Goal: Task Accomplishment & Management: Manage account settings

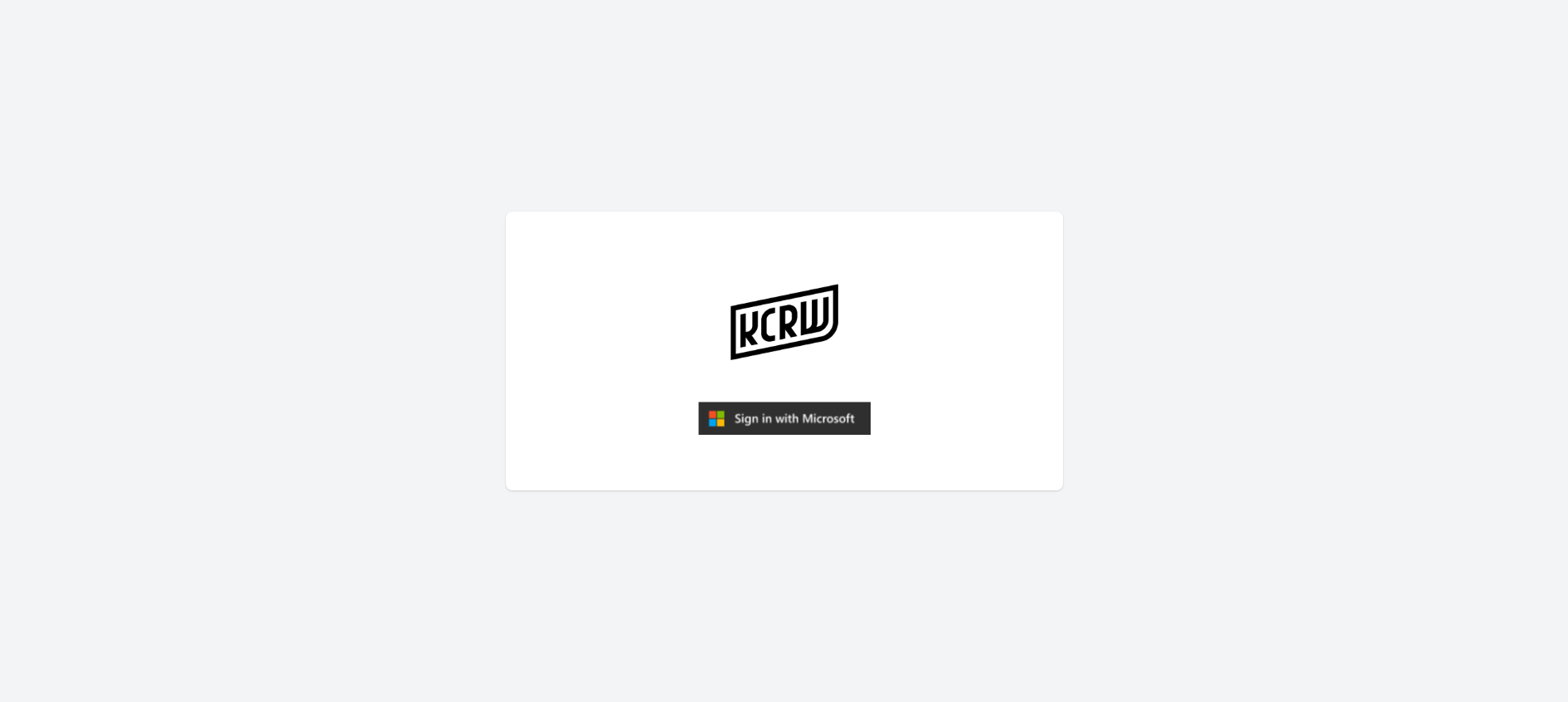
click at [795, 414] on img "submit" at bounding box center [784, 418] width 172 height 33
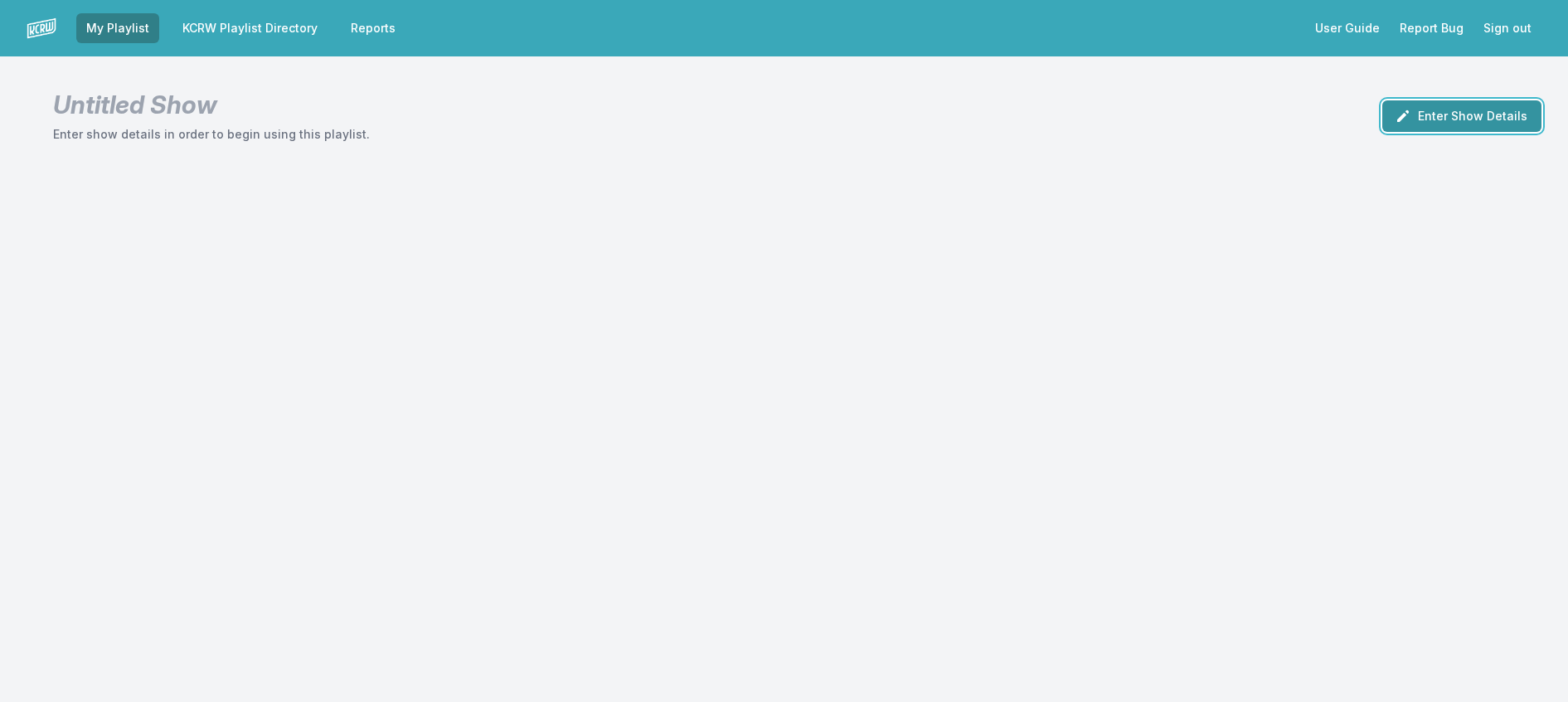
click at [1410, 132] on button "Enter Show Details" at bounding box center [1462, 116] width 159 height 31
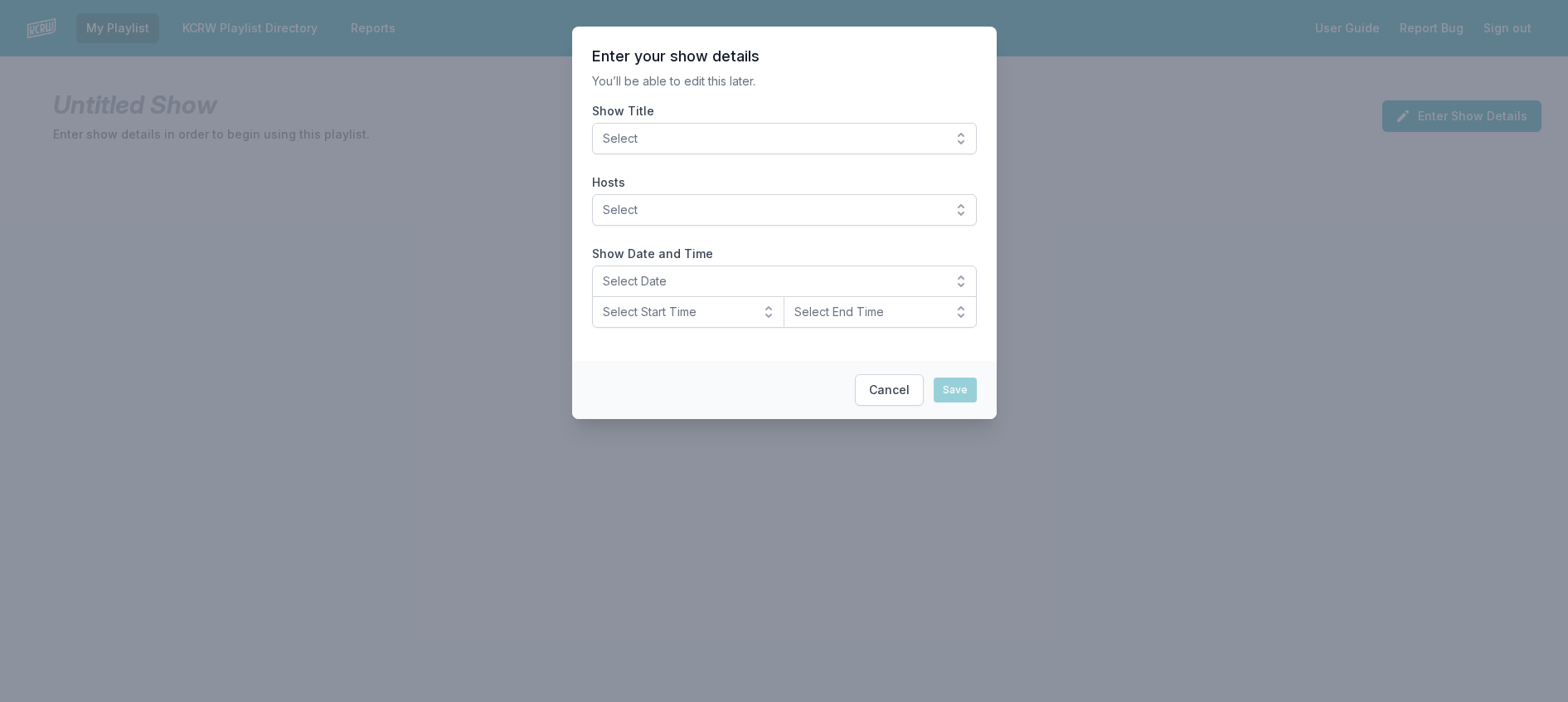
click at [874, 155] on button "Select" at bounding box center [784, 139] width 385 height 31
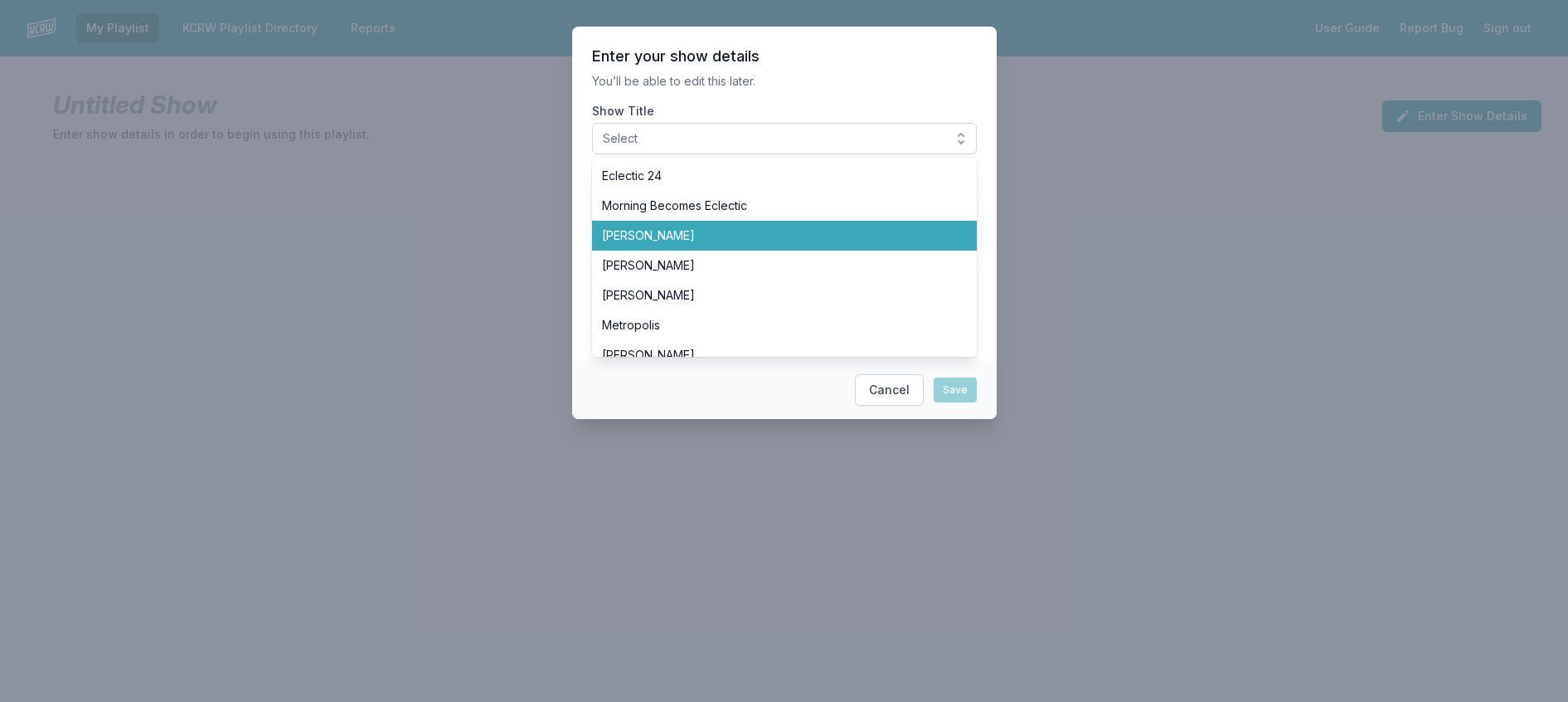
scroll to position [581, 0]
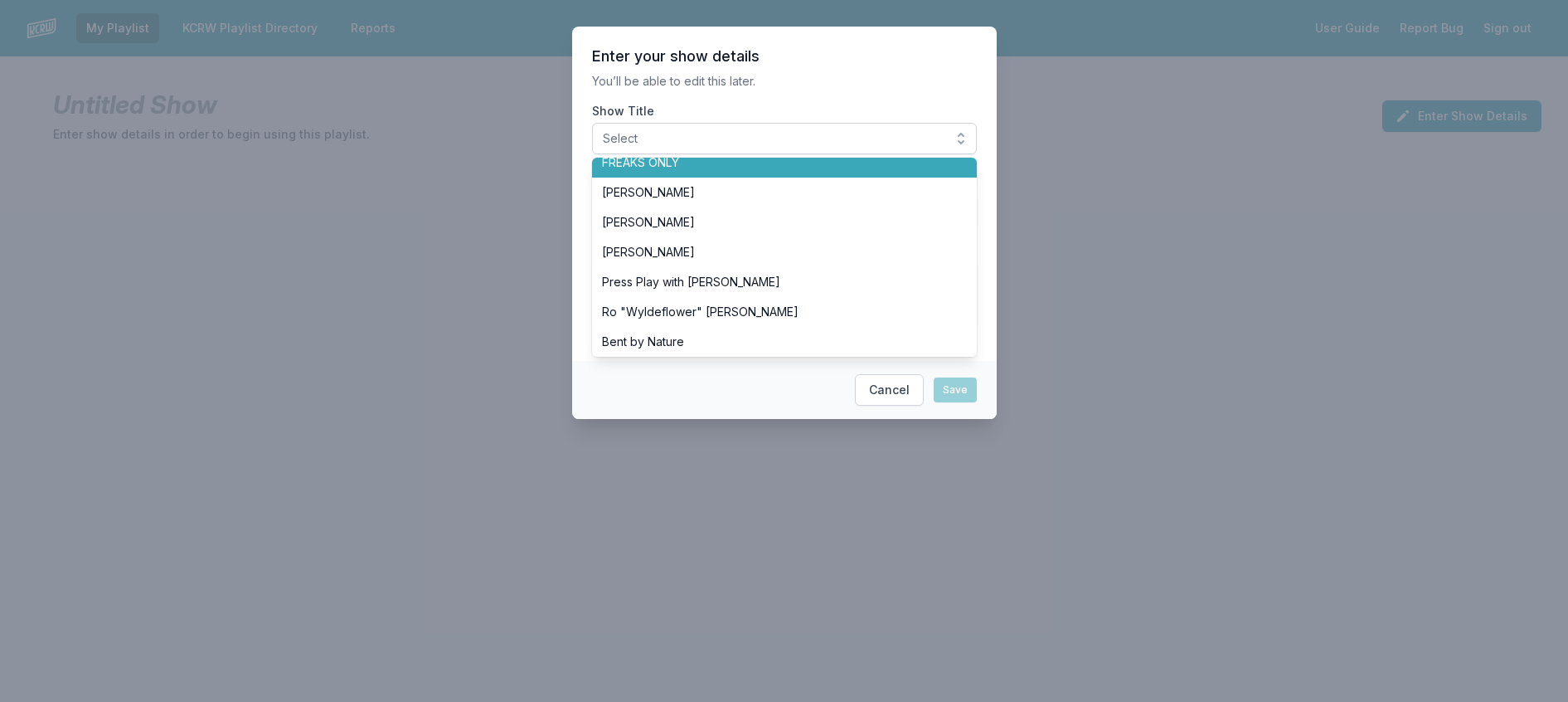
click at [847, 178] on li "FREAKS ONLY" at bounding box center [784, 162] width 385 height 30
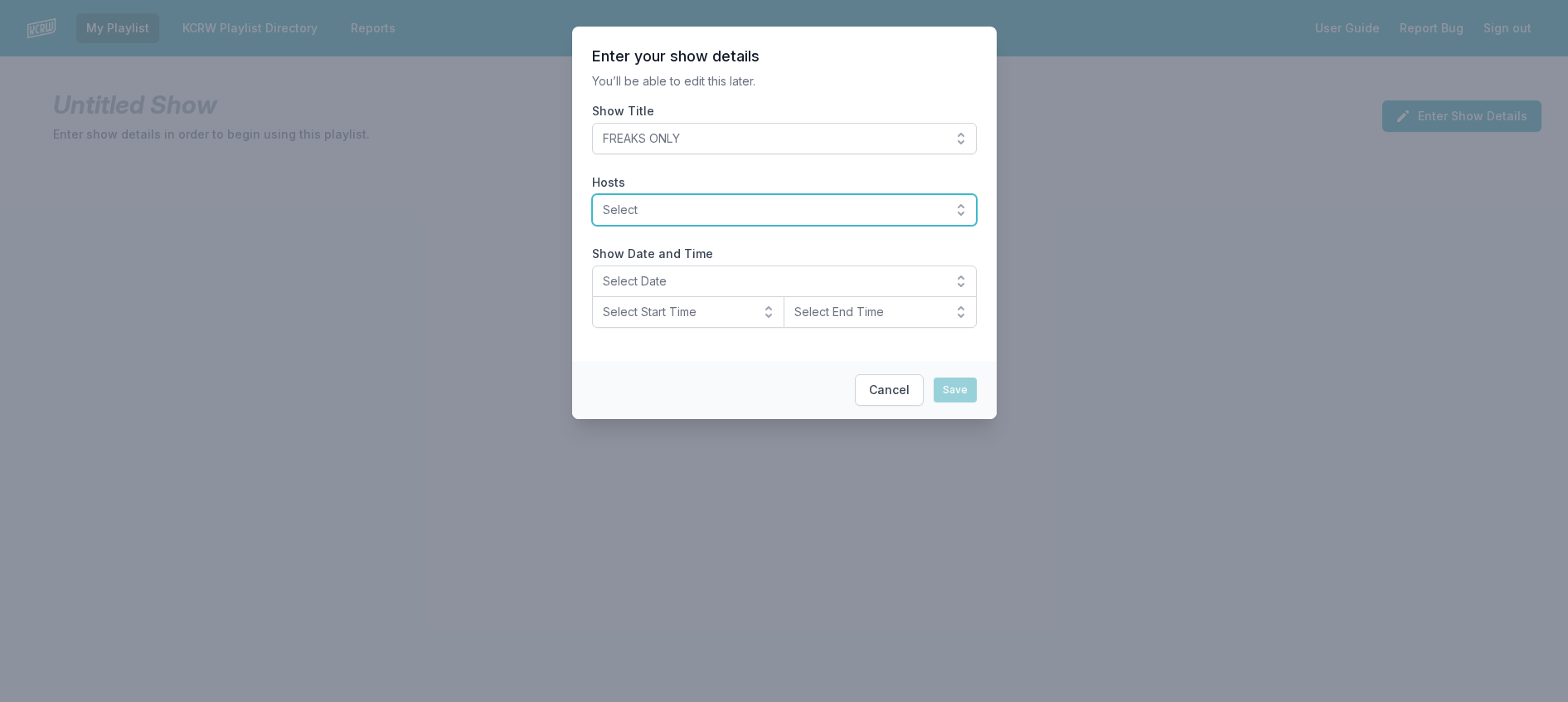
click at [731, 219] on span "Select" at bounding box center [772, 210] width 340 height 17
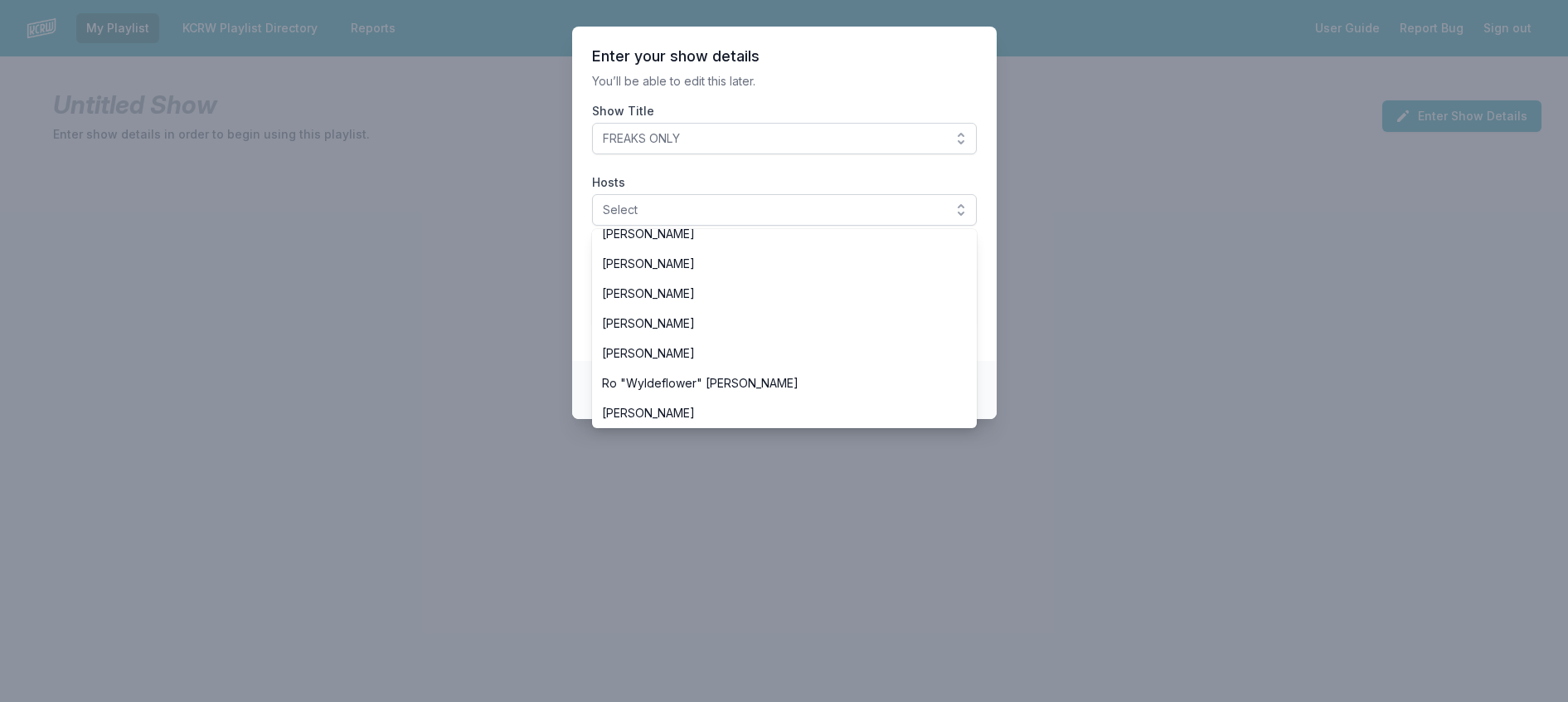
click at [736, 182] on span "Travis Holcombe" at bounding box center [774, 174] width 345 height 17
drag, startPoint x: 828, startPoint y: 109, endPoint x: 703, endPoint y: 171, distance: 139.5
click at [826, 109] on section "Enter your show details You’ll be able to edit this later. Show Title FREAKS ON…" at bounding box center [784, 194] width 425 height 334
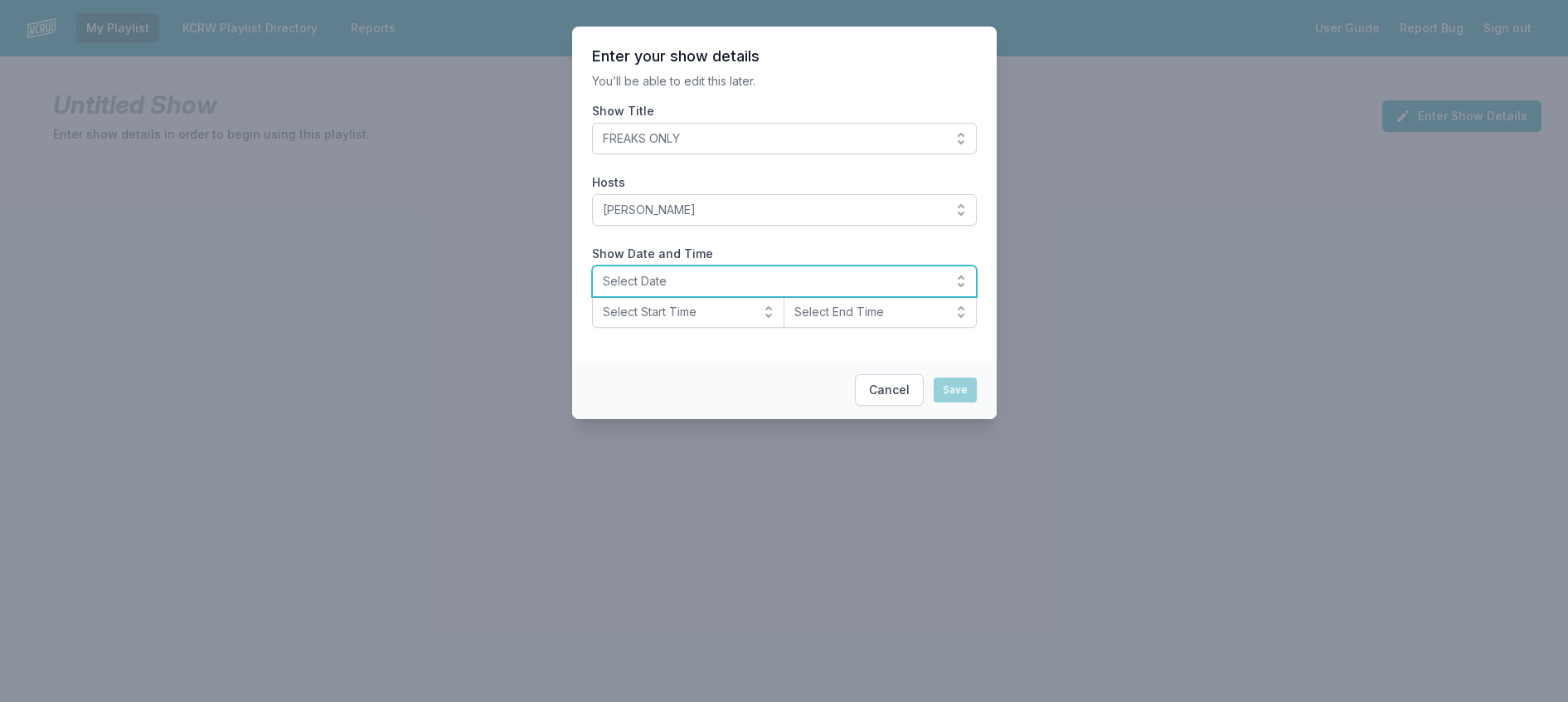
click at [658, 297] on button "Select Date" at bounding box center [784, 282] width 385 height 31
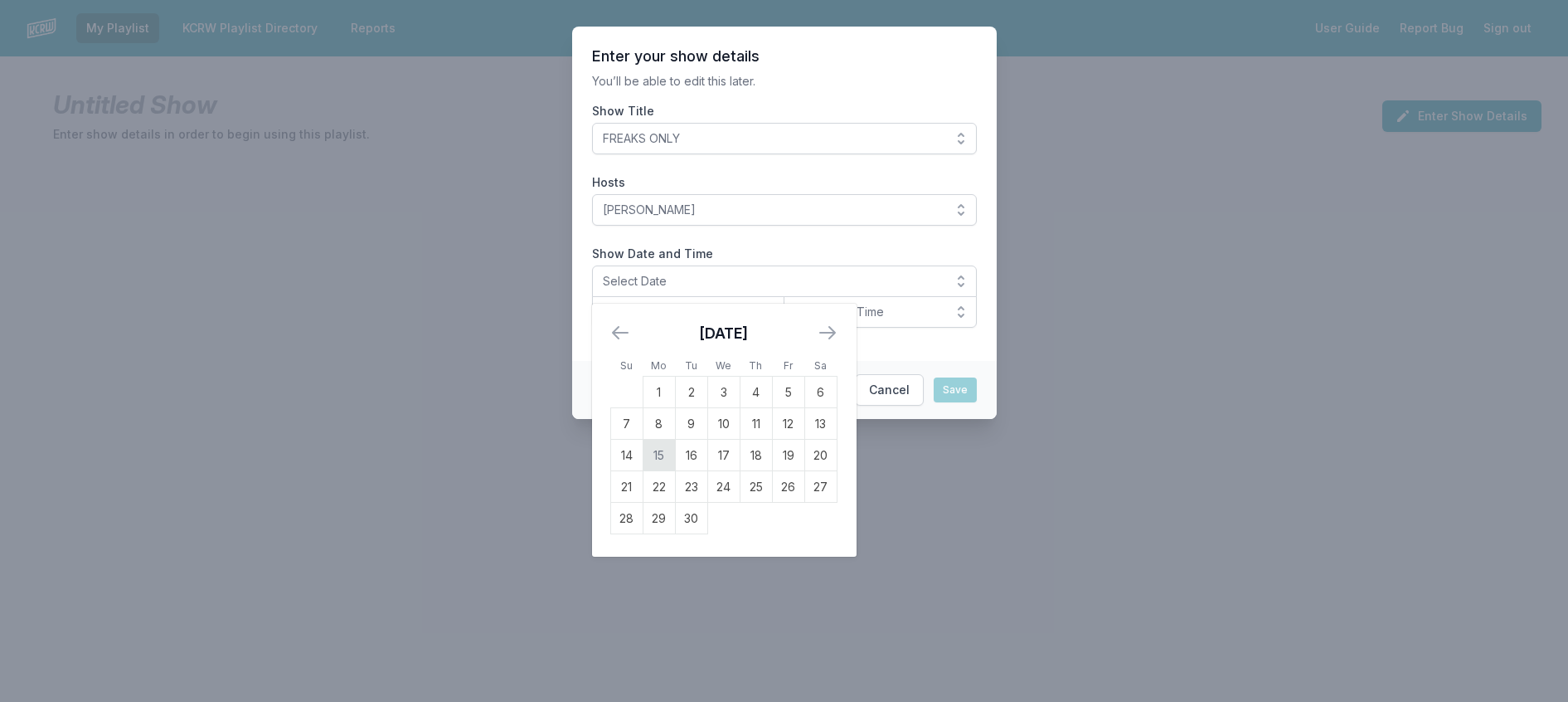
click at [642, 471] on td "15" at bounding box center [658, 456] width 32 height 31
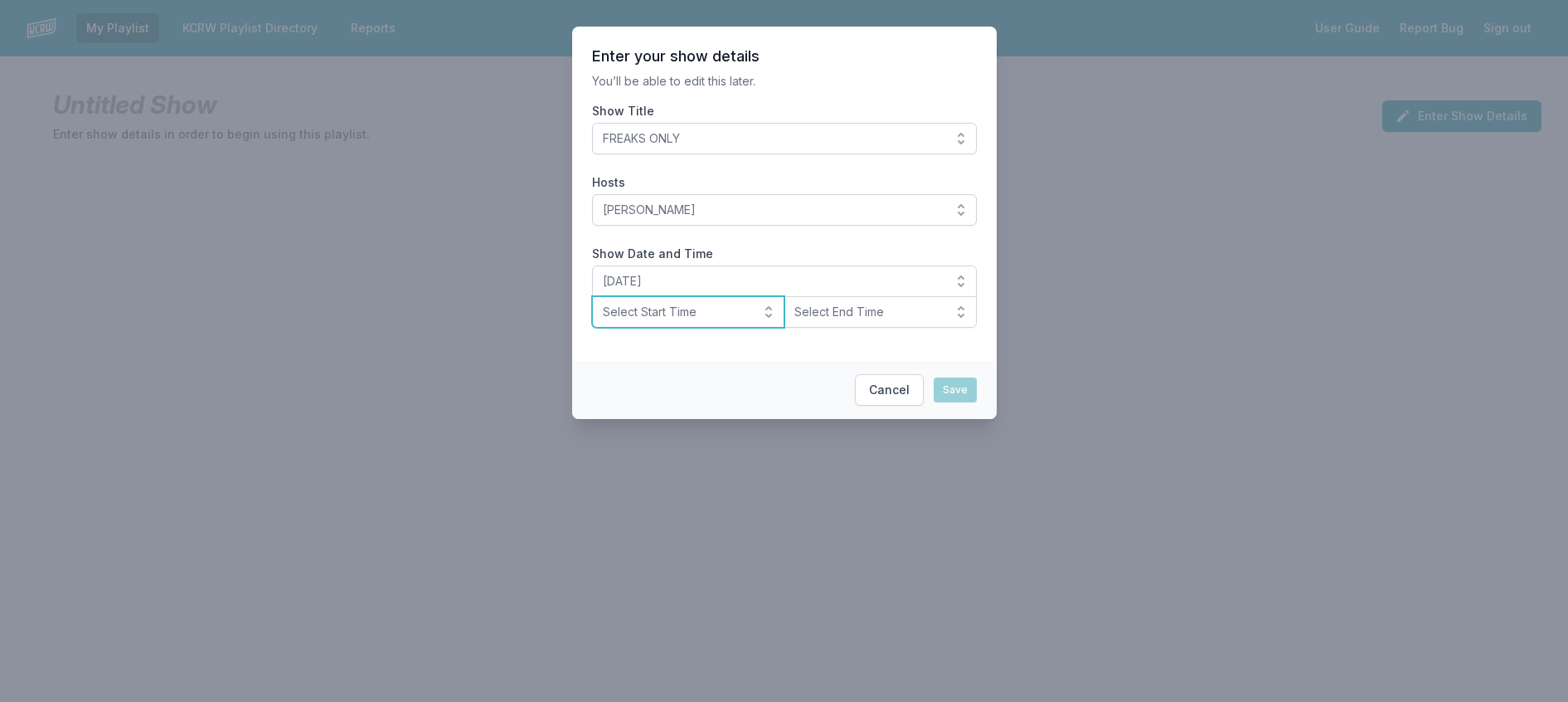
click at [679, 328] on button "Select Start Time" at bounding box center [688, 312] width 193 height 31
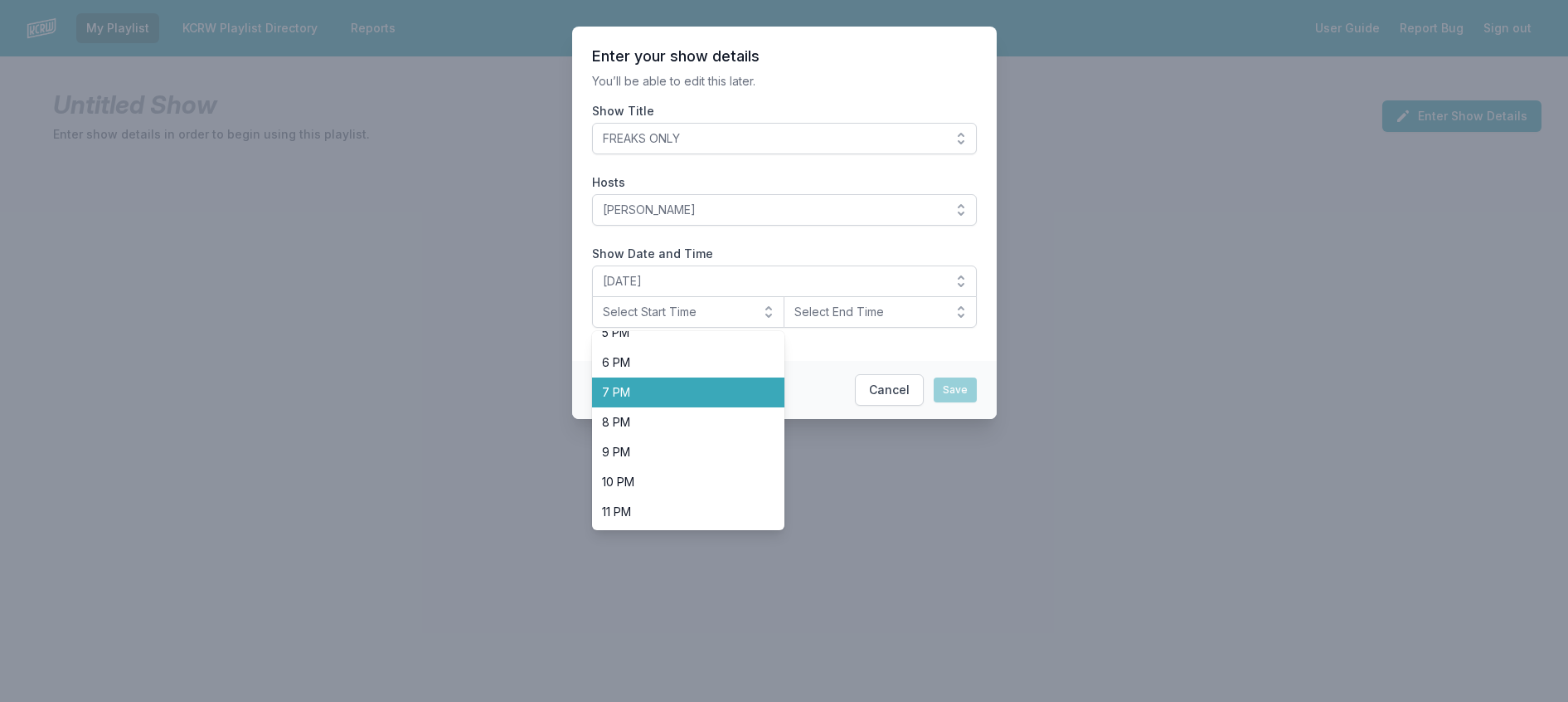
click at [675, 407] on li "7 PM" at bounding box center [688, 393] width 193 height 30
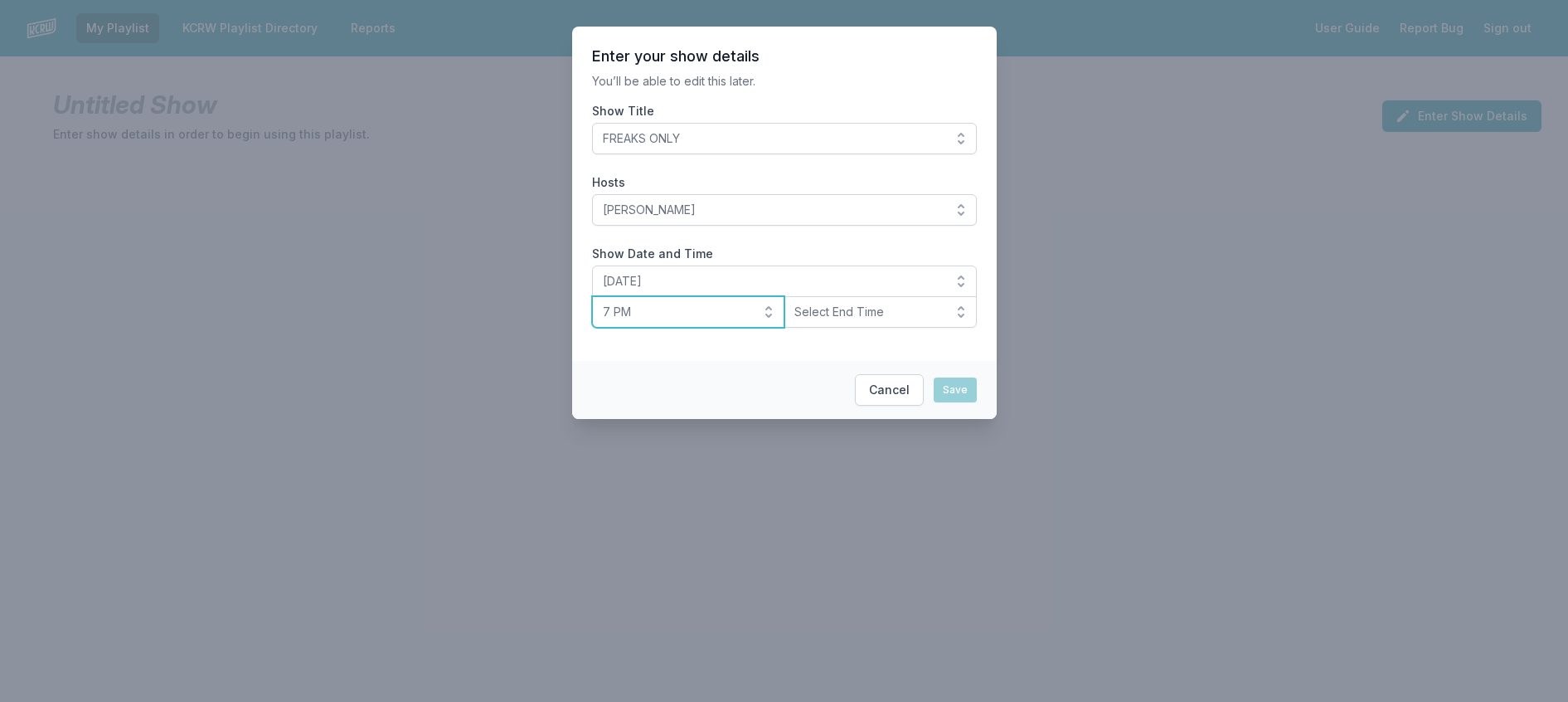
click at [687, 320] on span "7 PM" at bounding box center [677, 312] width 148 height 17
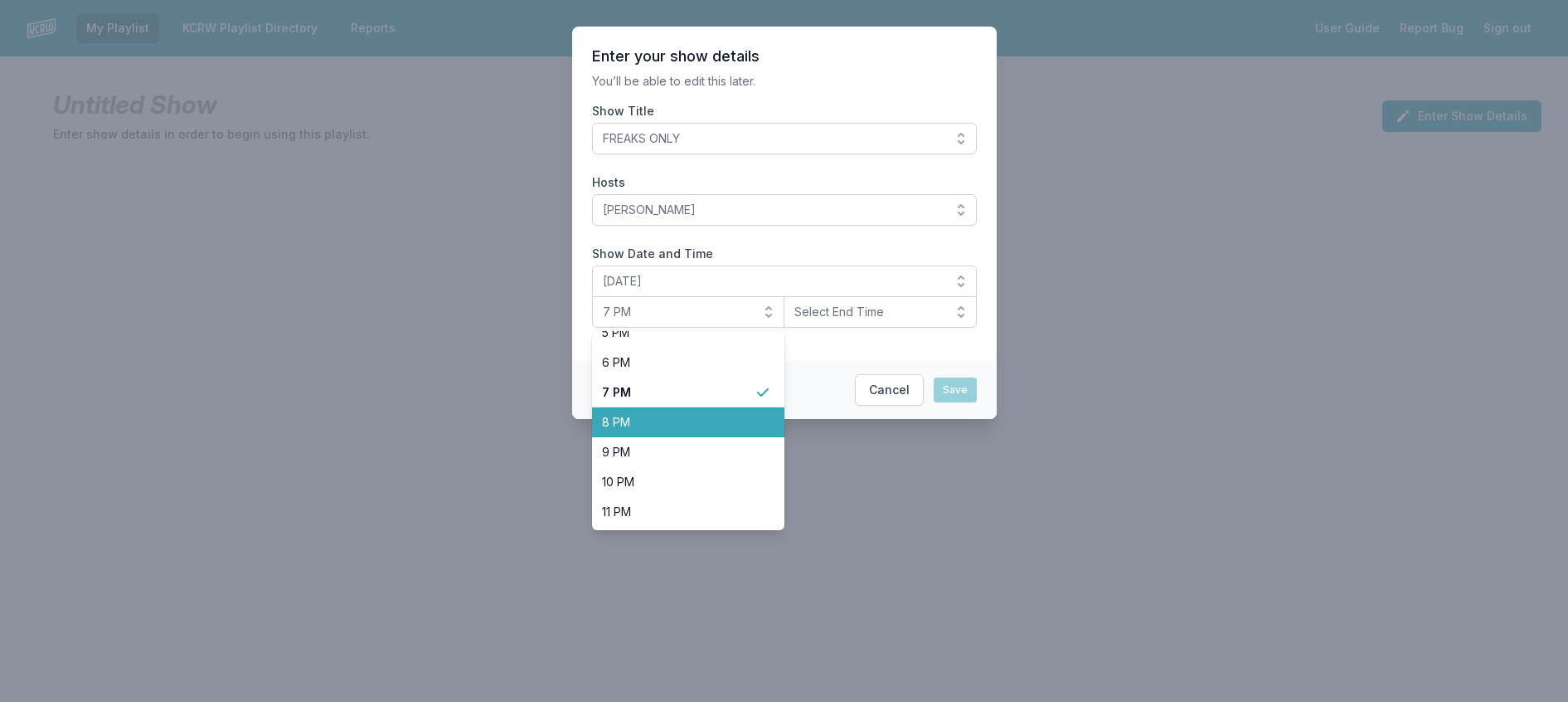
click at [629, 437] on li "8 PM" at bounding box center [688, 422] width 193 height 30
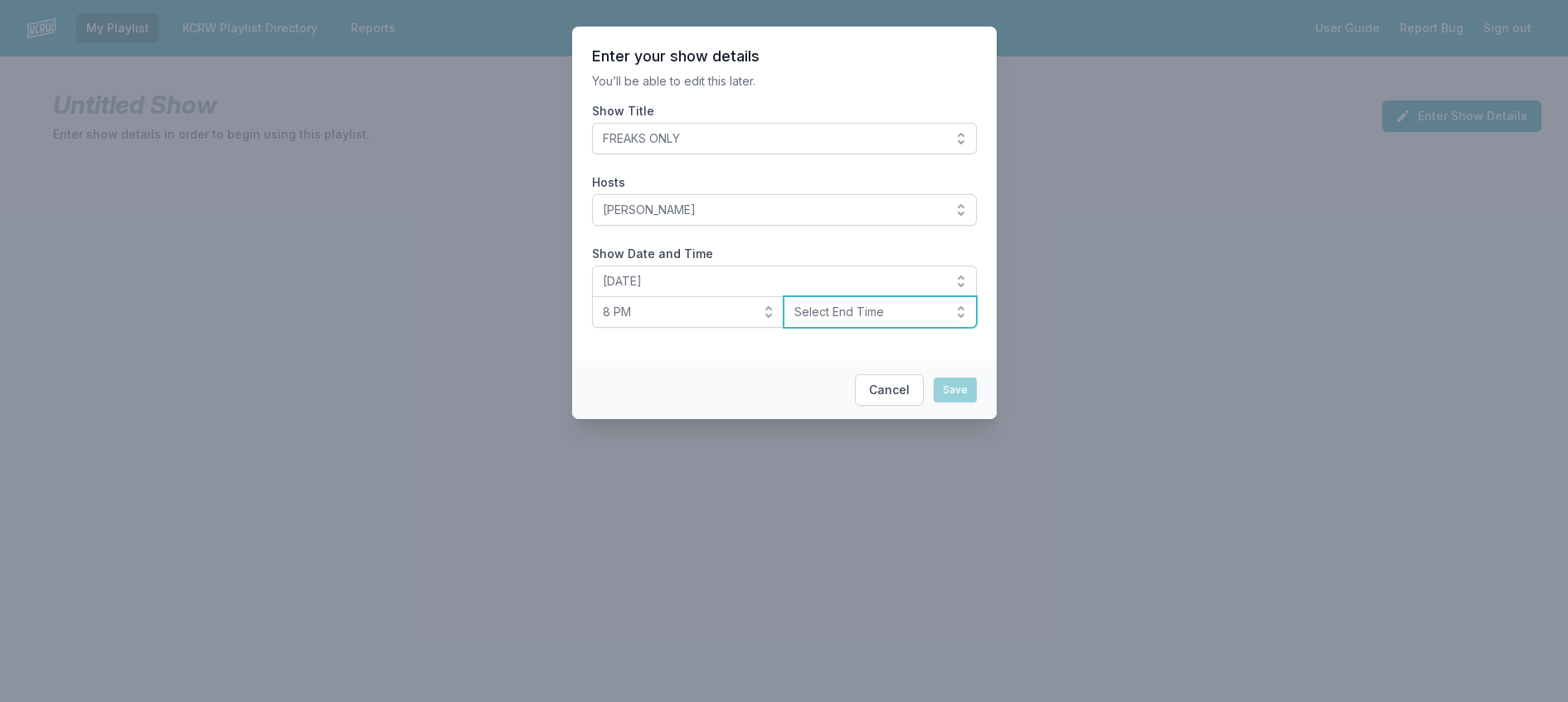
click at [902, 320] on span "Select End Time" at bounding box center [868, 312] width 148 height 17
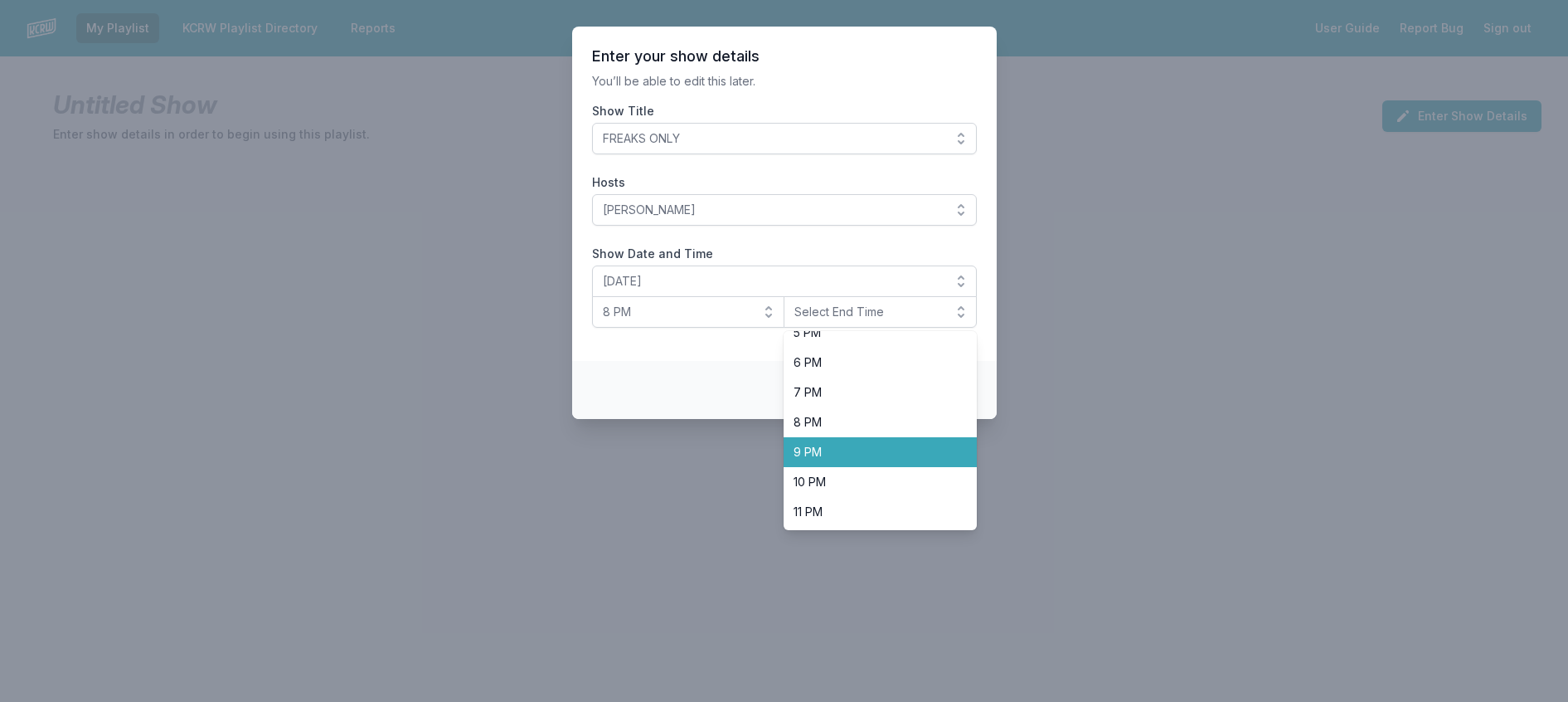
click at [891, 467] on li "9 PM" at bounding box center [879, 452] width 193 height 30
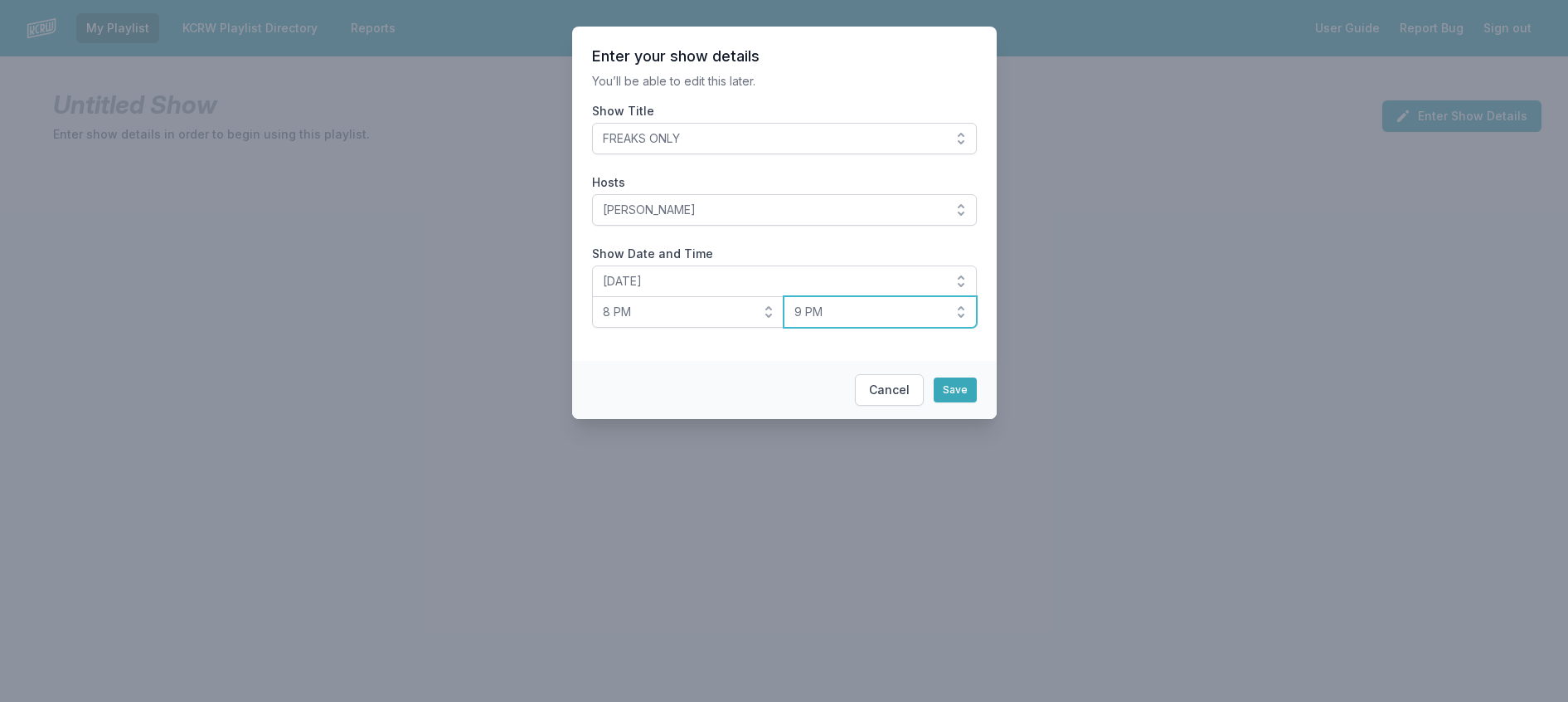
click at [906, 328] on button "9 PM" at bounding box center [879, 312] width 193 height 31
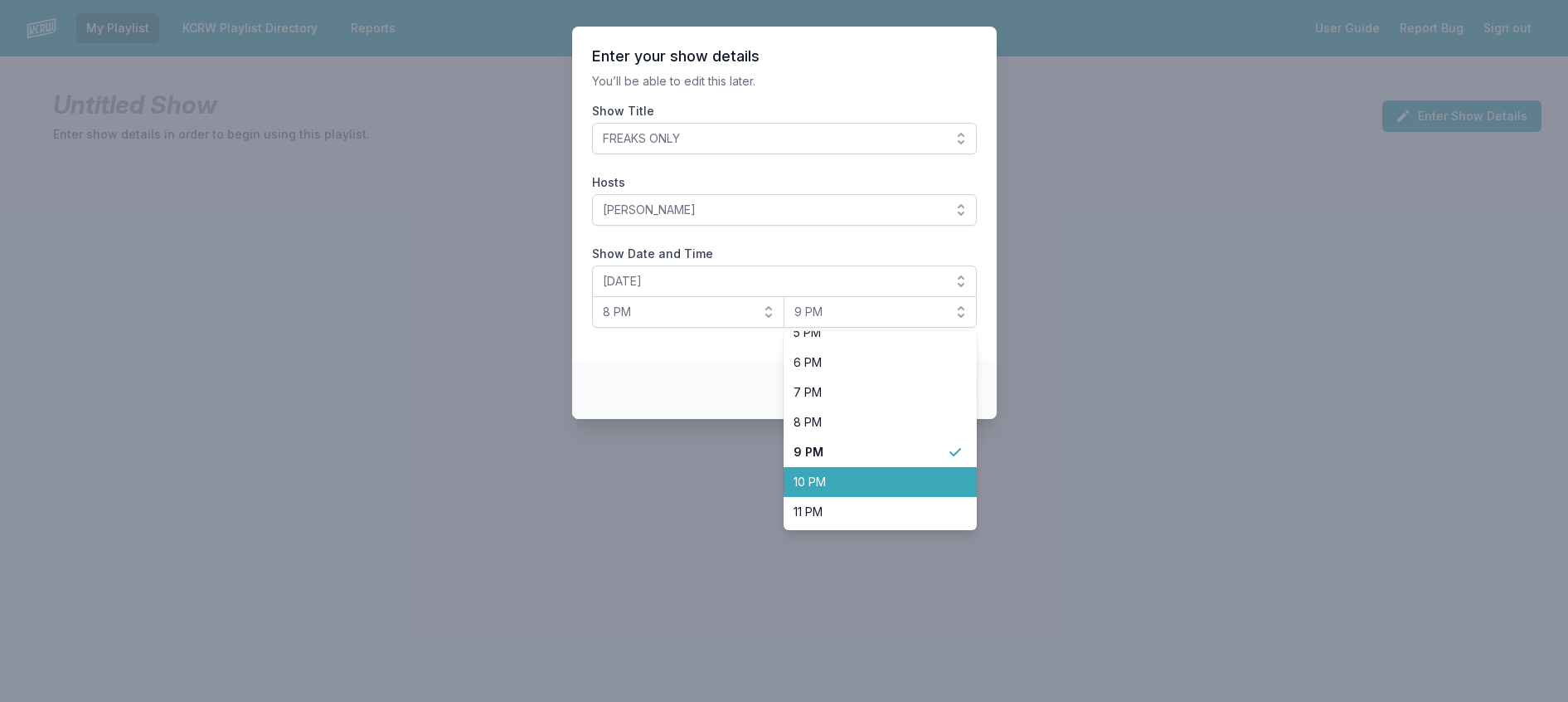
click at [858, 490] on span "10 PM" at bounding box center [870, 482] width 154 height 17
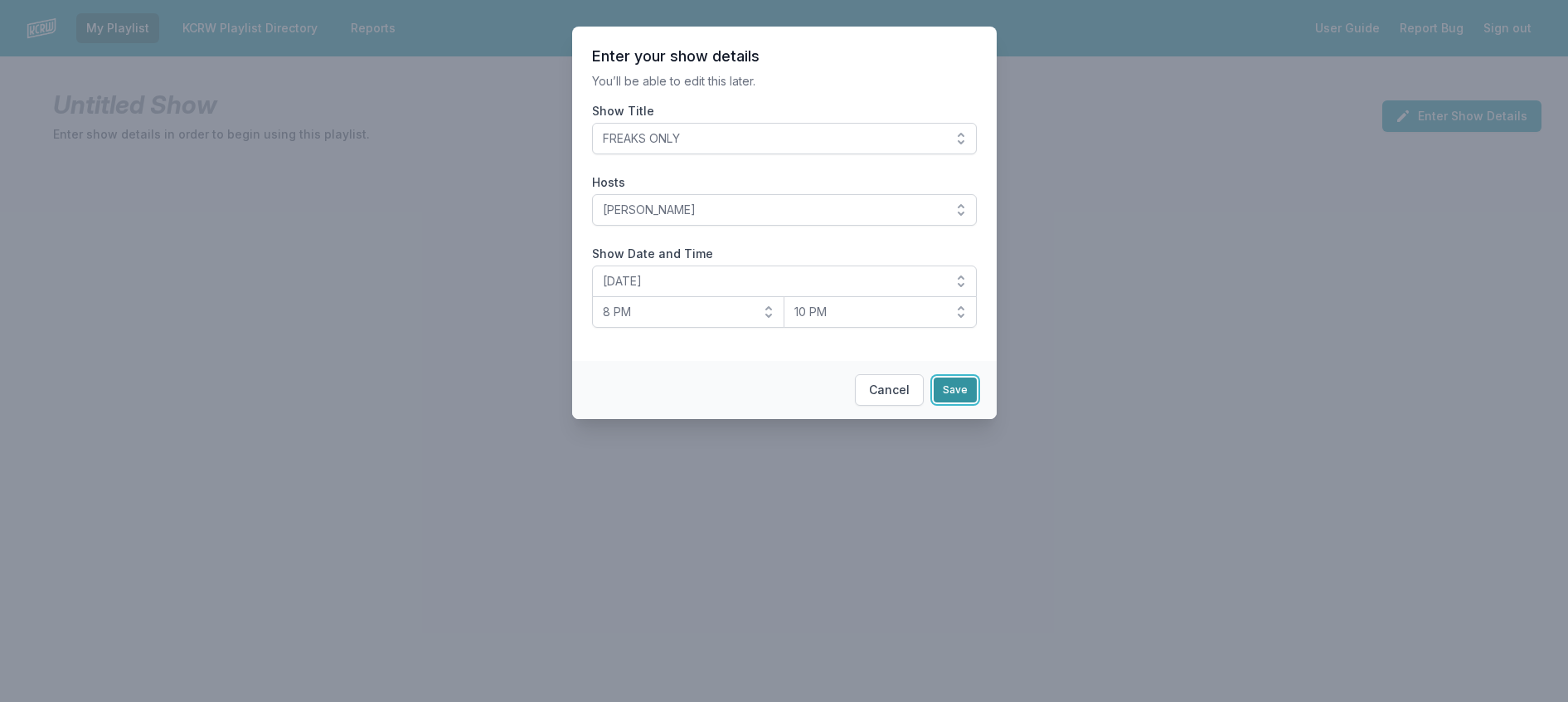
click at [977, 402] on button "Save" at bounding box center [954, 390] width 44 height 25
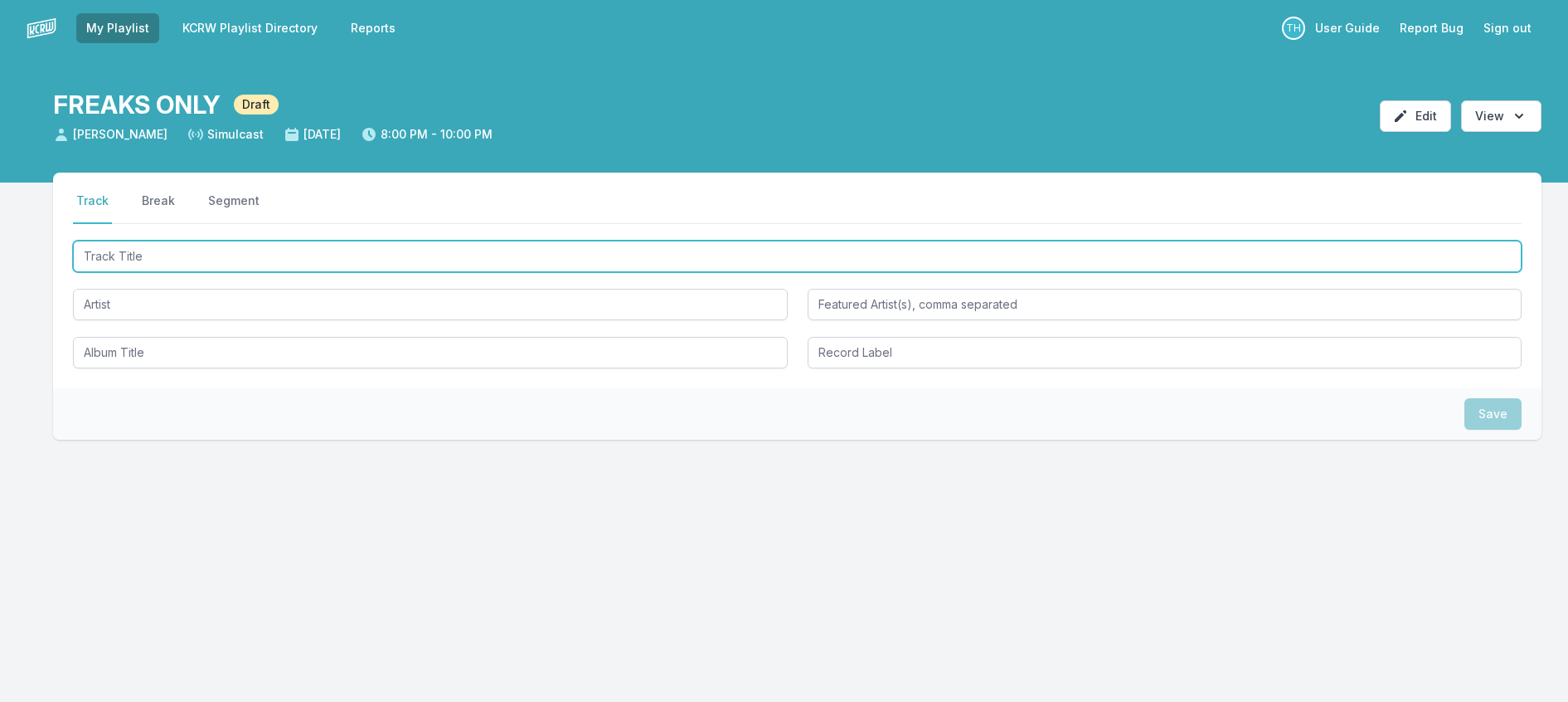
click at [312, 272] on input "Track Title" at bounding box center [797, 257] width 1449 height 31
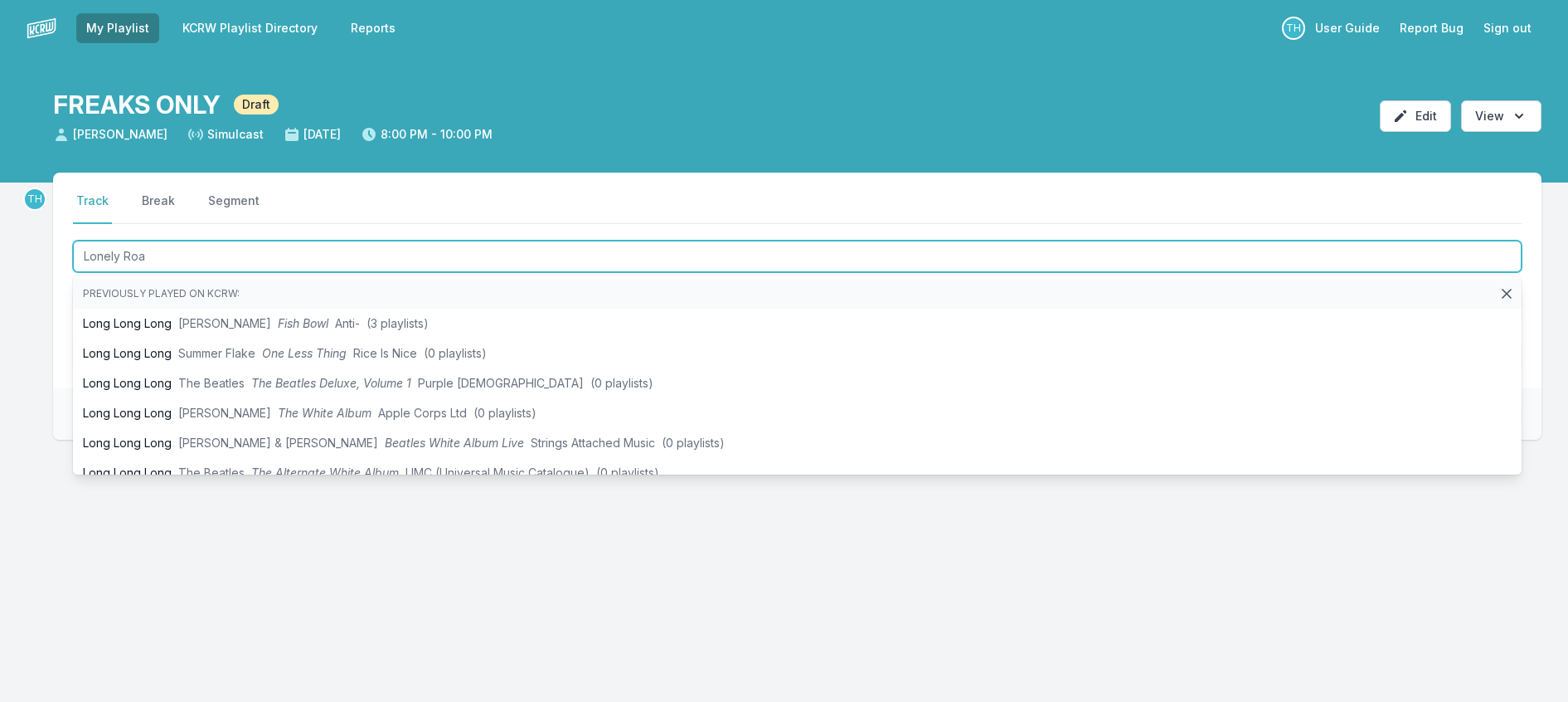
type input "Lonely Road"
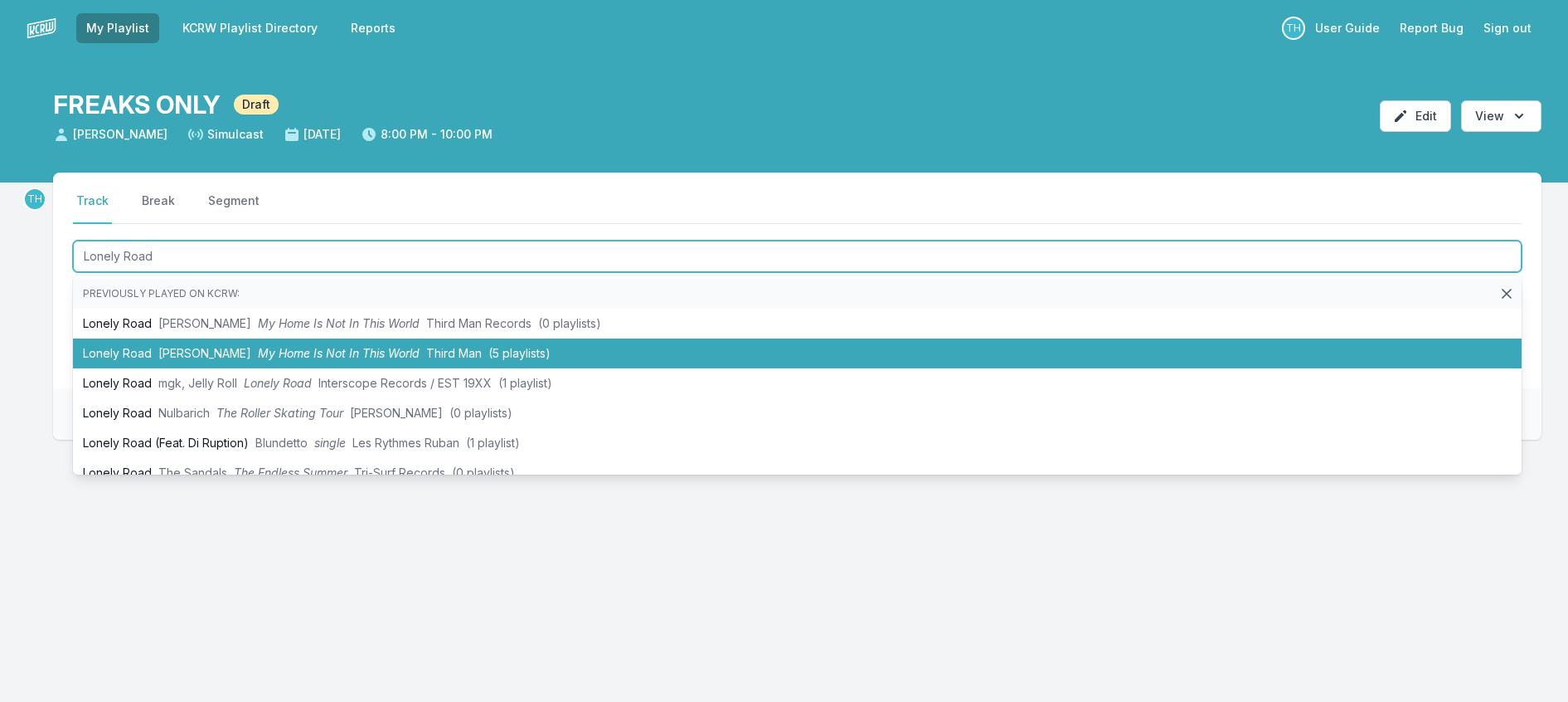
click at [295, 369] on li "Lonely Road [PERSON_NAME] My Home Is Not In This World Third Man (5 playlists)" at bounding box center [797, 353] width 1449 height 30
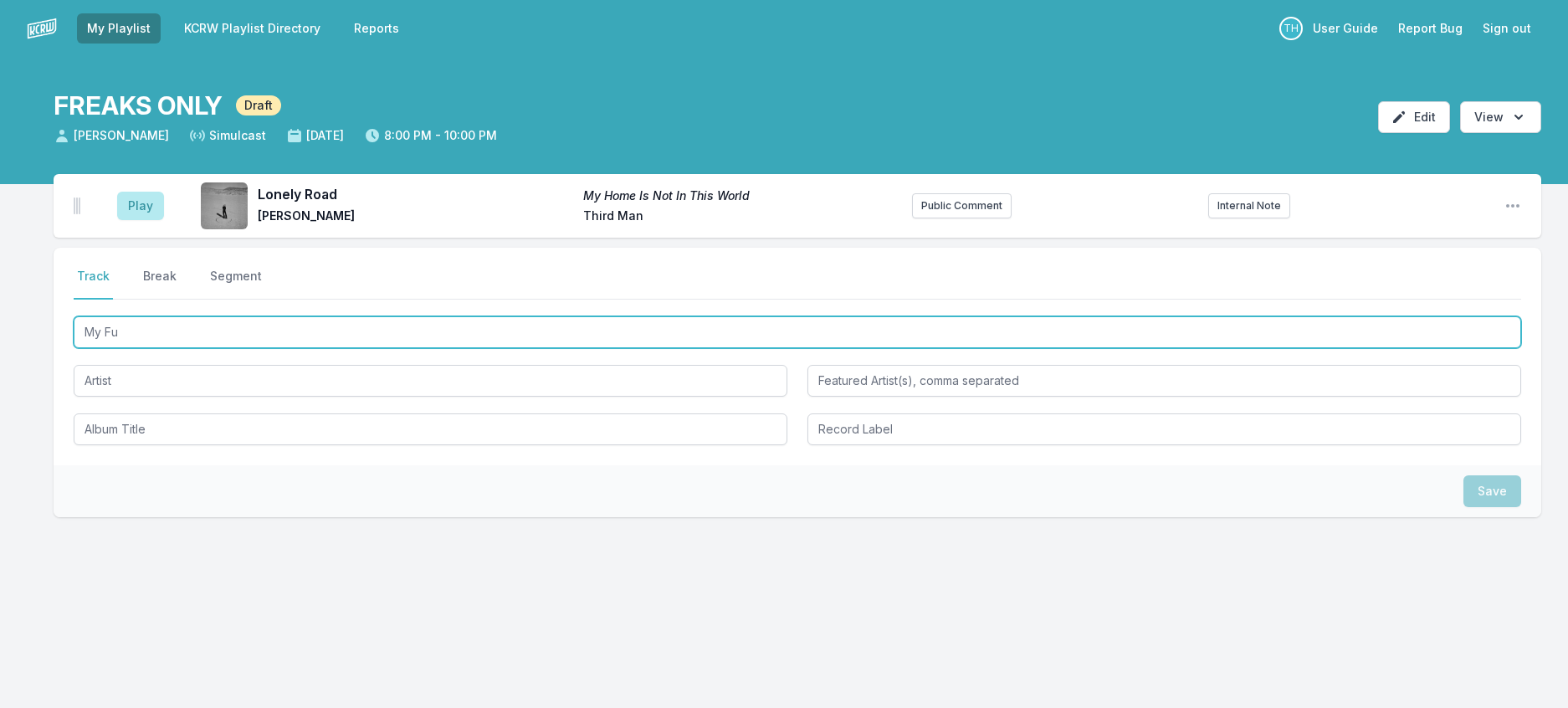
type input "My Fun"
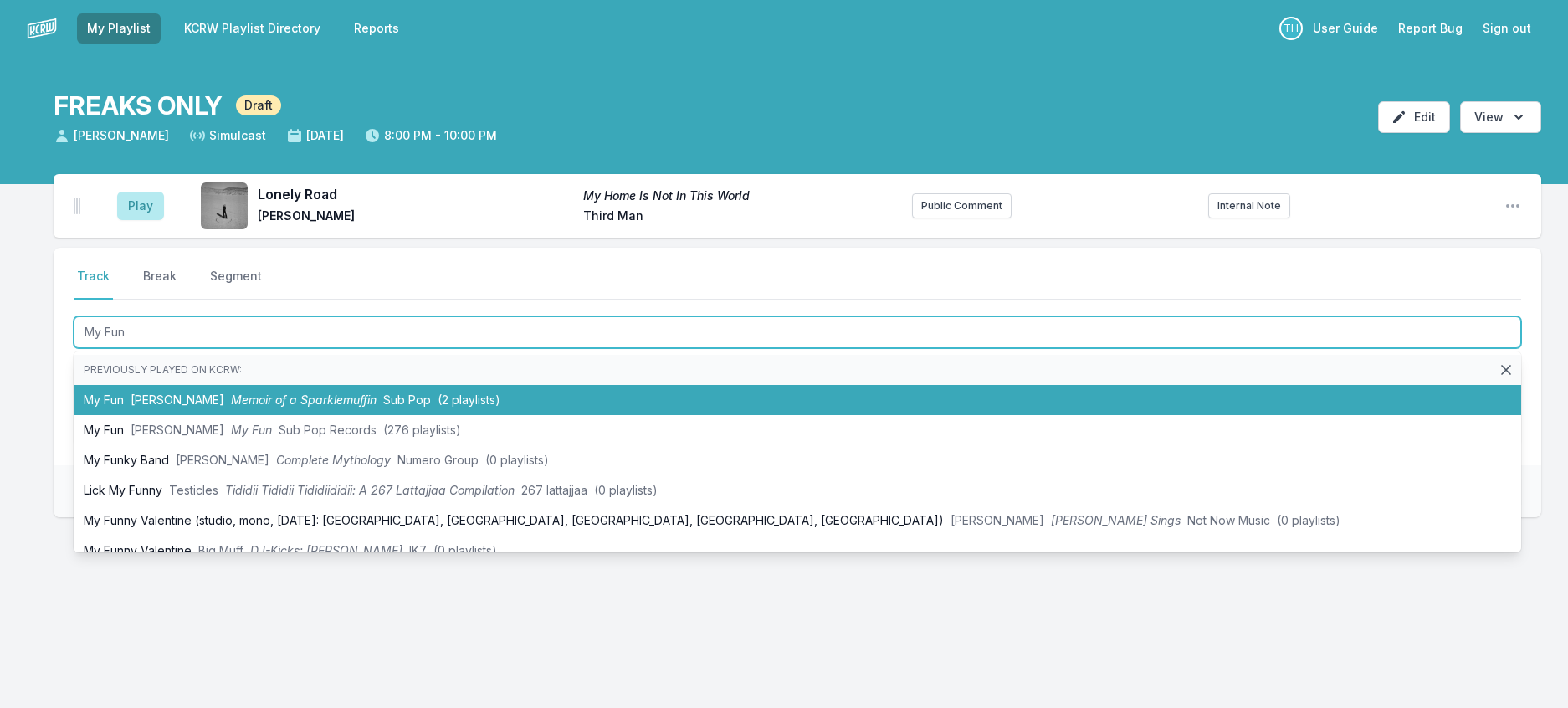
click at [357, 406] on span "Memoir of a Sparklemuffin" at bounding box center [304, 399] width 146 height 14
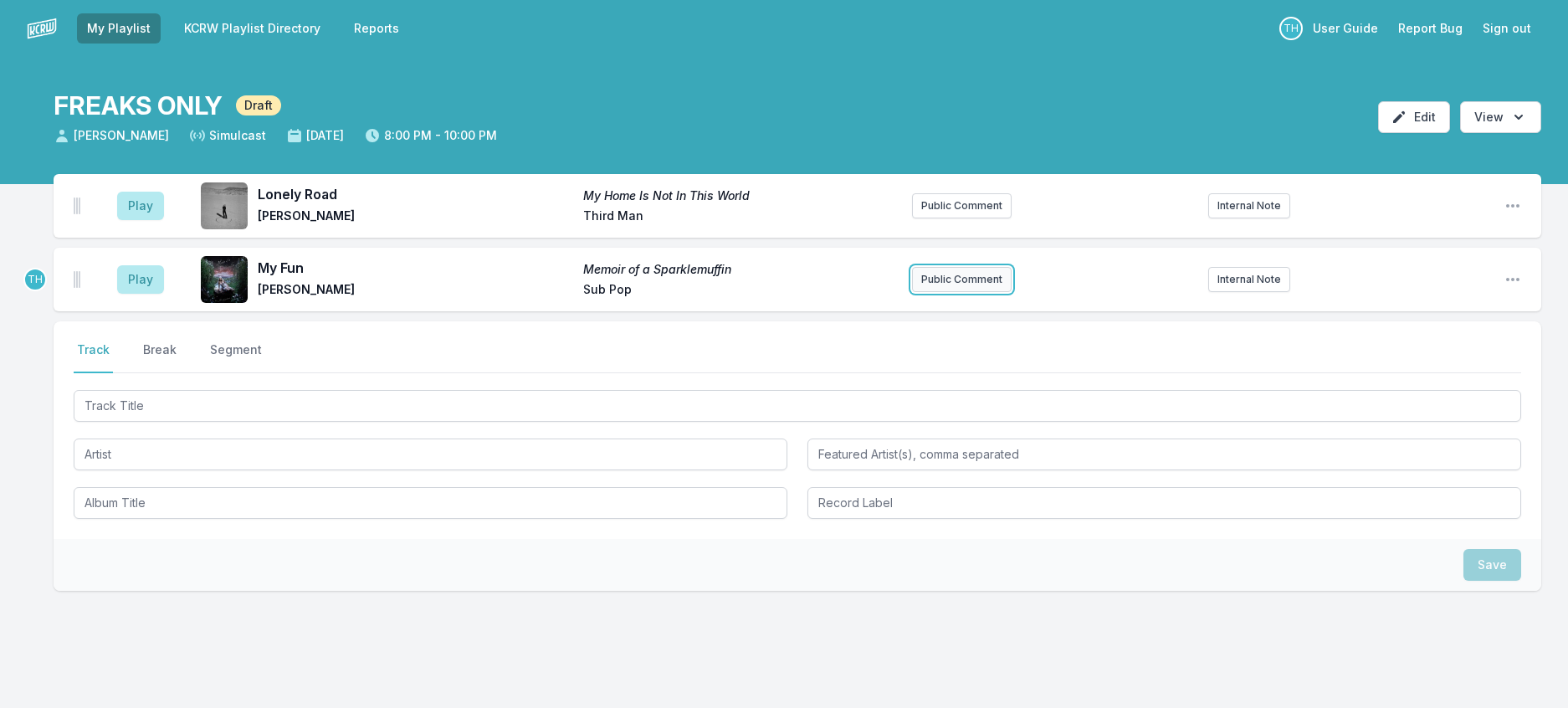
click at [933, 292] on button "Public Comment" at bounding box center [962, 279] width 100 height 25
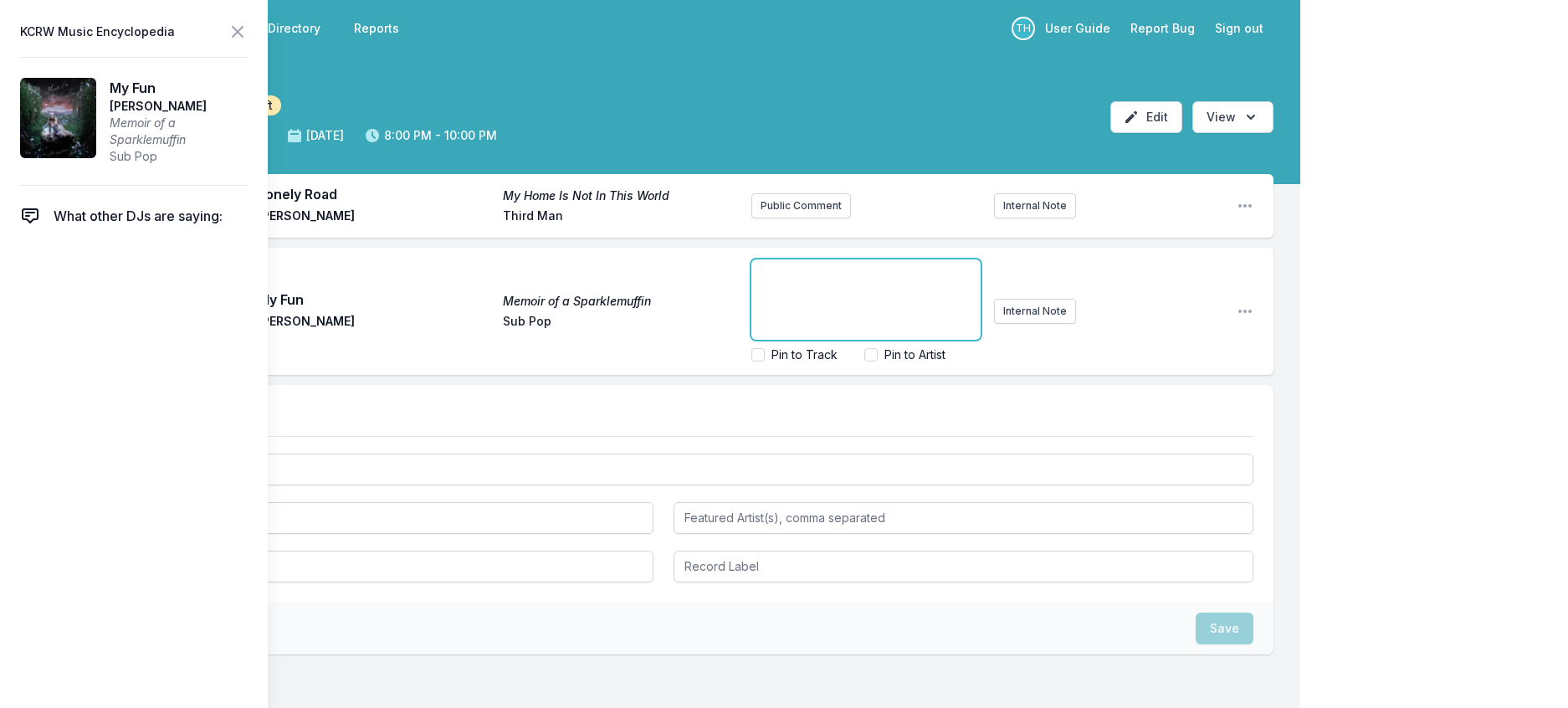
click at [863, 340] on div "﻿" at bounding box center [865, 300] width 229 height 80
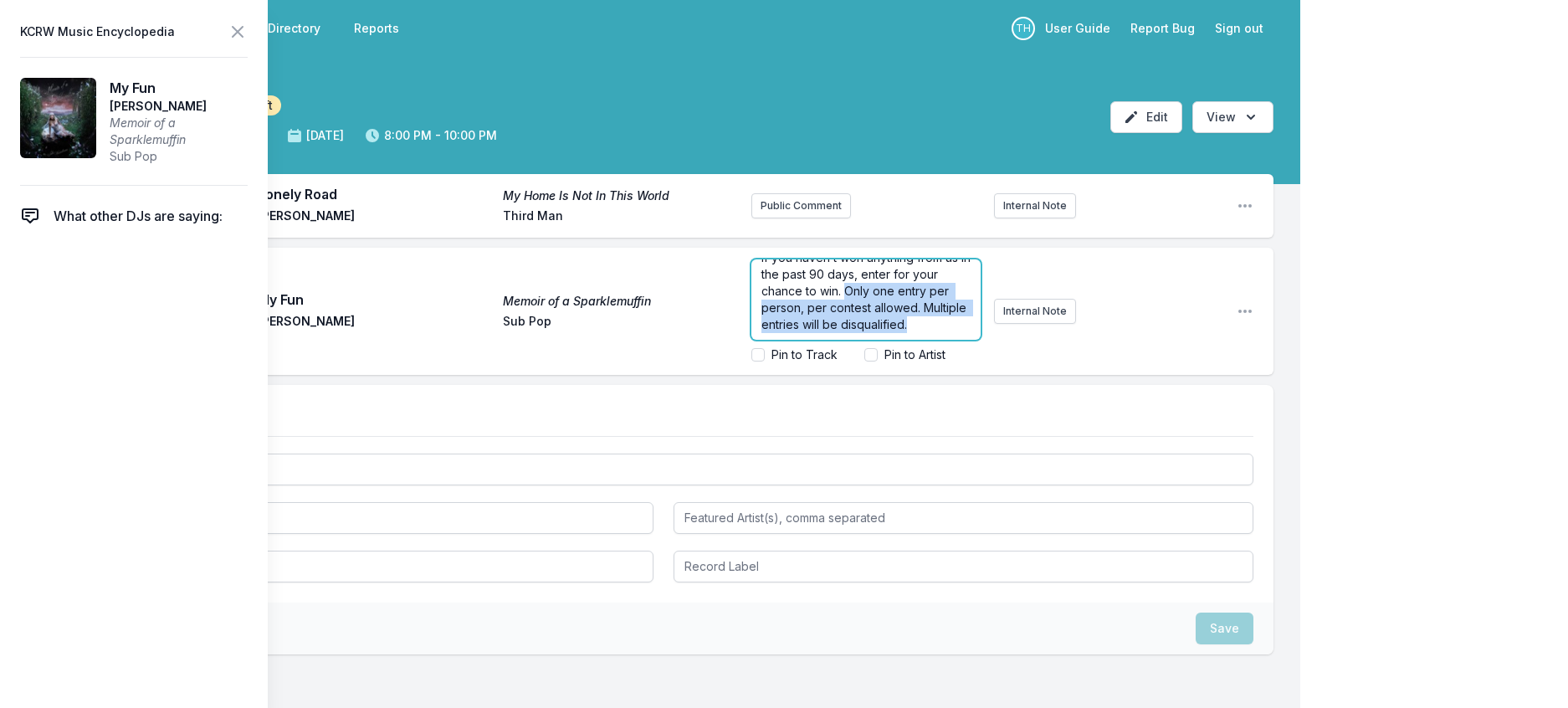
drag, startPoint x: 909, startPoint y: 309, endPoint x: 938, endPoint y: 404, distance: 99.3
click at [938, 363] on form "Laufey headlines the Crypto.com arena for two nights next weekend, and we have …" at bounding box center [865, 311] width 229 height 104
click at [862, 332] on span "Laufey headlines the Crypto.com arena for two nights next weekend, and we have …" at bounding box center [866, 299] width 210 height 64
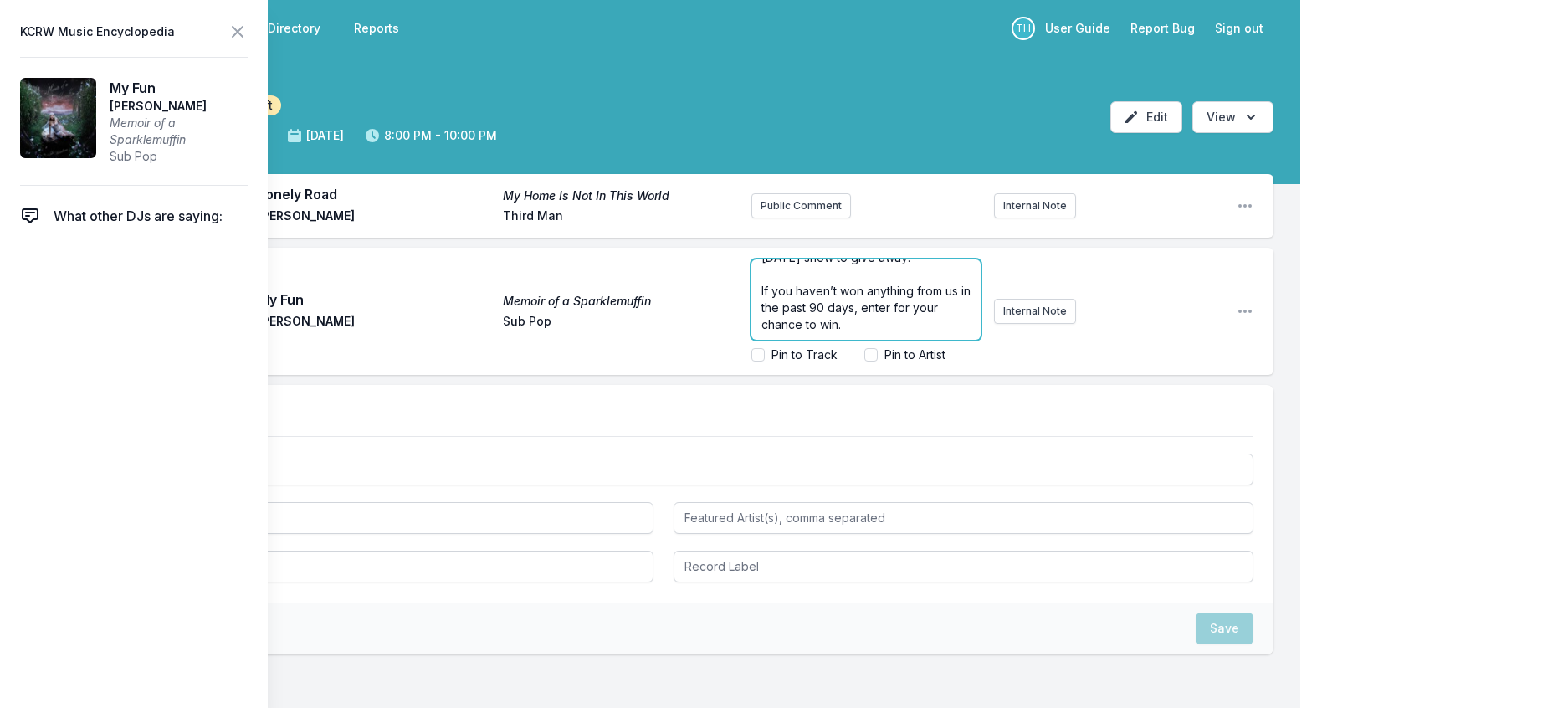
click at [766, 332] on span "If you haven’t won anything from us in the past 90 days, enter for your chance …" at bounding box center [867, 307] width 212 height 48
drag, startPoint x: 807, startPoint y: 347, endPoint x: 772, endPoint y: 349, distance: 35.1
click at [772, 332] on span "If you haven’t won anything from us in the past 90 days, enter HERE for your ch…" at bounding box center [867, 307] width 212 height 48
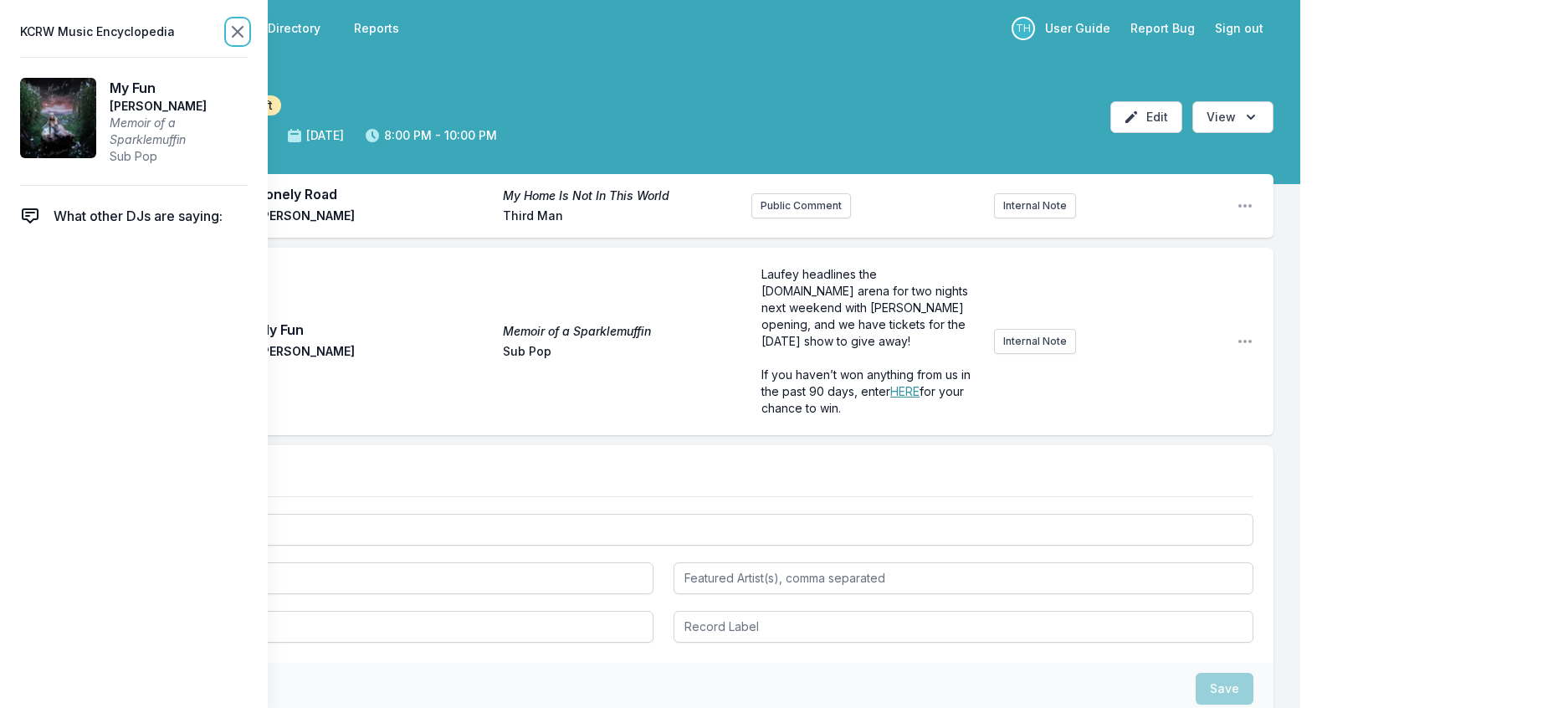
scroll to position [0, 0]
click at [243, 34] on icon at bounding box center [237, 32] width 10 height 10
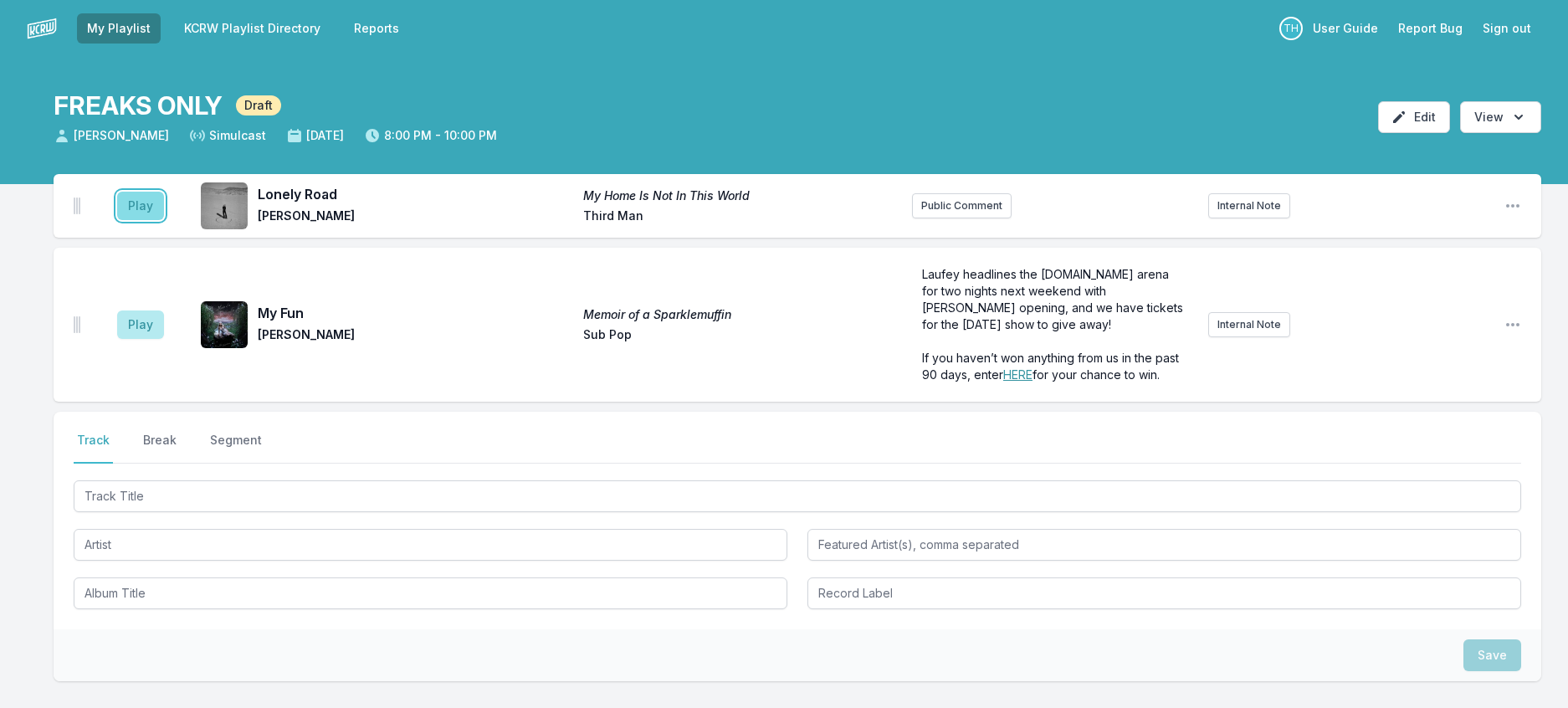
click at [156, 220] on button "Play" at bounding box center [140, 205] width 47 height 28
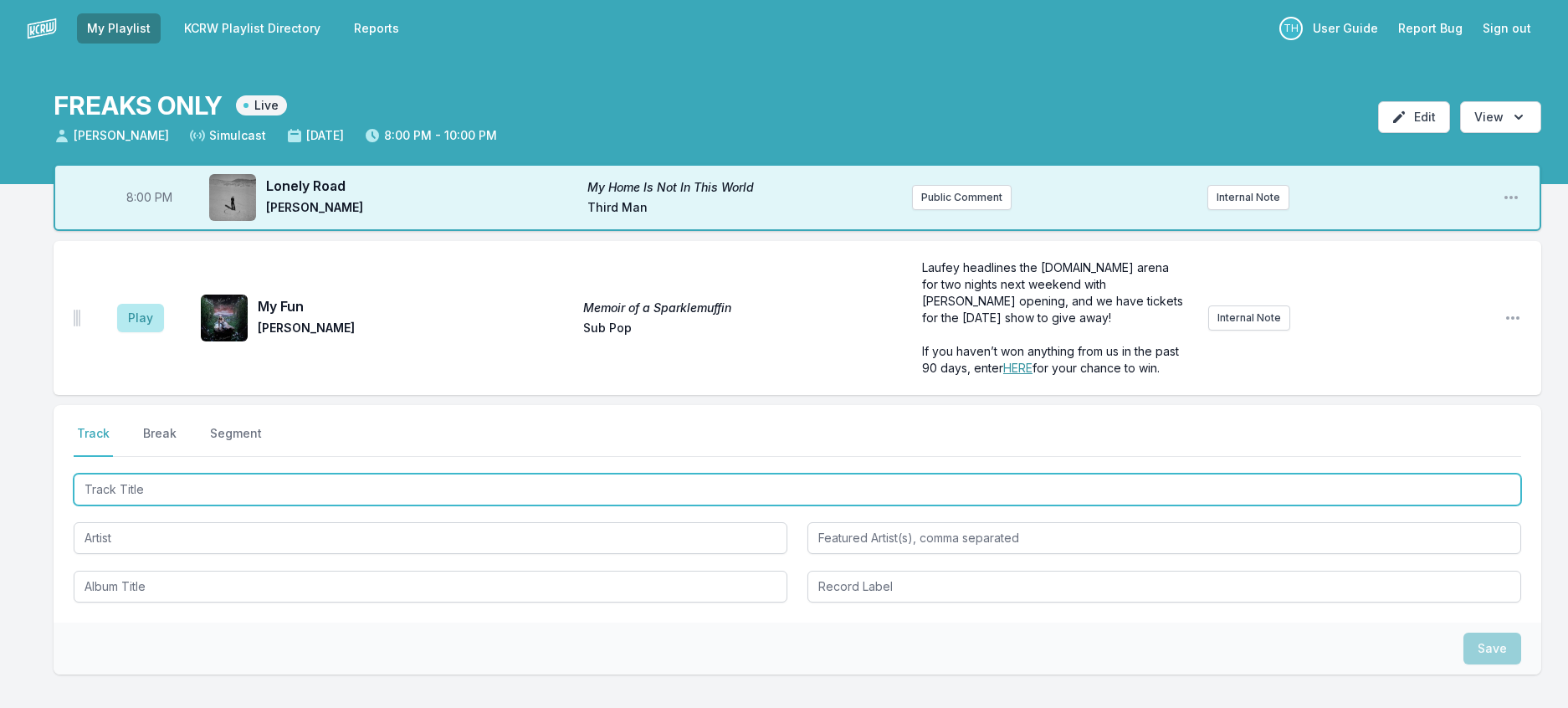
click at [304, 505] on input "Track Title" at bounding box center [797, 489] width 1447 height 32
type input "Daisy"
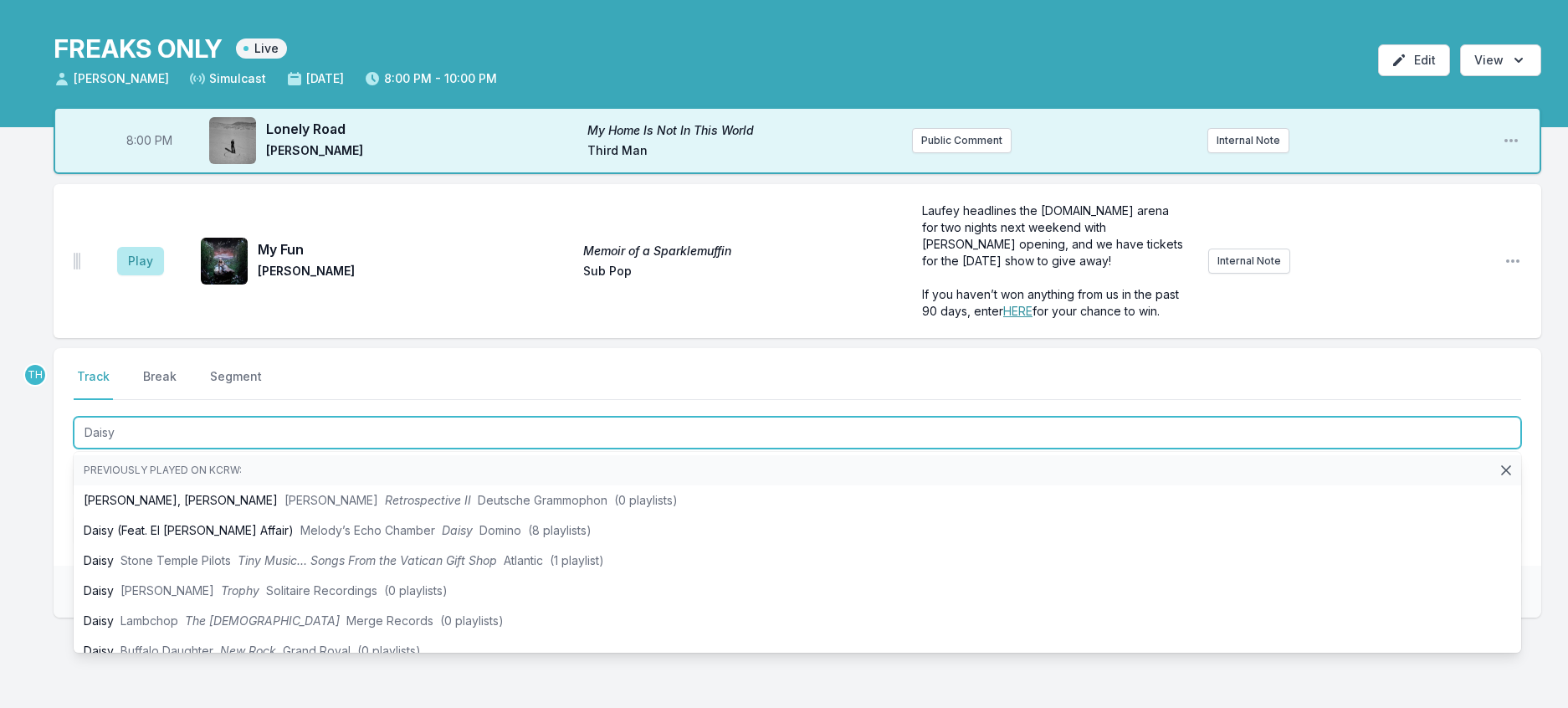
scroll to position [167, 0]
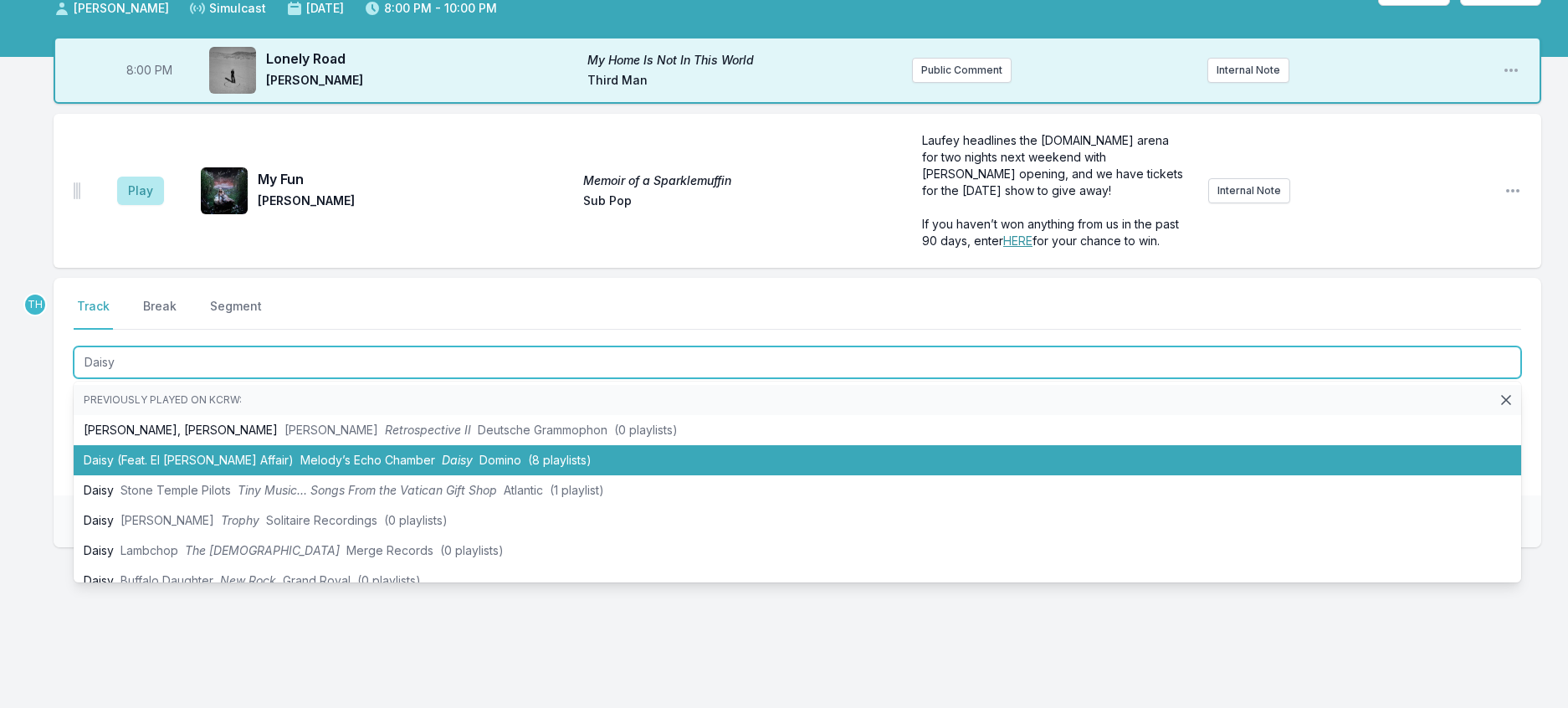
click at [404, 467] on span "Melody’s Echo Chamber" at bounding box center [368, 460] width 135 height 14
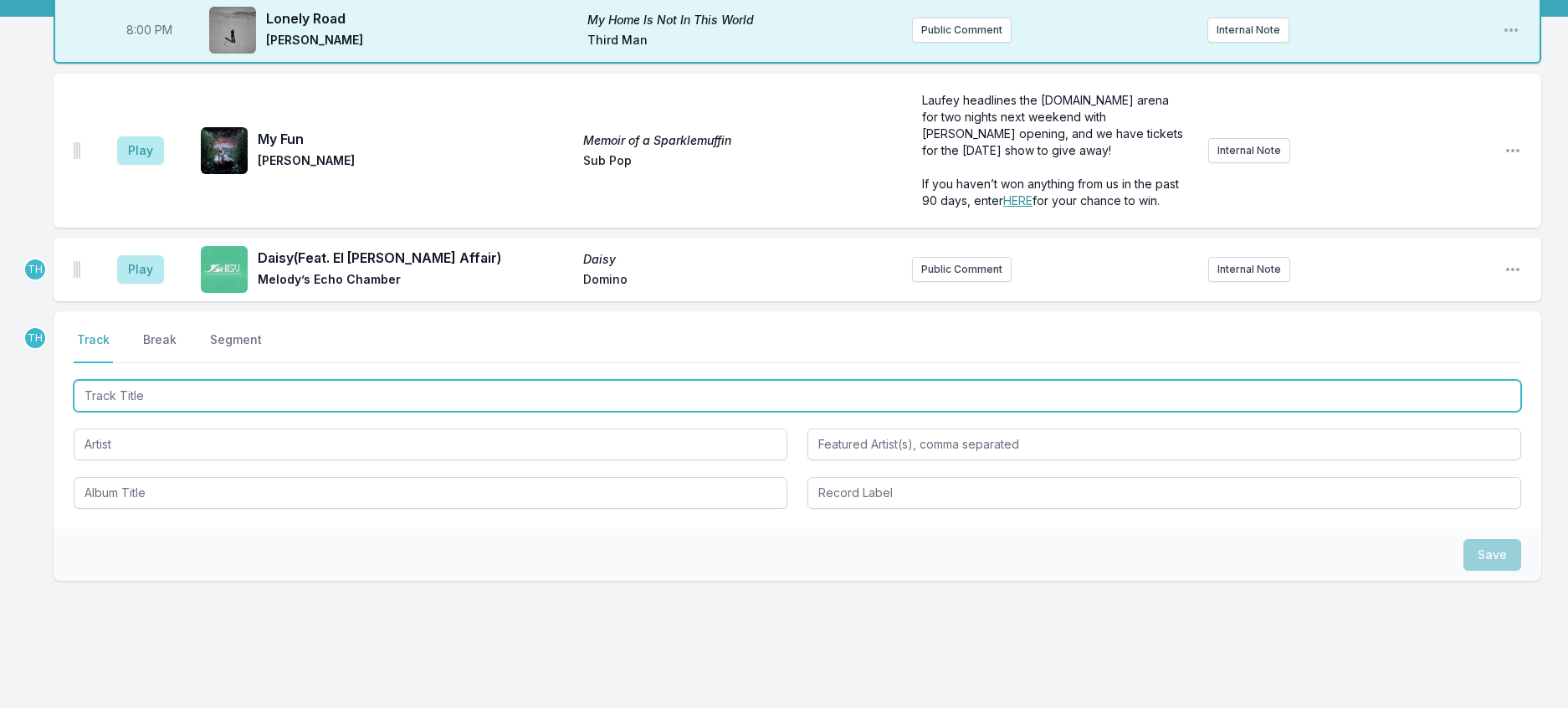
click at [268, 412] on input "Track Title" at bounding box center [797, 396] width 1447 height 32
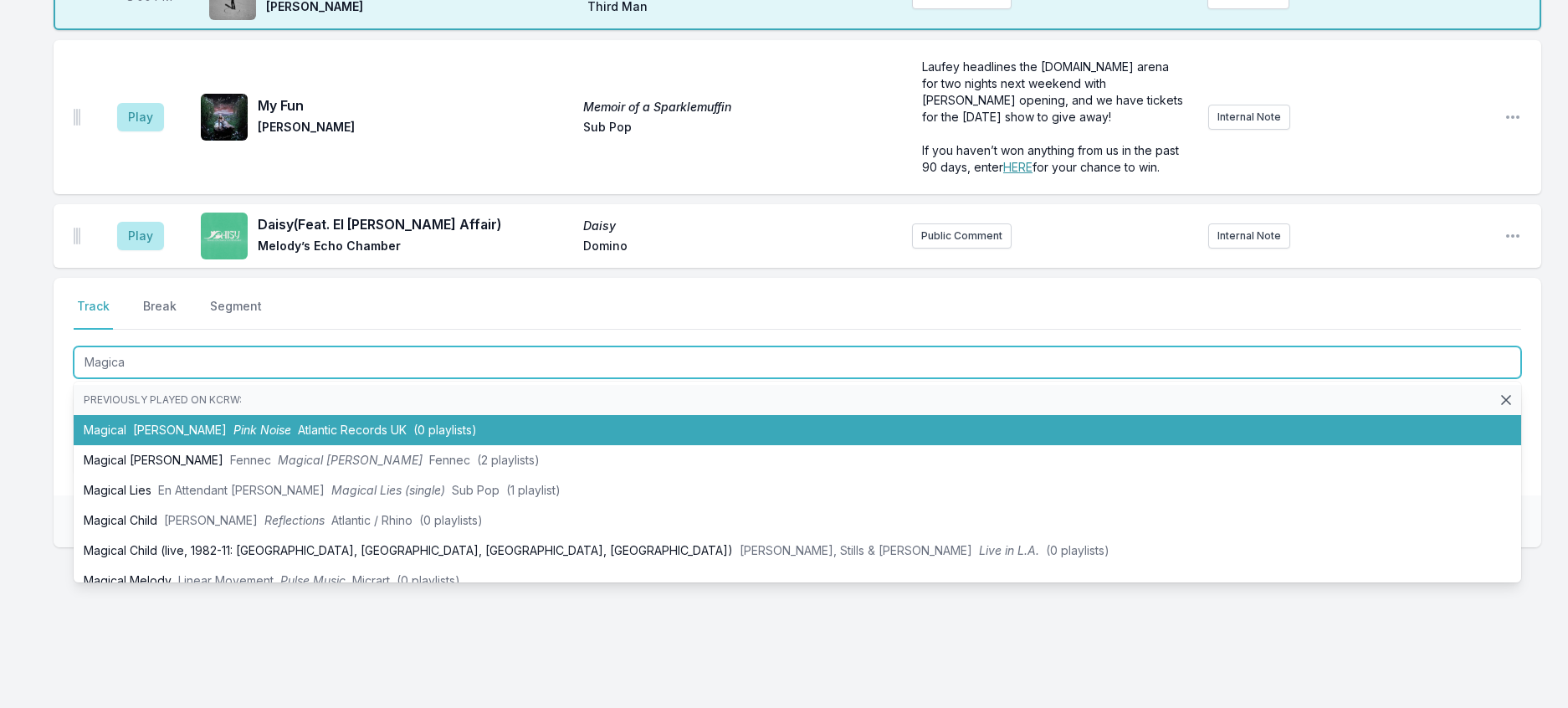
scroll to position [350, 0]
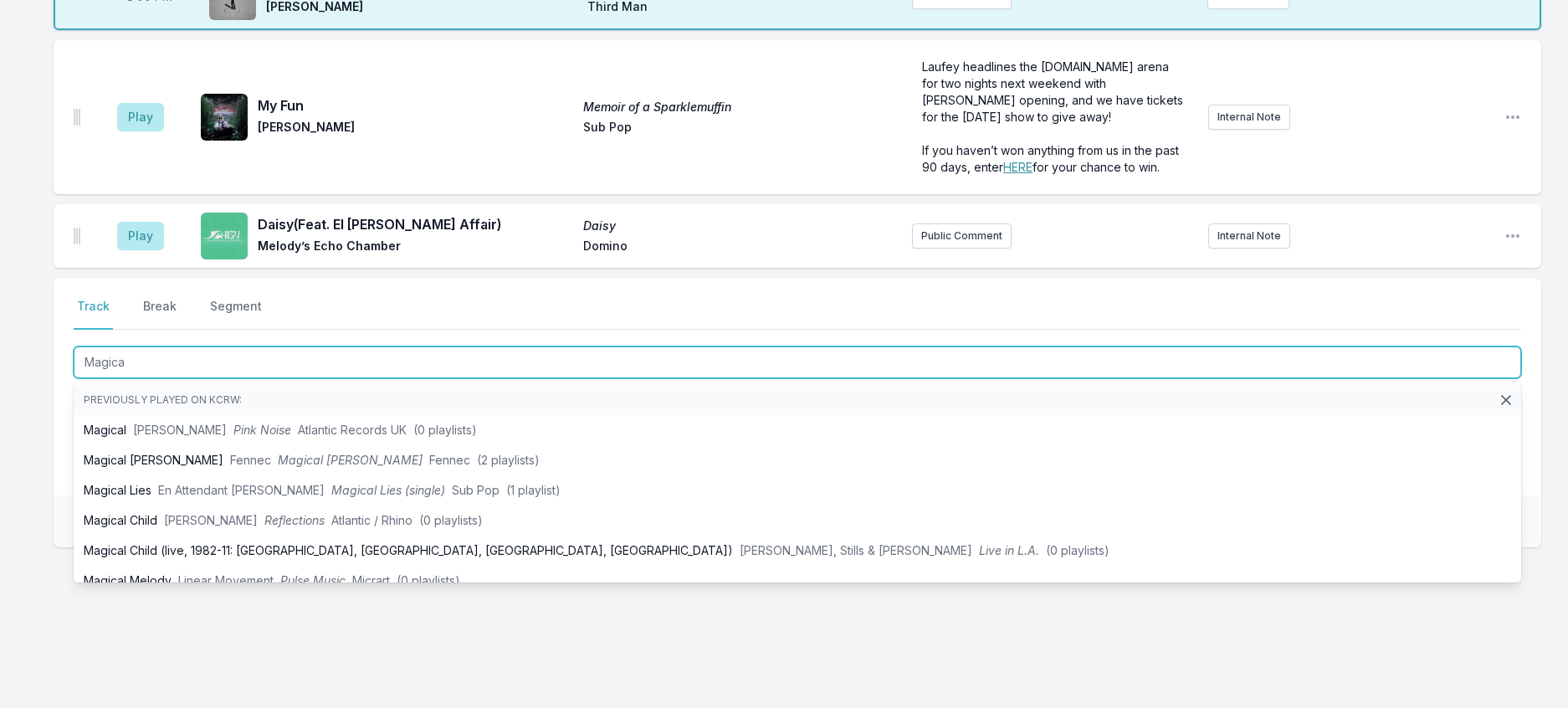
type input "Magica"
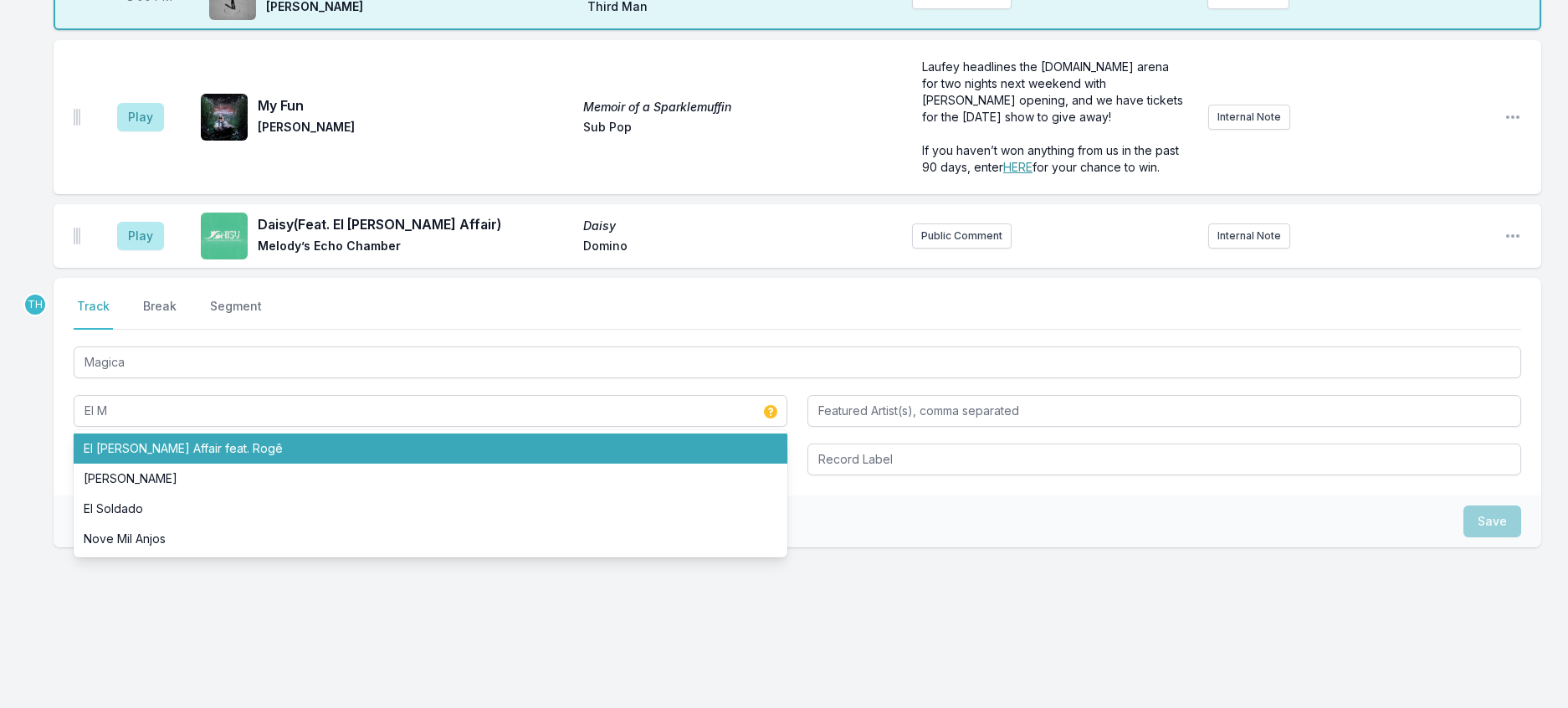
click at [301, 396] on div "Magica El M El Michels Affair feat. Rogê Emmanuel Morales El Soldado Nove Mil A…" at bounding box center [797, 409] width 1447 height 133
click at [279, 433] on li "El Michels Affair feat. Rogê" at bounding box center [431, 448] width 714 height 30
type input "El Michels Affair"
type input "Rogê"
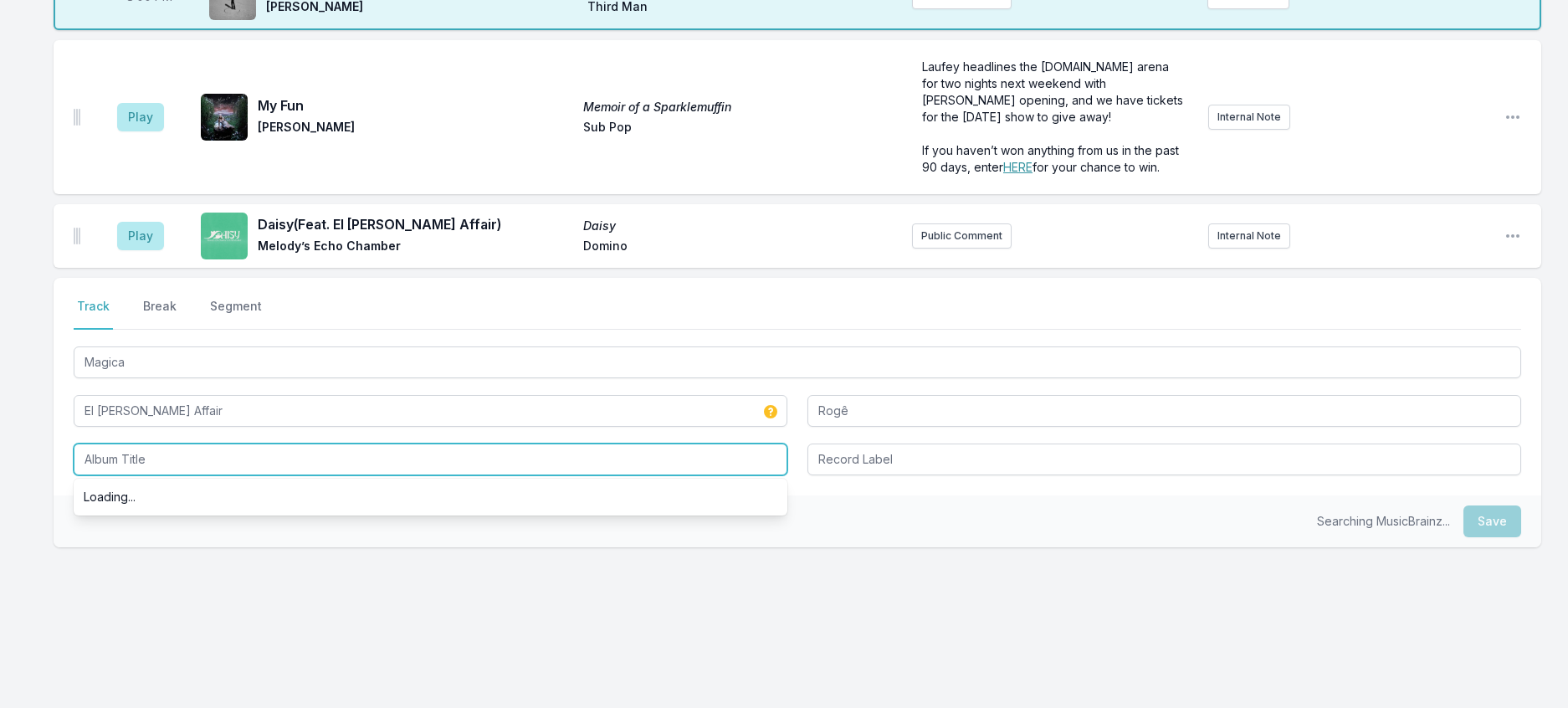
click at [230, 444] on input "Album Title" at bounding box center [431, 460] width 714 height 32
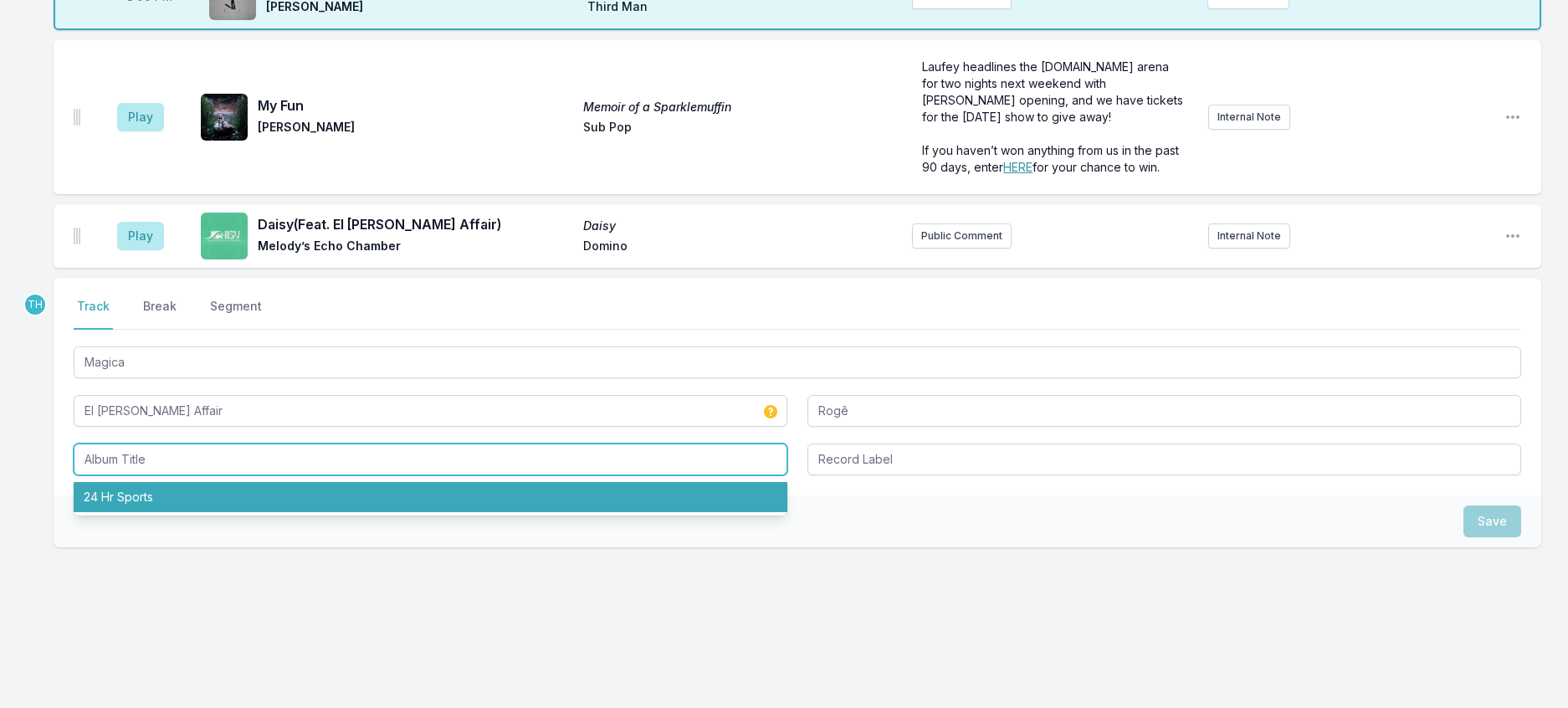
click at [178, 482] on li "24 Hr Sports" at bounding box center [431, 497] width 714 height 30
type input "24 Hr Sports"
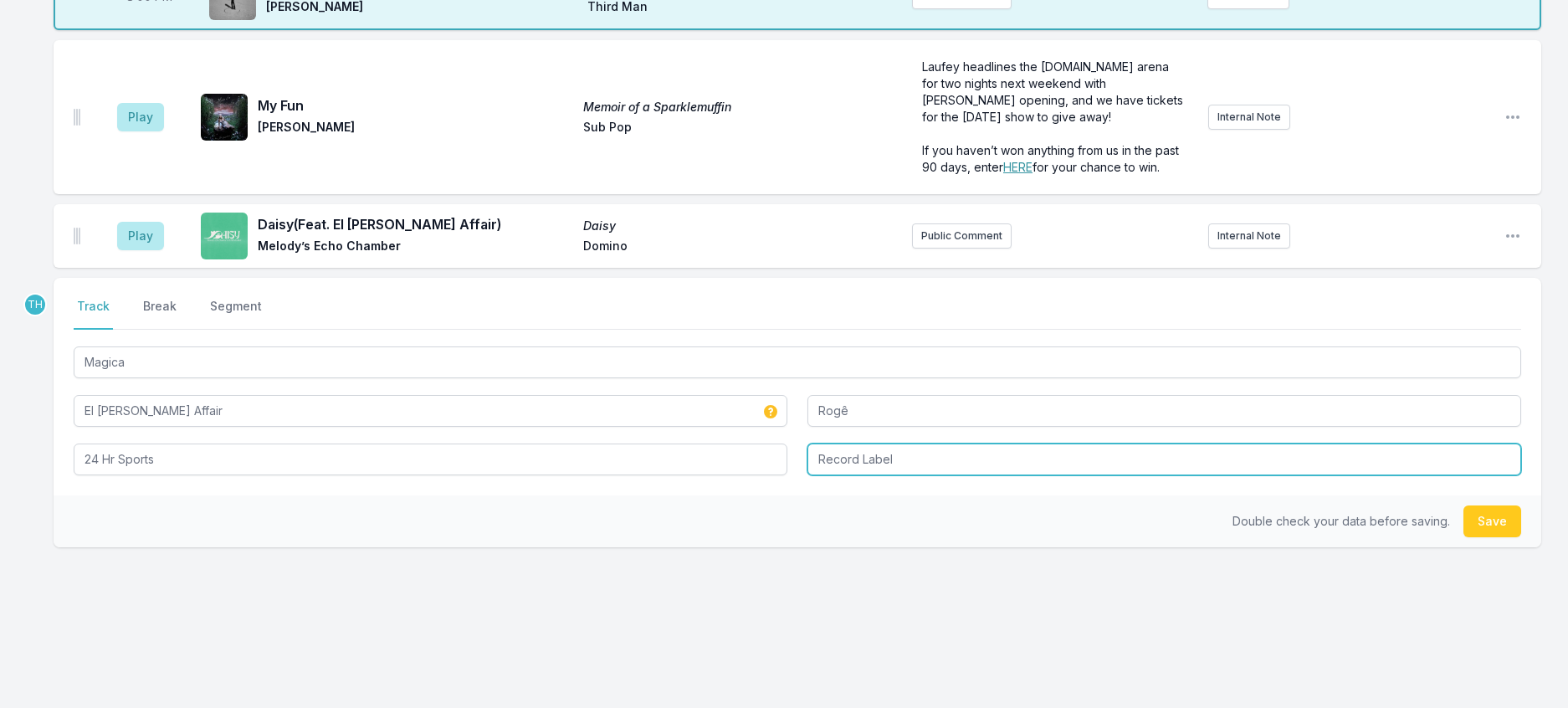
click at [835, 444] on input "Record Label" at bounding box center [1164, 460] width 714 height 32
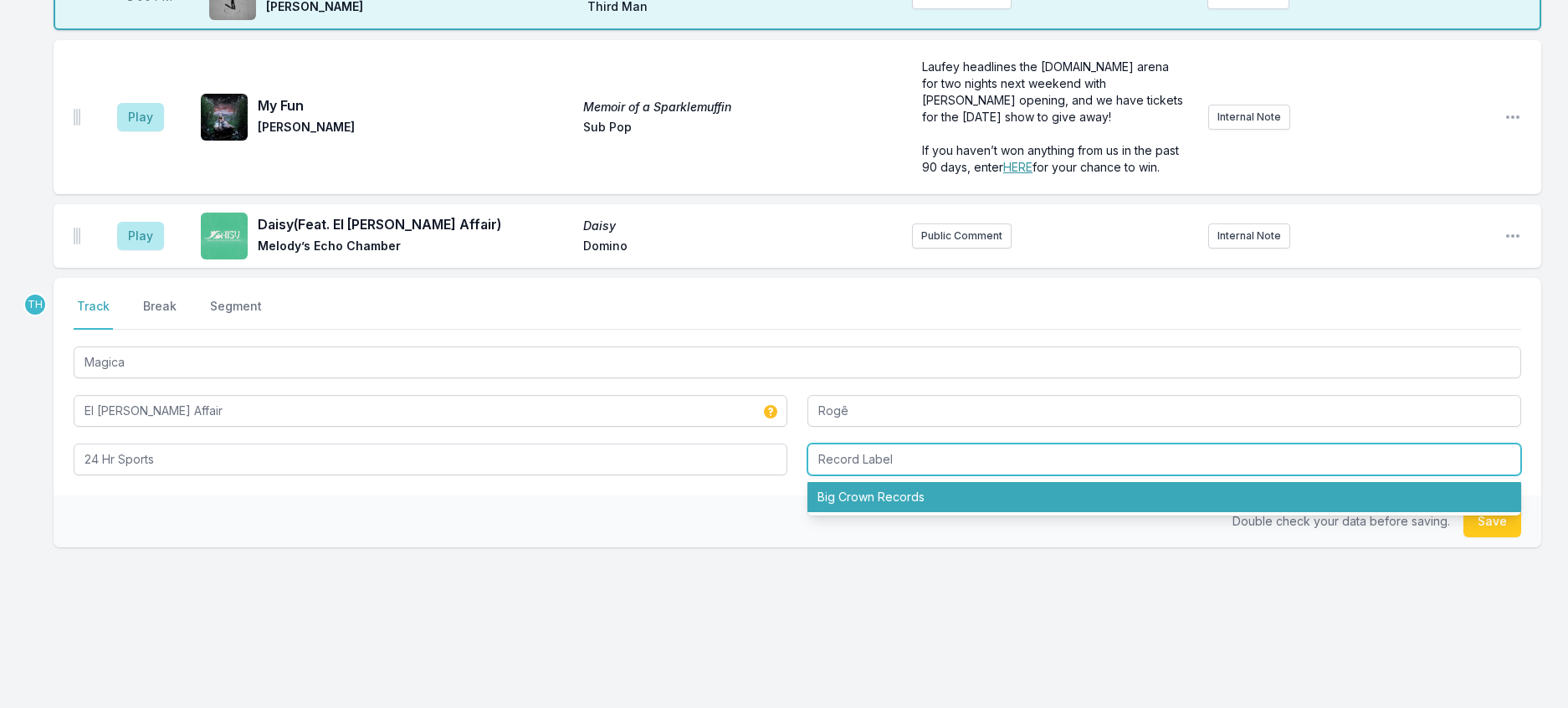
click at [857, 482] on li "Big Crown Records" at bounding box center [1164, 497] width 714 height 30
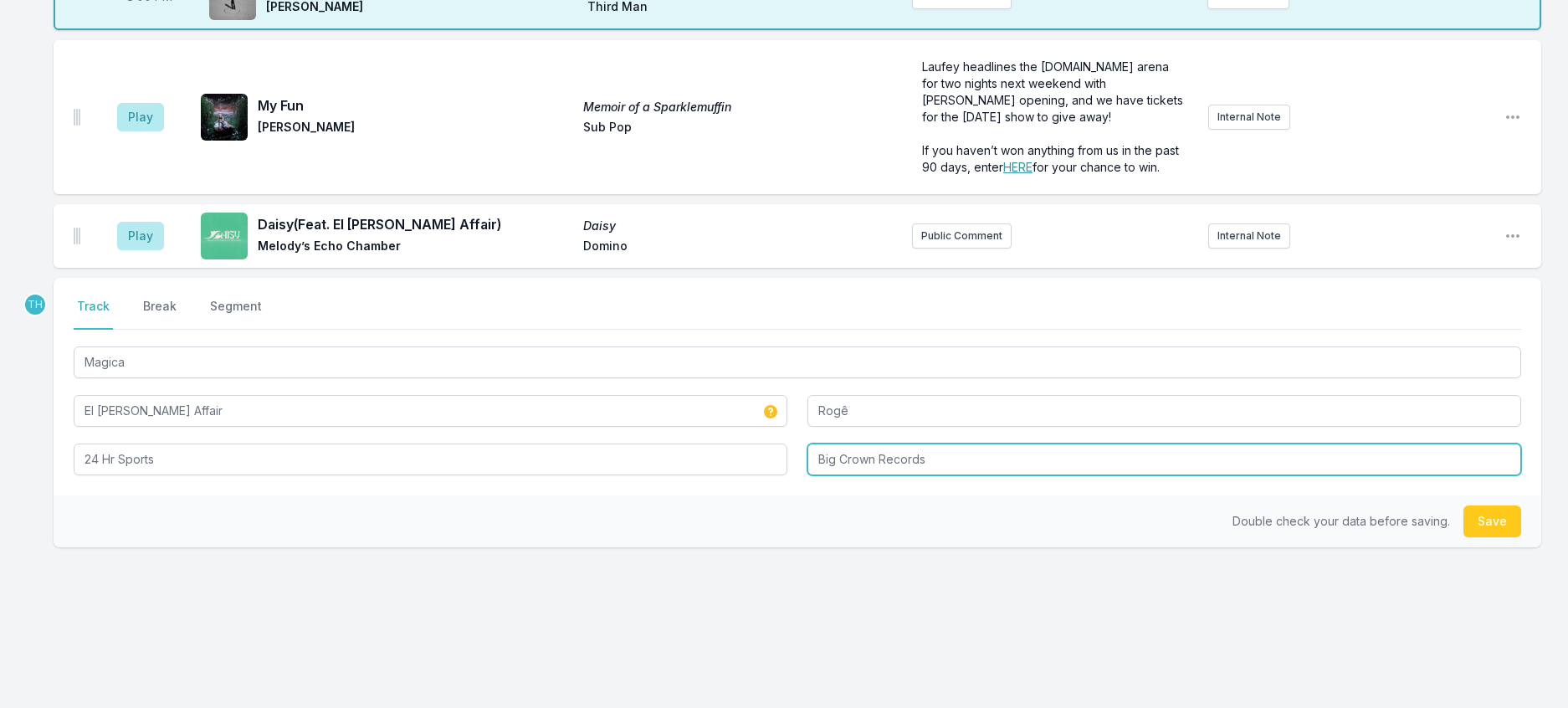
drag, startPoint x: 882, startPoint y: 424, endPoint x: 1279, endPoint y: 429, distance: 397.0
click at [1279, 444] on input "Big Crown Records" at bounding box center [1164, 460] width 714 height 32
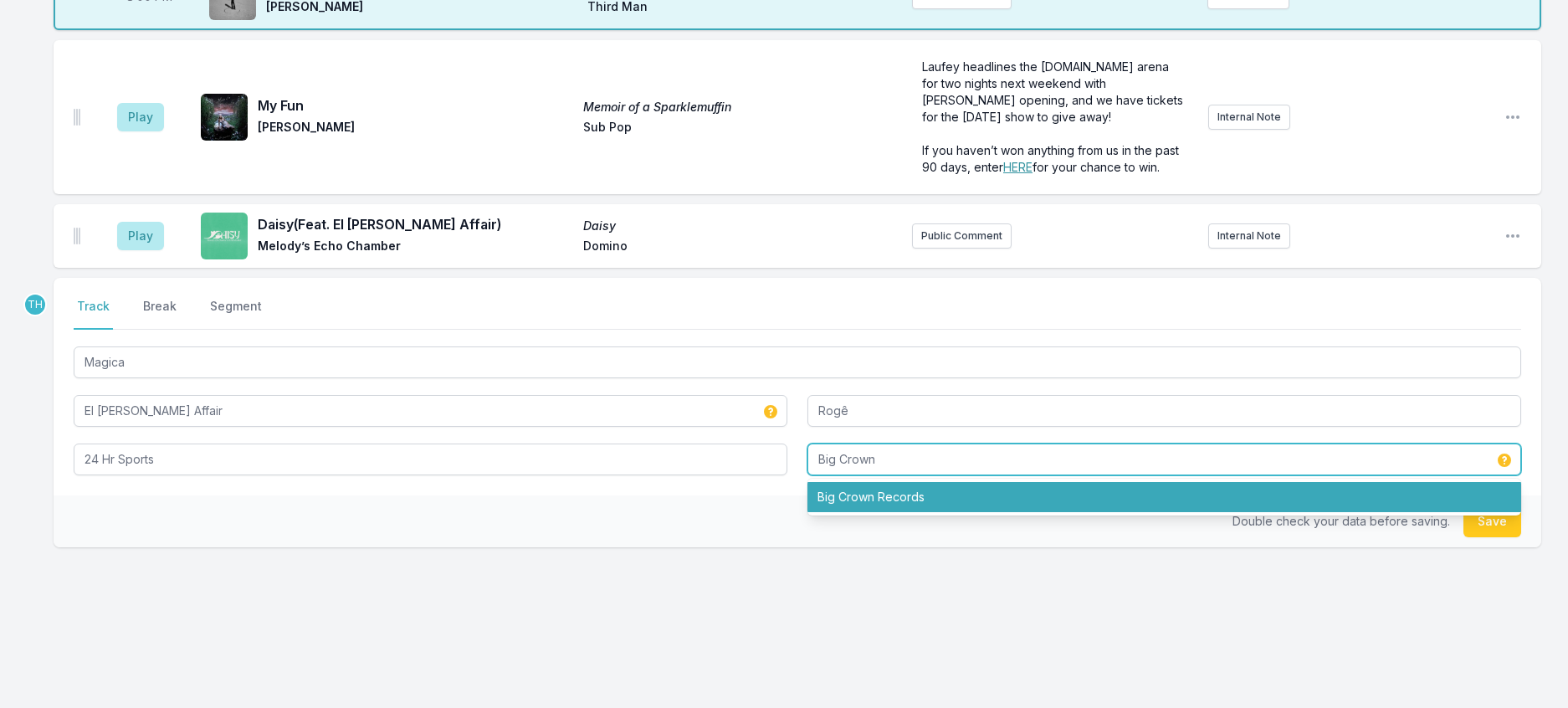
type input "Big Crown"
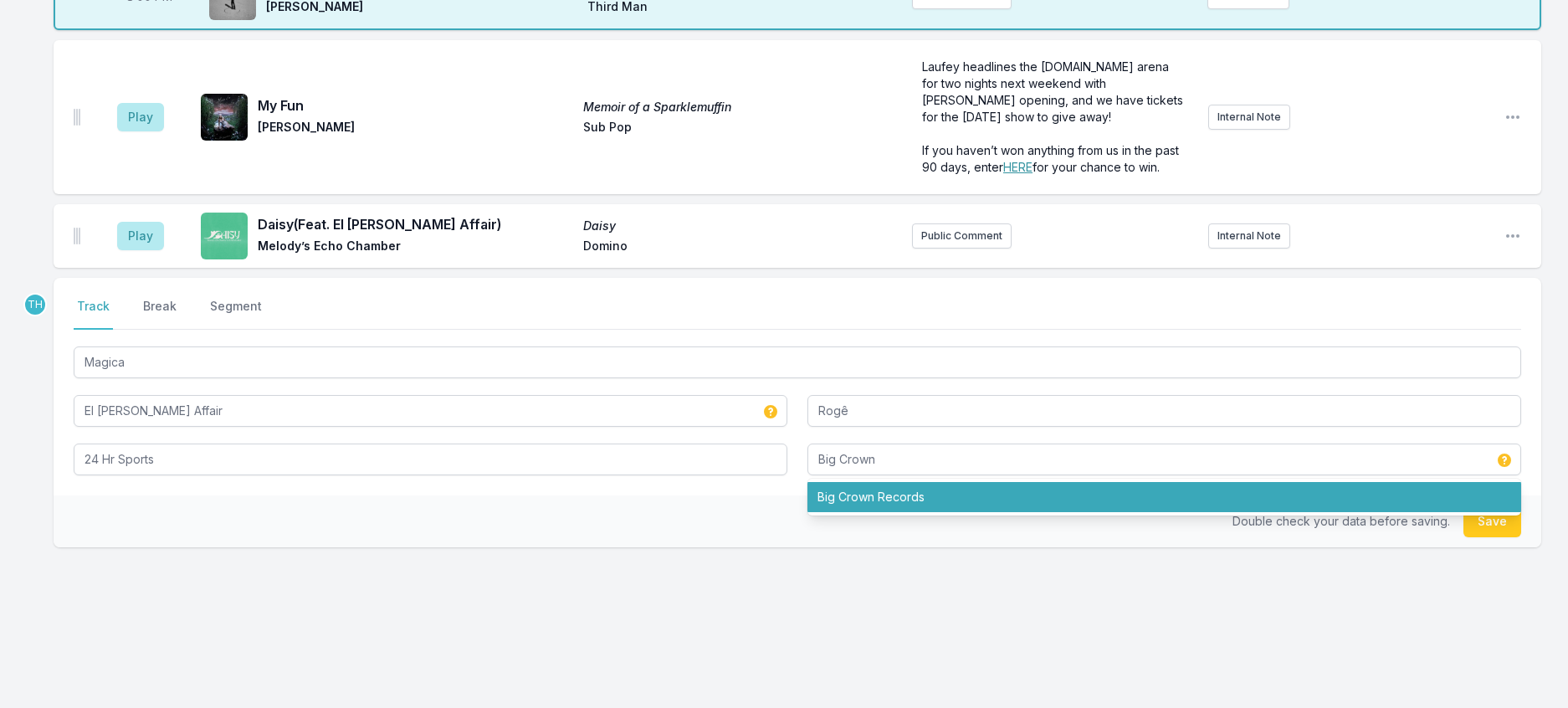
drag, startPoint x: 670, startPoint y: 475, endPoint x: 894, endPoint y: 470, distance: 224.1
click at [671, 495] on div "Double check your data before saving. Save" at bounding box center [797, 521] width 1488 height 52
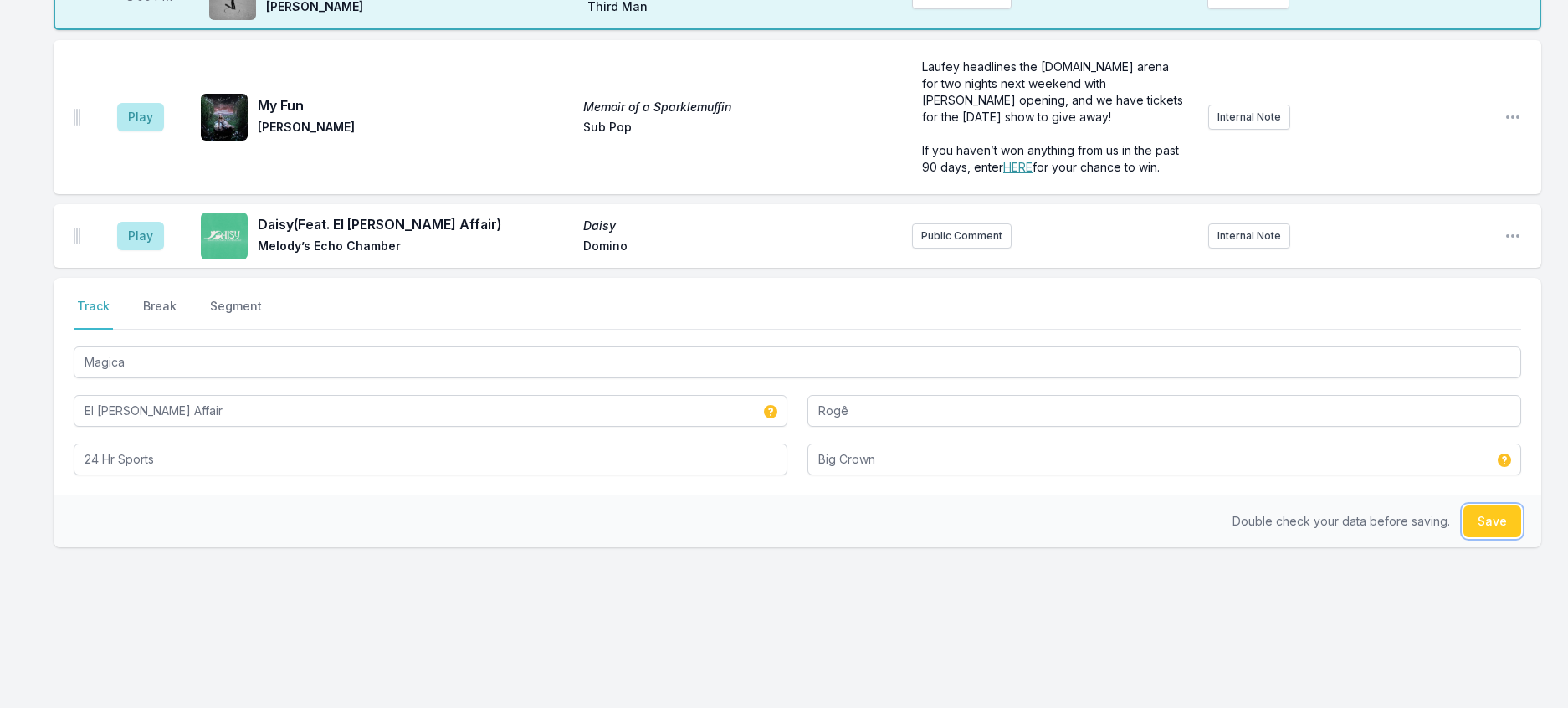
click at [1487, 505] on button "Save" at bounding box center [1492, 521] width 58 height 32
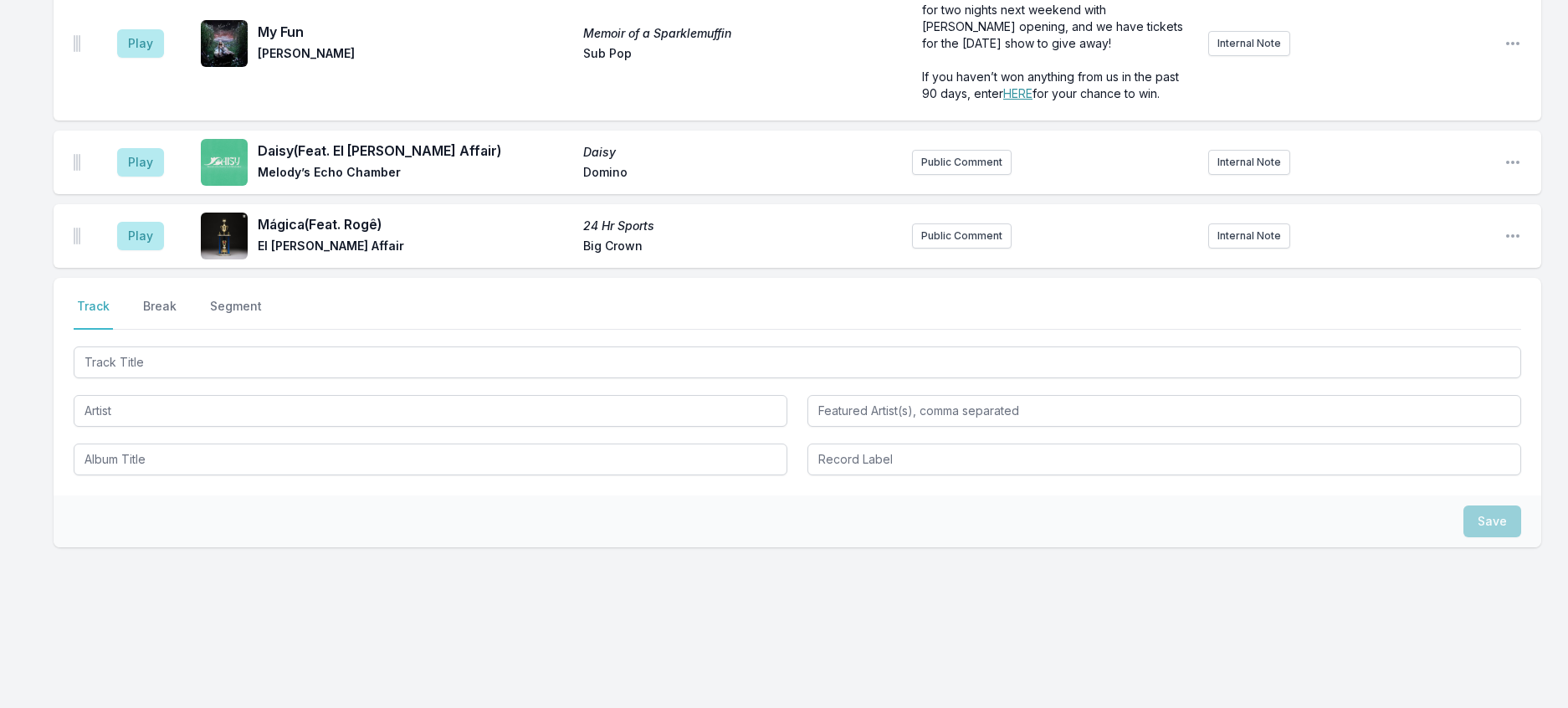
scroll to position [433, 0]
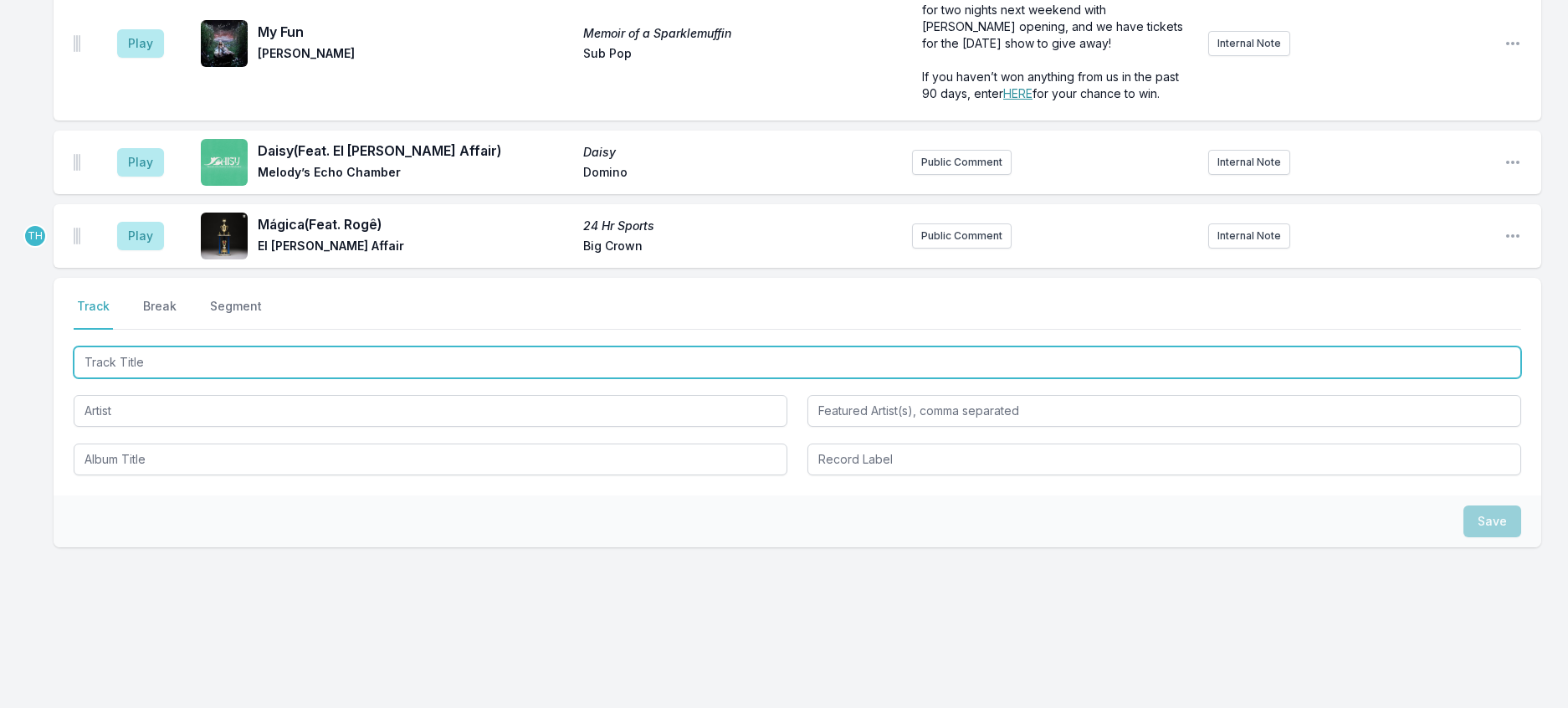
click at [211, 347] on input "Track Title" at bounding box center [797, 362] width 1447 height 32
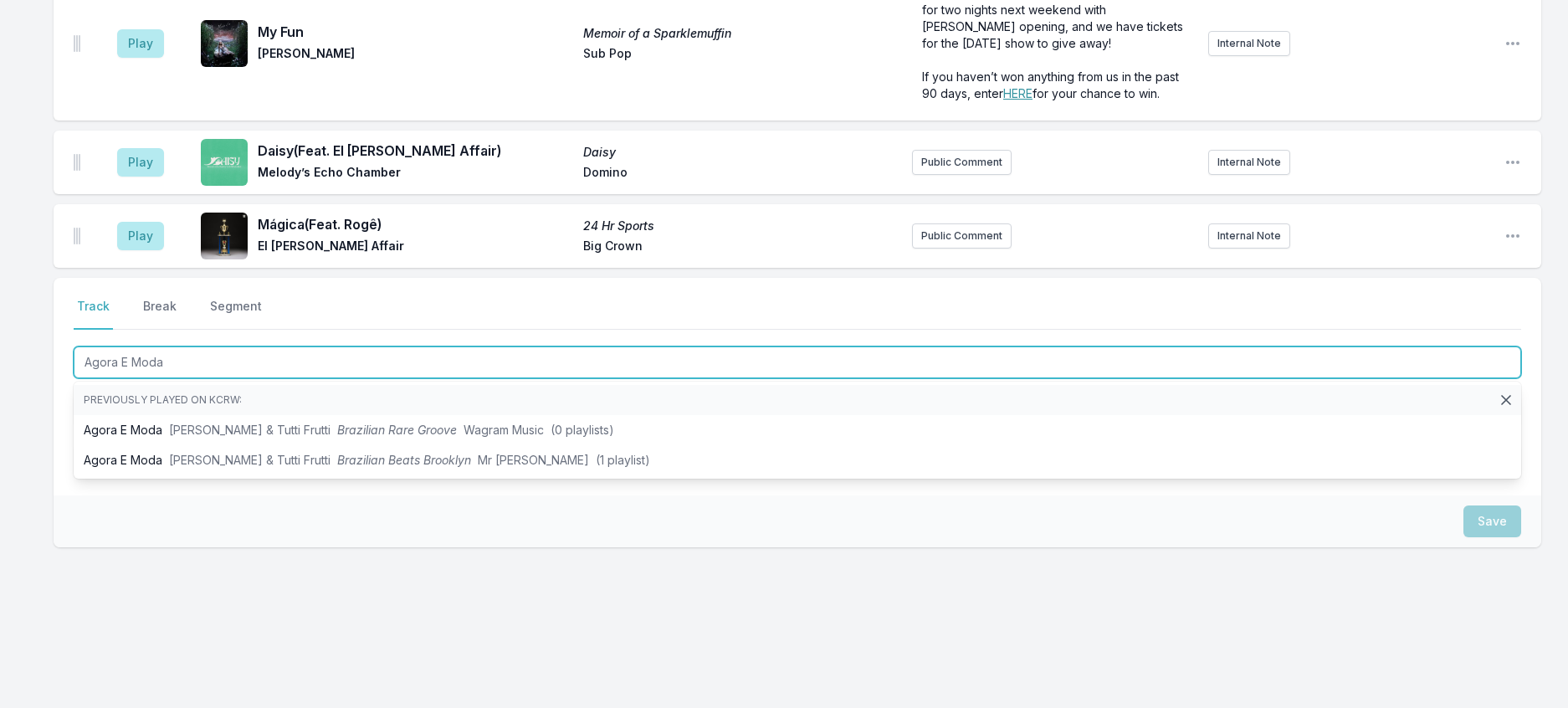
type input "Agora E Moda"
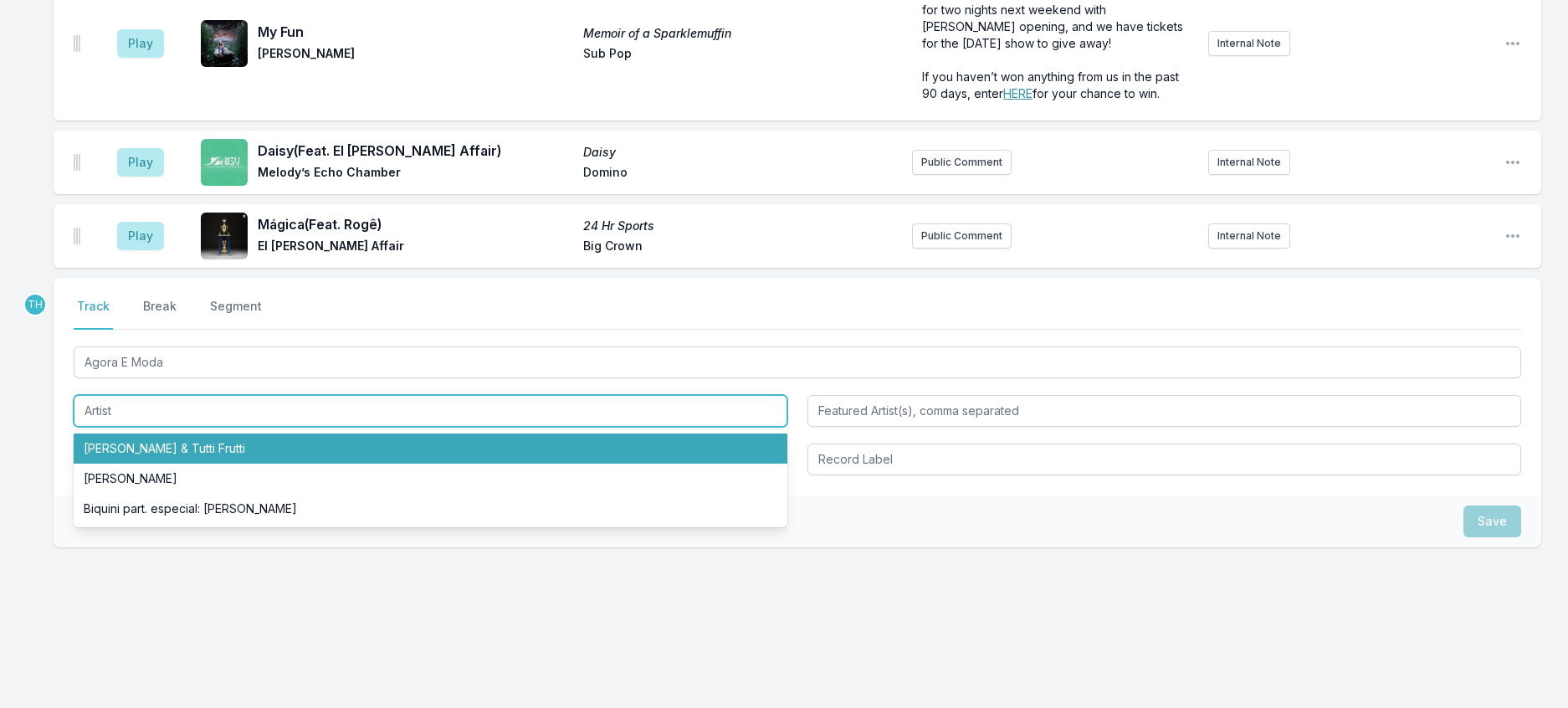
click at [185, 433] on li "Rita Lee & Tutti Frutti" at bounding box center [431, 448] width 714 height 30
type input "Rita Lee & Tutti Frutti"
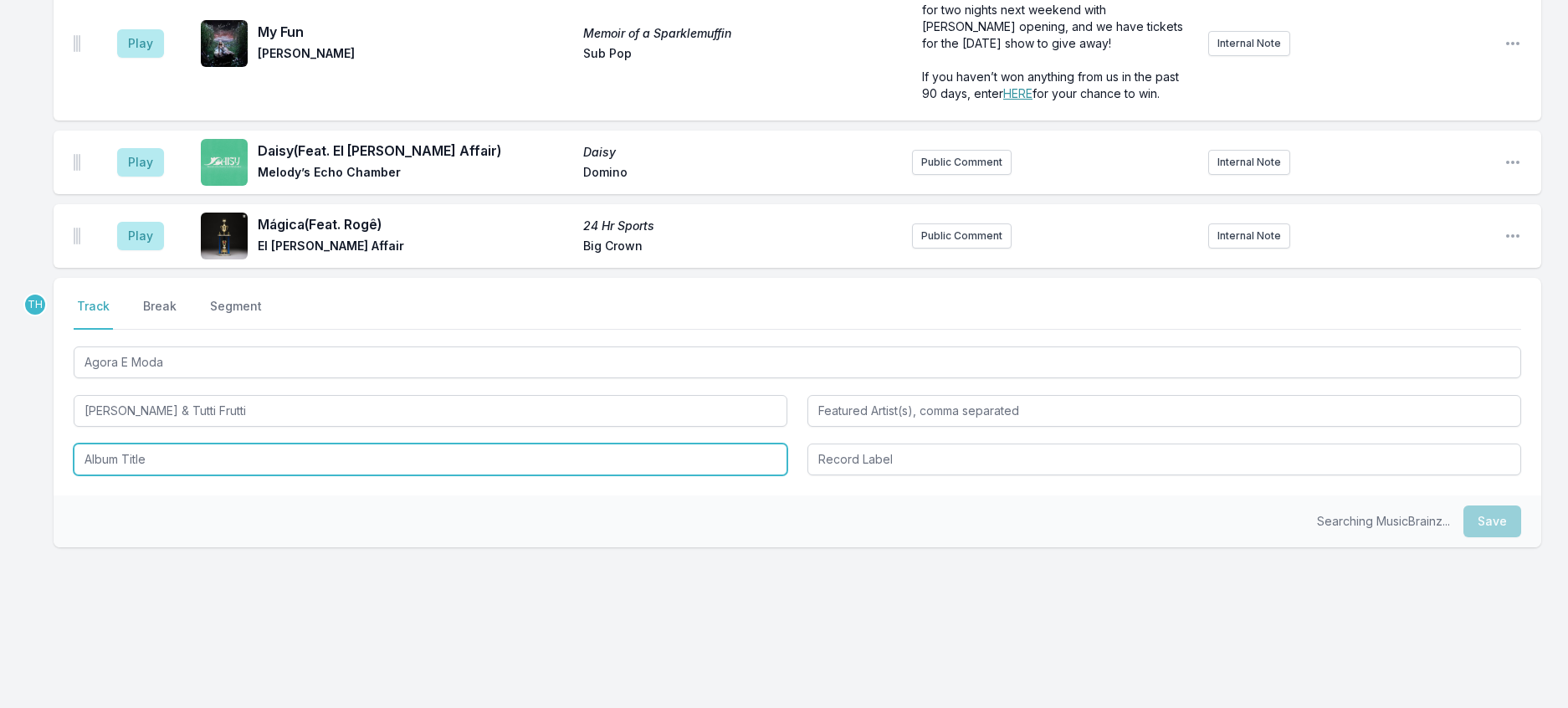
click at [167, 444] on input "Album Title" at bounding box center [431, 460] width 714 height 32
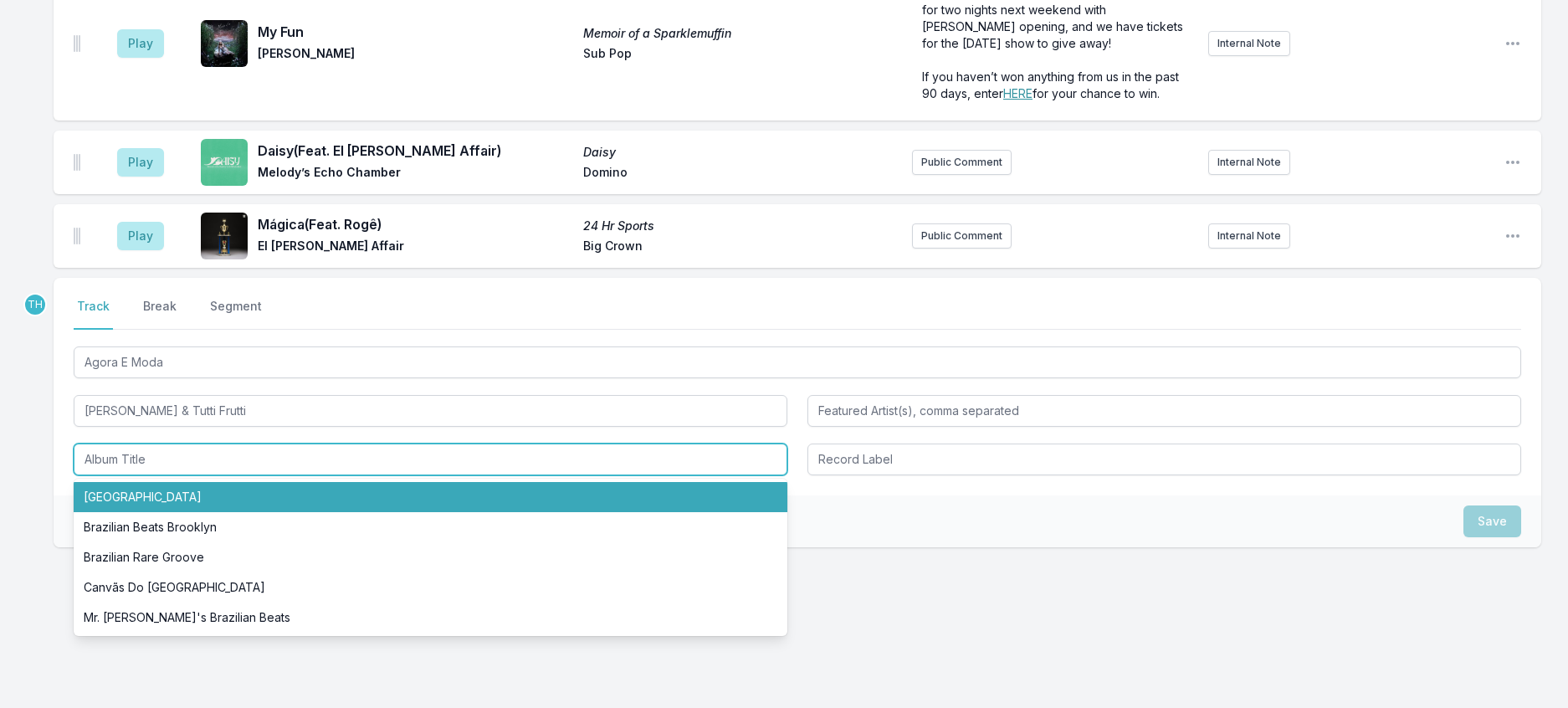
click at [135, 482] on li "Babilônia" at bounding box center [431, 497] width 714 height 30
type input "Babilônia"
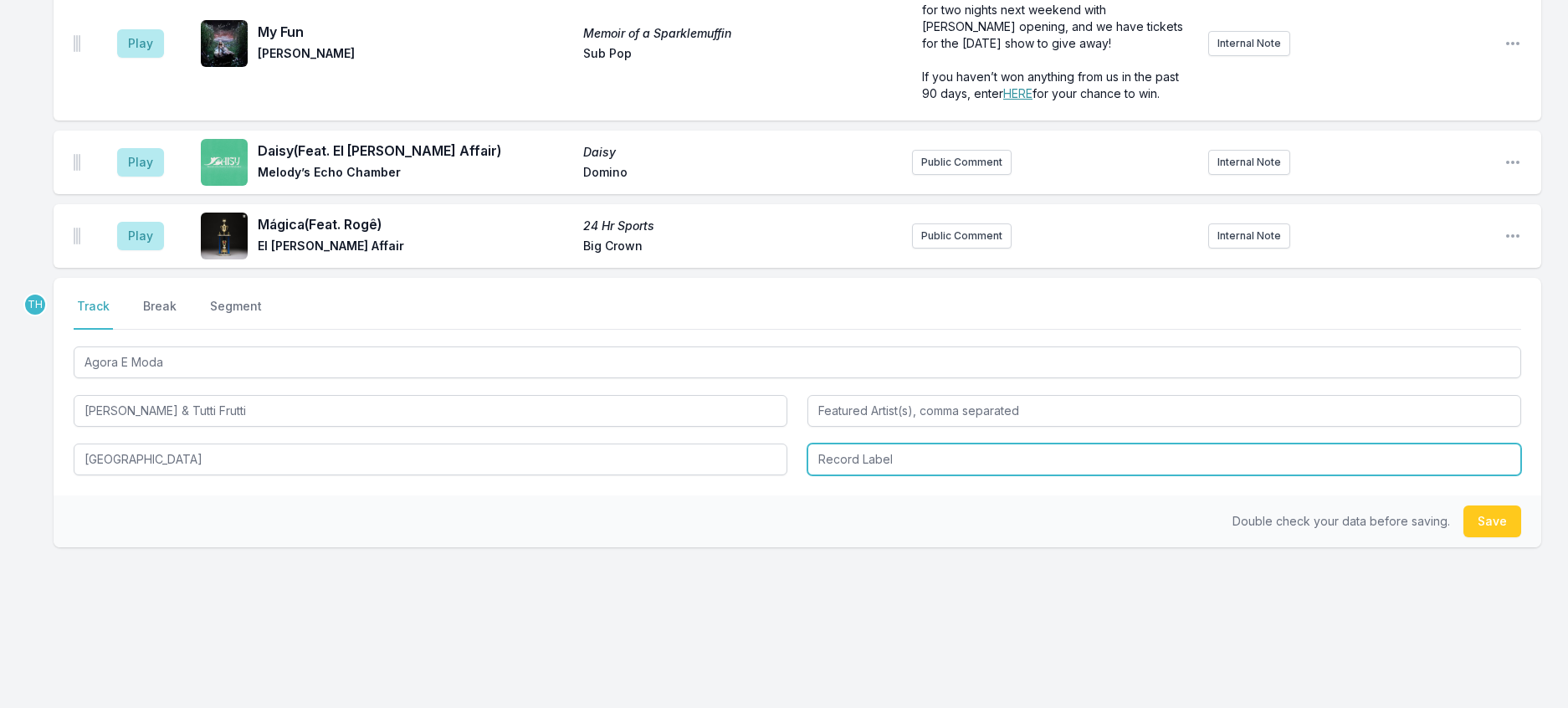
click at [843, 444] on input "Record Label" at bounding box center [1164, 460] width 714 height 32
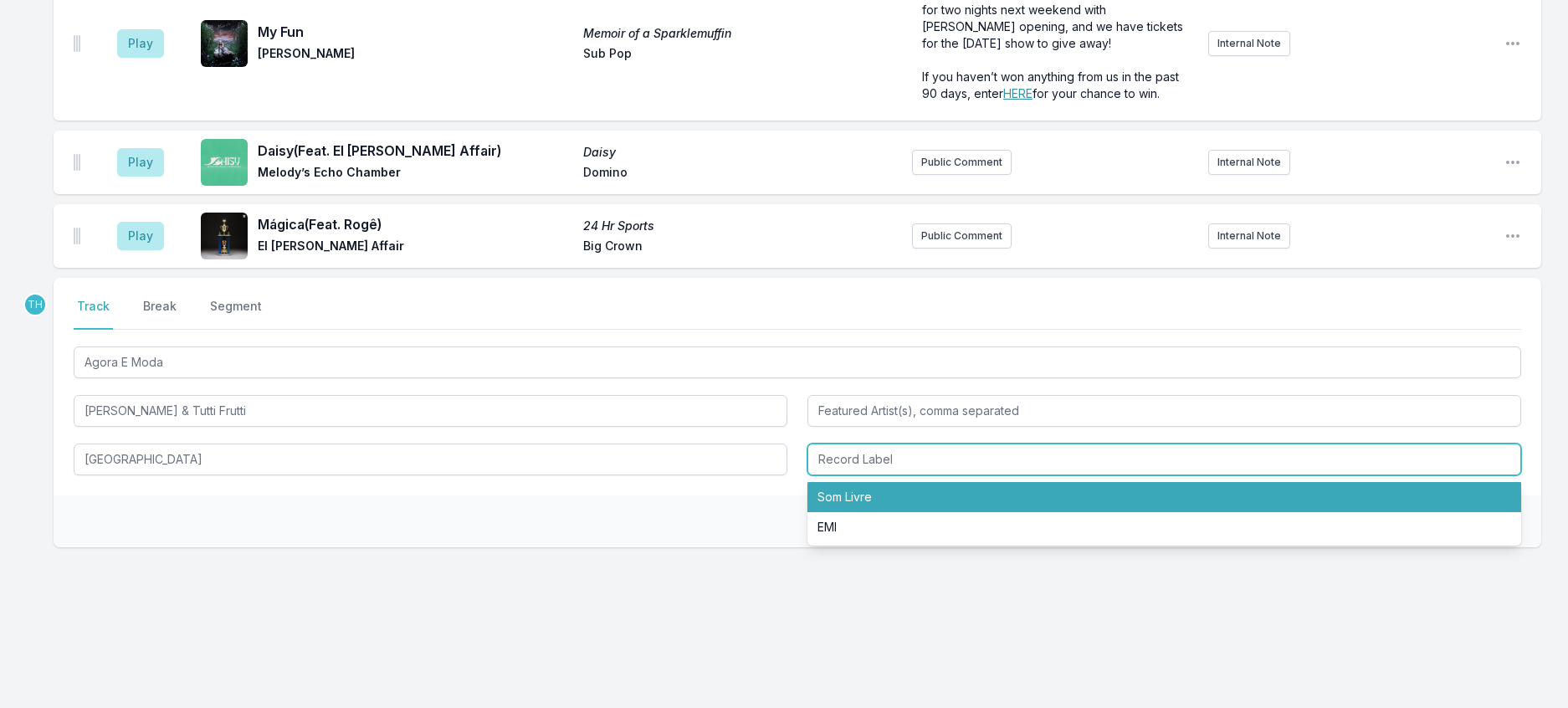
click at [862, 482] on li "Som Livre" at bounding box center [1164, 497] width 714 height 30
type input "Som Livre"
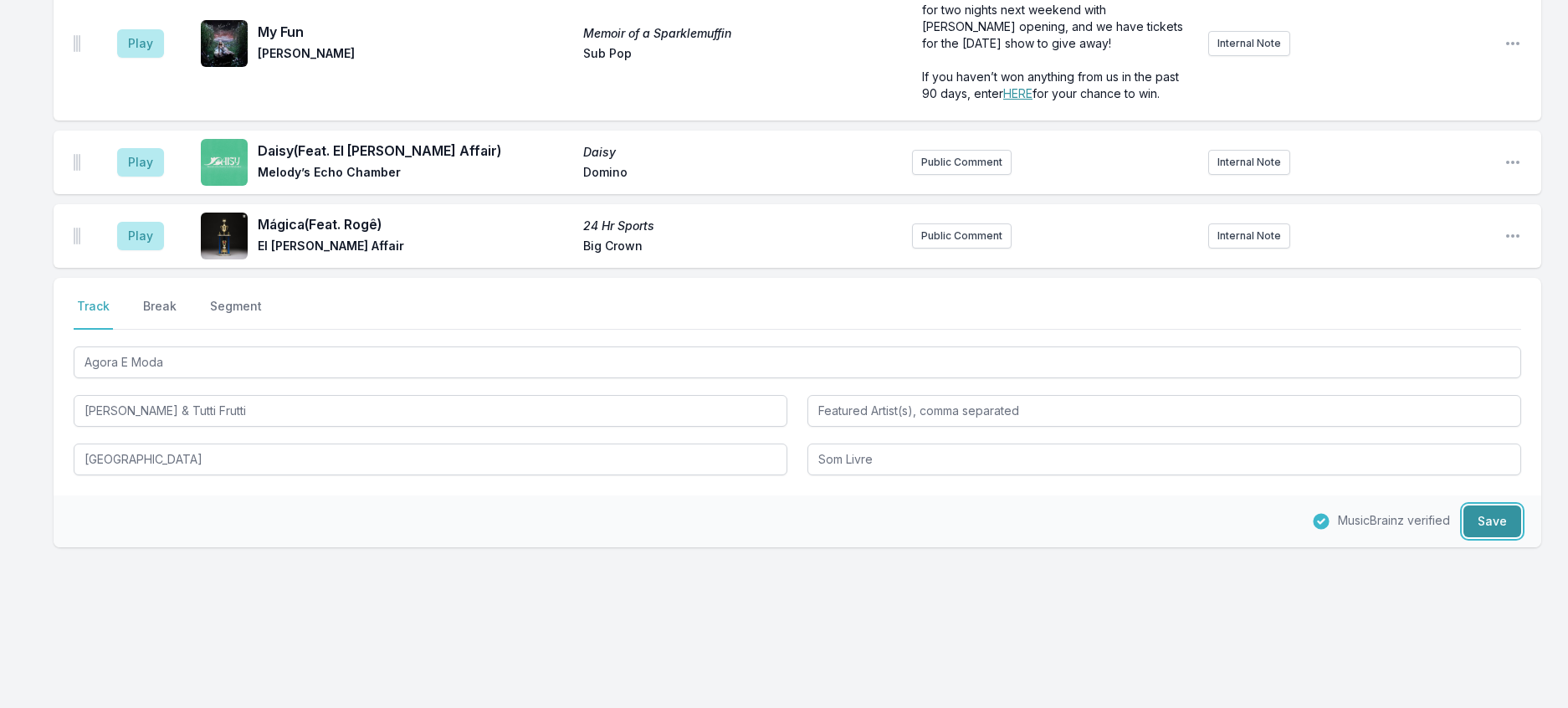
drag, startPoint x: 1491, startPoint y: 493, endPoint x: 1062, endPoint y: 405, distance: 437.9
click at [1490, 505] on button "Save" at bounding box center [1492, 521] width 58 height 32
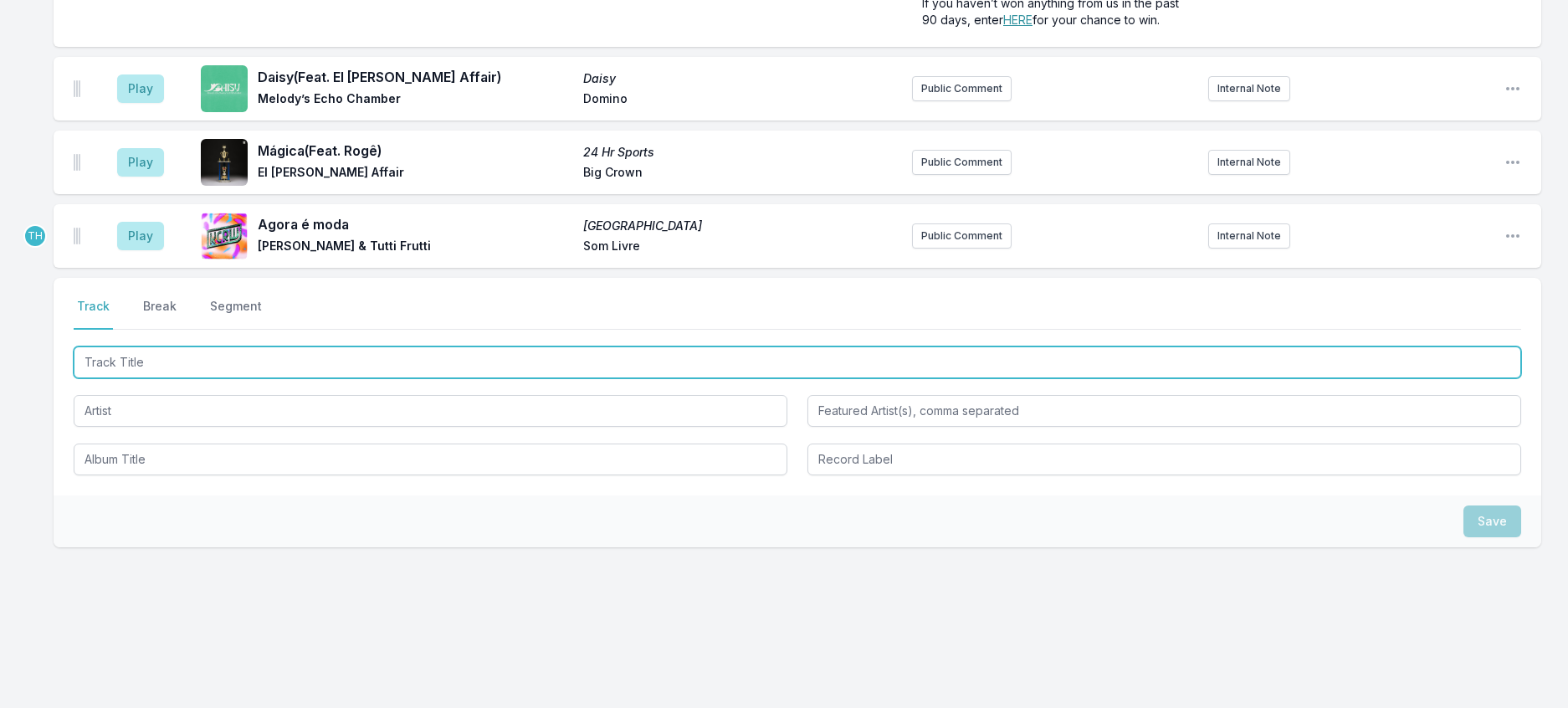
click at [156, 347] on input "Track Title" at bounding box center [797, 362] width 1447 height 32
type input "Nude Odeon"
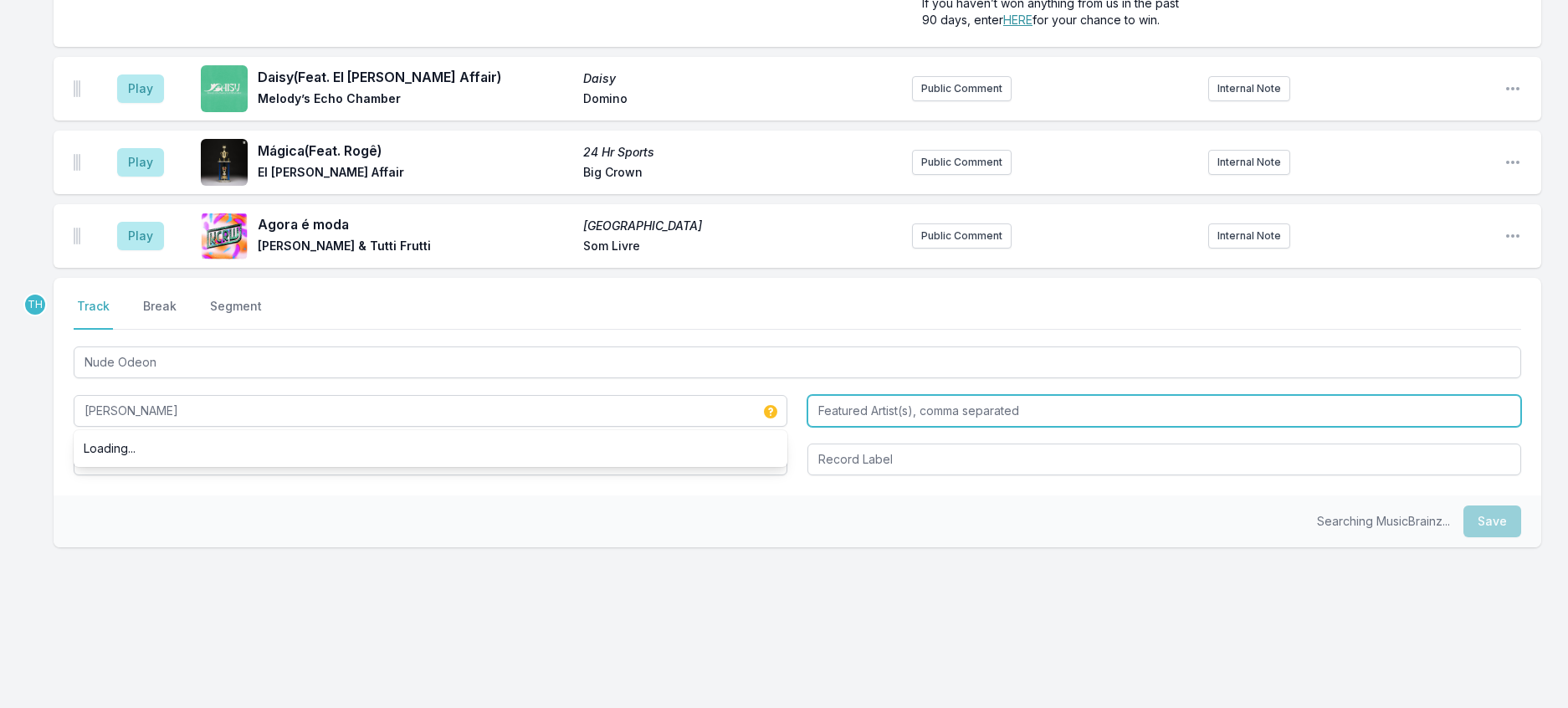
type input "Vassil Kojucharov"
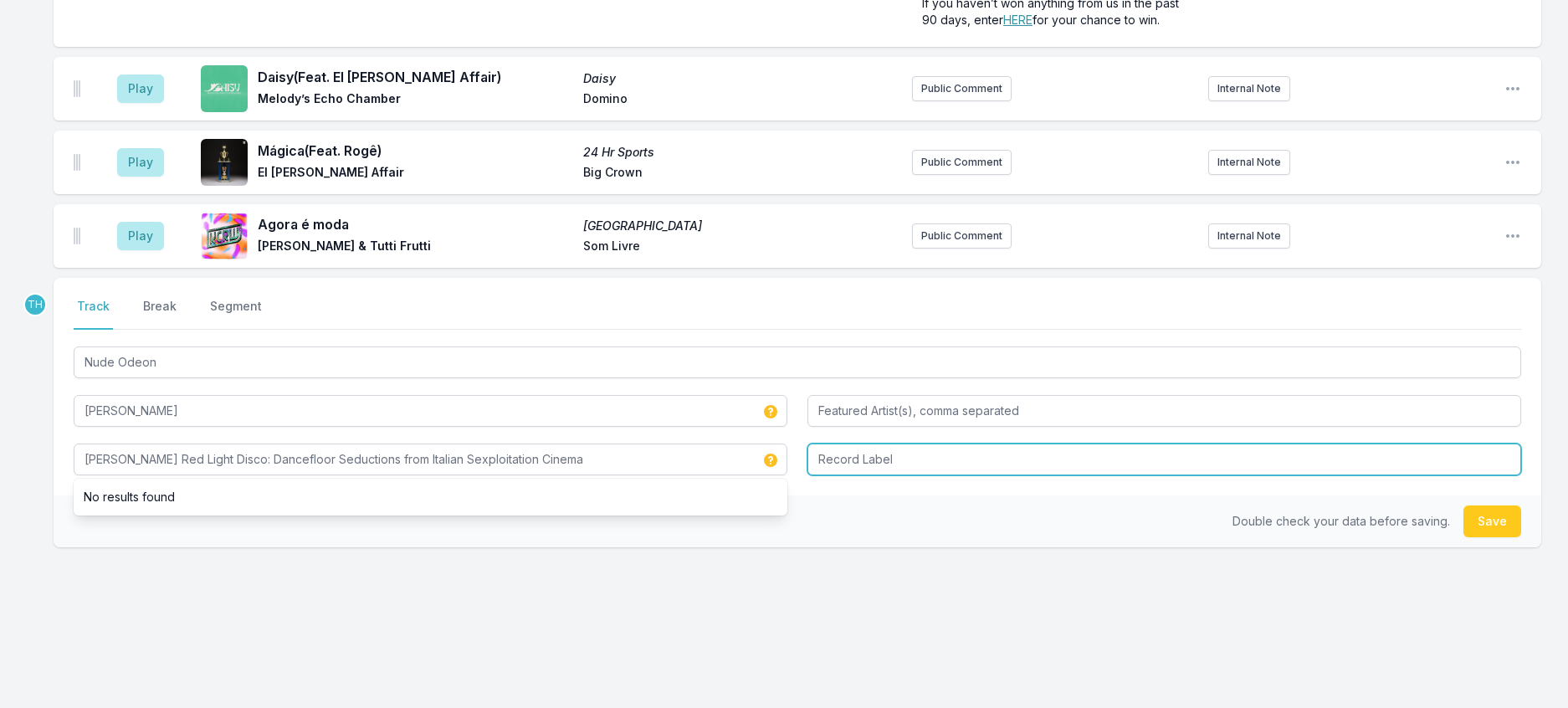
type input "Eli Roth's Red Light Disco: Dancefloor Seductions from Italian Sexploitation Ci…"
type input "Cam Sugar / UMe"
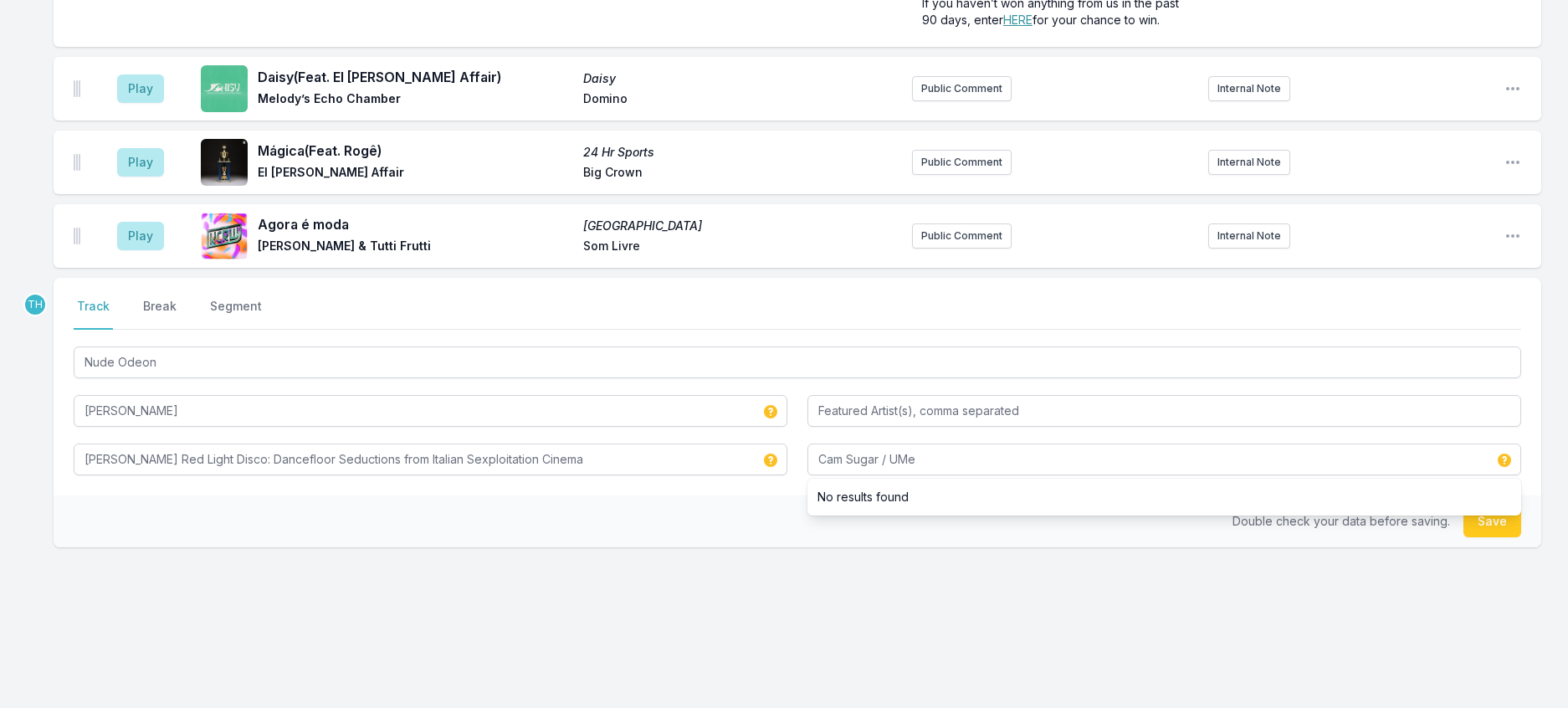
drag, startPoint x: 755, startPoint y: 485, endPoint x: 950, endPoint y: 459, distance: 196.7
click at [758, 495] on div "Double check your data before saving. Save" at bounding box center [797, 521] width 1488 height 52
click at [1492, 505] on button "Save" at bounding box center [1492, 521] width 58 height 32
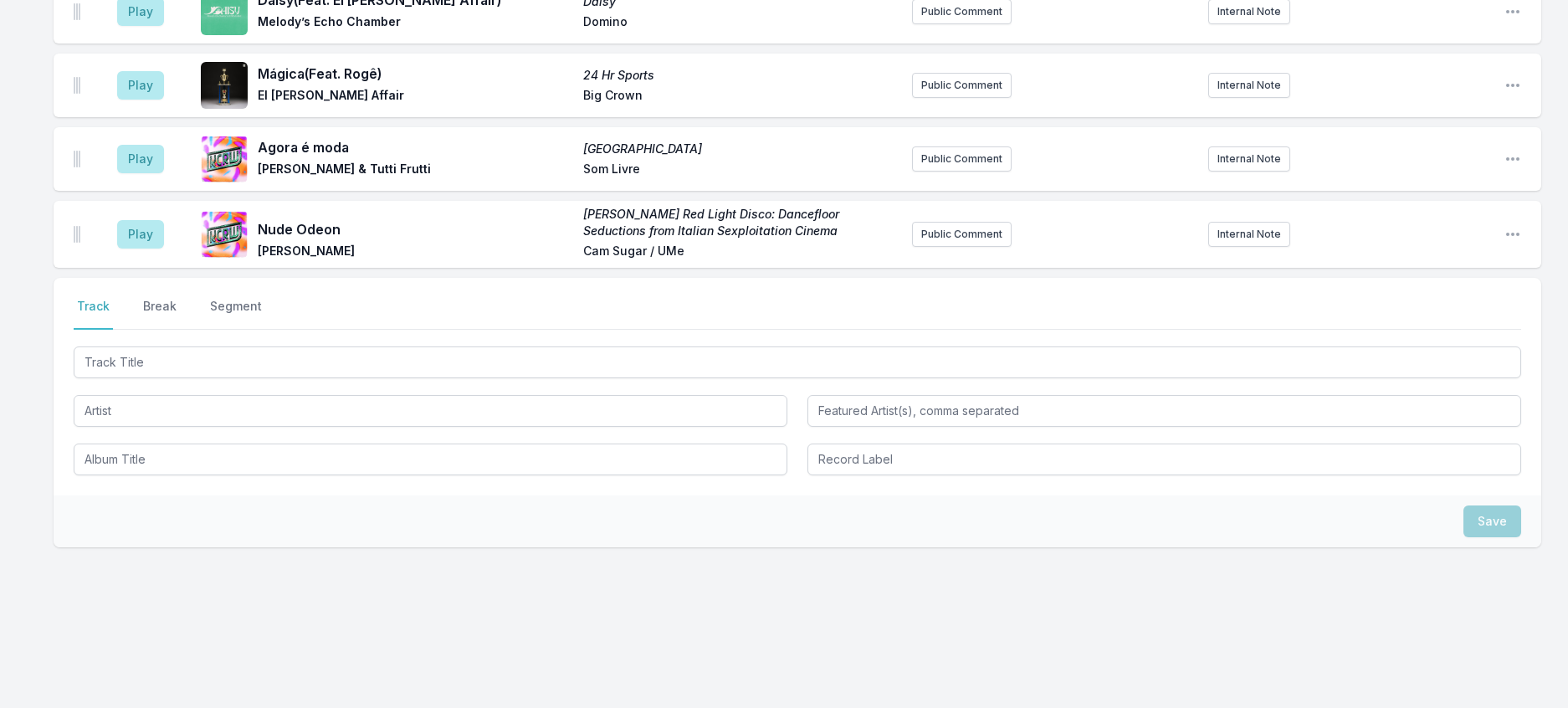
scroll to position [603, 0]
click at [180, 298] on button "Break" at bounding box center [160, 314] width 40 height 32
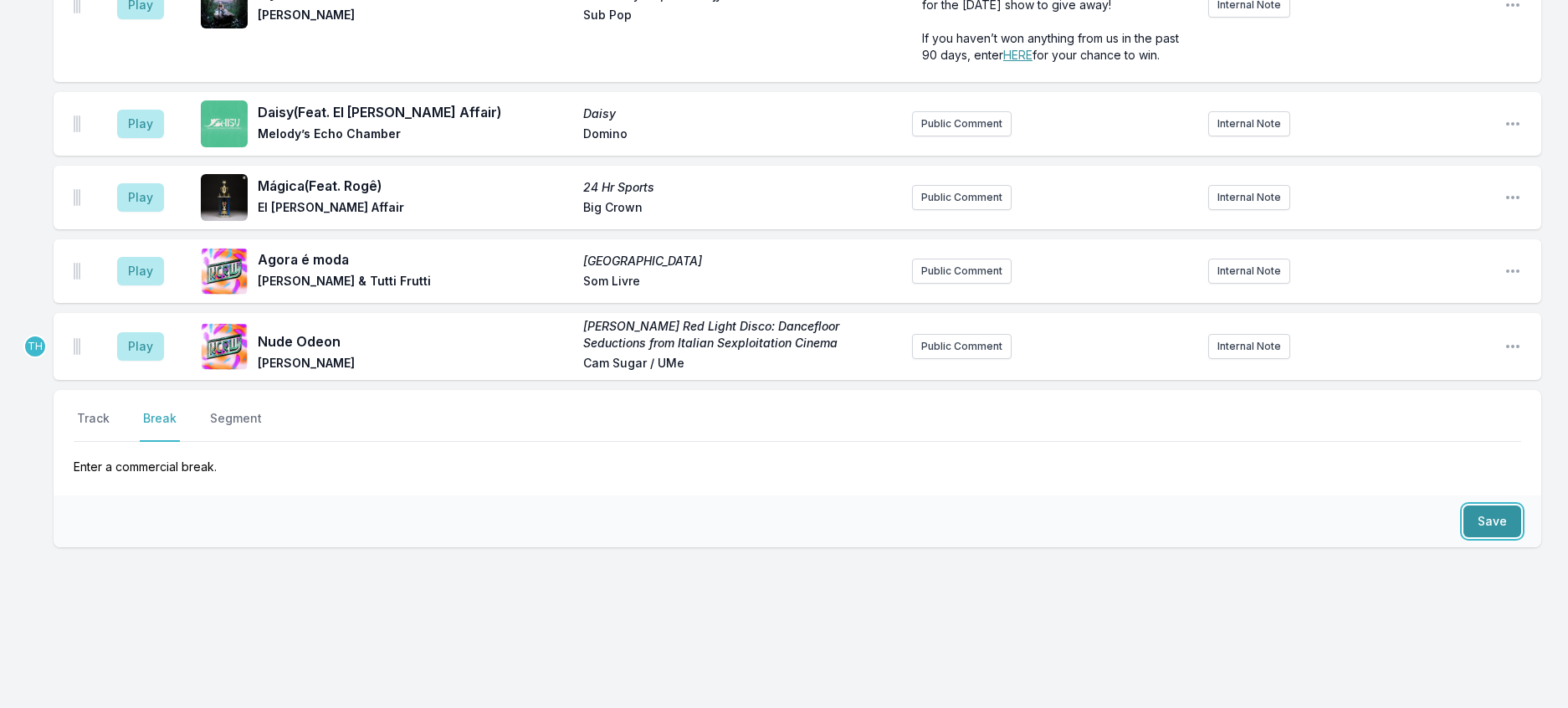
click at [1491, 505] on button "Save" at bounding box center [1492, 521] width 58 height 32
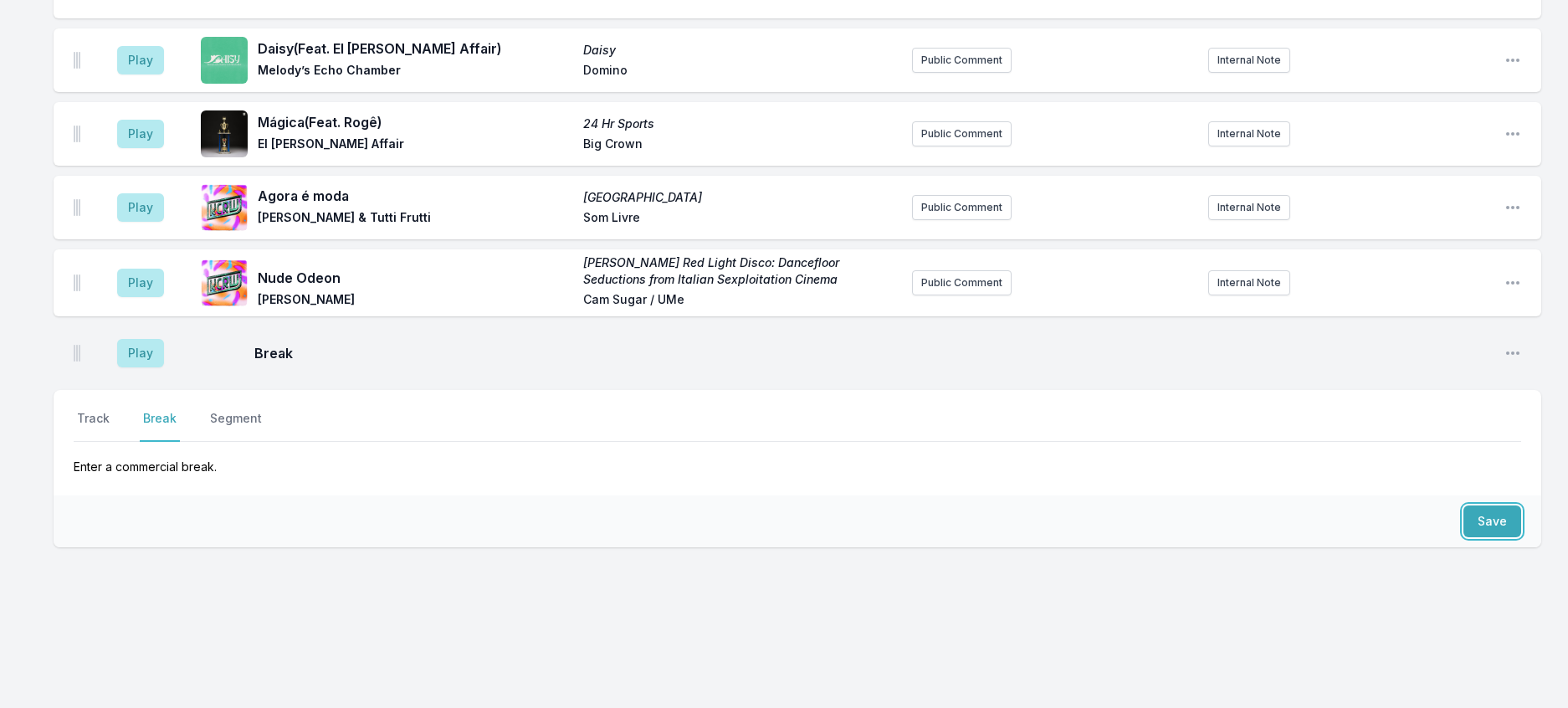
scroll to position [549, 0]
click at [112, 410] on button "Track" at bounding box center [93, 426] width 39 height 32
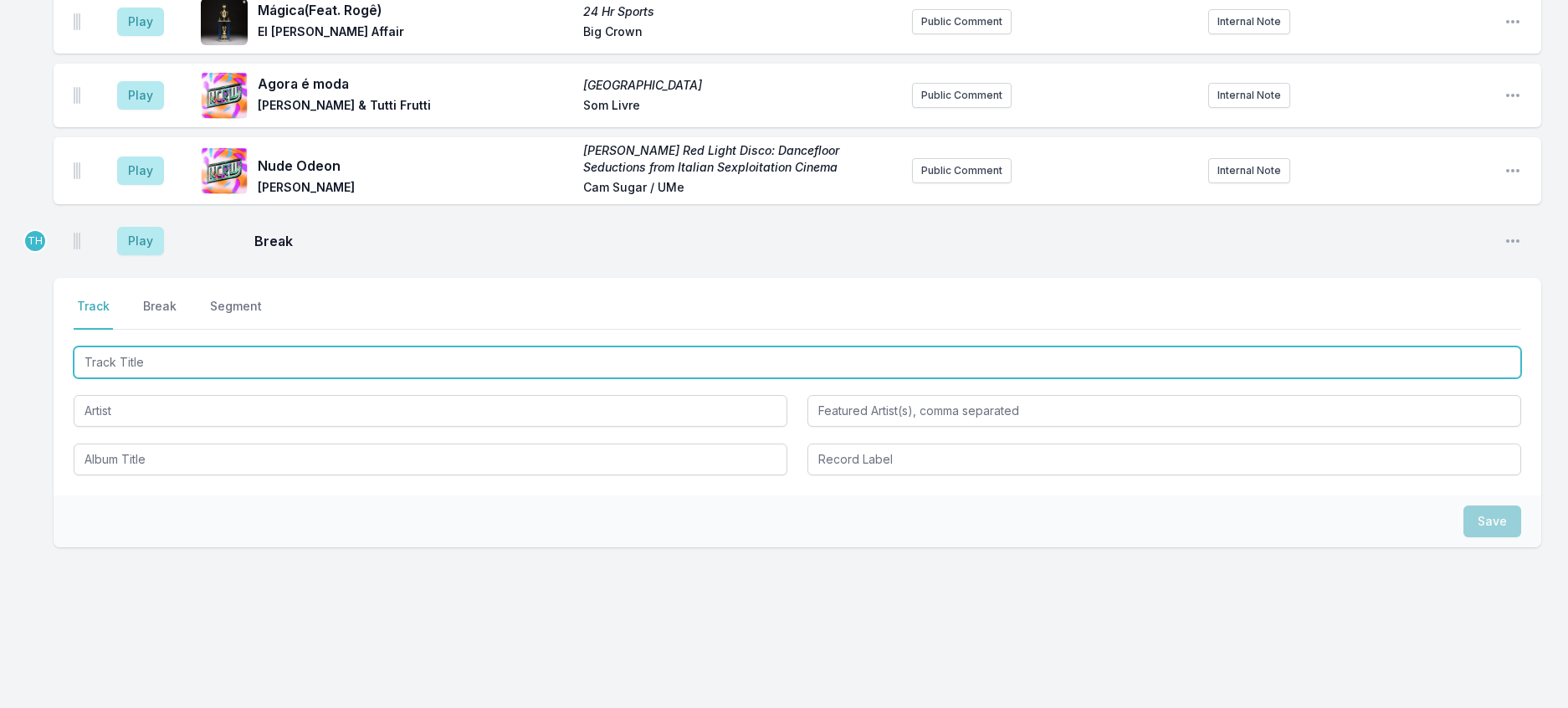
click at [176, 378] on input "Track Title" at bounding box center [797, 362] width 1447 height 32
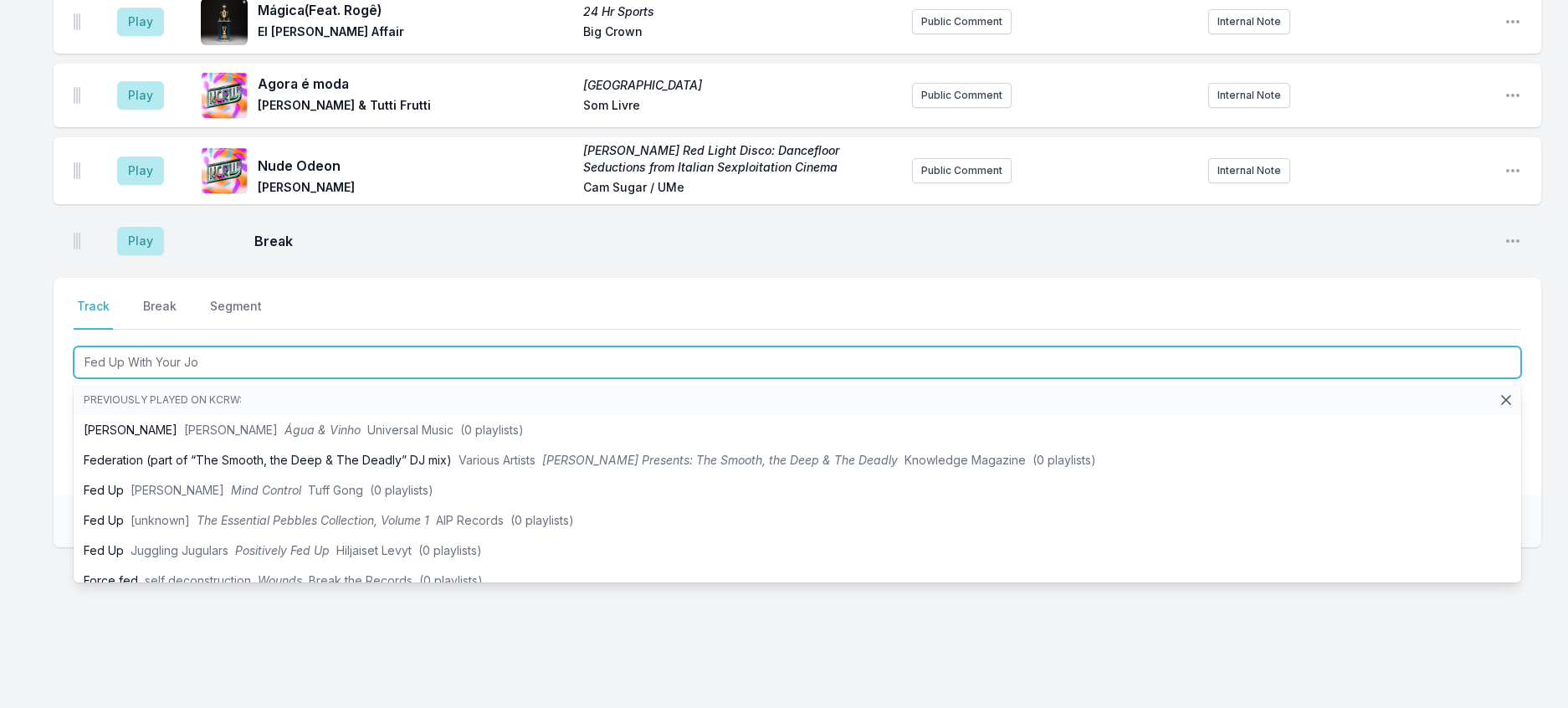
type input "Fed Up With Your Job"
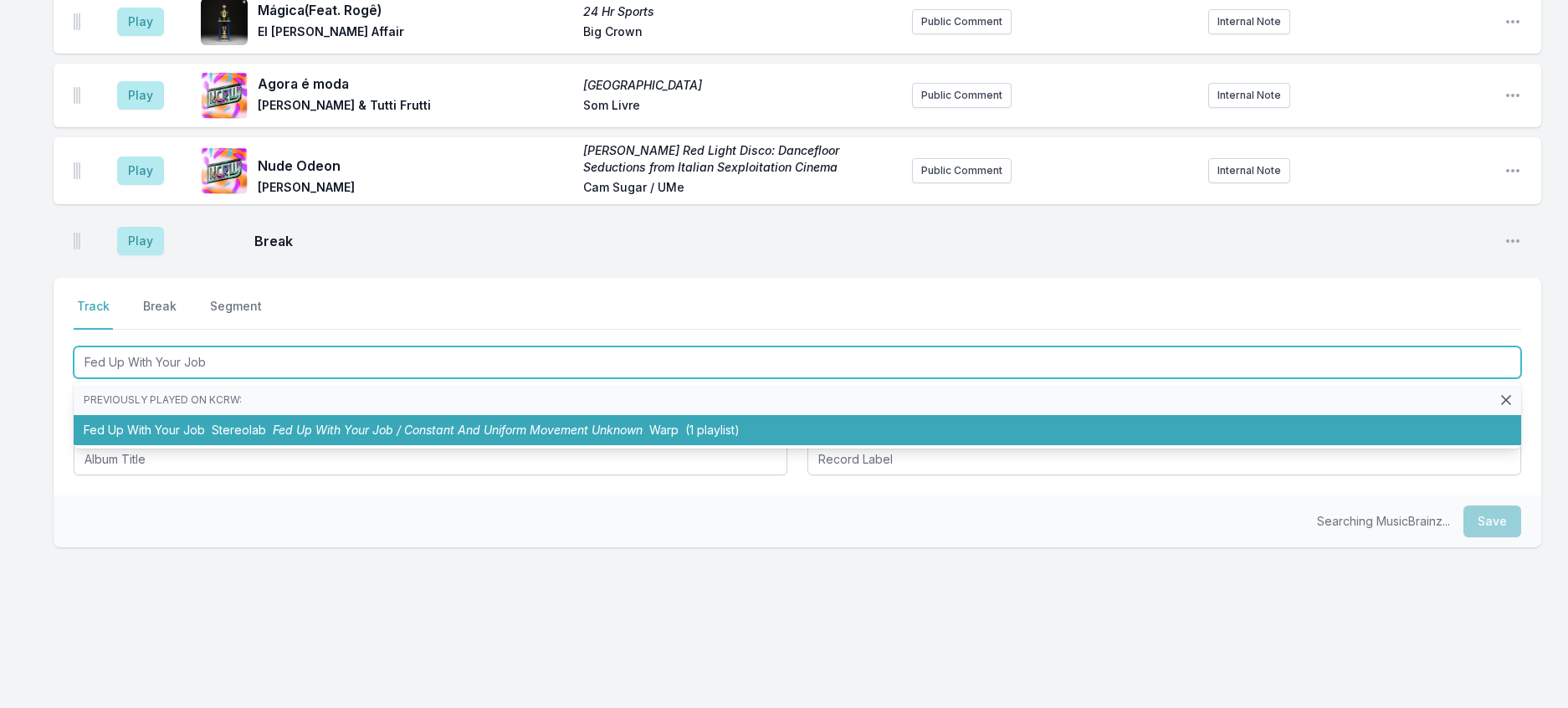
click at [275, 445] on li "Fed Up With Your Job Stereolab Fed Up With Your Job / Constant And Uniform Move…" at bounding box center [797, 430] width 1447 height 30
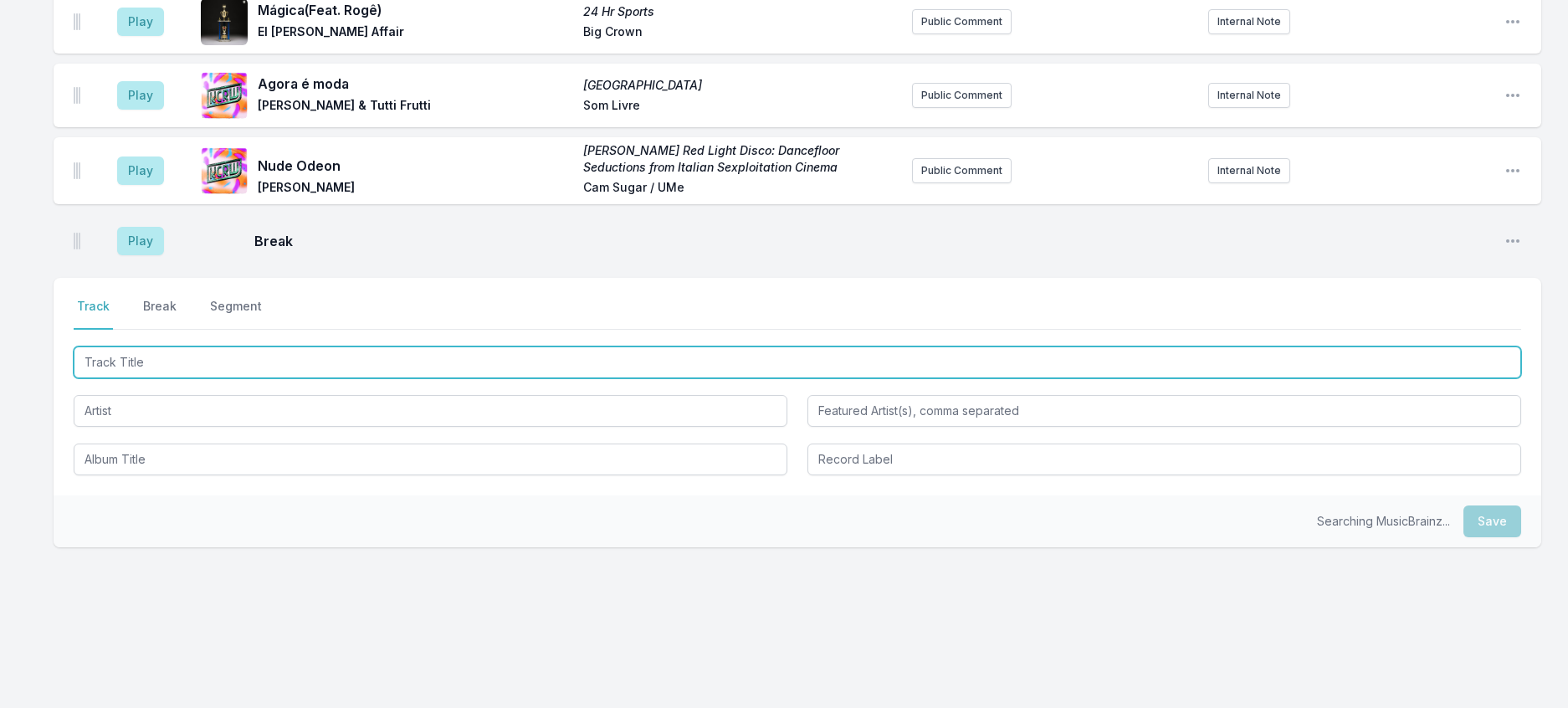
scroll to position [636, 0]
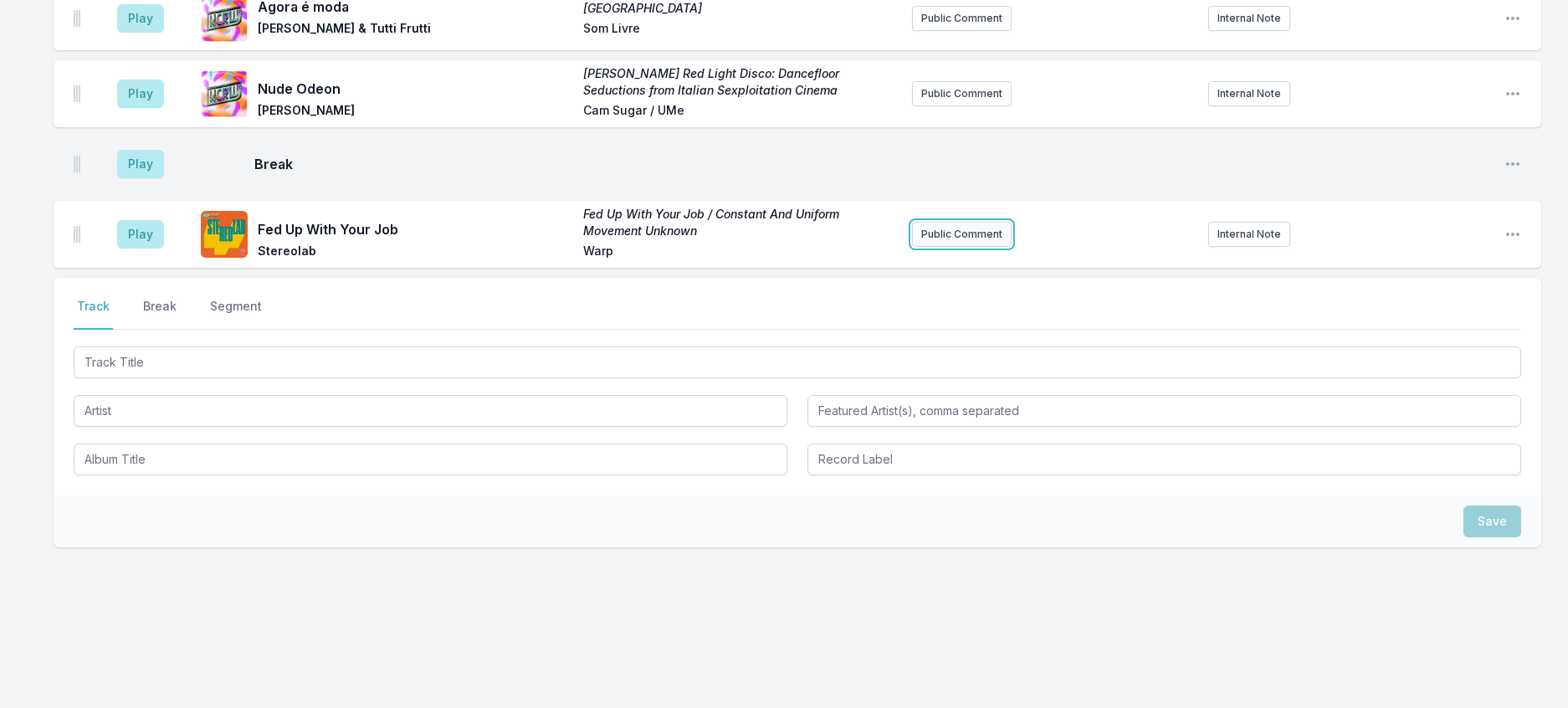
click at [994, 247] on button "Public Comment" at bounding box center [962, 234] width 100 height 25
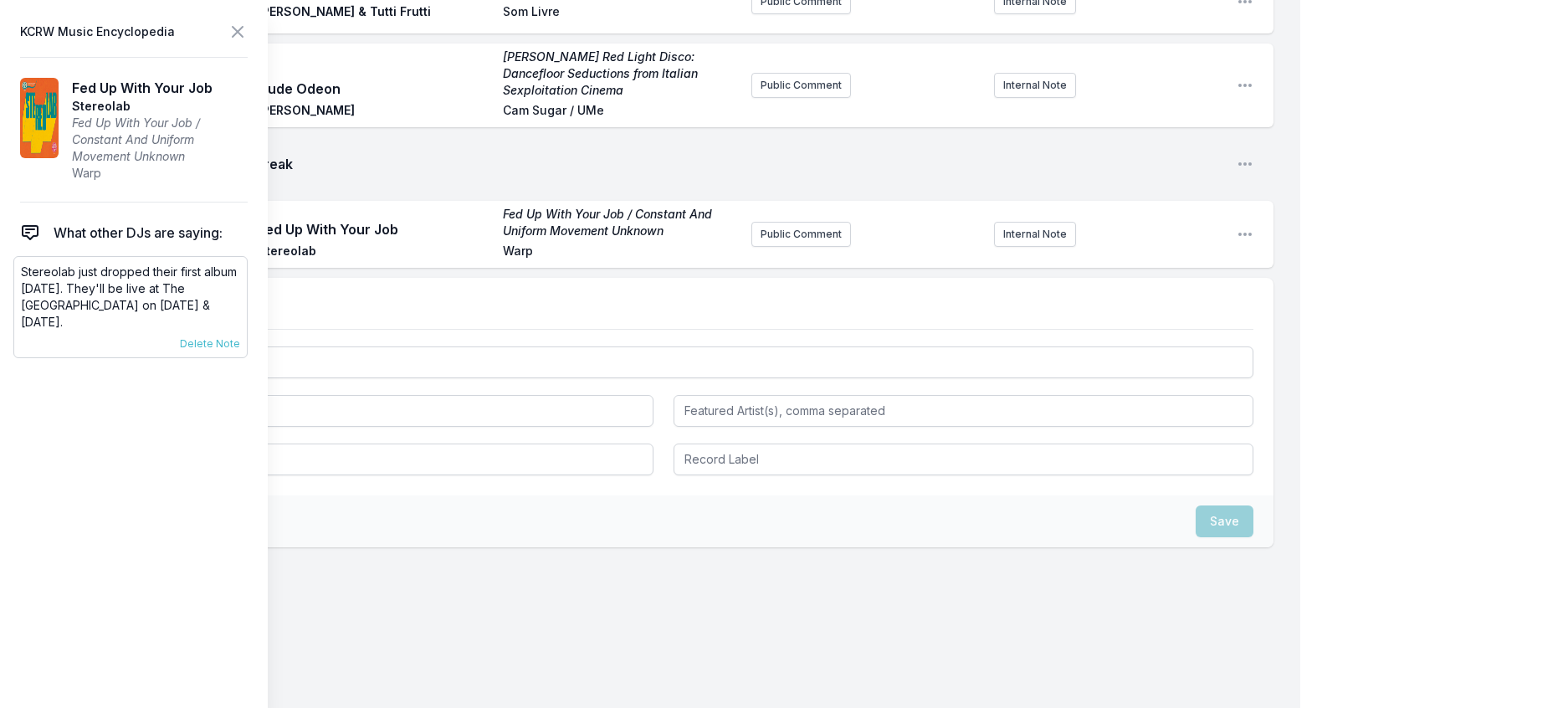
scroll to position [655, 0]
drag, startPoint x: 173, startPoint y: 345, endPoint x: 7, endPoint y: 304, distance: 171.0
click at [7, 304] on aside "KCRW Music Encyclopedia Fed Up With Your Job Stereolab Fed Up With Your Job / C…" at bounding box center [134, 354] width 268 height 708
copy p "Stereolab just dropped their first album in 15 years. They'll be live at The Be…"
click at [768, 247] on button "Public Comment" at bounding box center [801, 234] width 100 height 25
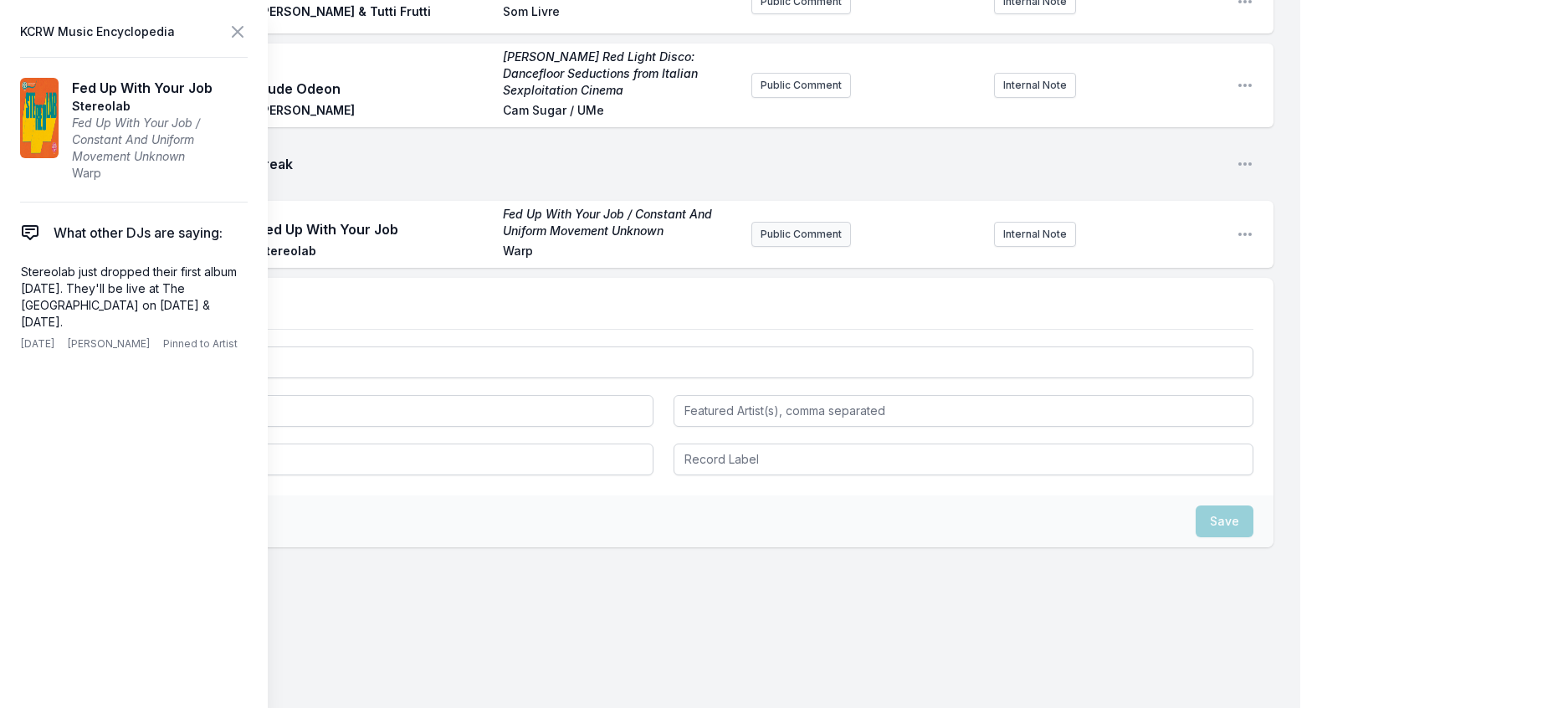
scroll to position [703, 0]
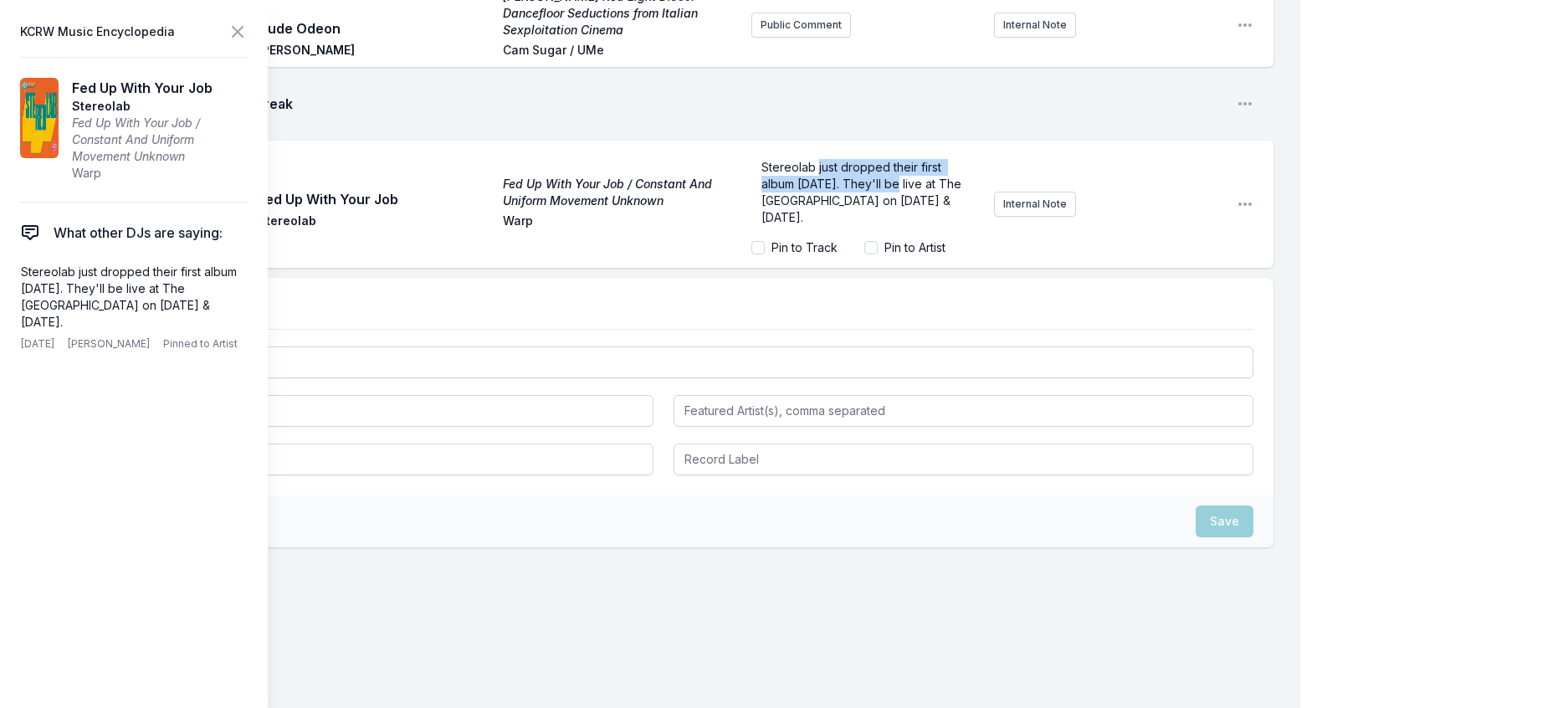
drag, startPoint x: 879, startPoint y: 289, endPoint x: 801, endPoint y: 276, distance: 79.1
click at [801, 224] on span "Stereolab just dropped their first album in 15 years. They'll be live at The Be…" at bounding box center [863, 191] width 204 height 64
click at [864, 254] on input "Pin to Artist" at bounding box center [871, 248] width 13 height 13
checkbox input "true"
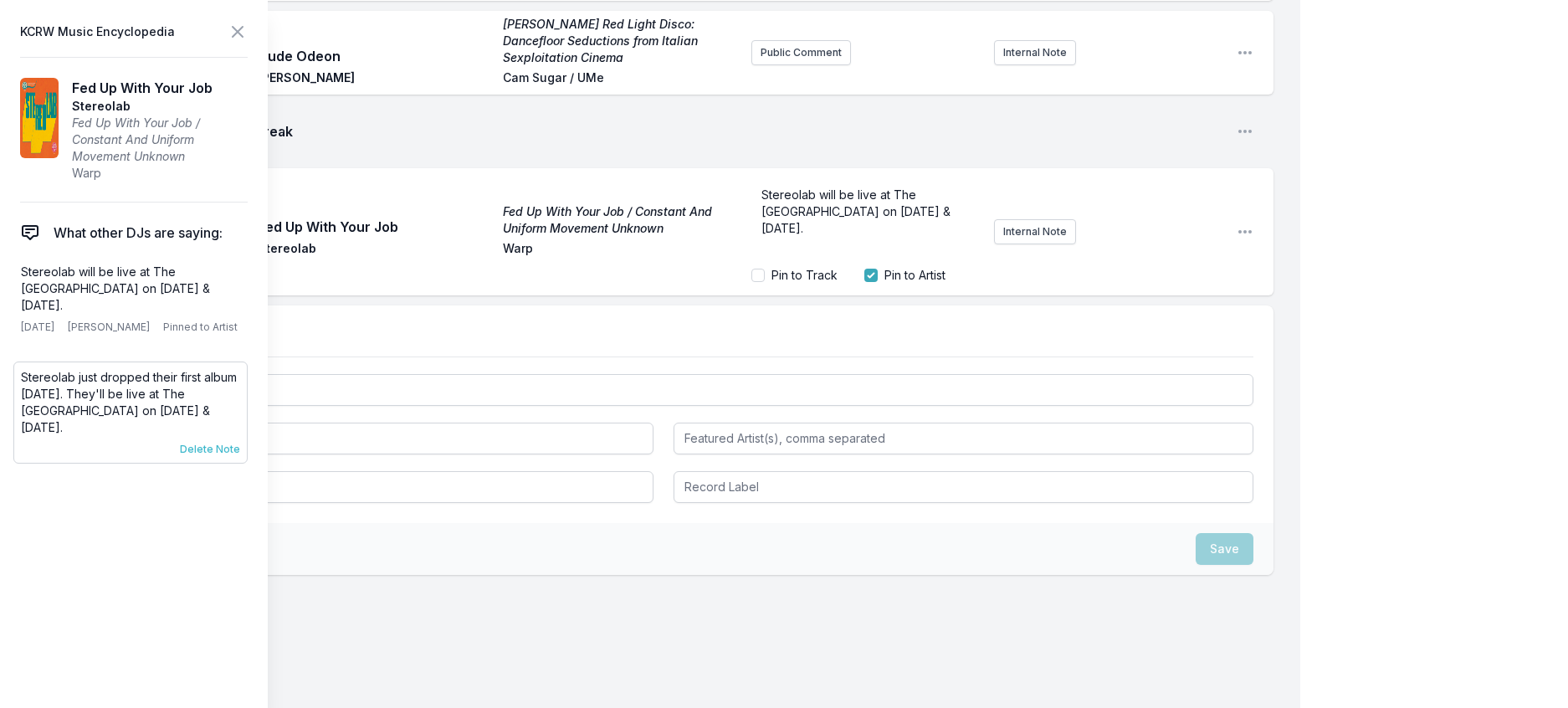
click at [224, 456] on span "Delete Note" at bounding box center [210, 449] width 60 height 13
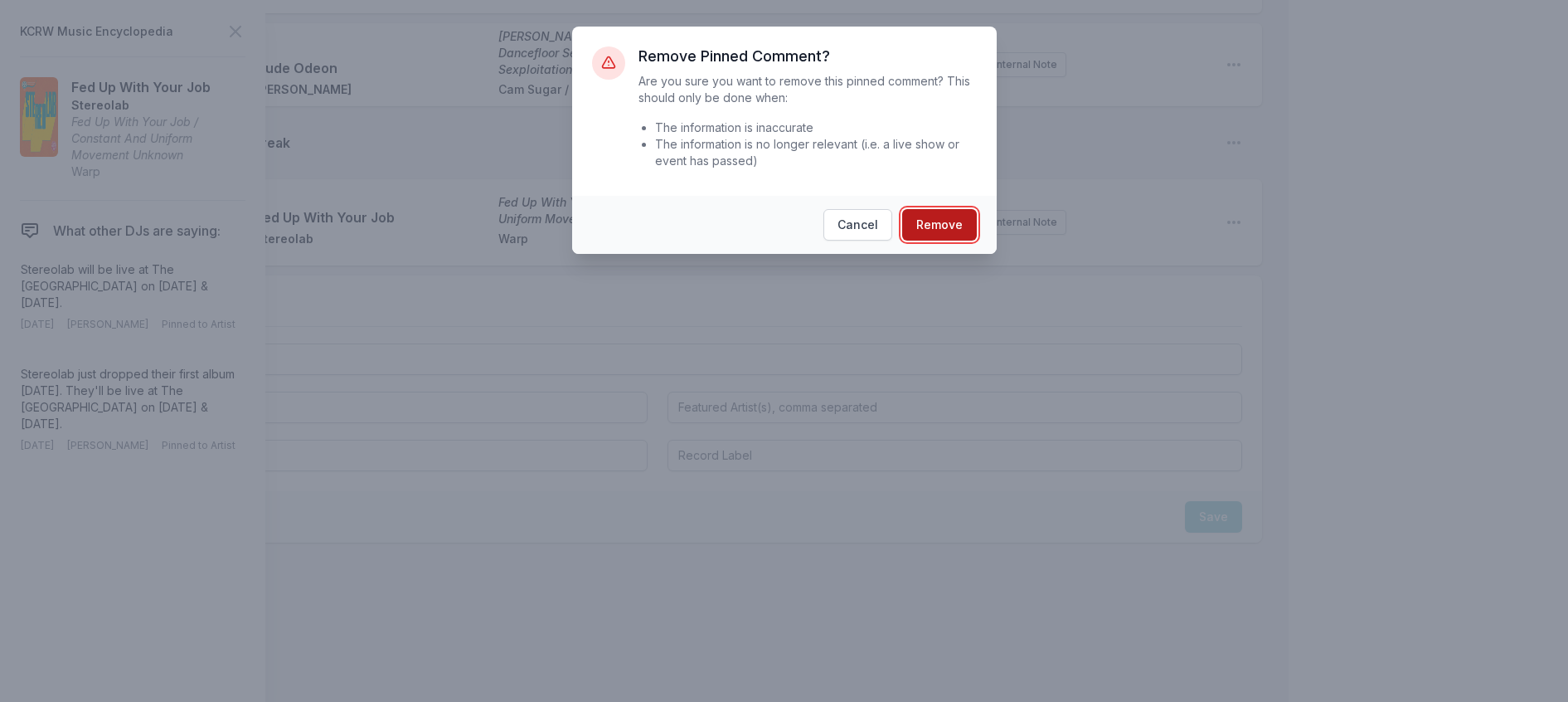
click at [933, 241] on button "Remove" at bounding box center [939, 225] width 75 height 31
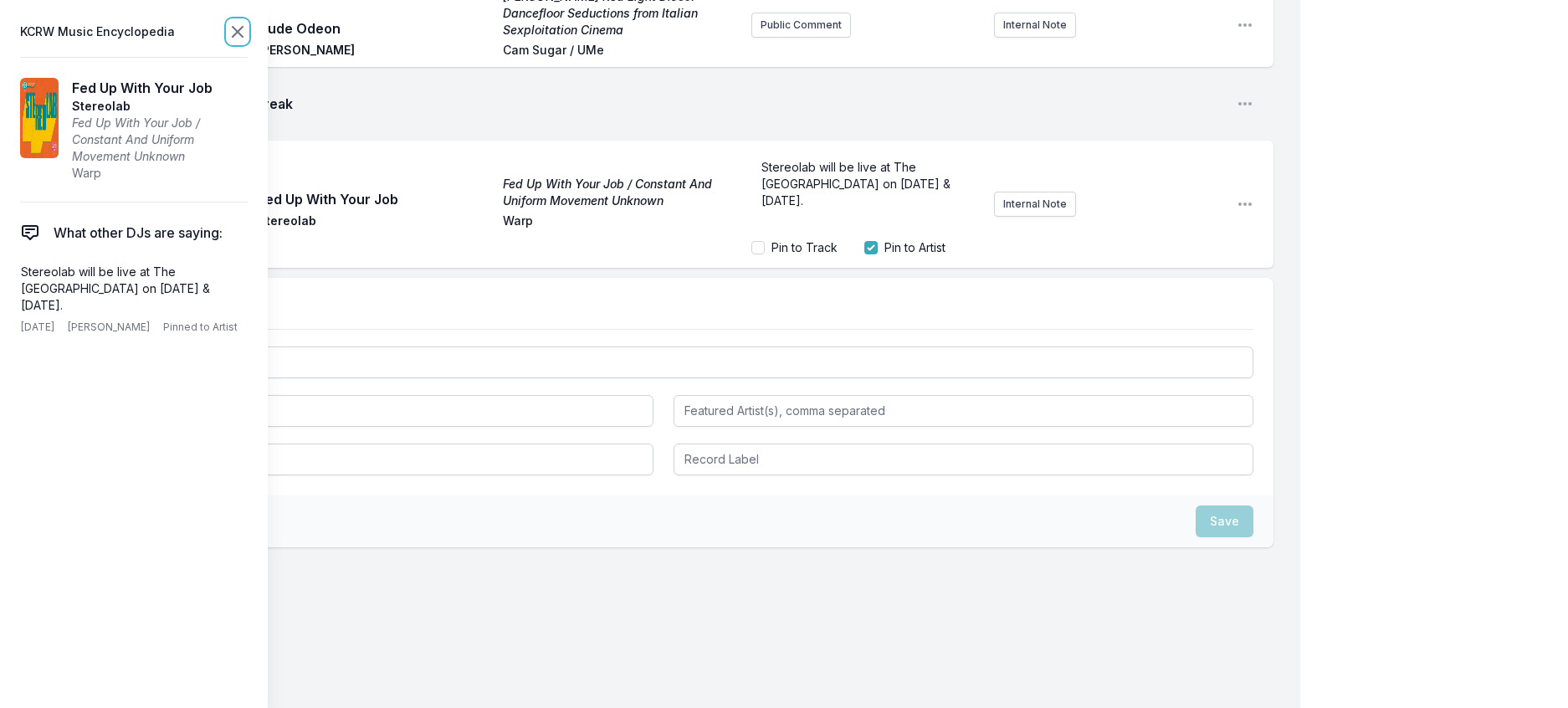
scroll to position [647, 0]
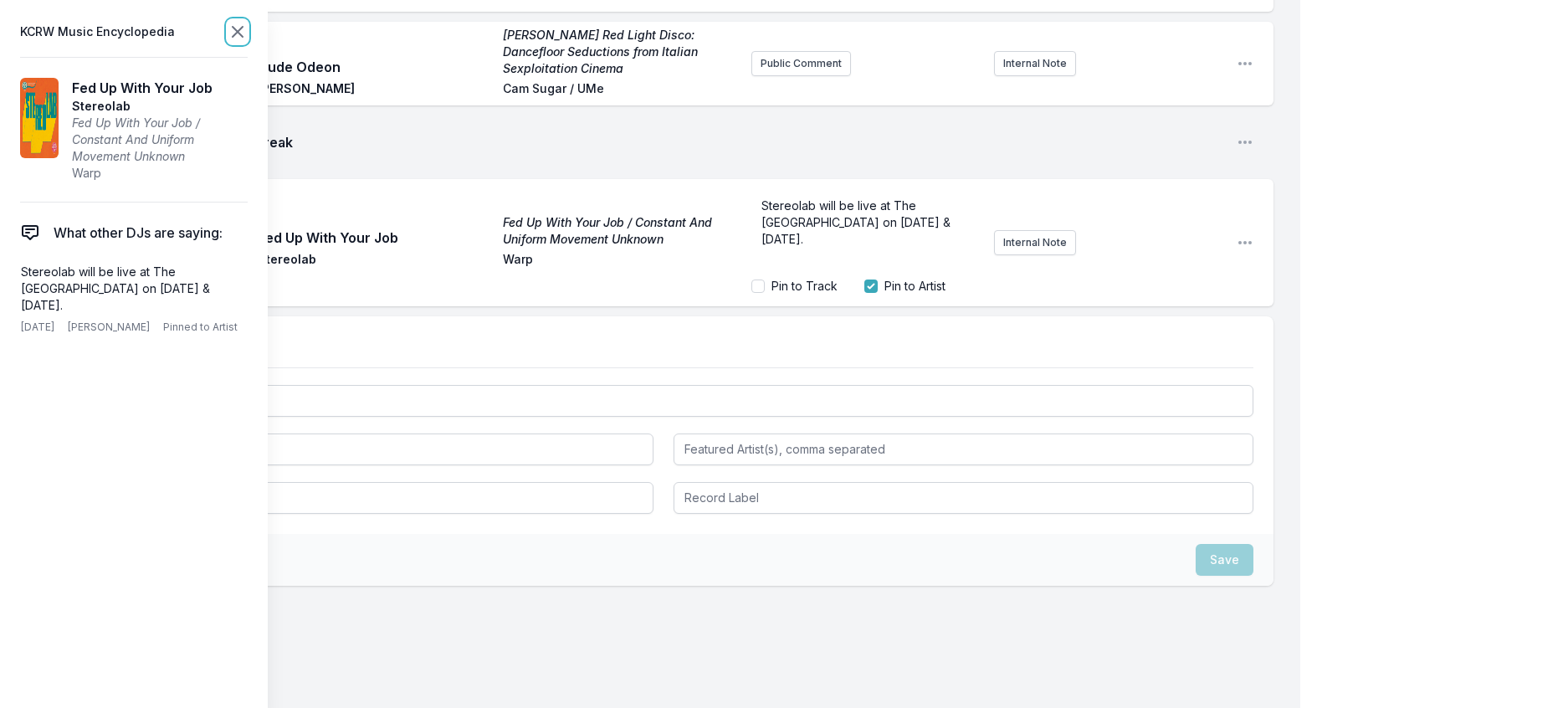
click at [243, 36] on icon at bounding box center [237, 32] width 10 height 10
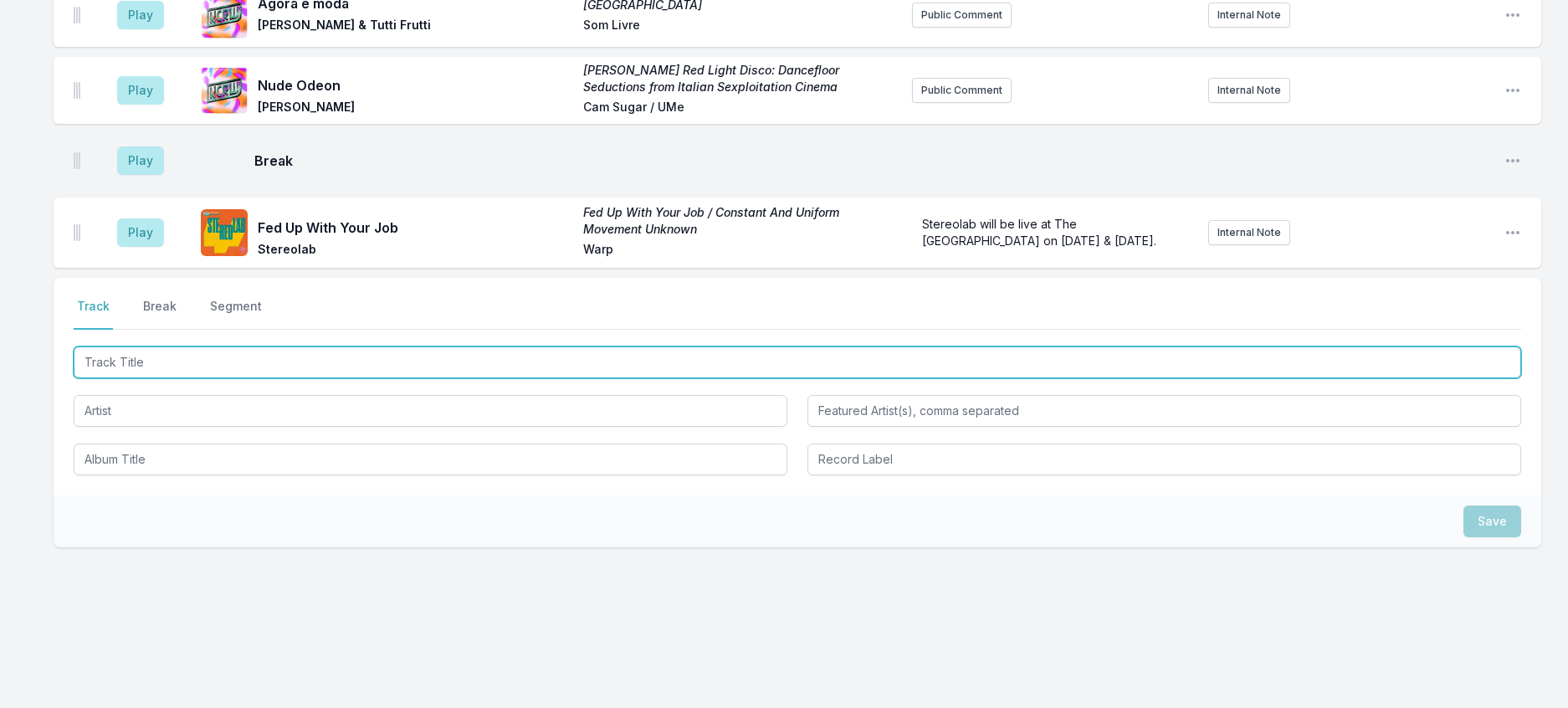
click at [197, 378] on input "Track Title" at bounding box center [797, 362] width 1447 height 32
type input "Mercury"
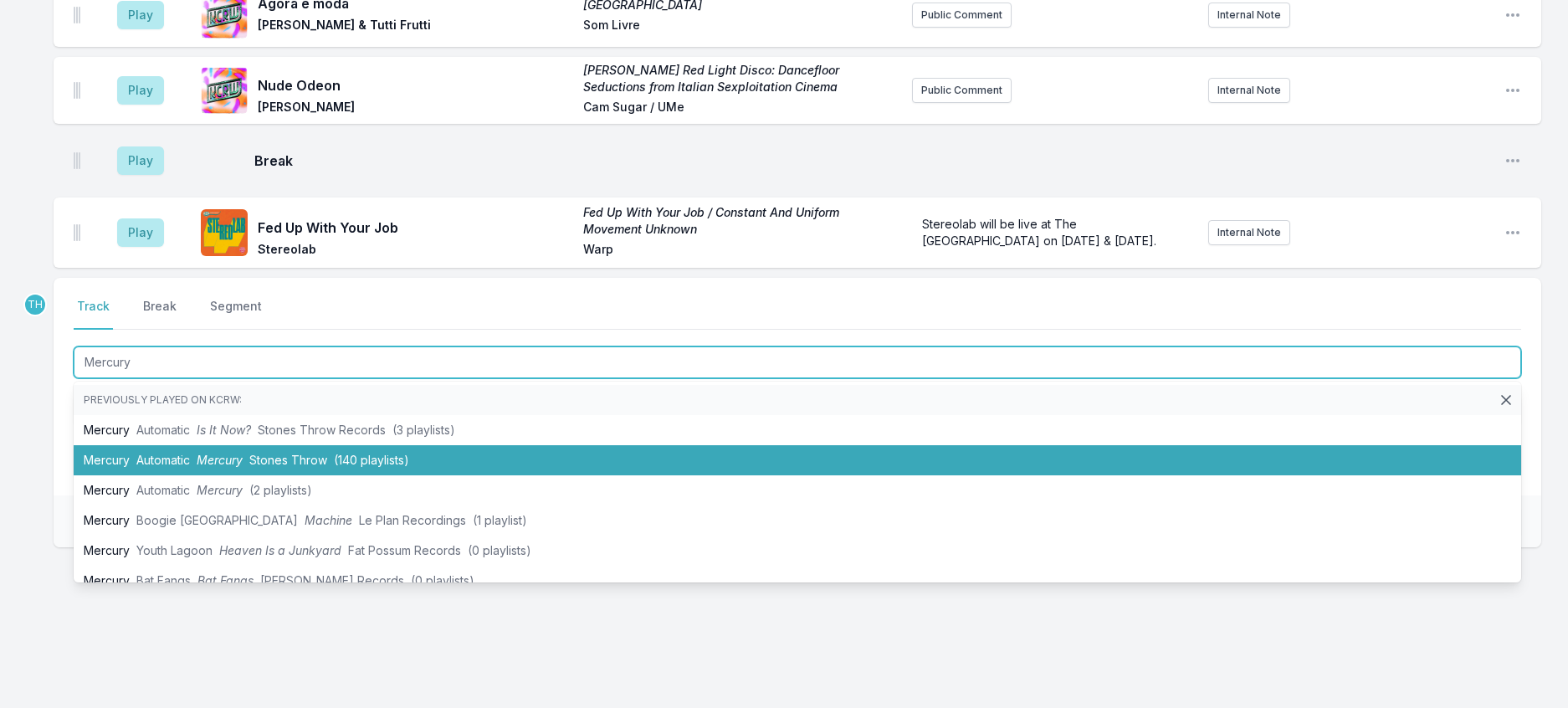
drag, startPoint x: 278, startPoint y: 538, endPoint x: 393, endPoint y: 482, distance: 127.9
click at [278, 475] on li "Mercury Automatic Mercury Stones Throw (140 playlists)" at bounding box center [797, 460] width 1447 height 30
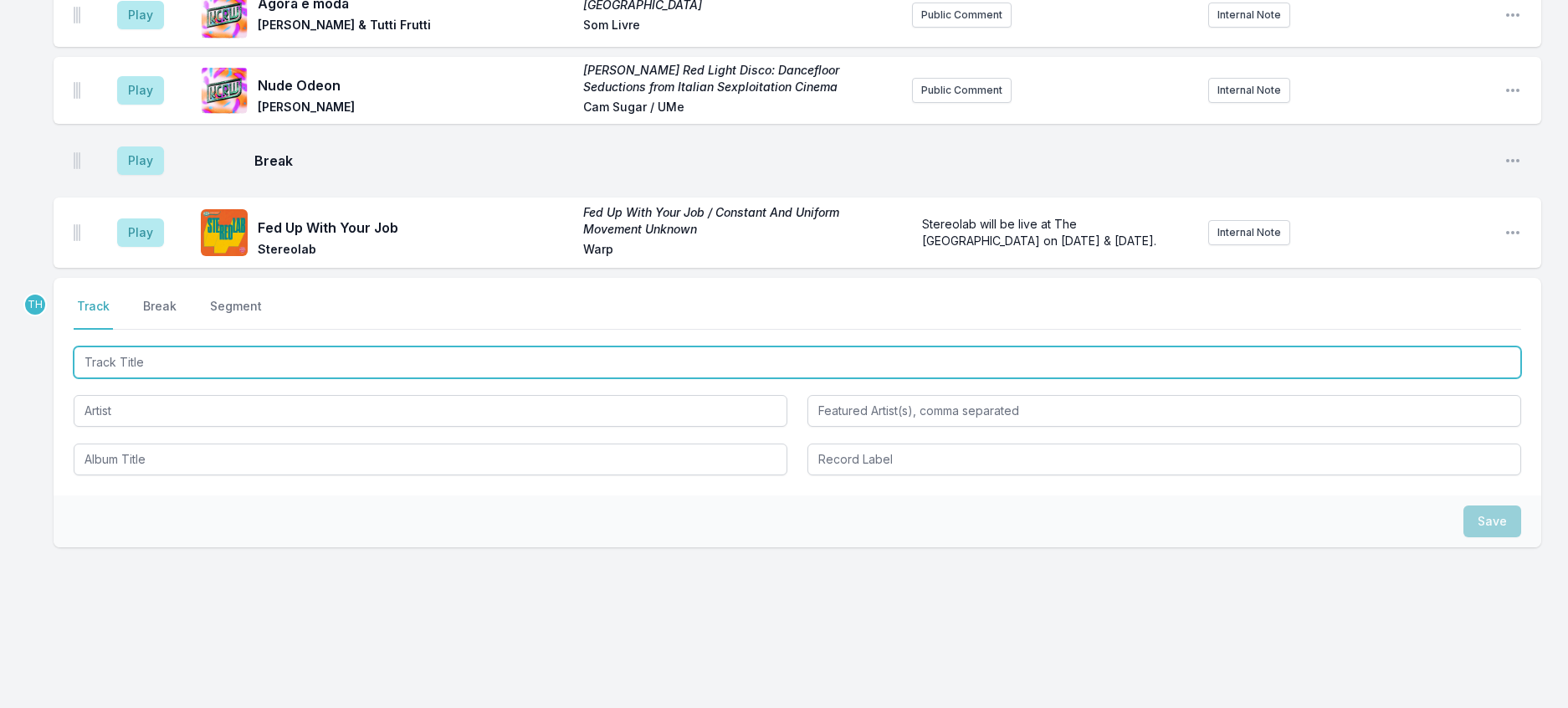
scroll to position [730, 0]
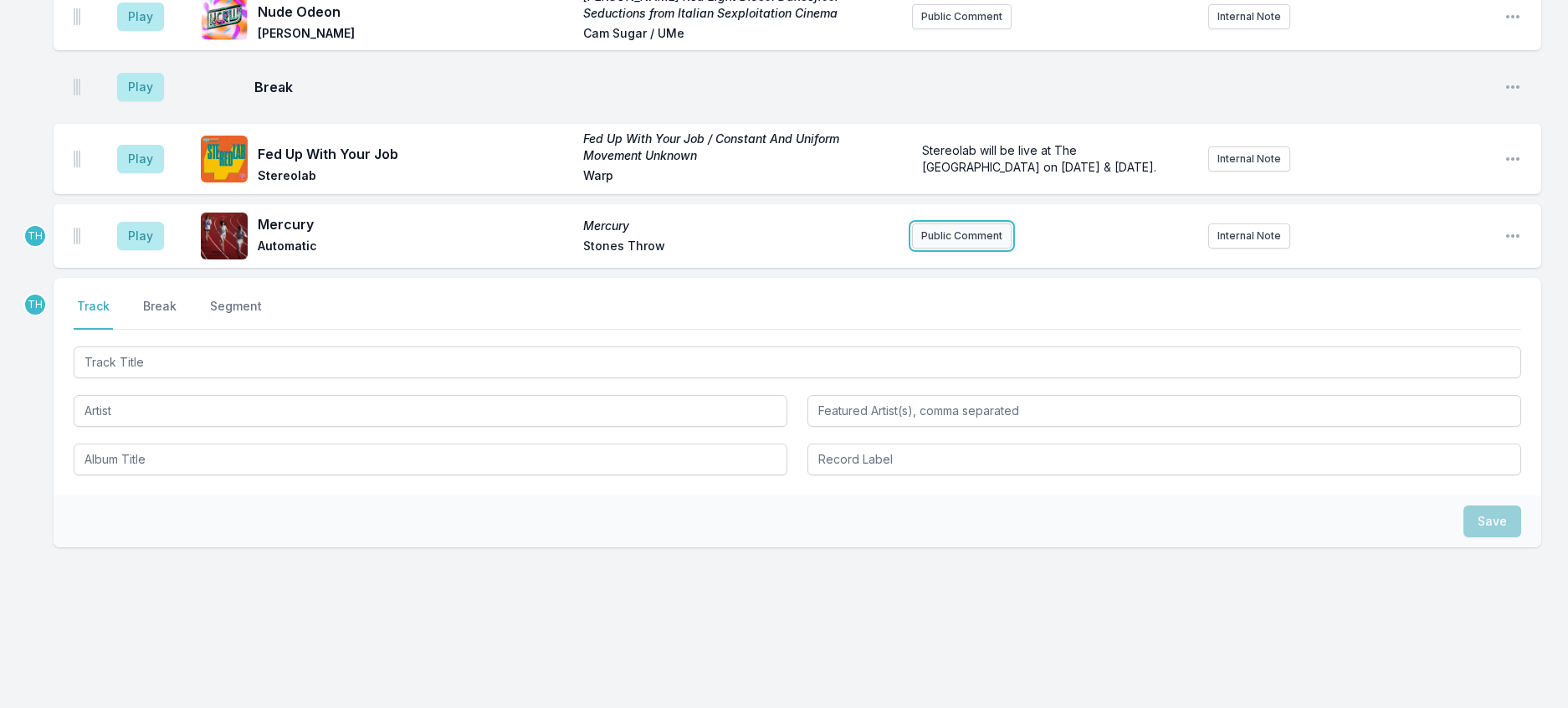
click at [966, 248] on button "Public Comment" at bounding box center [962, 235] width 100 height 25
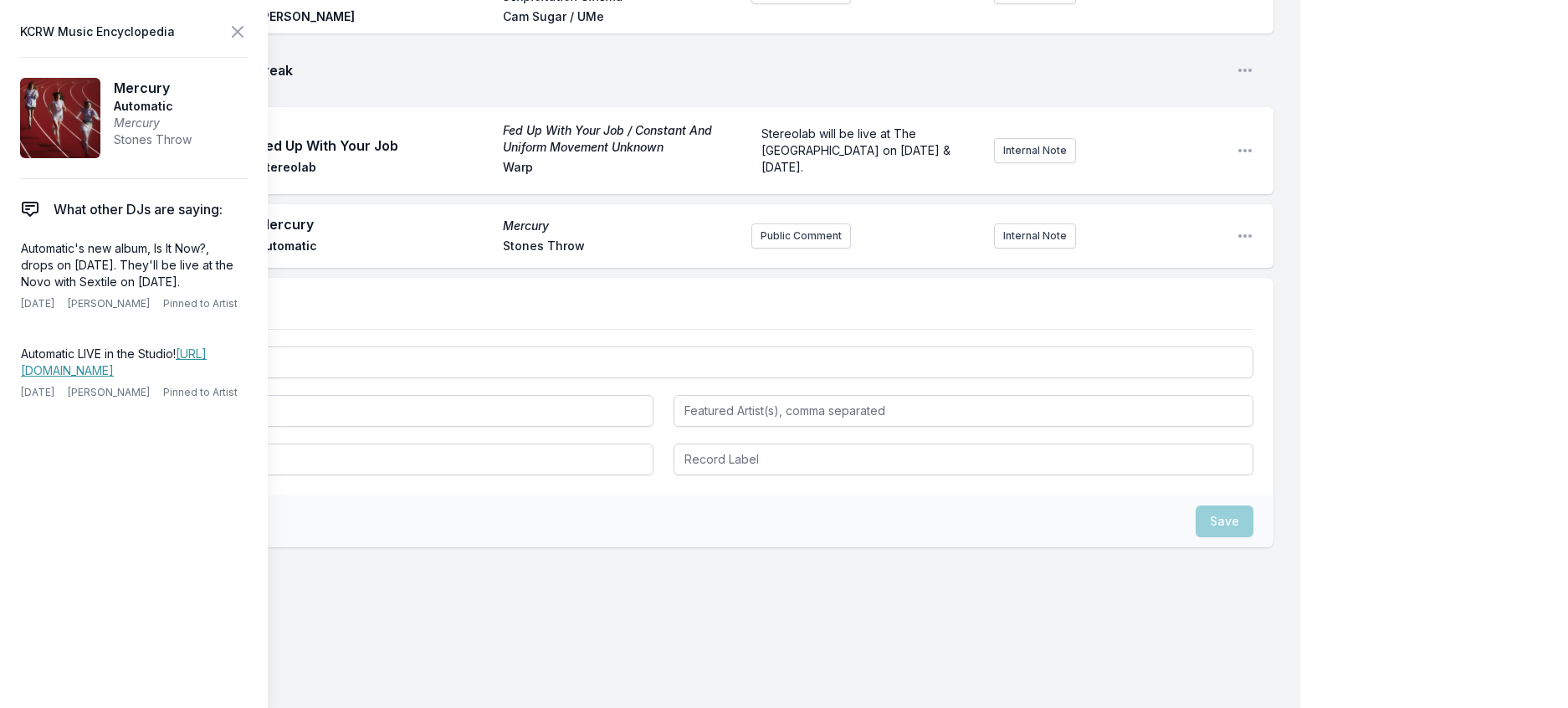
drag, startPoint x: 241, startPoint y: 318, endPoint x: 10, endPoint y: 286, distance: 233.2
click at [10, 286] on aside "KCRW Music Encyclopedia Mercury Automatic Mercury Stones Throw What other DJs a…" at bounding box center [134, 354] width 268 height 708
copy p "Automatic's new album, Is It Now?, drops on September 26th. They'll be live at …"
click at [751, 248] on button "Public Comment" at bounding box center [801, 235] width 100 height 25
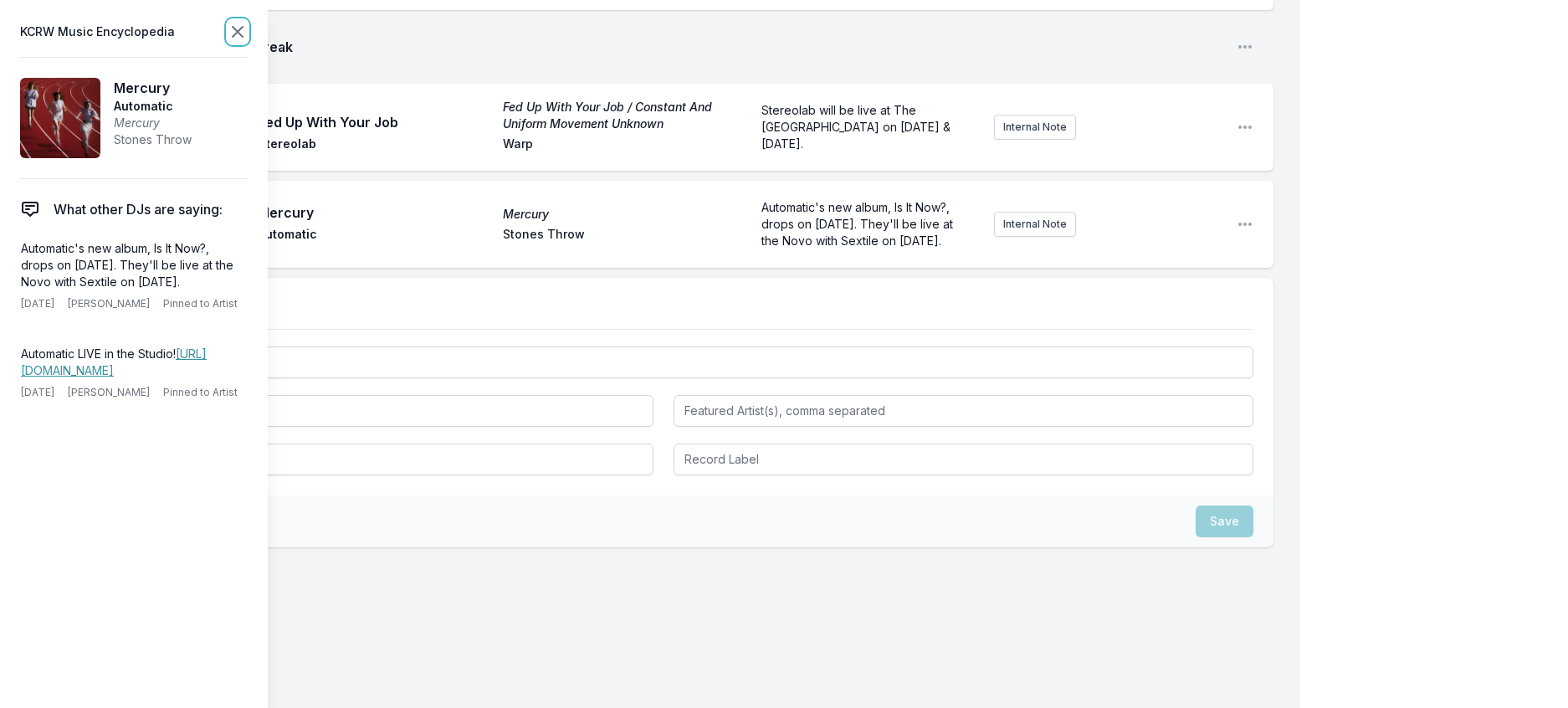
click at [248, 36] on icon at bounding box center [237, 31] width 20 height 20
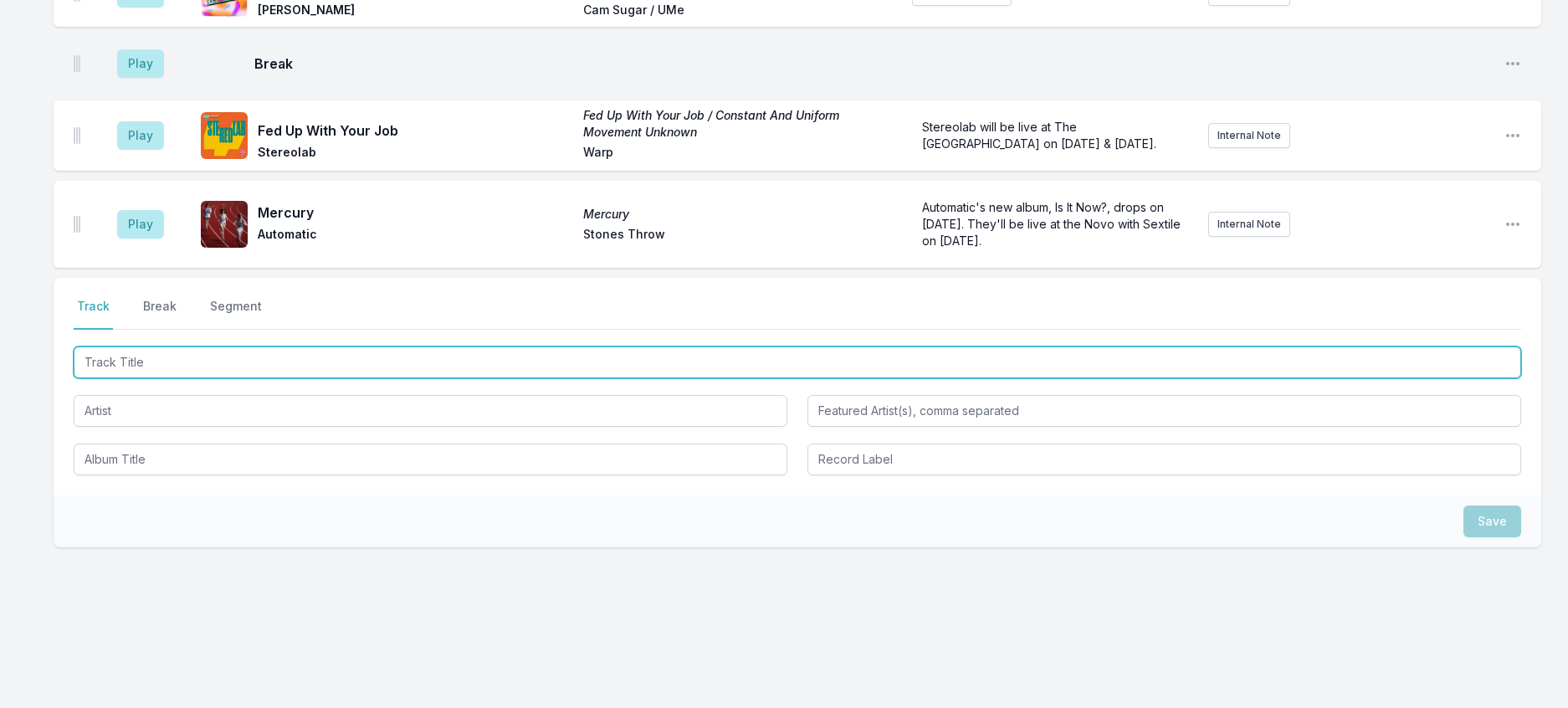
click at [196, 378] on input "Track Title" at bounding box center [797, 362] width 1447 height 32
type input "Adriatic"
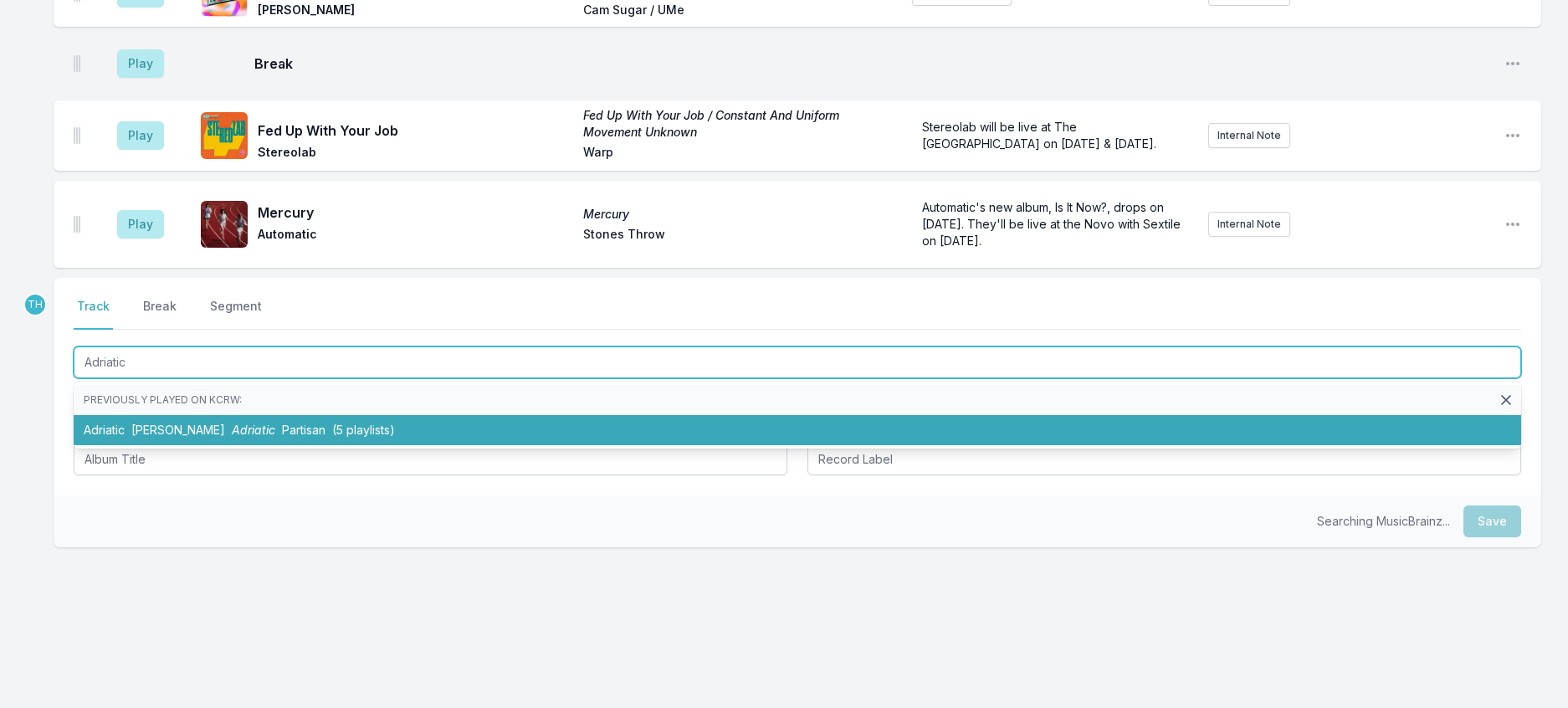
click at [232, 437] on span "Adriatic" at bounding box center [253, 429] width 44 height 14
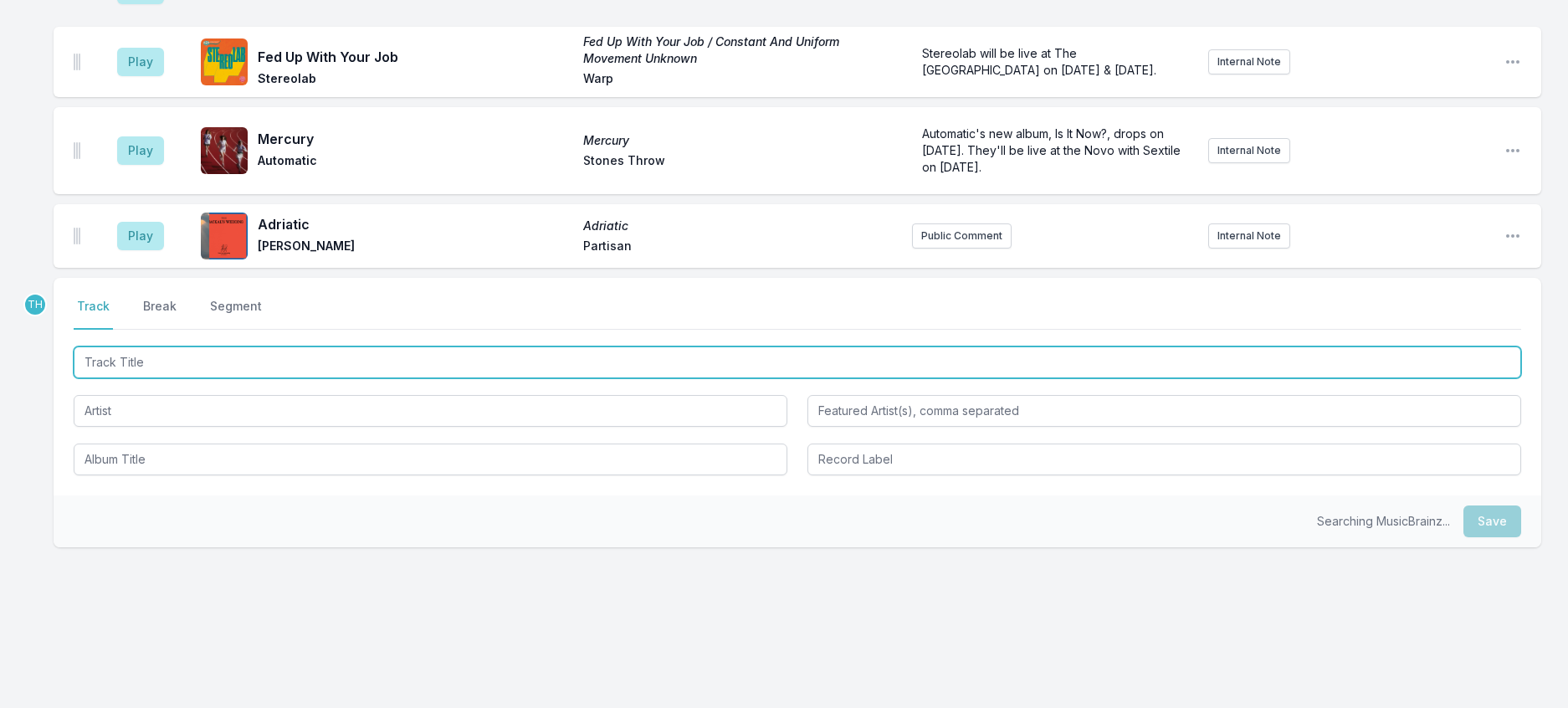
scroll to position [858, 0]
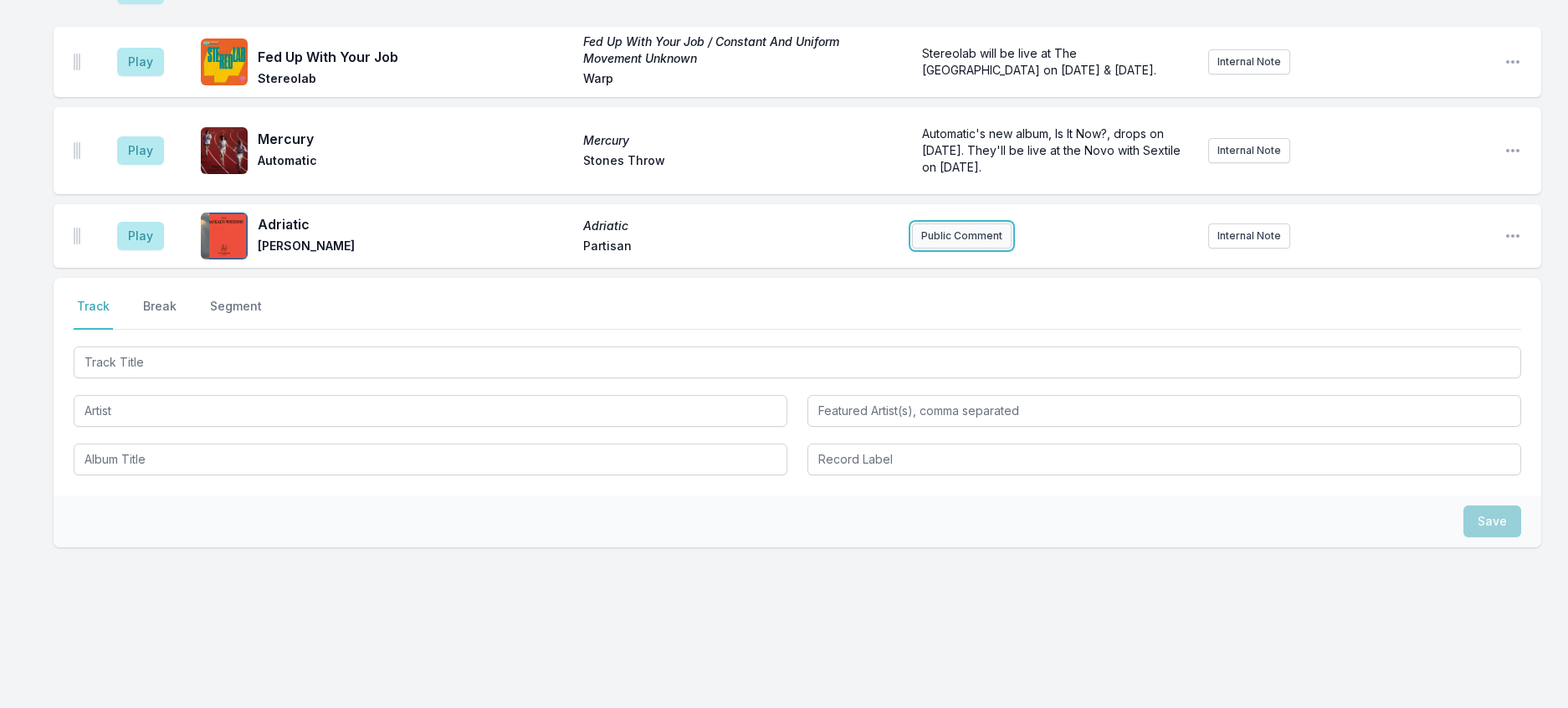
click at [966, 248] on button "Public Comment" at bounding box center [962, 235] width 100 height 25
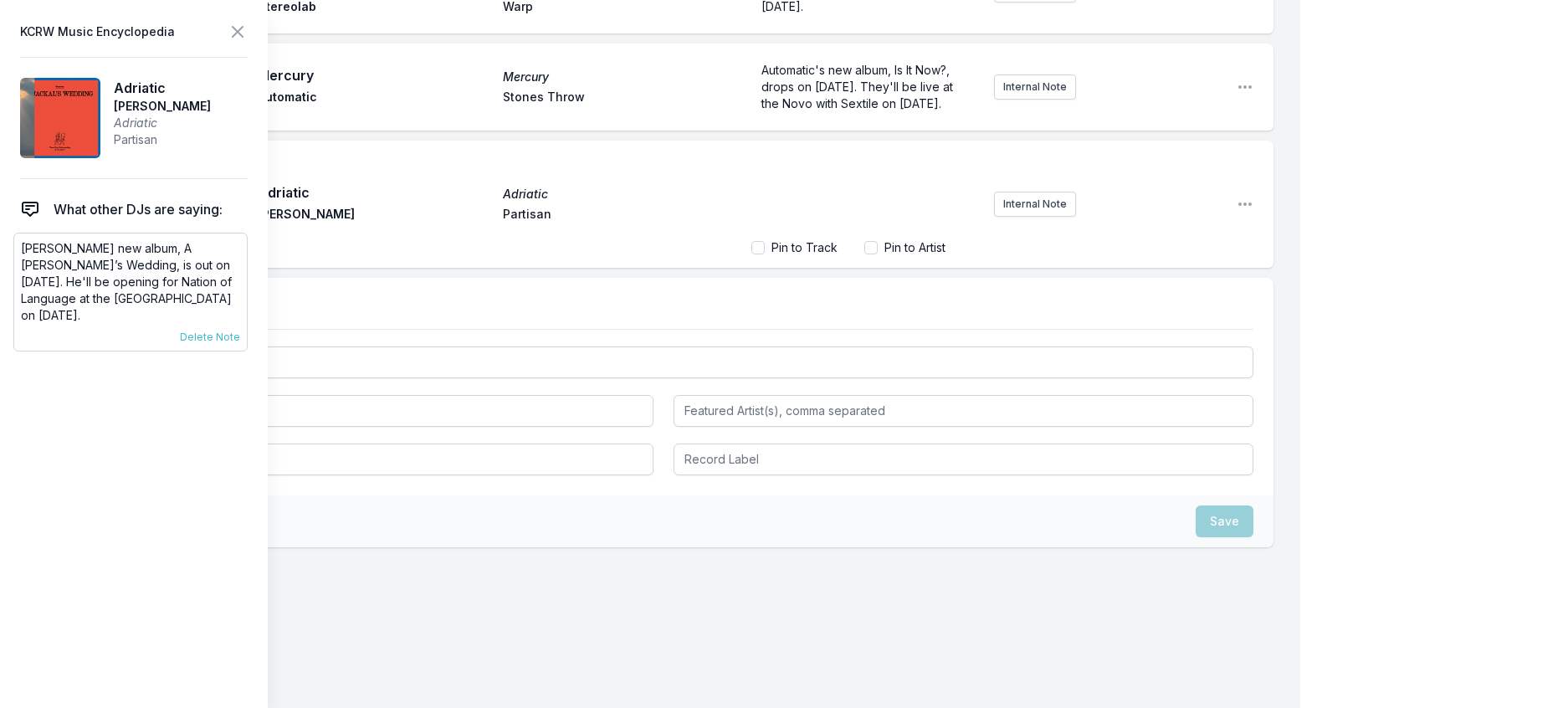
scroll to position [857, 0]
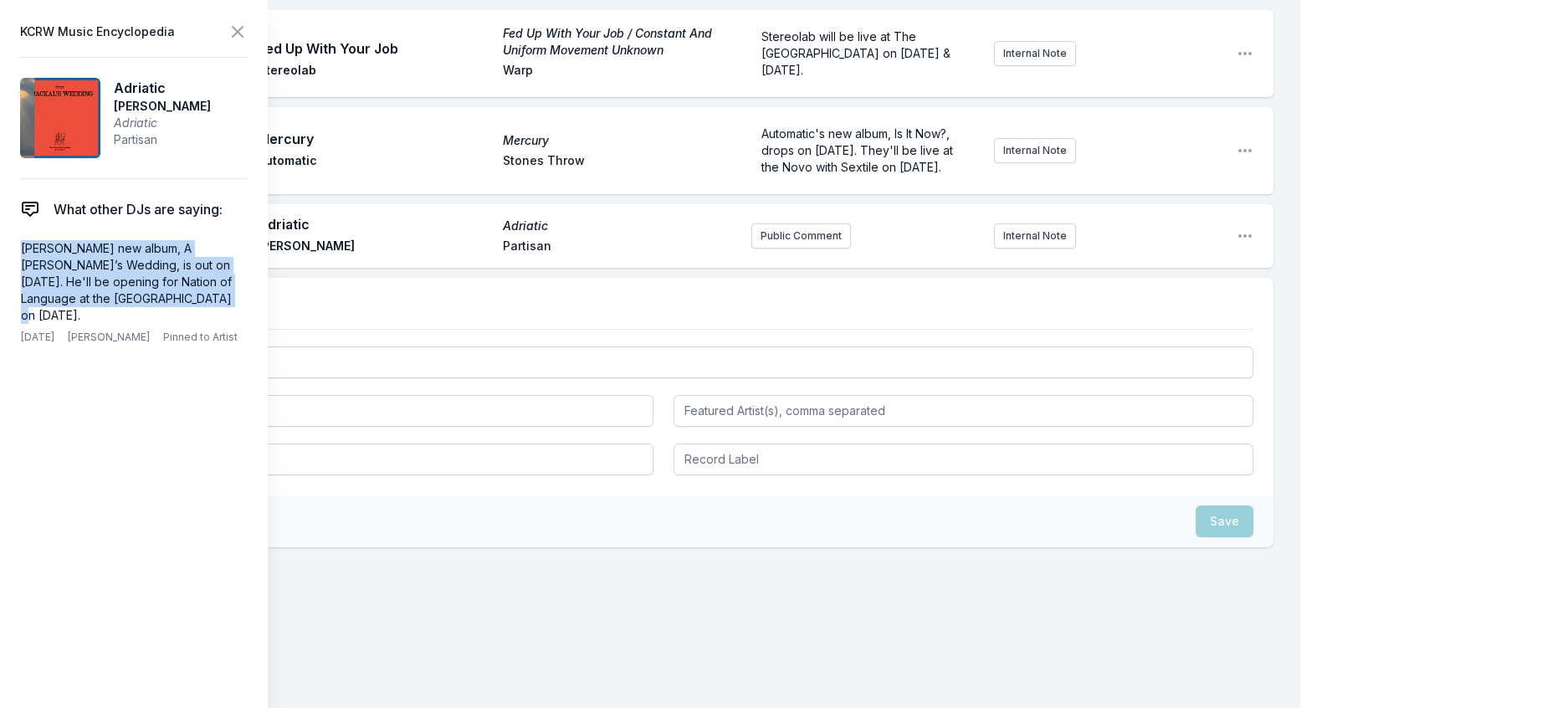
drag, startPoint x: 177, startPoint y: 335, endPoint x: 4, endPoint y: 282, distance: 180.9
click at [4, 282] on aside "KCRW Music Encyclopedia Adriatic Westerman Adriatic Partisan What other DJs are…" at bounding box center [134, 354] width 268 height 708
copy p "Westerman's new album, A Jackal’s Wedding, is out on November 7th. He'll be ope…"
click at [804, 248] on button "Public Comment" at bounding box center [801, 235] width 100 height 25
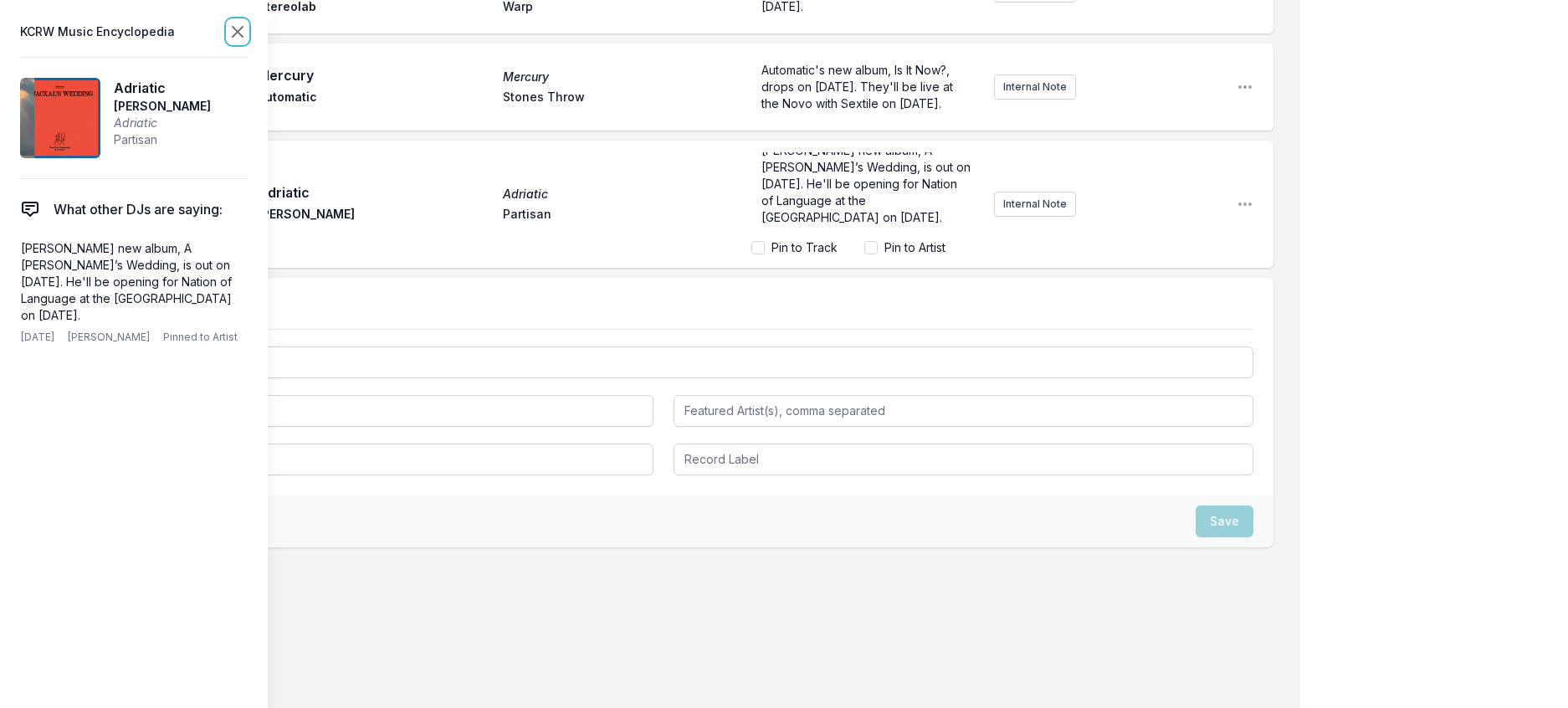
scroll to position [922, 0]
click at [248, 39] on icon at bounding box center [237, 31] width 20 height 20
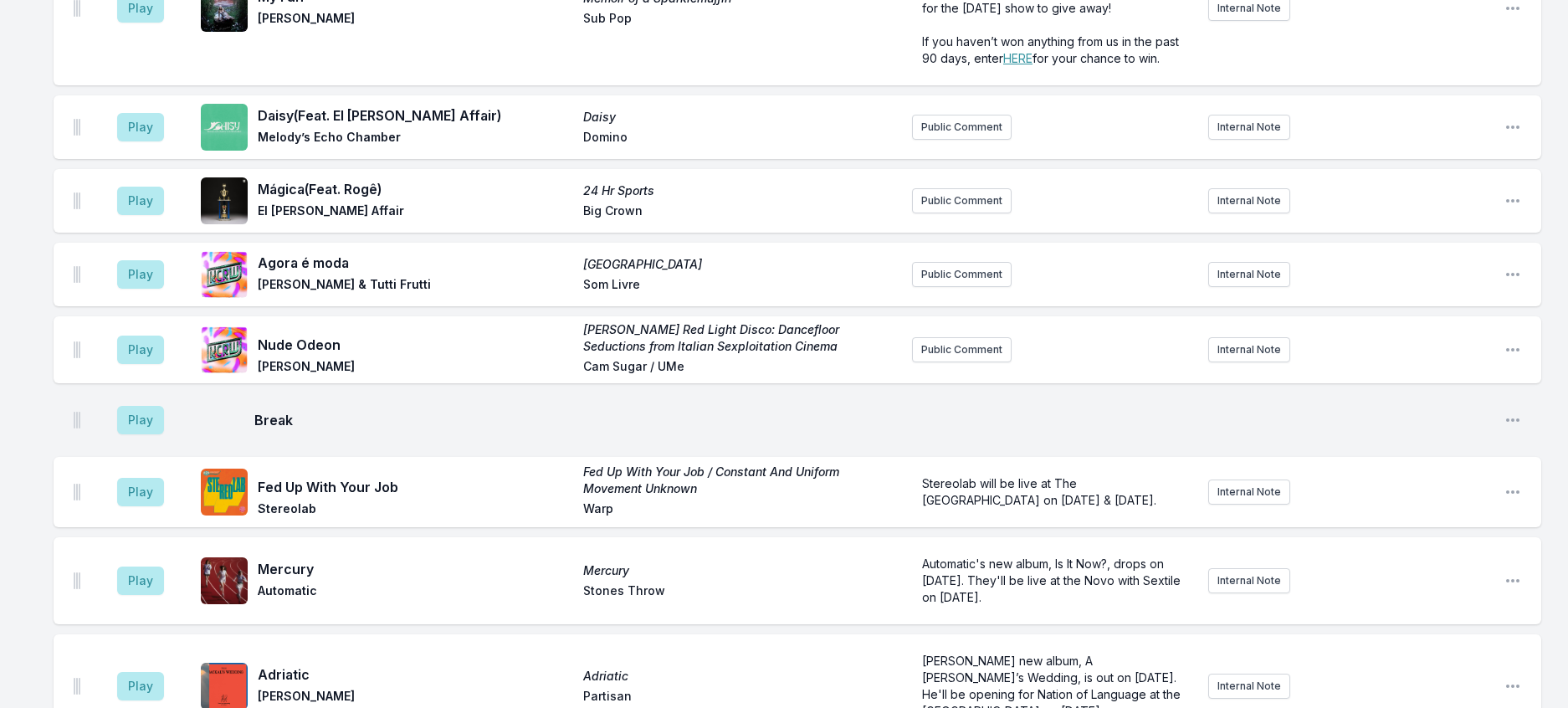
scroll to position [169, 0]
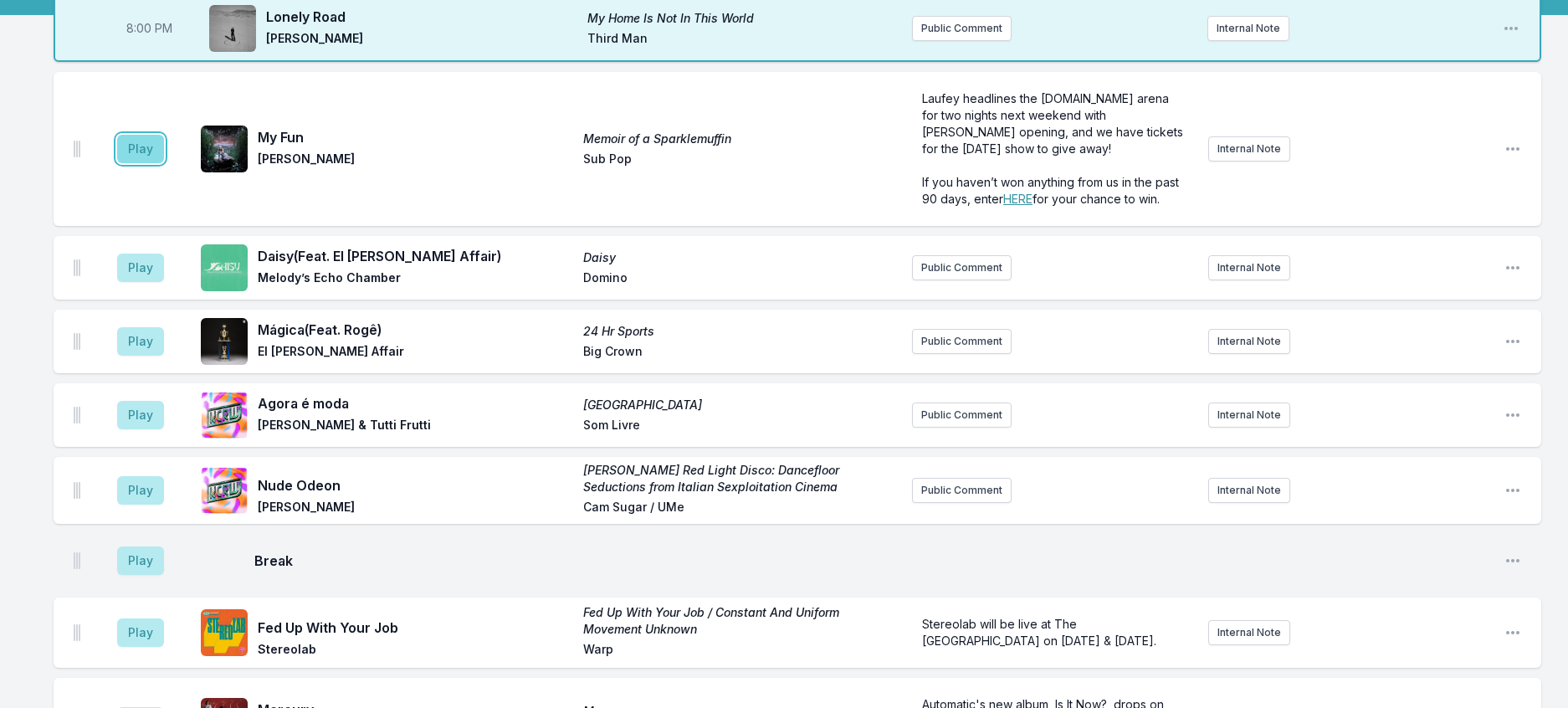
click at [164, 163] on button "Play" at bounding box center [140, 149] width 47 height 28
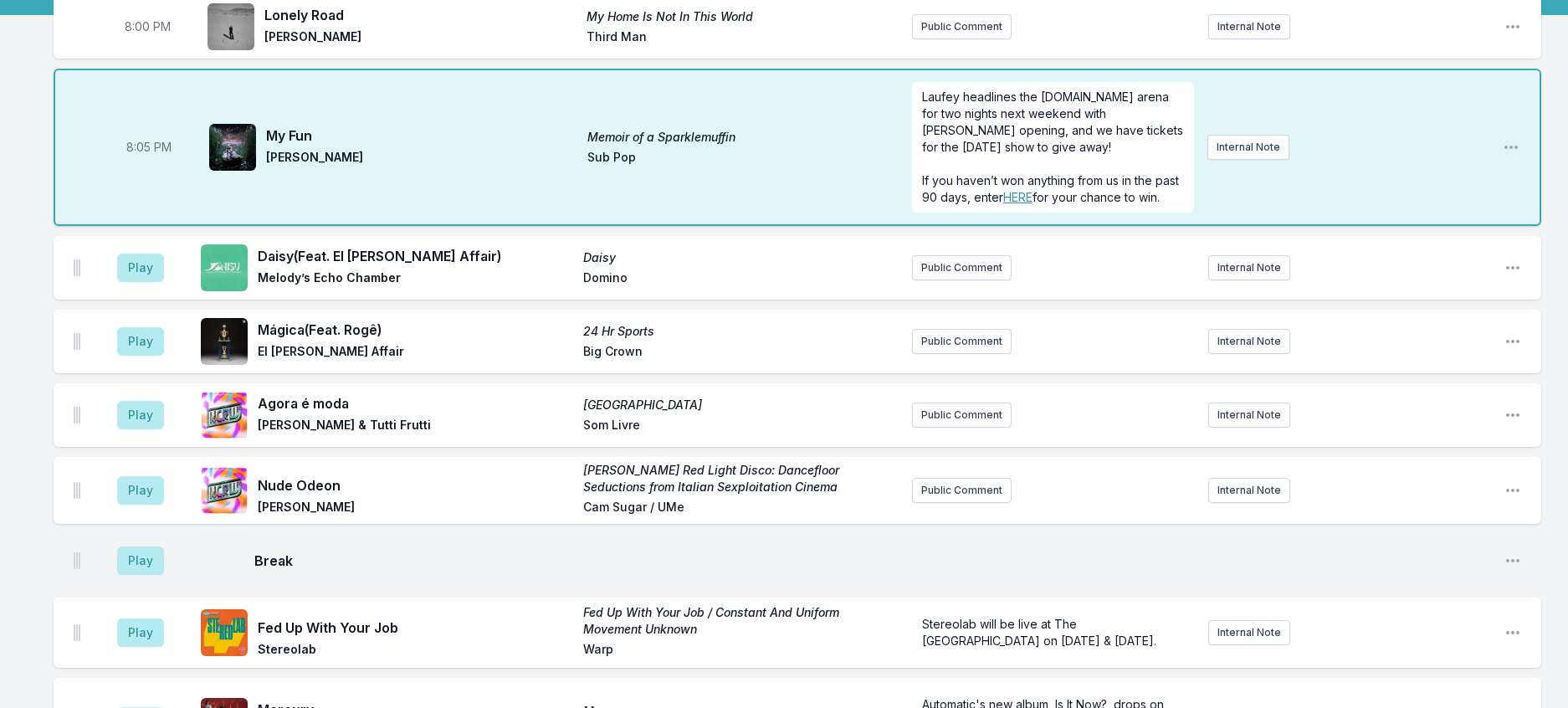
click at [130, 294] on aside "Play" at bounding box center [140, 267] width 93 height 53
click at [137, 282] on button "Play" at bounding box center [140, 267] width 47 height 28
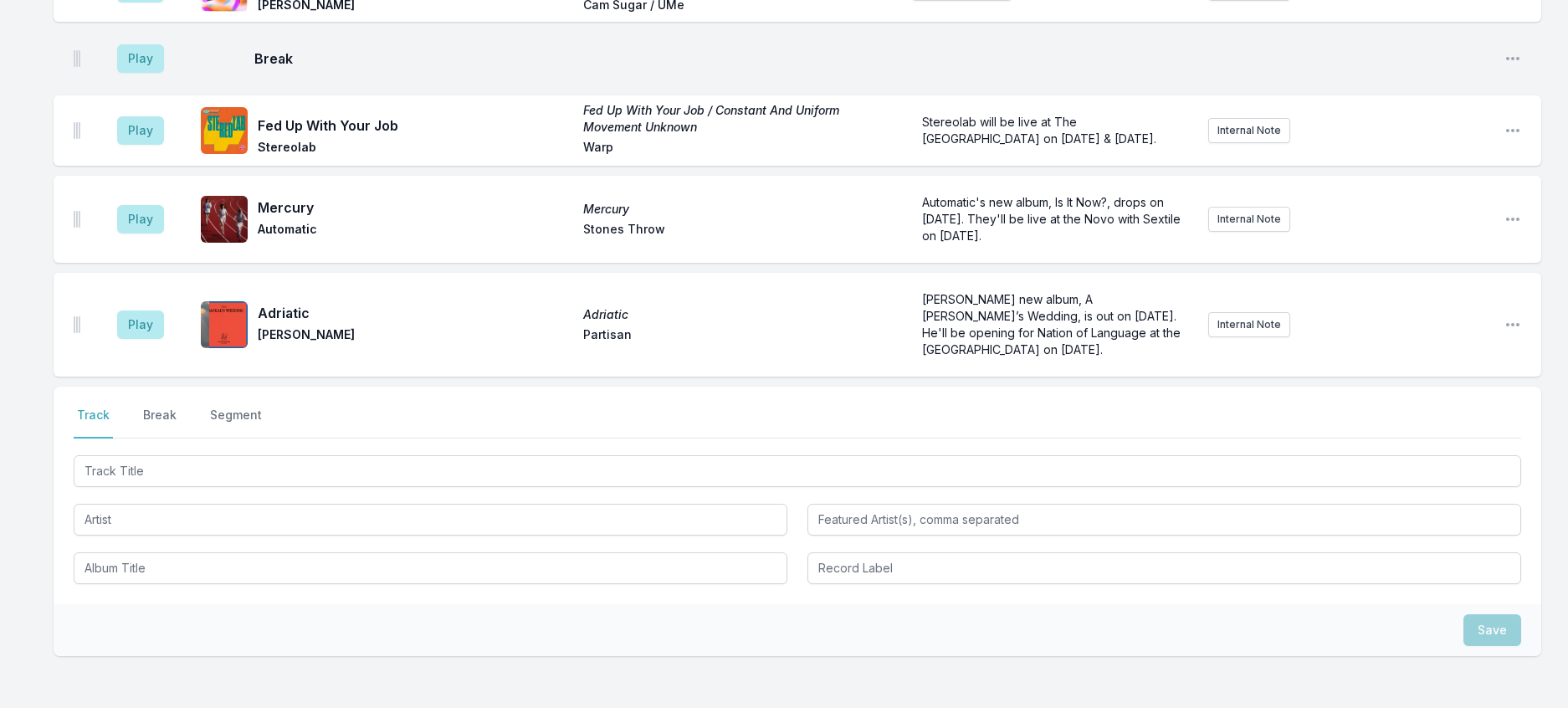
scroll to position [838, 0]
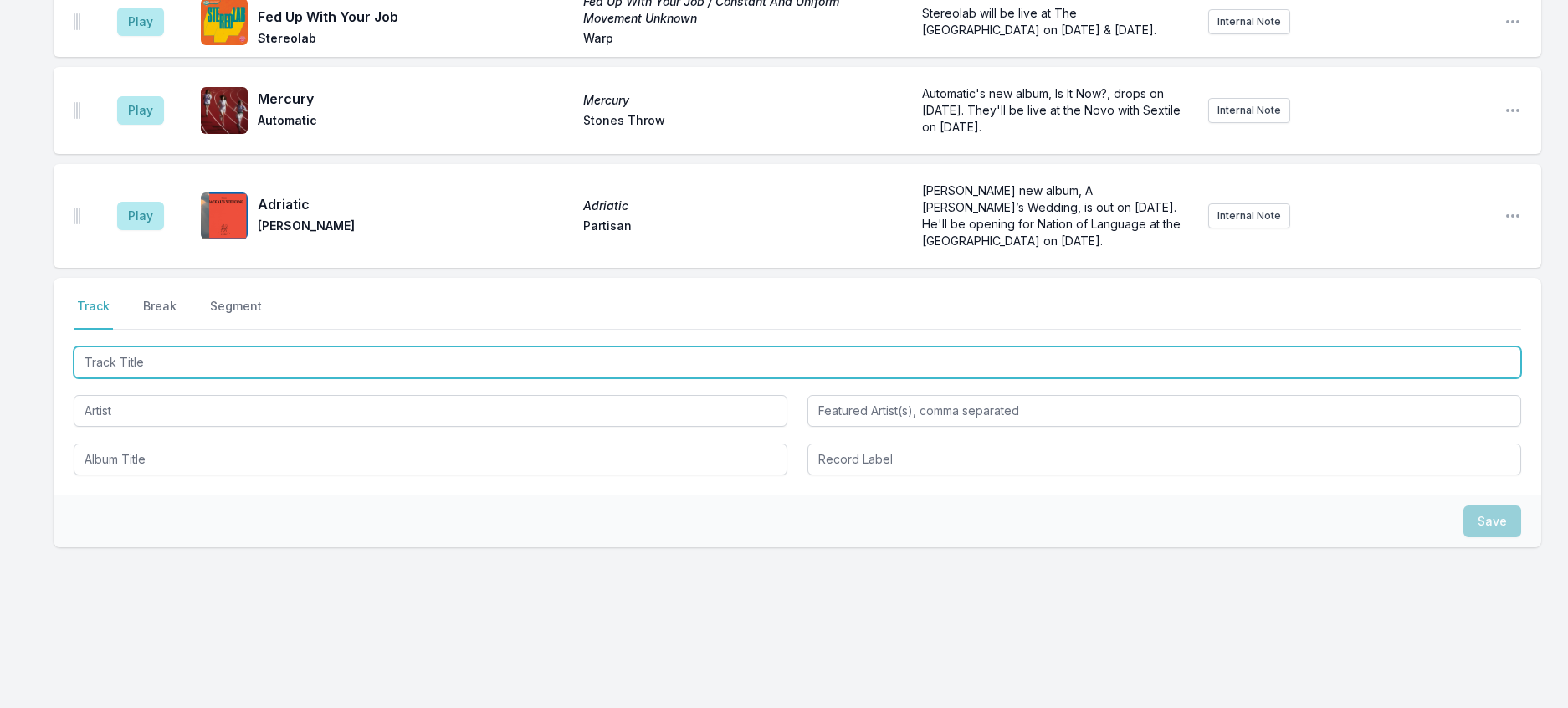
click at [408, 378] on input "Track Title" at bounding box center [797, 362] width 1447 height 32
type input "apple green ufo"
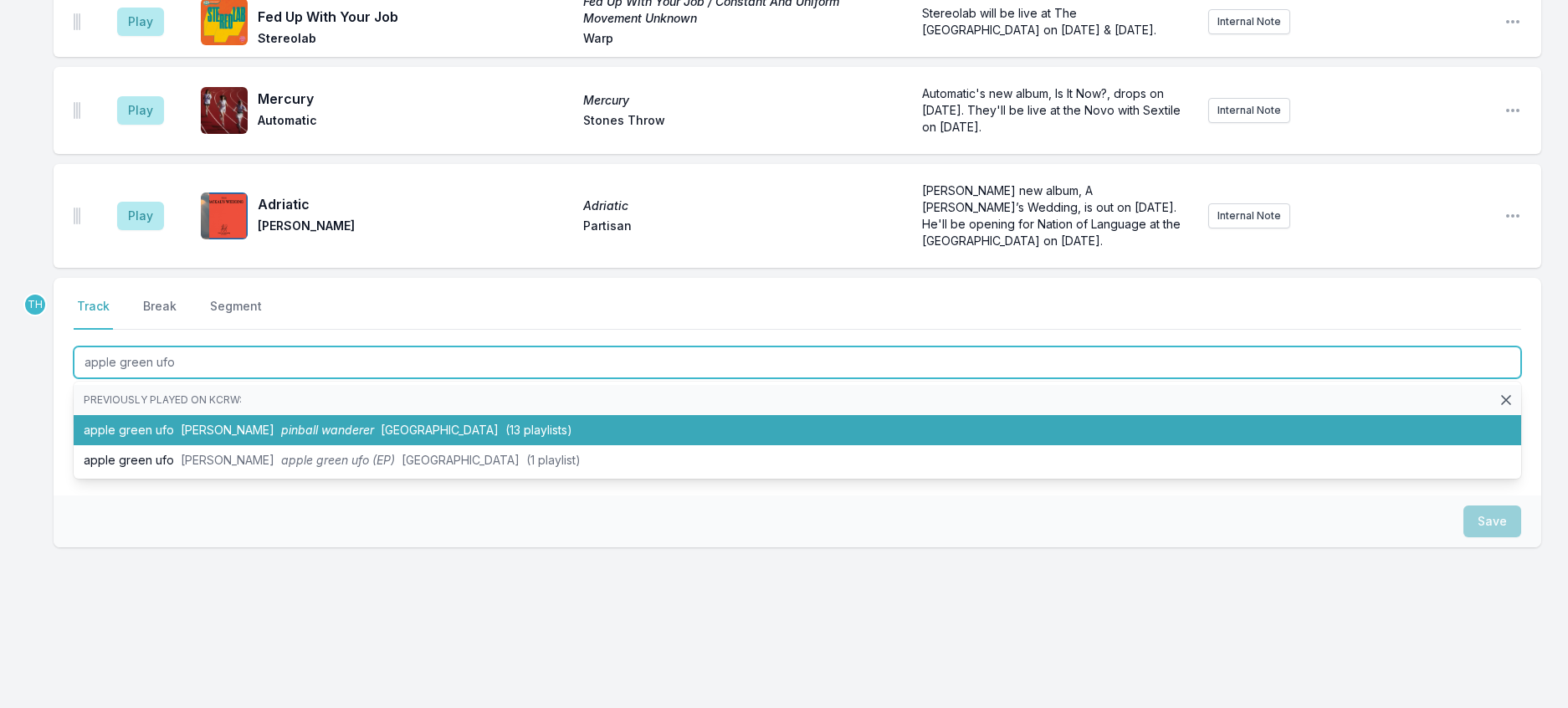
click at [407, 445] on li "apple green ufo Andy Bell pinball wanderer Sonic Cathedral (13 playlists)" at bounding box center [797, 430] width 1447 height 30
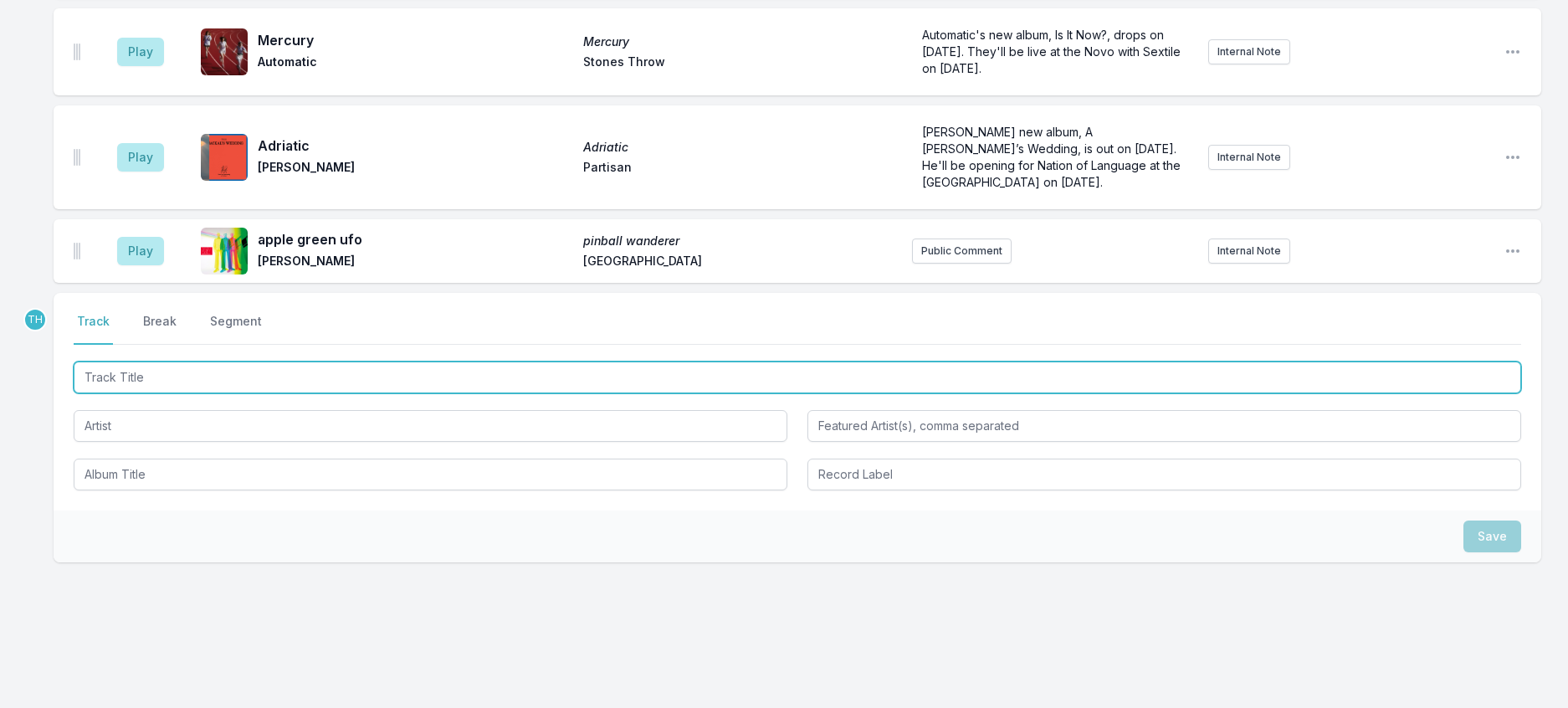
scroll to position [921, 0]
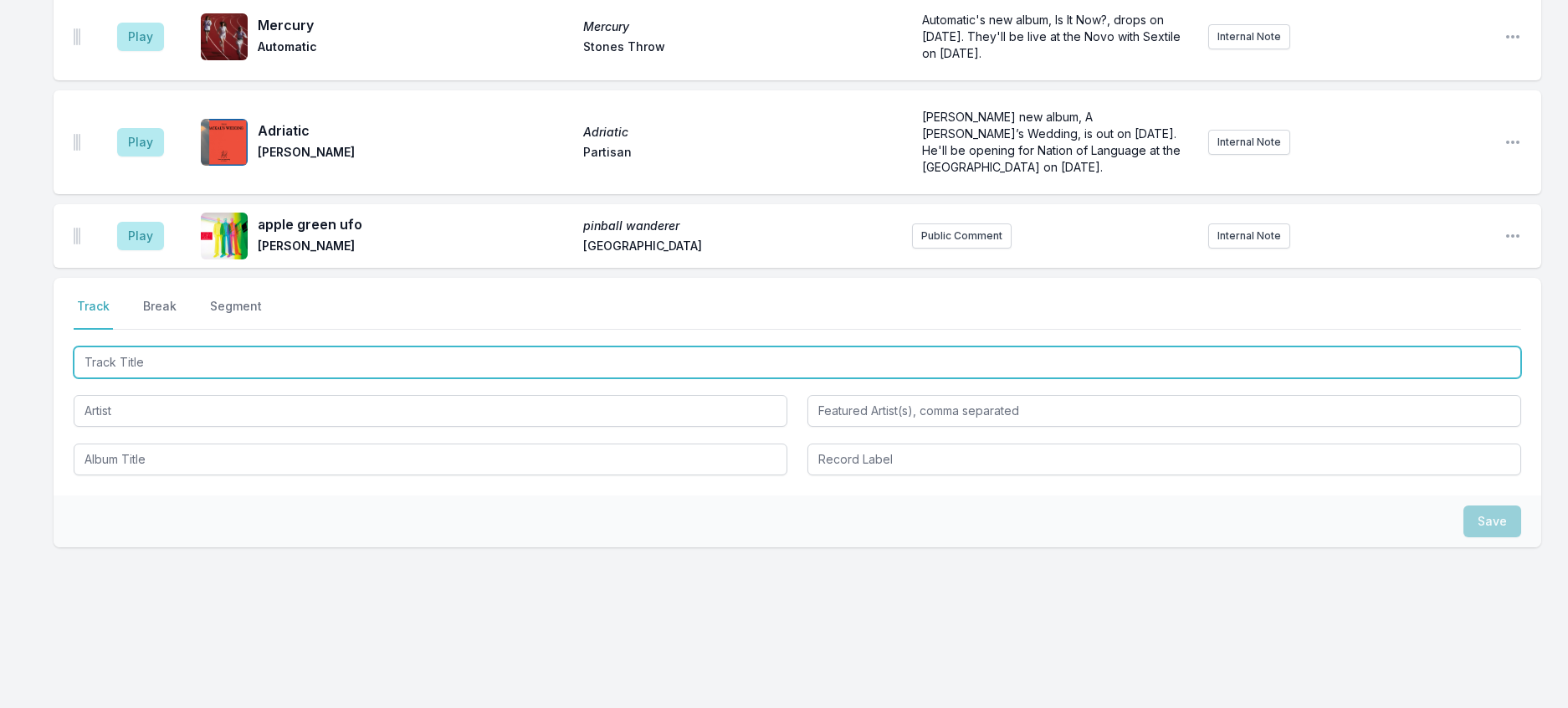
click at [387, 378] on input "Track Title" at bounding box center [797, 362] width 1447 height 32
type input "Herb Man Dub"
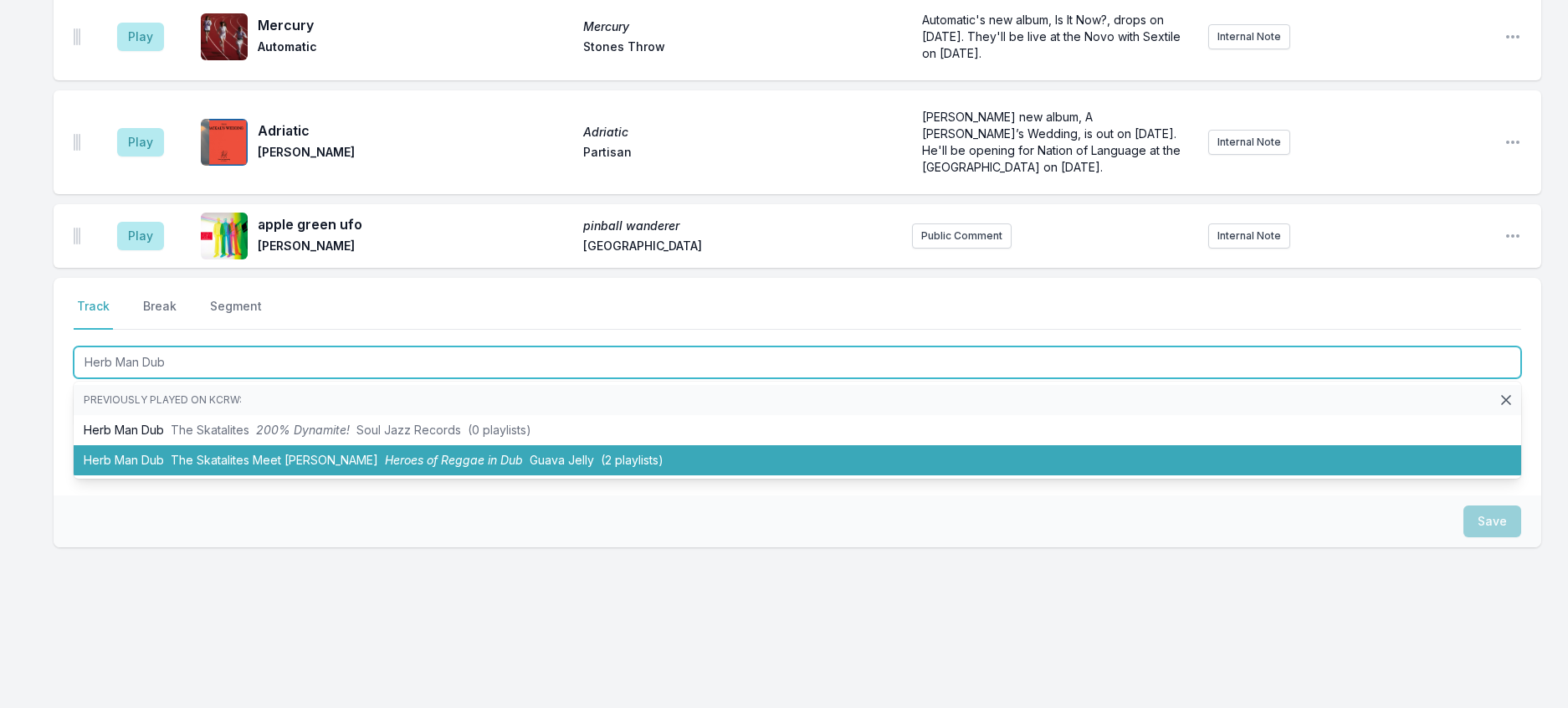
click at [389, 467] on span "Heroes of Reggae in Dub" at bounding box center [454, 460] width 138 height 14
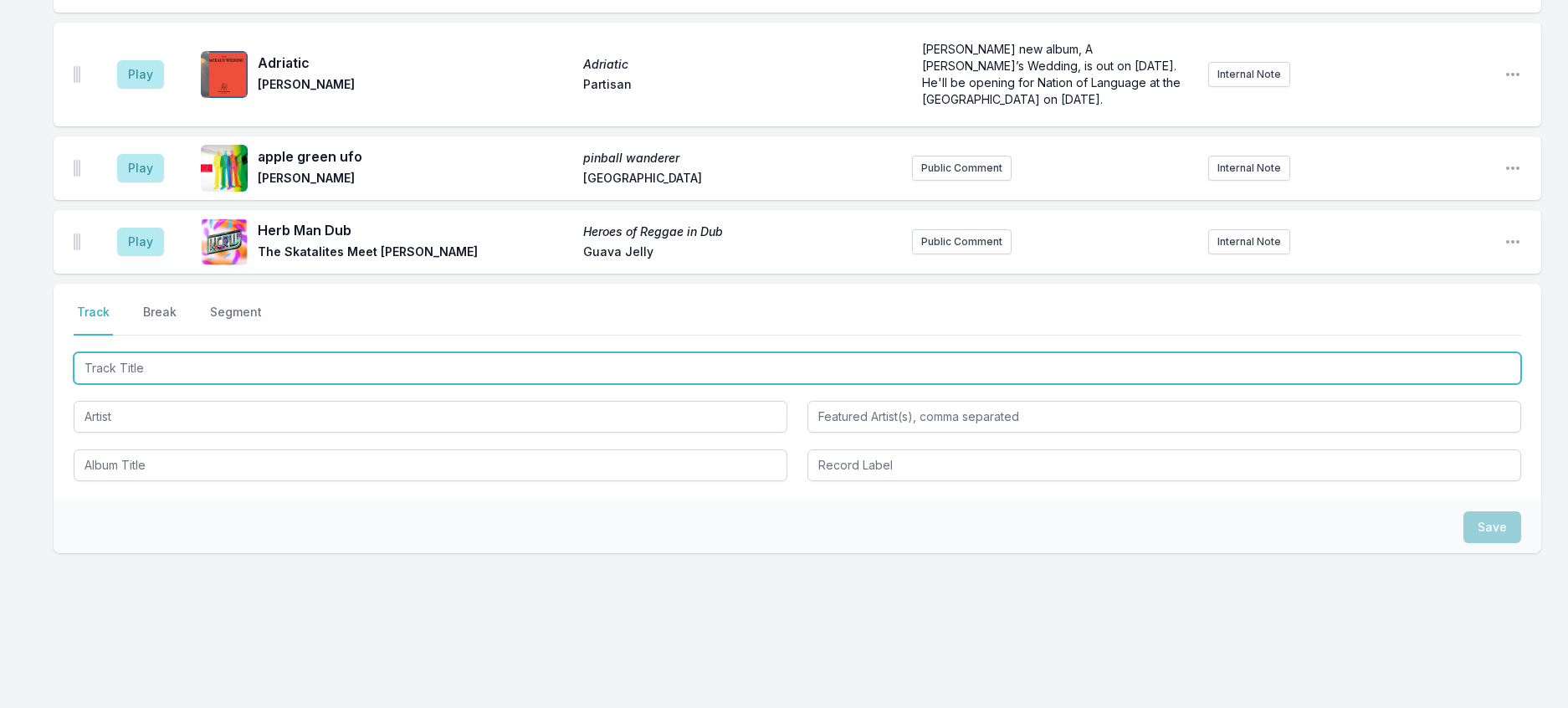
scroll to position [1004, 0]
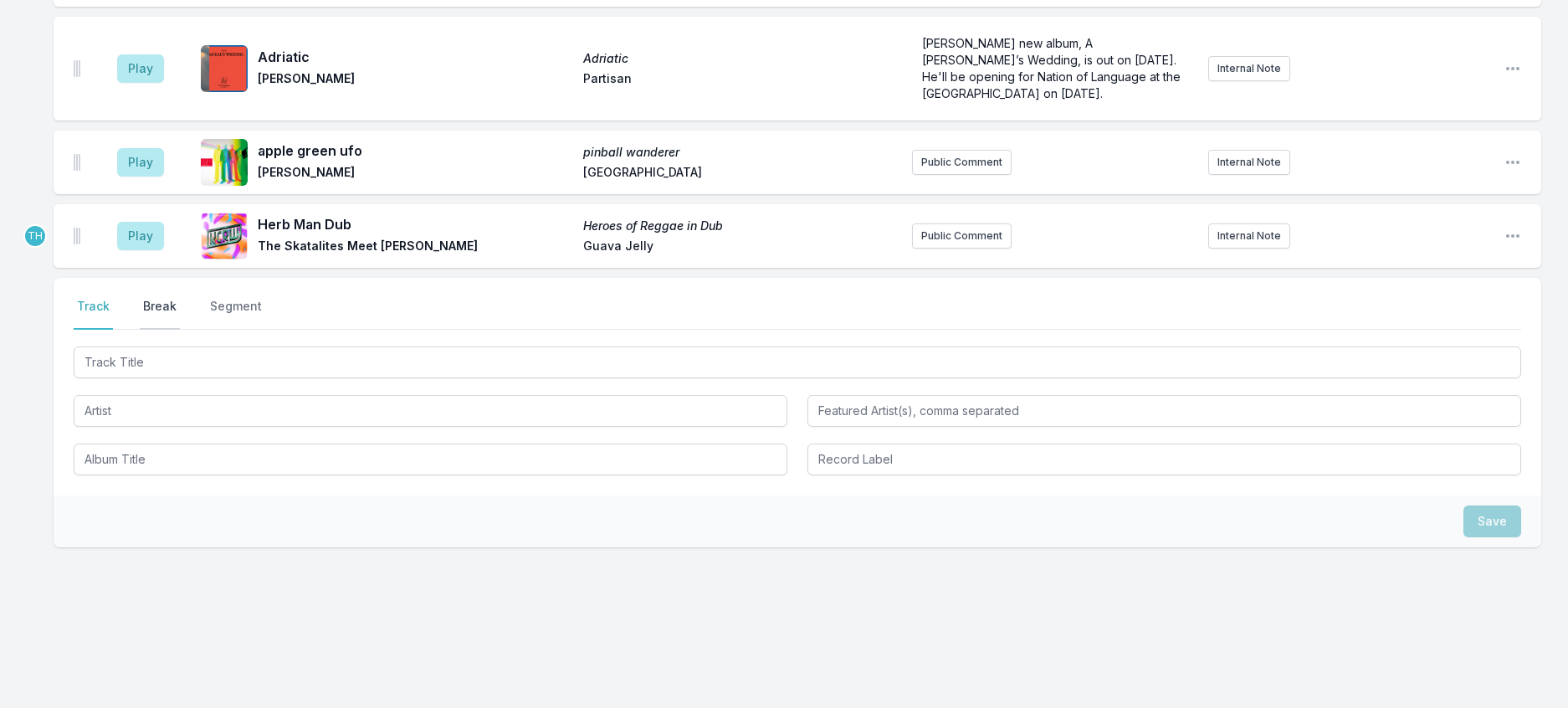
click at [180, 330] on button "Break" at bounding box center [160, 314] width 40 height 32
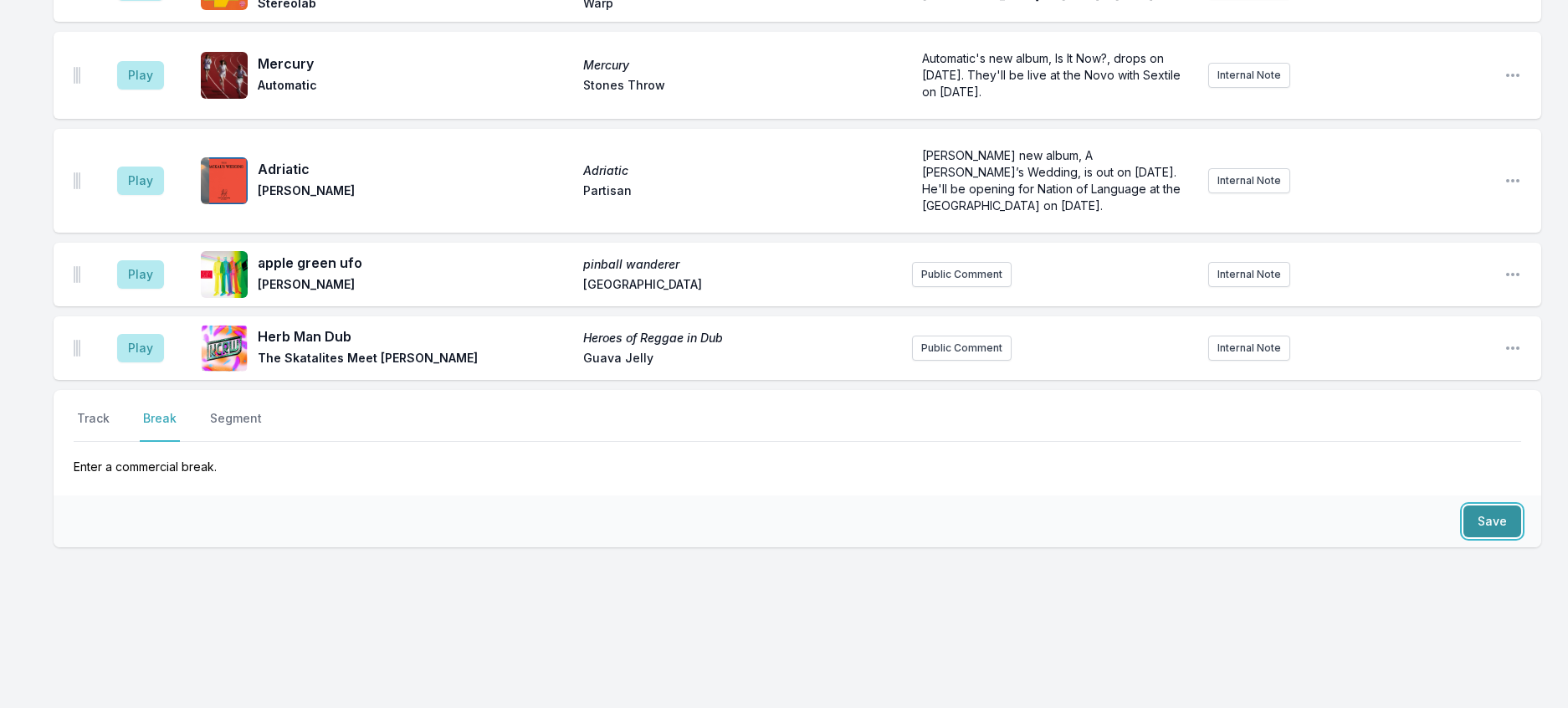
click at [1500, 521] on button "Save" at bounding box center [1492, 521] width 58 height 32
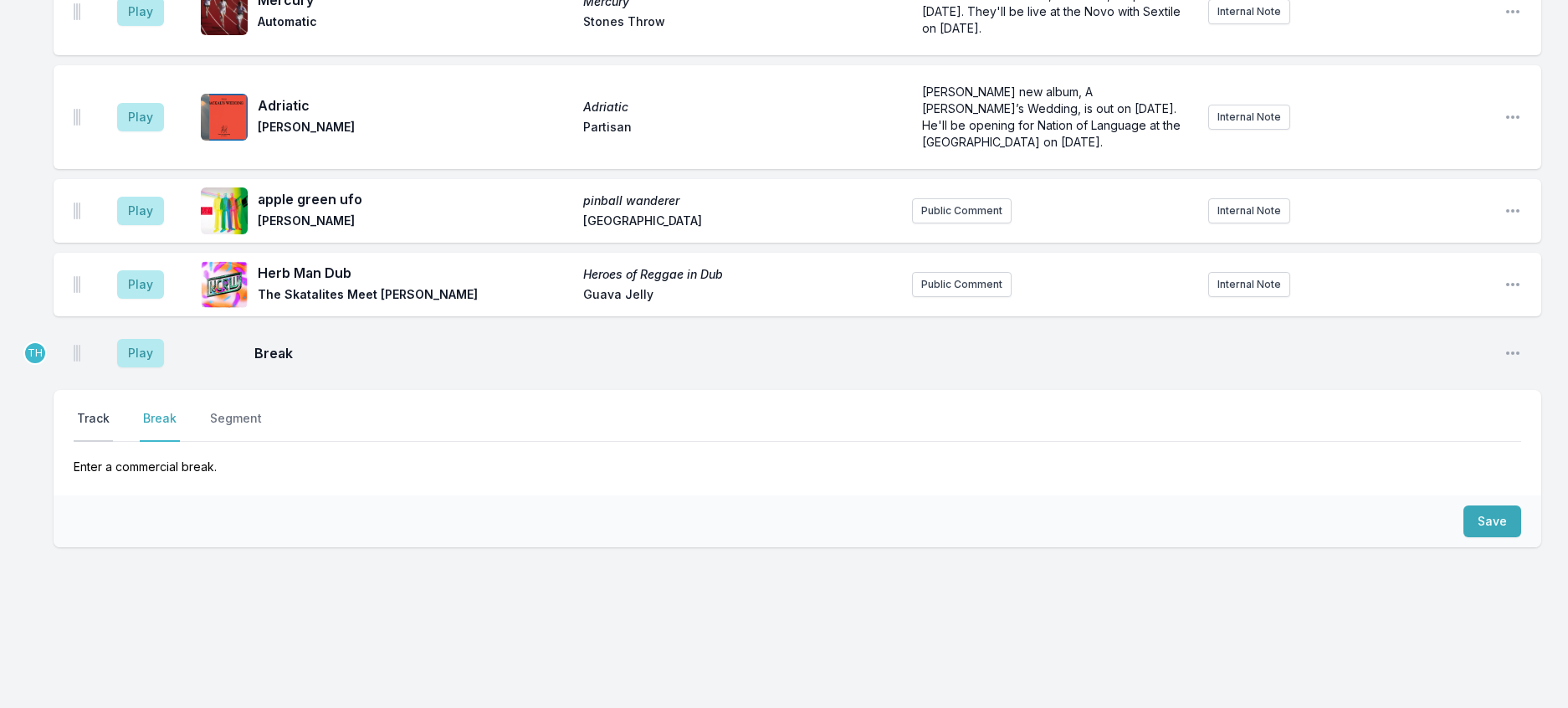
click at [98, 413] on button "Track" at bounding box center [93, 426] width 39 height 32
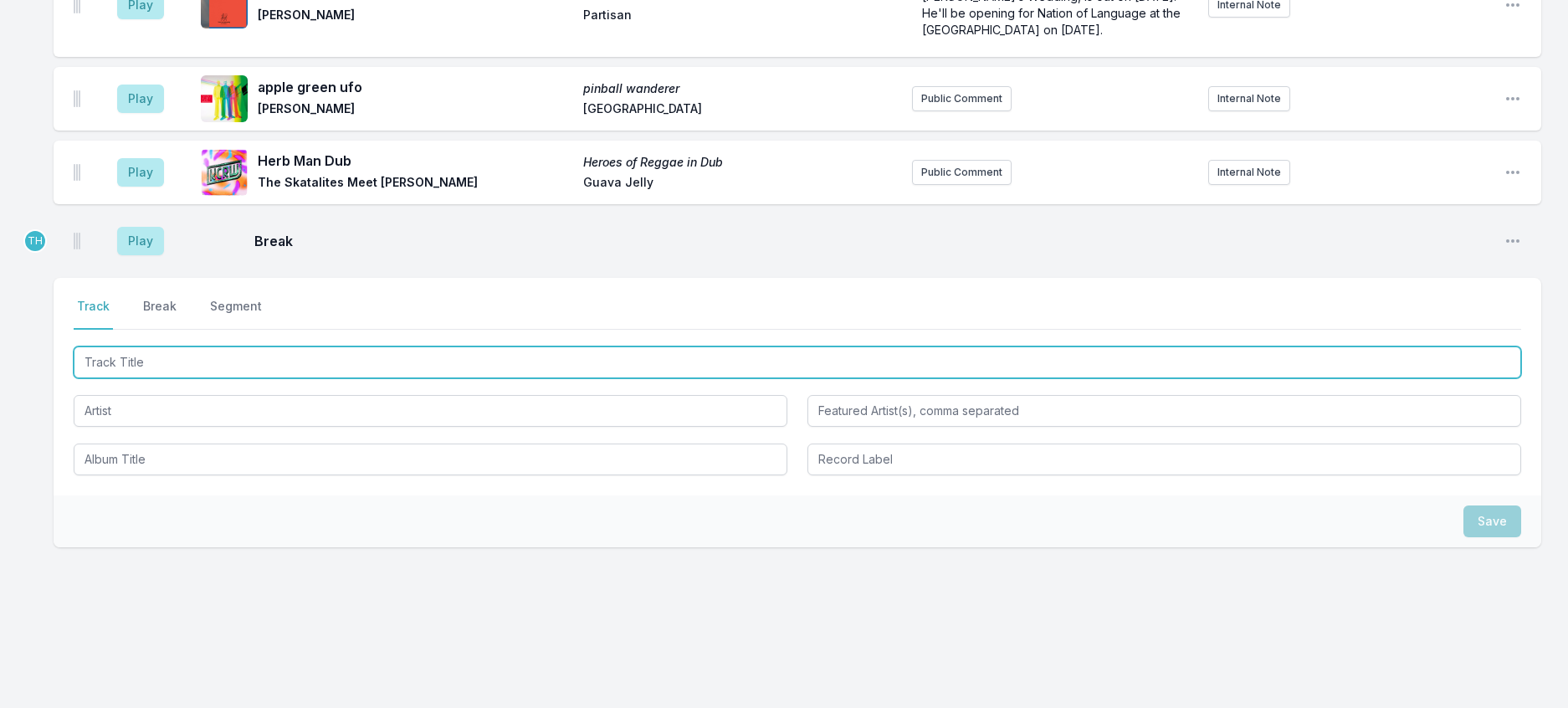
click at [122, 378] on input "Track Title" at bounding box center [797, 362] width 1447 height 32
type input "anhedonia"
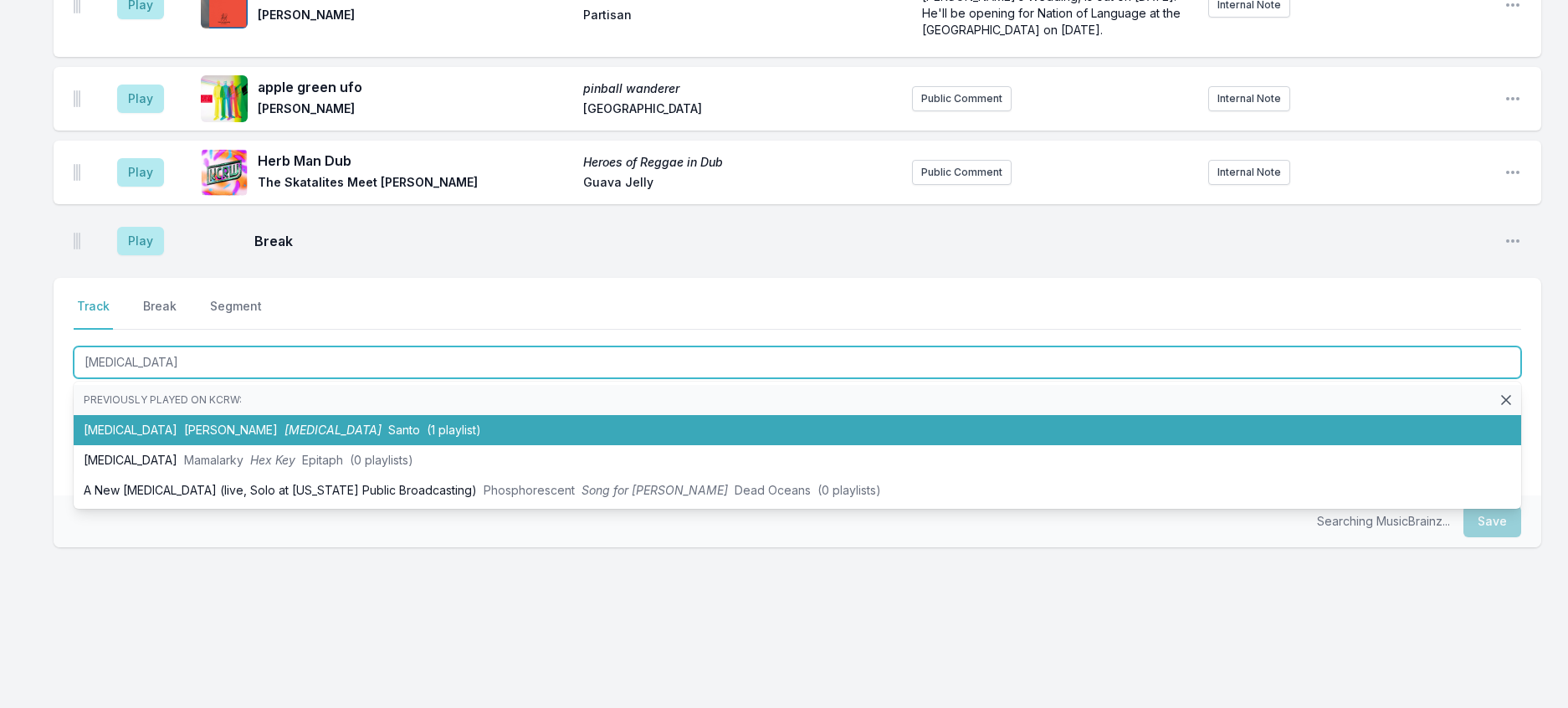
click at [245, 445] on li "anhedonia Gabriel Dinero anhedonia Santo (1 playlist)" at bounding box center [797, 430] width 1447 height 30
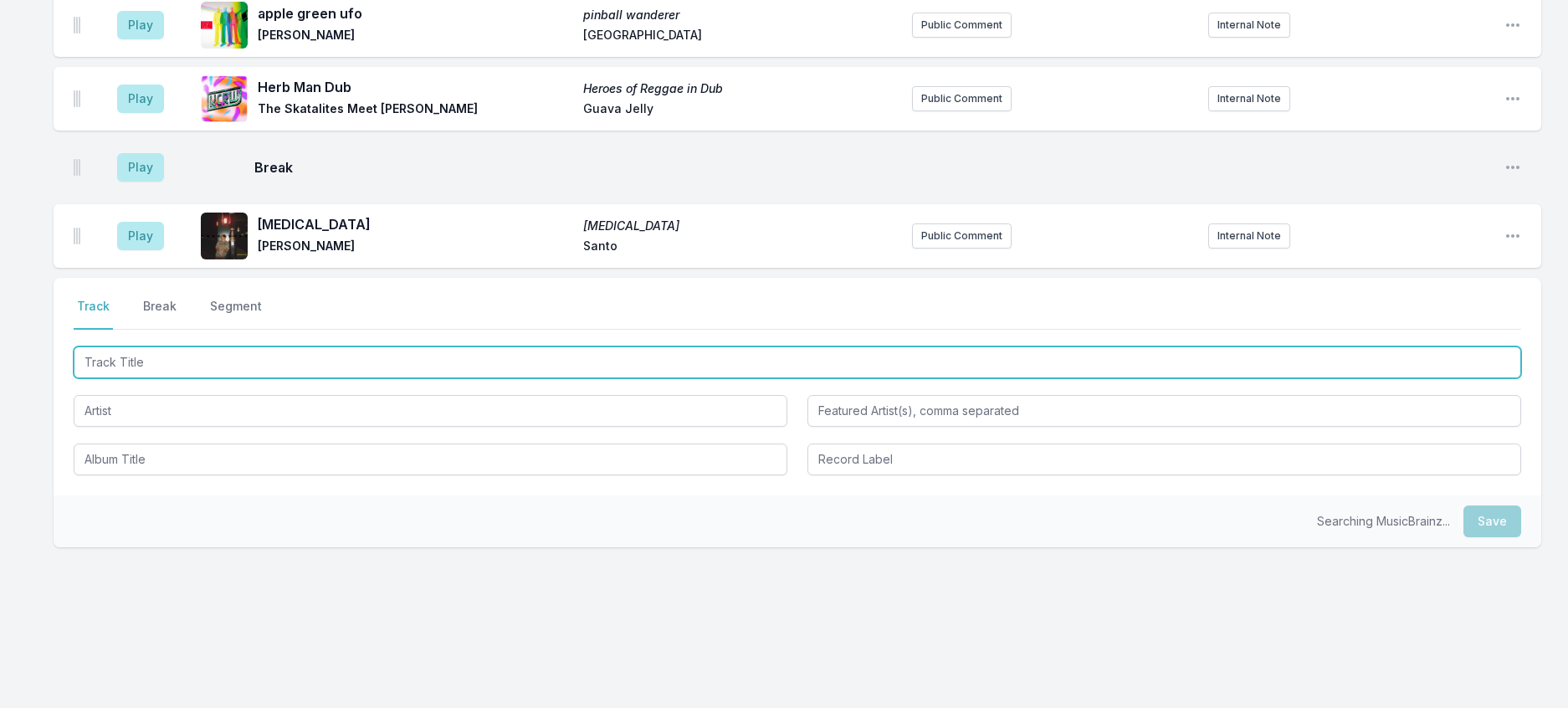
scroll to position [1158, 0]
click at [253, 378] on input "Track Title" at bounding box center [797, 362] width 1447 height 32
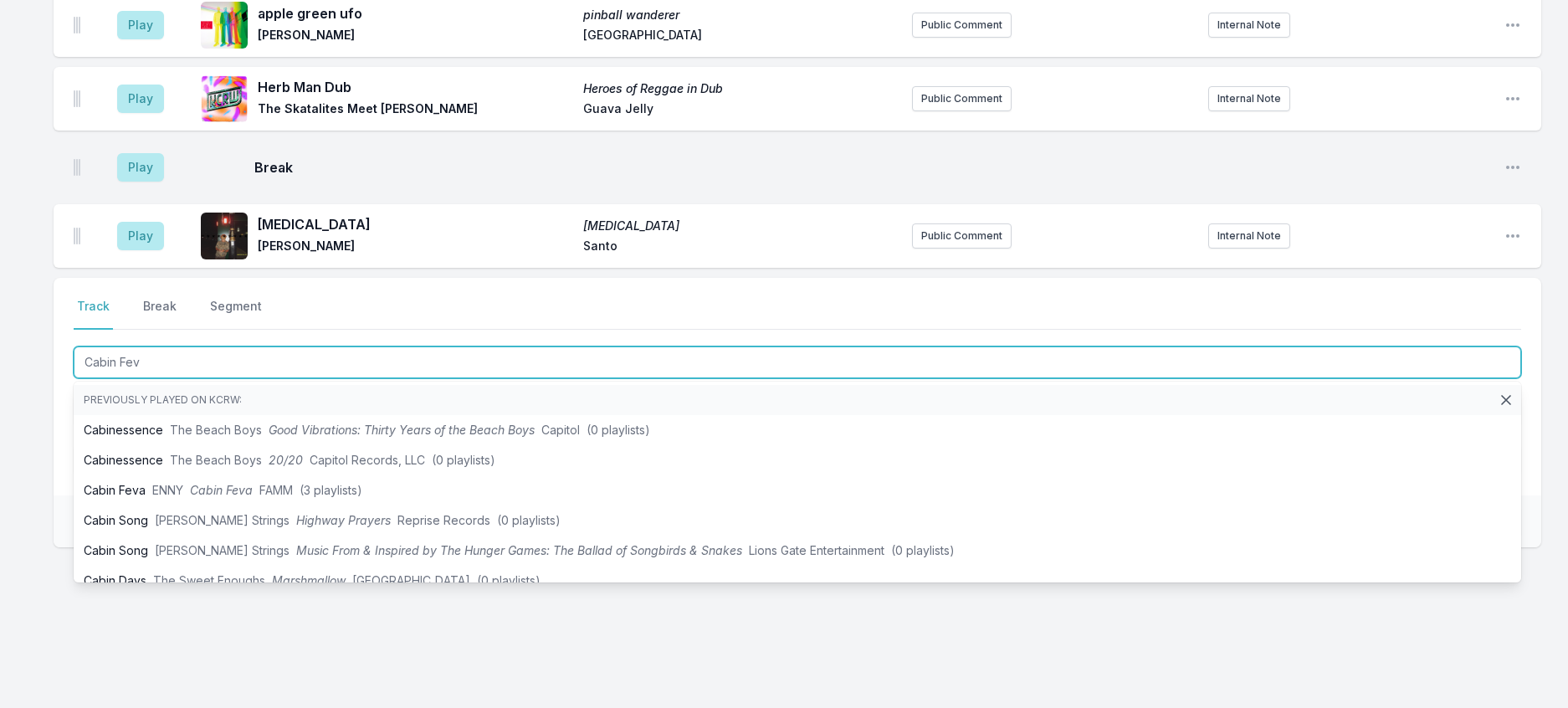
type input "Cabin Feva"
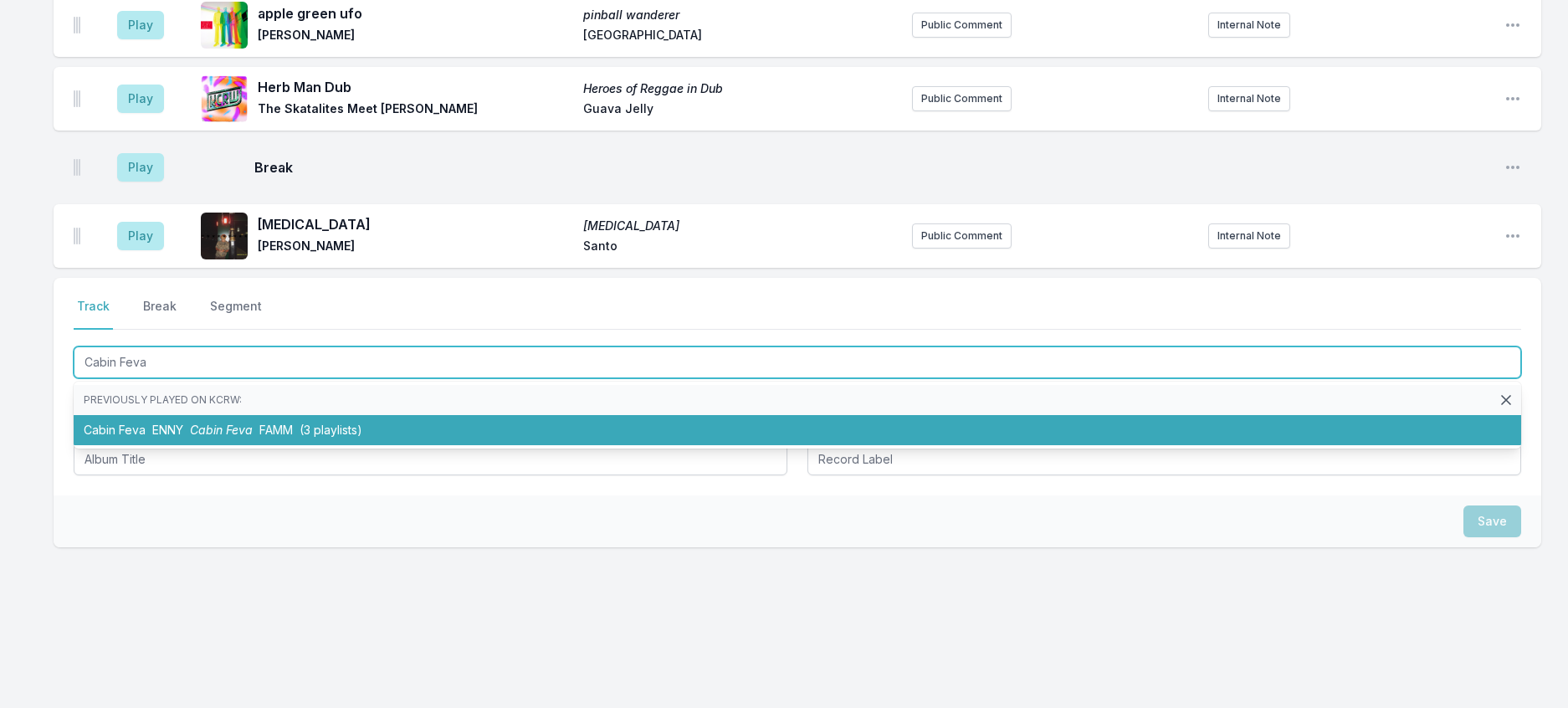
click at [252, 437] on span "Cabin Feva" at bounding box center [221, 429] width 63 height 14
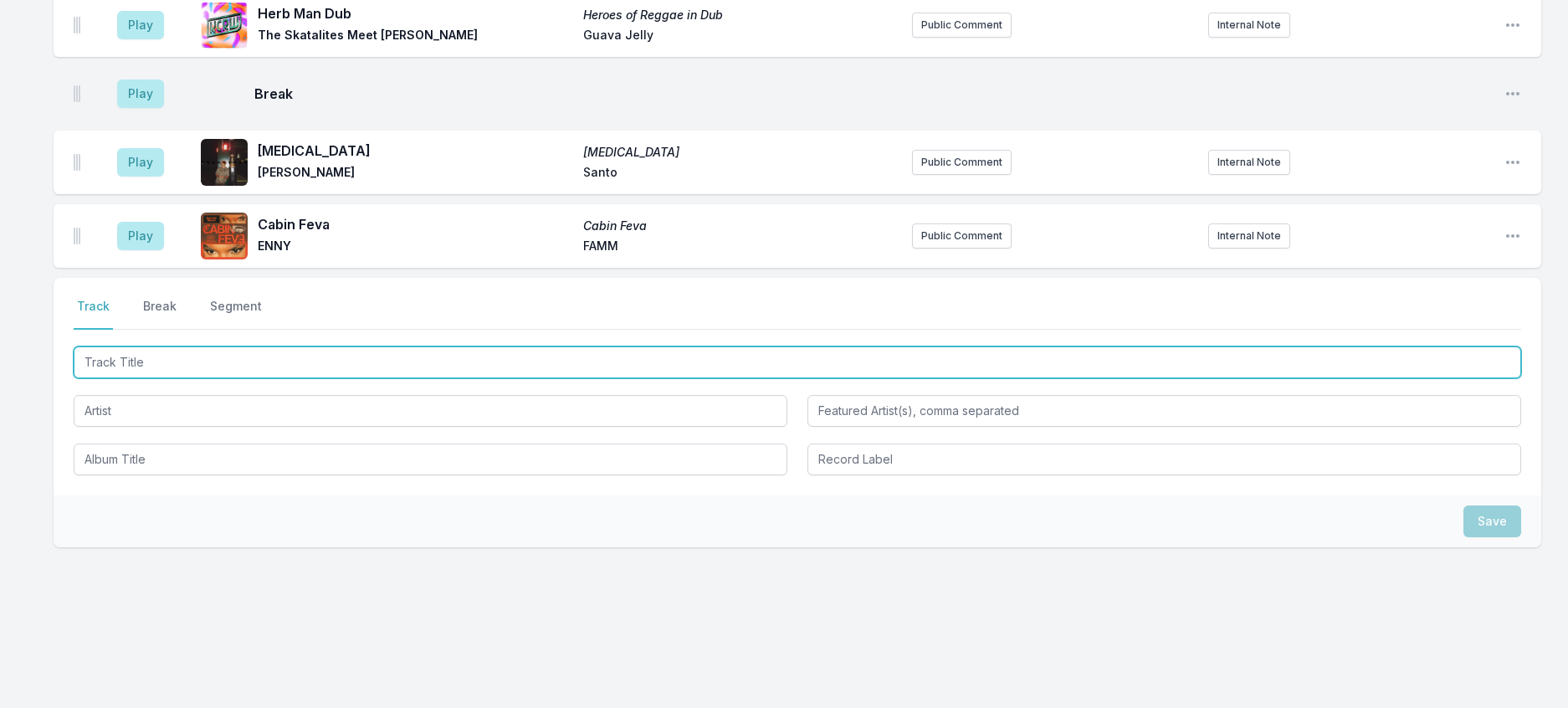
scroll to position [1240, 0]
click at [350, 378] on input "Track Title" at bounding box center [797, 362] width 1447 height 32
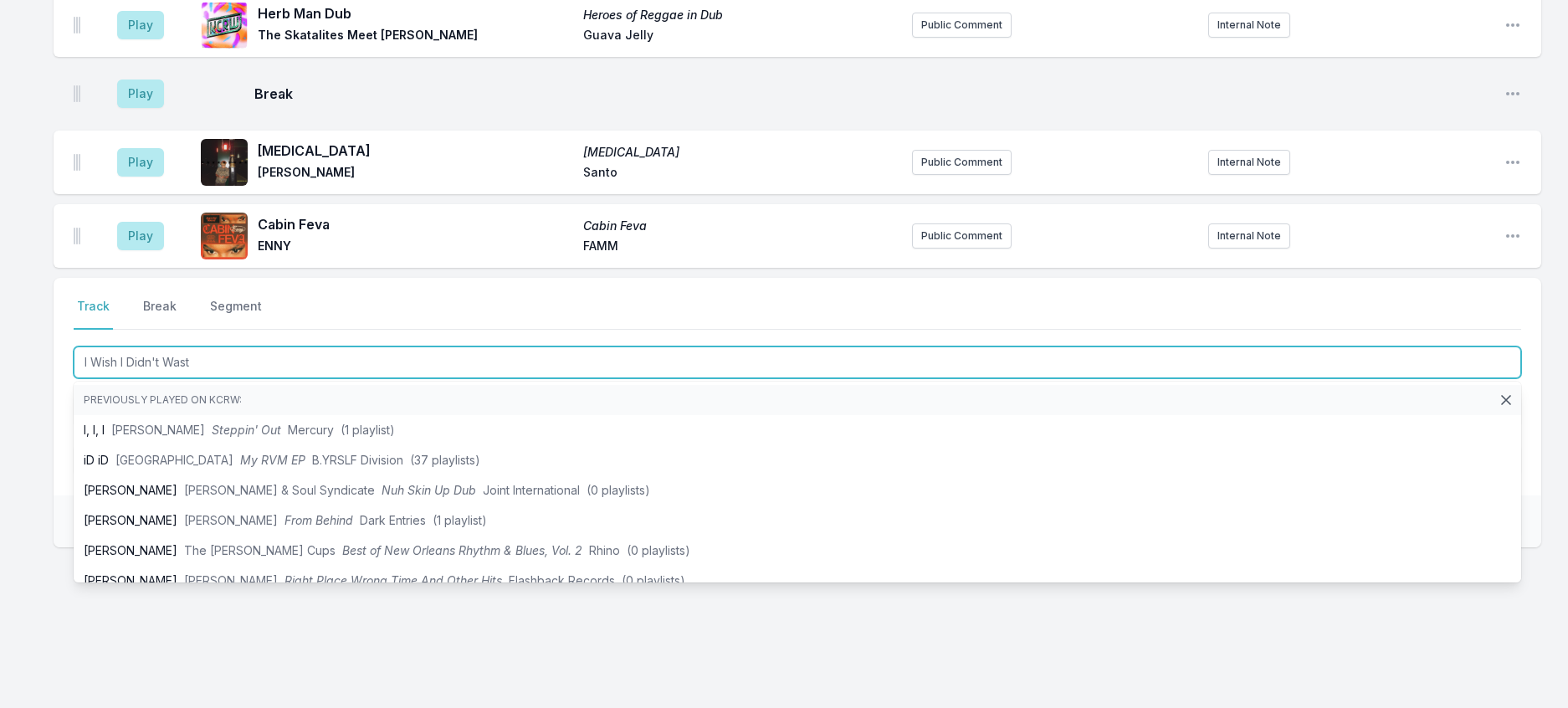
type input "I Wish I Didn't Waste"
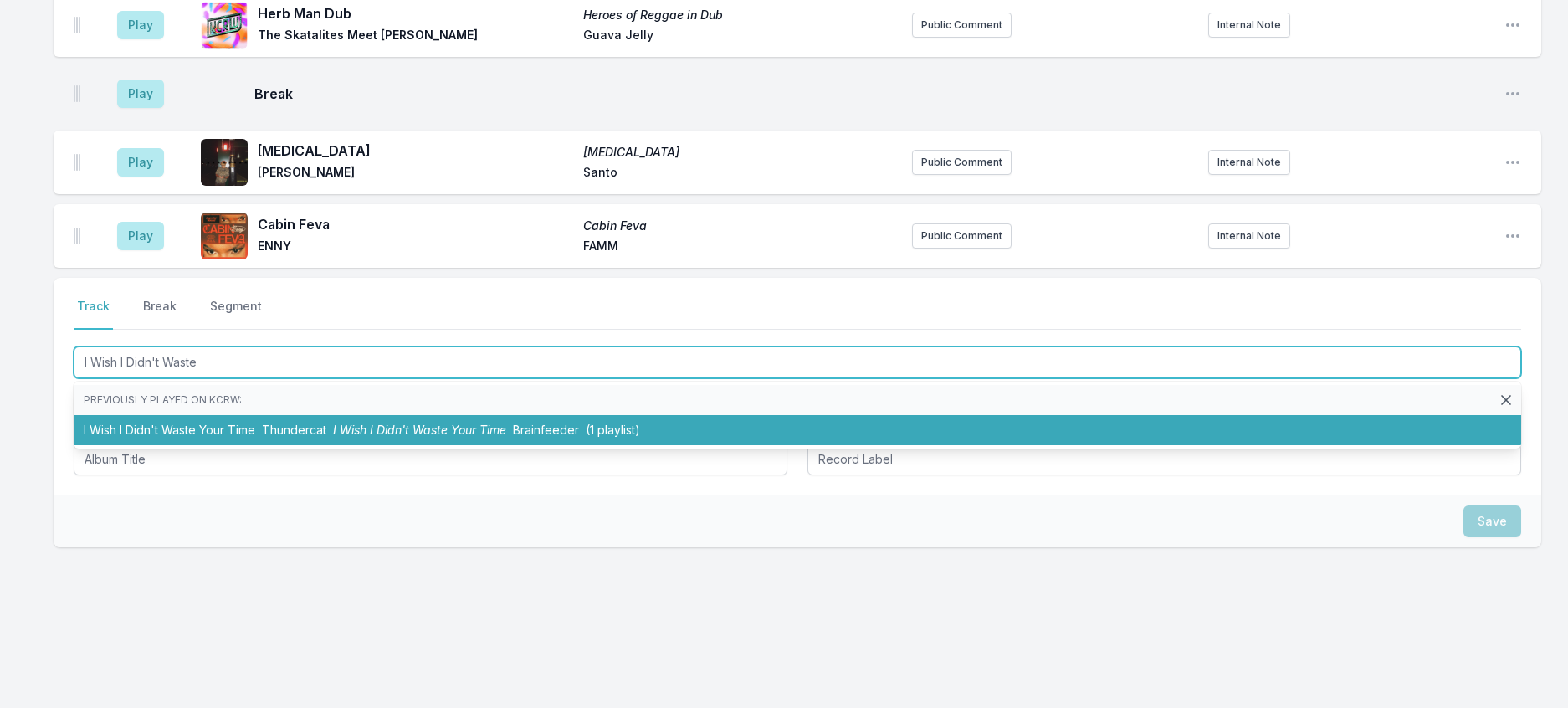
click at [364, 445] on li "I Wish I Didn't Waste Your Time Thundercat I Wish I Didn't Waste Your Time Brai…" at bounding box center [797, 430] width 1447 height 30
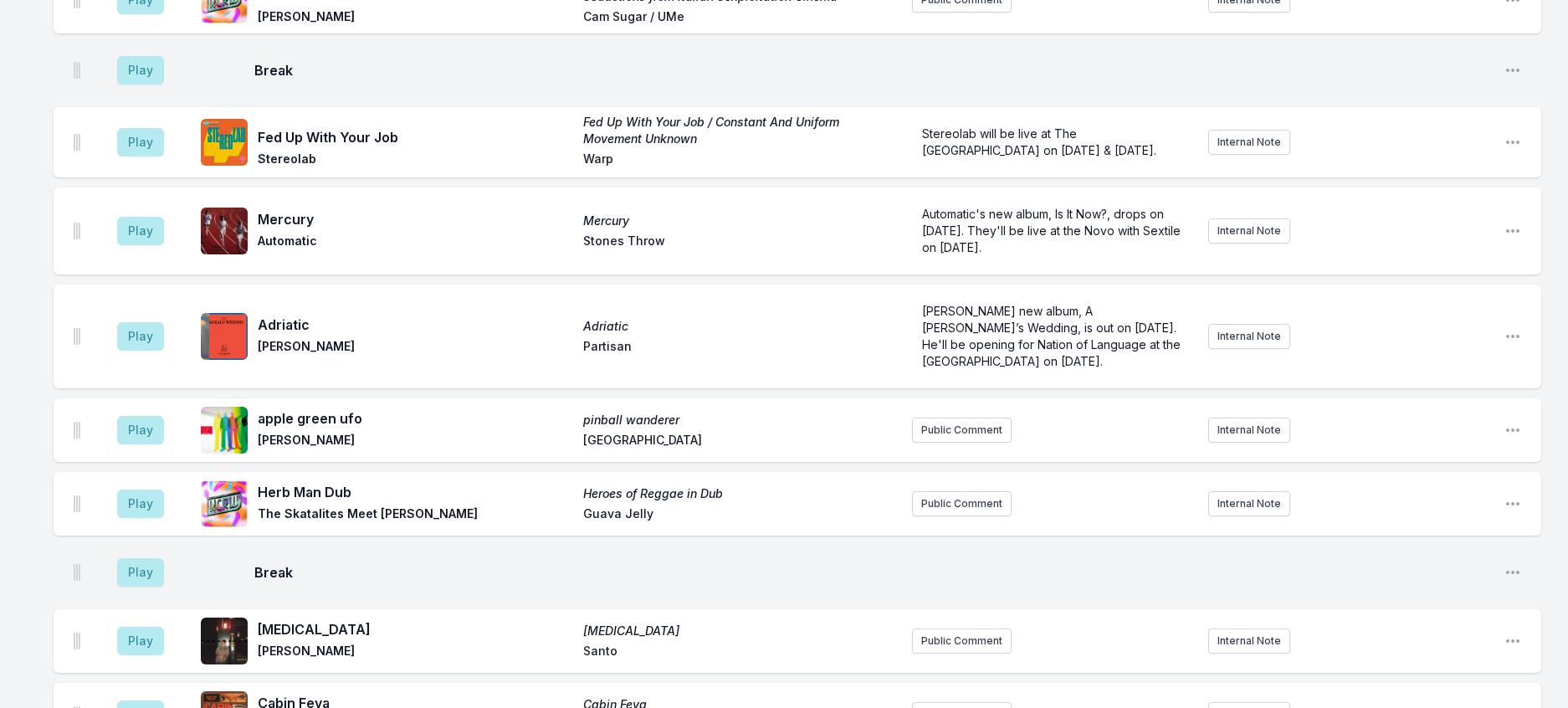
scroll to position [571, 0]
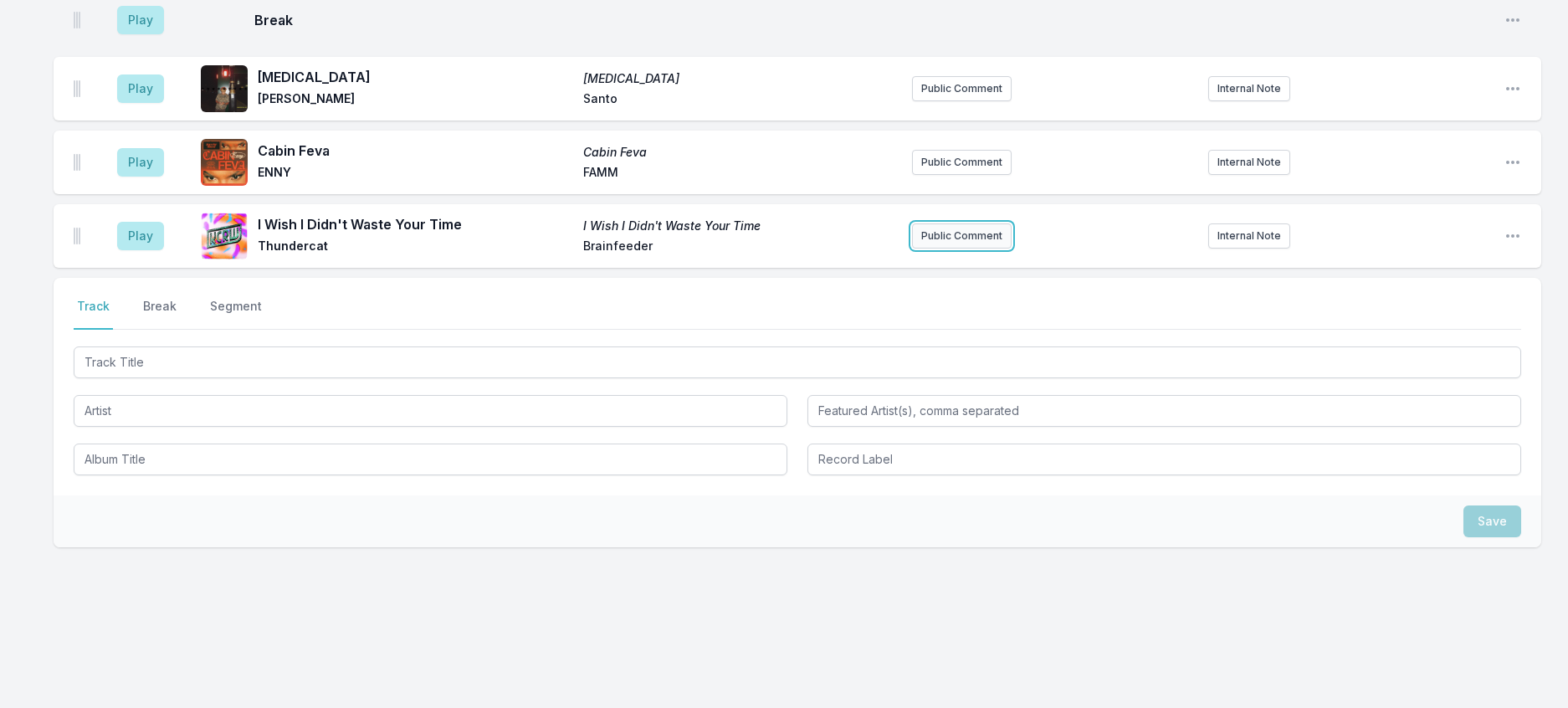
click at [944, 248] on button "Public Comment" at bounding box center [962, 235] width 100 height 25
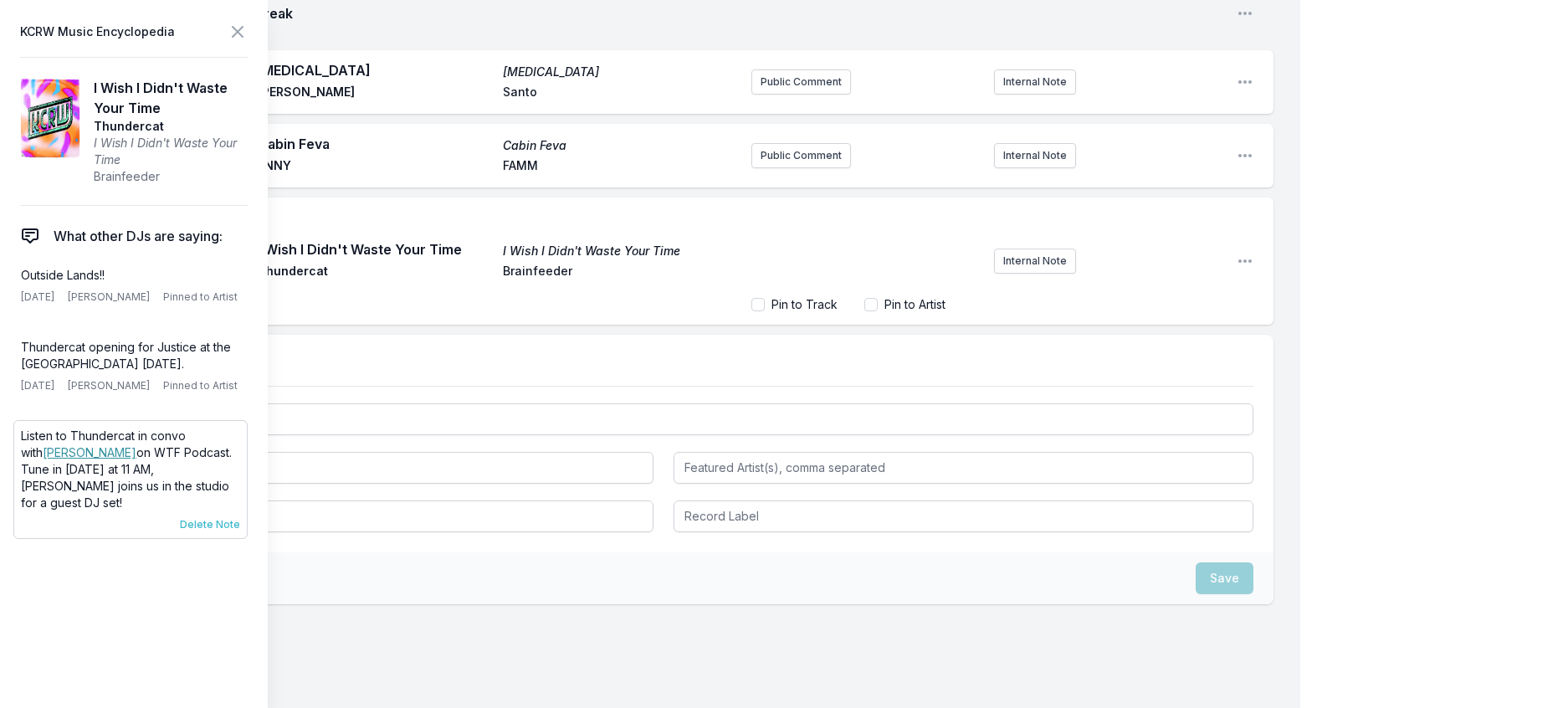
scroll to position [1248, 0]
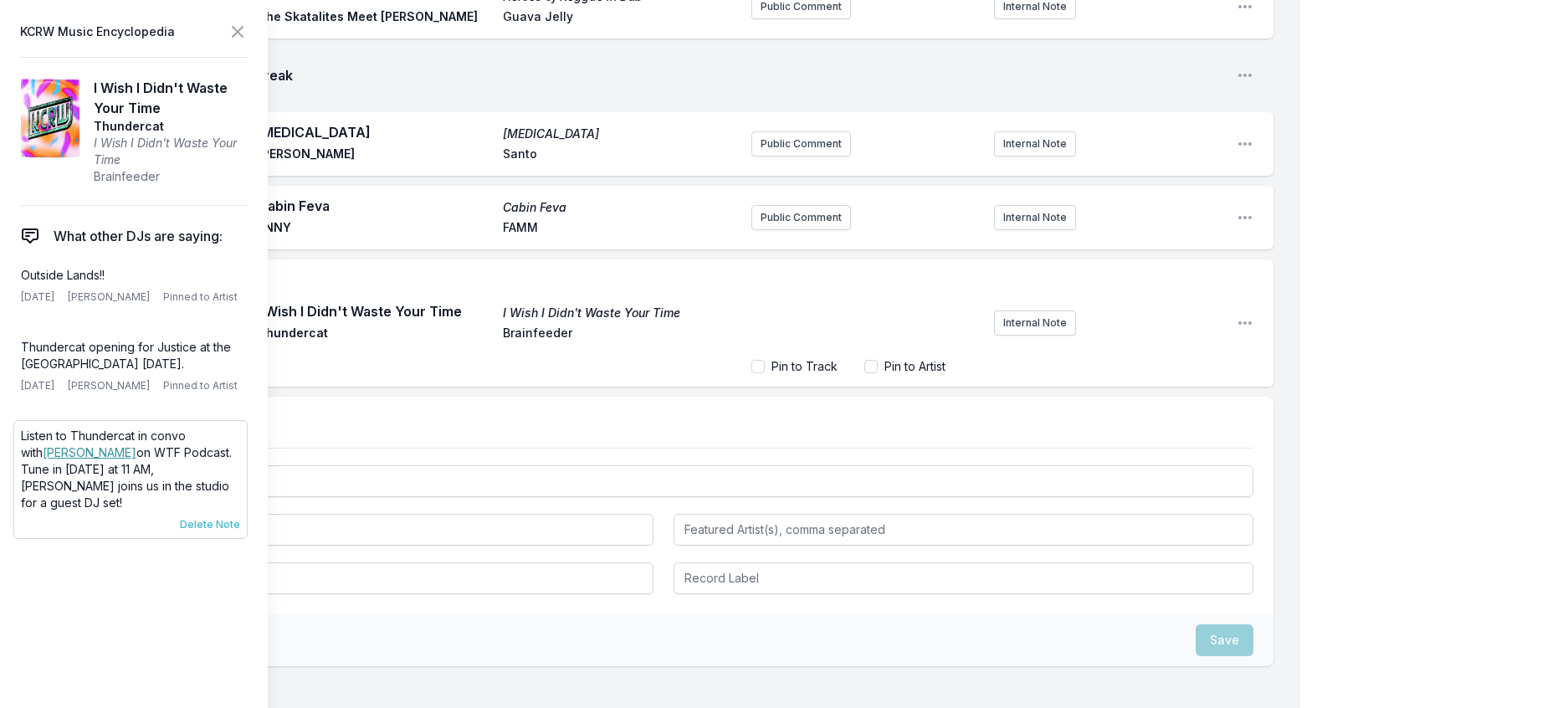
click at [240, 531] on span "Delete Note" at bounding box center [210, 524] width 60 height 13
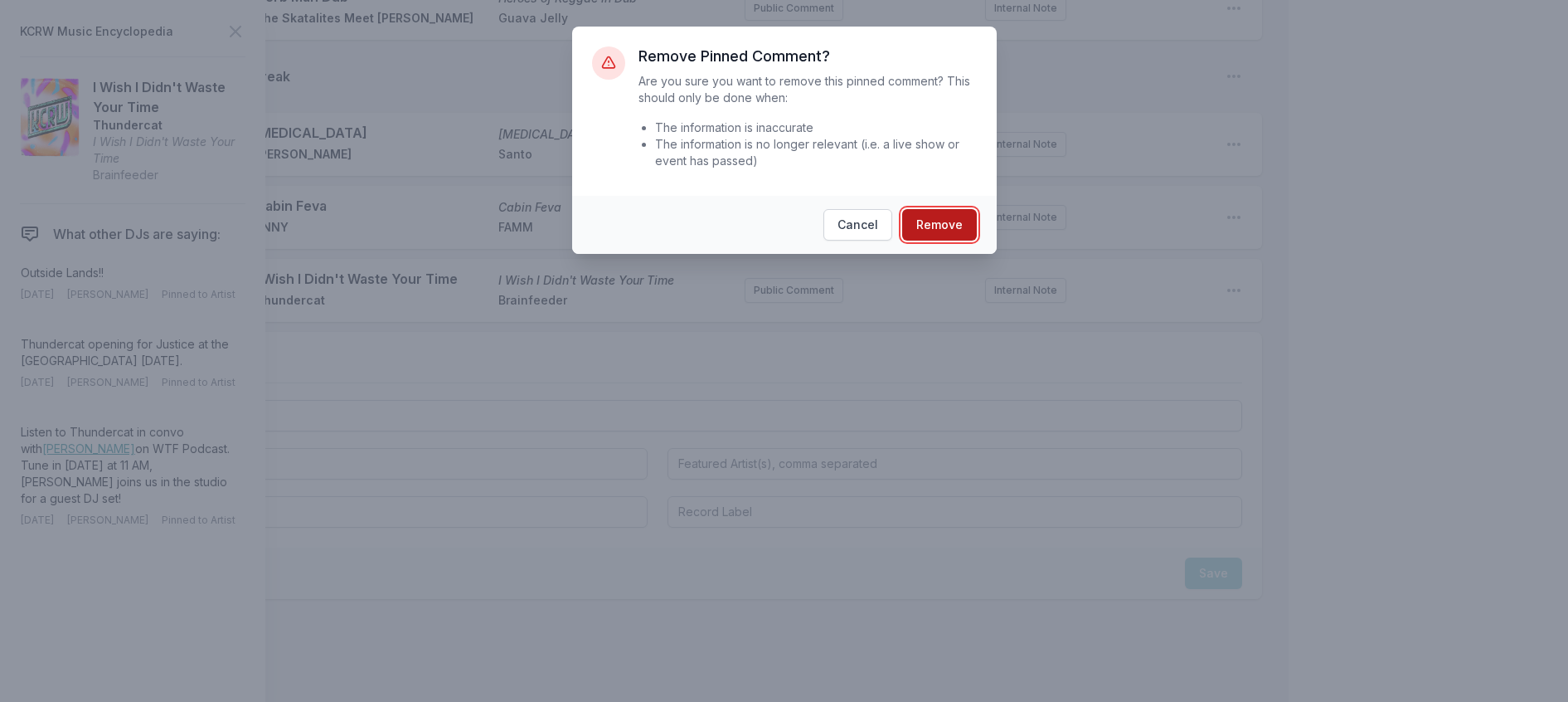
click at [937, 241] on button "Remove" at bounding box center [939, 225] width 75 height 31
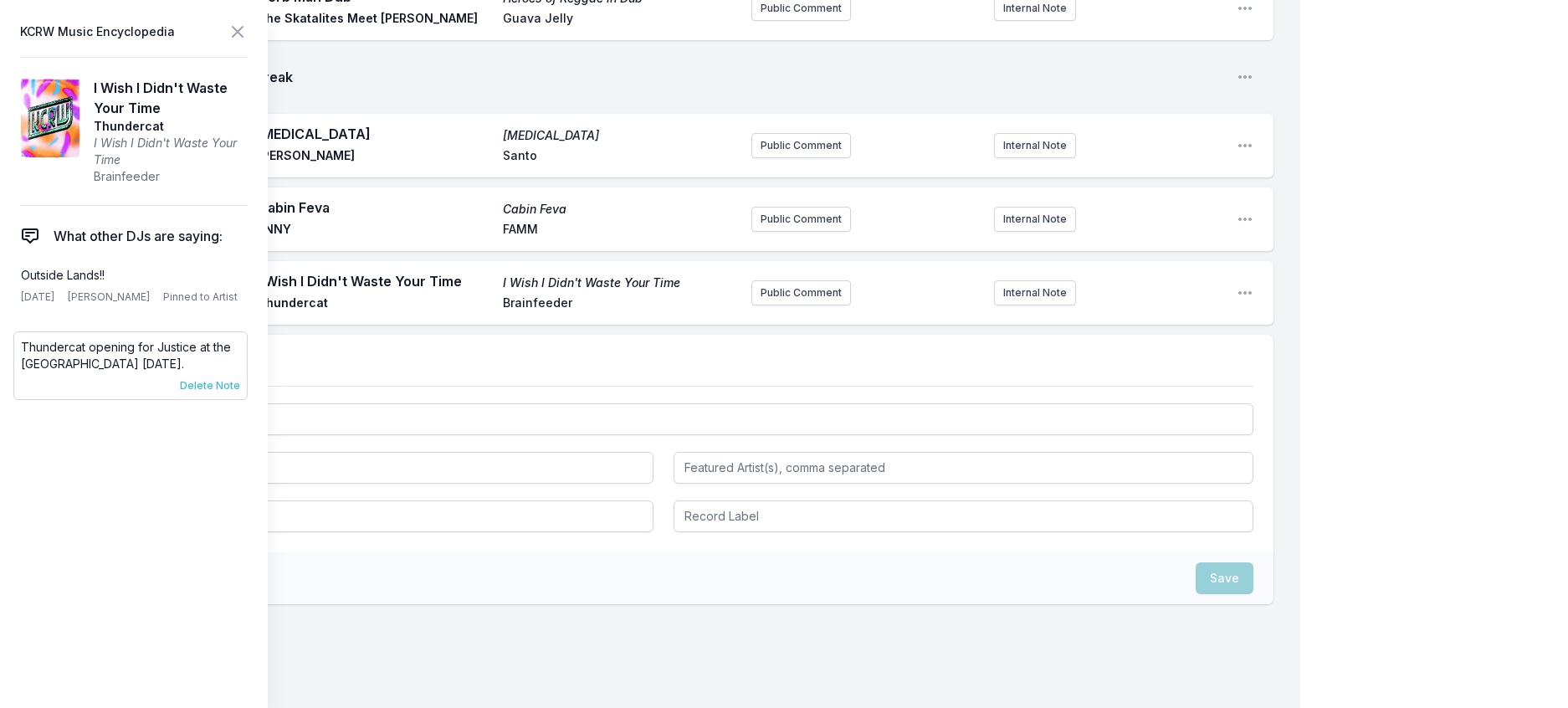
click at [240, 392] on span "Delete Note" at bounding box center [210, 386] width 60 height 13
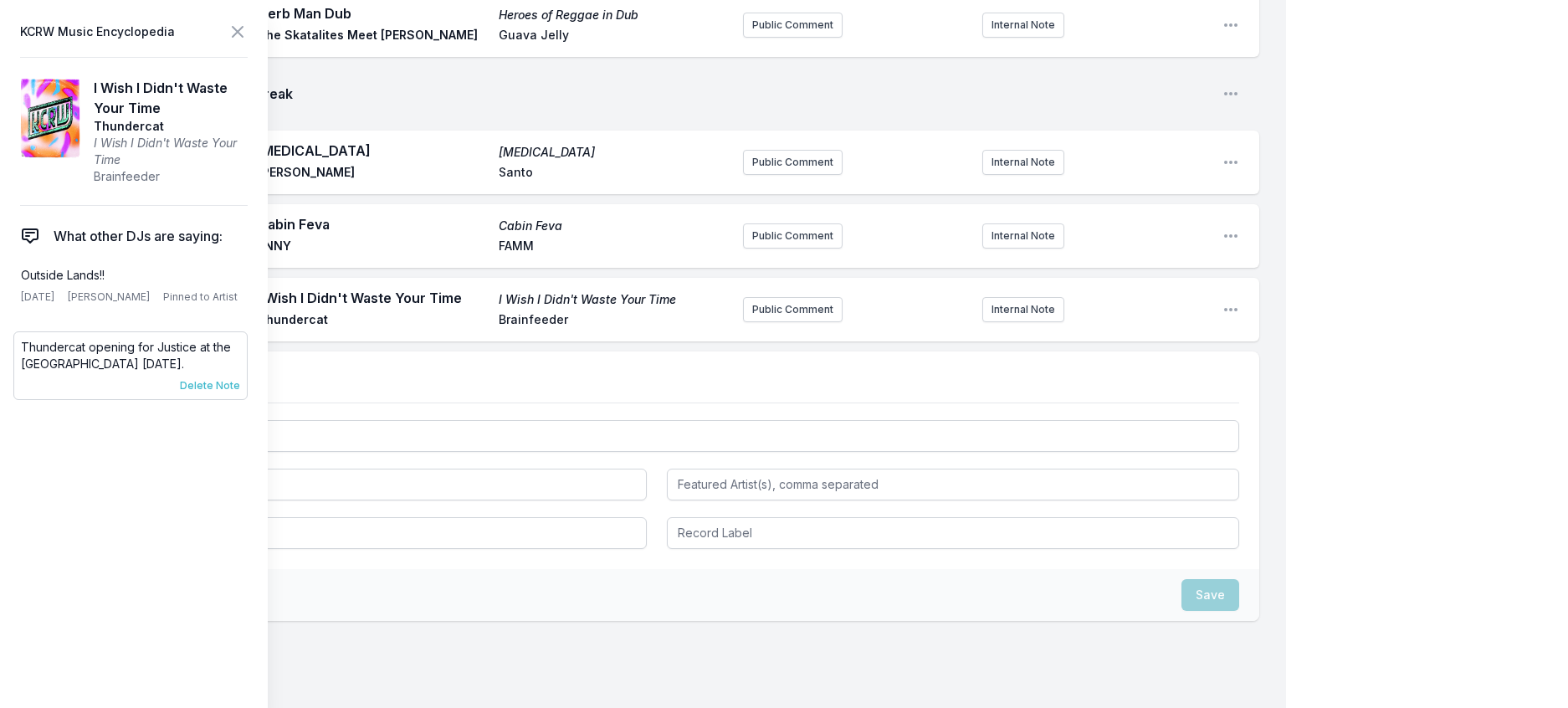
scroll to position [1245, 0]
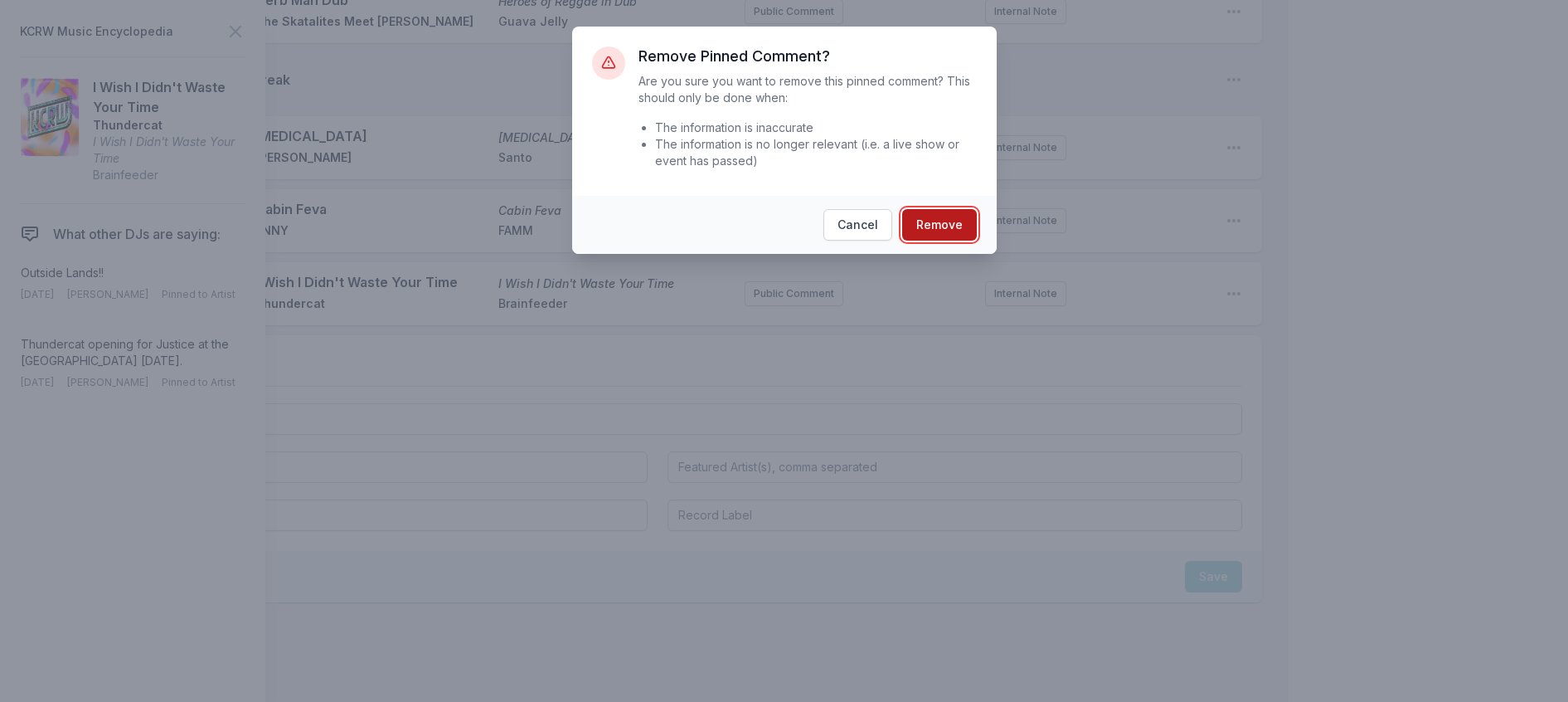
click at [970, 241] on button "Remove" at bounding box center [939, 225] width 75 height 31
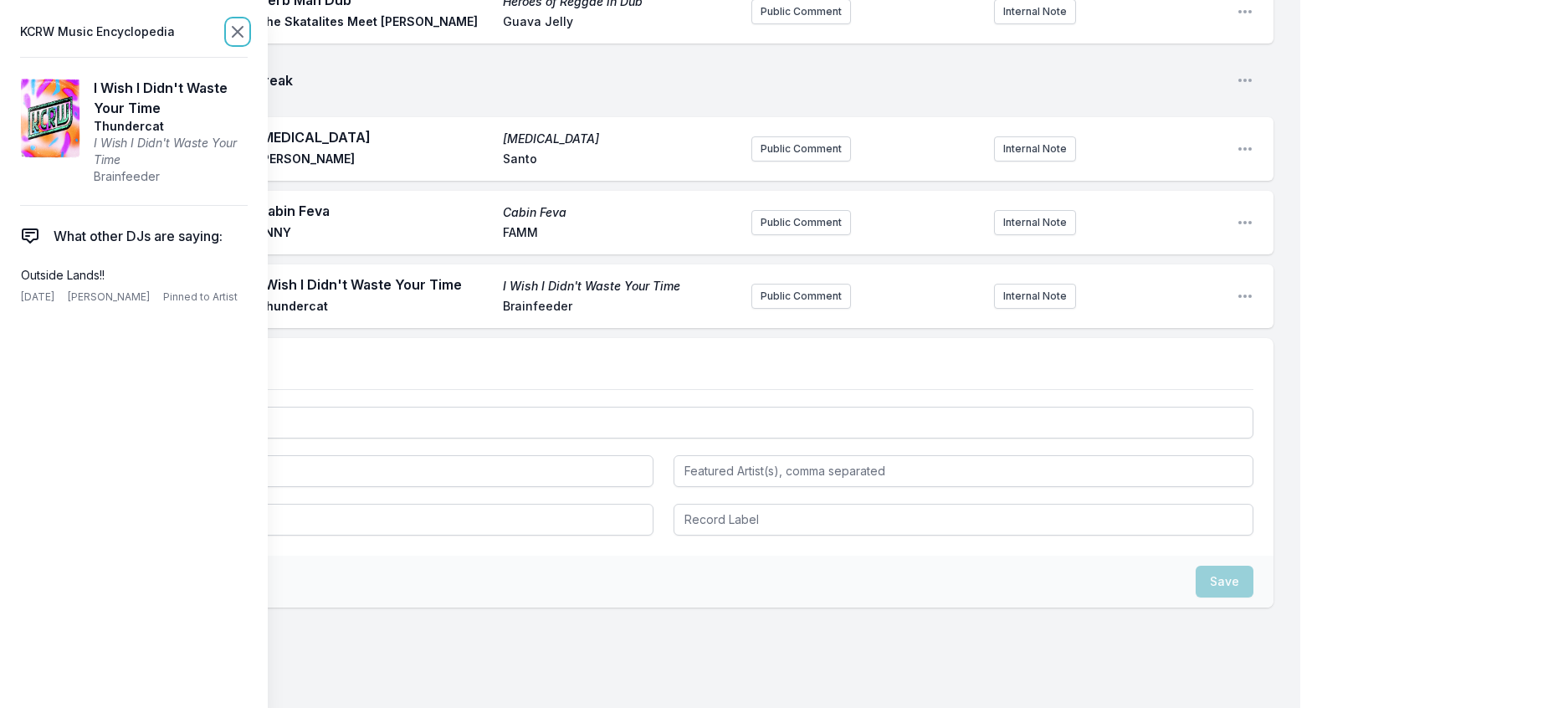
click at [248, 35] on icon at bounding box center [237, 31] width 20 height 20
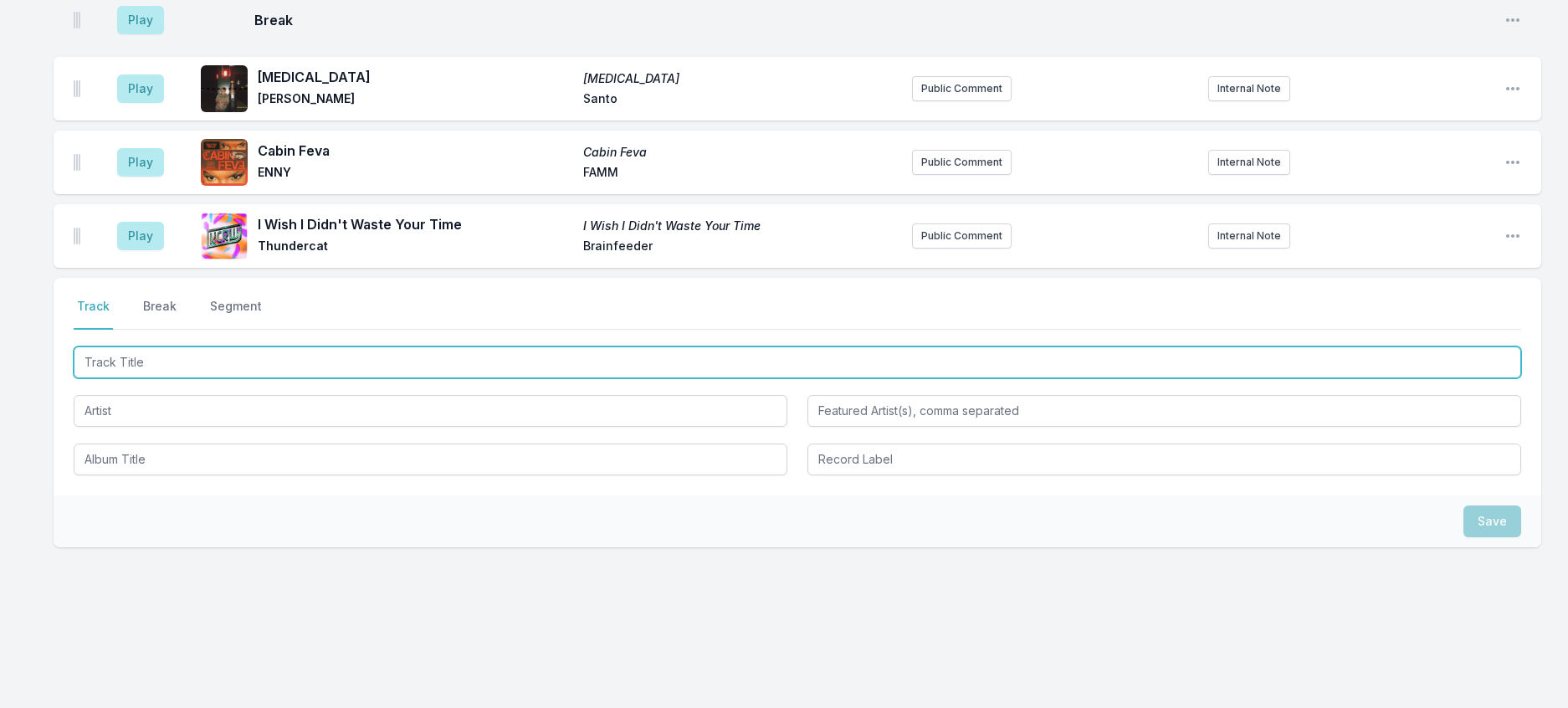
click at [268, 378] on input "Track Title" at bounding box center [797, 362] width 1447 height 32
type input "Forever"
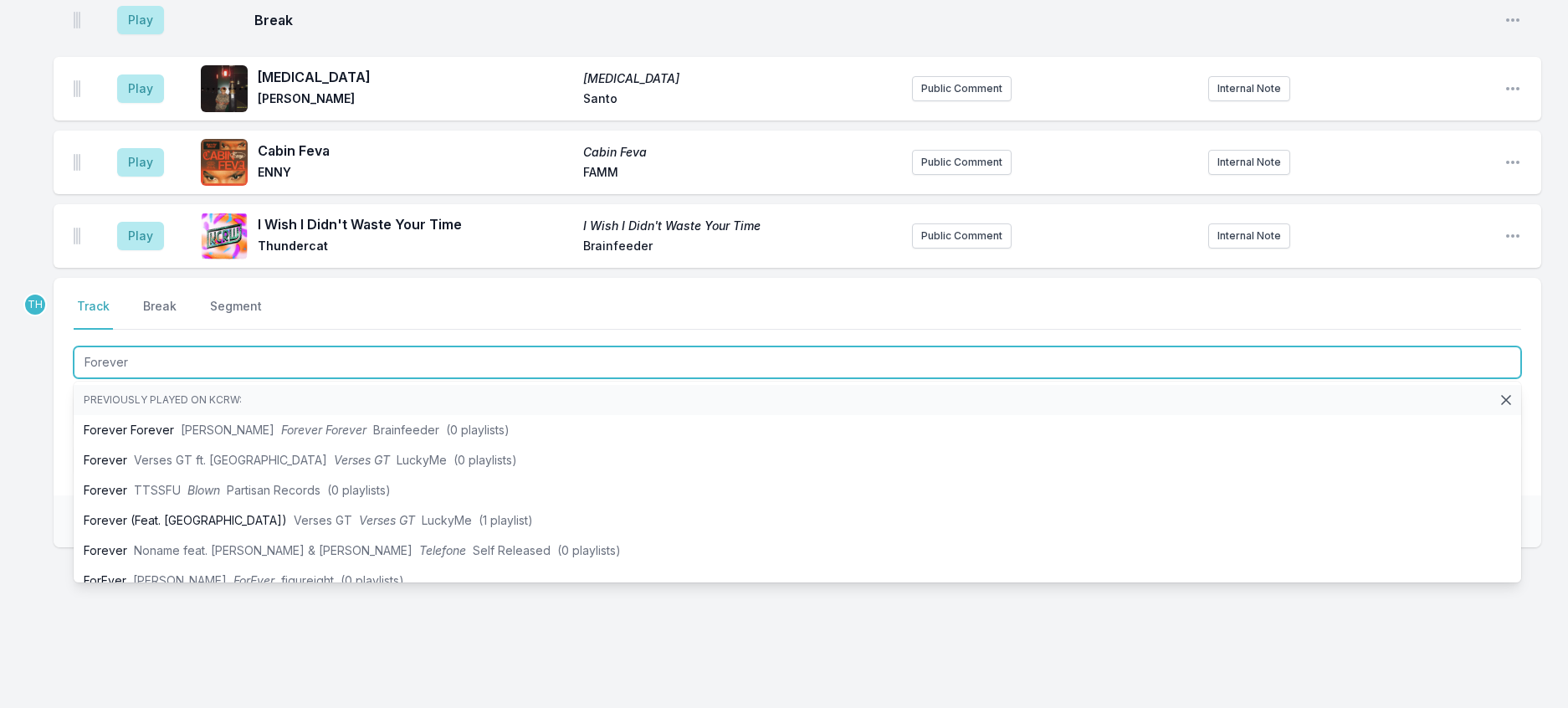
scroll to position [1412, 0]
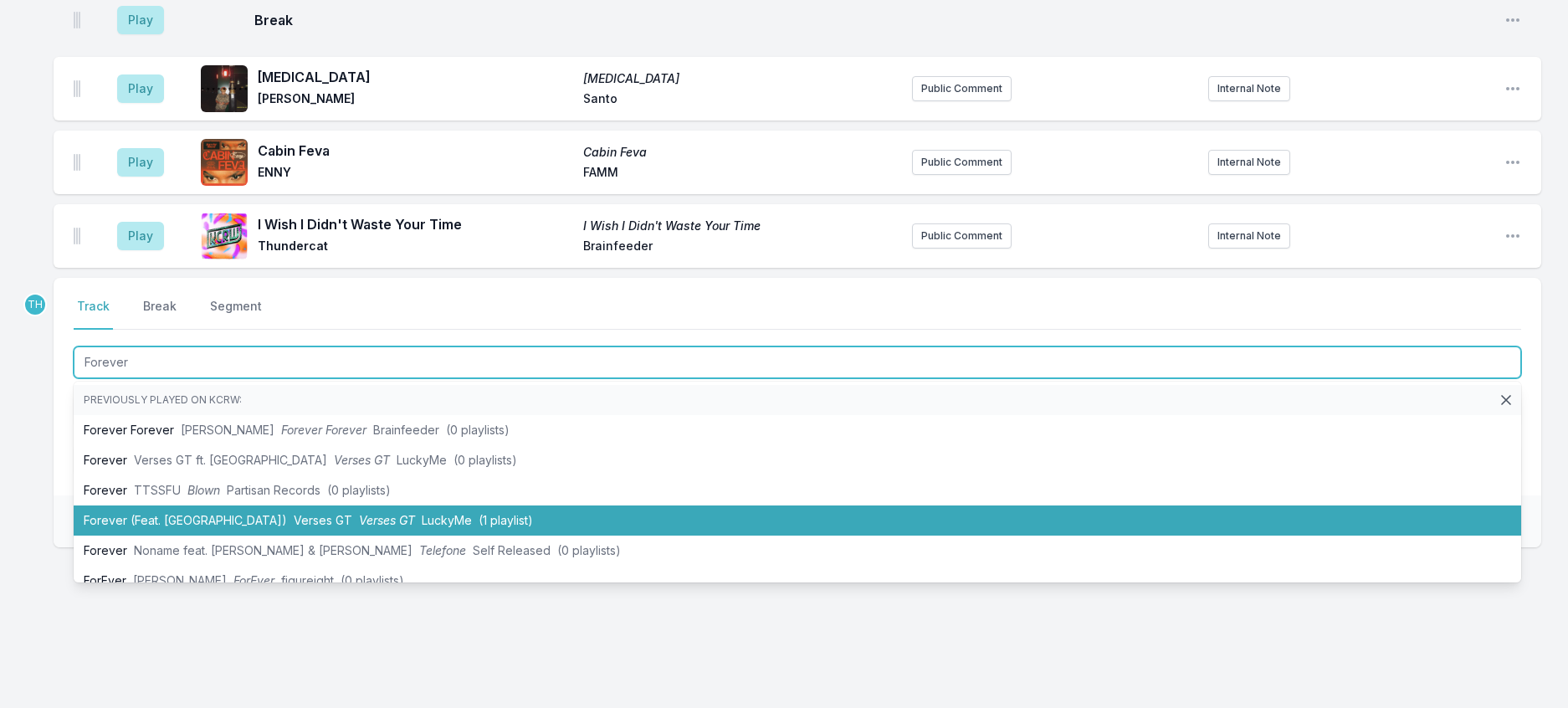
click at [421, 527] on span "LuckyMe" at bounding box center [447, 519] width 50 height 14
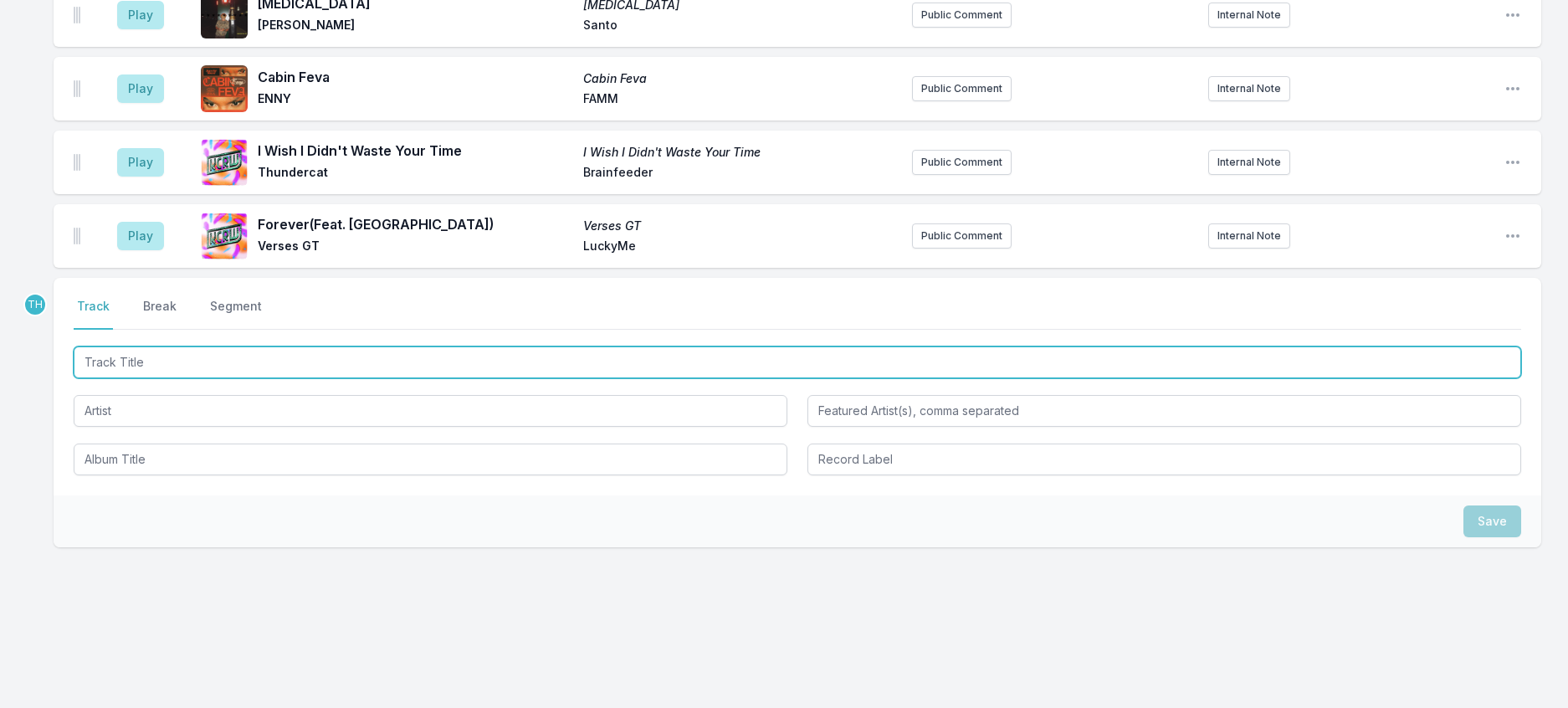
scroll to position [1495, 0]
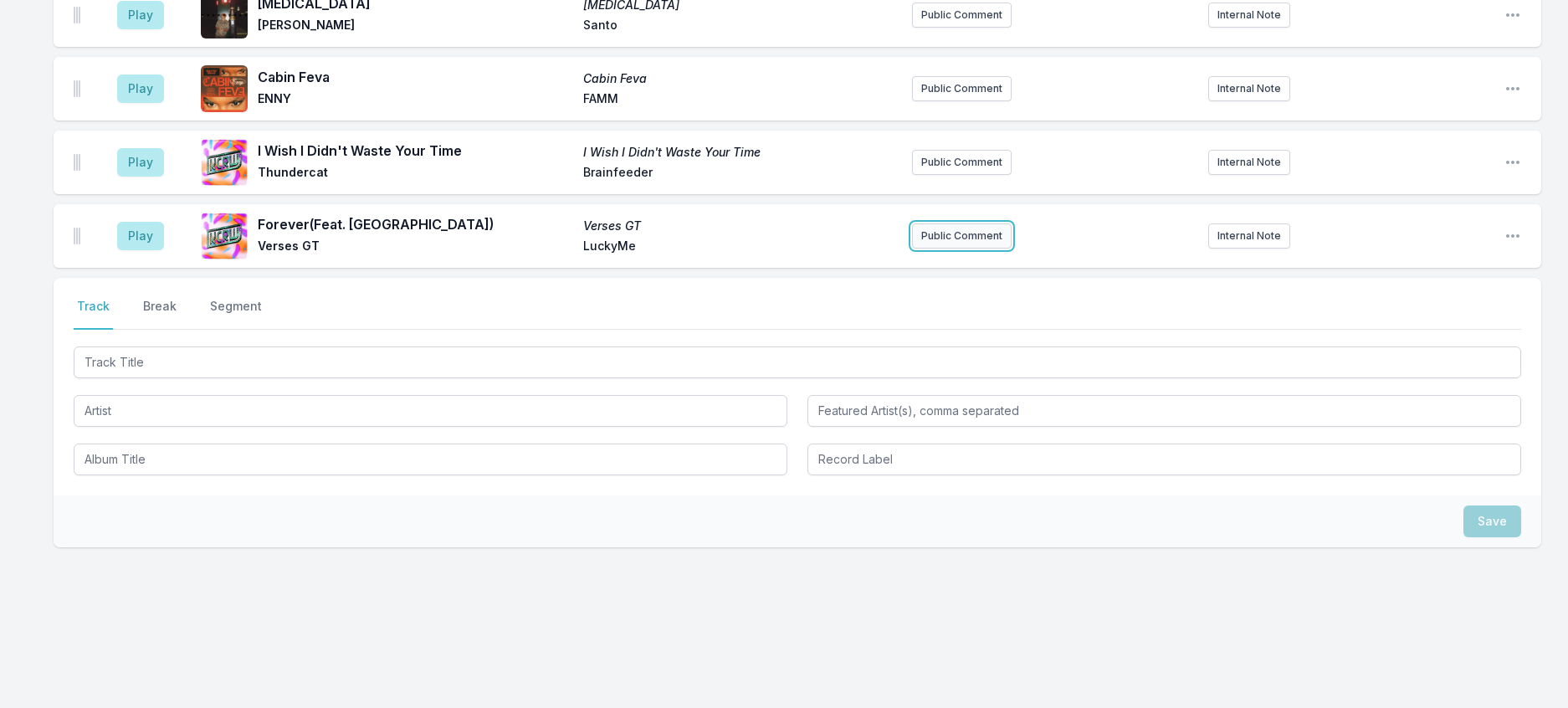
click at [951, 248] on button "Public Comment" at bounding box center [962, 235] width 100 height 25
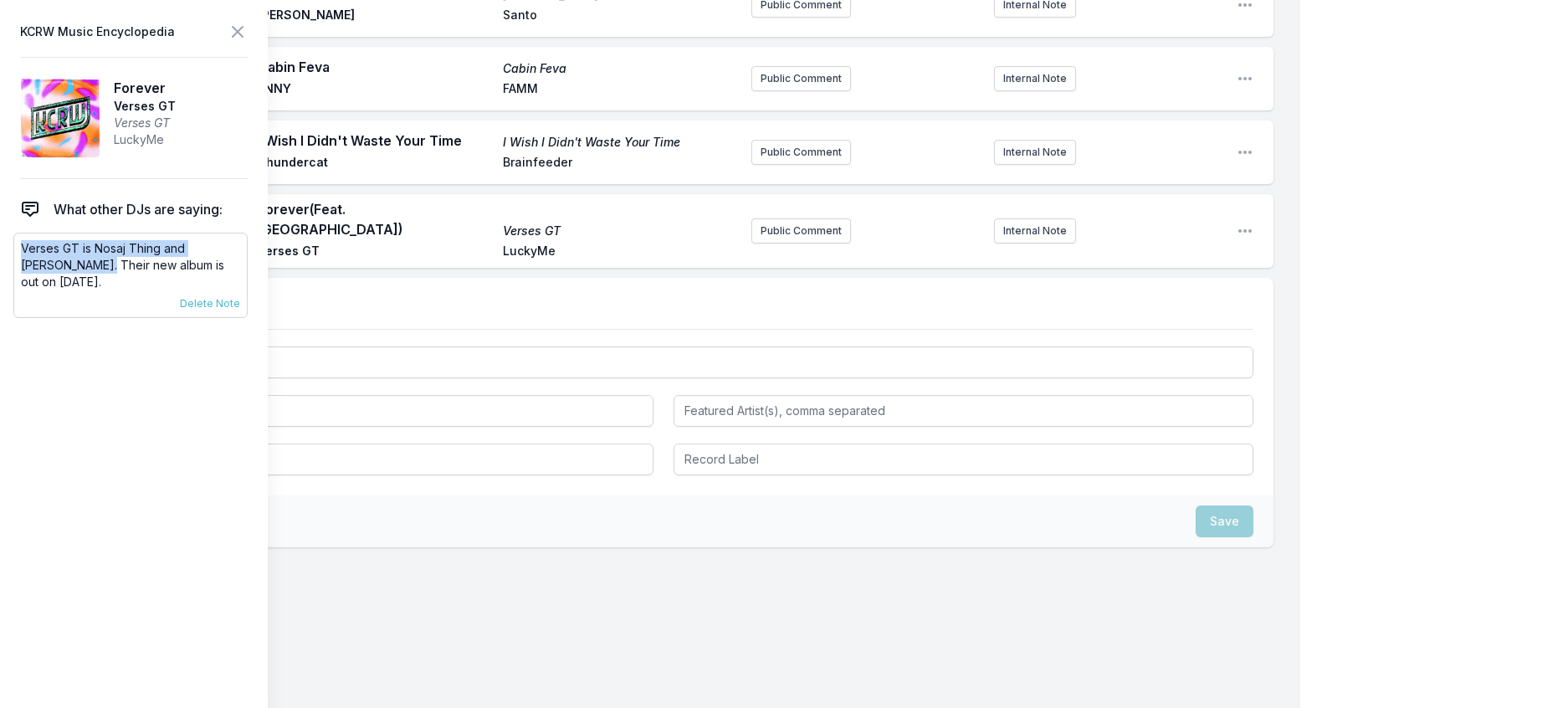
drag, startPoint x: 67, startPoint y: 295, endPoint x: 18, endPoint y: 276, distance: 52.6
click at [18, 276] on div "Verses GT is Nosaj Thing and Jacques Greene. Their new album is out on Septembe…" at bounding box center [130, 275] width 235 height 85
copy p "Verses GT is Nosaj Thing and Jacques Greene"
click at [803, 244] on button "Public Comment" at bounding box center [801, 231] width 100 height 25
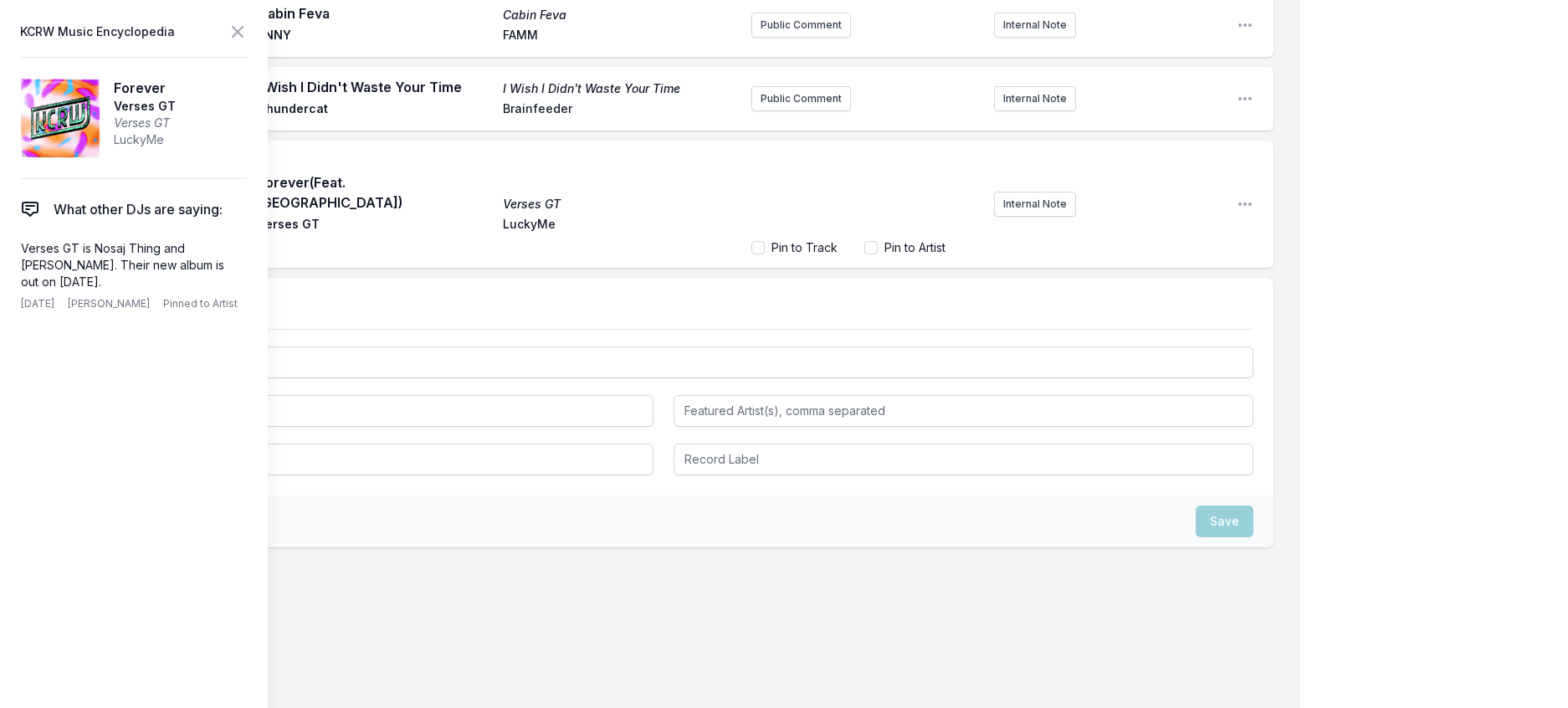
scroll to position [1567, 0]
drag, startPoint x: 860, startPoint y: 389, endPoint x: 798, endPoint y: 389, distance: 62.0
click at [864, 254] on input "Pin to Artist" at bounding box center [871, 248] width 13 height 13
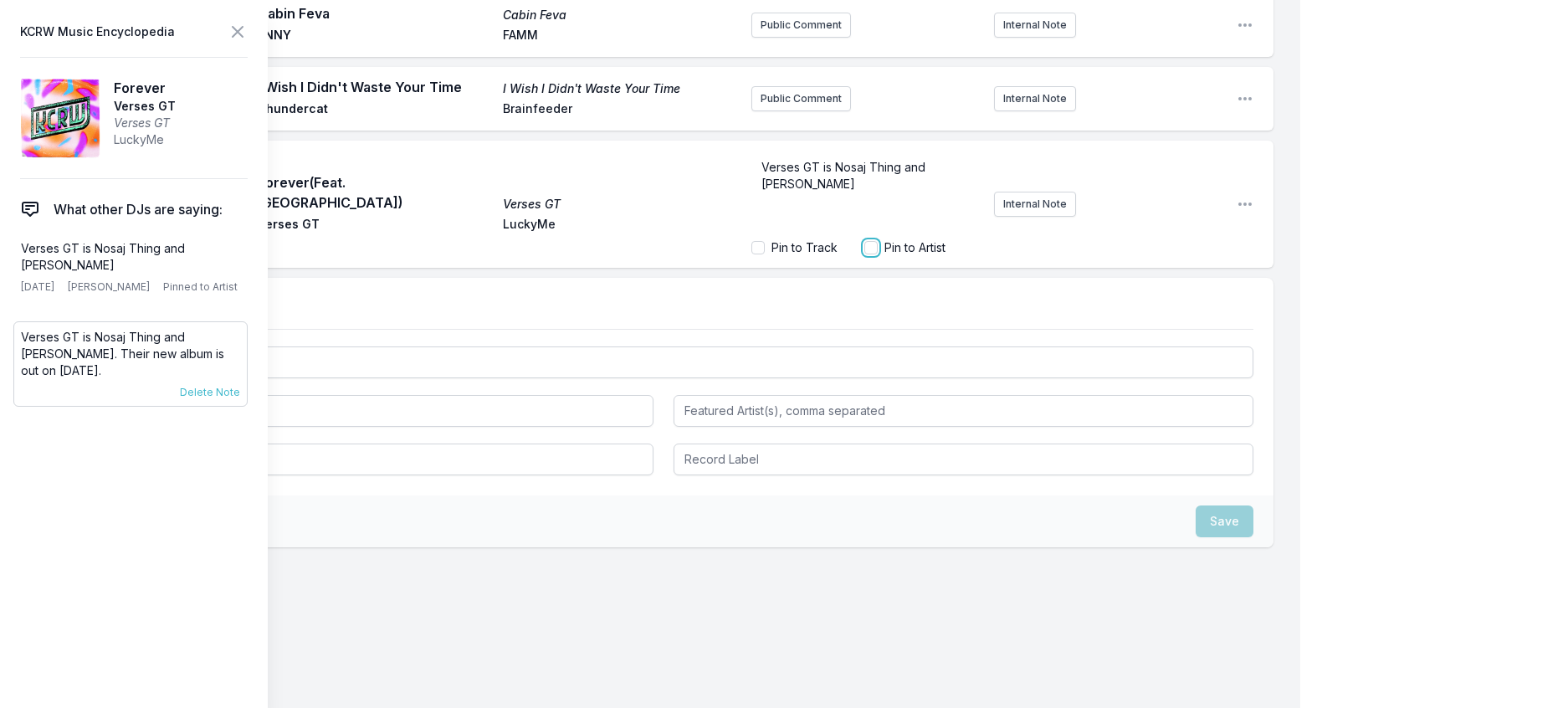
checkbox input "true"
click at [212, 399] on span "Delete Note" at bounding box center [210, 392] width 60 height 13
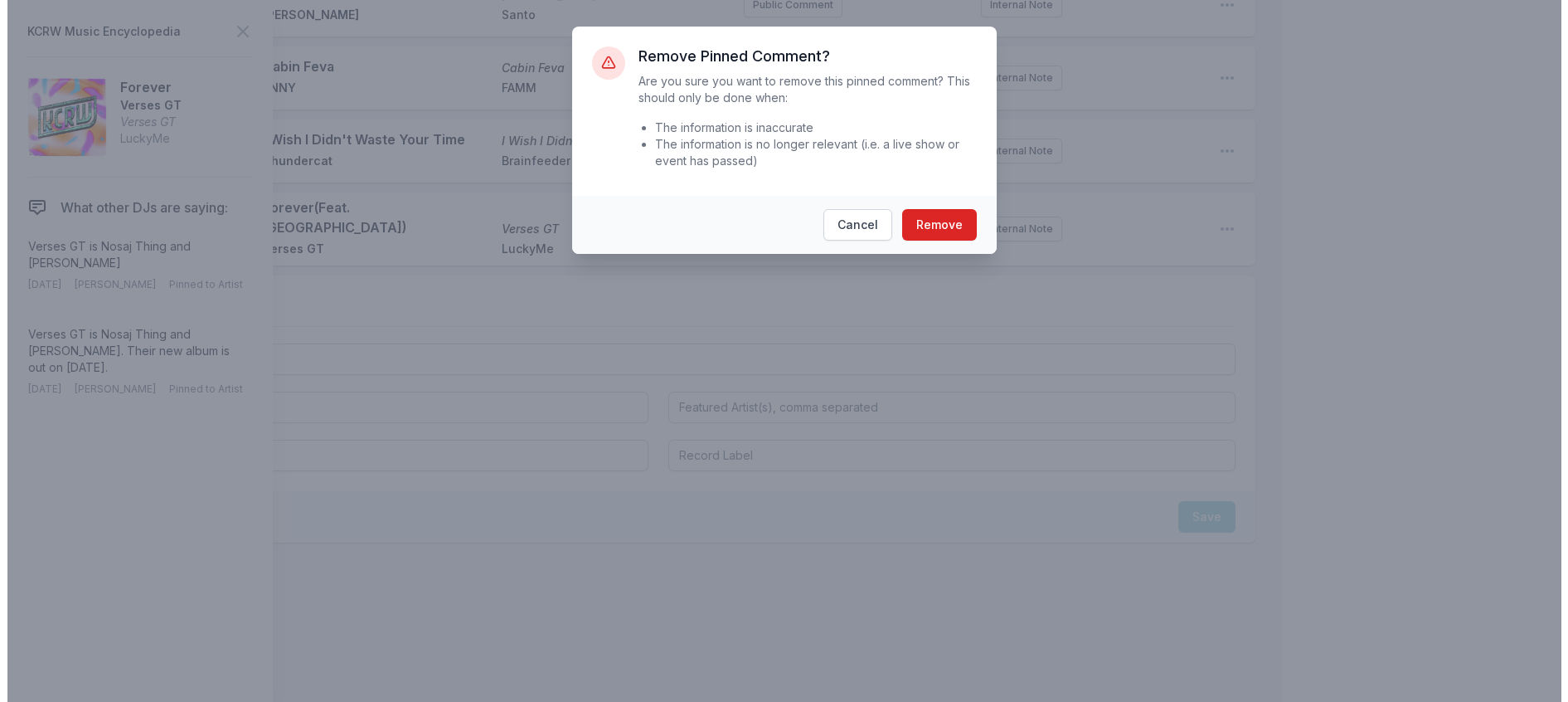
scroll to position [1486, 0]
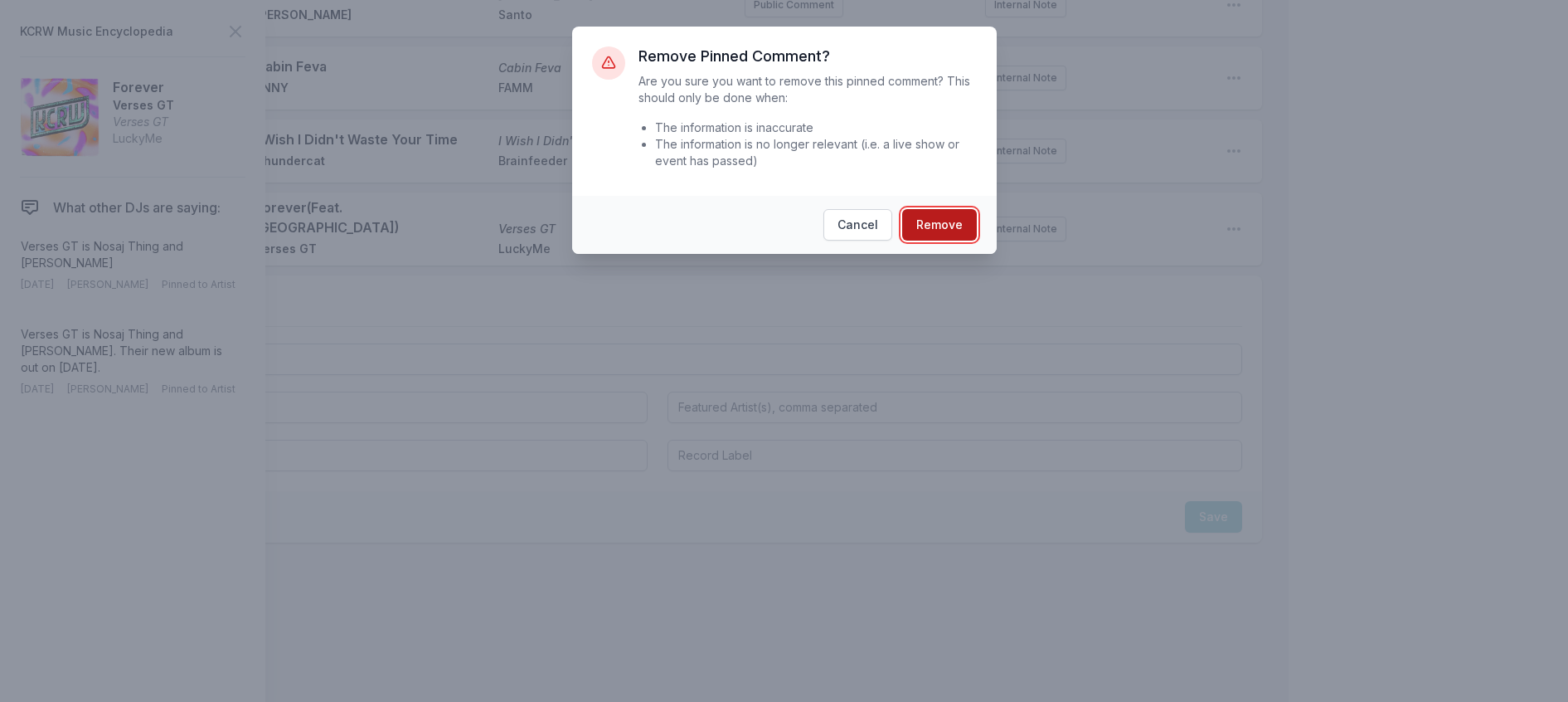
click at [969, 241] on button "Remove" at bounding box center [939, 225] width 75 height 31
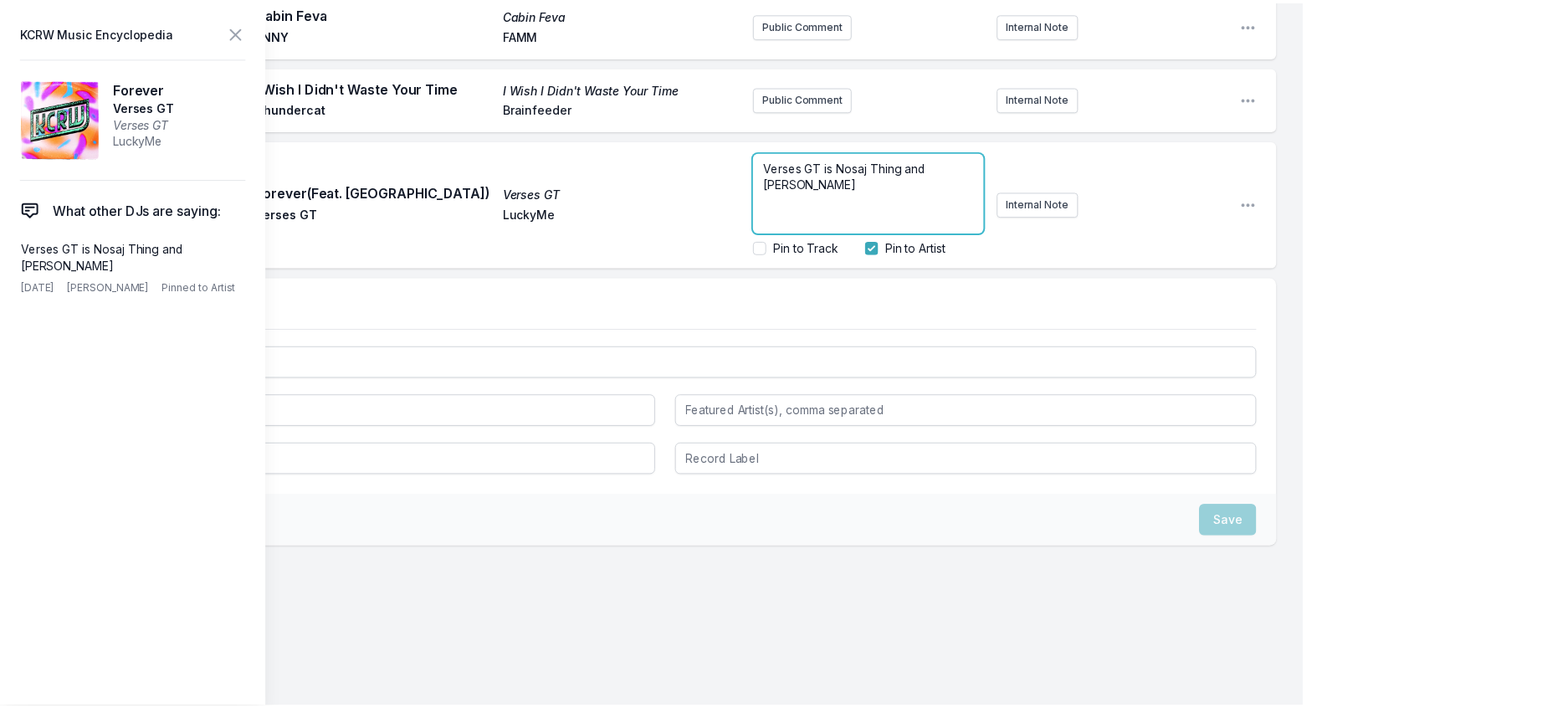
scroll to position [1564, 0]
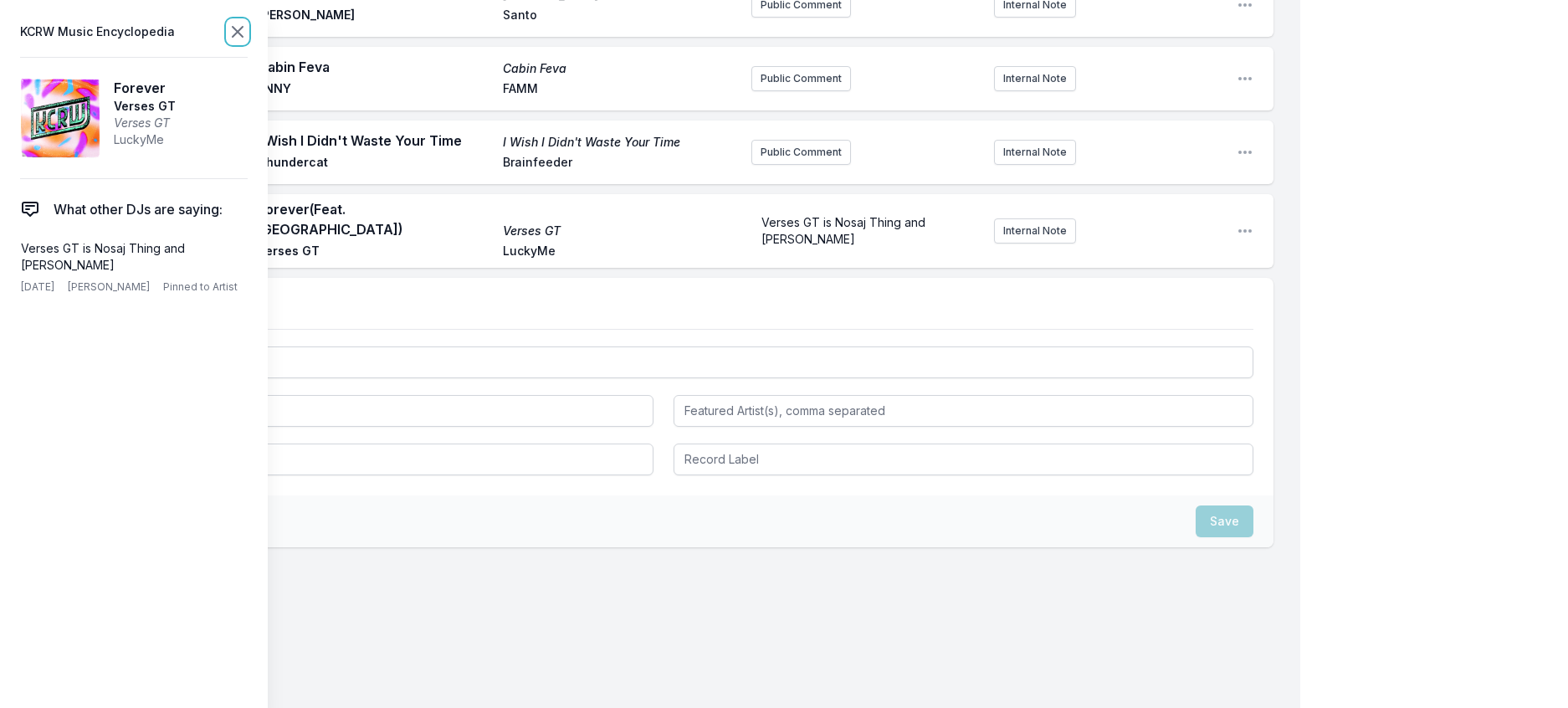
click at [248, 38] on icon at bounding box center [237, 31] width 20 height 20
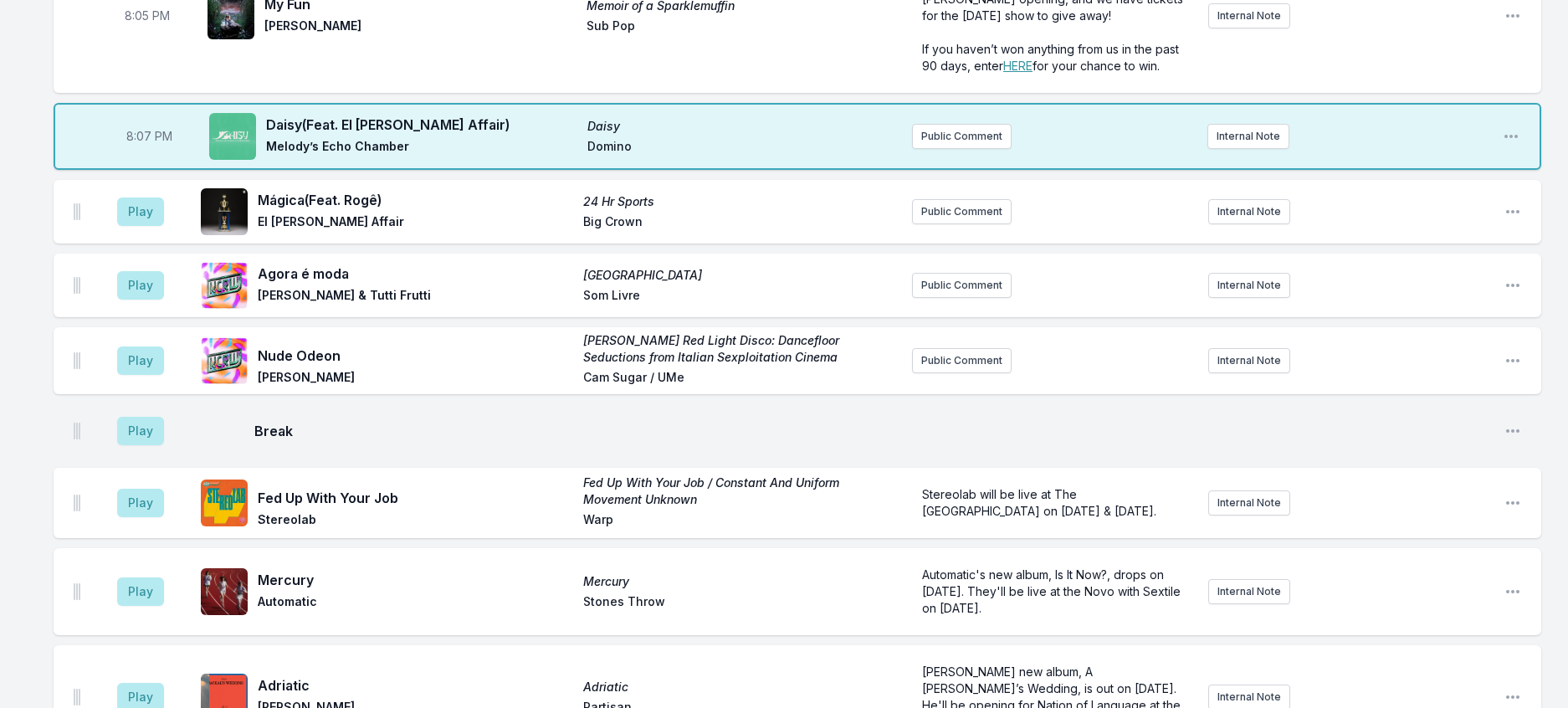
scroll to position [245, 0]
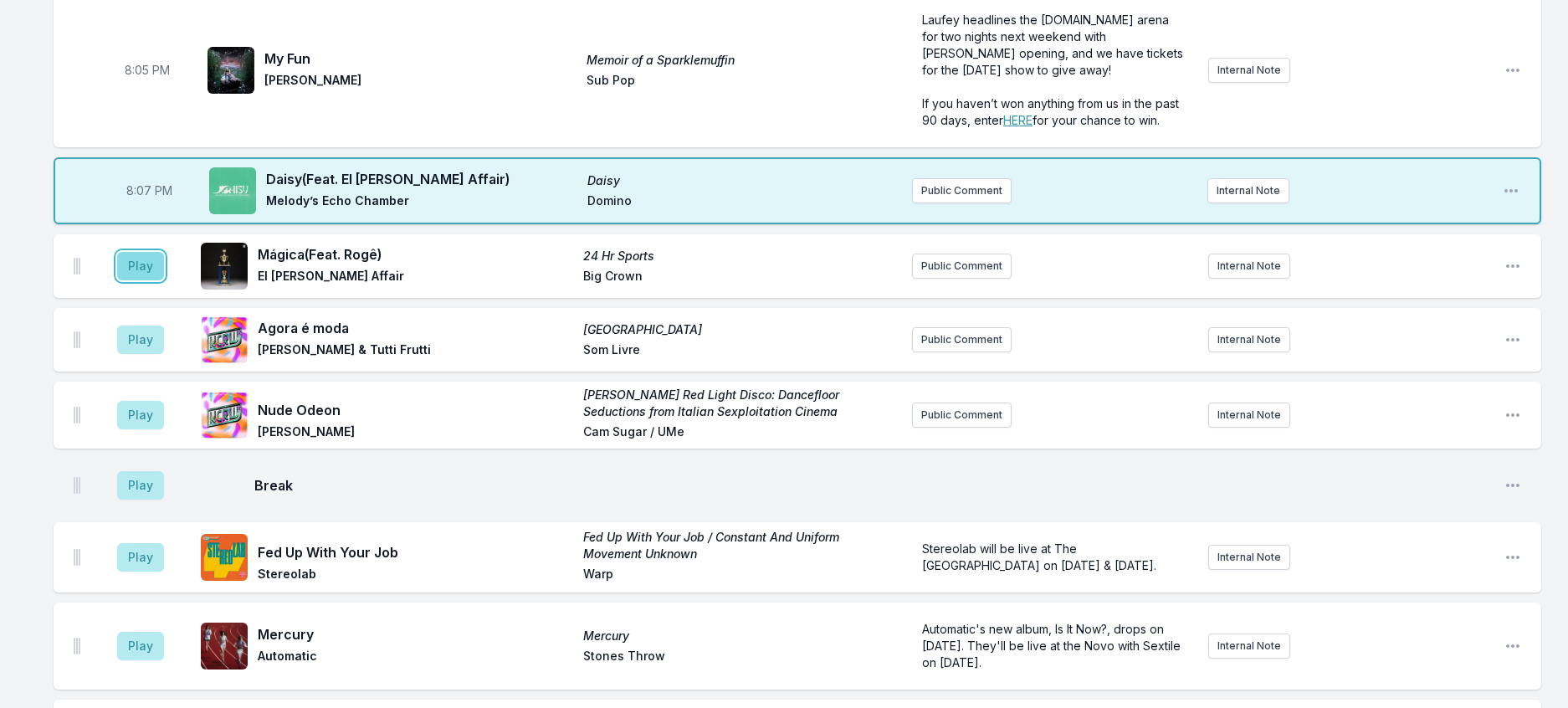
click at [164, 280] on button "Play" at bounding box center [140, 266] width 47 height 28
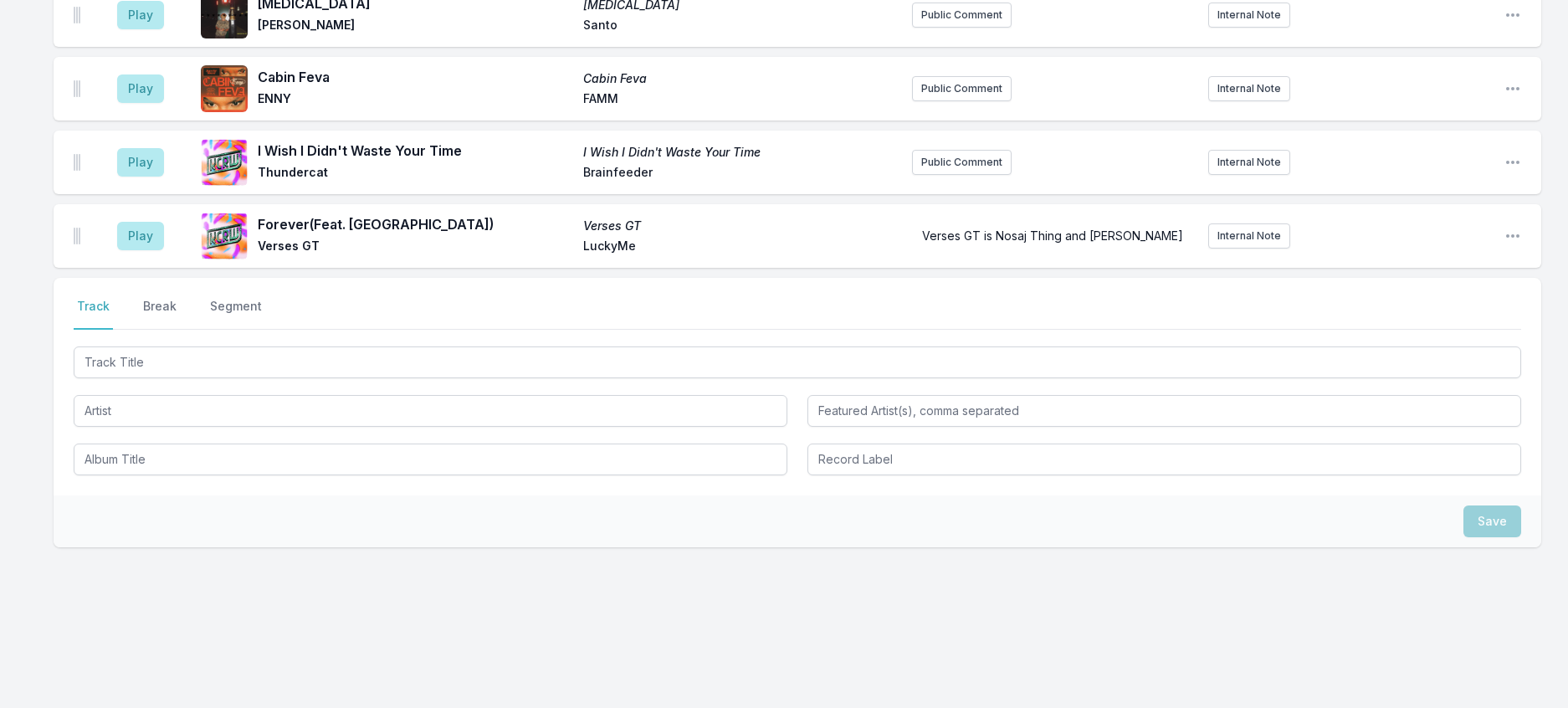
scroll to position [1415, 0]
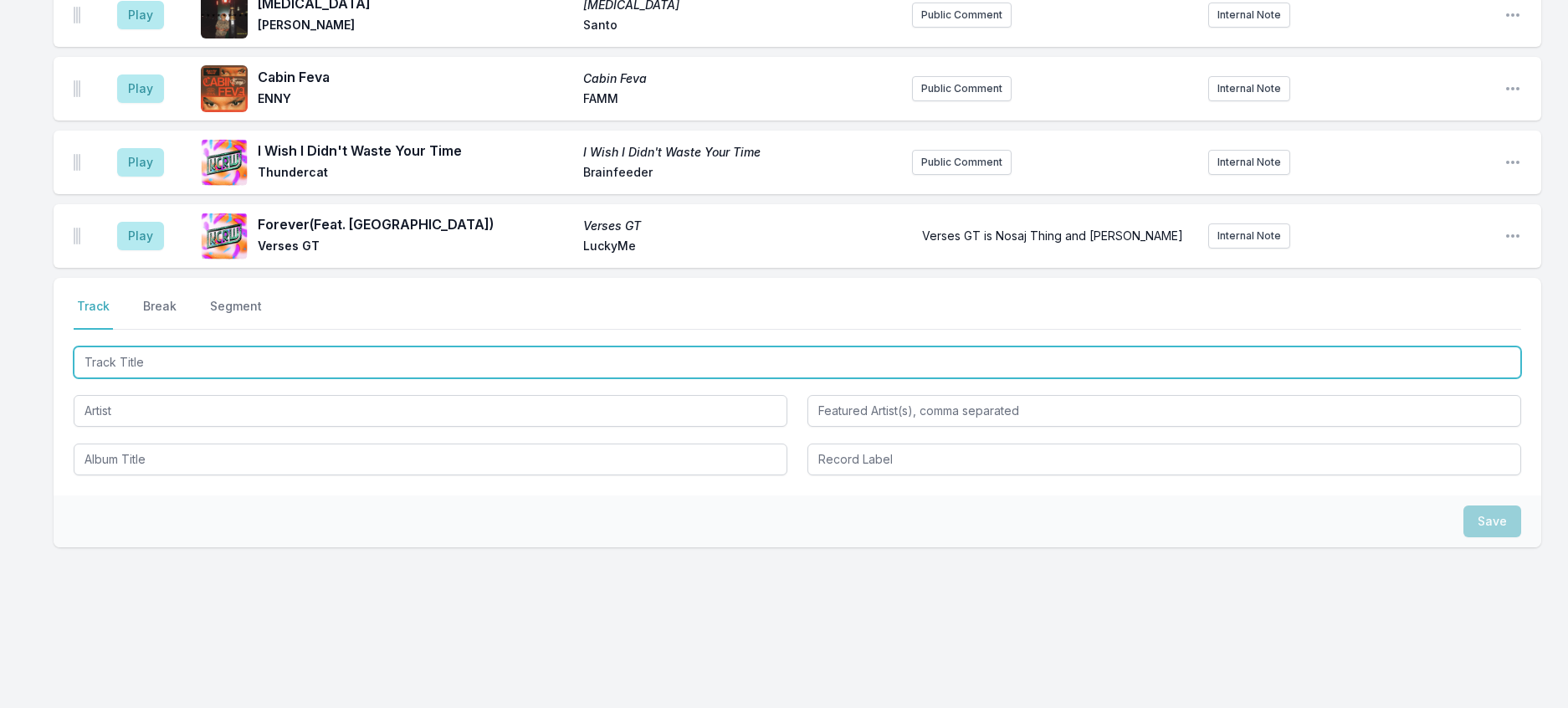
click at [352, 378] on input "Track Title" at bounding box center [797, 362] width 1447 height 32
type input "NOSEBLEED"
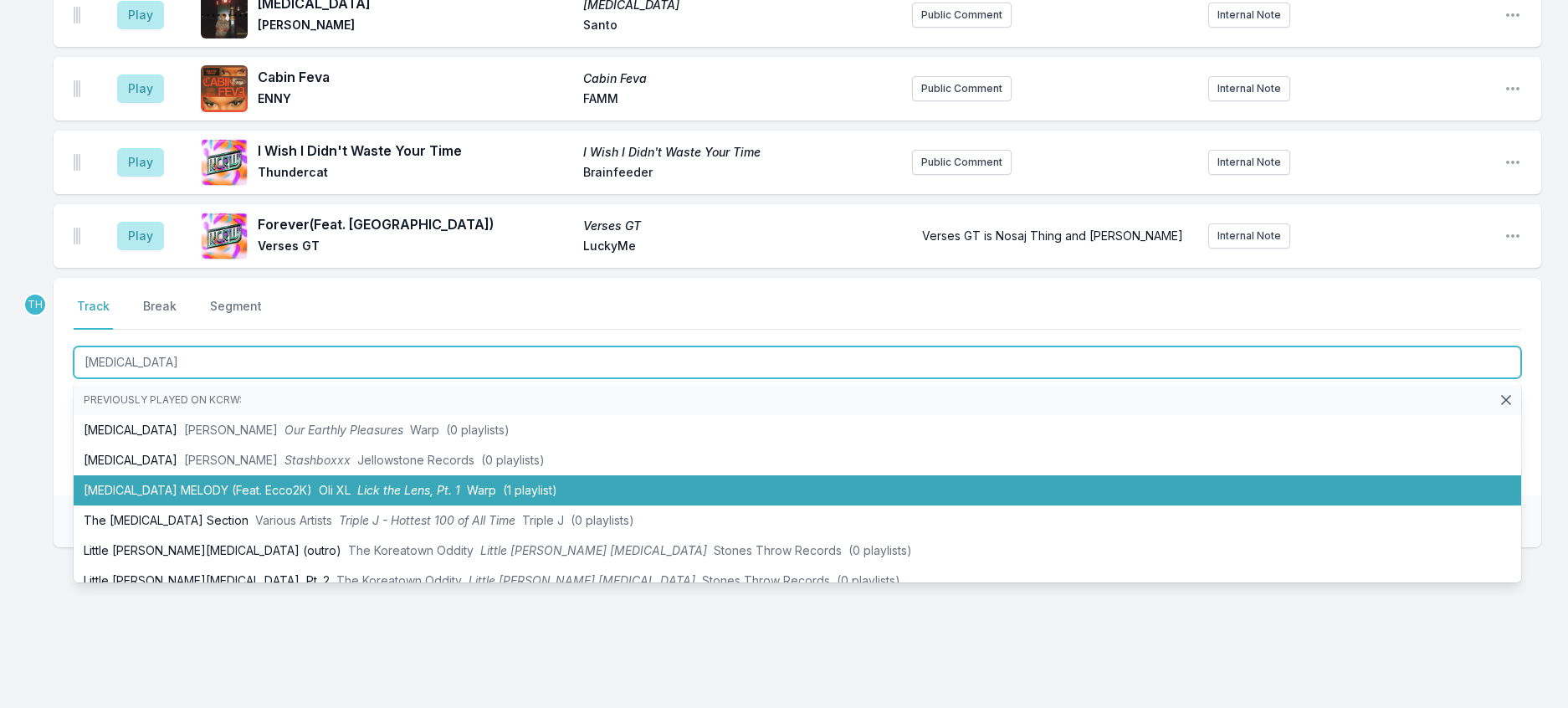
click at [350, 497] on span "Oli XL" at bounding box center [335, 489] width 32 height 14
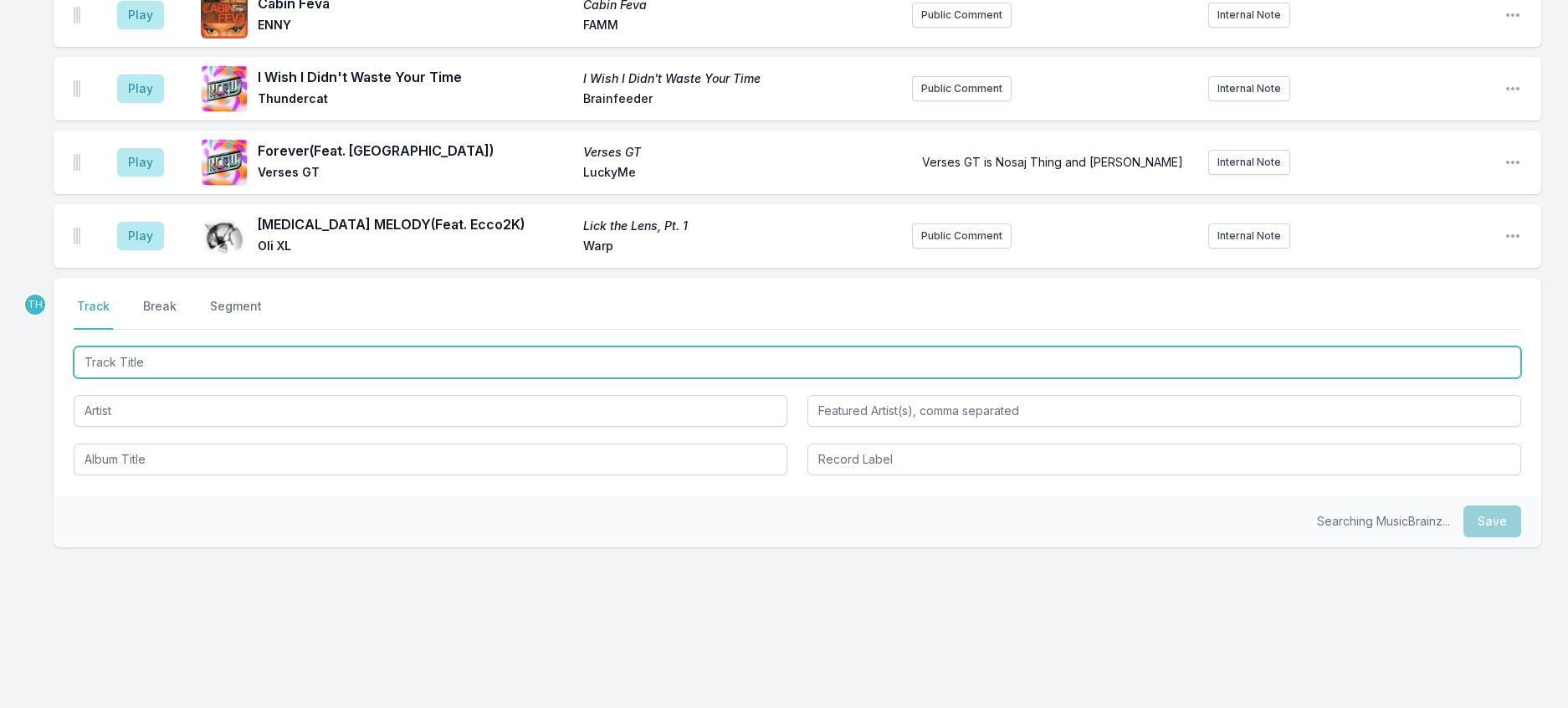
scroll to position [1498, 0]
click at [378, 378] on input "Track Title" at bounding box center [797, 362] width 1447 height 32
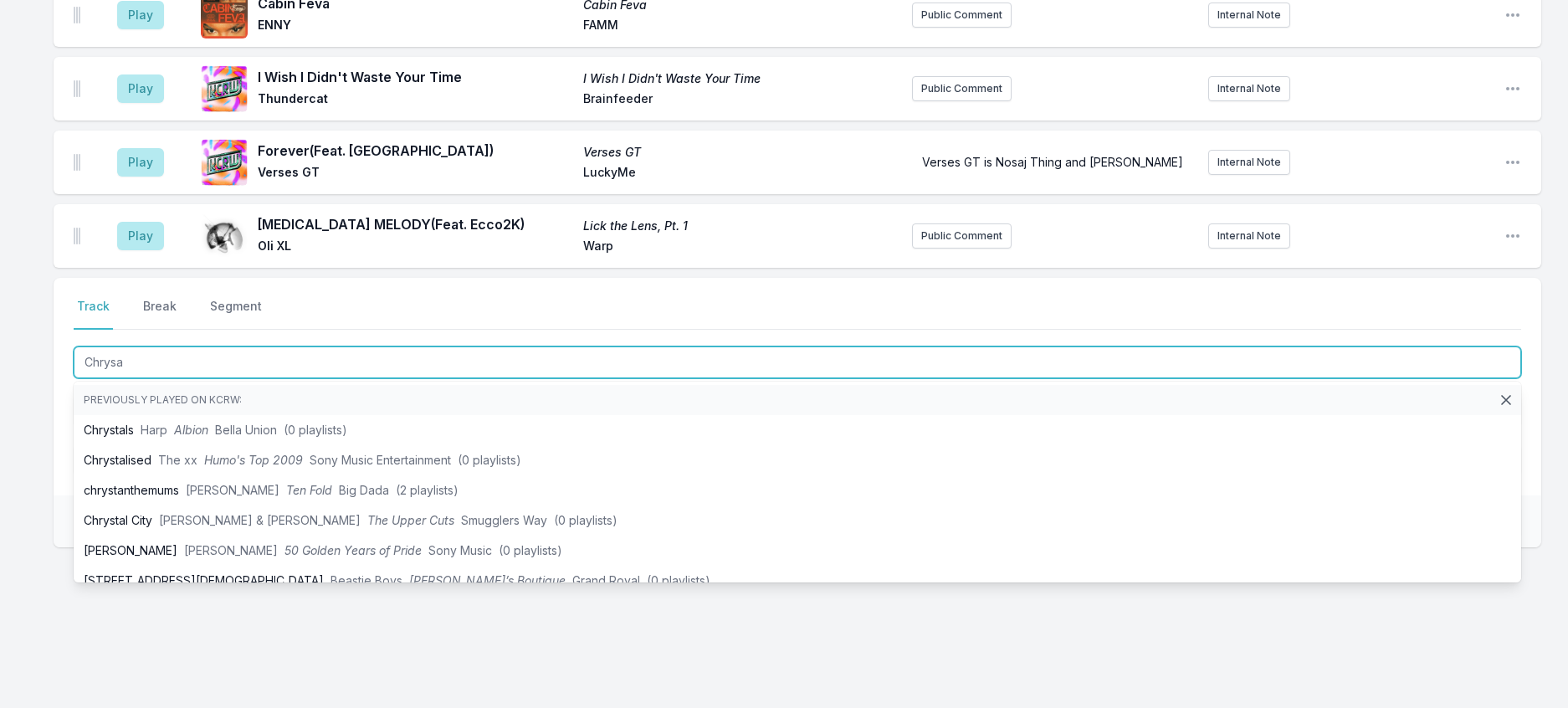
type input "Chrysan"
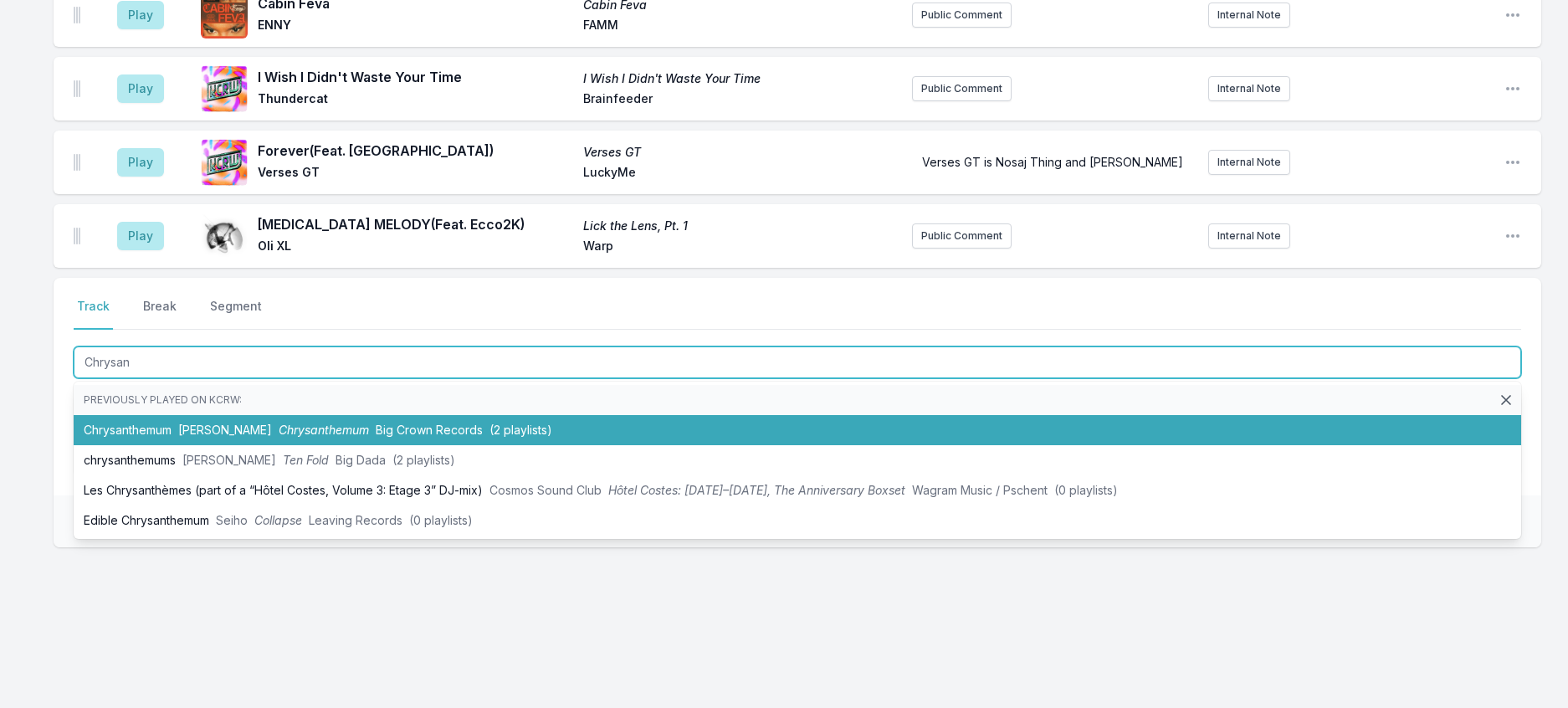
click at [377, 437] on span "Big Crown Records" at bounding box center [429, 429] width 107 height 14
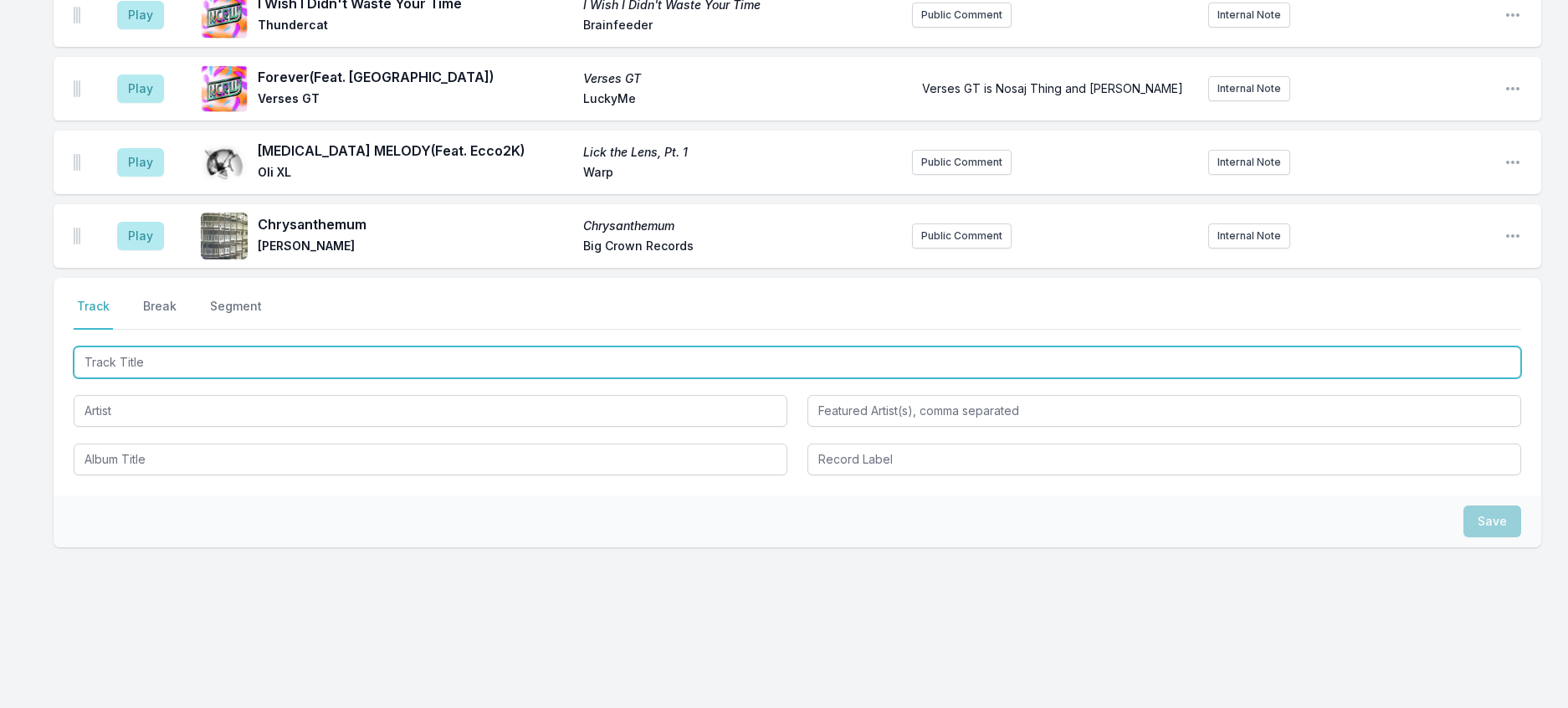
scroll to position [1581, 0]
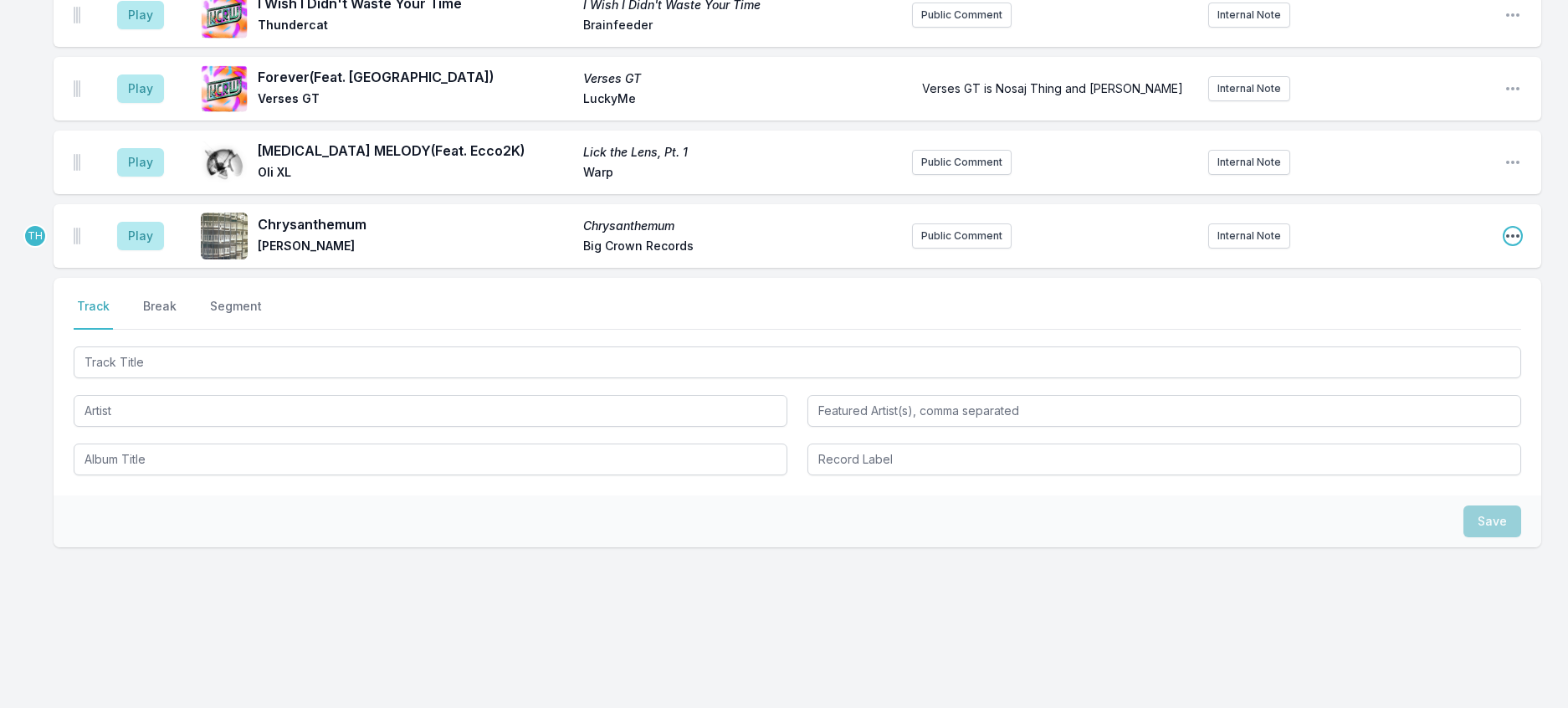
click at [1504, 245] on icon "Open playlist item options" at bounding box center [1513, 236] width 17 height 17
click at [1410, 315] on button "Edit Track Details" at bounding box center [1428, 300] width 188 height 30
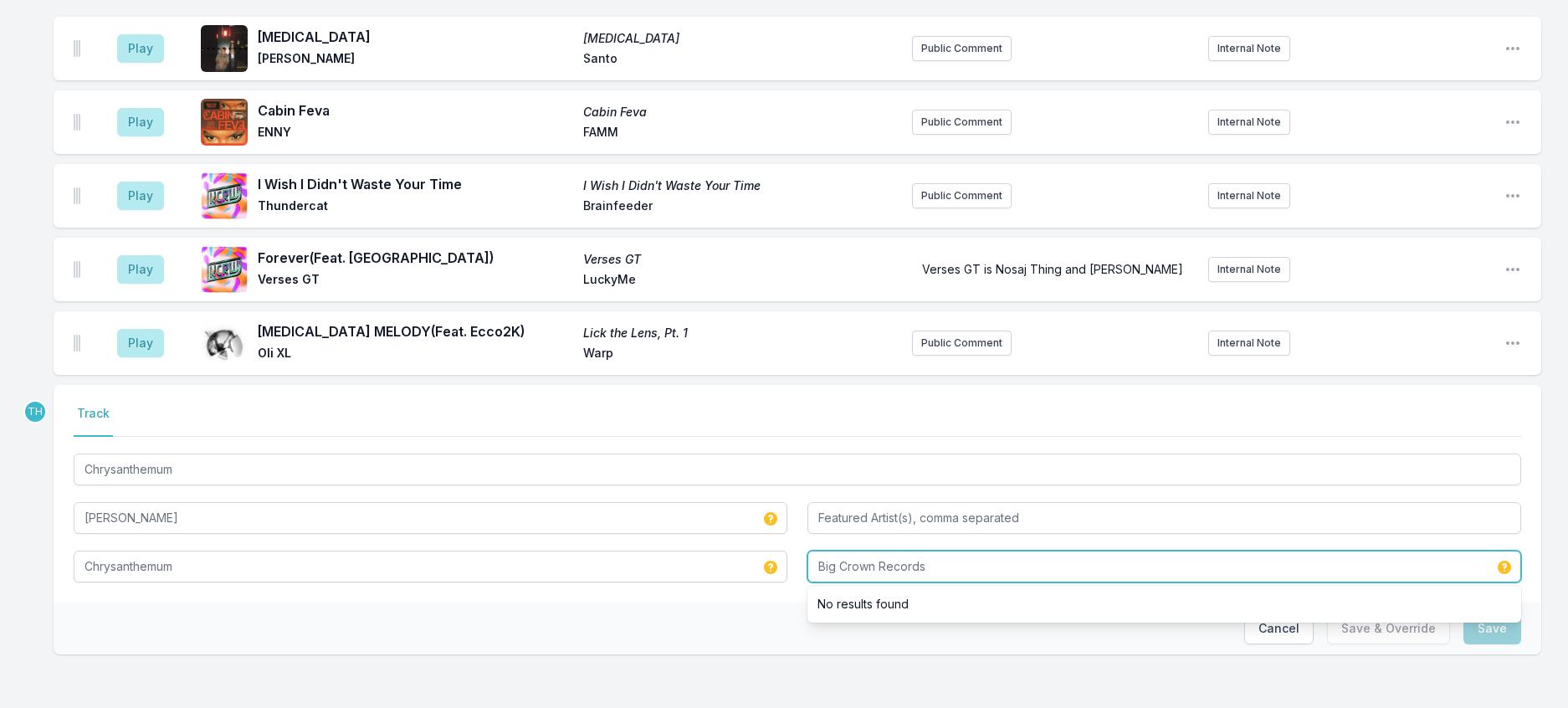
drag, startPoint x: 885, startPoint y: 547, endPoint x: 1230, endPoint y: 589, distance: 347.5
click at [1230, 582] on div "Big Crown Records No results found" at bounding box center [1164, 566] width 714 height 32
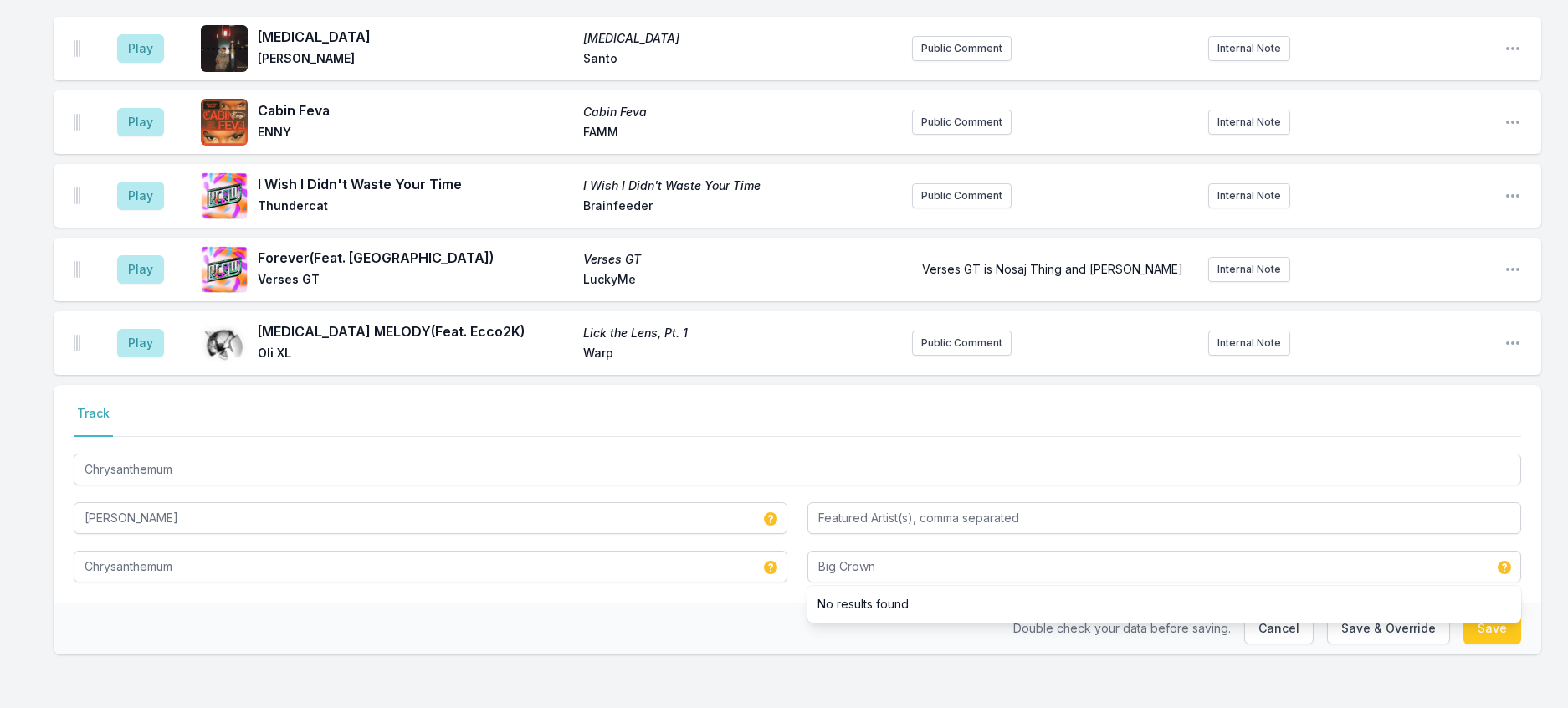
drag, startPoint x: 503, startPoint y: 626, endPoint x: 1068, endPoint y: 606, distance: 565.4
click at [506, 624] on div "Double check your data before saving. Cancel Save & Override Save" at bounding box center [797, 629] width 1488 height 52
click at [1362, 613] on button "Save & Override" at bounding box center [1389, 629] width 123 height 32
type input "Big Crown Records"
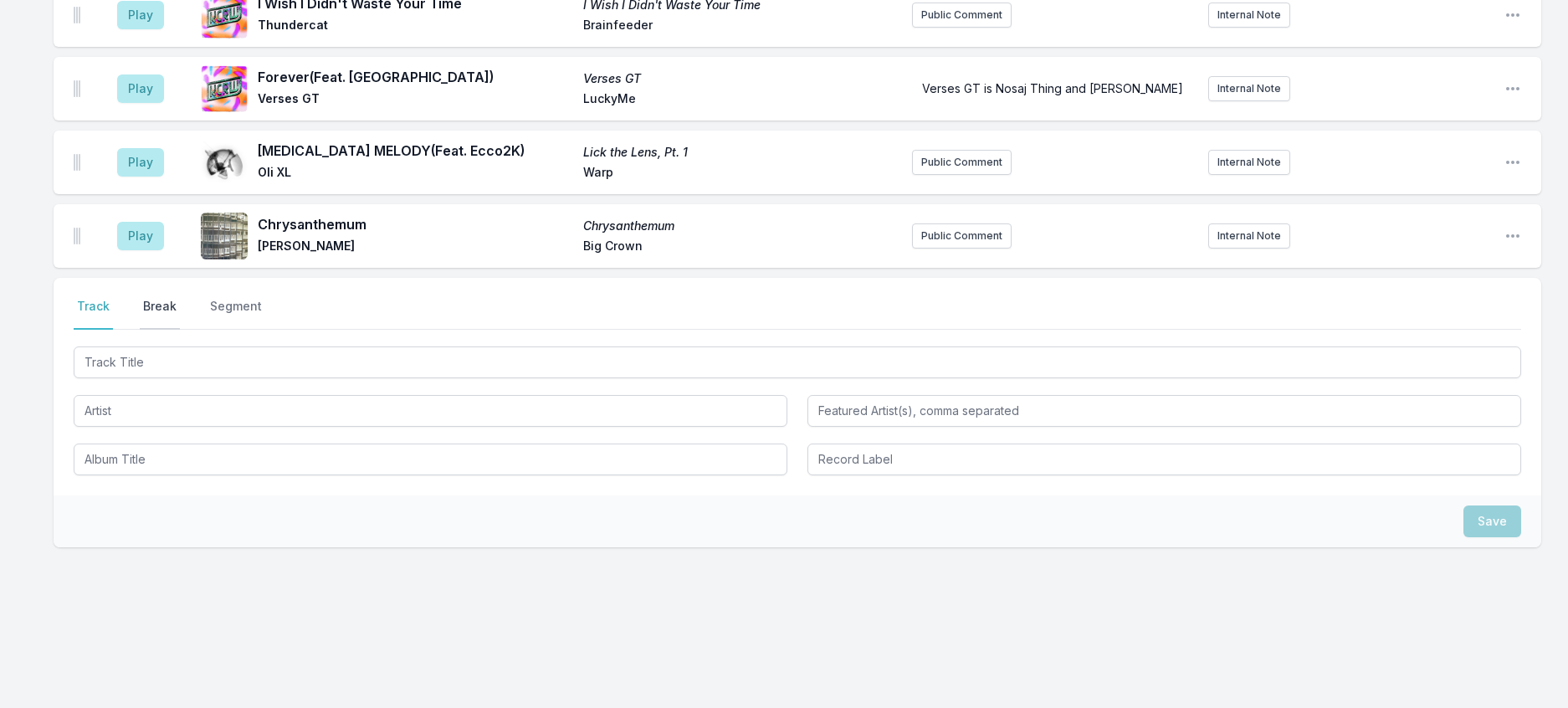
click at [180, 330] on button "Break" at bounding box center [160, 314] width 40 height 32
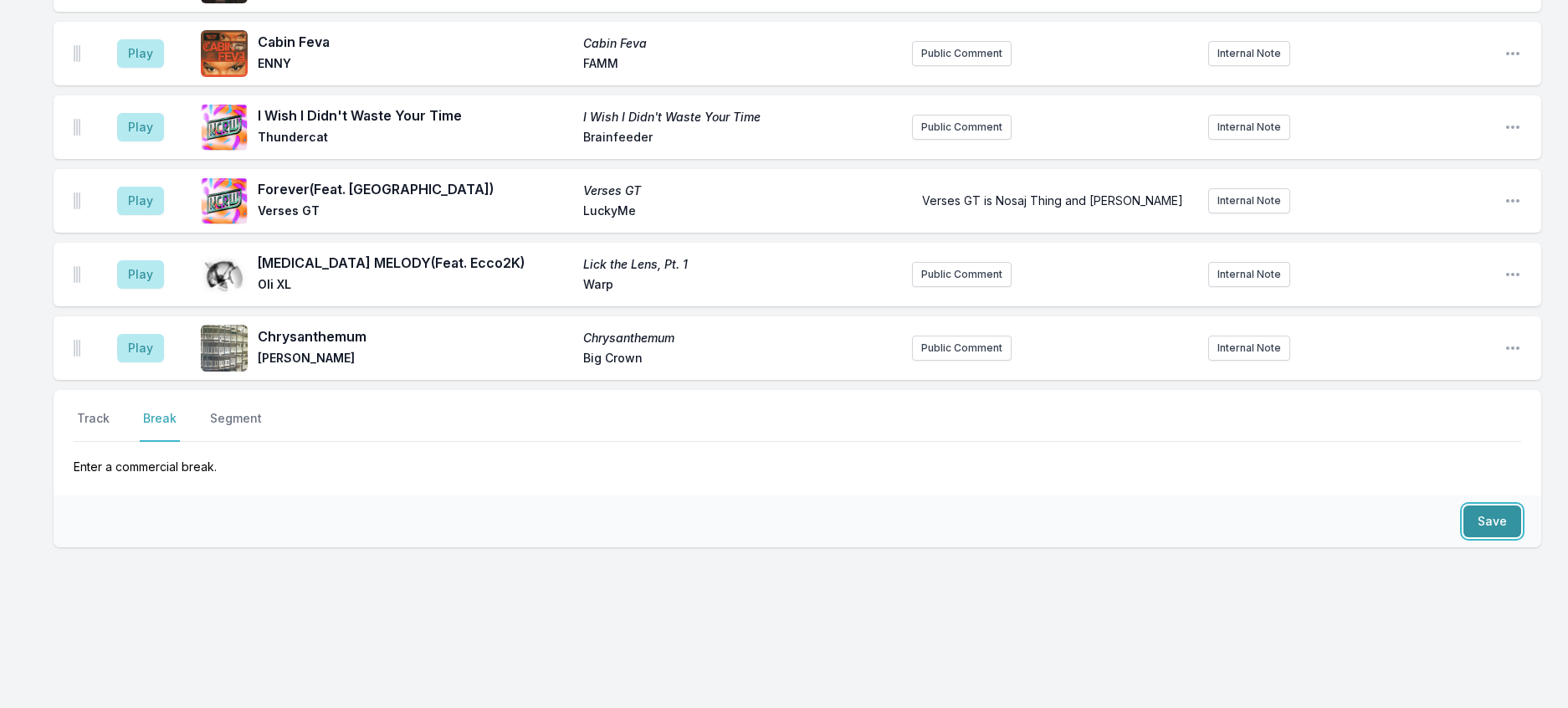
click at [1496, 537] on button "Save" at bounding box center [1492, 521] width 58 height 32
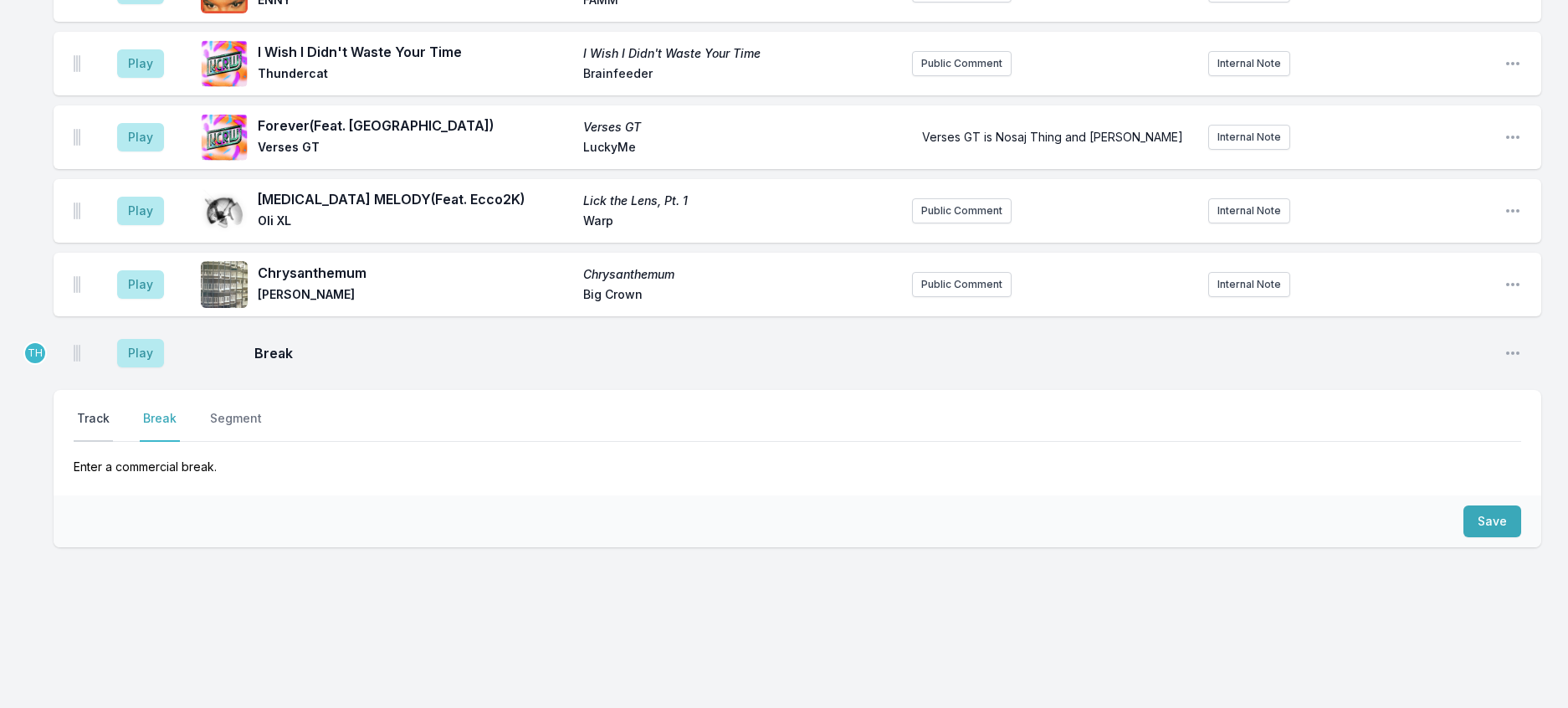
click at [101, 442] on button "Track" at bounding box center [93, 426] width 39 height 32
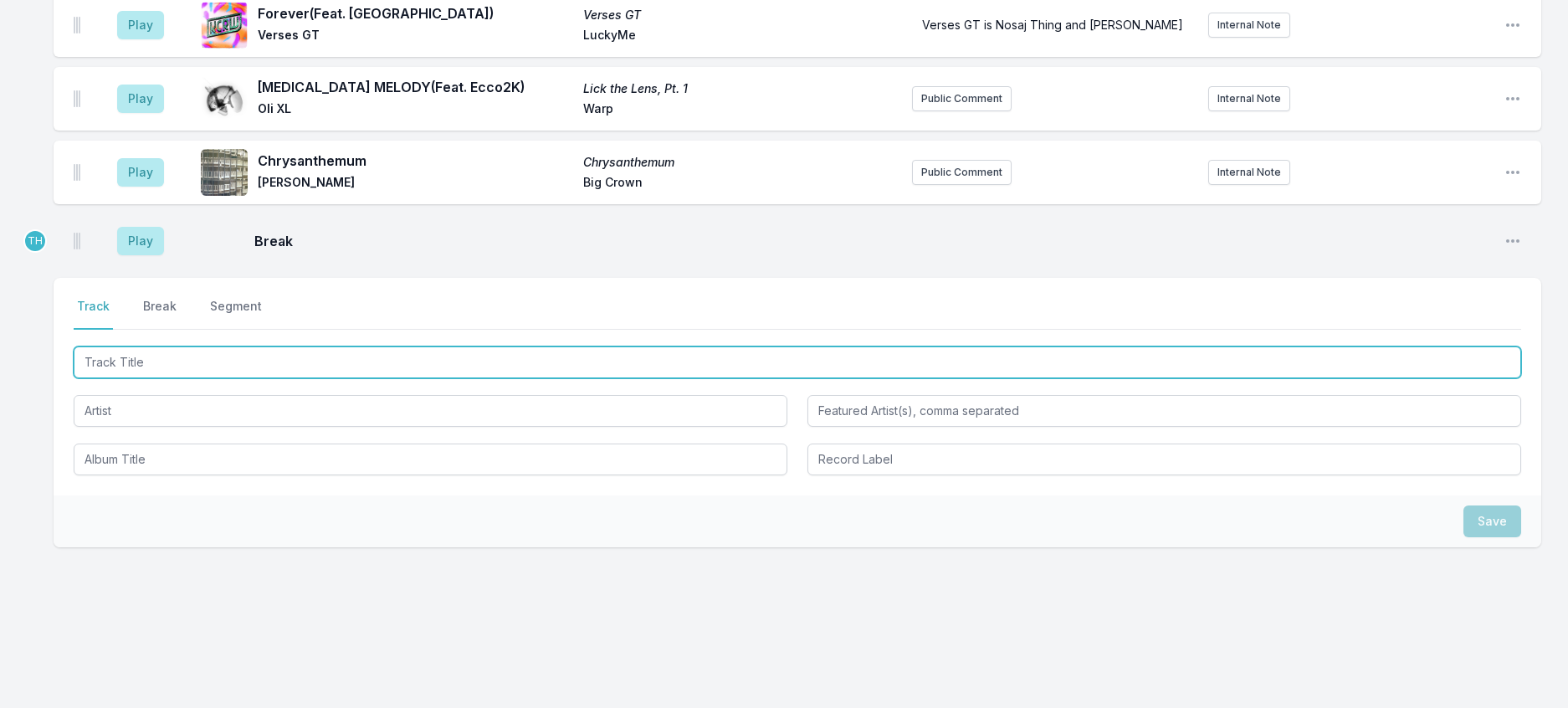
click at [109, 378] on input "Track Title" at bounding box center [797, 362] width 1447 height 32
type input "UFO"
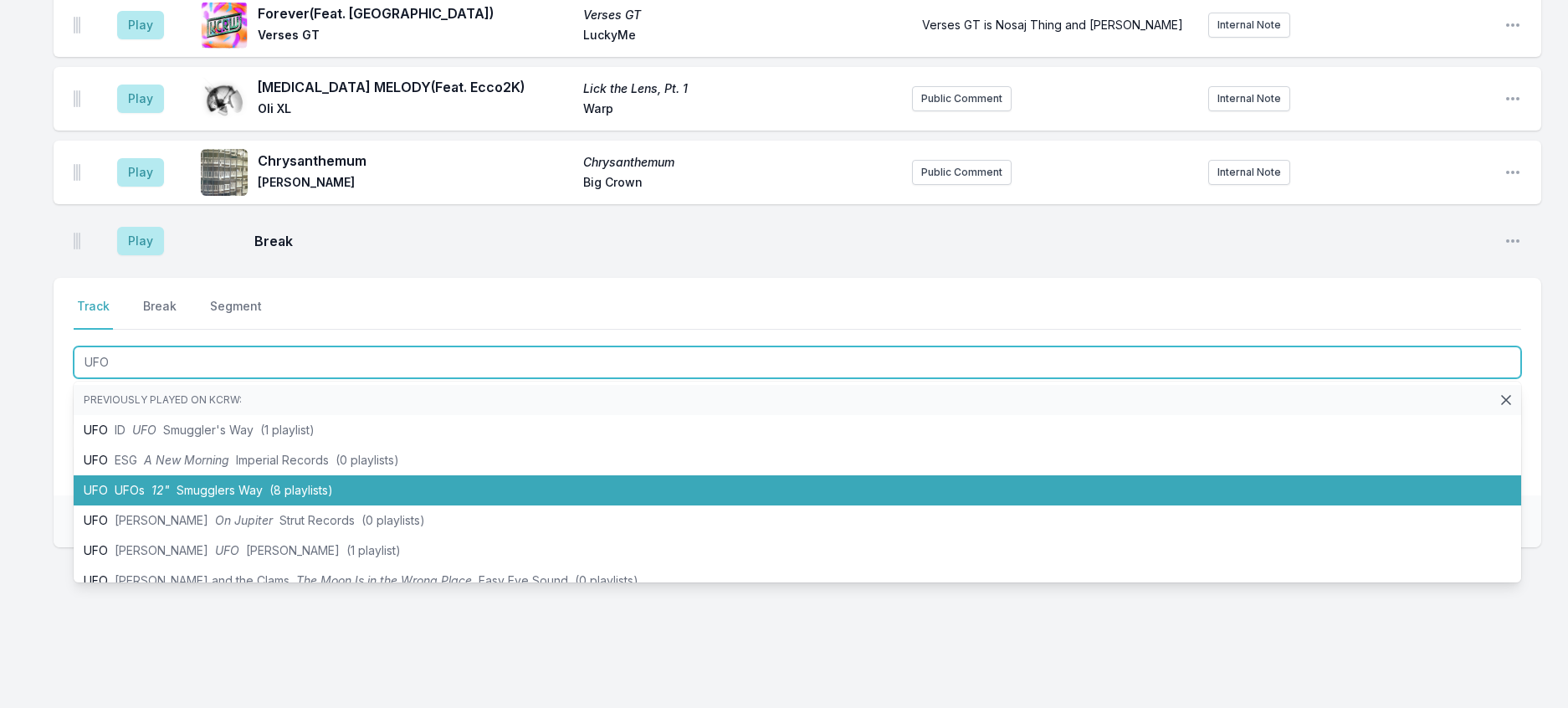
click at [225, 505] on li "UFO UFOs 12" Smugglers Way (8 playlists)" at bounding box center [797, 490] width 1447 height 30
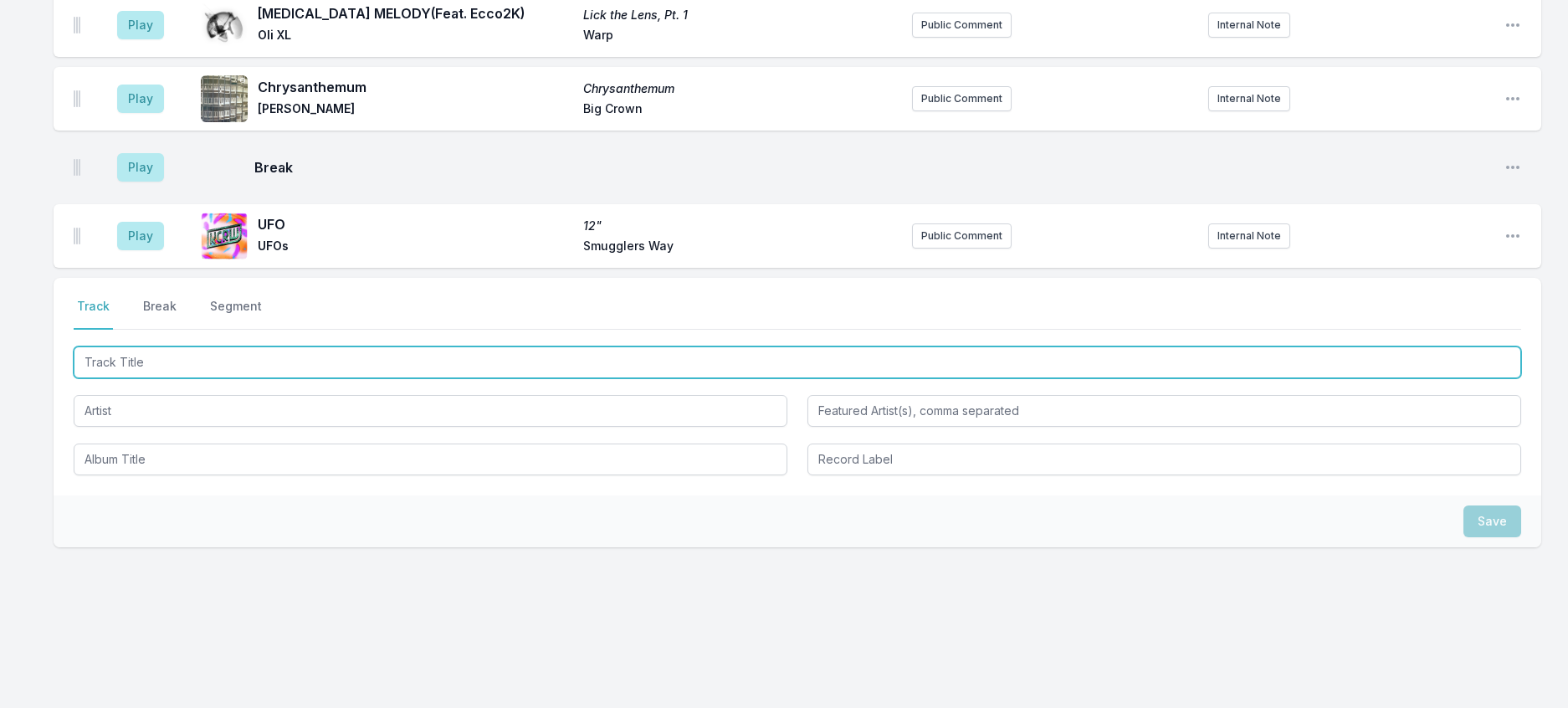
scroll to position [1695, 0]
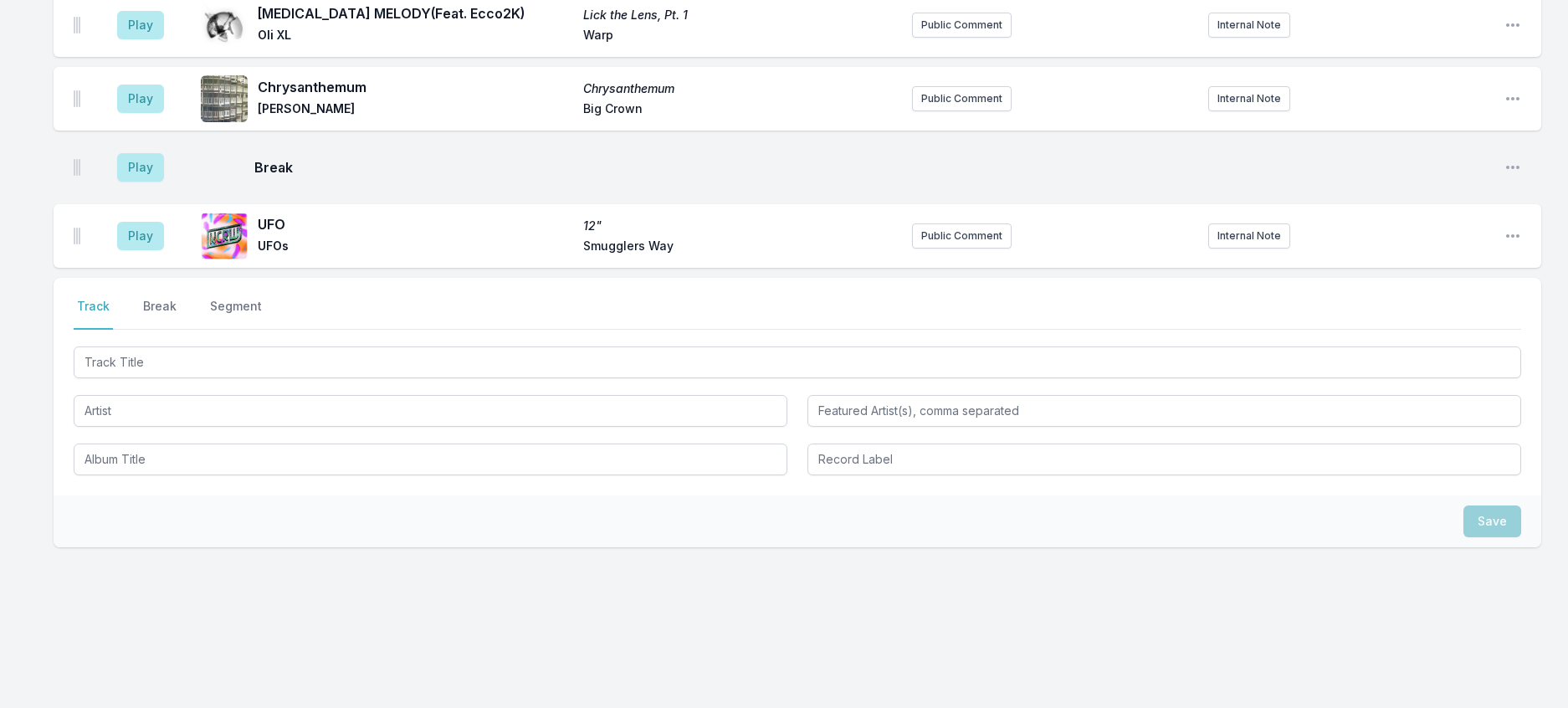
click at [934, 268] on div "Play UFO 12" UFOs Smugglers Way Public Comment Internal Note Open playlist item…" at bounding box center [797, 236] width 1488 height 64
click at [931, 248] on button "Public Comment" at bounding box center [962, 235] width 100 height 25
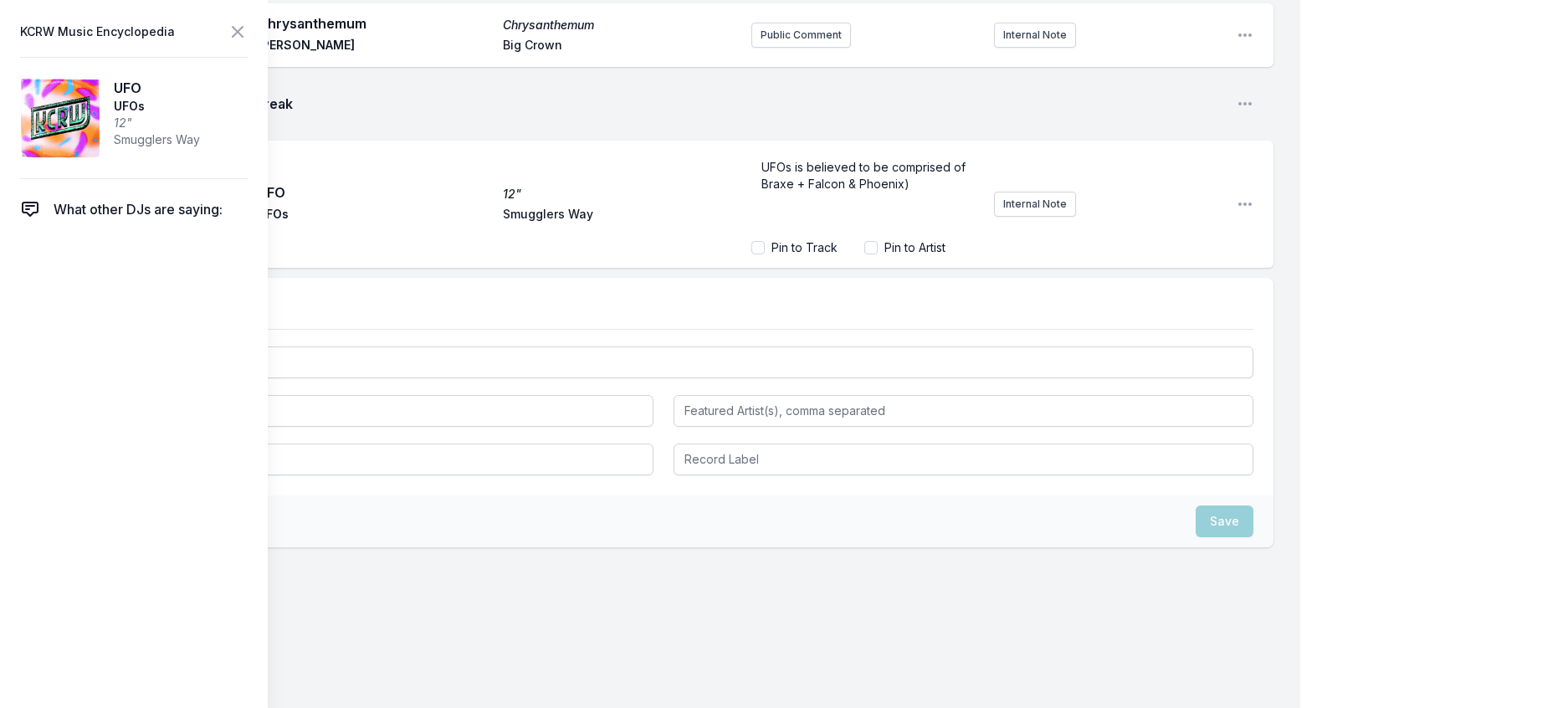
click at [762, 191] on span "UFOs is believed to be comprised of Braxe + Falcon & Phoenix)" at bounding box center [865, 175] width 207 height 31
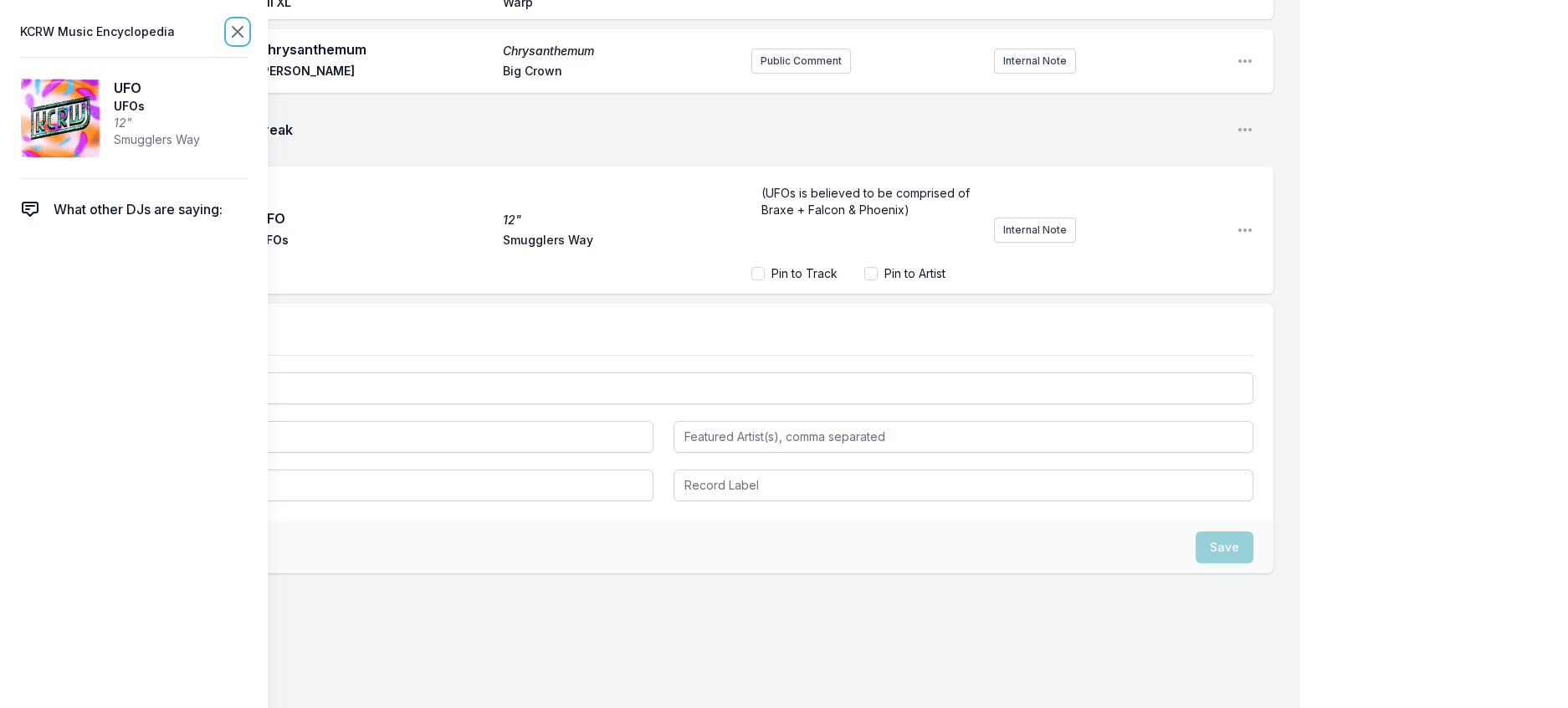
click at [248, 29] on icon at bounding box center [237, 31] width 20 height 20
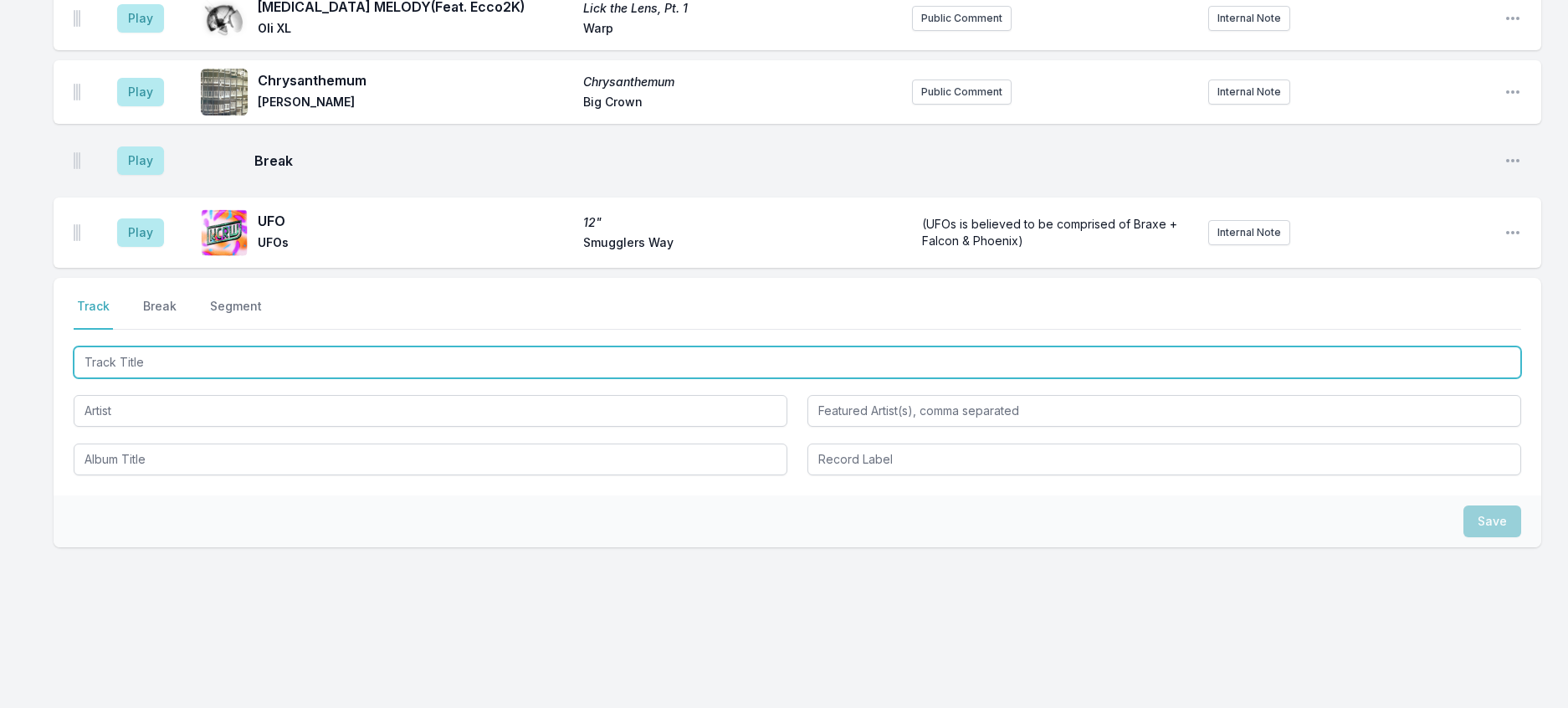
click at [184, 378] on input "Track Title" at bounding box center [797, 362] width 1447 height 32
type input "Under The Water"
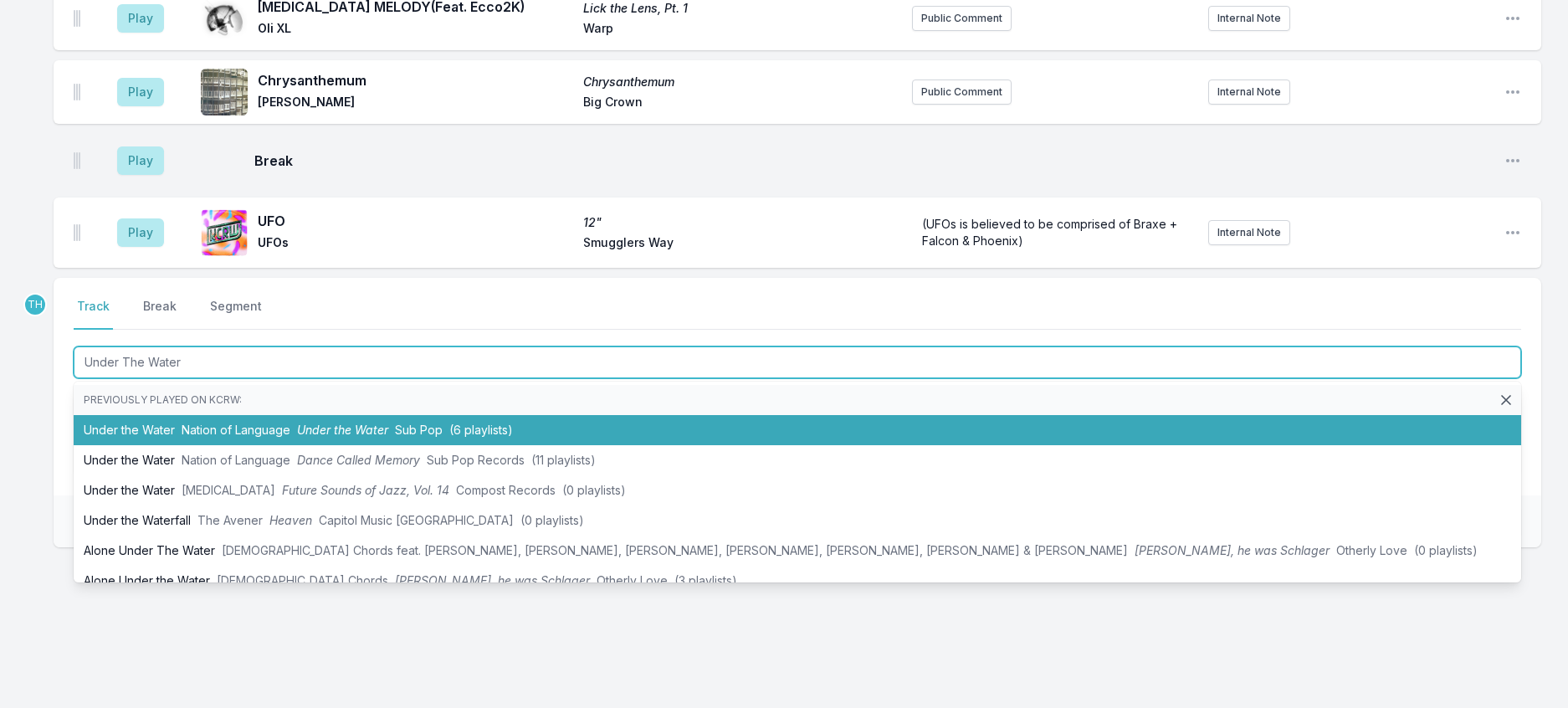
click at [291, 437] on span "Nation of Language" at bounding box center [235, 429] width 108 height 14
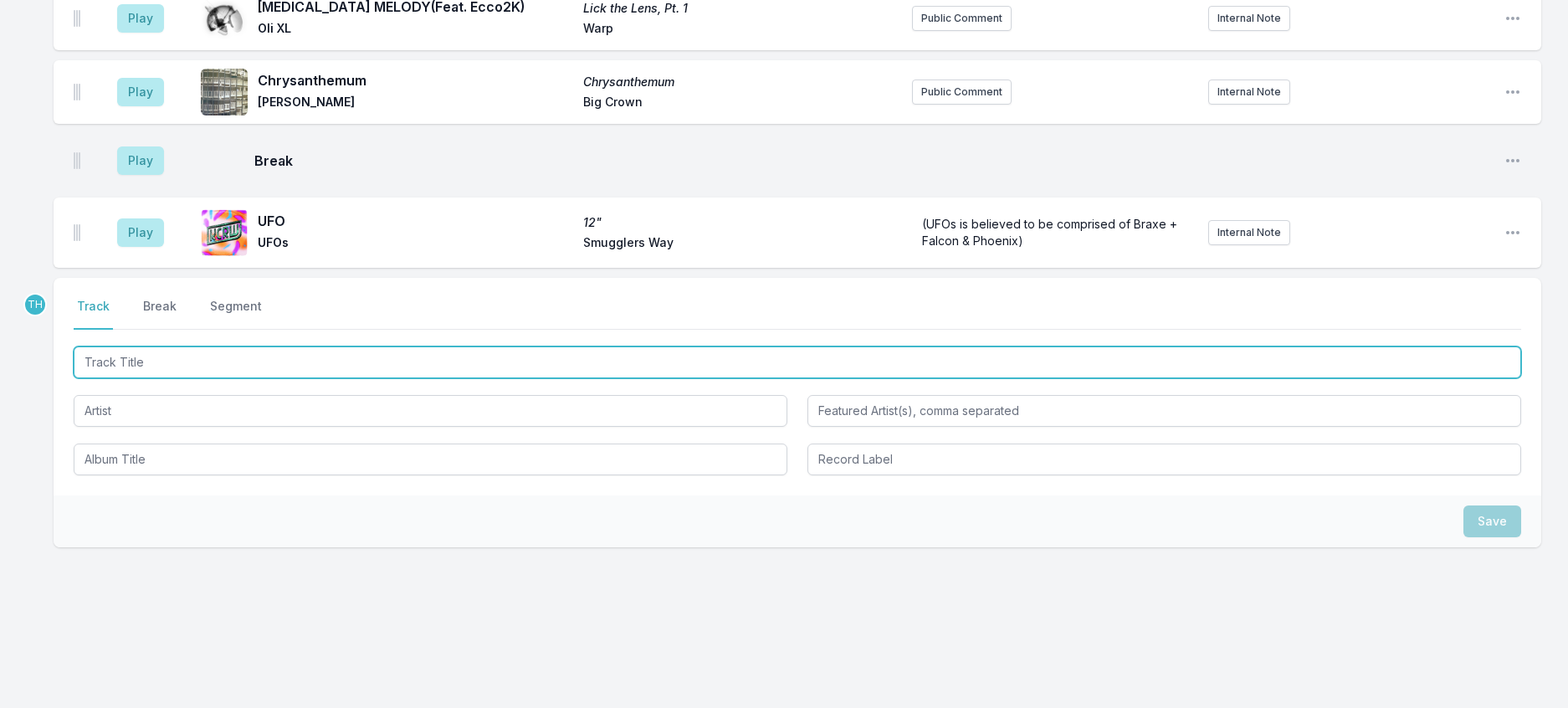
scroll to position [1804, 0]
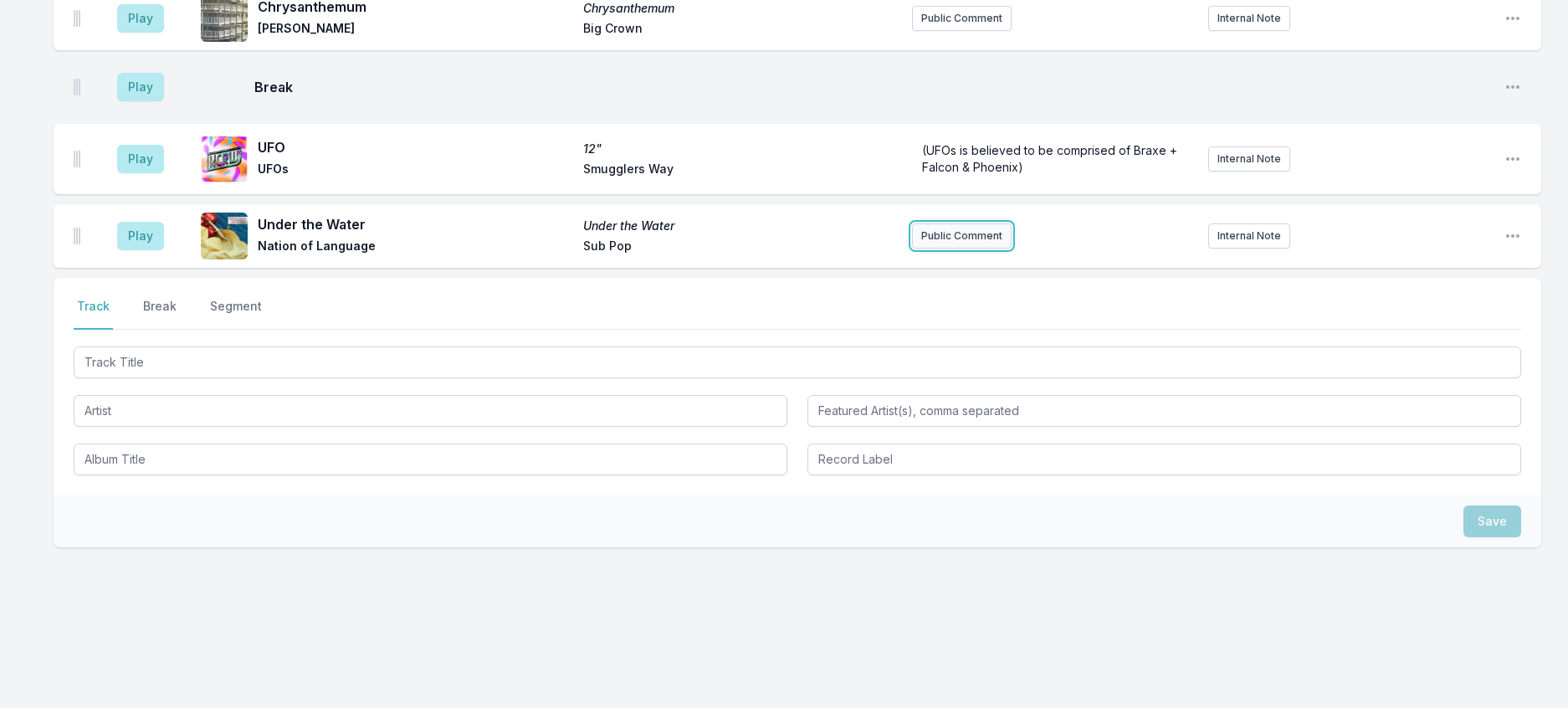
click at [982, 248] on button "Public Comment" at bounding box center [962, 235] width 100 height 25
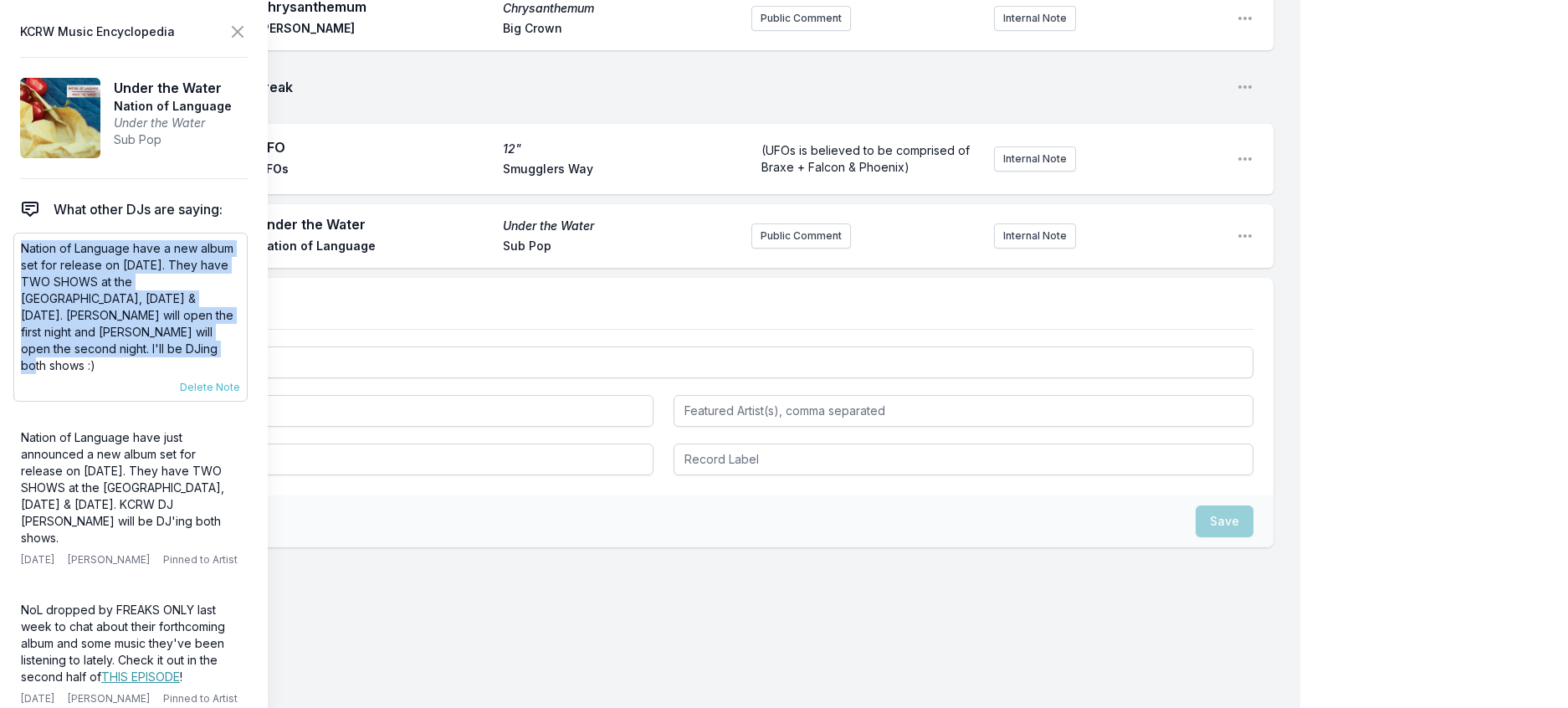
drag, startPoint x: 261, startPoint y: 373, endPoint x: 25, endPoint y: 283, distance: 252.6
click at [25, 283] on p "Nation of Language have a new album set for release on September 19th. They hav…" at bounding box center [130, 306] width 220 height 134
copy p "Nation of Language have a new album set for release on September 19th. They hav…"
click at [751, 248] on button "Public Comment" at bounding box center [801, 235] width 100 height 25
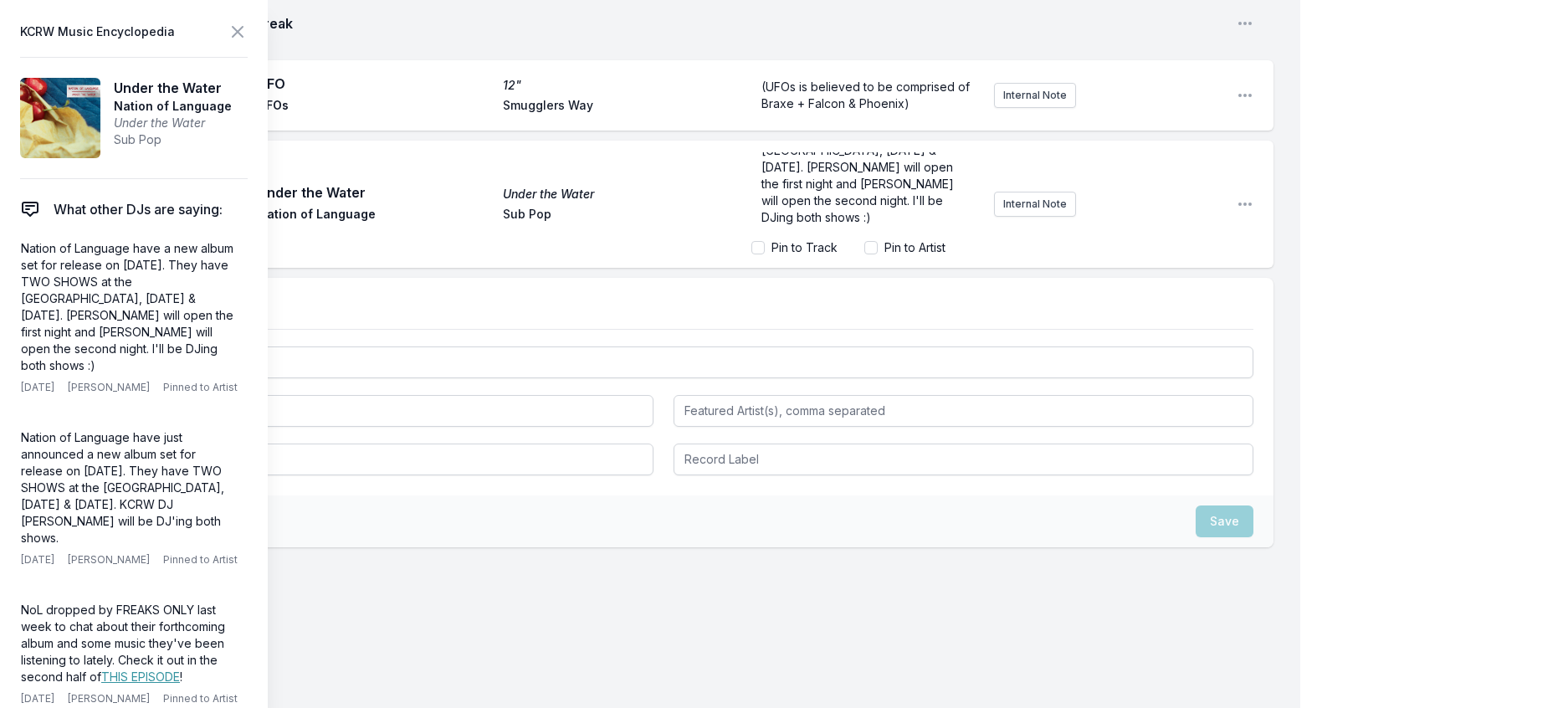
scroll to position [0, 0]
drag, startPoint x: 831, startPoint y: 471, endPoint x: 736, endPoint y: 479, distance: 95.3
click at [751, 233] on div "Nation of Language have a new album set for release on September 19th. They hav…" at bounding box center [865, 192] width 229 height 80
click at [825, 226] on p "Nation of Language have a new album set for release on Thursday night! They hav…" at bounding box center [866, 159] width 209 height 134
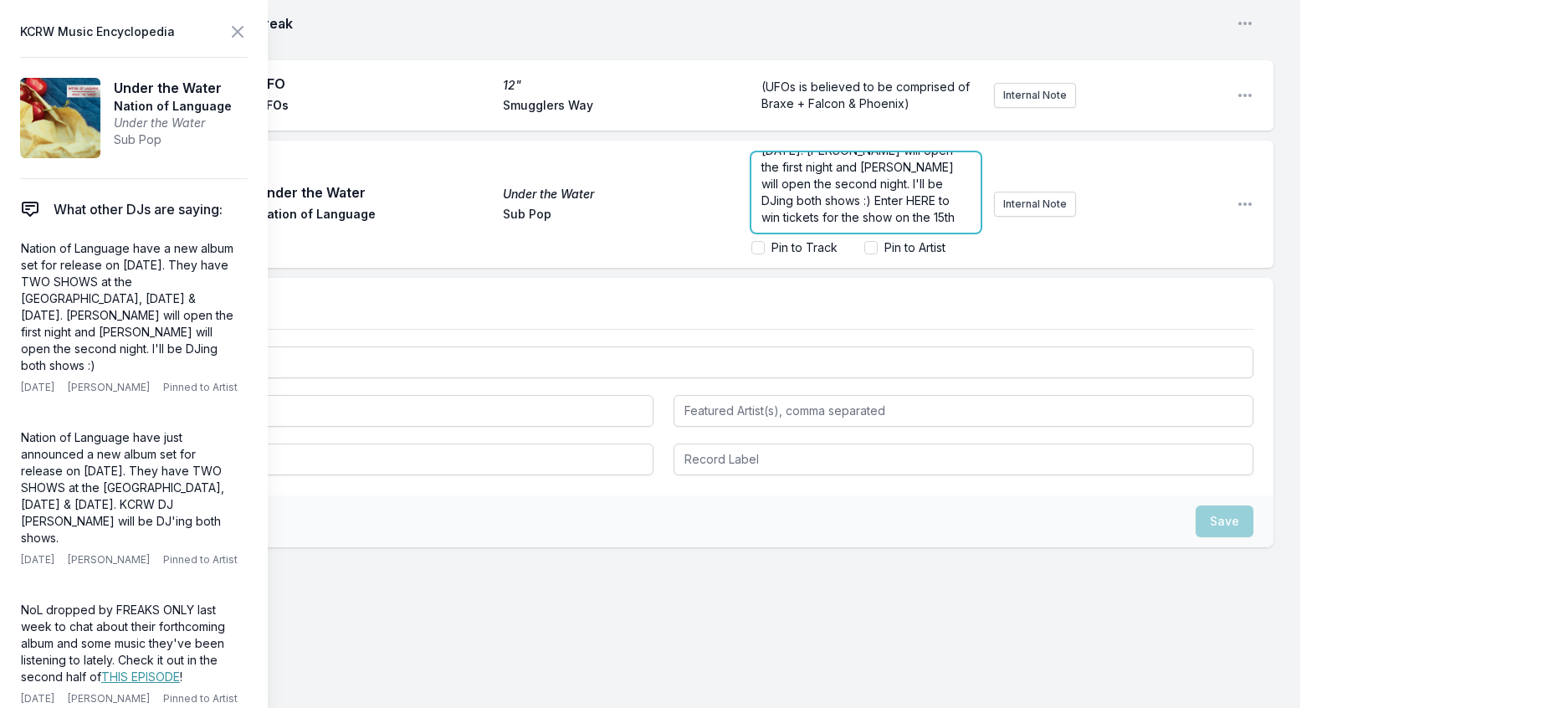
scroll to position [123, 0]
drag, startPoint x: 858, startPoint y: 461, endPoint x: 830, endPoint y: 460, distance: 28.0
click at [830, 224] on span "Nation of Language have a new album set for release on Thursday night! They hav…" at bounding box center [860, 150] width 196 height 149
click at [243, 36] on icon at bounding box center [237, 32] width 10 height 10
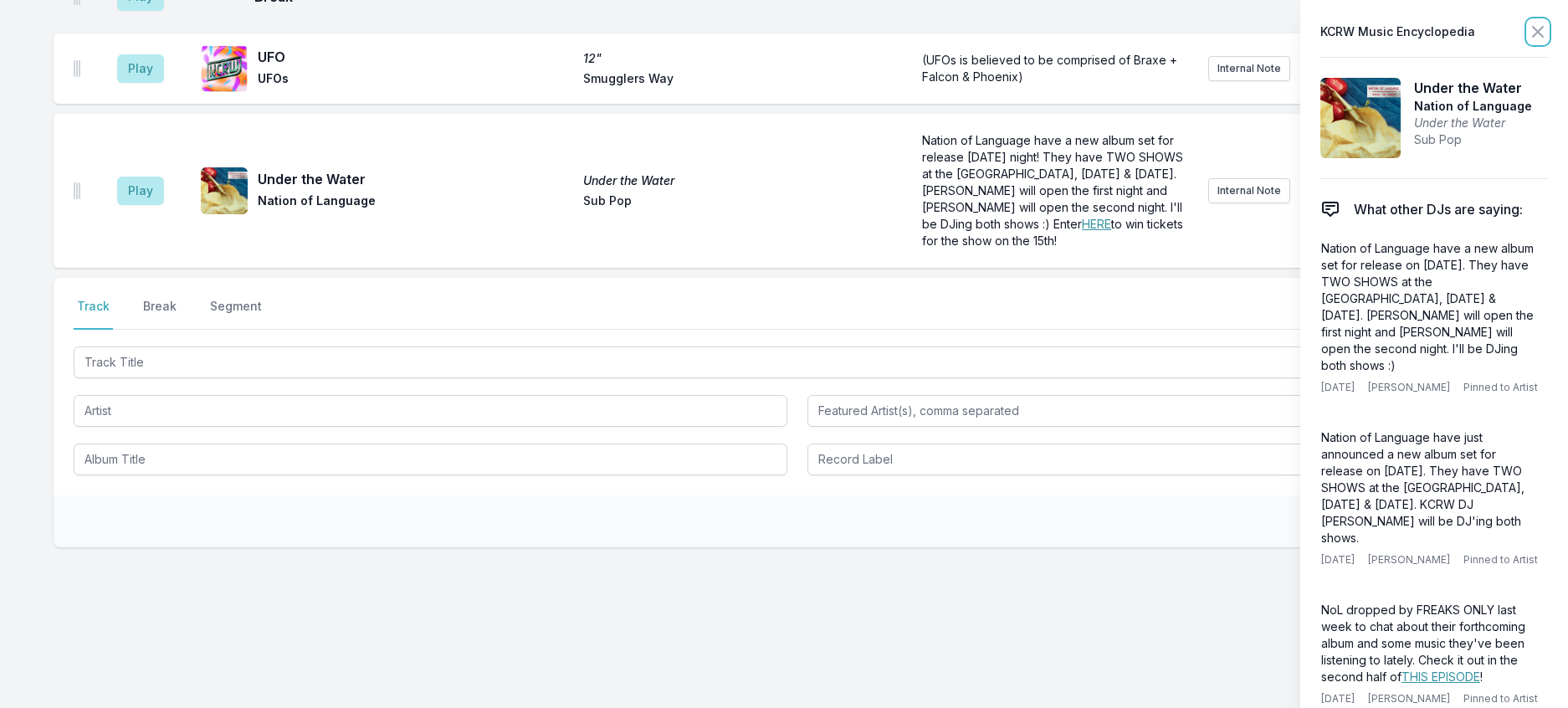
scroll to position [1961, 0]
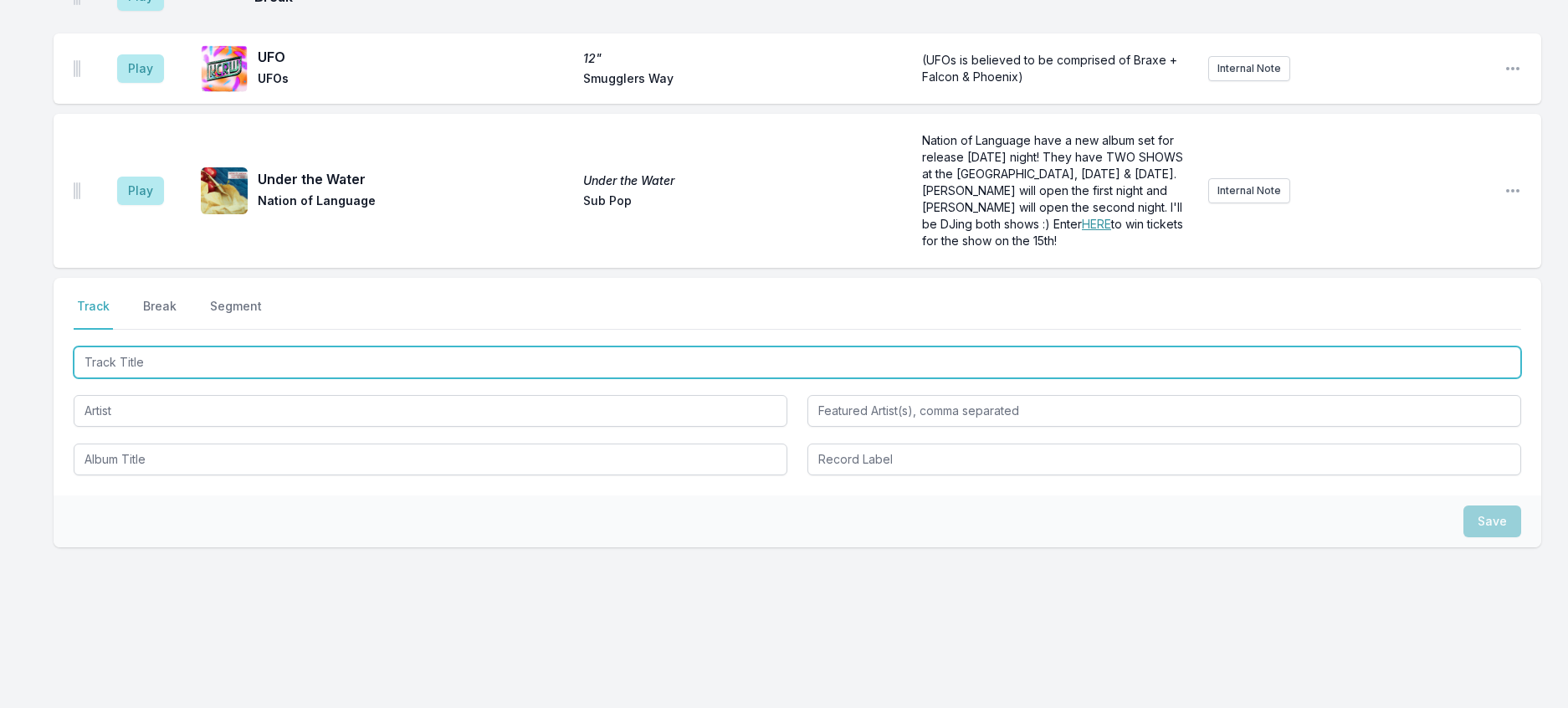
click at [356, 378] on input "Track Title" at bounding box center [797, 362] width 1447 height 32
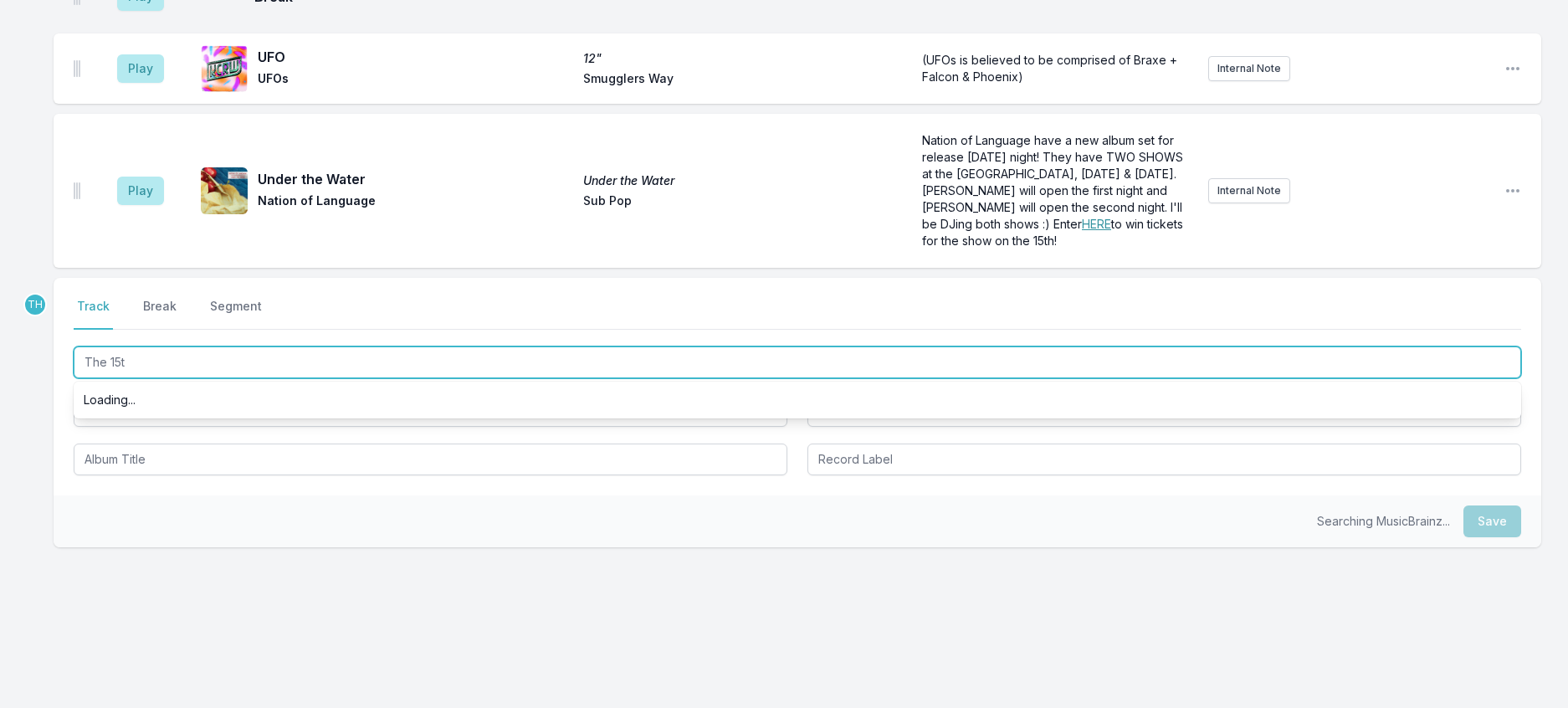
type input "The 15th"
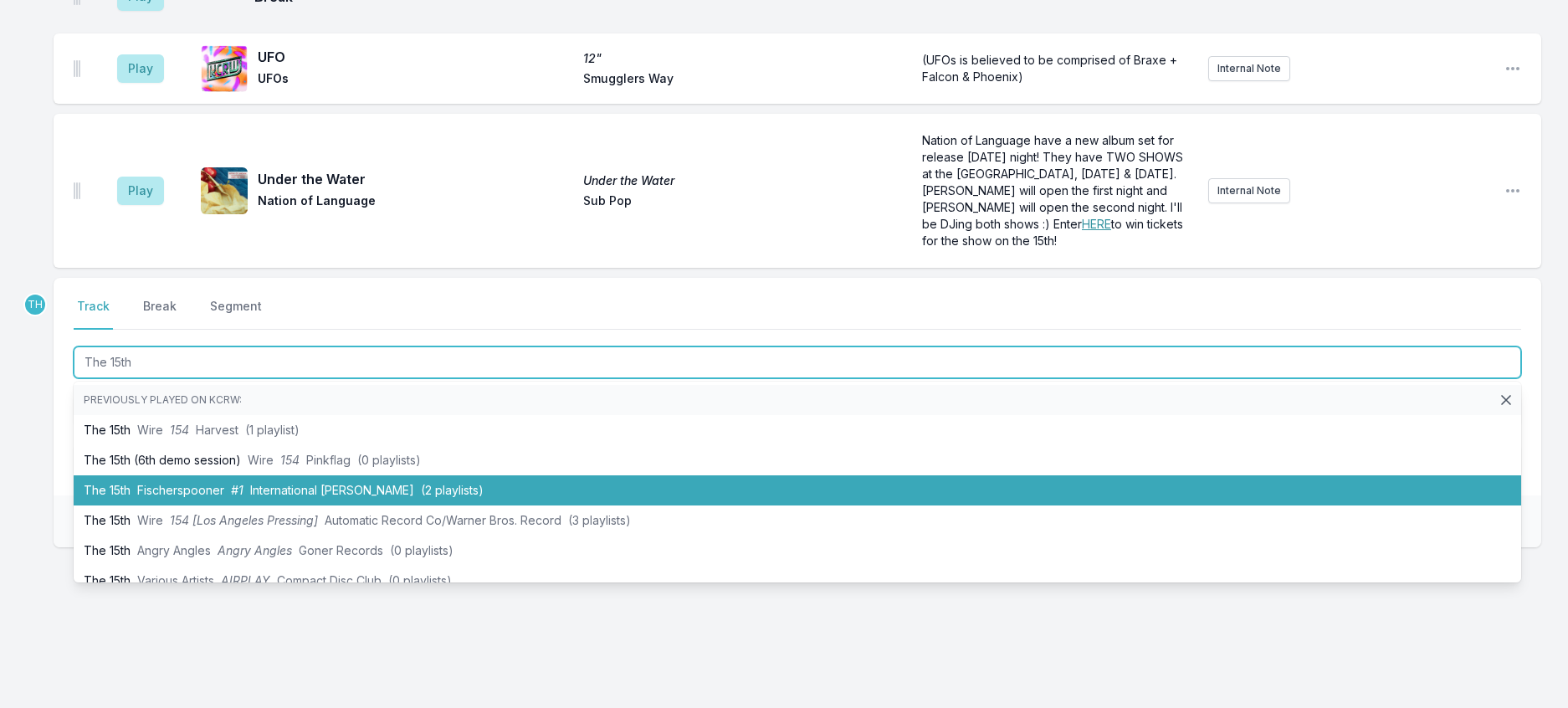
click at [311, 505] on li "The 15th Fischerspooner #1 International Deejay Gigolos (2 playlists)" at bounding box center [797, 490] width 1447 height 30
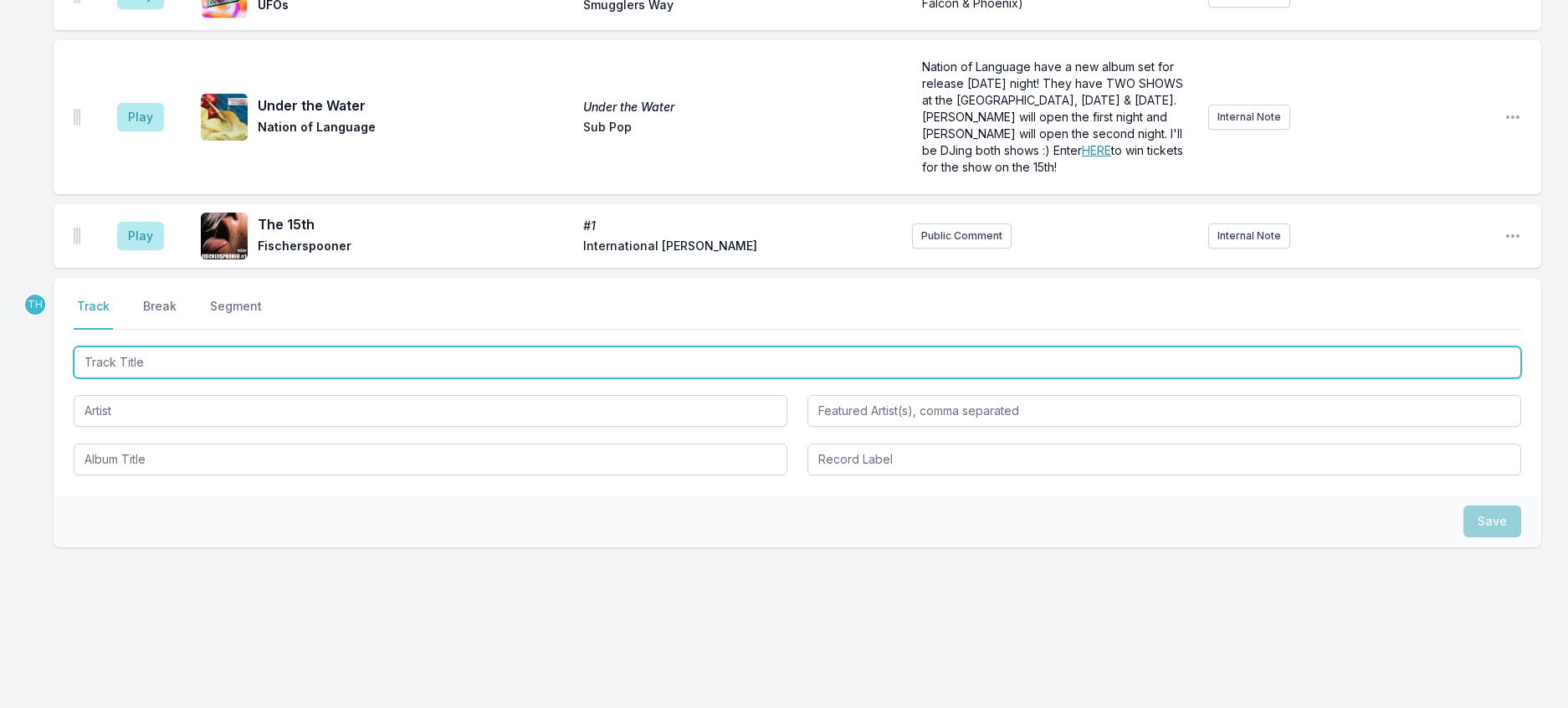
scroll to position [2045, 0]
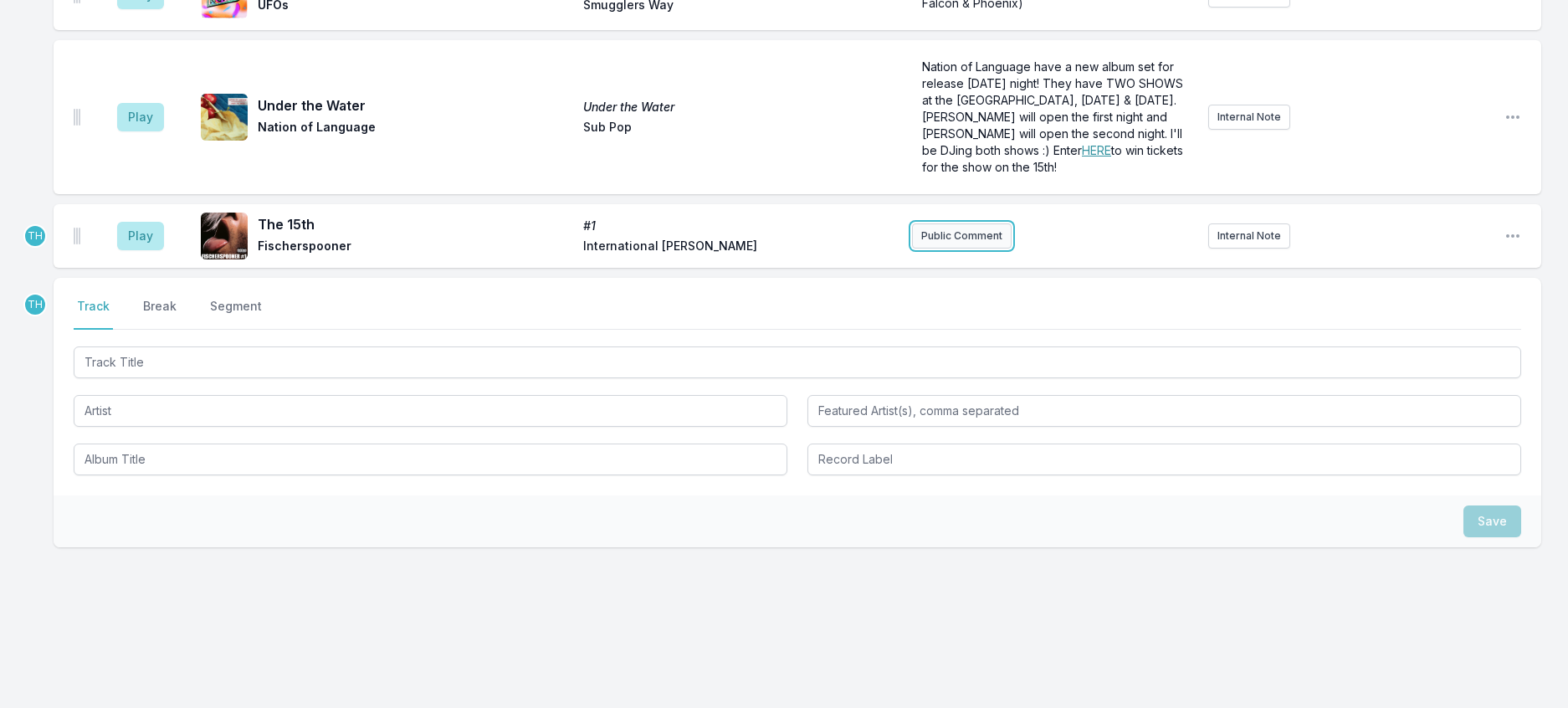
click at [926, 248] on button "Public Comment" at bounding box center [962, 235] width 100 height 25
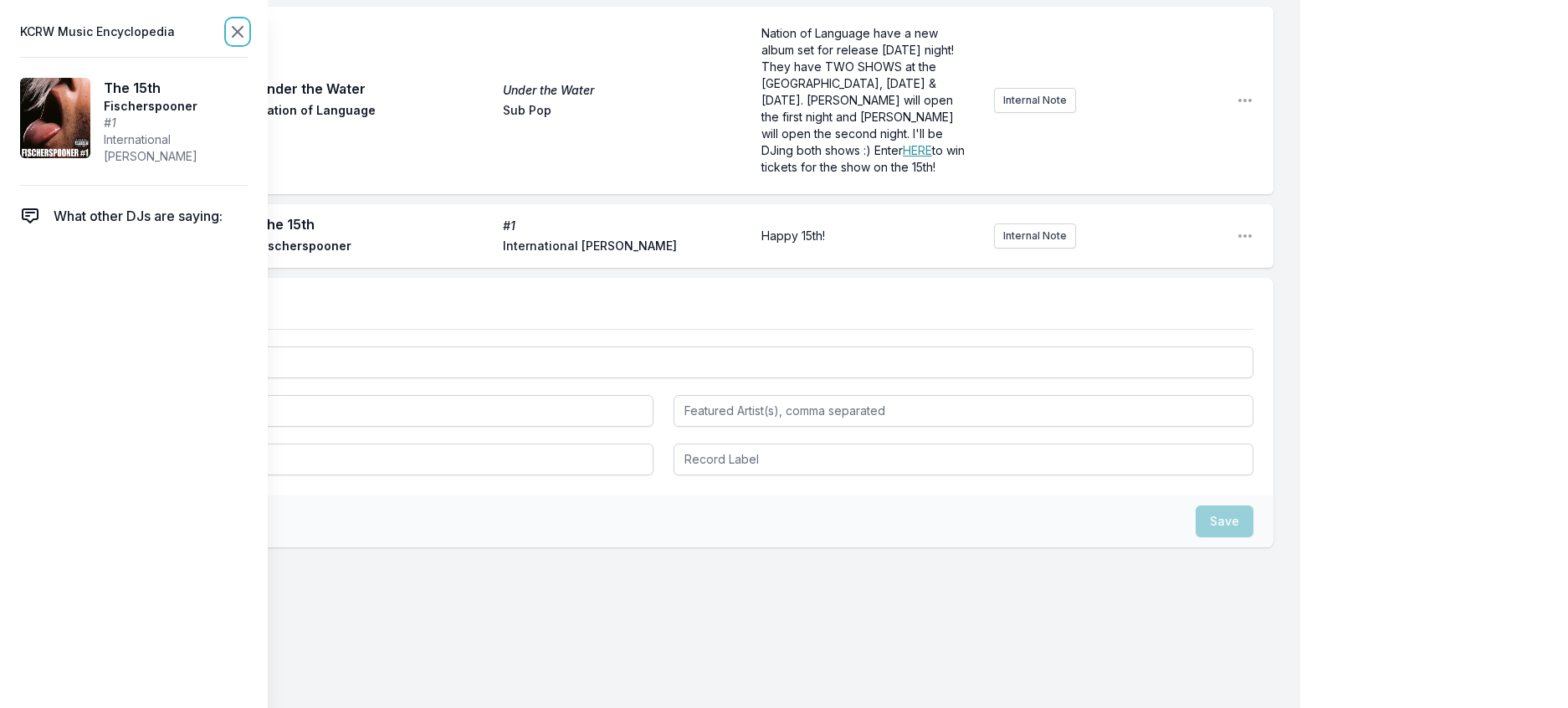
click at [248, 30] on icon at bounding box center [237, 31] width 20 height 20
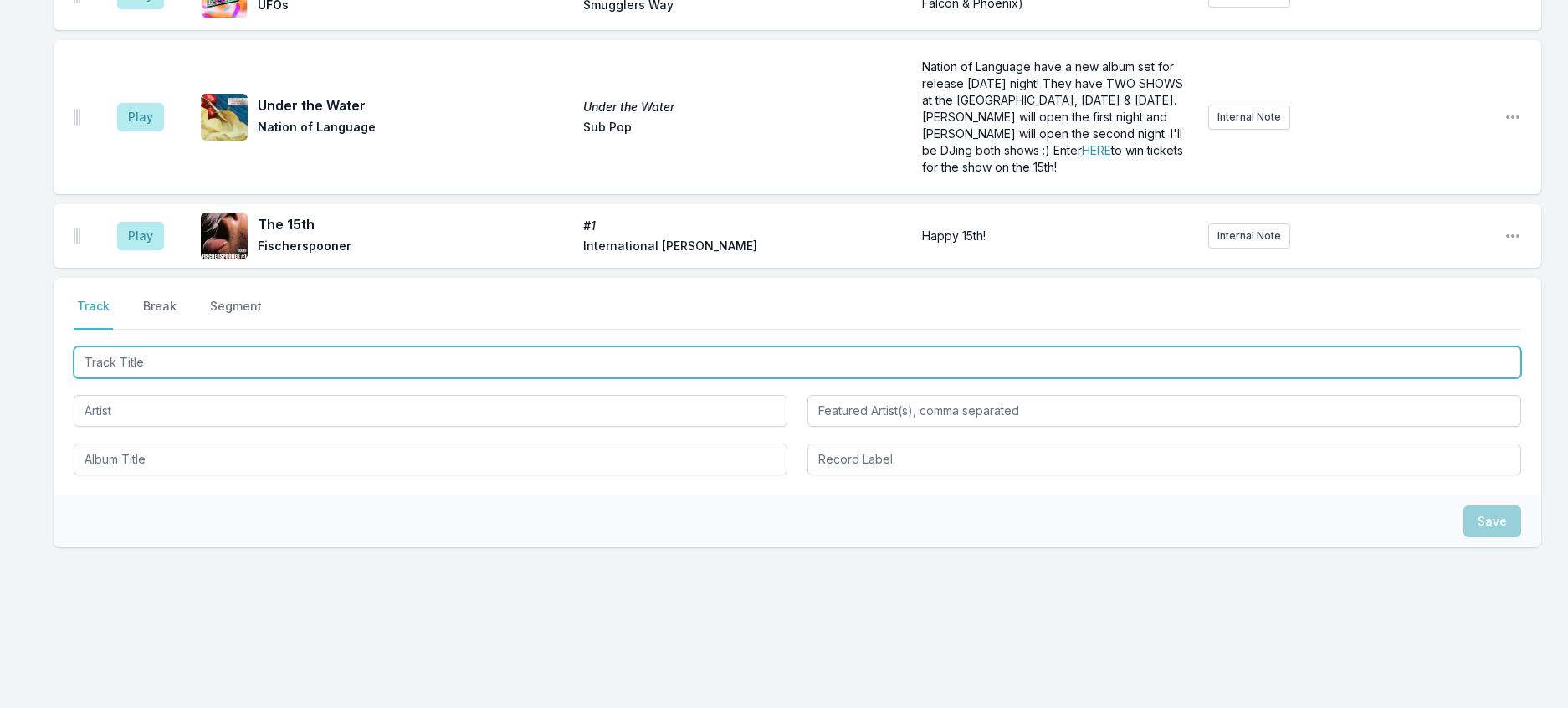
click at [269, 378] on input "Track Title" at bounding box center [797, 362] width 1447 height 32
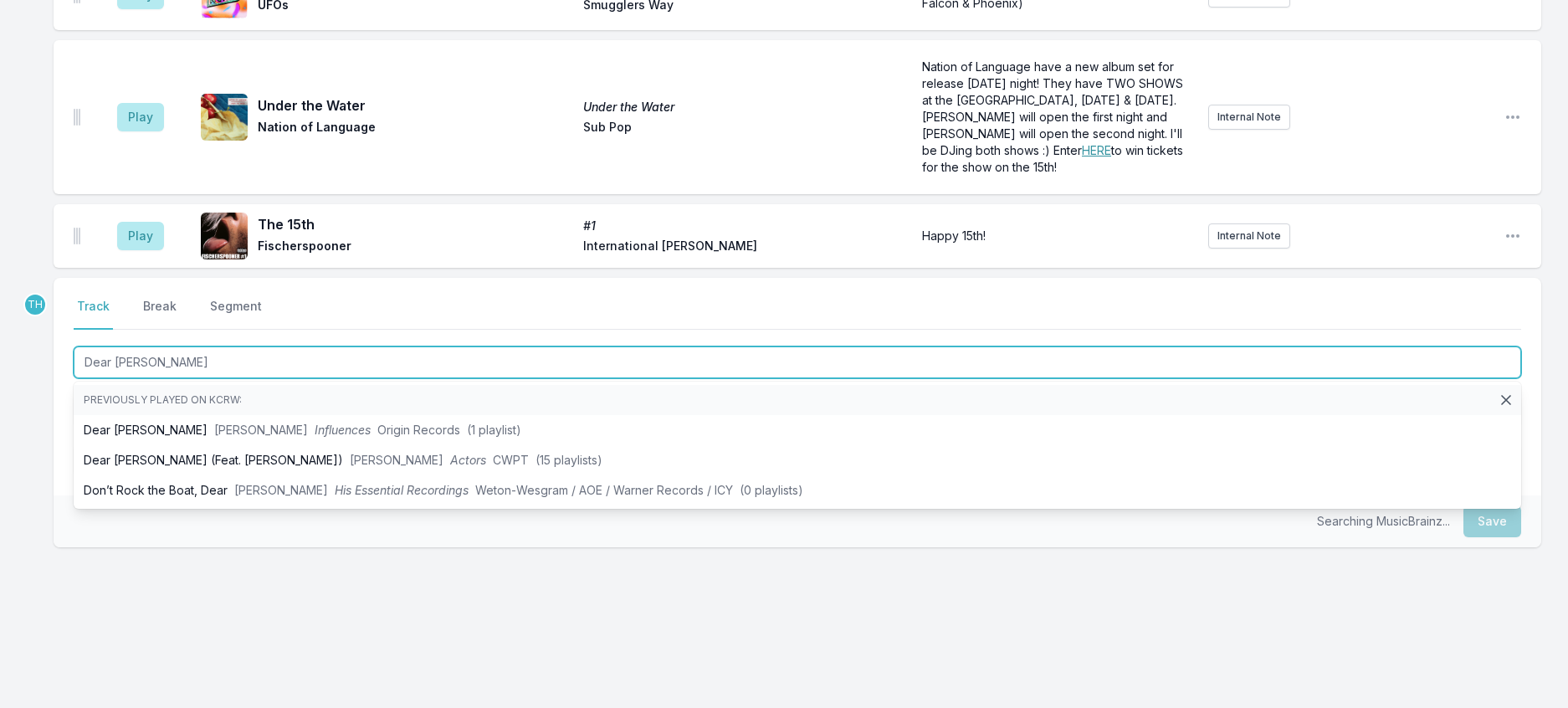
type input "Dear Rosie"
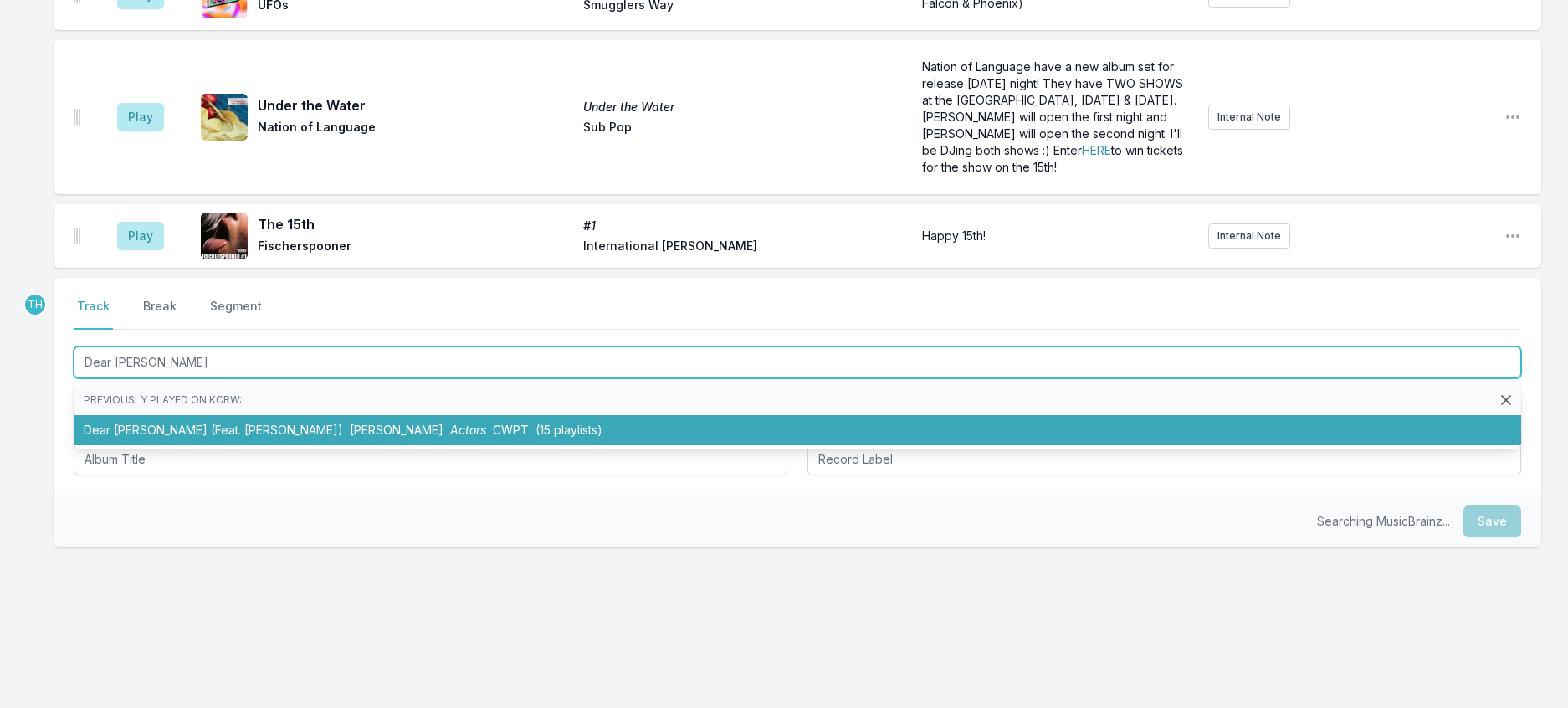
click at [493, 437] on span "CWPT" at bounding box center [511, 429] width 36 height 14
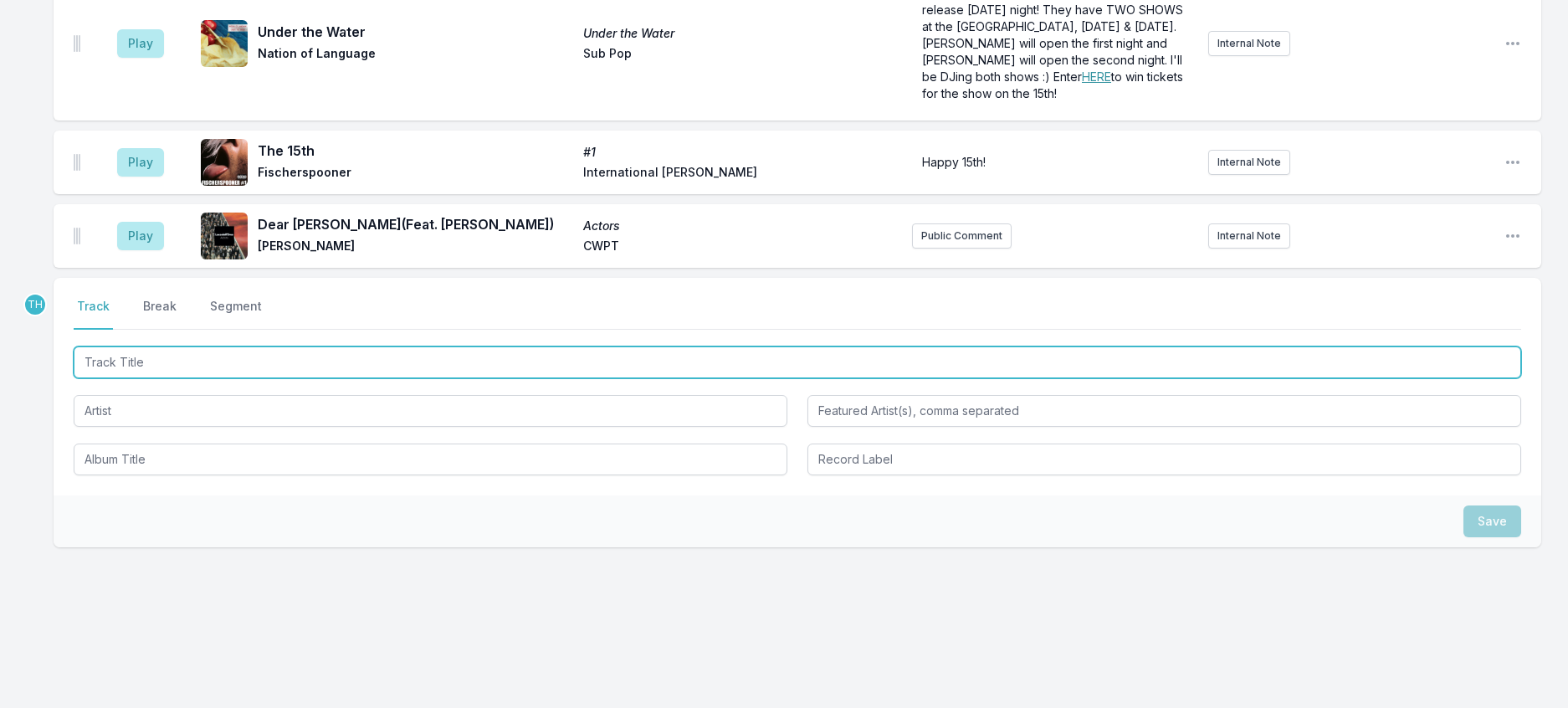
scroll to position [2129, 0]
click at [373, 378] on input "Track Title" at bounding box center [797, 362] width 1447 height 32
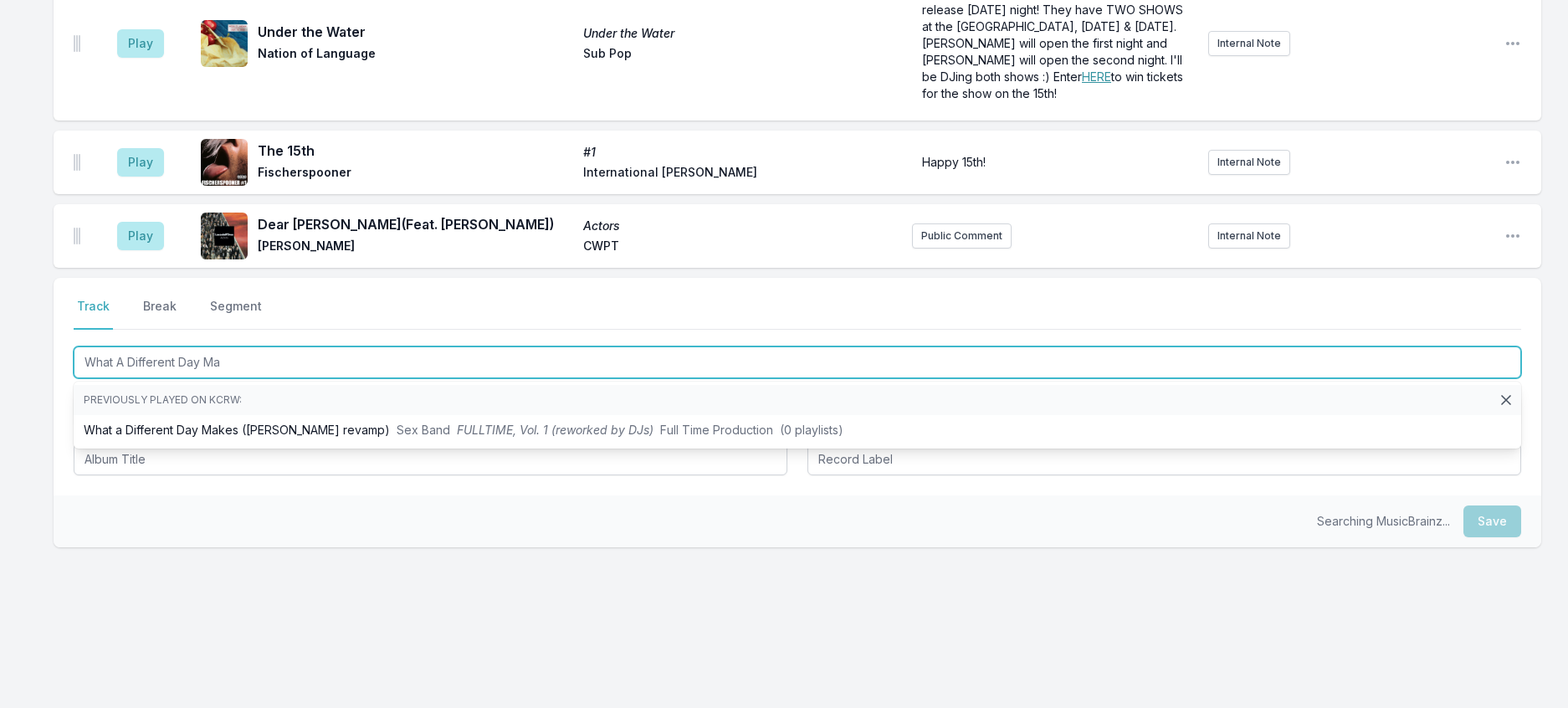
type input "What A Different Day Mak"
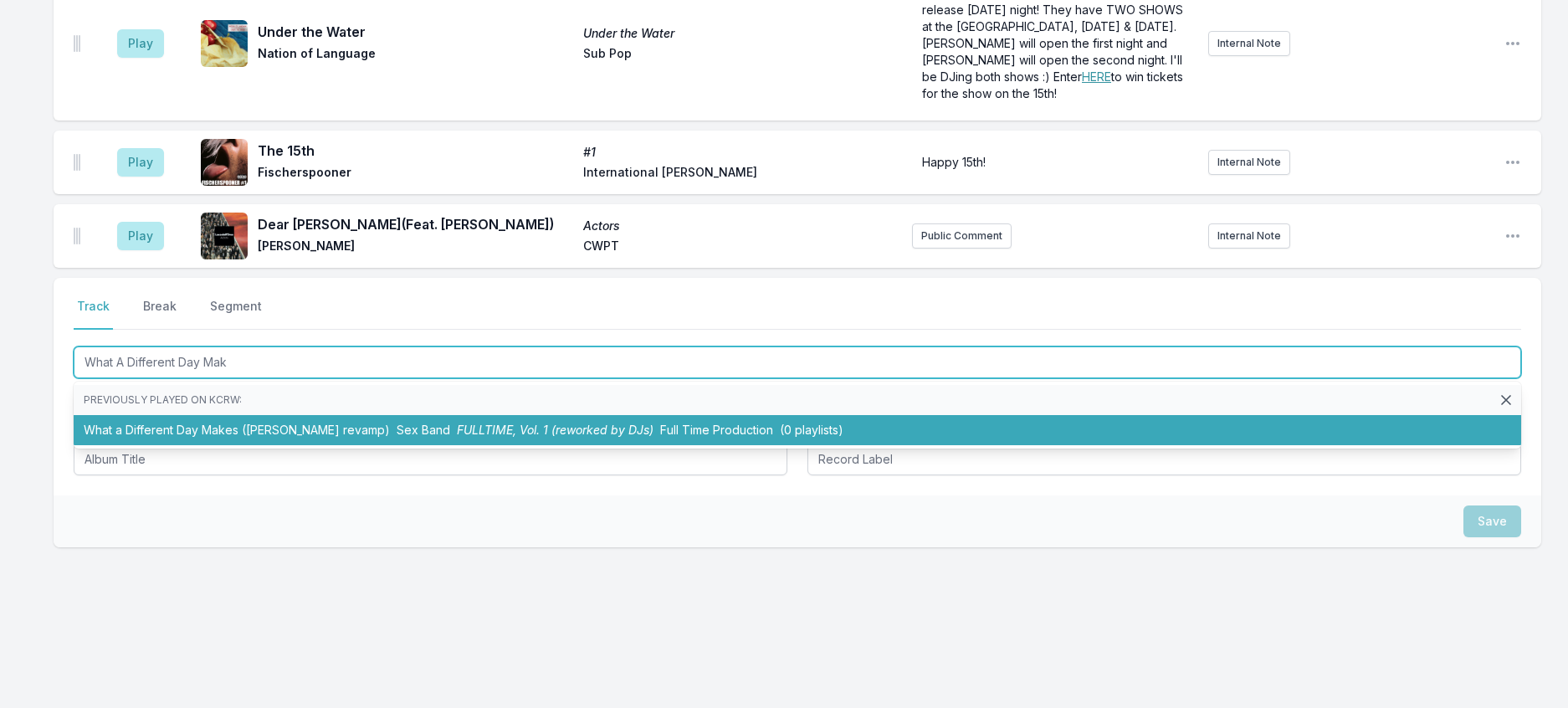
click at [492, 445] on li "What a Different Day Makes (DJ Rocca revamp) Sex Band FULLTIME, Vol. 1 (reworke…" at bounding box center [797, 430] width 1447 height 30
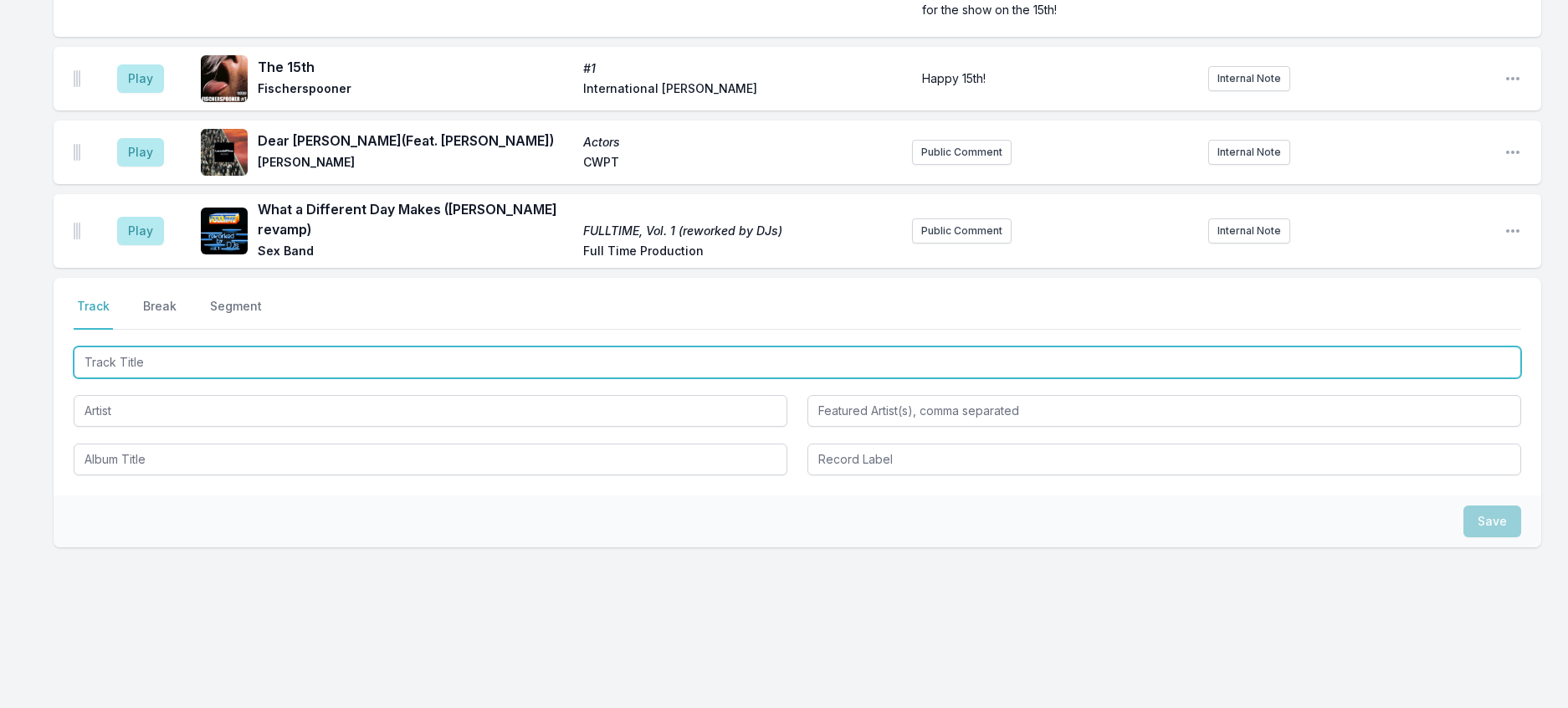
scroll to position [2223, 0]
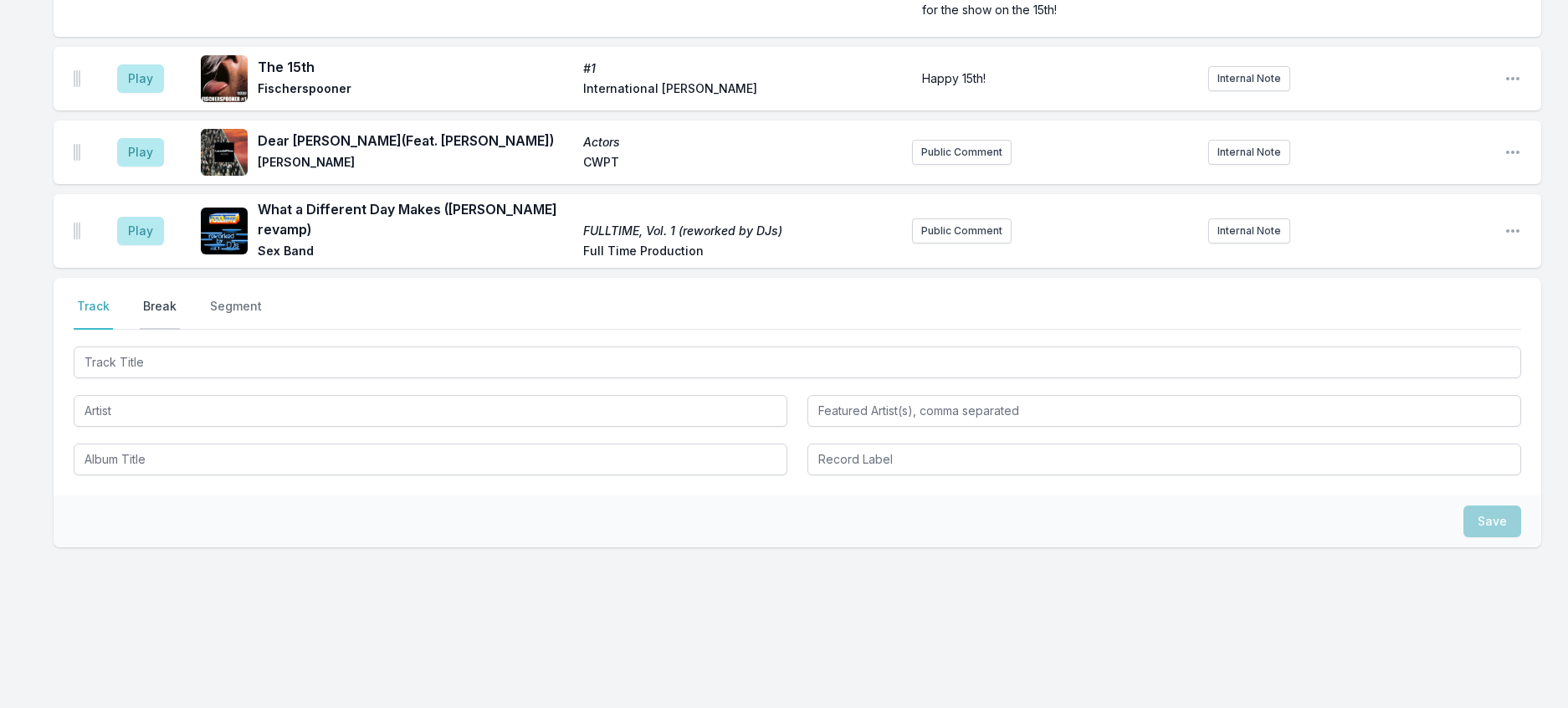
click at [180, 330] on button "Break" at bounding box center [160, 314] width 40 height 32
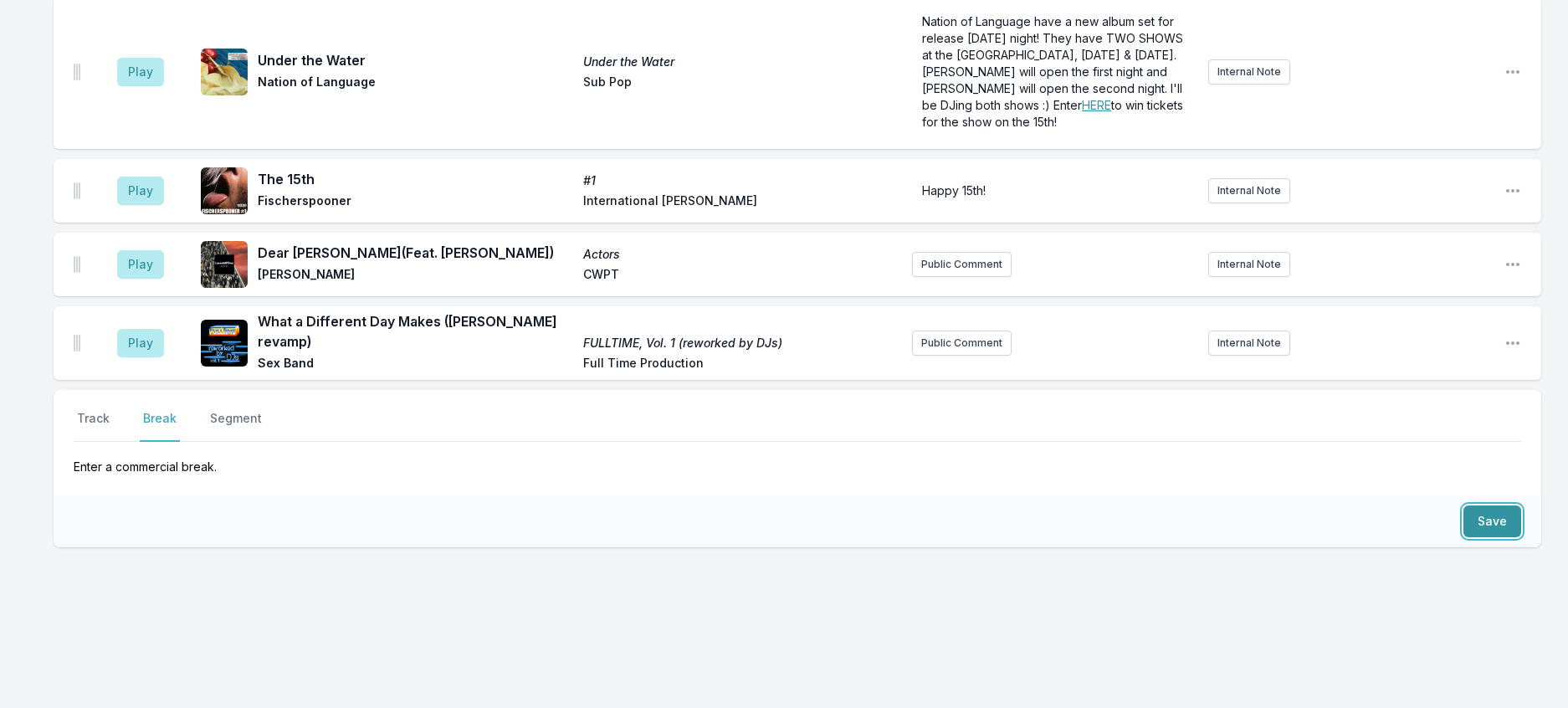
click at [1475, 505] on button "Save" at bounding box center [1492, 521] width 58 height 32
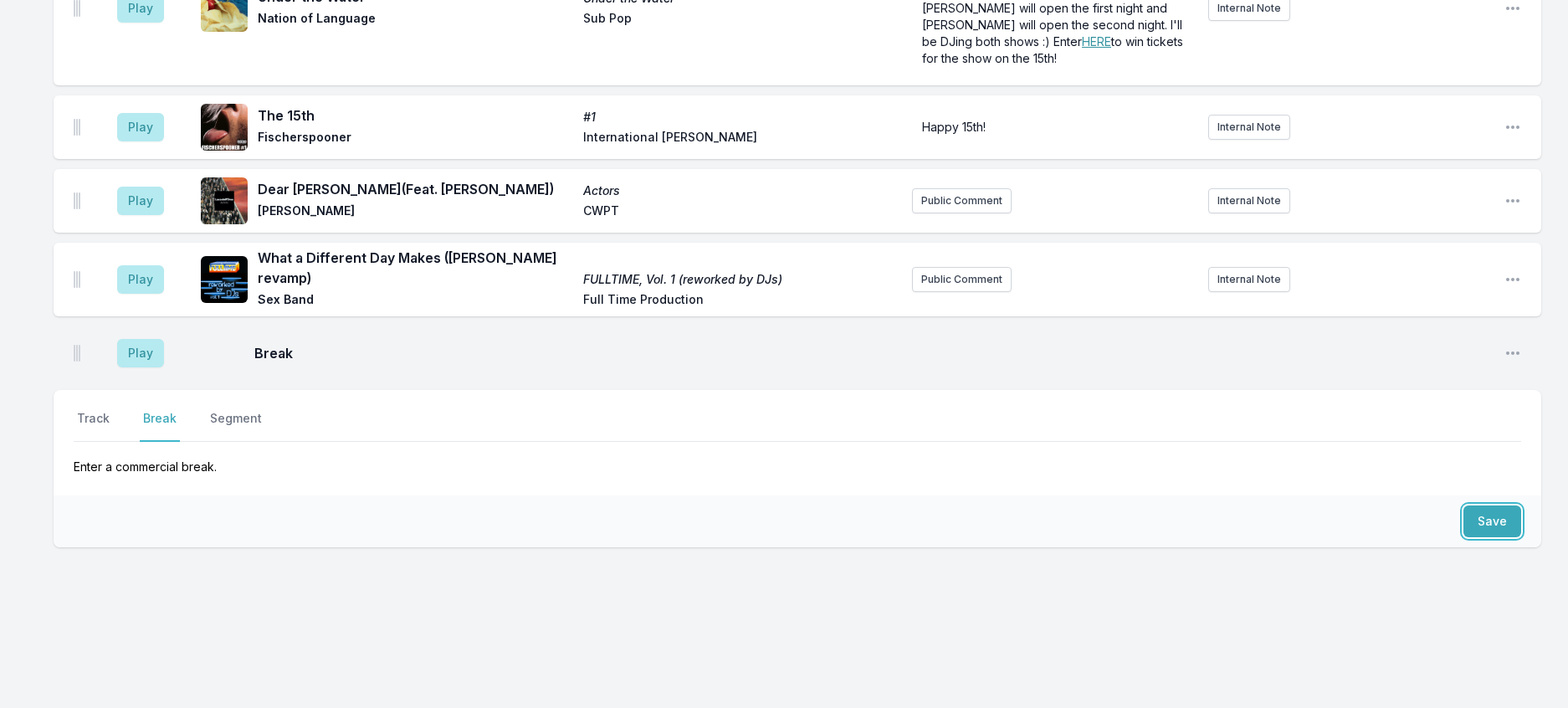
scroll to position [2294, 0]
click at [92, 410] on button "Track" at bounding box center [93, 426] width 39 height 32
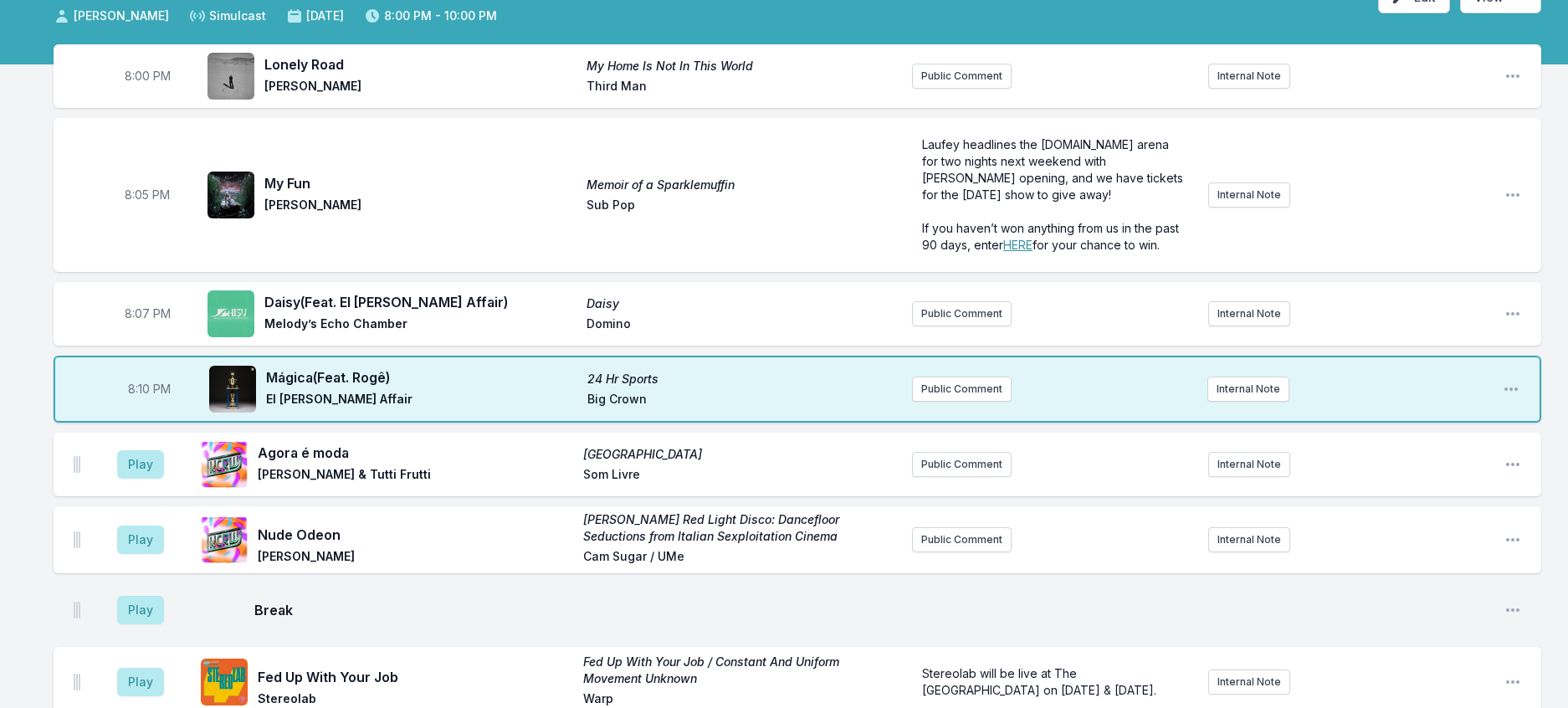
scroll to position [119, 0]
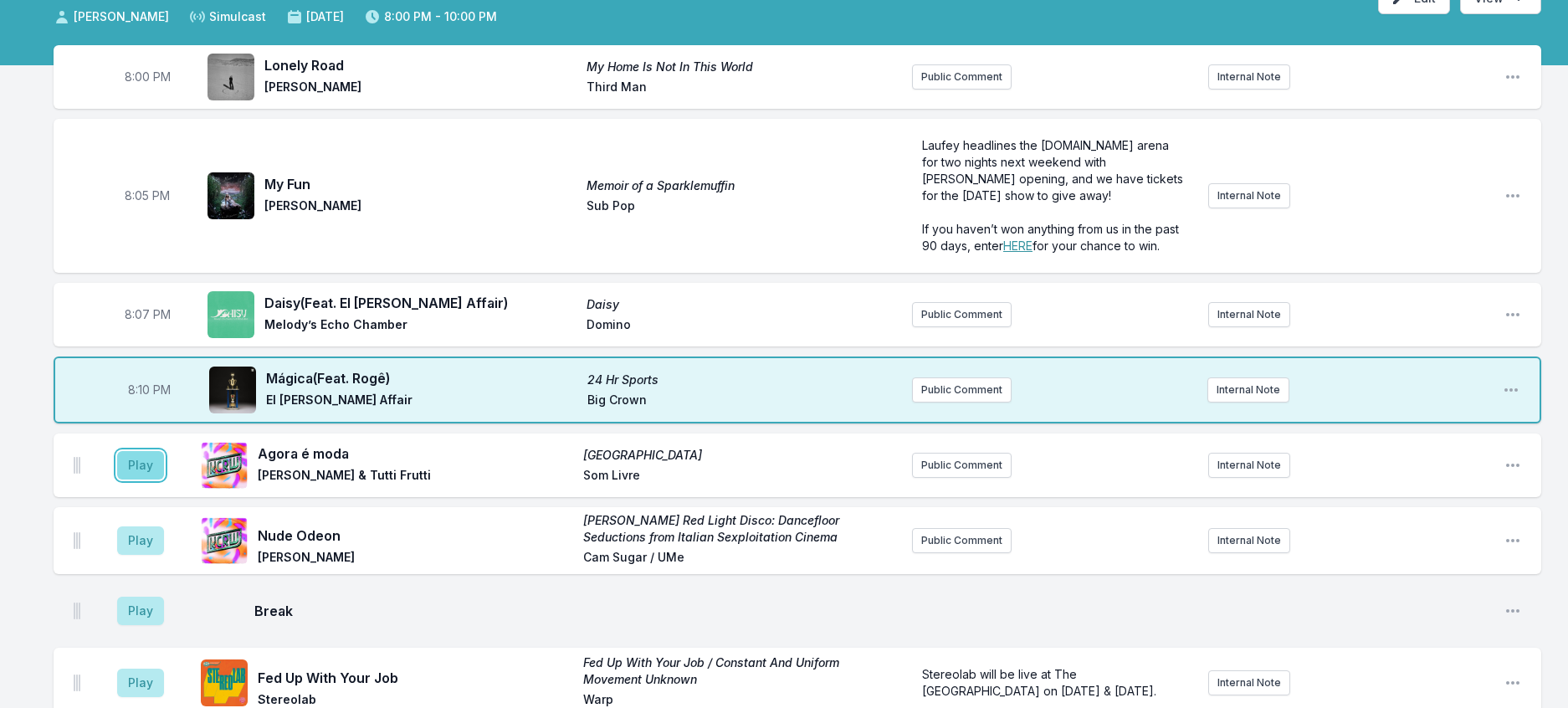
click at [145, 479] on button "Play" at bounding box center [140, 465] width 47 height 28
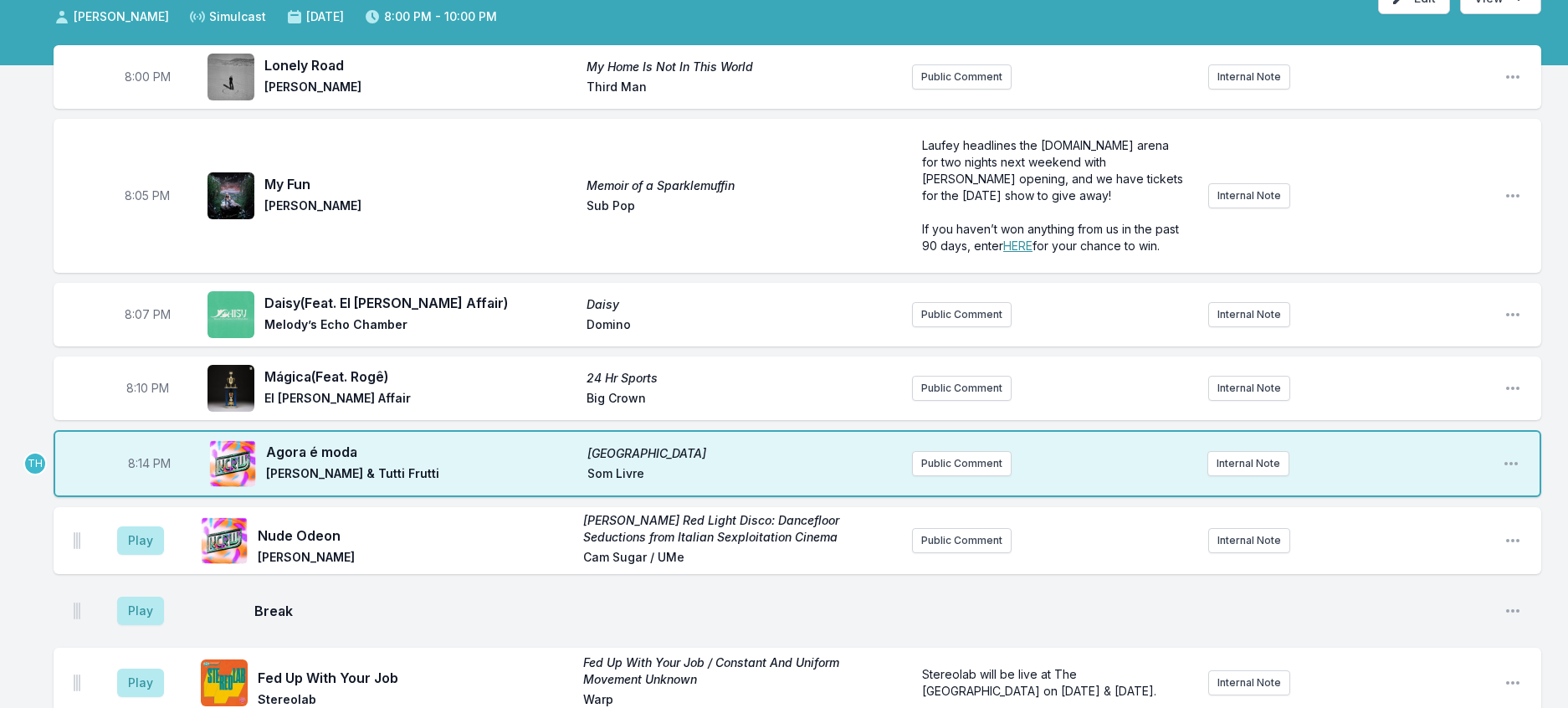
click at [153, 472] on span "8:14 PM" at bounding box center [150, 463] width 43 height 17
click at [150, 479] on input "20:14" at bounding box center [149, 463] width 93 height 32
type input "20:13"
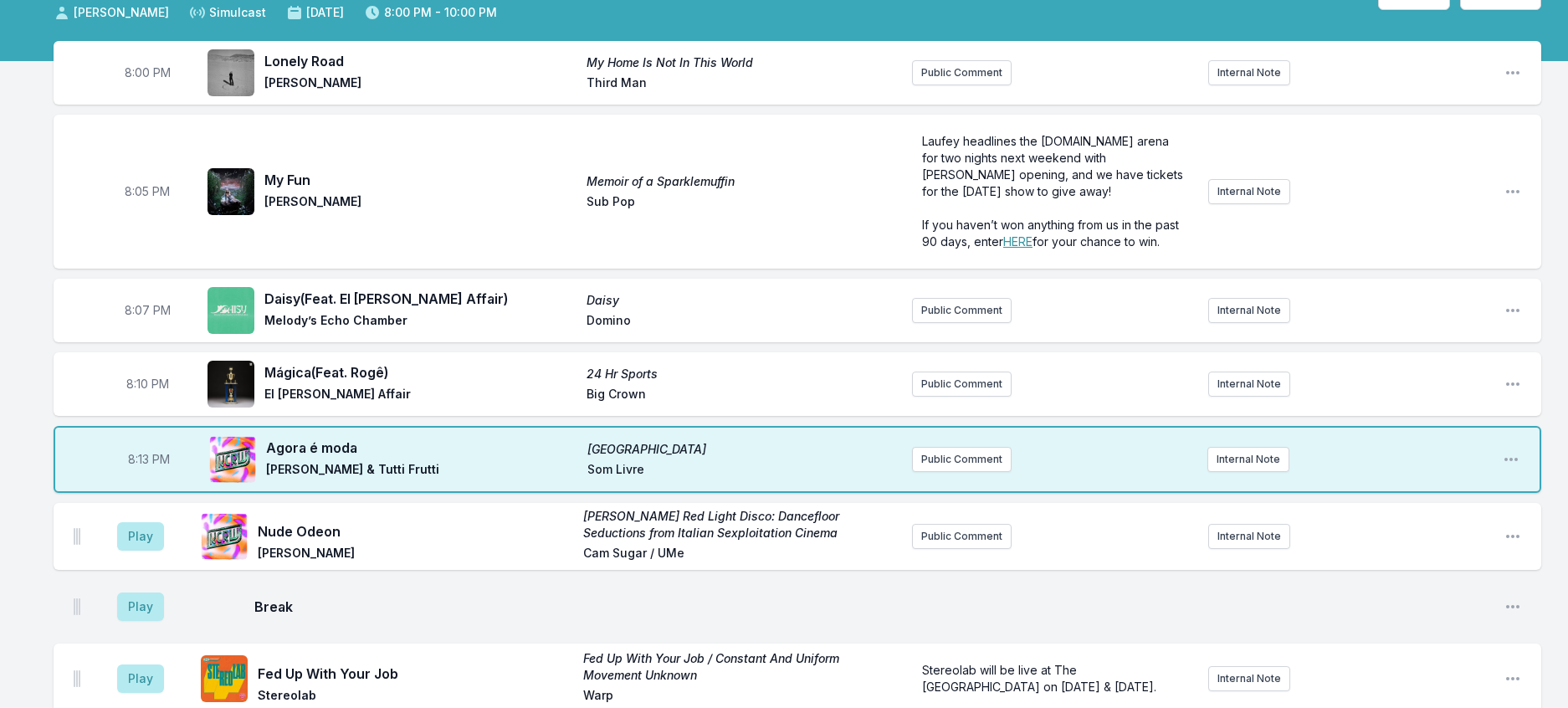
scroll to position [152, 0]
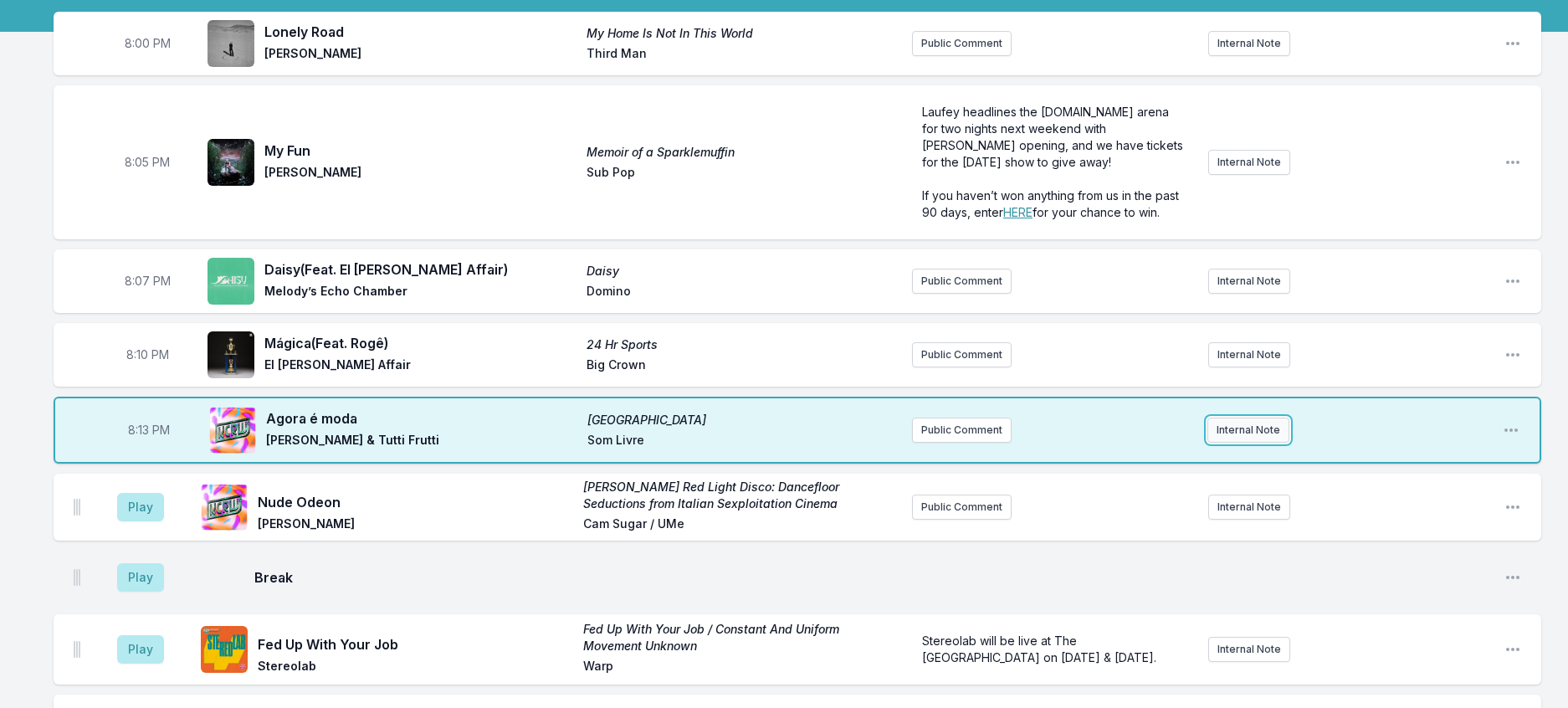
click at [1239, 443] on button "Internal Note" at bounding box center [1248, 430] width 82 height 25
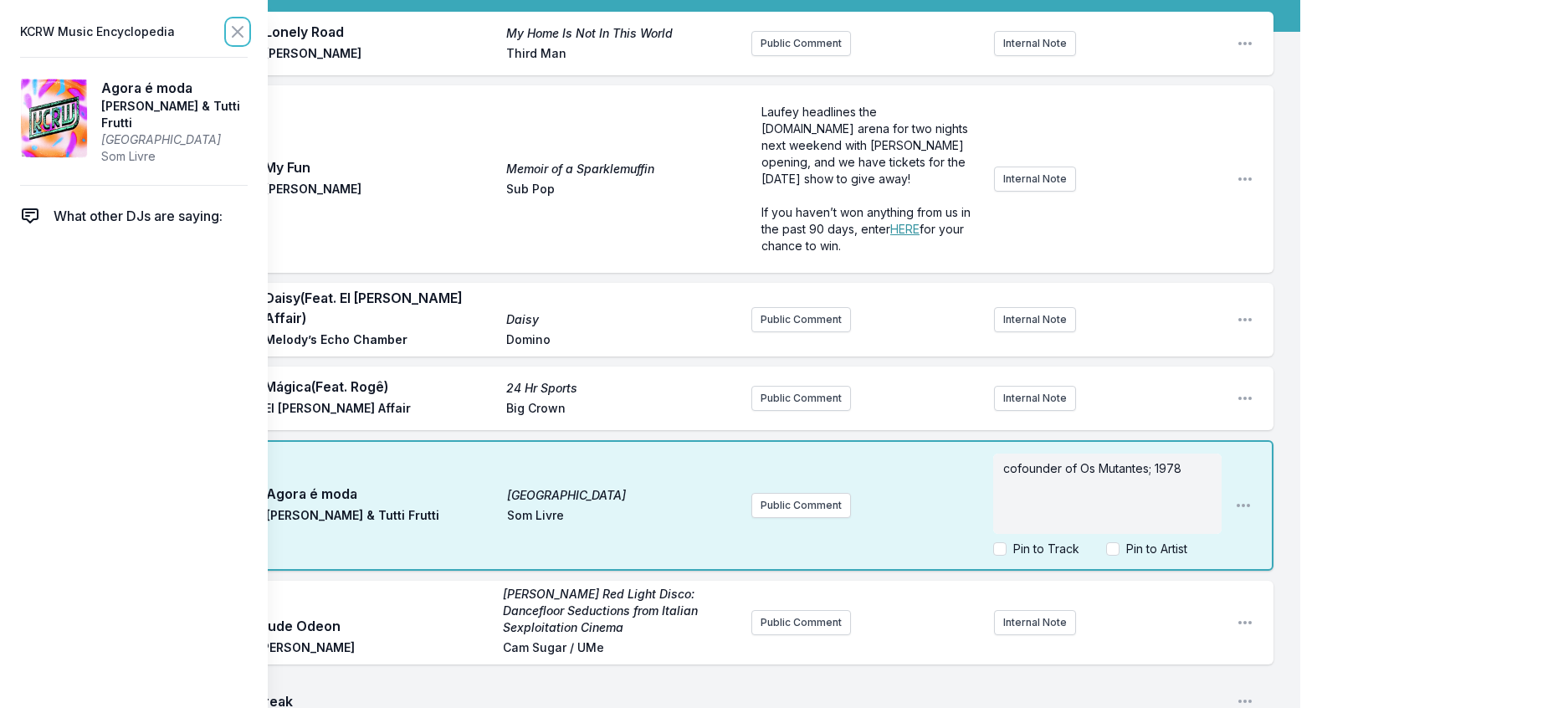
click at [243, 36] on icon at bounding box center [237, 32] width 10 height 10
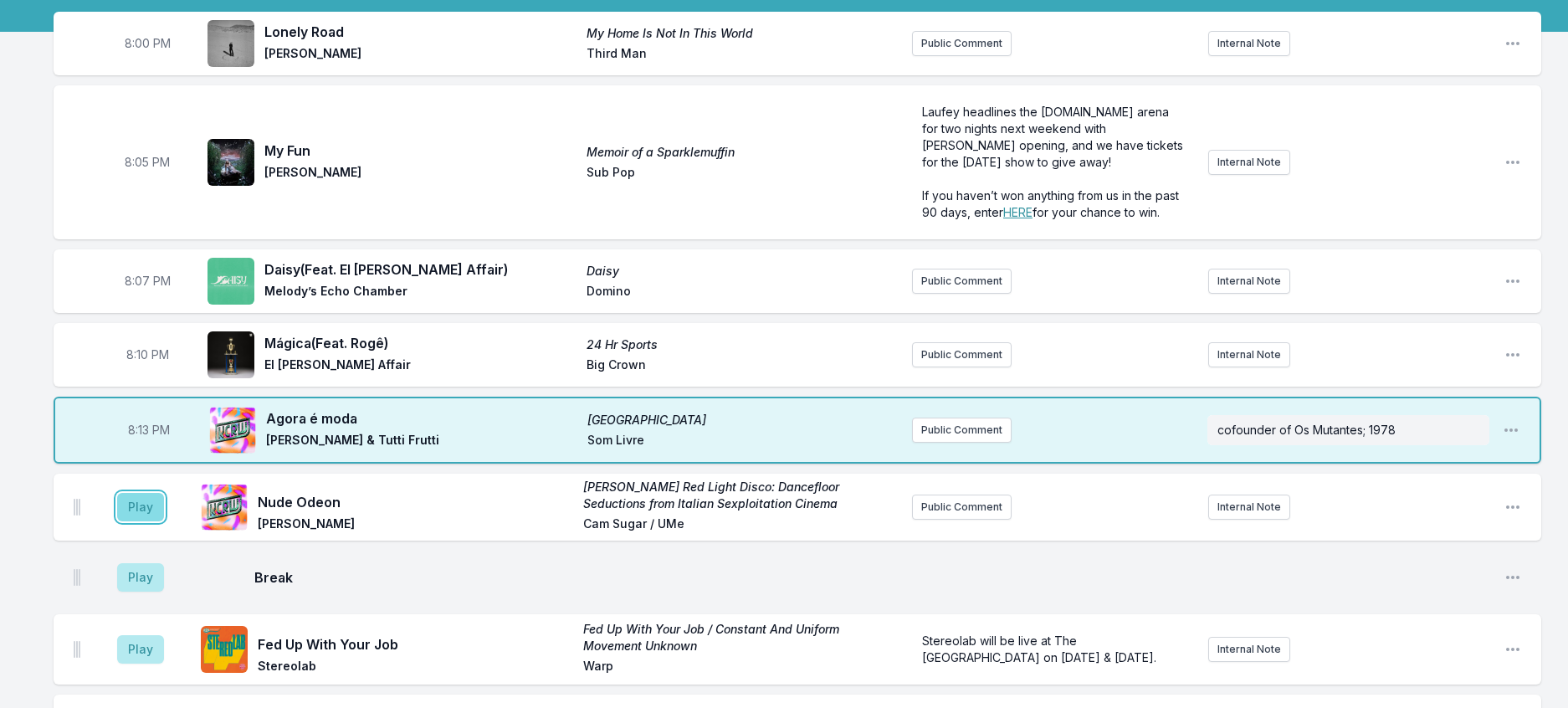
click at [147, 521] on button "Play" at bounding box center [140, 507] width 47 height 28
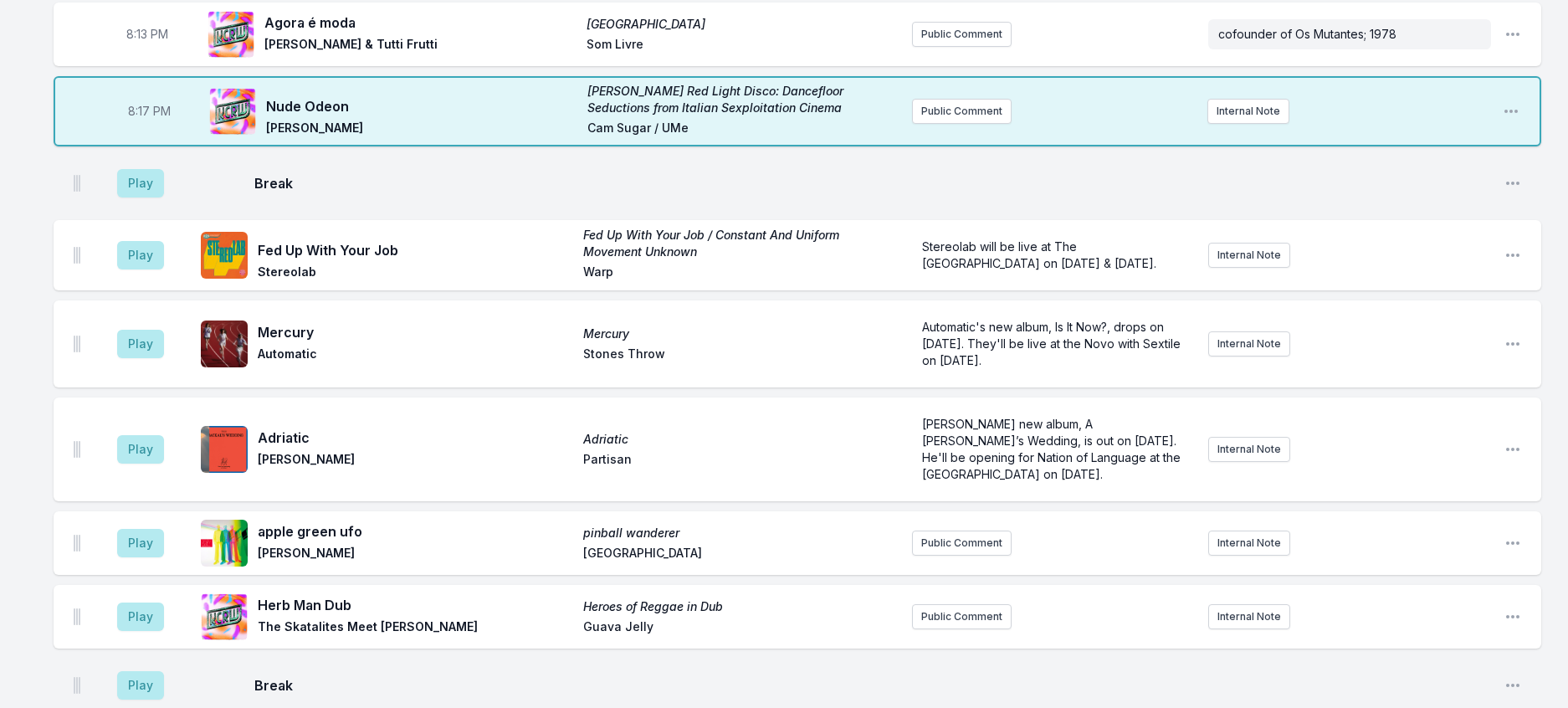
scroll to position [487, 0]
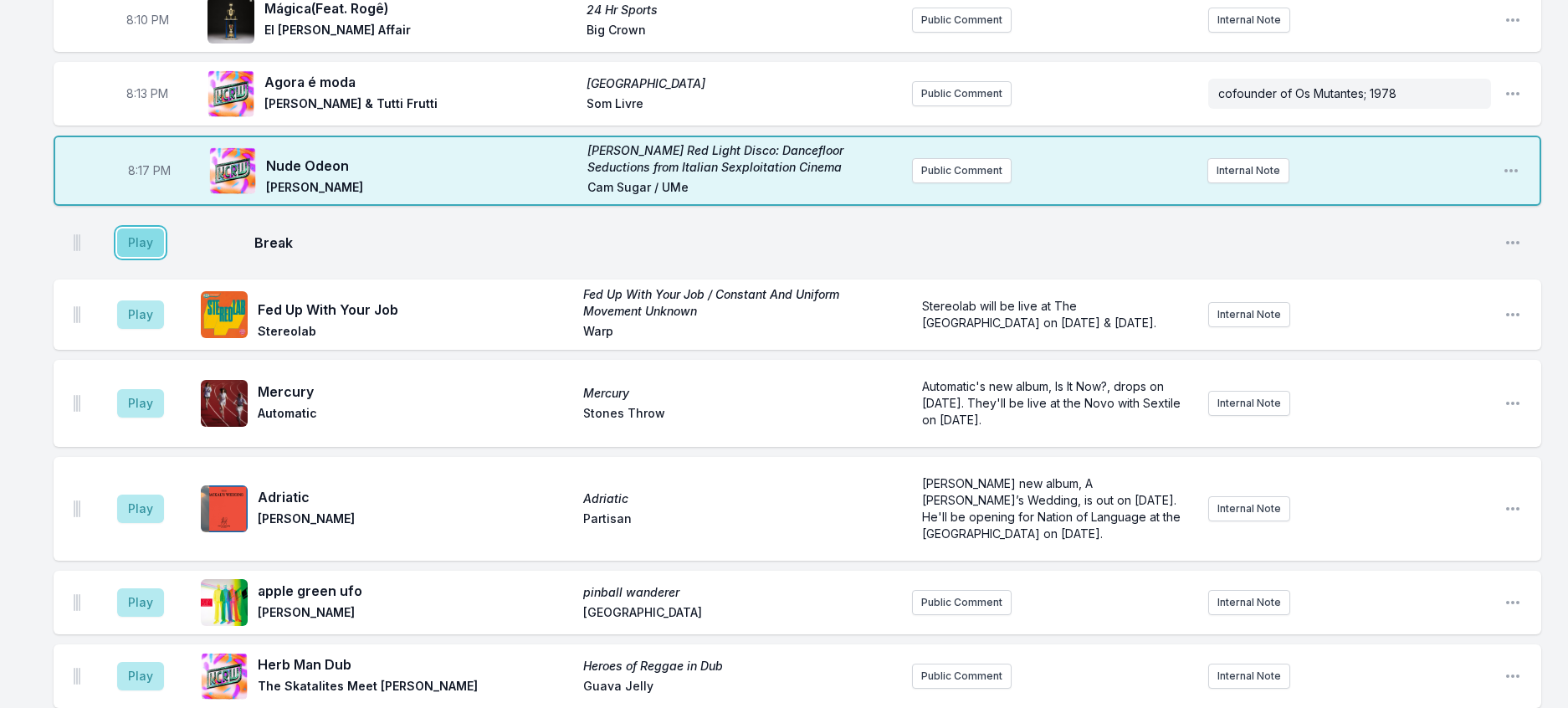
click at [140, 257] on button "Play" at bounding box center [140, 243] width 47 height 28
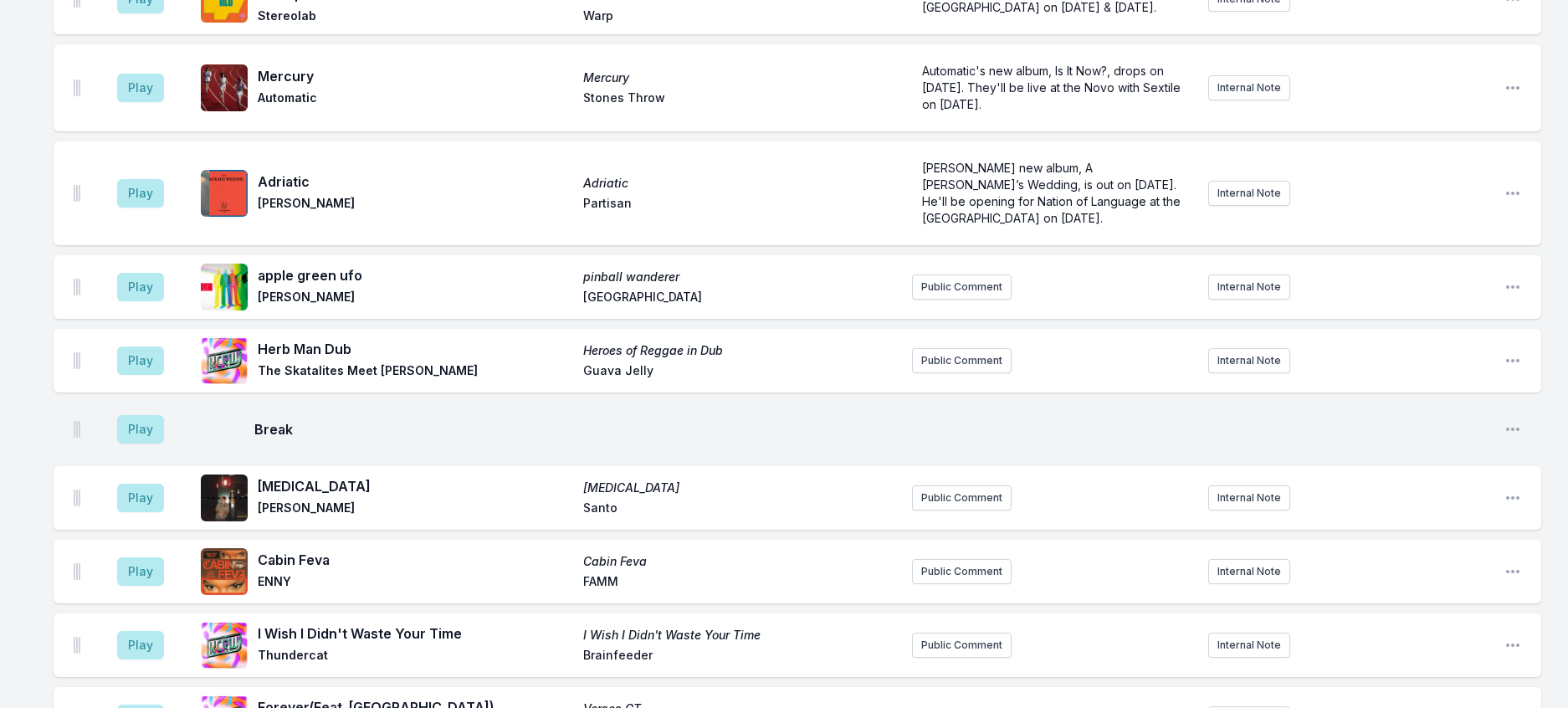
scroll to position [822, 0]
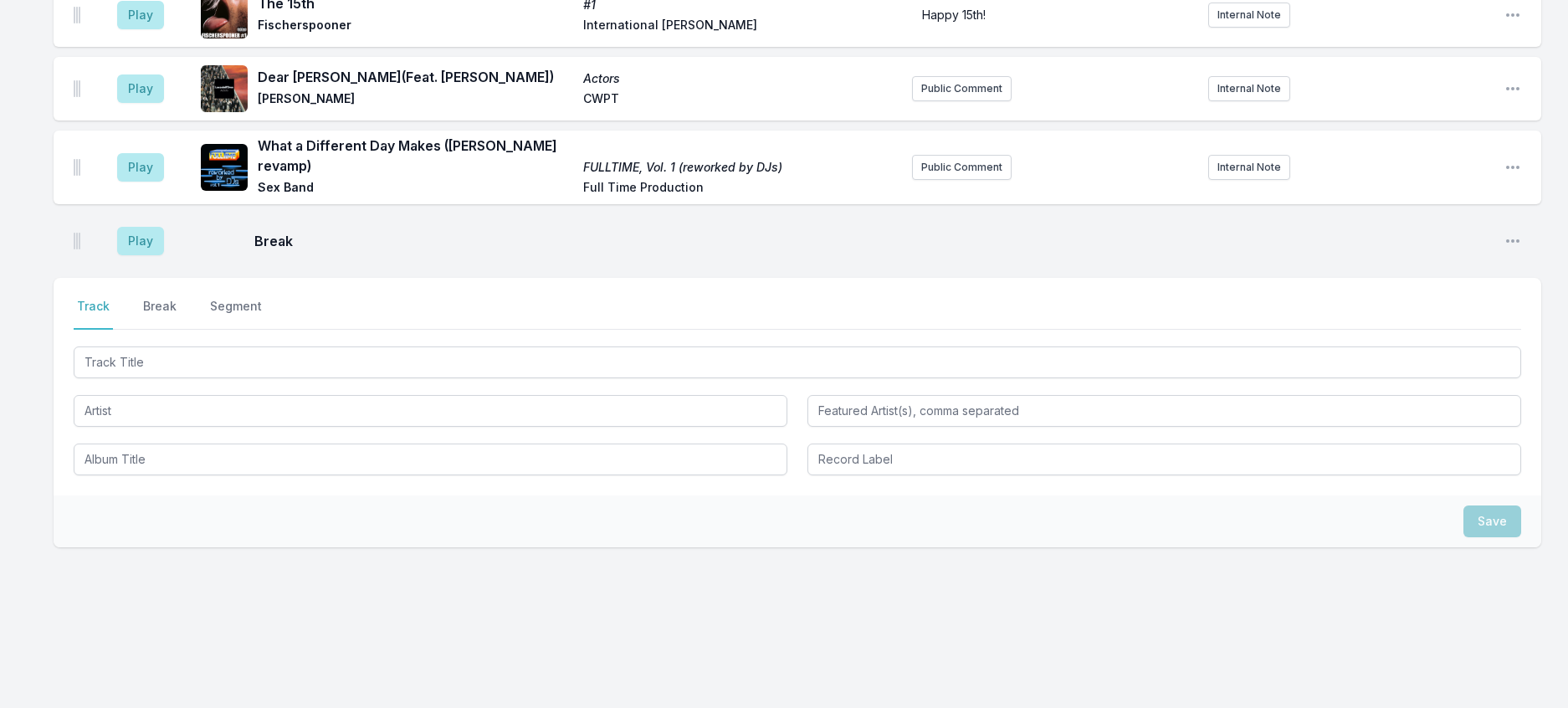
scroll to position [2244, 0]
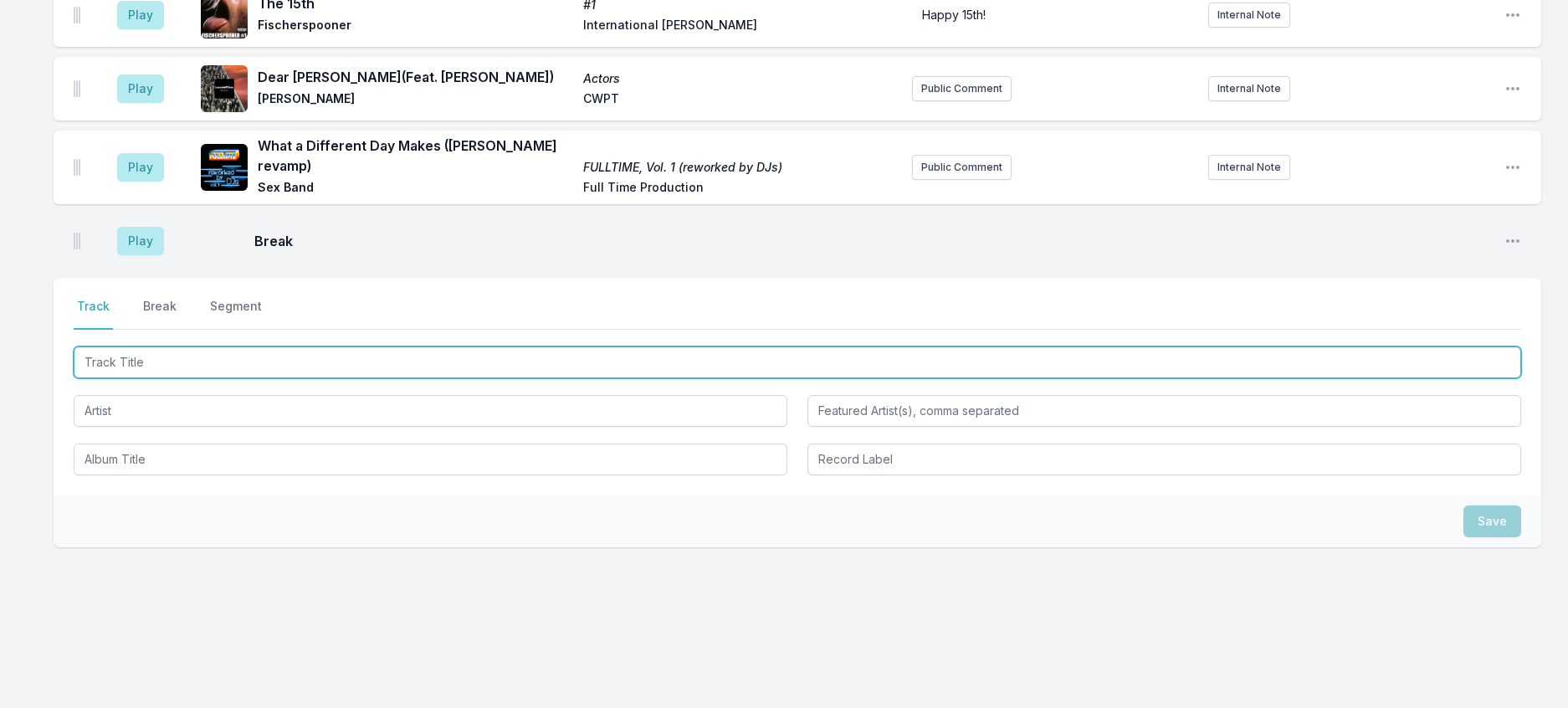
click at [192, 378] on input "Track Title" at bounding box center [797, 362] width 1447 height 32
type input "Generator"
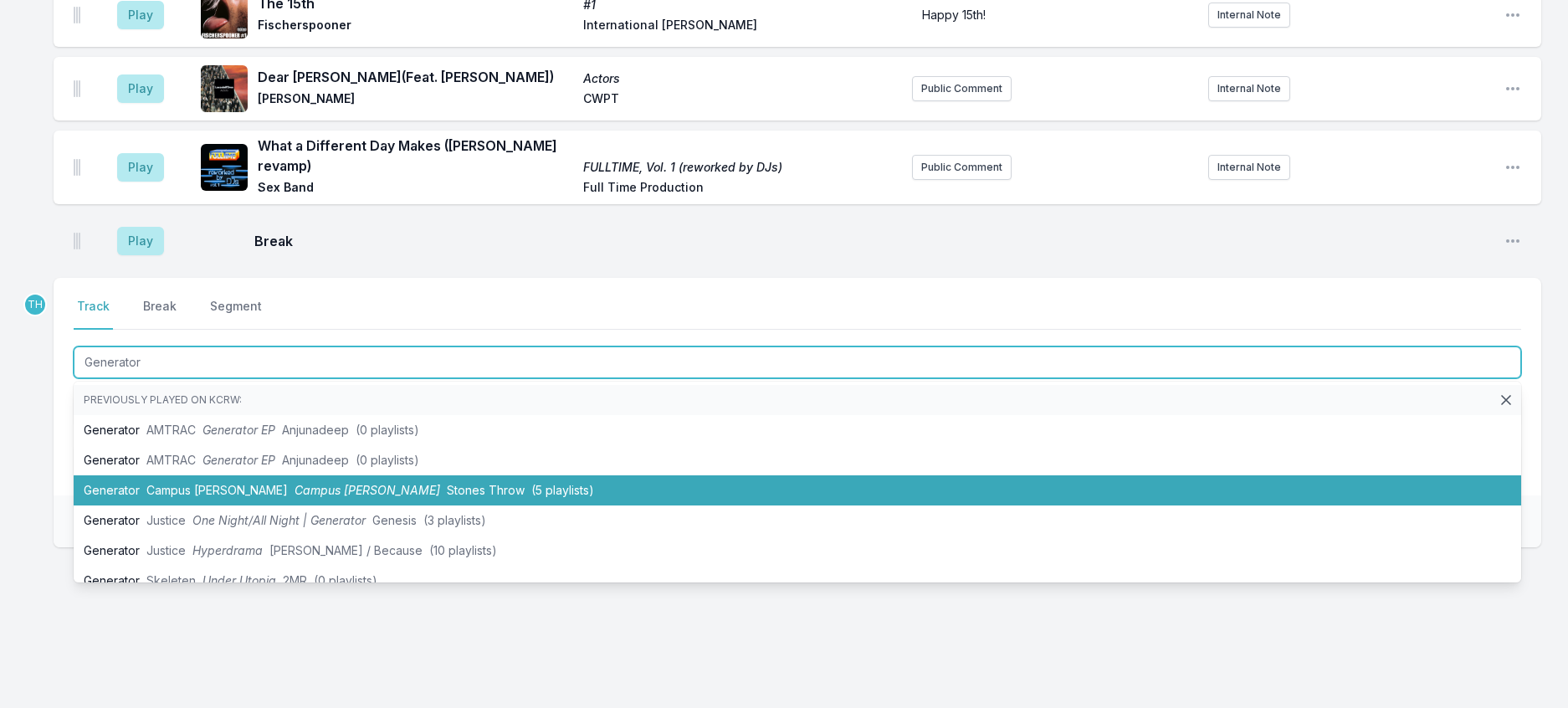
click at [294, 497] on span "Campus Christy" at bounding box center [367, 489] width 146 height 14
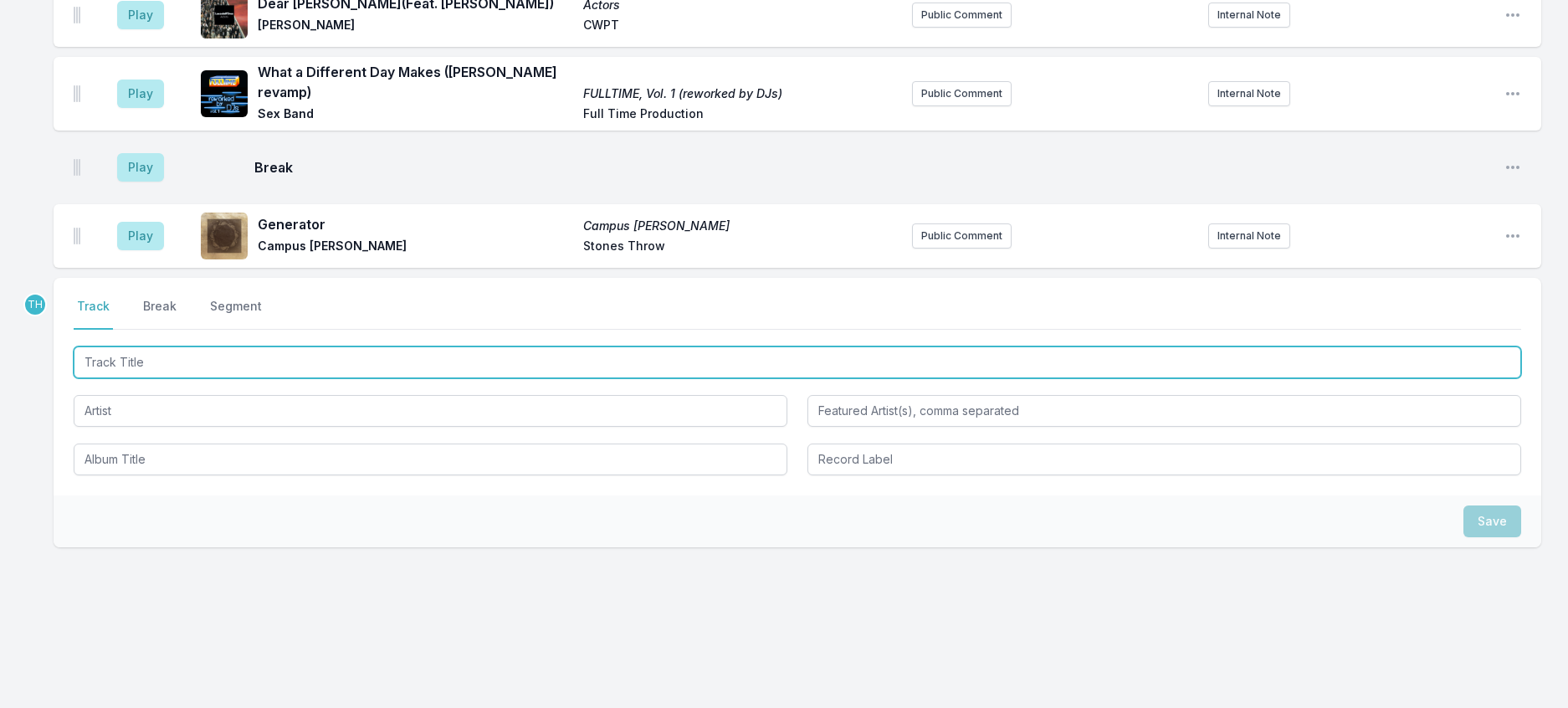
scroll to position [2327, 0]
click at [435, 378] on input "Track Title" at bounding box center [797, 362] width 1447 height 32
type input "Run Free"
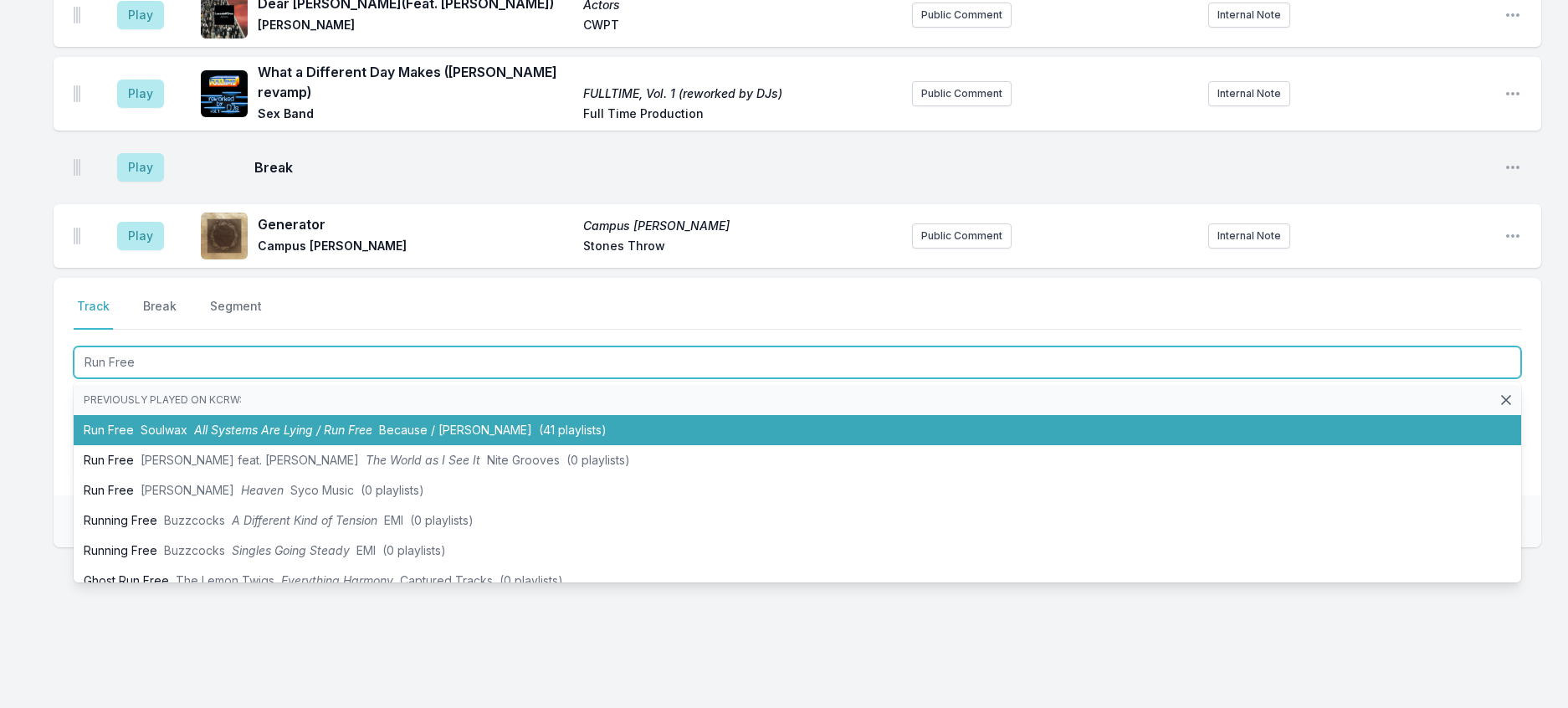
click at [383, 445] on li "Run Free Soulwax All Systems Are Lying / Run Free Because / Deewee (41 playlist…" at bounding box center [797, 430] width 1447 height 30
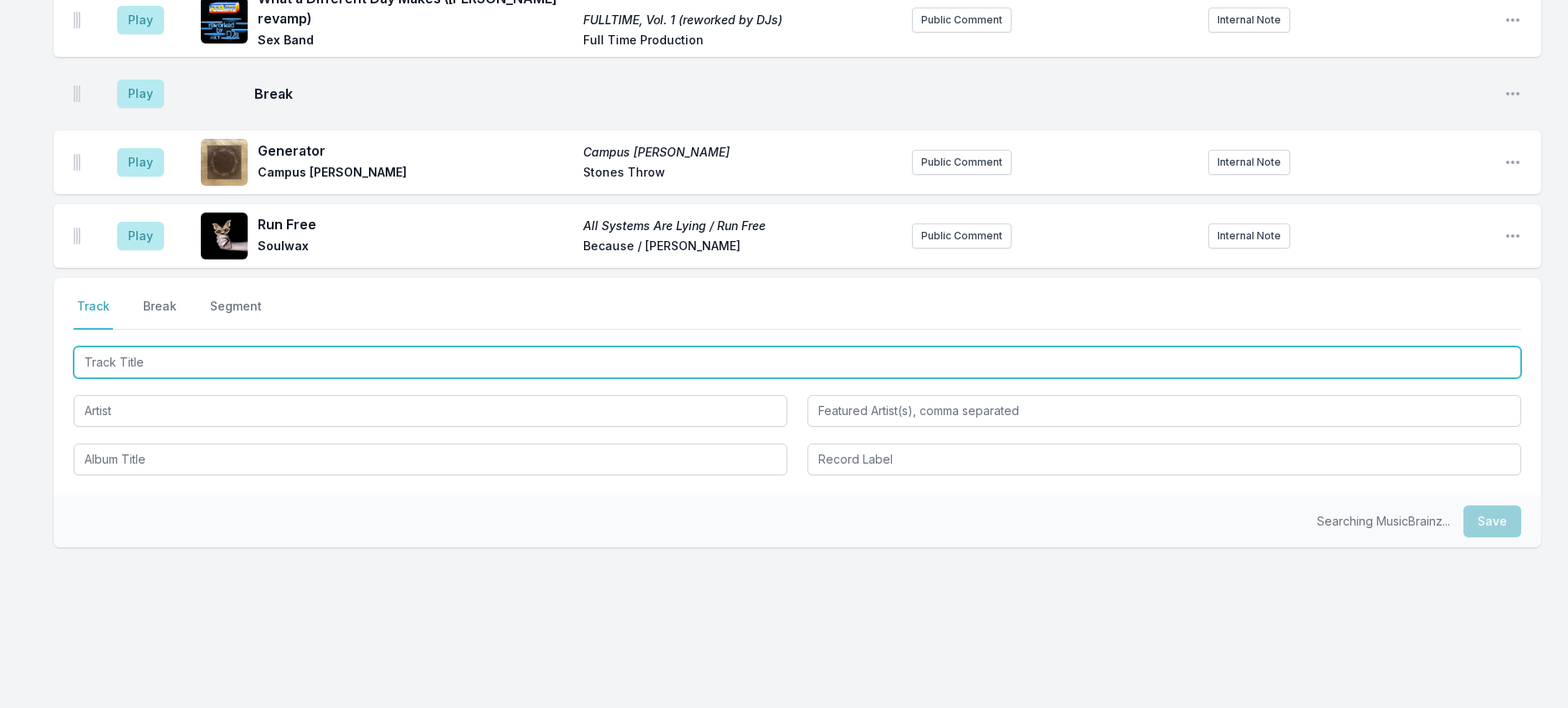
scroll to position [2409, 0]
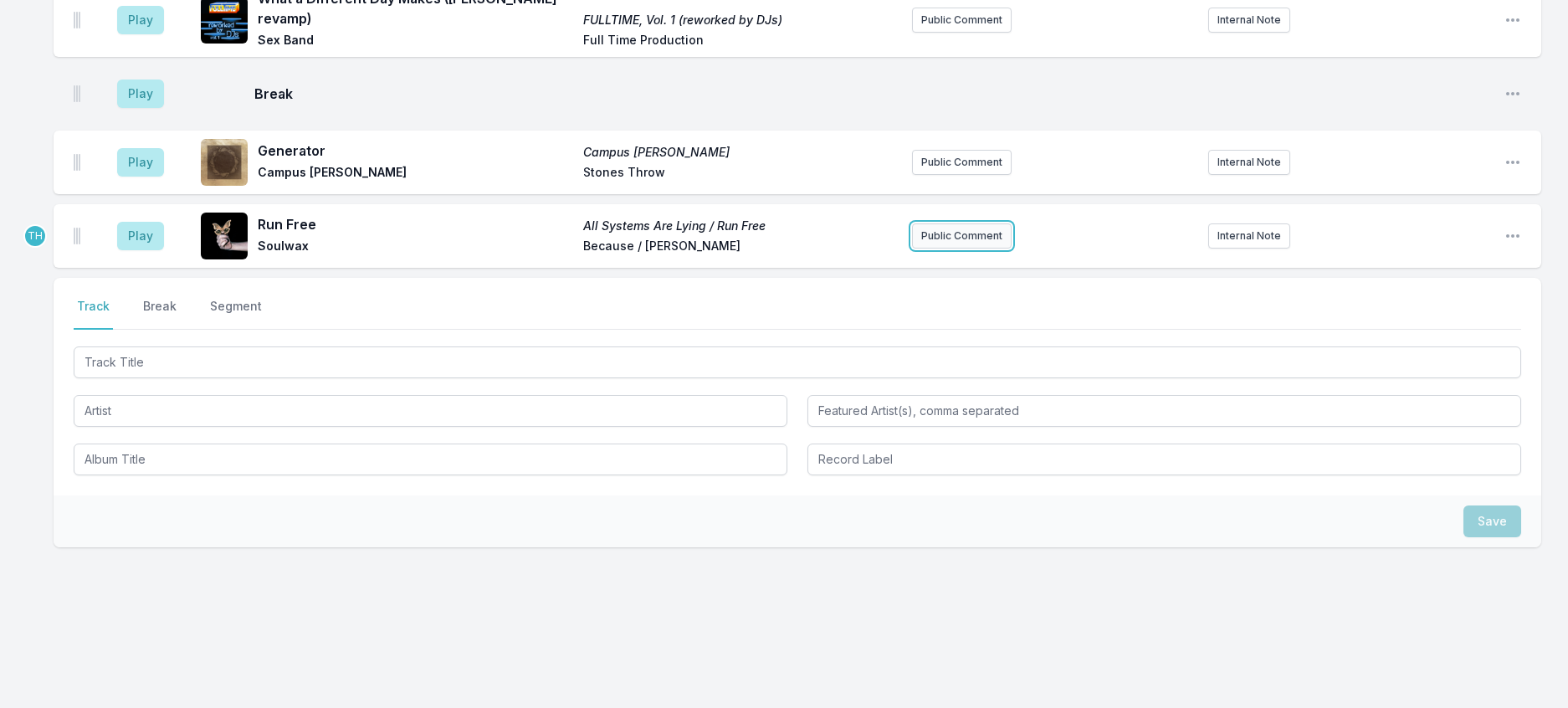
click at [917, 248] on button "Public Comment" at bounding box center [962, 235] width 100 height 25
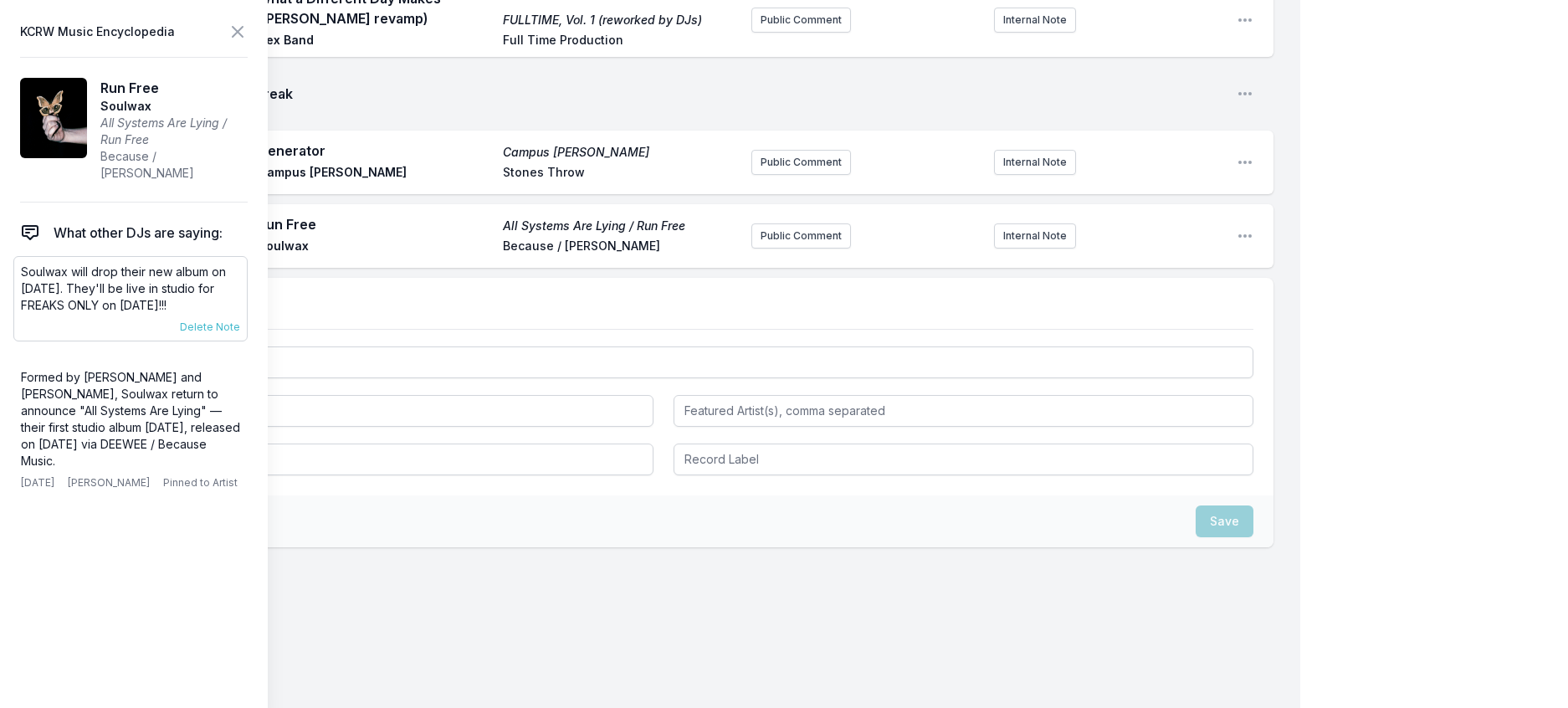
scroll to position [2410, 0]
drag, startPoint x: 254, startPoint y: 325, endPoint x: 13, endPoint y: 291, distance: 243.4
click at [13, 291] on aside "KCRW Music Encyclopedia Run Free Soulwax All Systems Are Lying / Run Free Becau…" at bounding box center [134, 354] width 268 height 708
click at [767, 248] on button "Public Comment" at bounding box center [801, 235] width 100 height 25
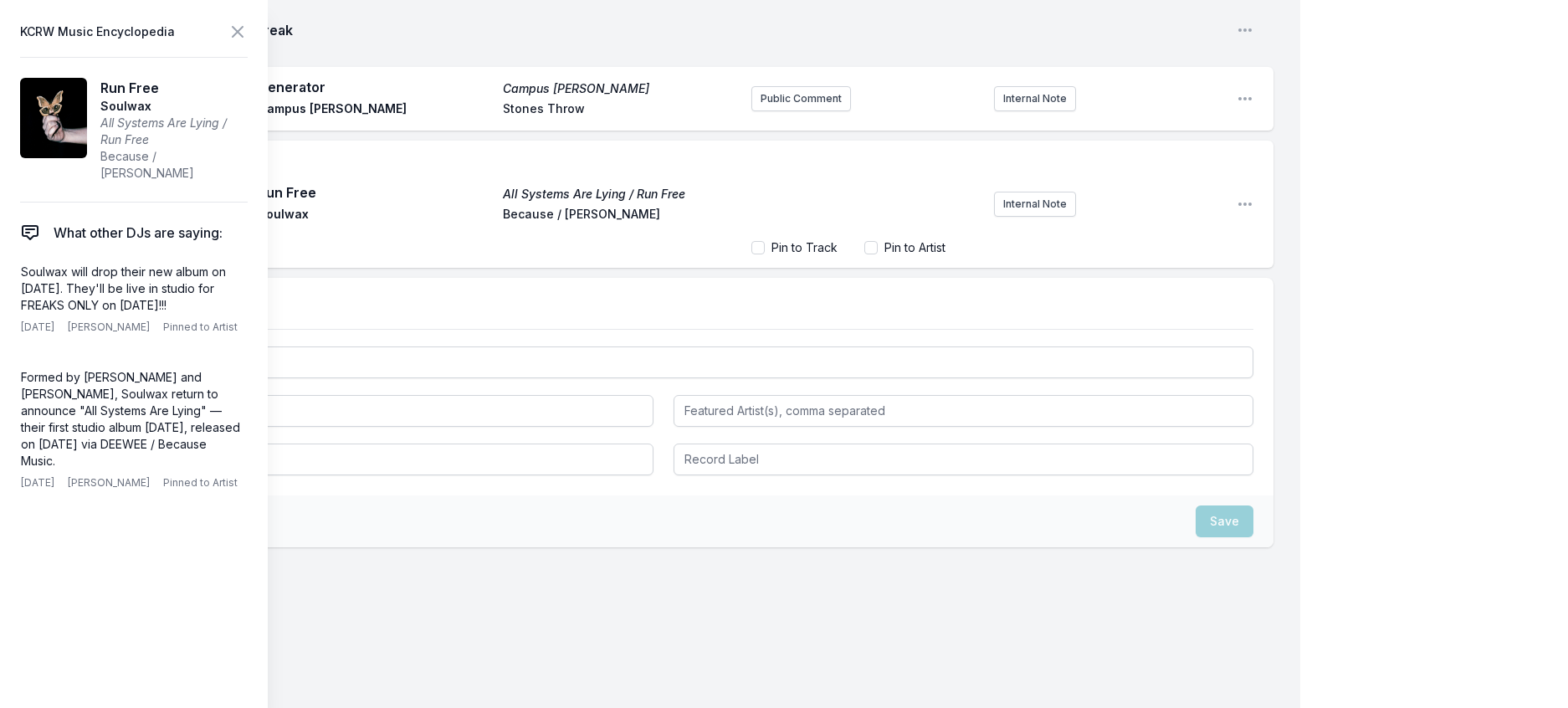
scroll to position [2481, 0]
drag, startPoint x: 792, startPoint y: 545, endPoint x: 778, endPoint y: 545, distance: 14.0
click at [778, 207] on span "Soulwax will drop their new album on October 17th. They'll be live in studio fo…" at bounding box center [865, 183] width 208 height 48
click at [248, 34] on icon at bounding box center [237, 31] width 20 height 20
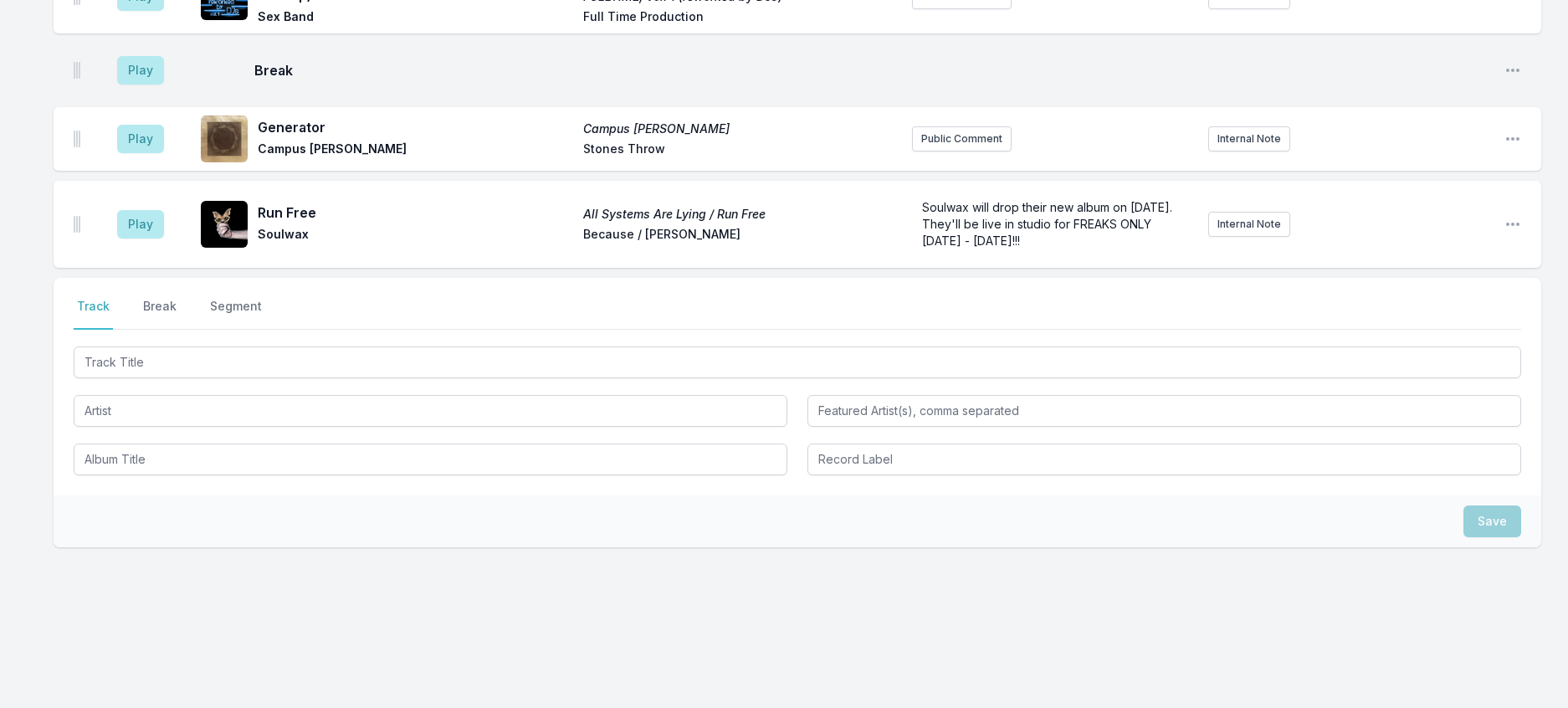
scroll to position [2473, 0]
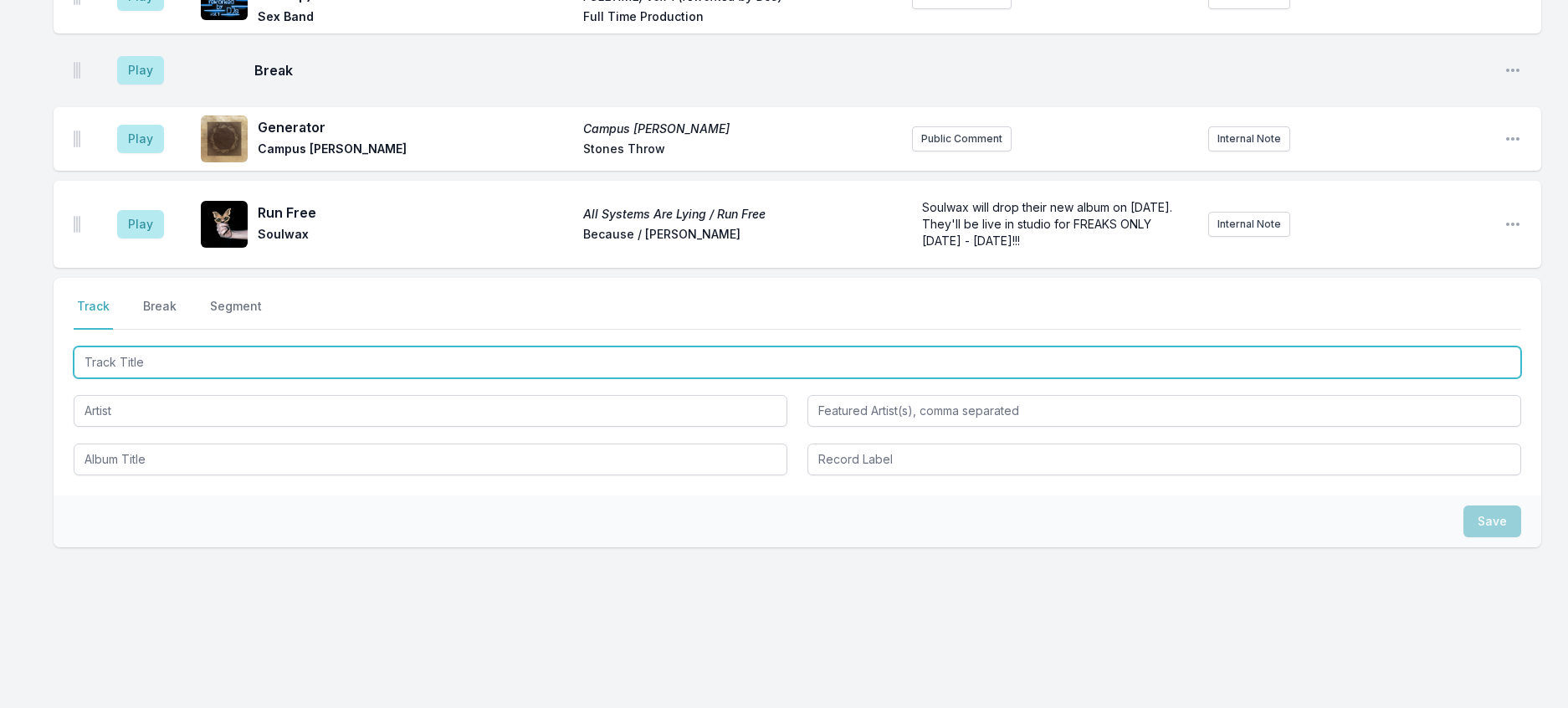
click at [236, 378] on input "Track Title" at bounding box center [797, 362] width 1447 height 32
type input "aS aLIVE aS YOU"
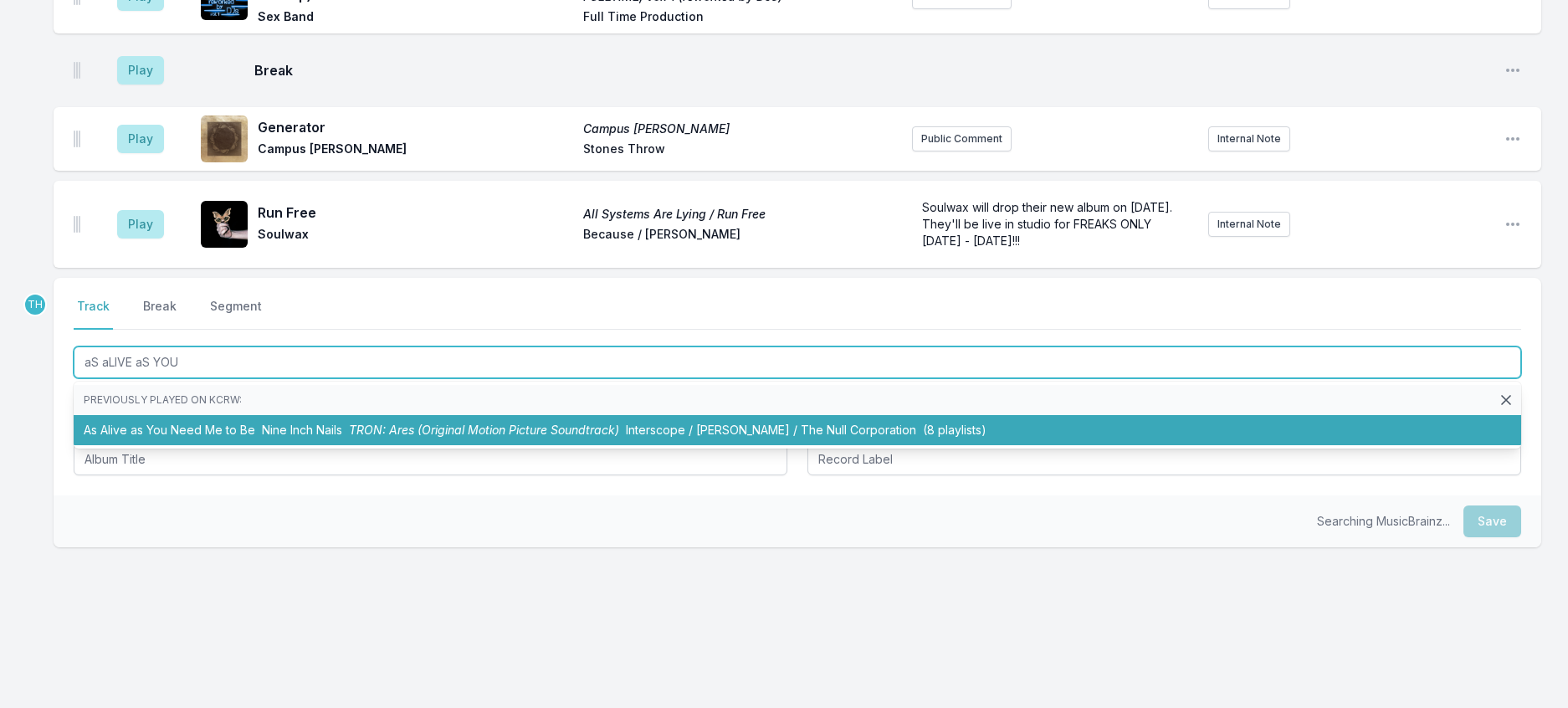
click at [492, 437] on span "TRON: Ares (Original Motion Picture Soundtrack)" at bounding box center [483, 429] width 270 height 14
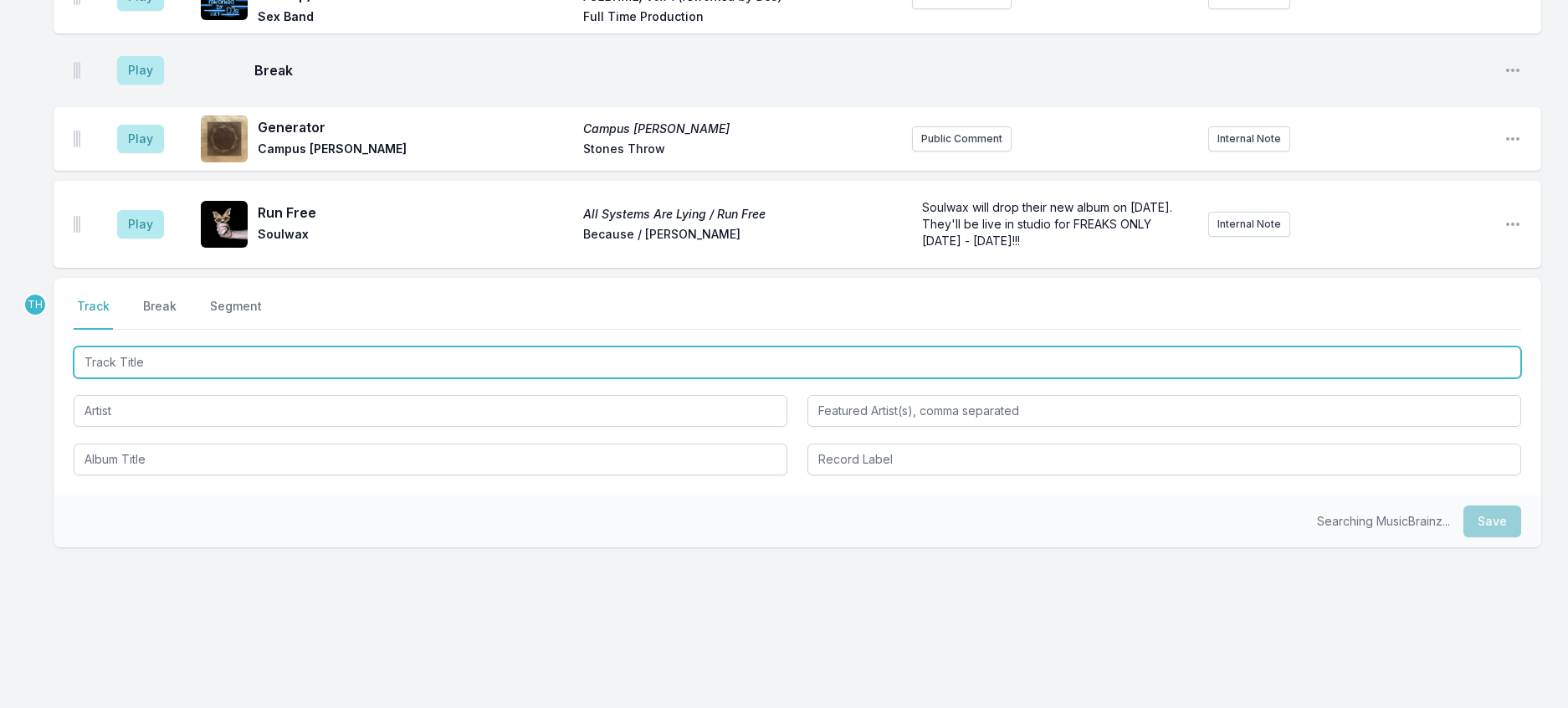
scroll to position [2561, 0]
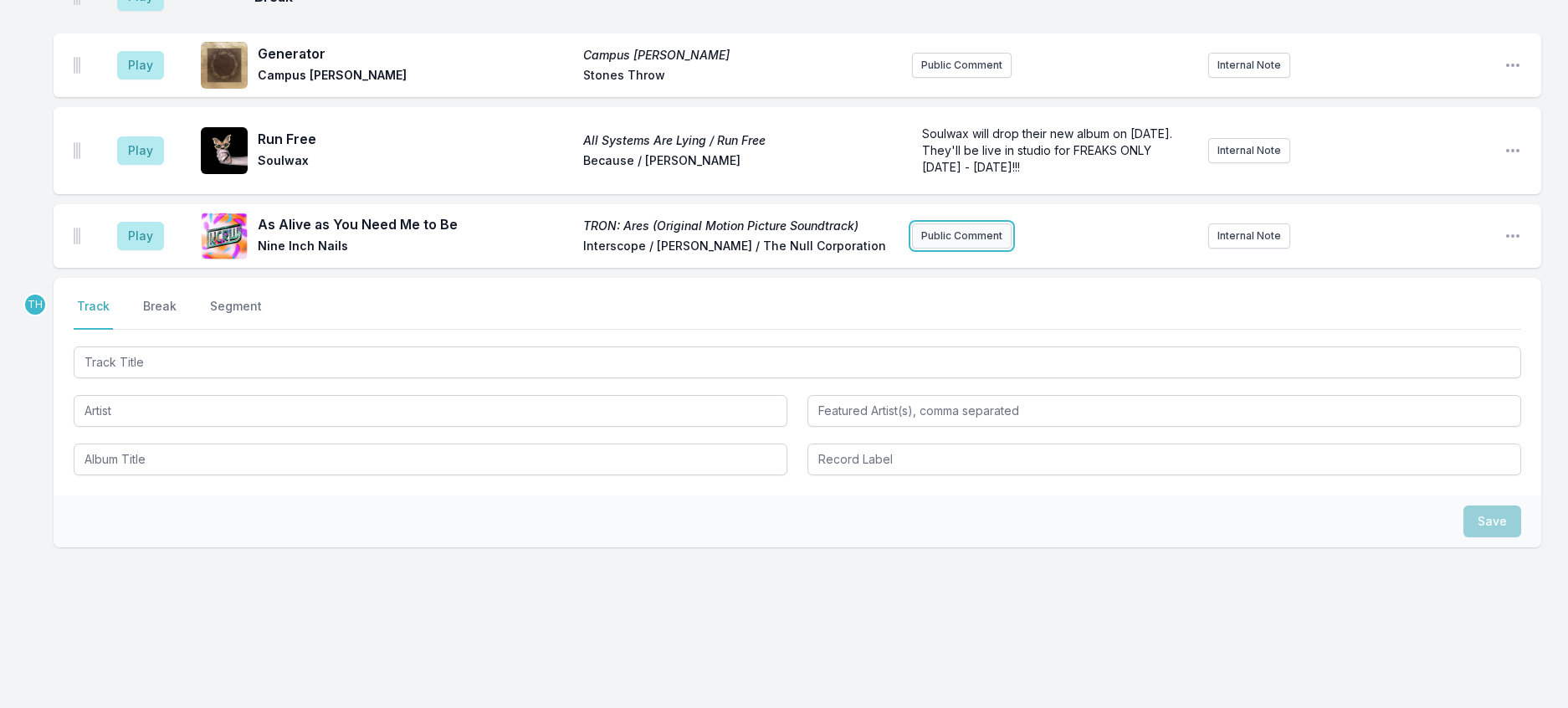
click at [957, 248] on button "Public Comment" at bounding box center [962, 235] width 100 height 25
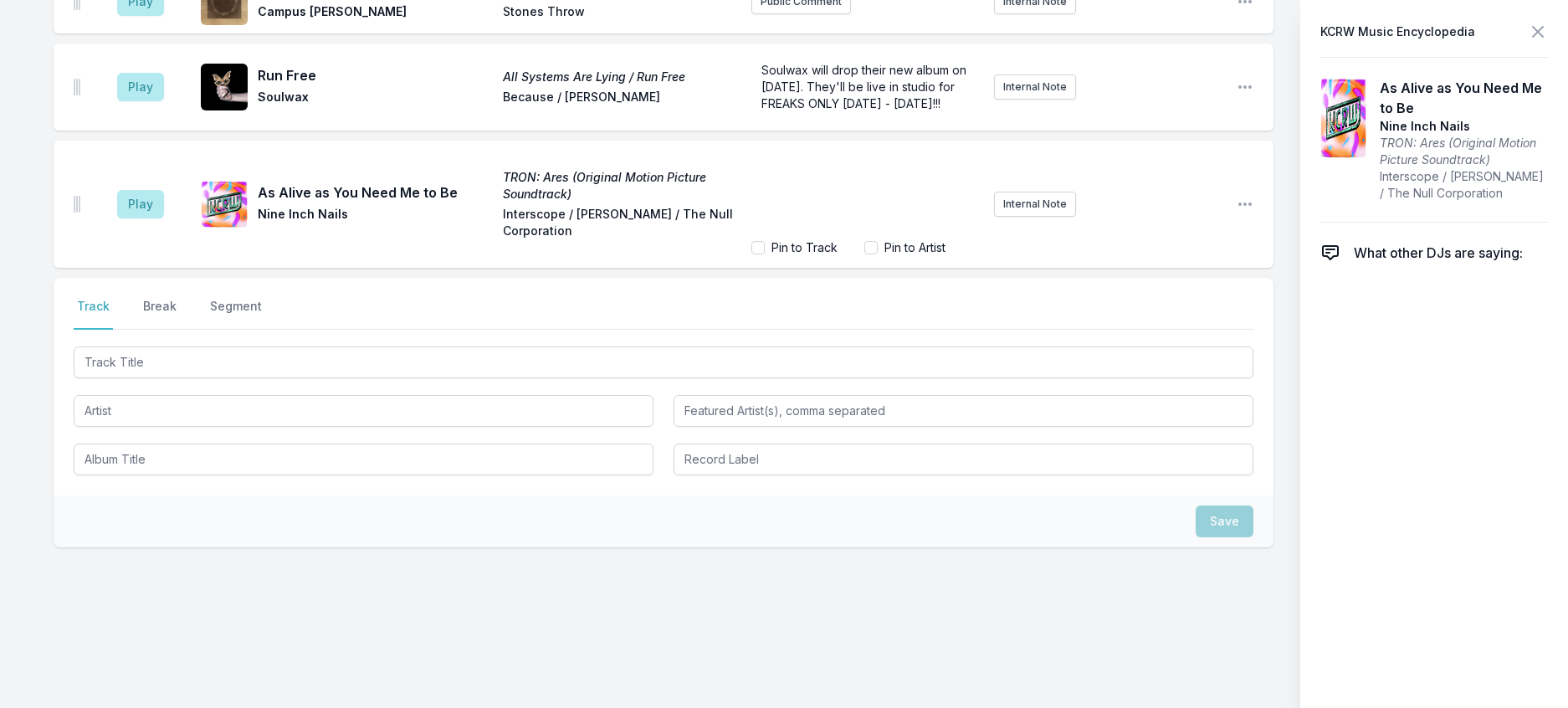
scroll to position [2628, 0]
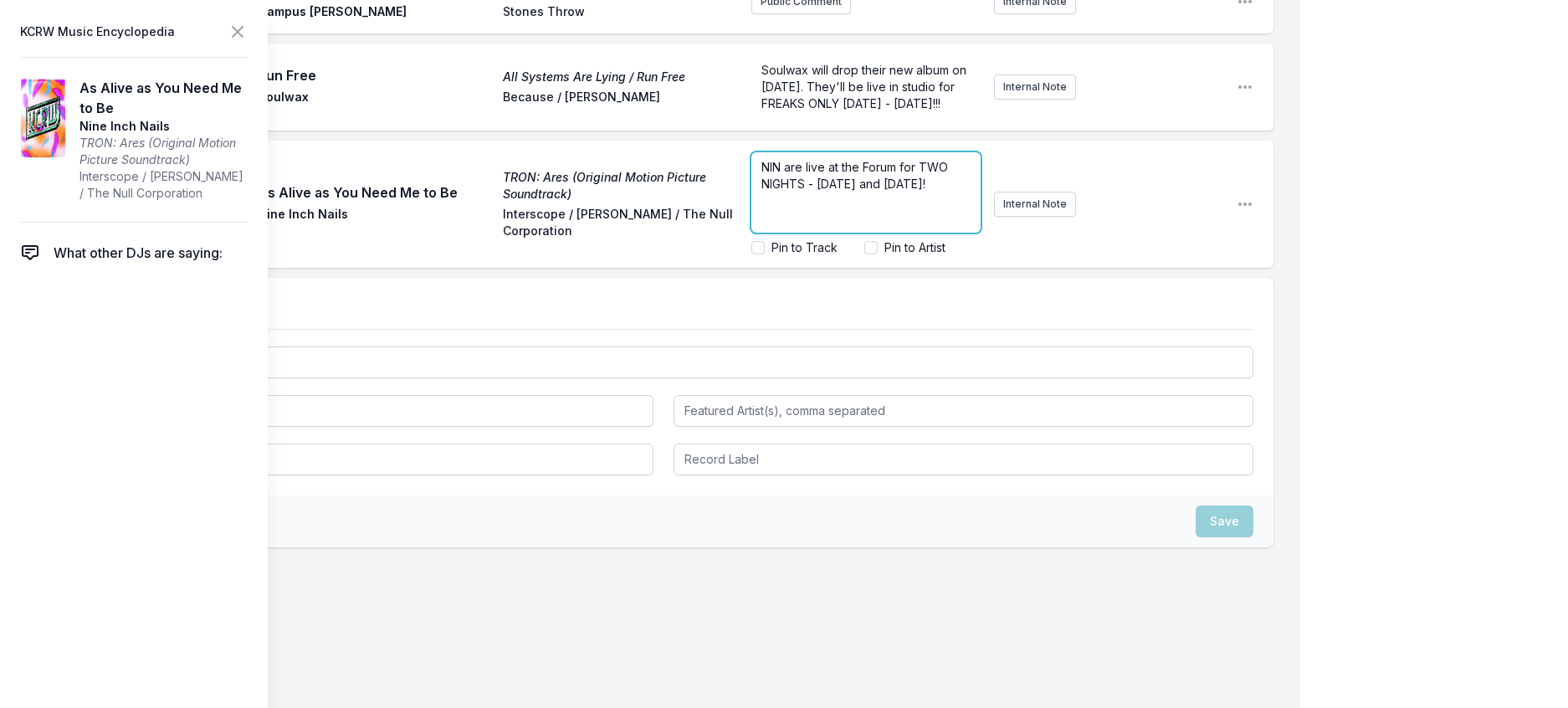
click at [831, 192] on p "NIN are live at the Forum for TWO NIGHTS - this Thursday and Friday!" at bounding box center [866, 176] width 209 height 34
click at [248, 34] on icon at bounding box center [237, 31] width 20 height 20
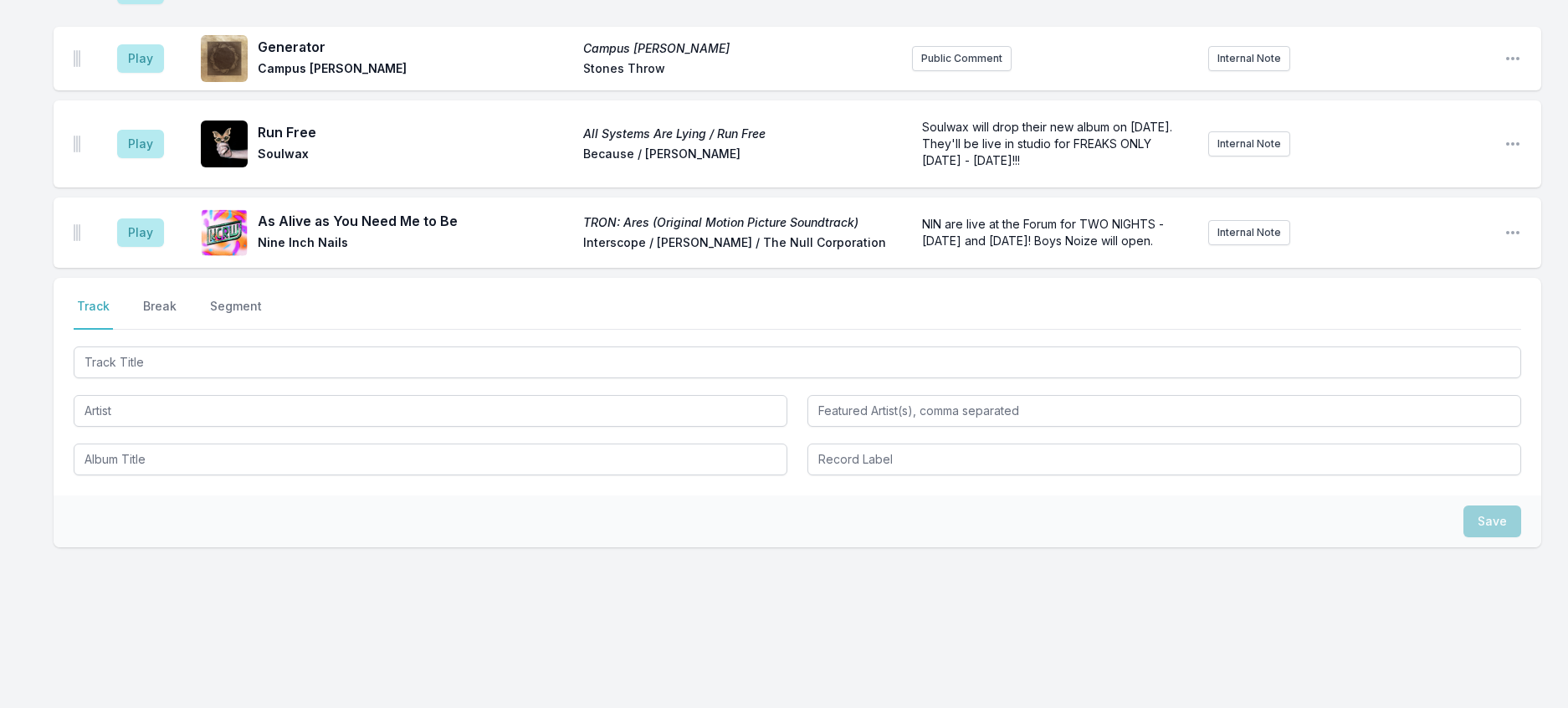
scroll to position [2584, 0]
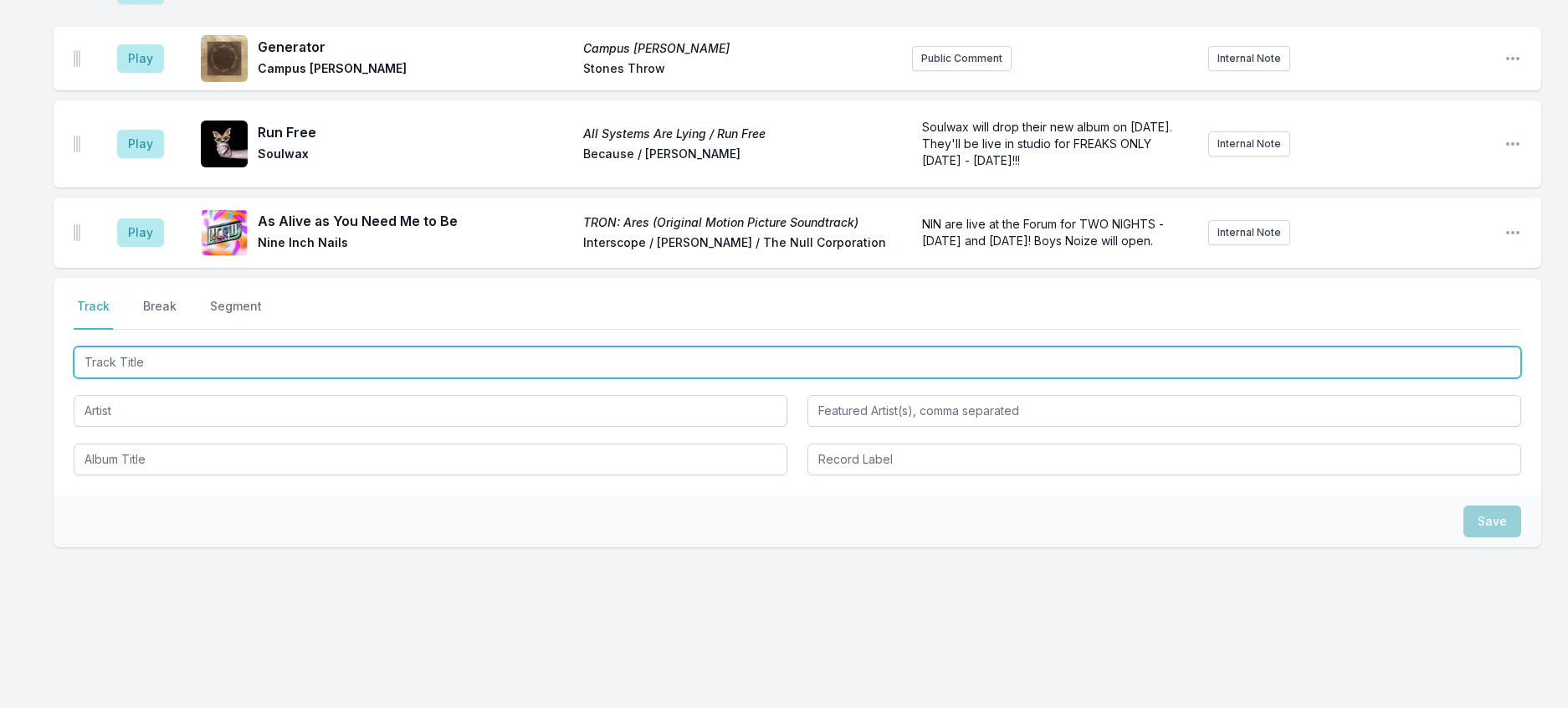
click at [381, 378] on input "Track Title" at bounding box center [797, 362] width 1447 height 32
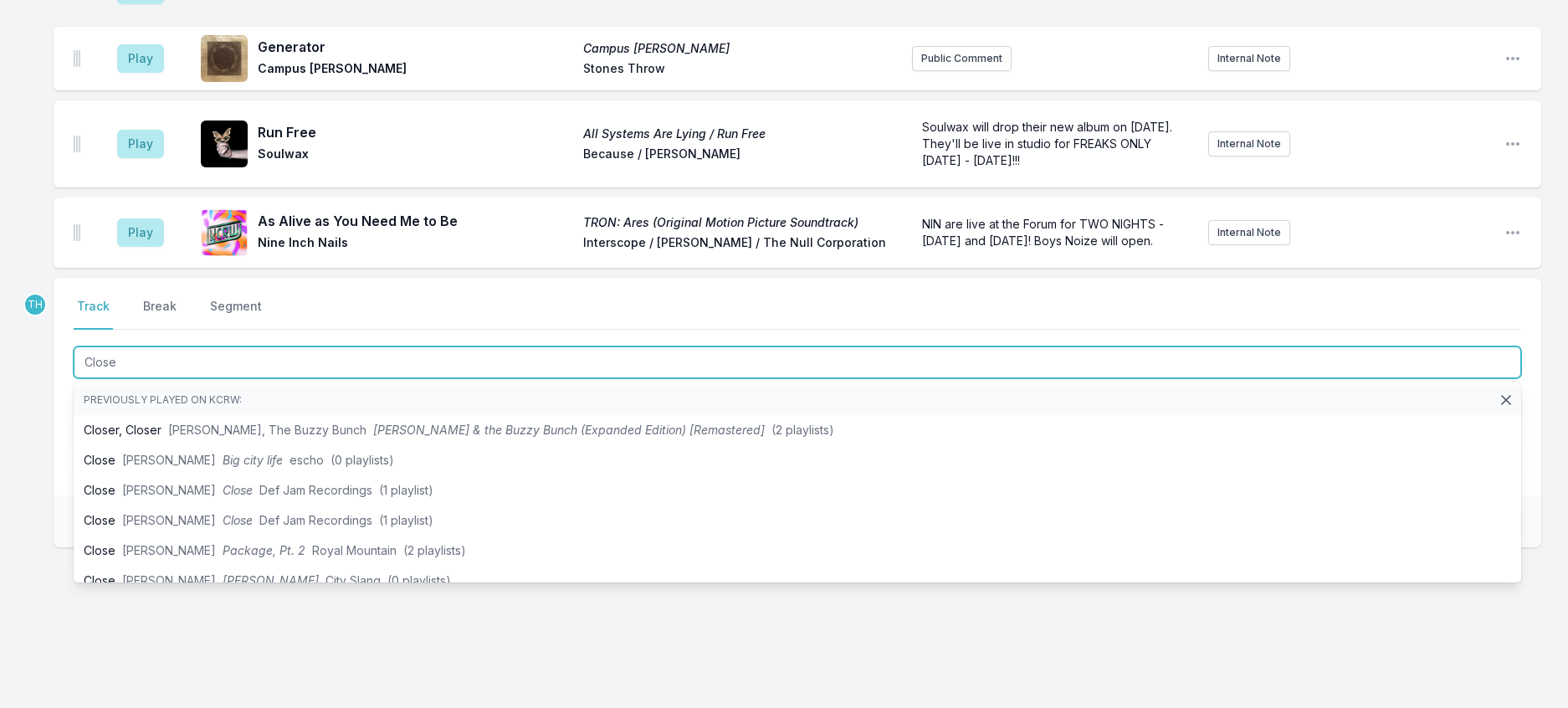
type input "Close"
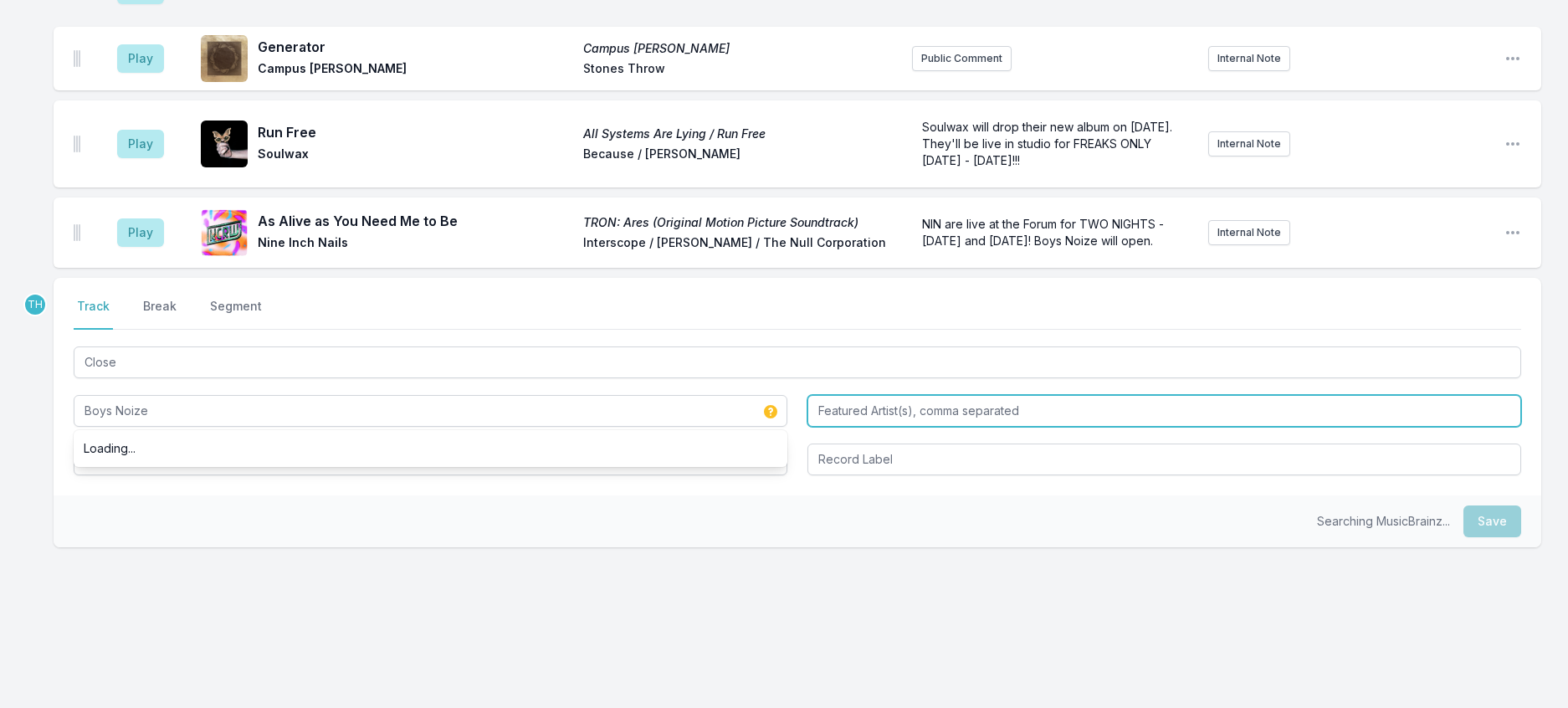
type input "Boys Noize"
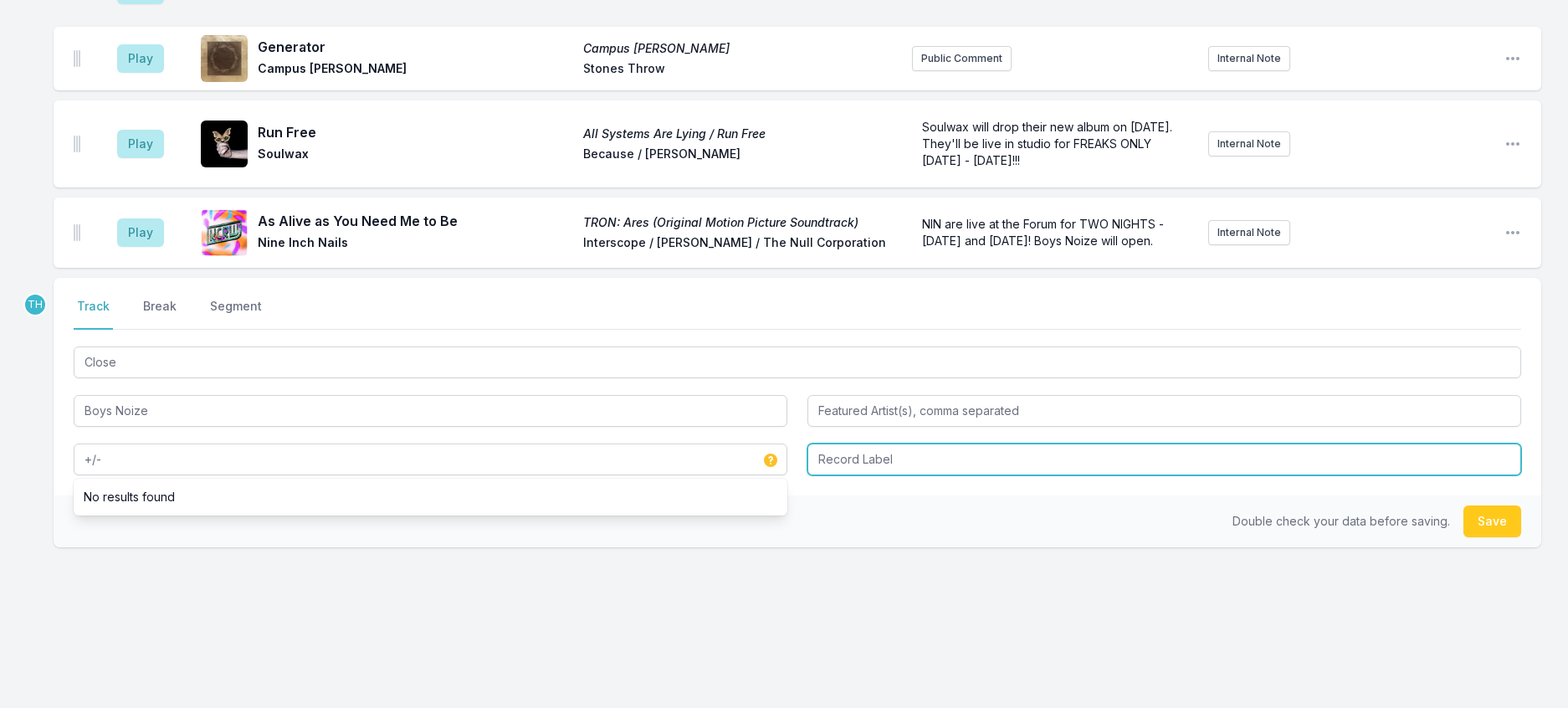
type input "+/-"
type input "Boys Noize"
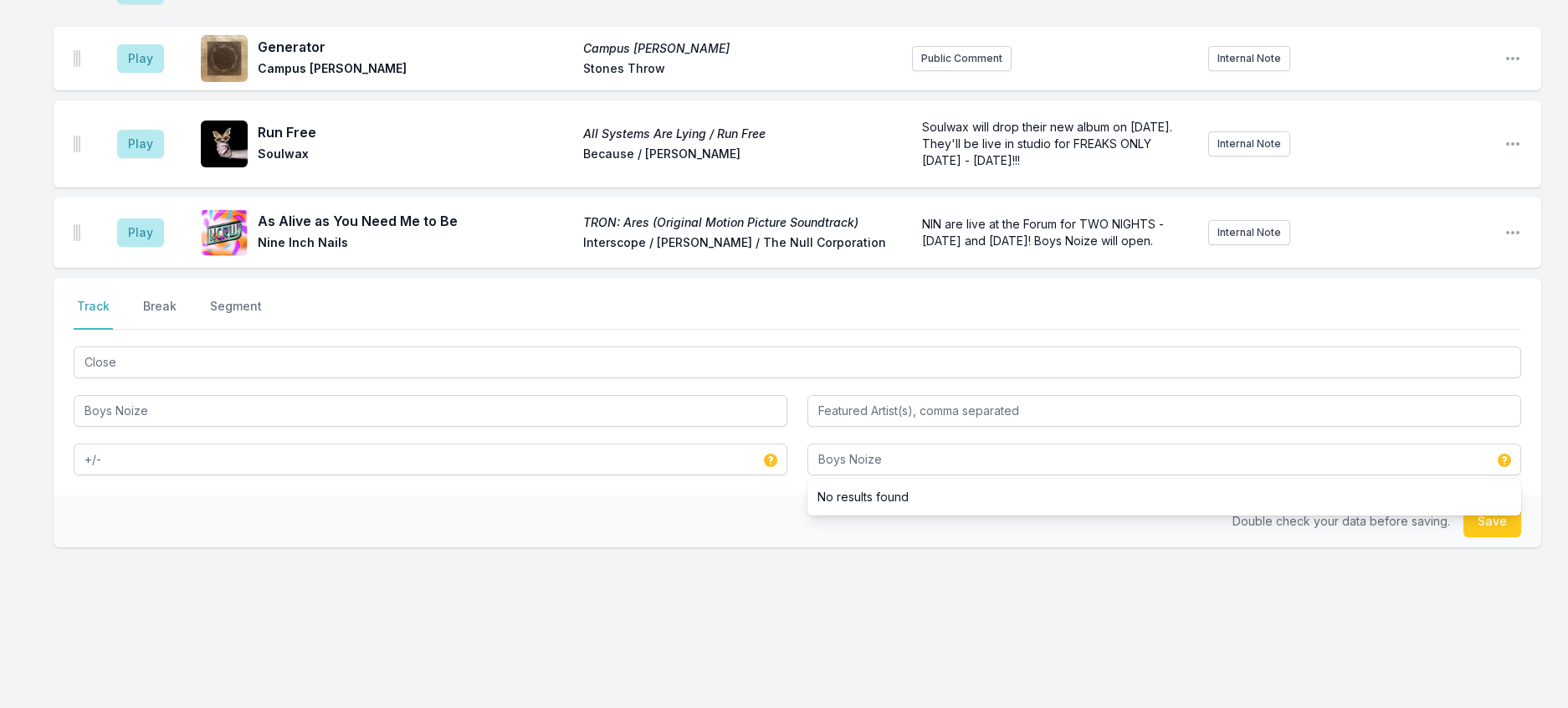
click at [756, 547] on div "Double check your data before saving. Save" at bounding box center [797, 521] width 1488 height 52
click at [1502, 537] on button "Save" at bounding box center [1492, 521] width 58 height 32
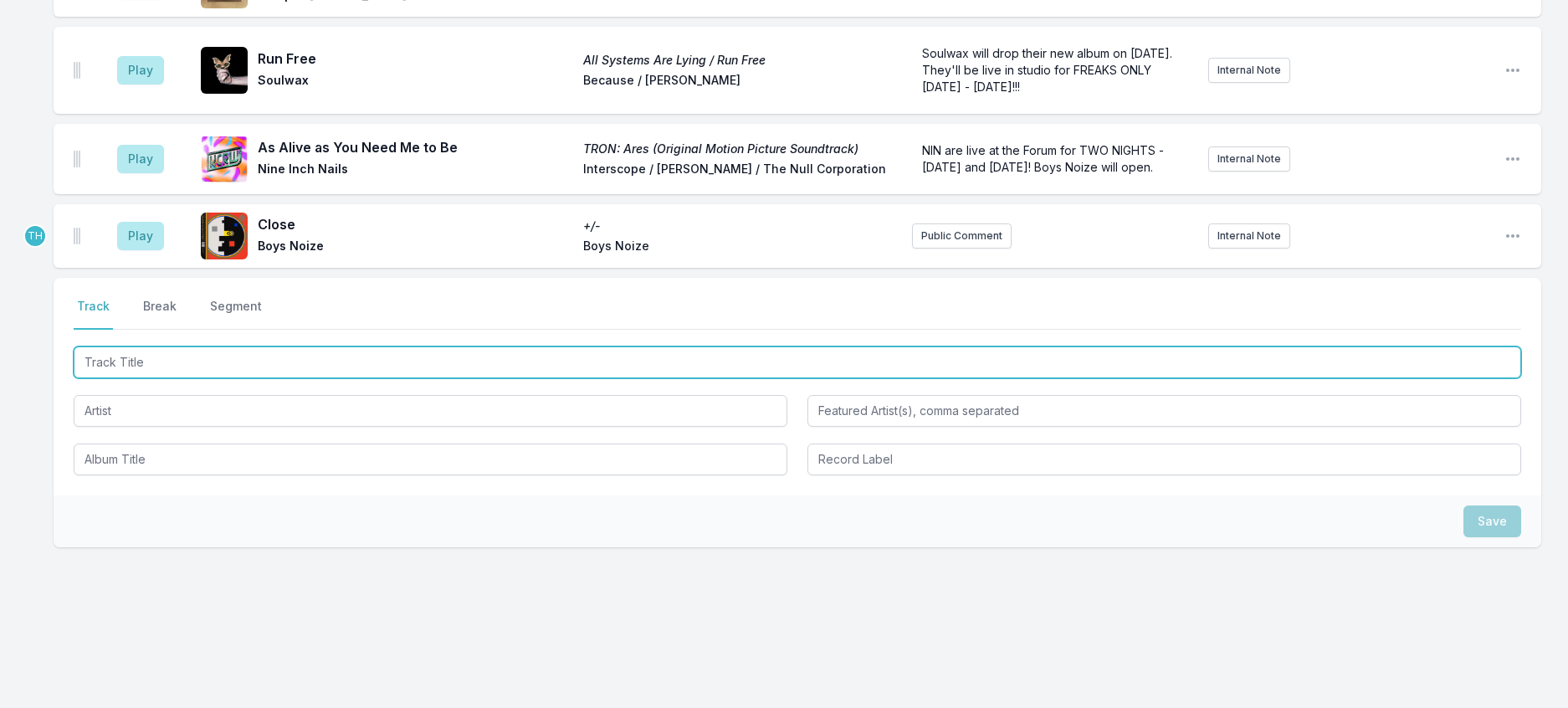
click at [292, 378] on input "Track Title" at bounding box center [797, 362] width 1447 height 32
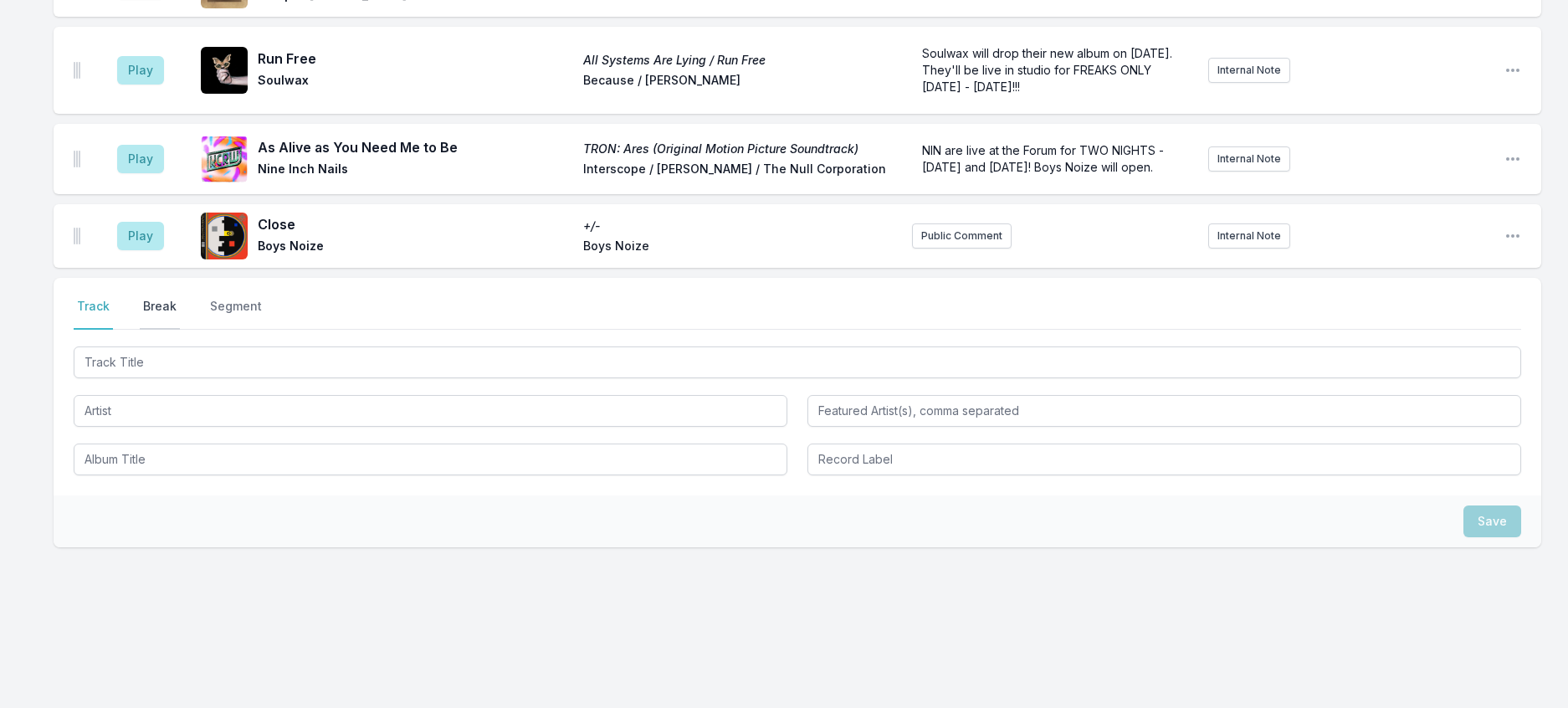
click at [180, 330] on button "Break" at bounding box center [160, 314] width 40 height 32
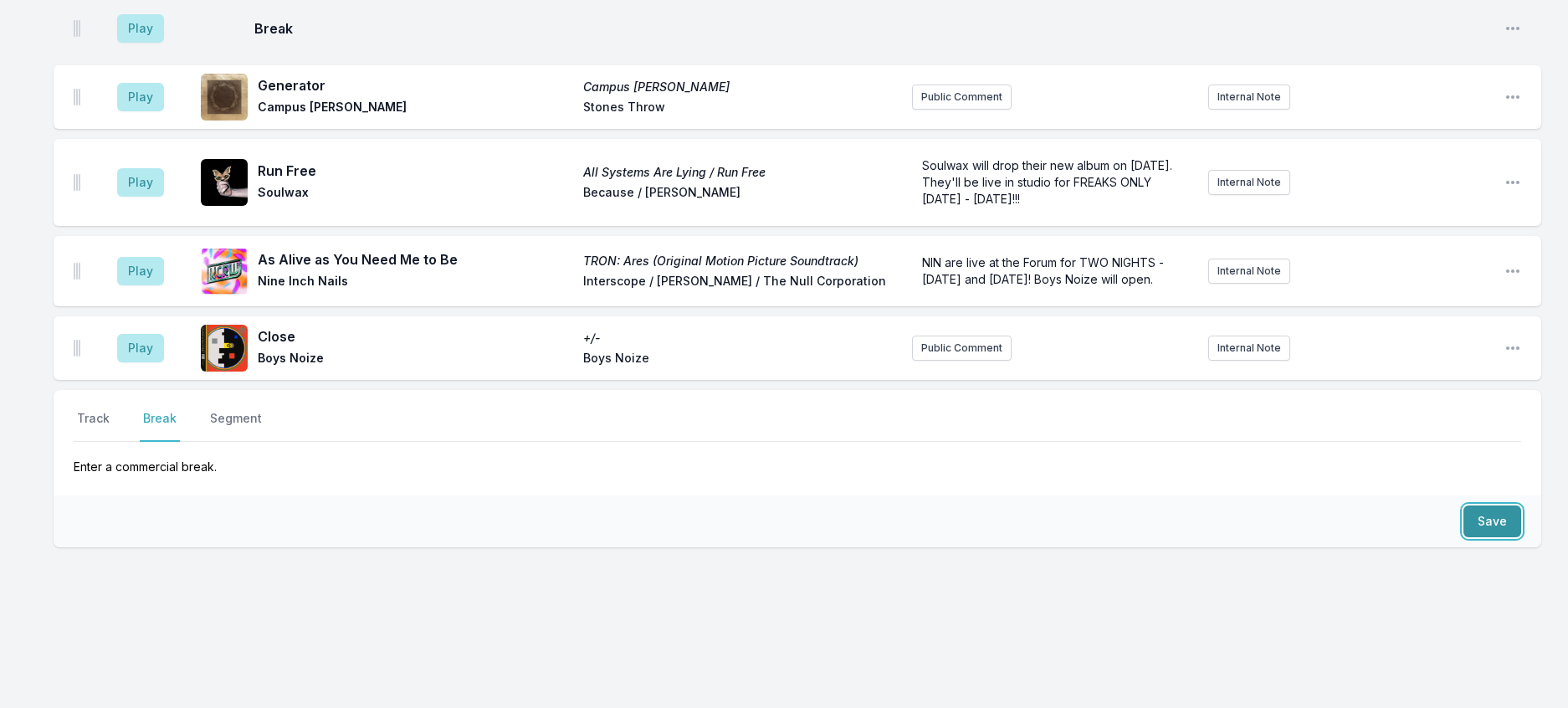
click at [1471, 534] on button "Save" at bounding box center [1492, 521] width 58 height 32
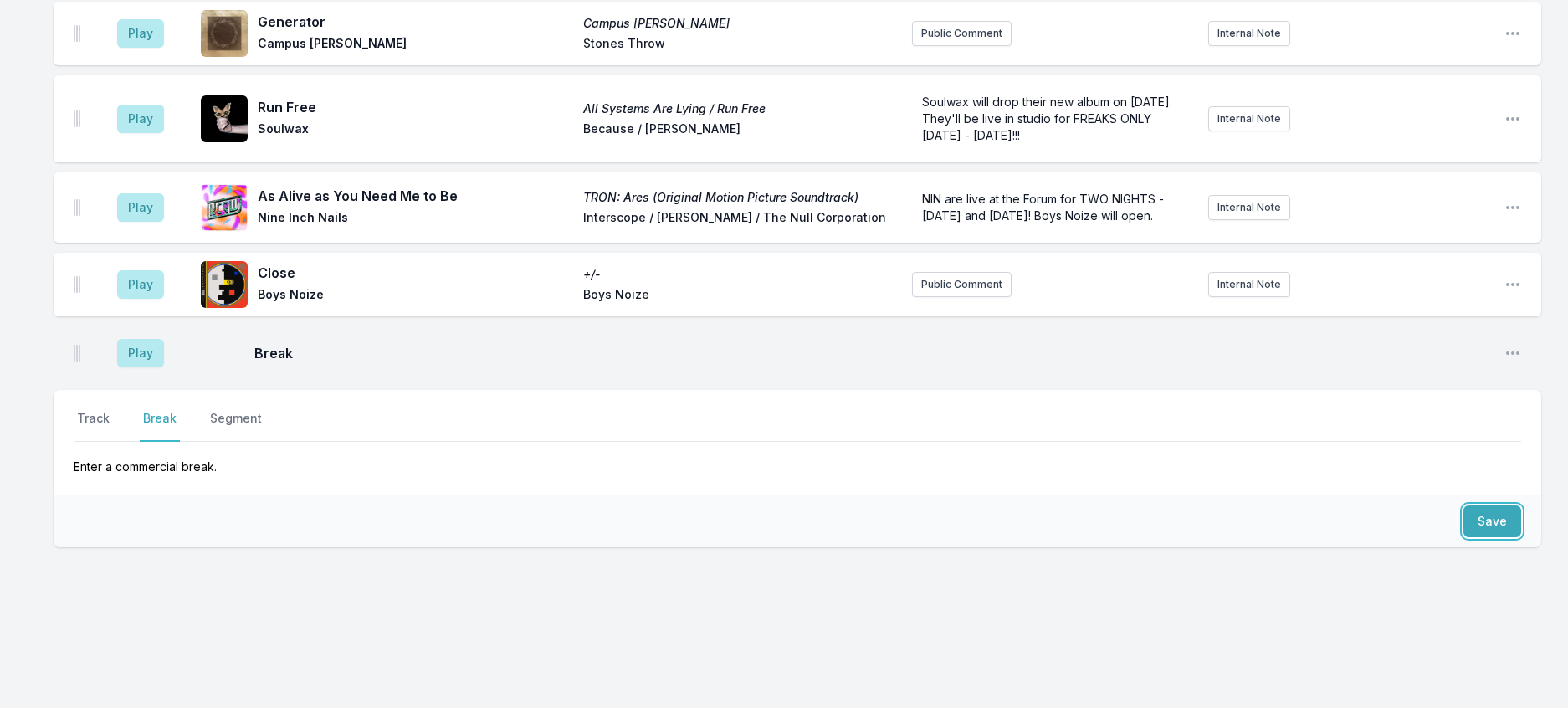
scroll to position [2738, 0]
click at [97, 416] on button "Track" at bounding box center [93, 426] width 39 height 32
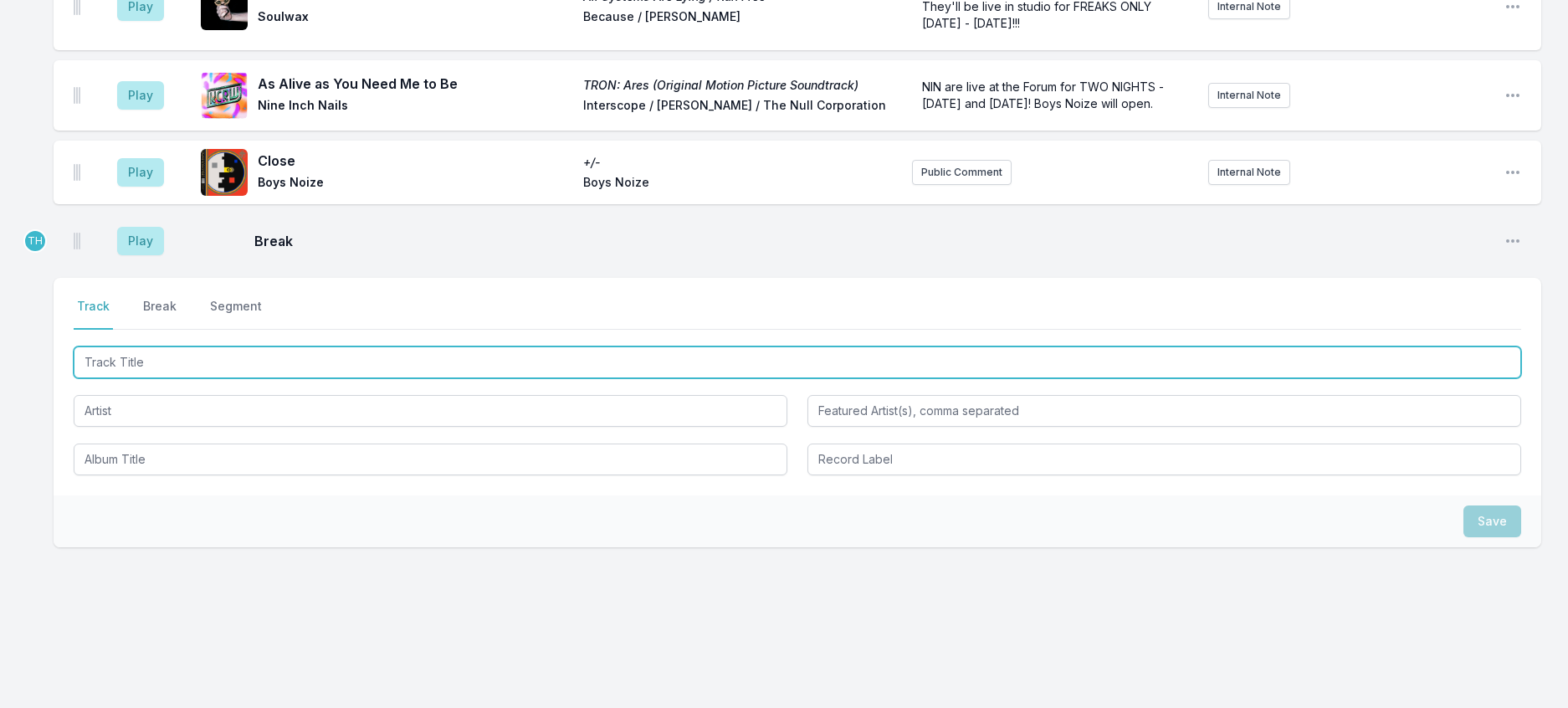
click at [130, 378] on input "Track Title" at bounding box center [797, 362] width 1447 height 32
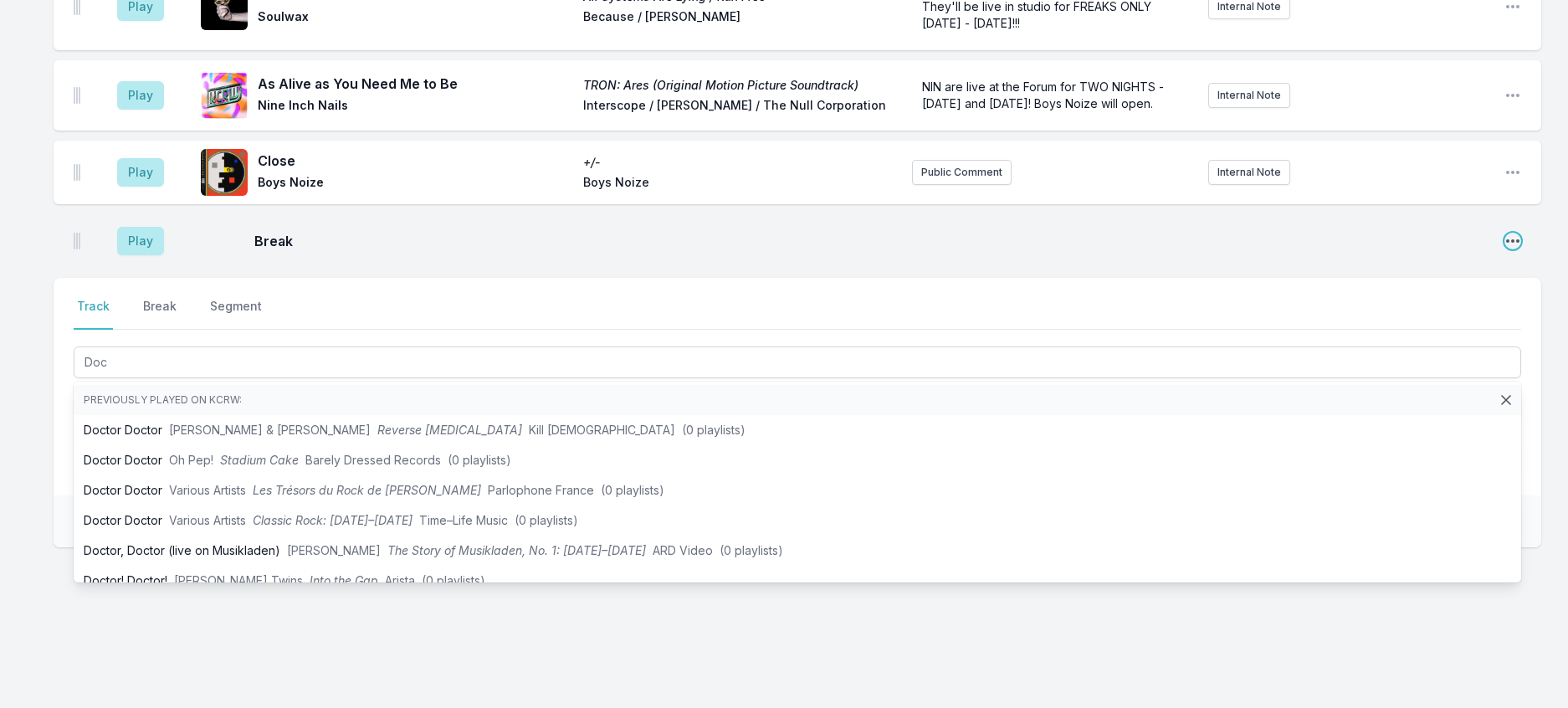
click at [1512, 243] on icon "Open playlist item options" at bounding box center [1513, 241] width 13 height 4
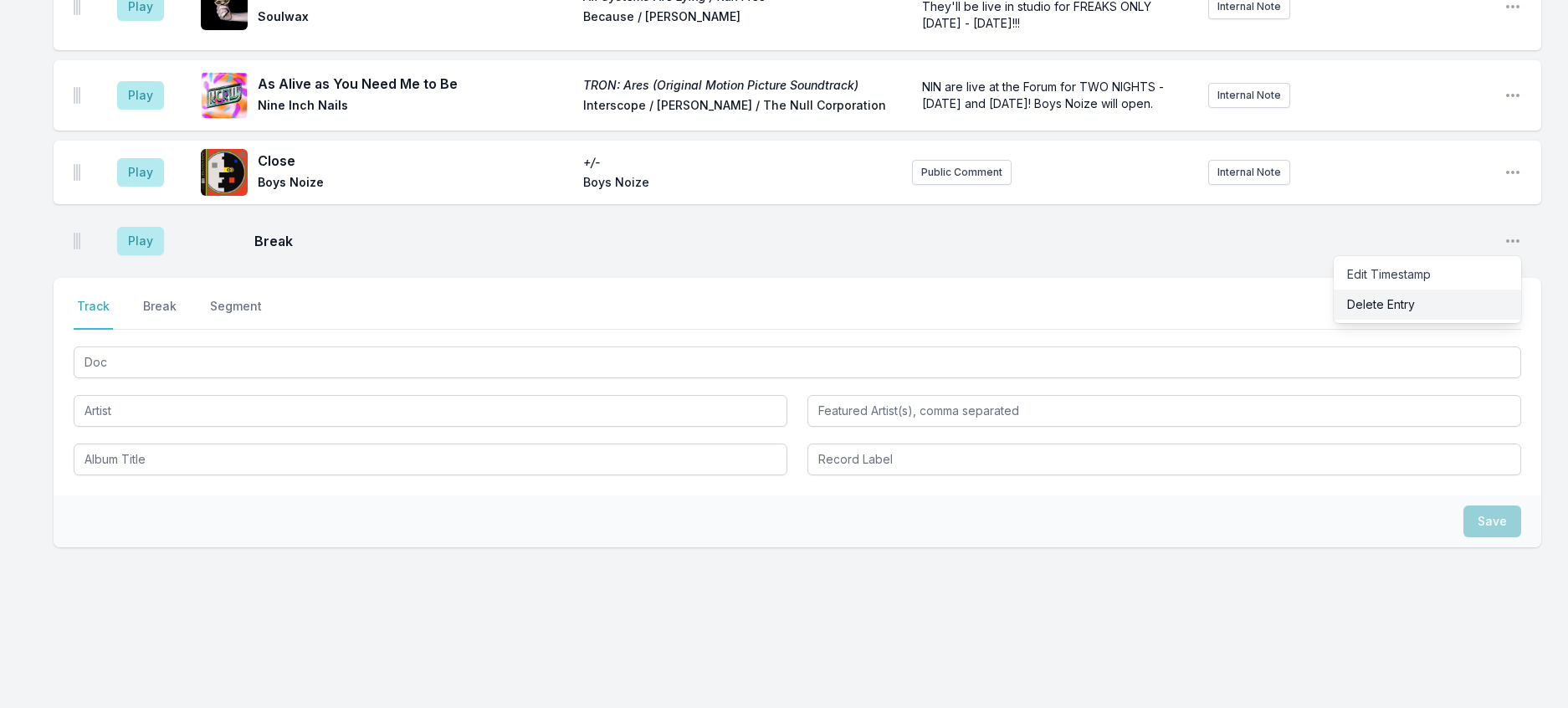
click at [1416, 319] on button "Delete Entry" at bounding box center [1428, 304] width 188 height 30
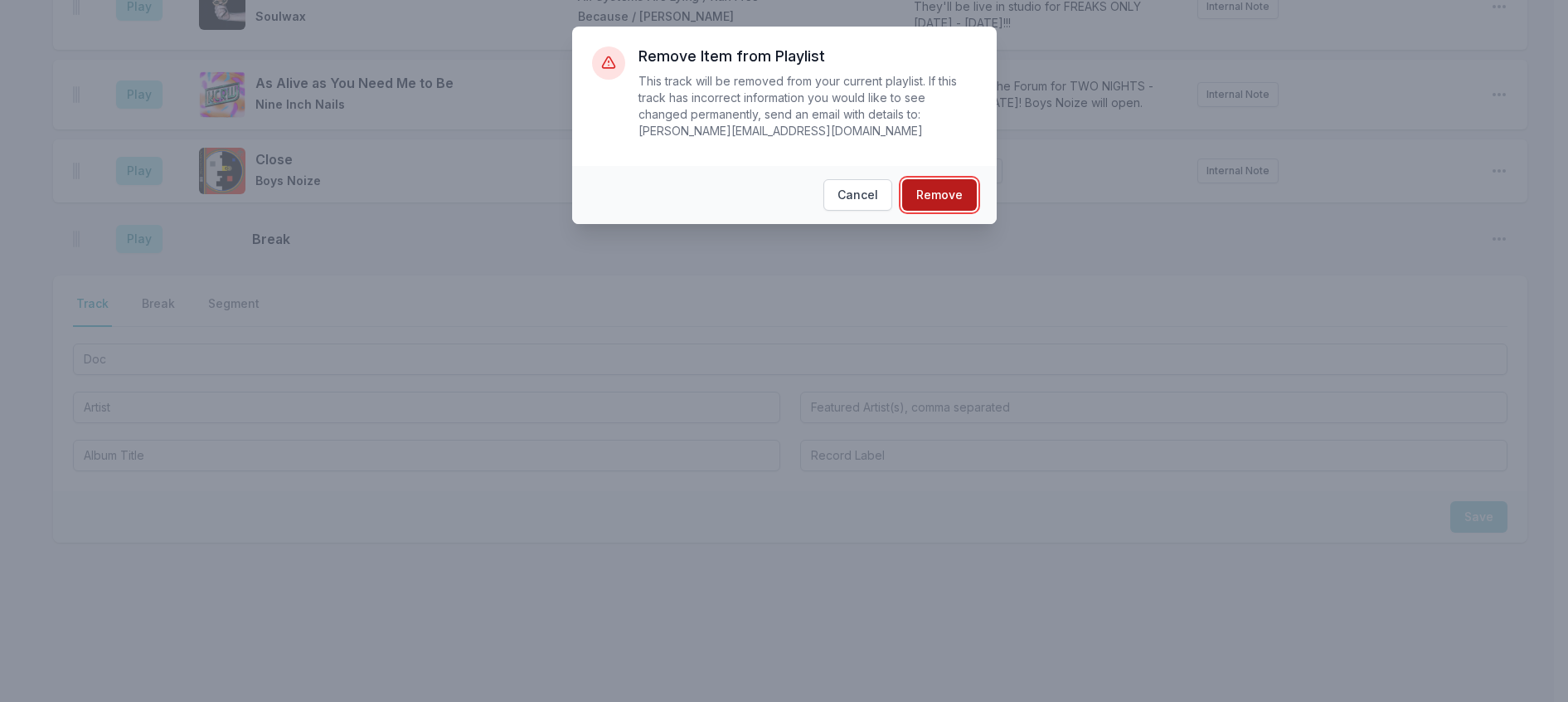
click at [946, 206] on button "Remove" at bounding box center [939, 194] width 75 height 31
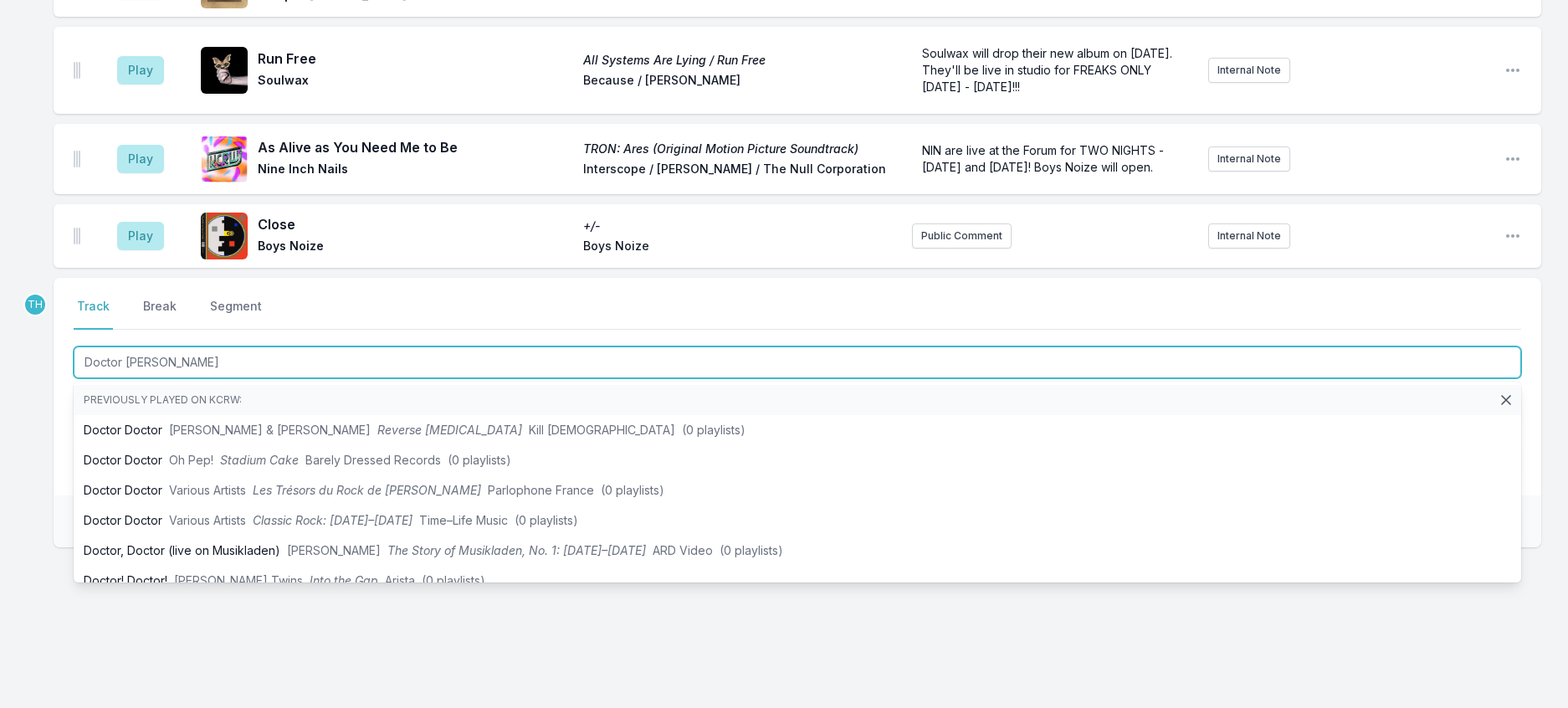
type input "Doctor Says"
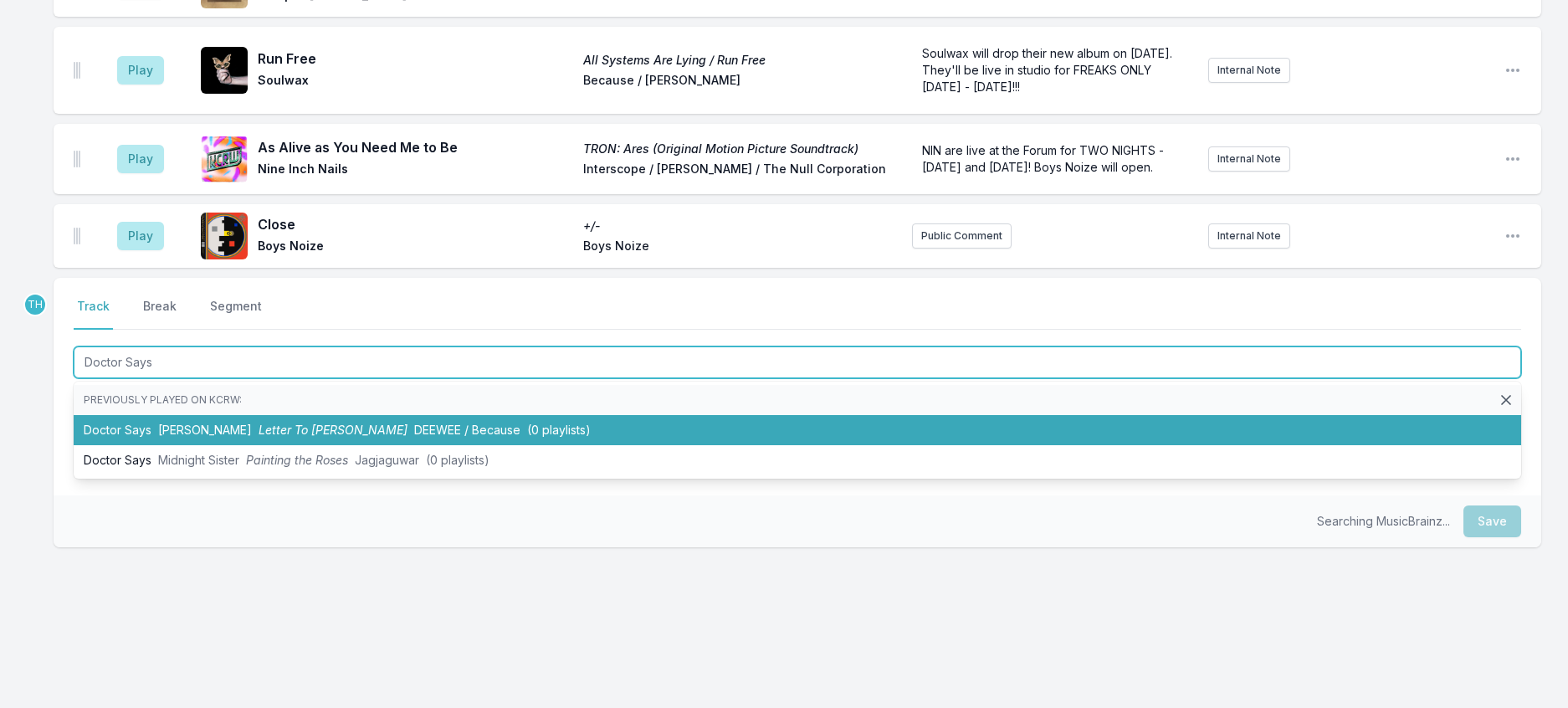
click at [275, 437] on span "Letter To Yu" at bounding box center [333, 429] width 149 height 14
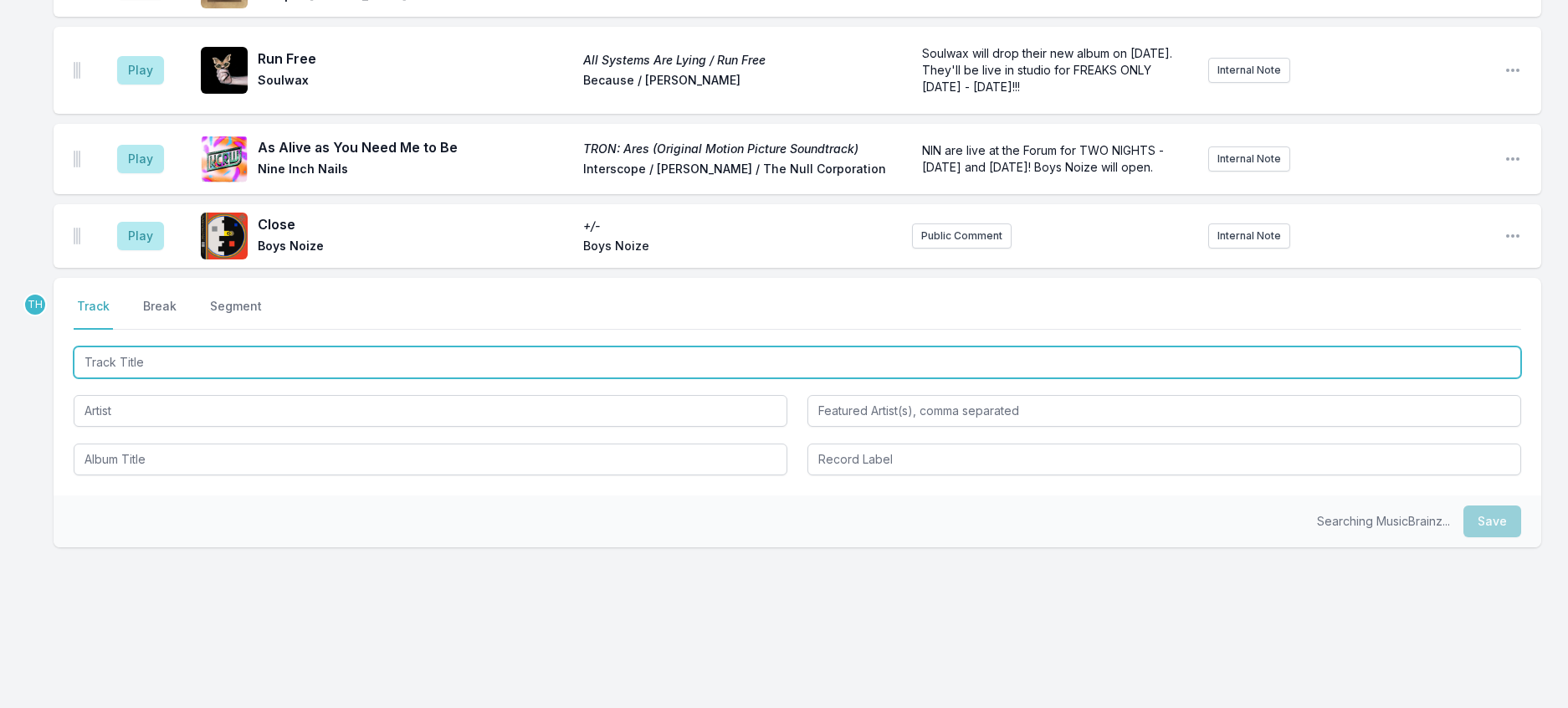
scroll to position [2820, 0]
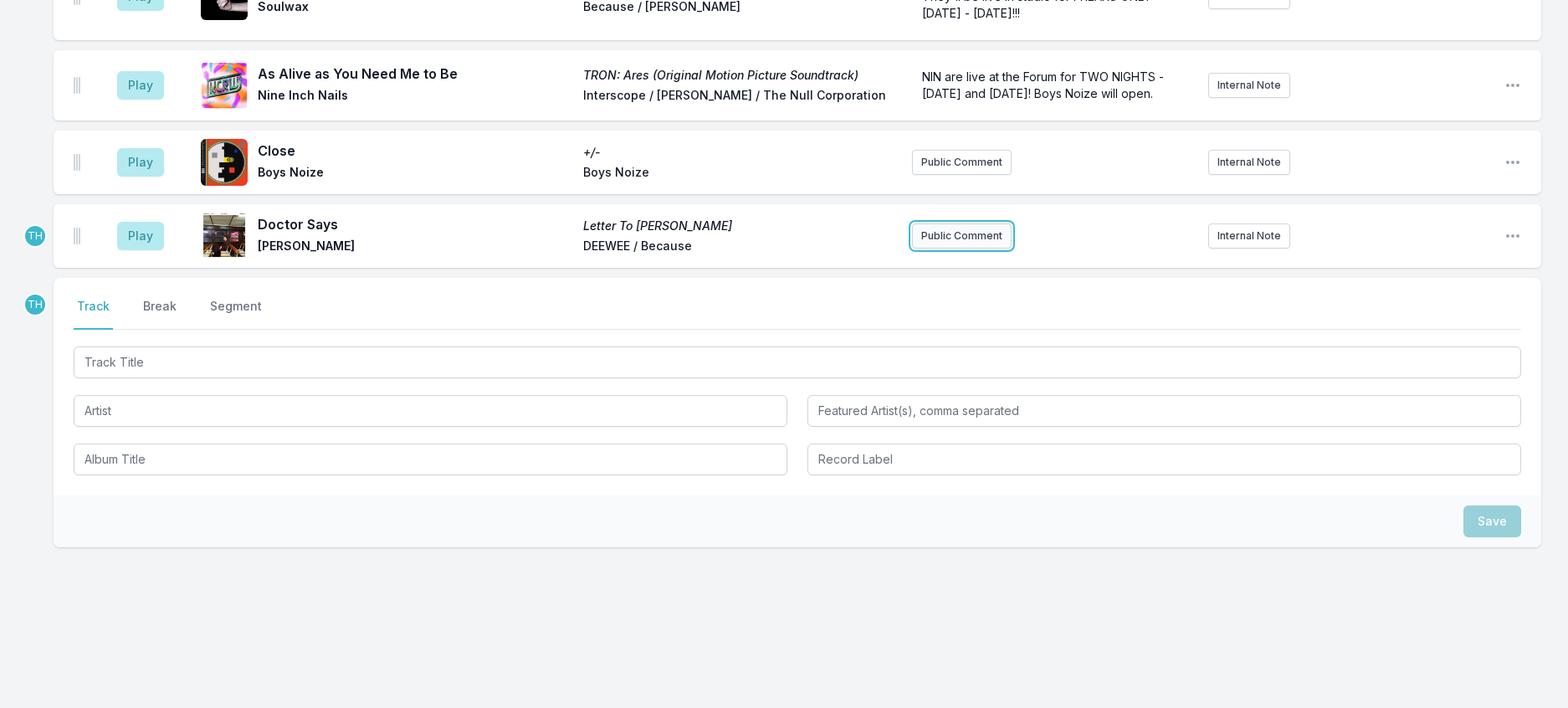
click at [1000, 248] on button "Public Comment" at bounding box center [962, 235] width 100 height 25
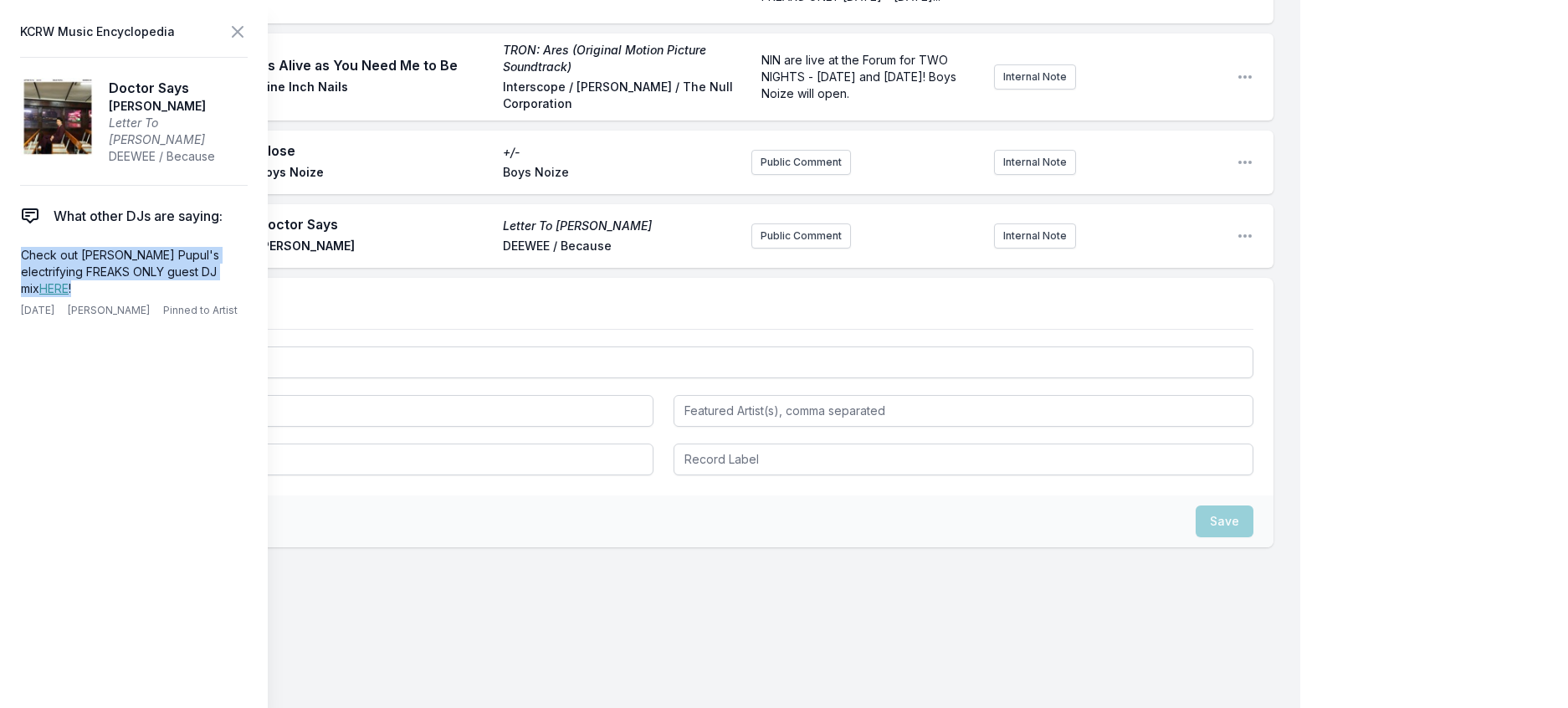
drag, startPoint x: 242, startPoint y: 291, endPoint x: 6, endPoint y: 276, distance: 236.5
click at [6, 276] on aside "KCRW Music Encyclopedia Doctor Says Bolis Pupul Letter To Yu DEEWEE / Because W…" at bounding box center [134, 354] width 268 height 708
click at [790, 248] on button "Public Comment" at bounding box center [801, 235] width 100 height 25
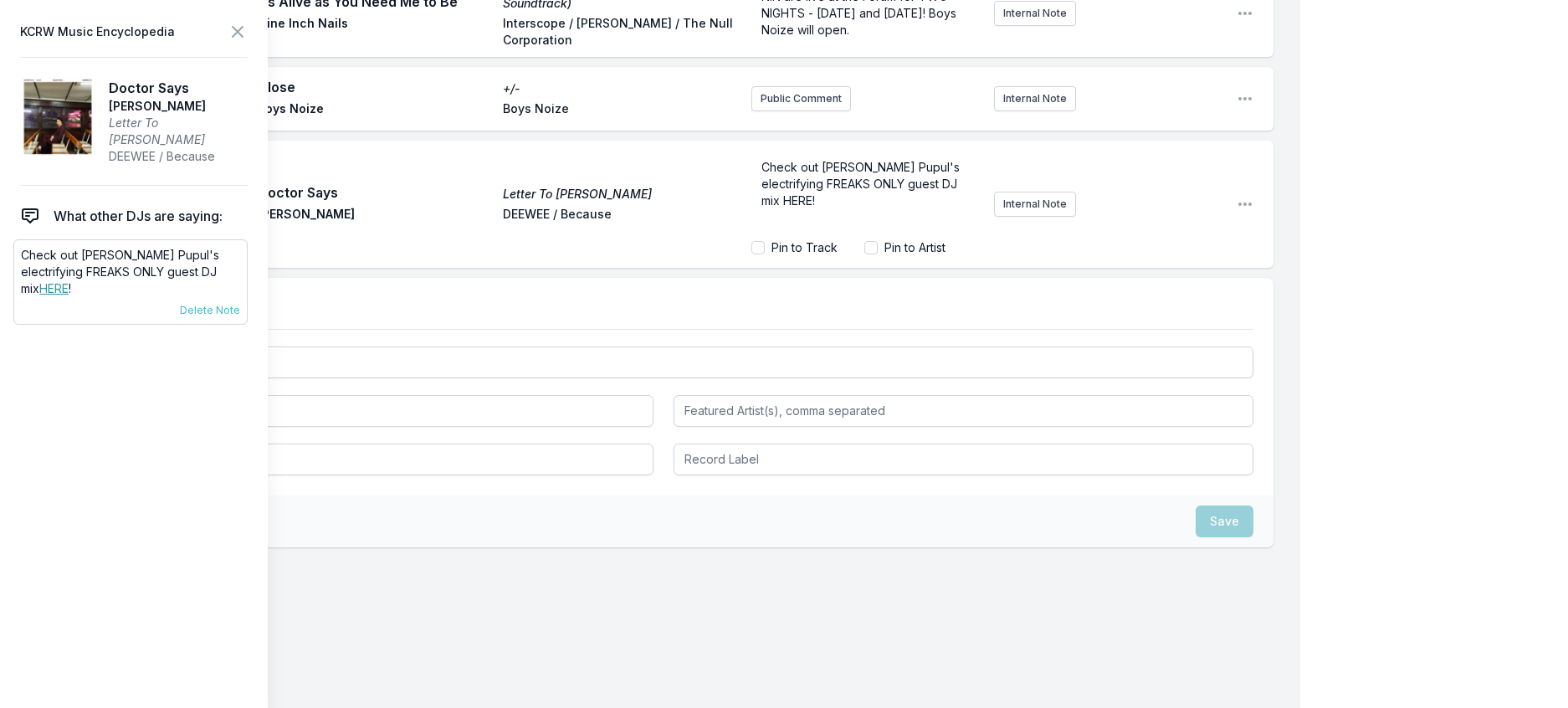
click at [68, 295] on link "HERE" at bounding box center [53, 288] width 29 height 14
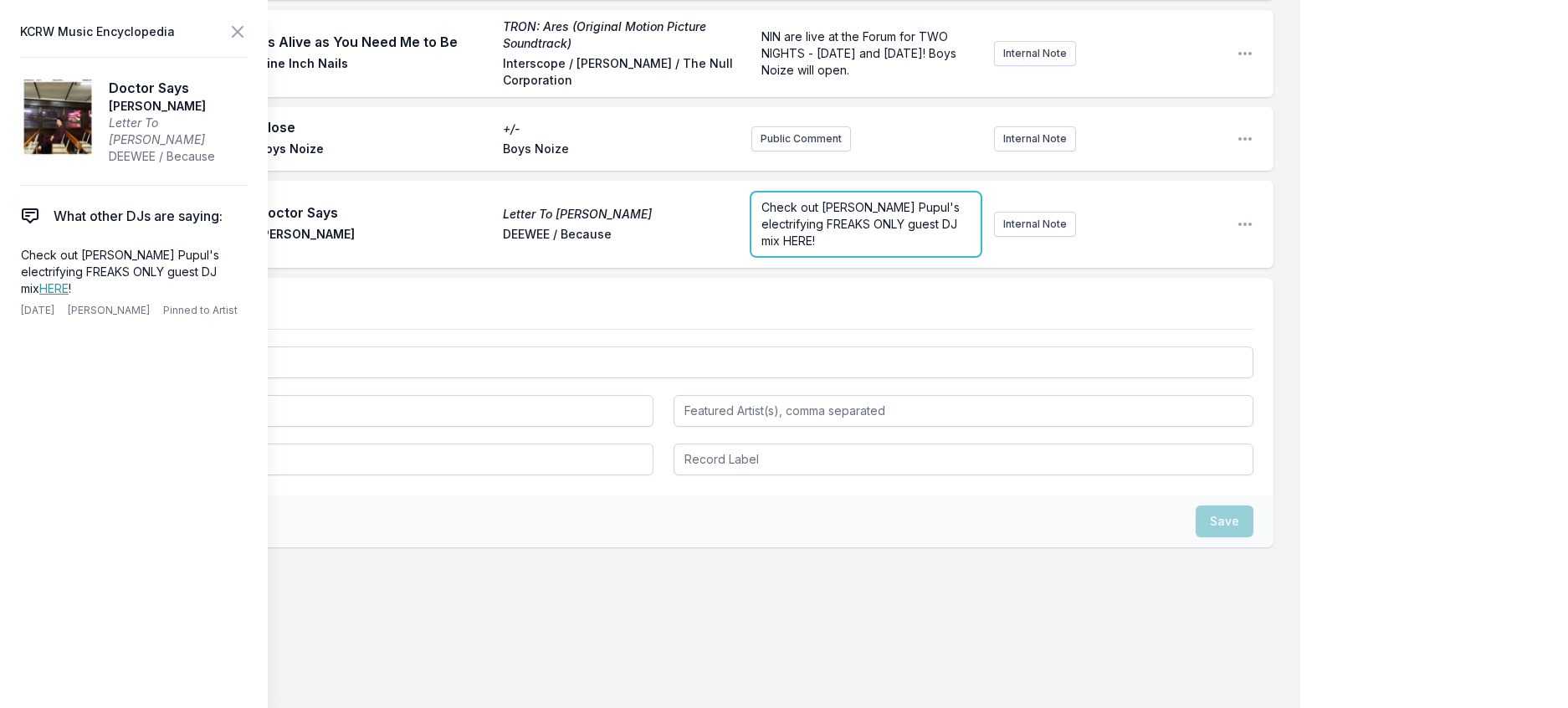
click at [816, 256] on form "Check out Bolis Pupul's electrifying FREAKS ONLY guest DJ mix HERE!" at bounding box center [865, 224] width 229 height 64
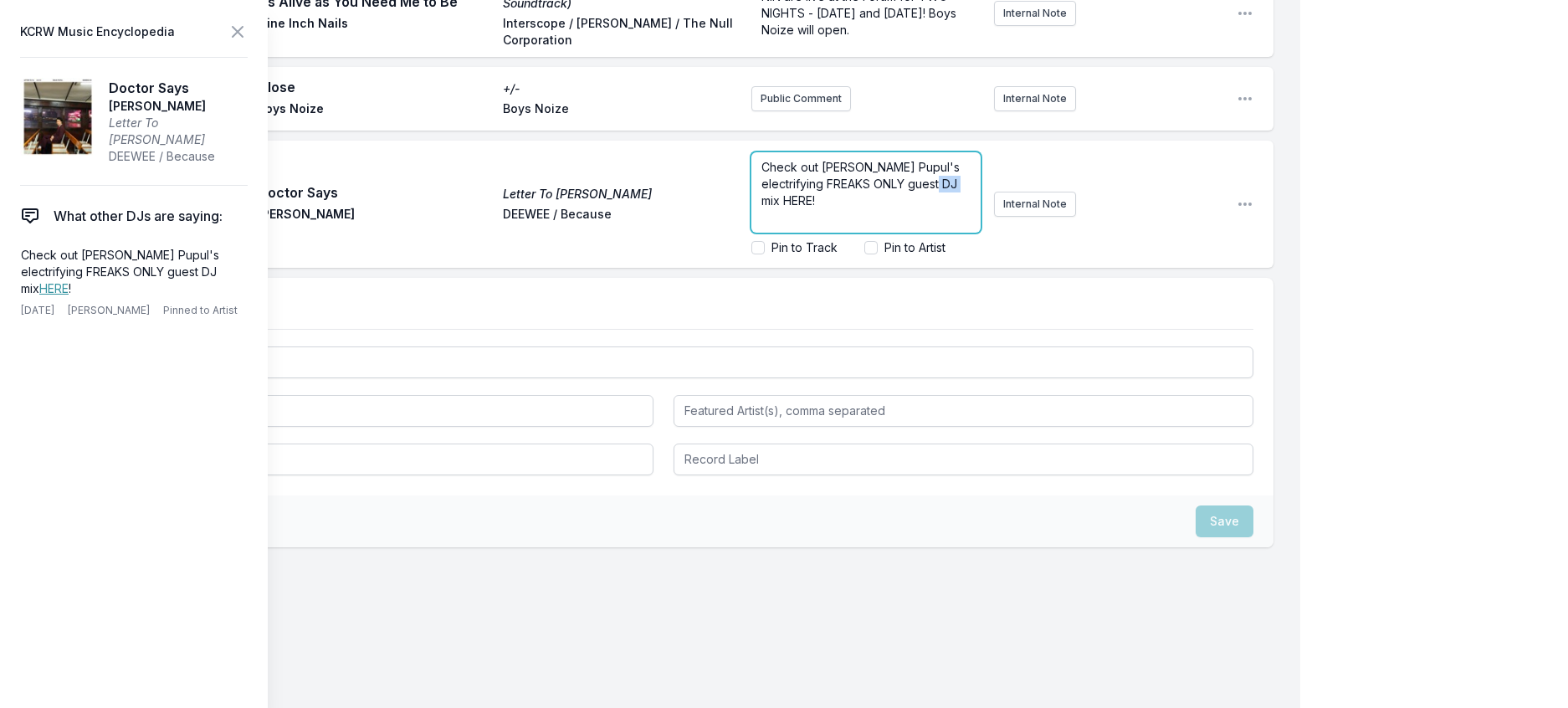
drag, startPoint x: 818, startPoint y: 449, endPoint x: 789, endPoint y: 453, distance: 29.3
click at [789, 207] on span "Check out Bolis Pupul's electrifying FREAKS ONLY guest DJ mix HERE!" at bounding box center [862, 183] width 202 height 48
click at [243, 30] on icon at bounding box center [237, 32] width 10 height 10
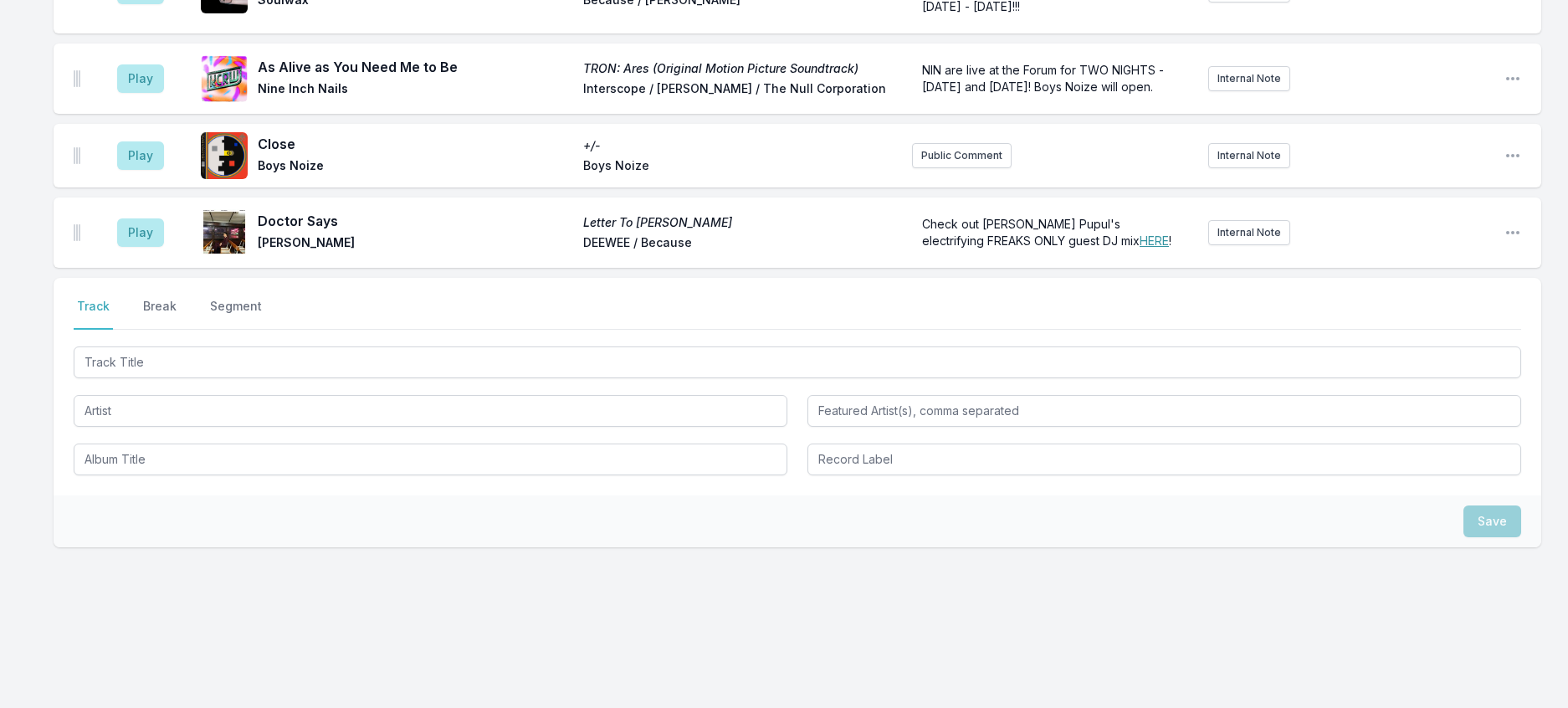
scroll to position [2846, 0]
click at [1003, 239] on div "Check out Bolis Pupul's electrifying FREAKS ONLY guest DJ mix HERE !" at bounding box center [1053, 233] width 283 height 47
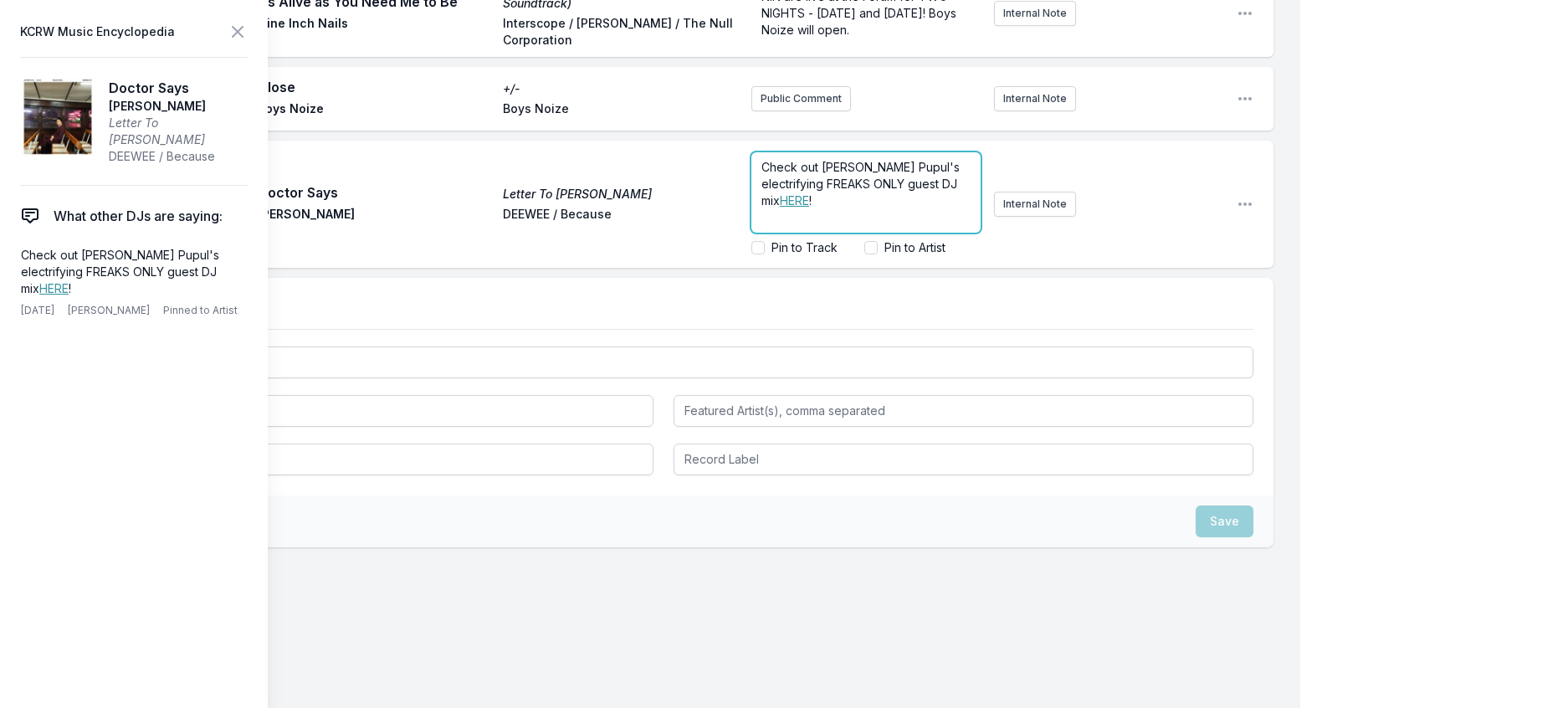
click at [878, 209] on p "Check out Bolis Pupul's electrifying FREAKS ONLY guest DJ mix HERE !" at bounding box center [866, 184] width 209 height 50
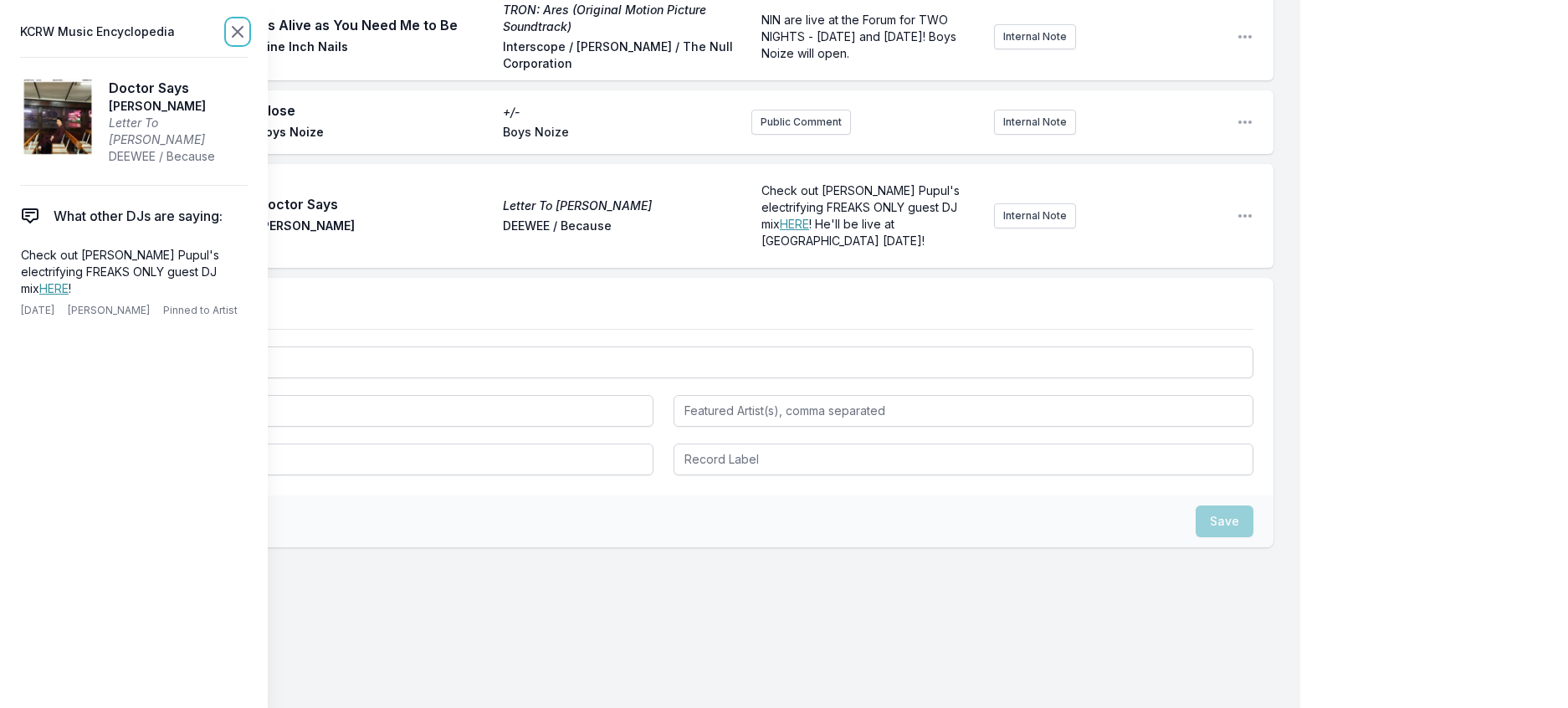
drag, startPoint x: 270, startPoint y: 35, endPoint x: 525, endPoint y: 235, distance: 324.1
click at [248, 36] on icon at bounding box center [237, 31] width 20 height 20
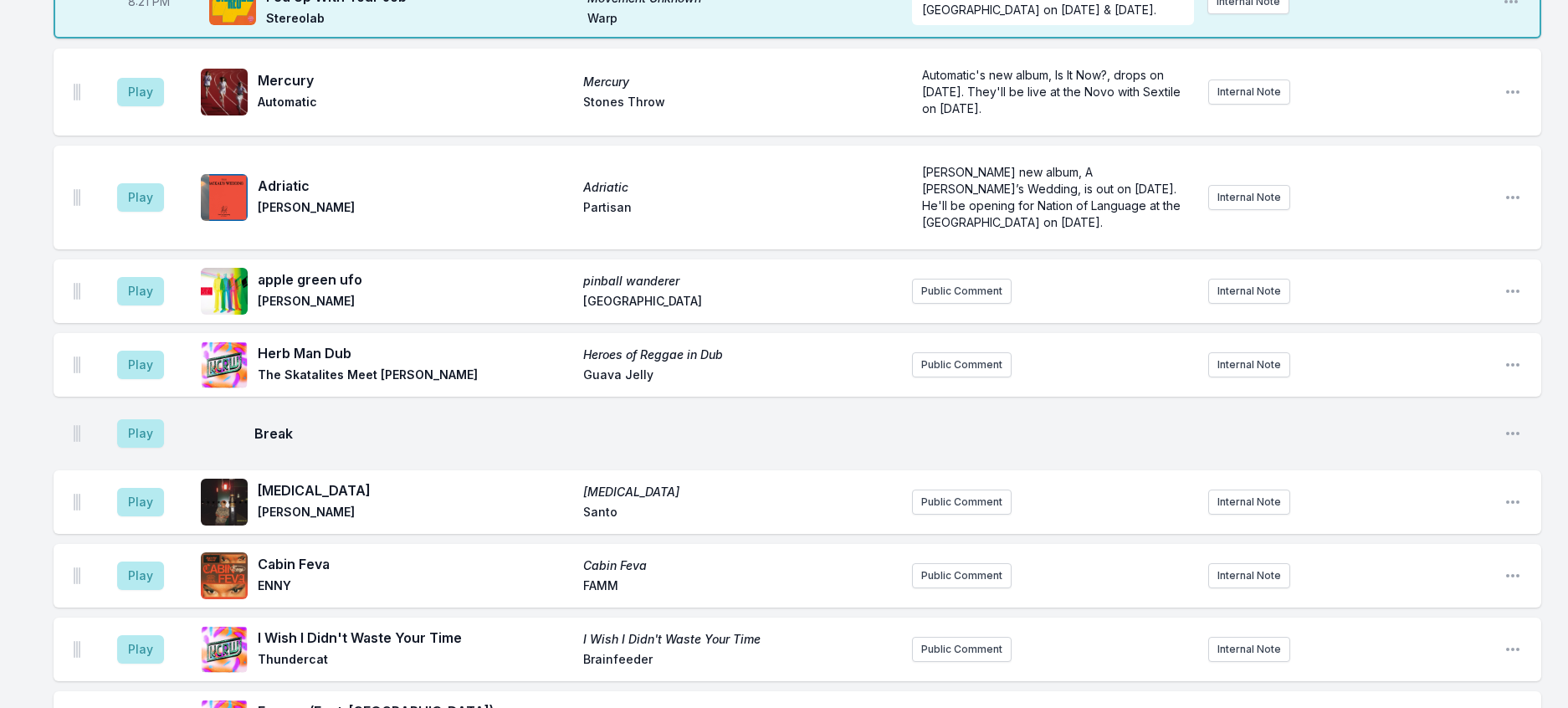
scroll to position [792, 0]
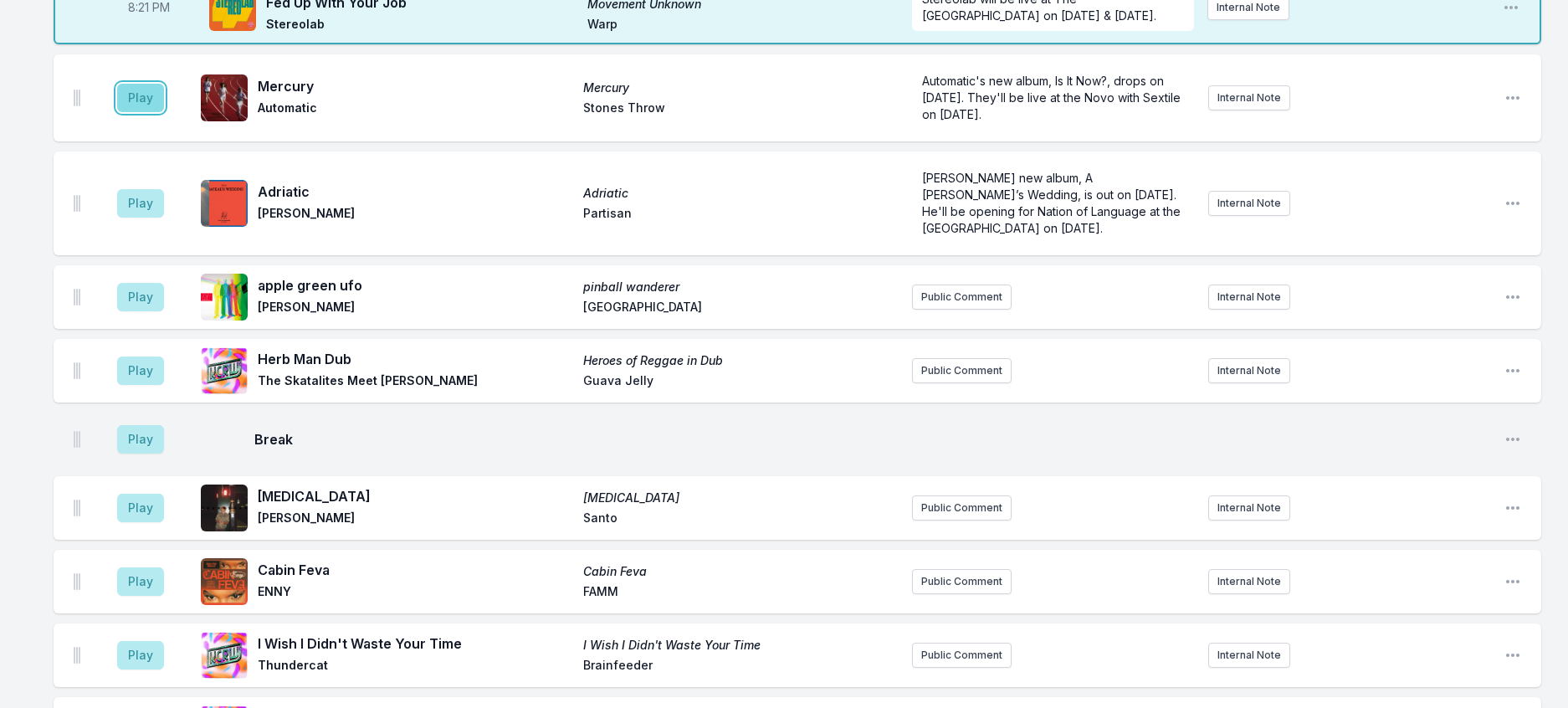
click at [140, 112] on button "Play" at bounding box center [140, 98] width 47 height 28
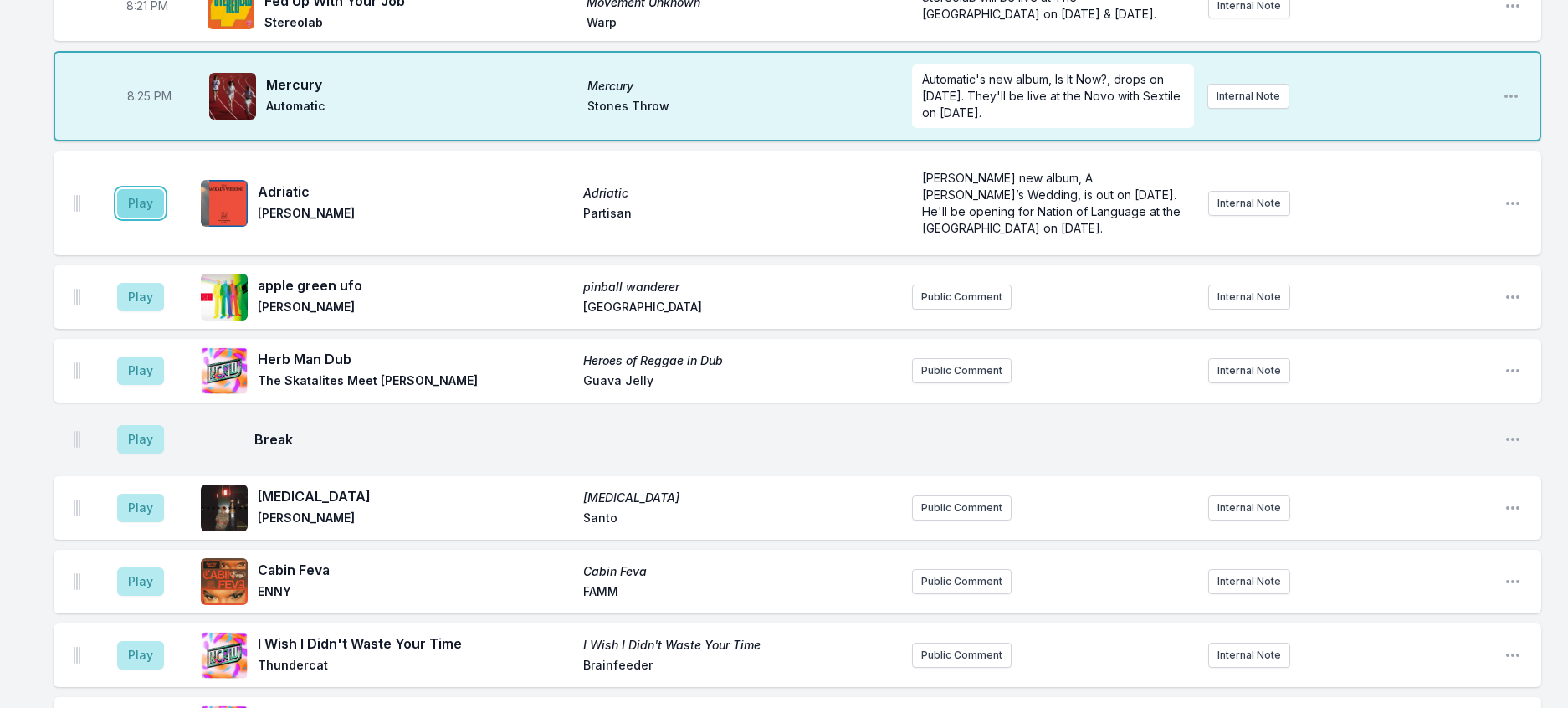
click at [152, 218] on button "Play" at bounding box center [140, 203] width 47 height 28
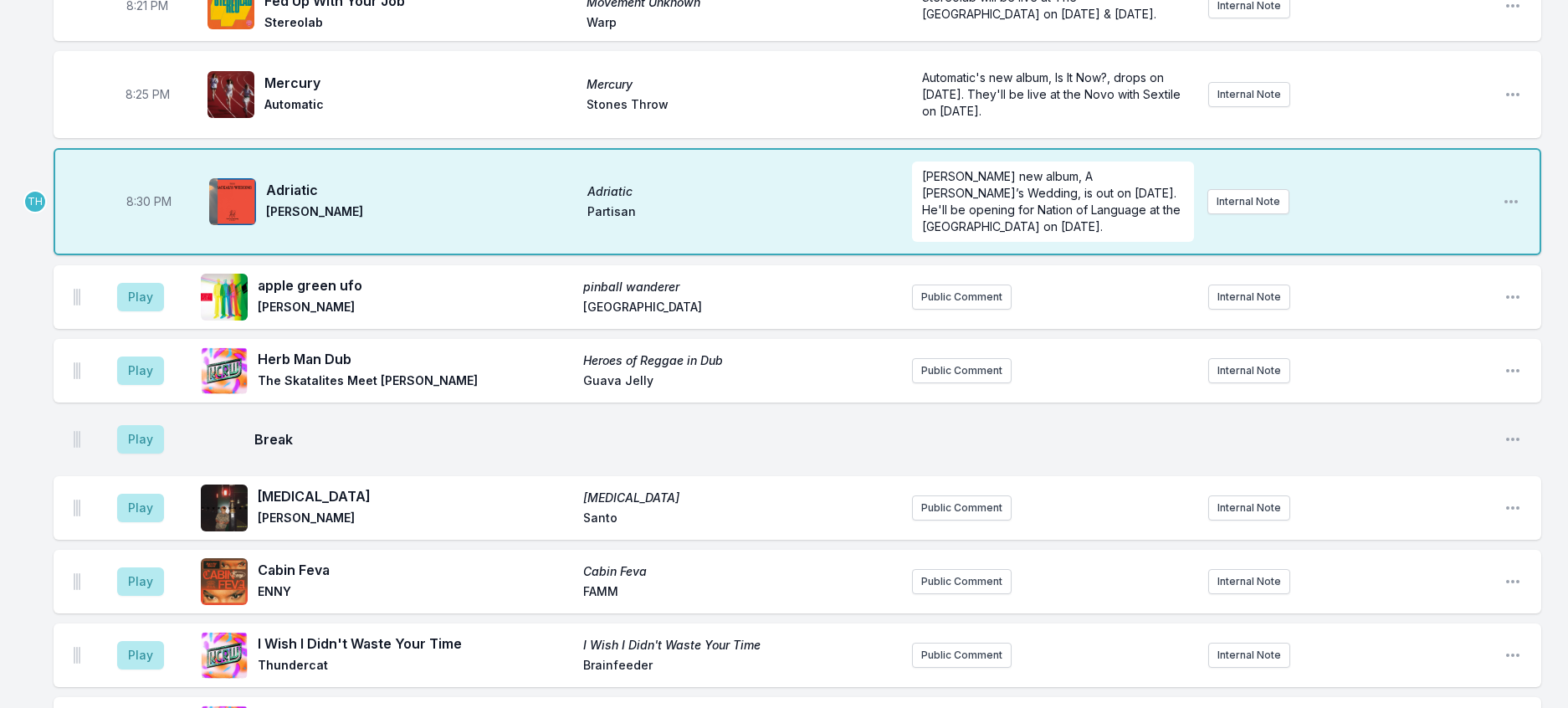
click at [149, 210] on span "8:30 PM" at bounding box center [149, 202] width 45 height 17
click at [150, 218] on input "20:30" at bounding box center [149, 202] width 93 height 32
type input "20:29"
click at [156, 311] on button "Play" at bounding box center [140, 297] width 47 height 28
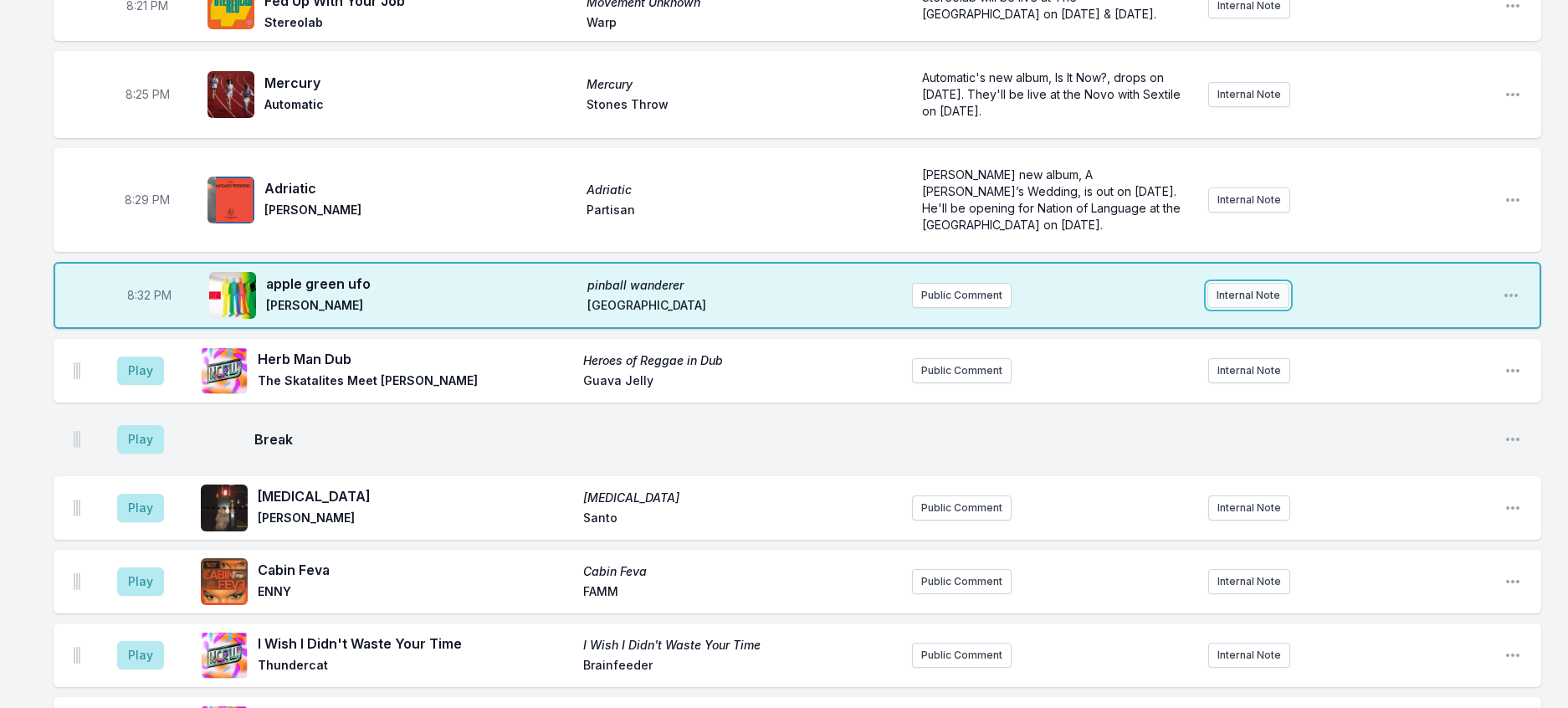
click at [1268, 308] on button "Internal Note" at bounding box center [1248, 295] width 82 height 25
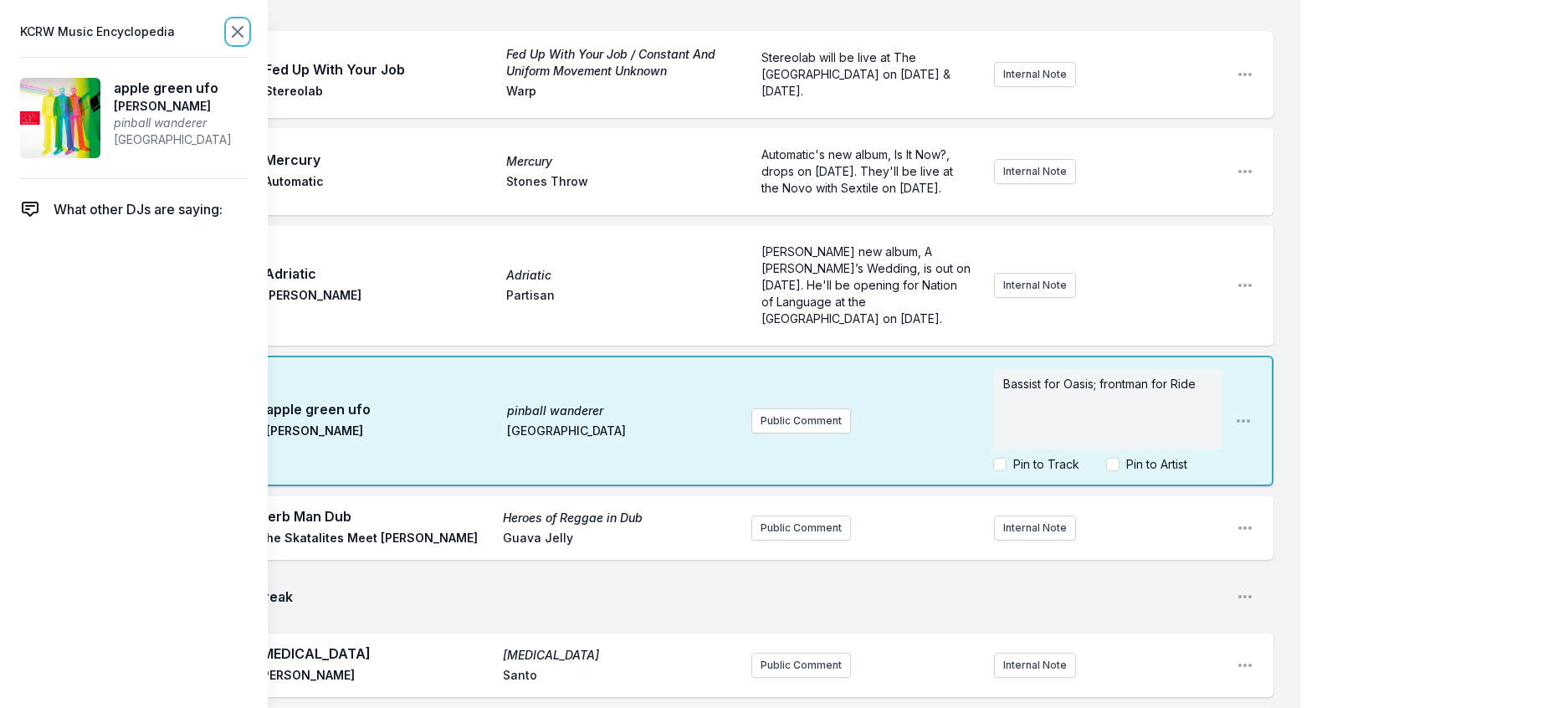
click at [248, 36] on icon at bounding box center [237, 31] width 20 height 20
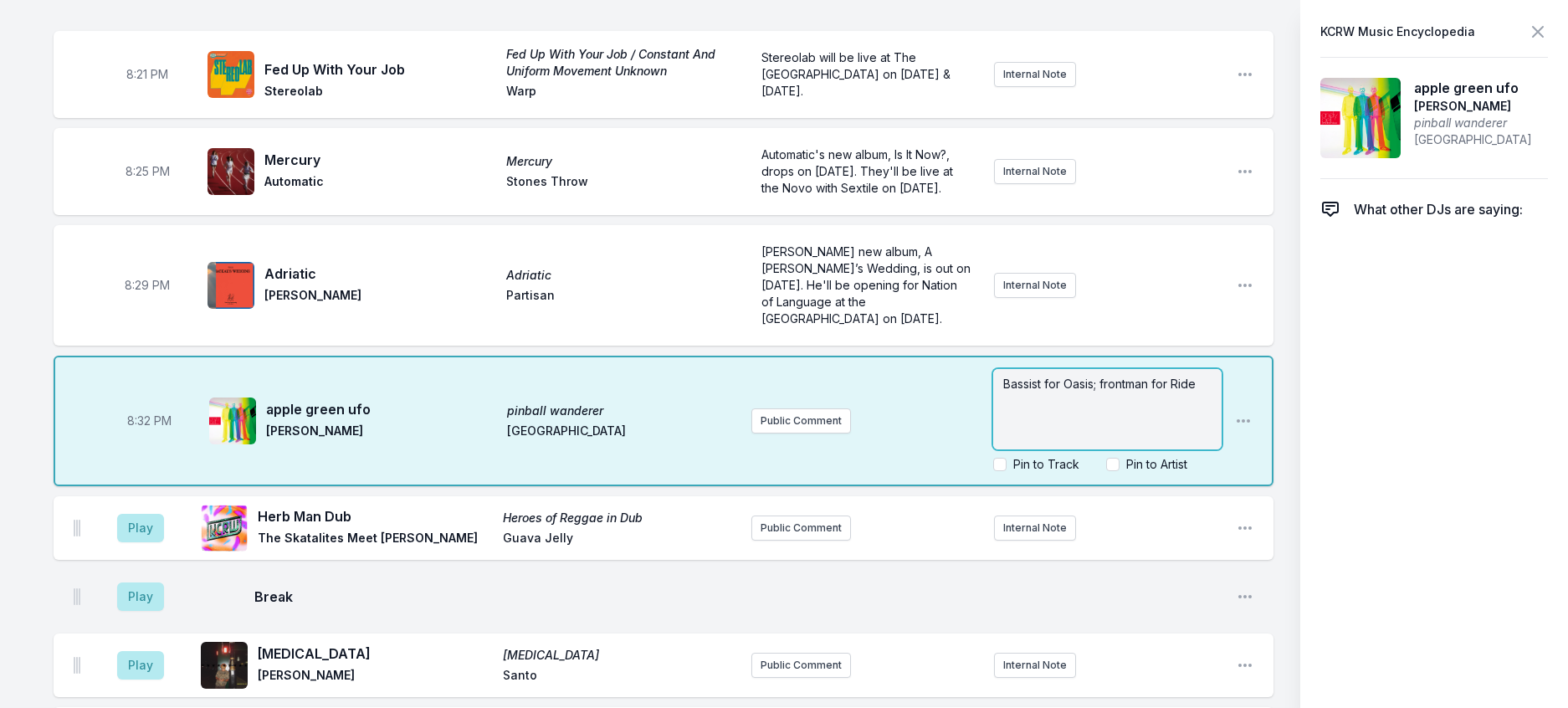
click at [1196, 390] on span "Bassist for Oasis; frontman for Ride" at bounding box center [1100, 383] width 192 height 14
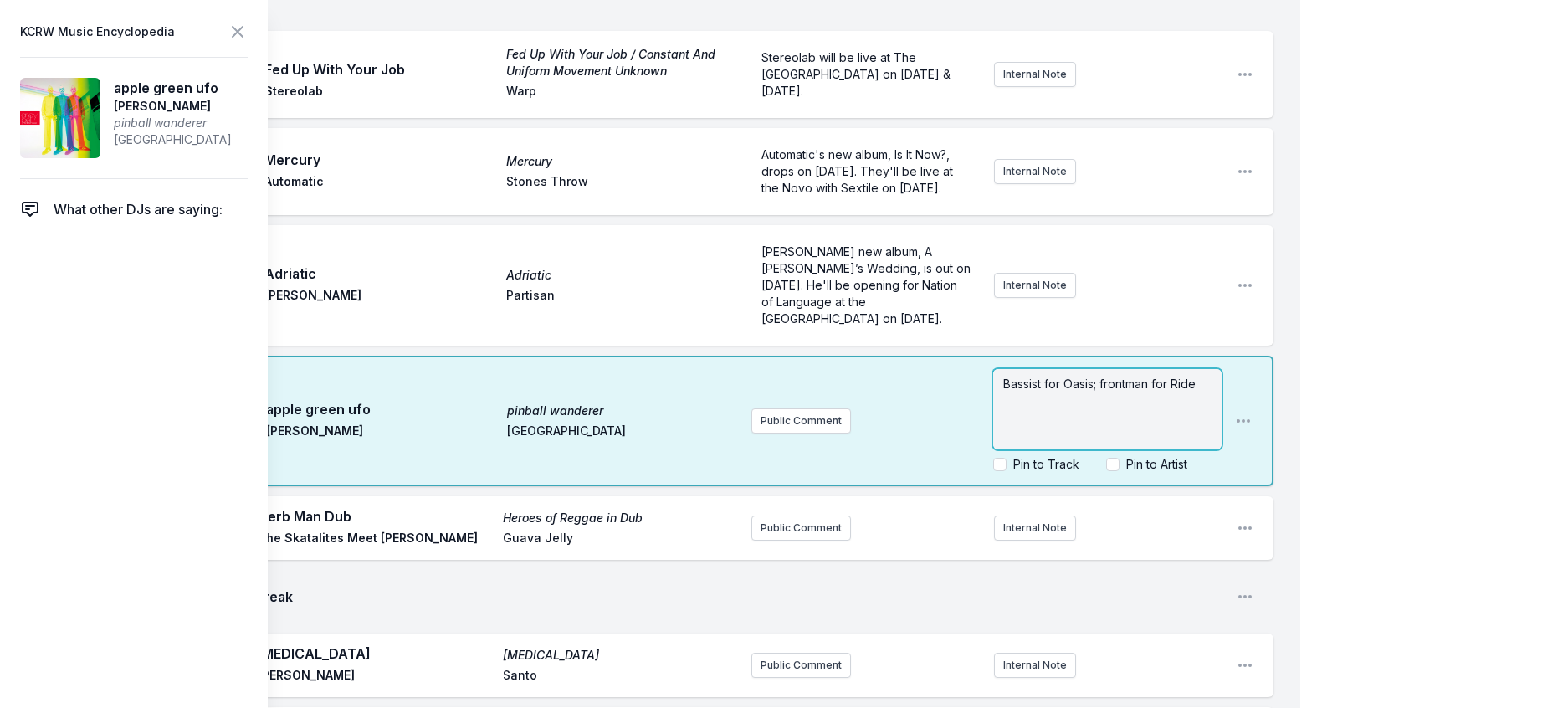
click at [993, 449] on div "Bassist for Oasis; frontman for Ride" at bounding box center [1107, 409] width 229 height 80
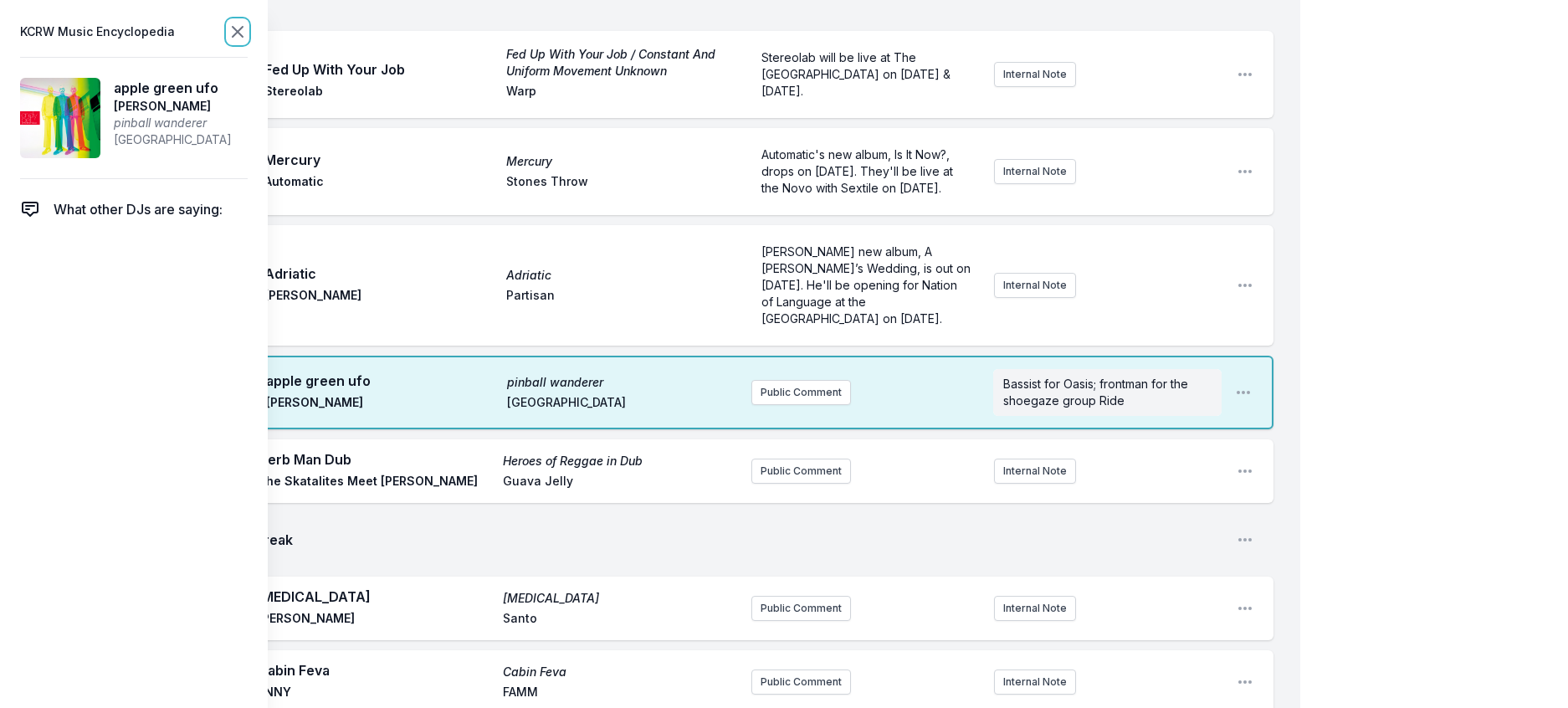
click at [248, 42] on icon at bounding box center [237, 31] width 20 height 20
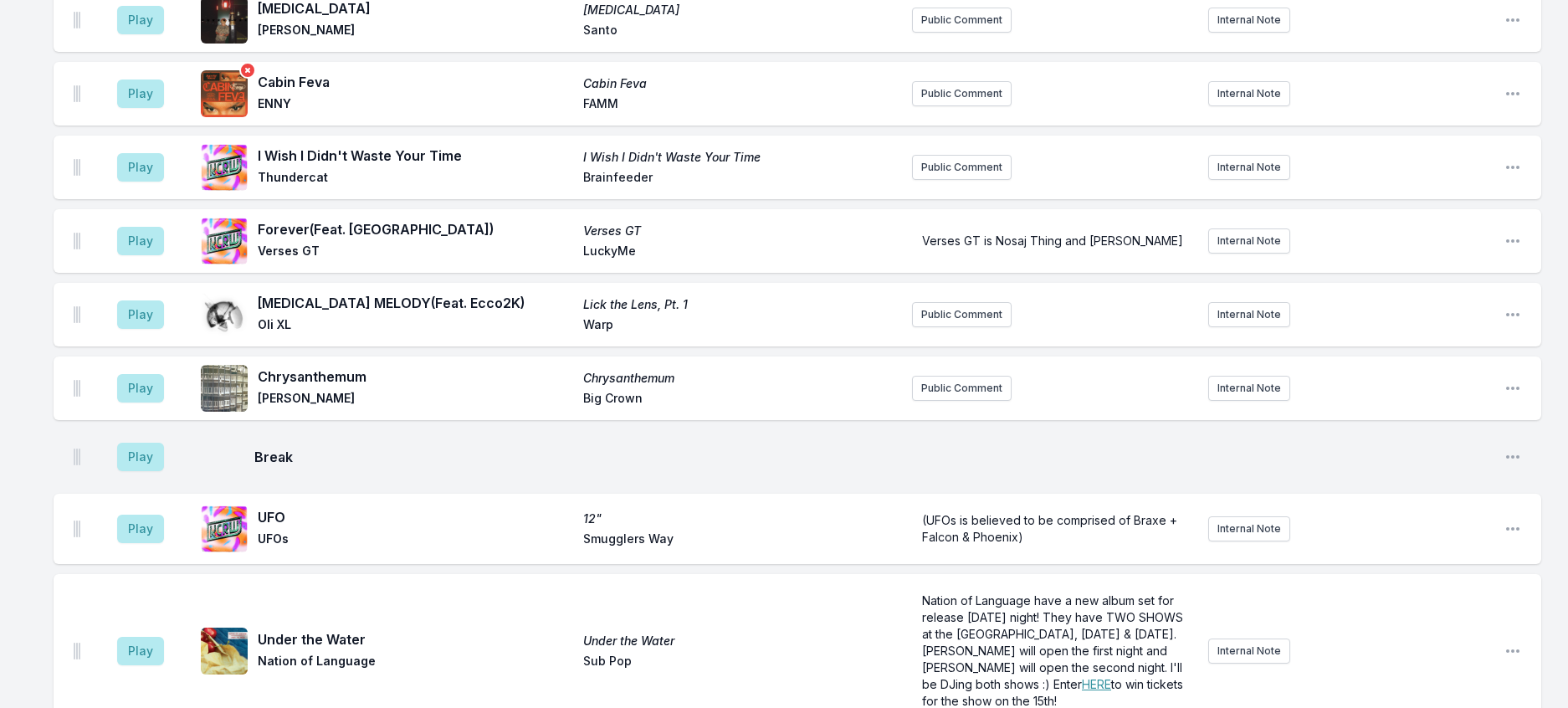
scroll to position [1126, 0]
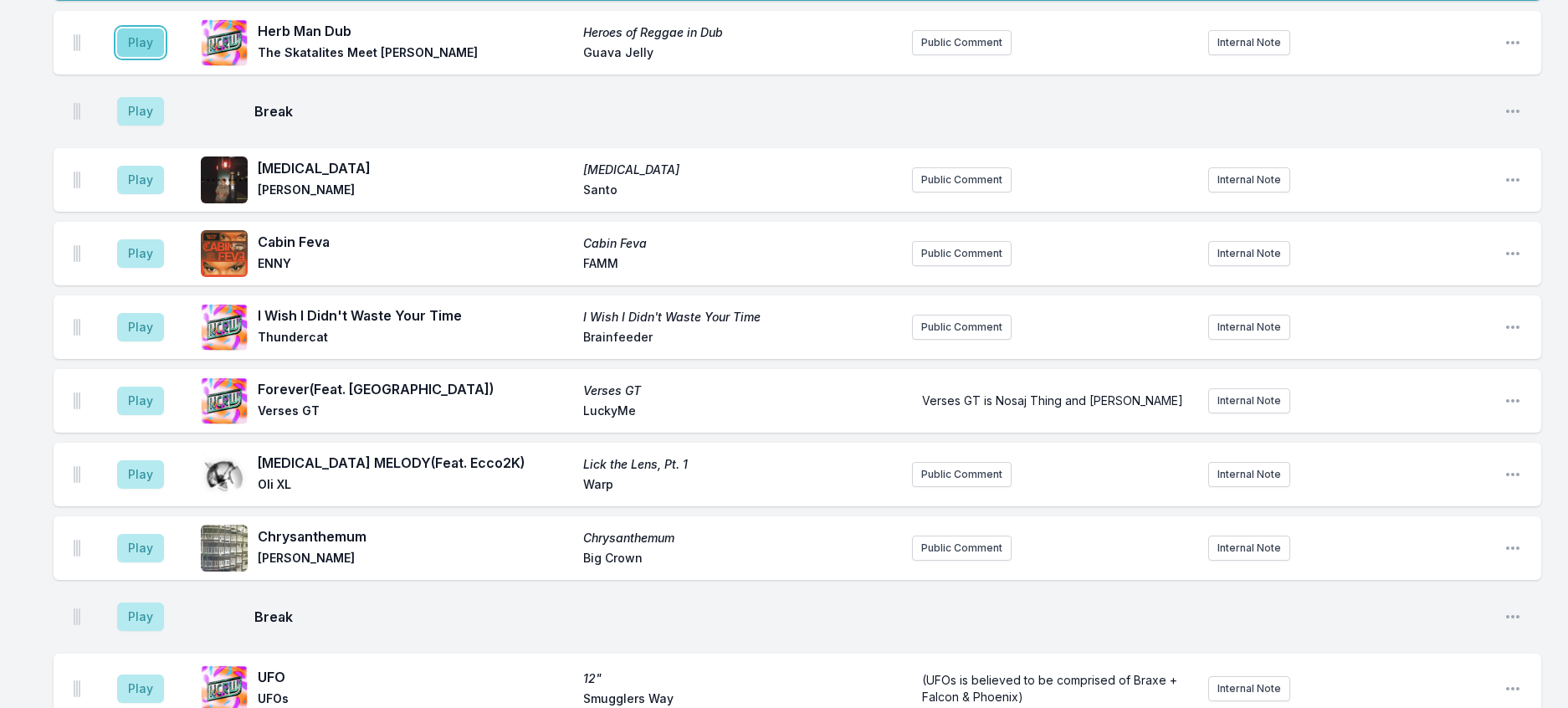
click at [164, 57] on button "Play" at bounding box center [140, 42] width 47 height 28
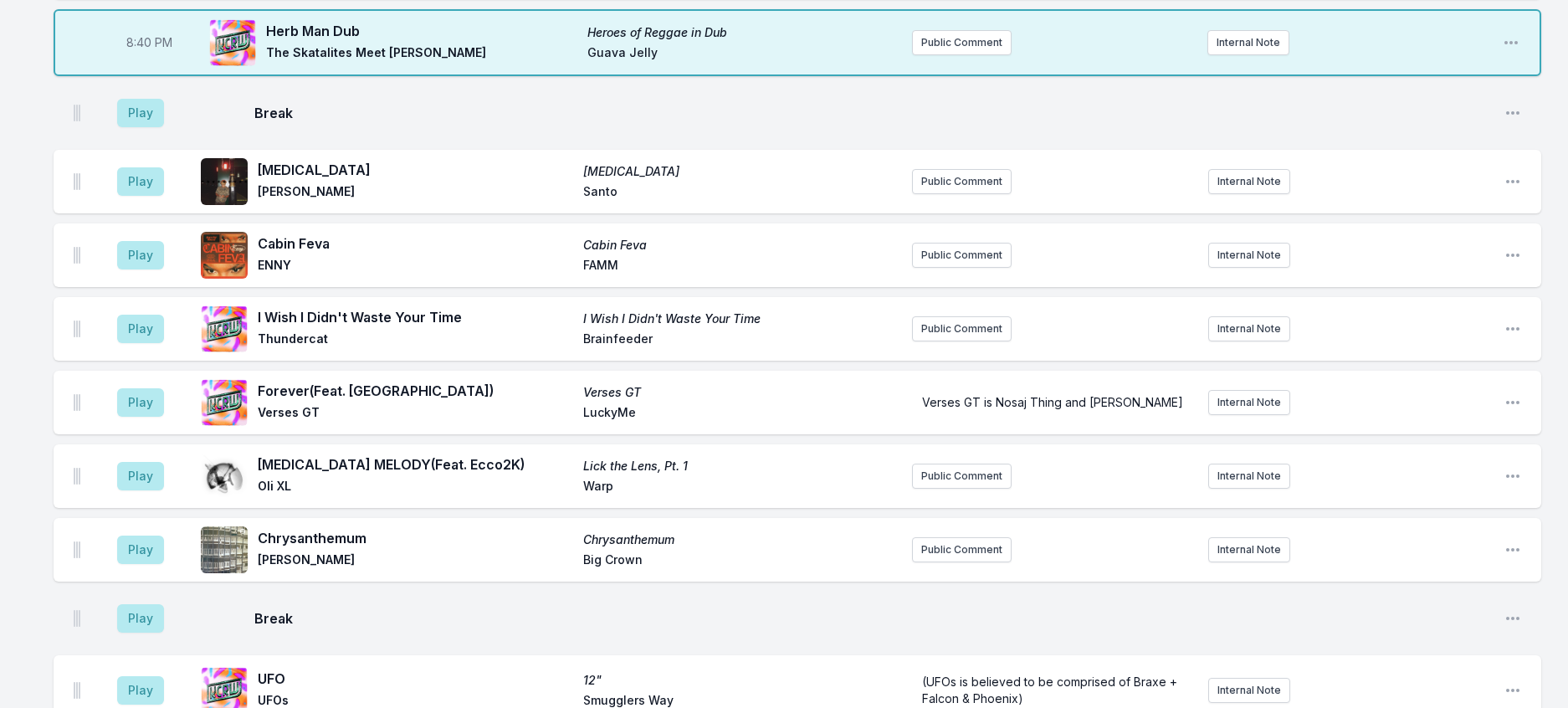
scroll to position [1211, 0]
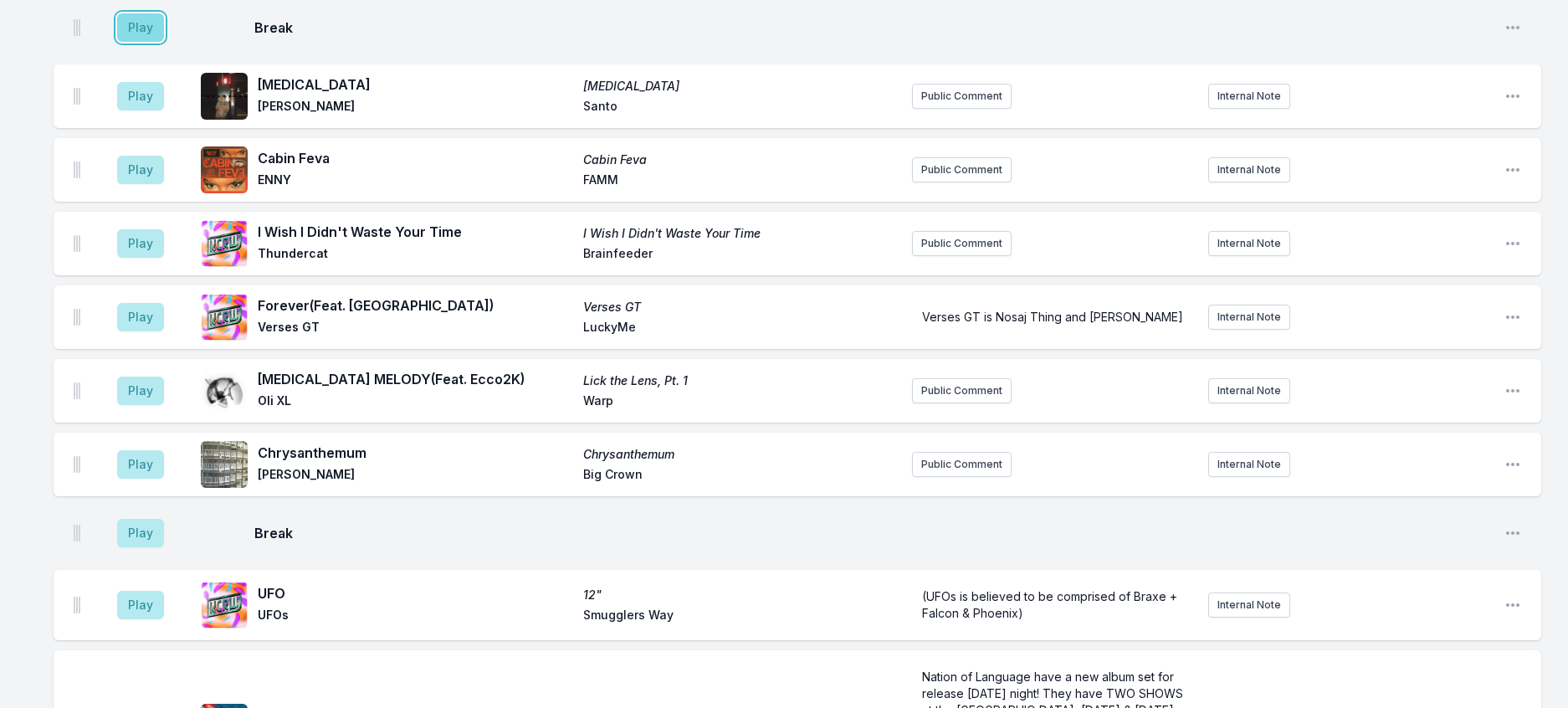
click at [149, 42] on button "Play" at bounding box center [140, 27] width 47 height 28
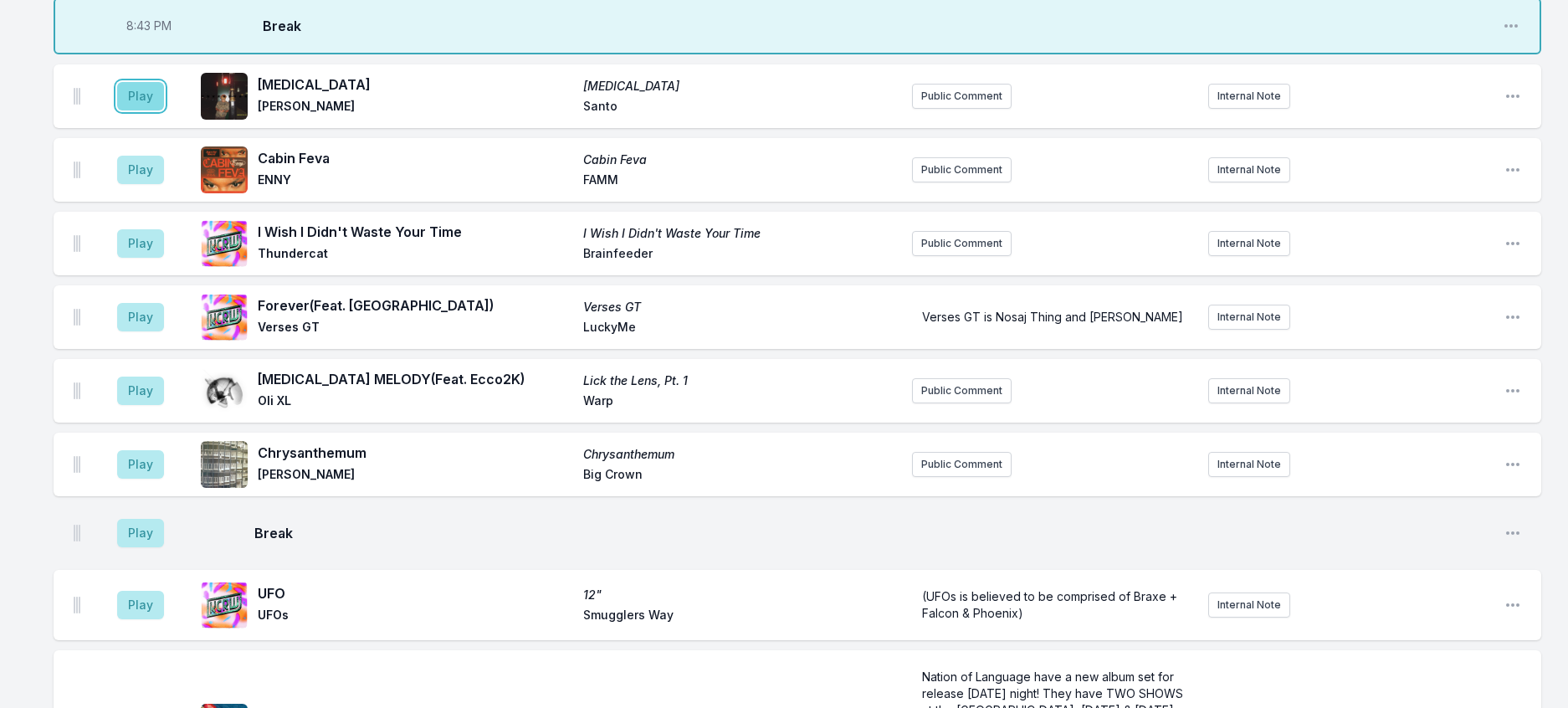
click at [160, 110] on button "Play" at bounding box center [140, 96] width 47 height 28
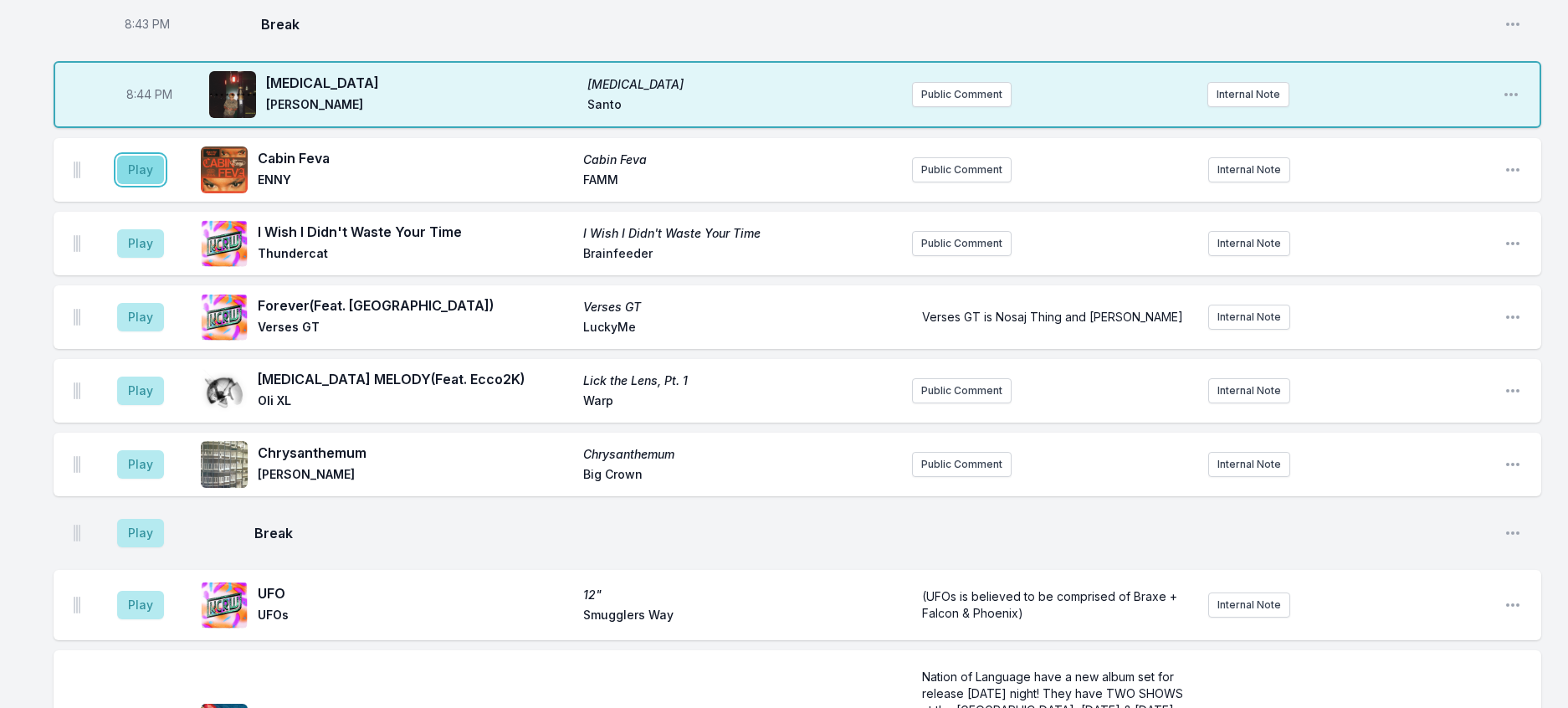
click at [149, 184] on button "Play" at bounding box center [140, 170] width 47 height 28
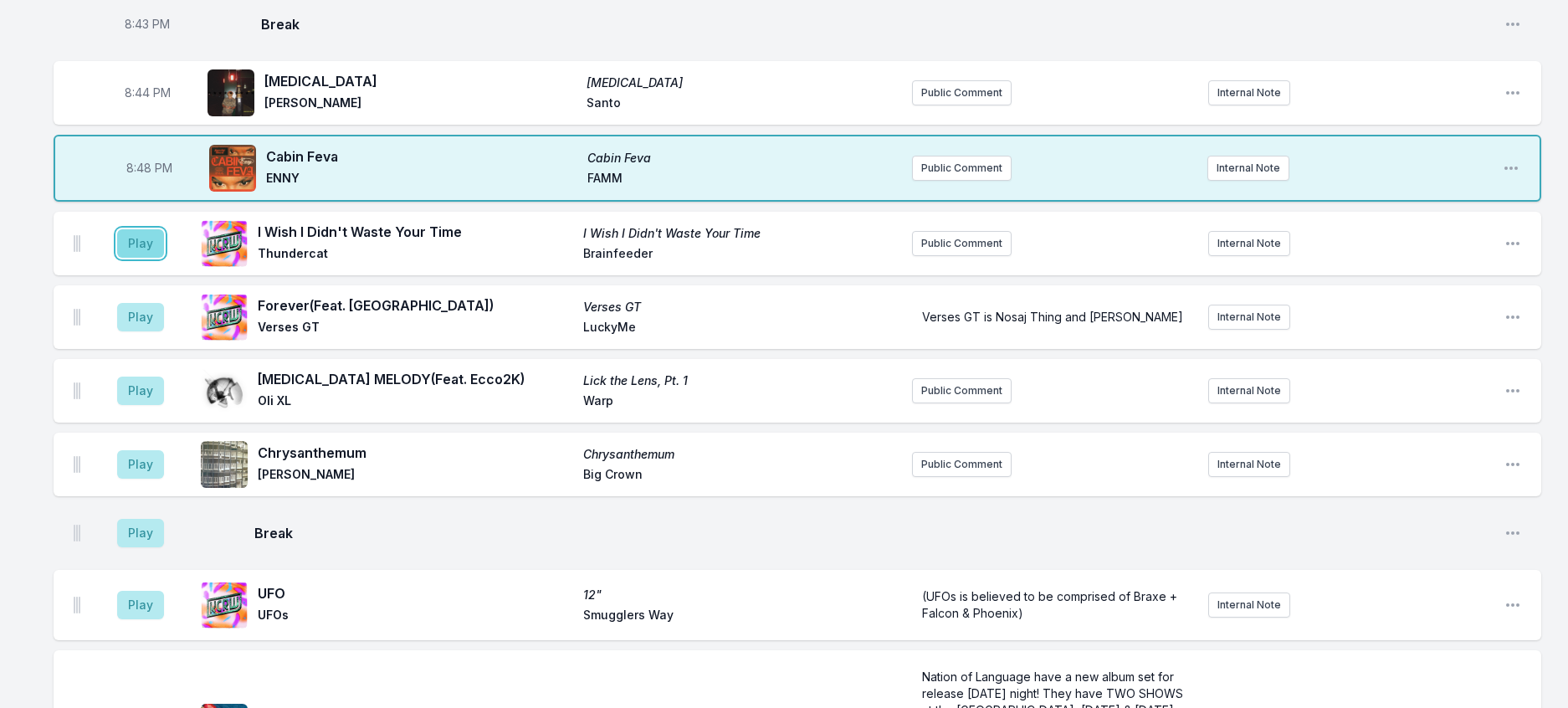
click at [164, 258] on button "Play" at bounding box center [140, 243] width 47 height 28
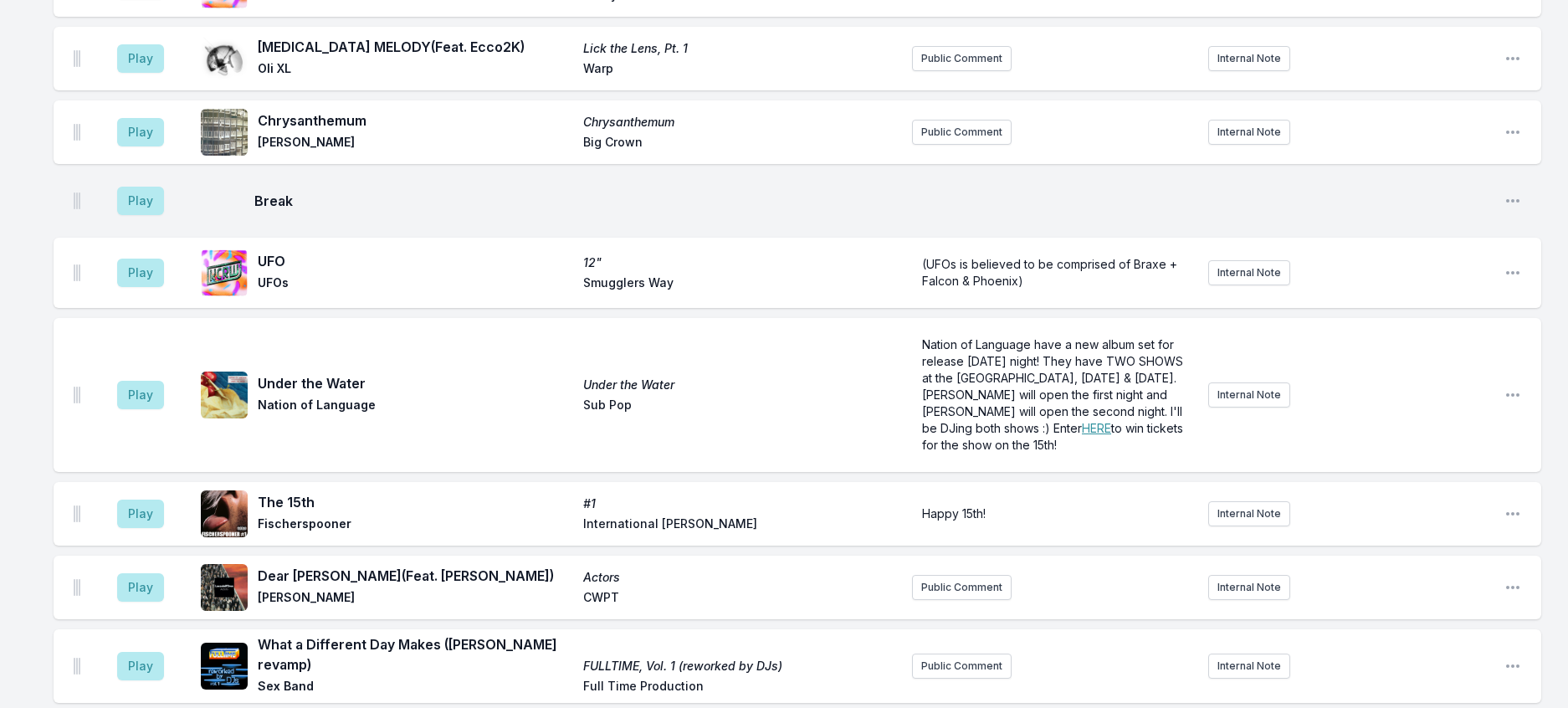
scroll to position [1545, 0]
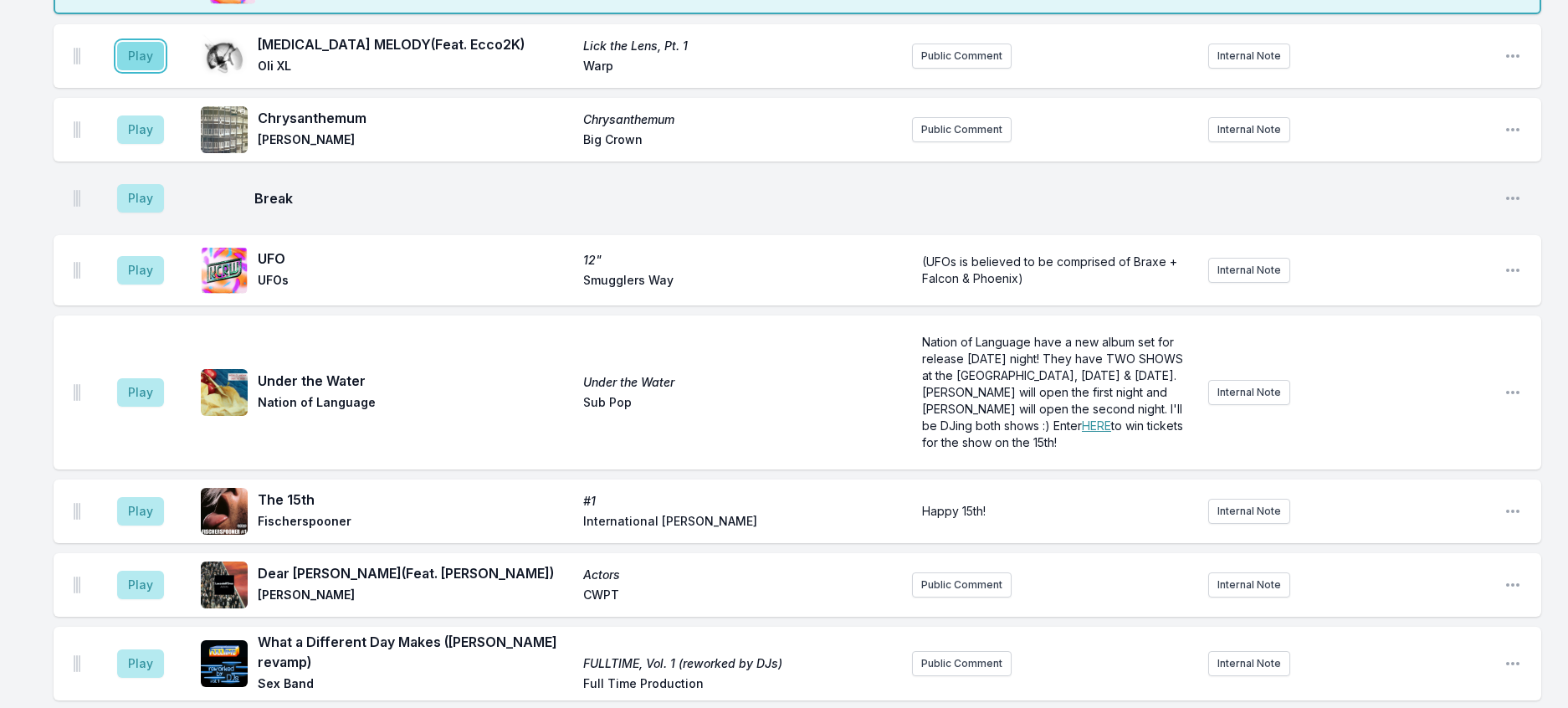
click at [155, 70] on button "Play" at bounding box center [140, 56] width 47 height 28
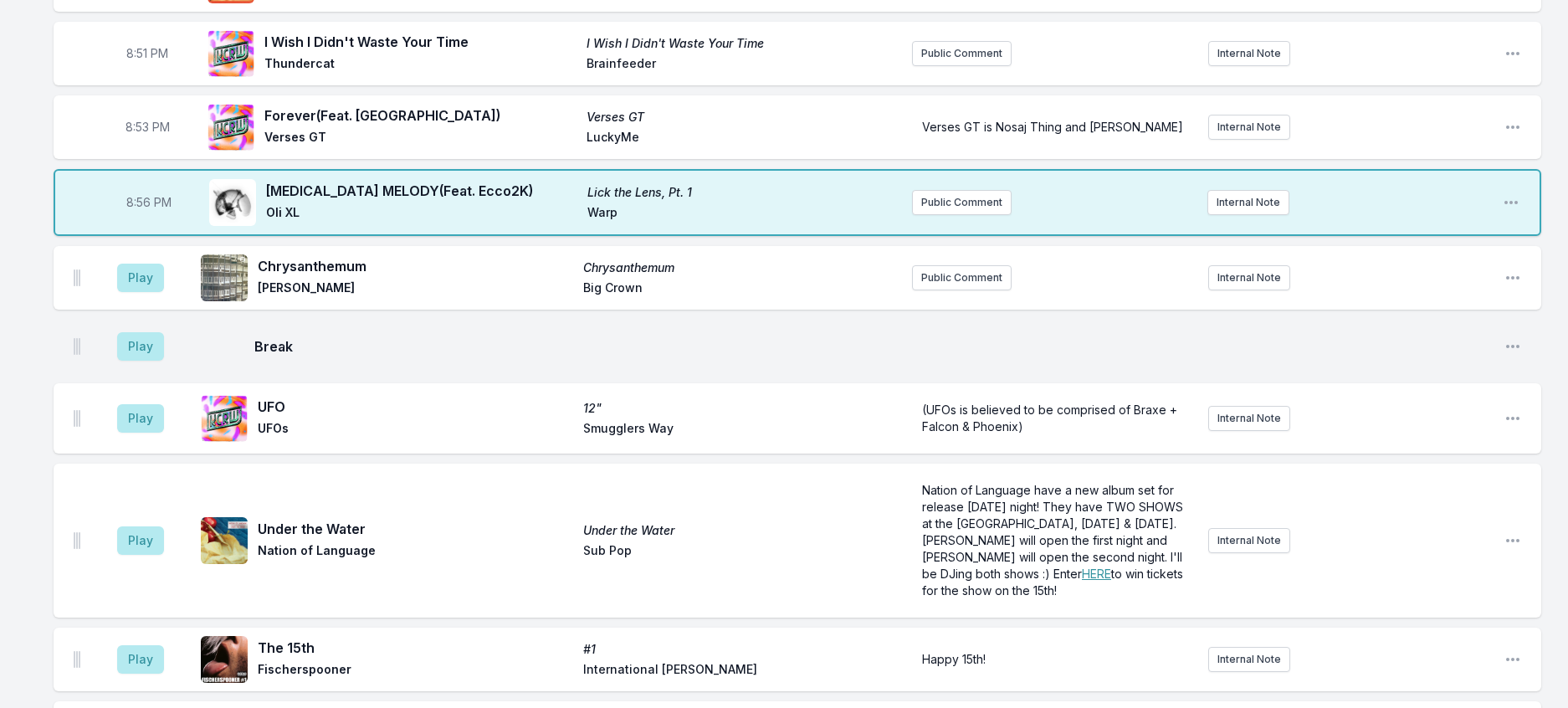
scroll to position [1378, 0]
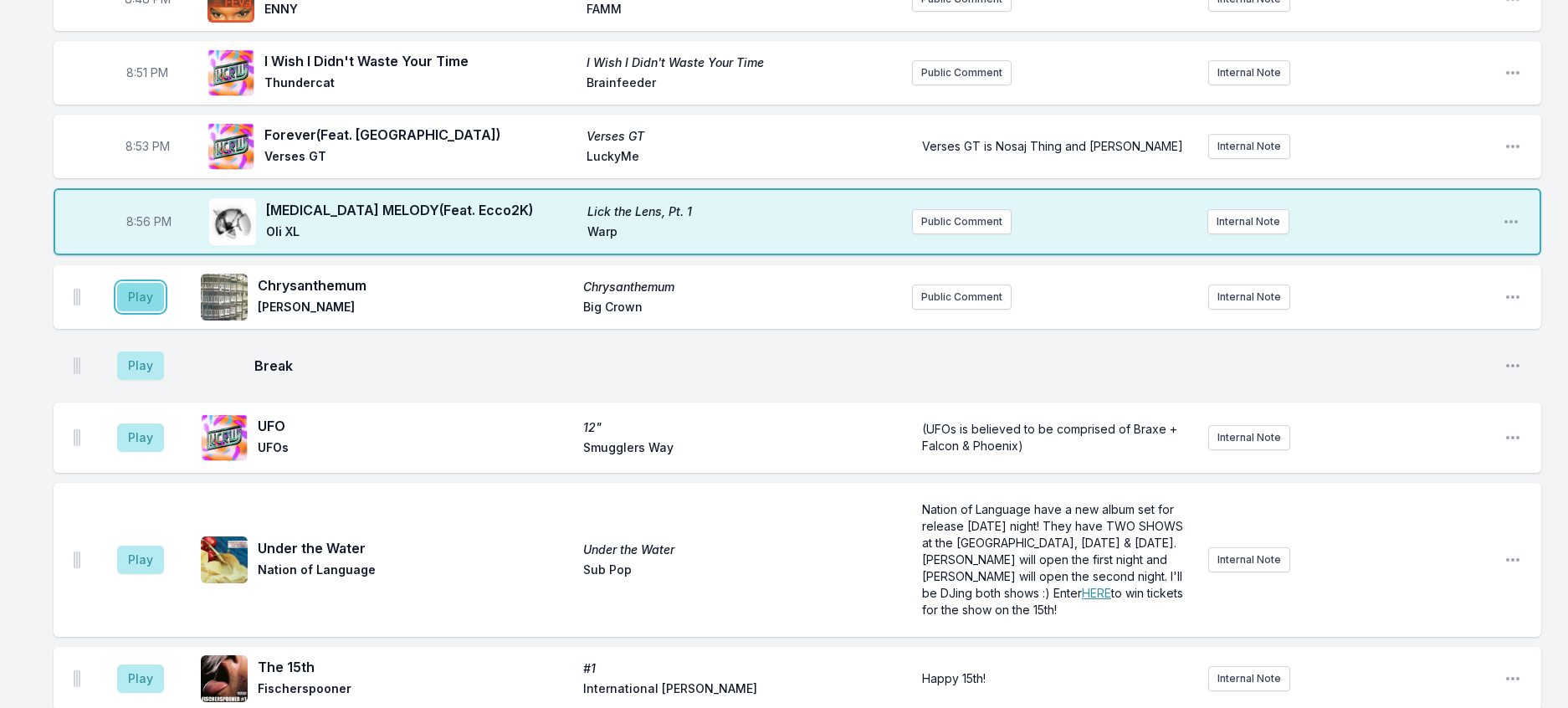
click at [161, 311] on button "Play" at bounding box center [140, 297] width 47 height 28
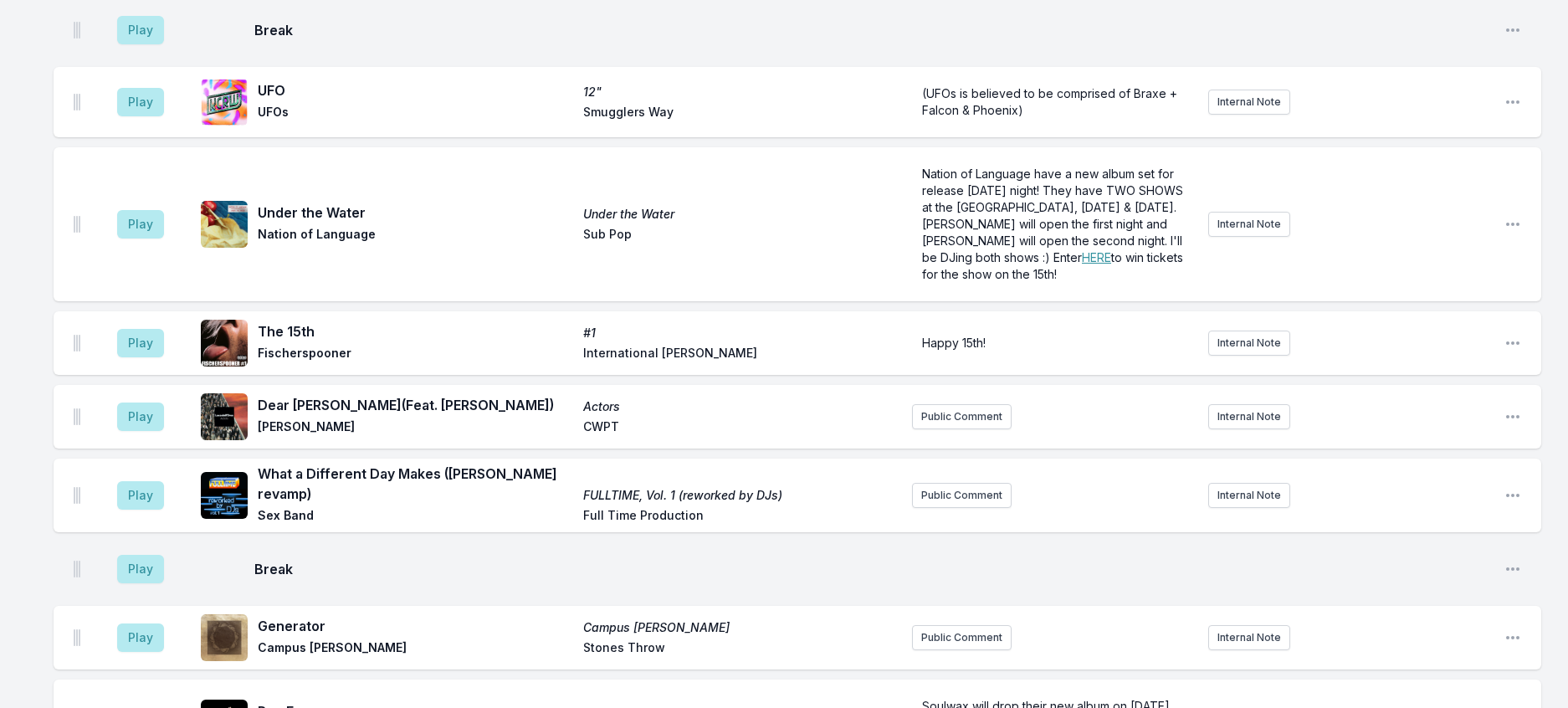
scroll to position [1796, 0]
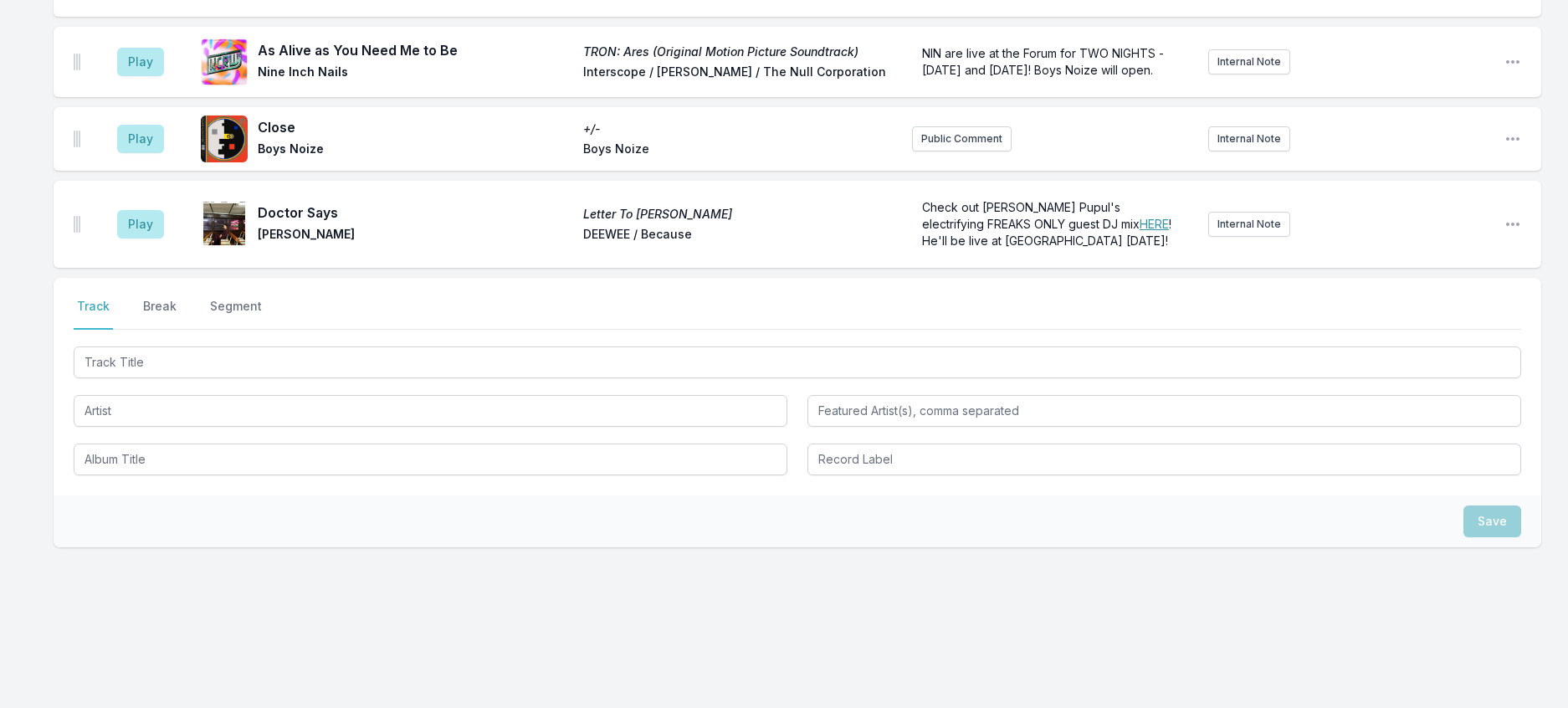
scroll to position [2800, 0]
click at [180, 330] on button "Break" at bounding box center [160, 314] width 40 height 32
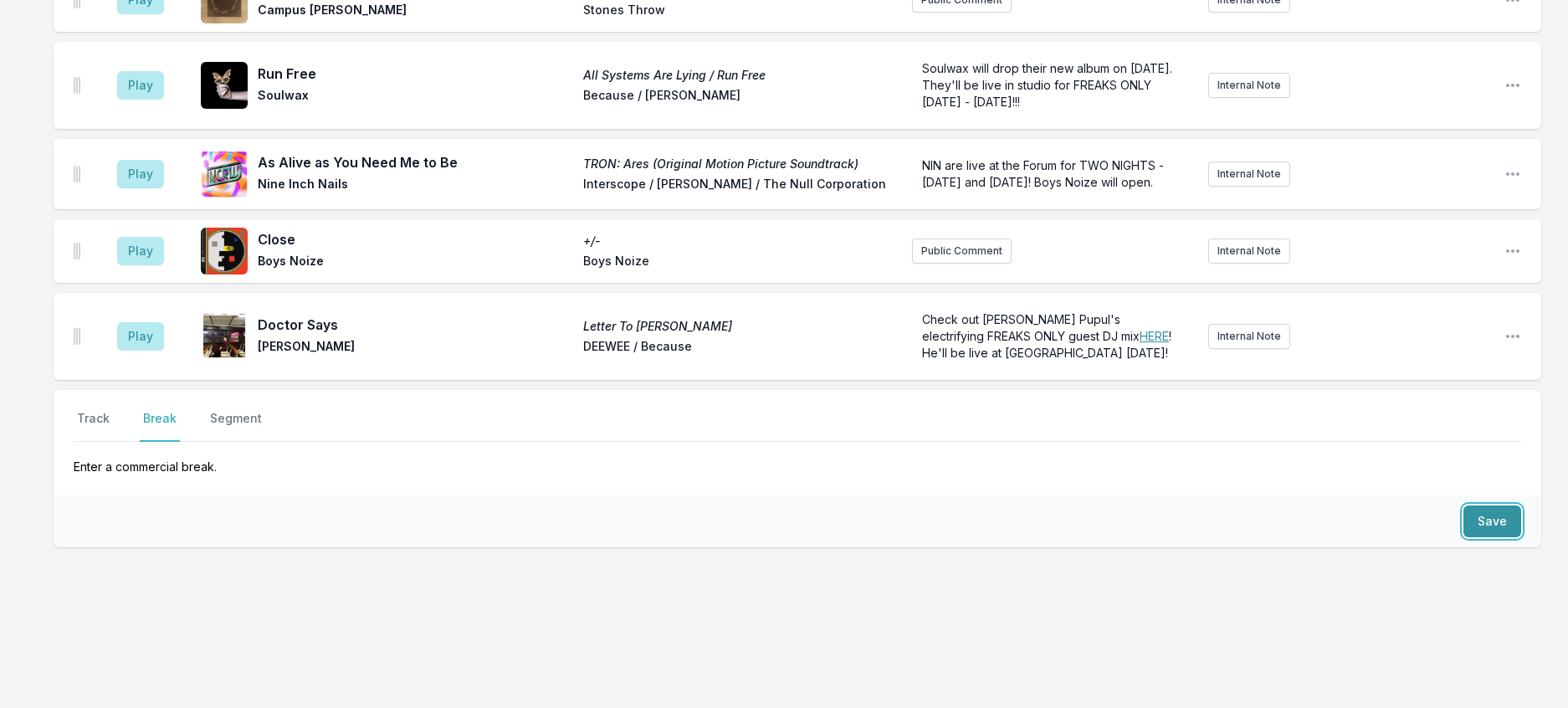
click at [1491, 522] on button "Save" at bounding box center [1492, 521] width 58 height 32
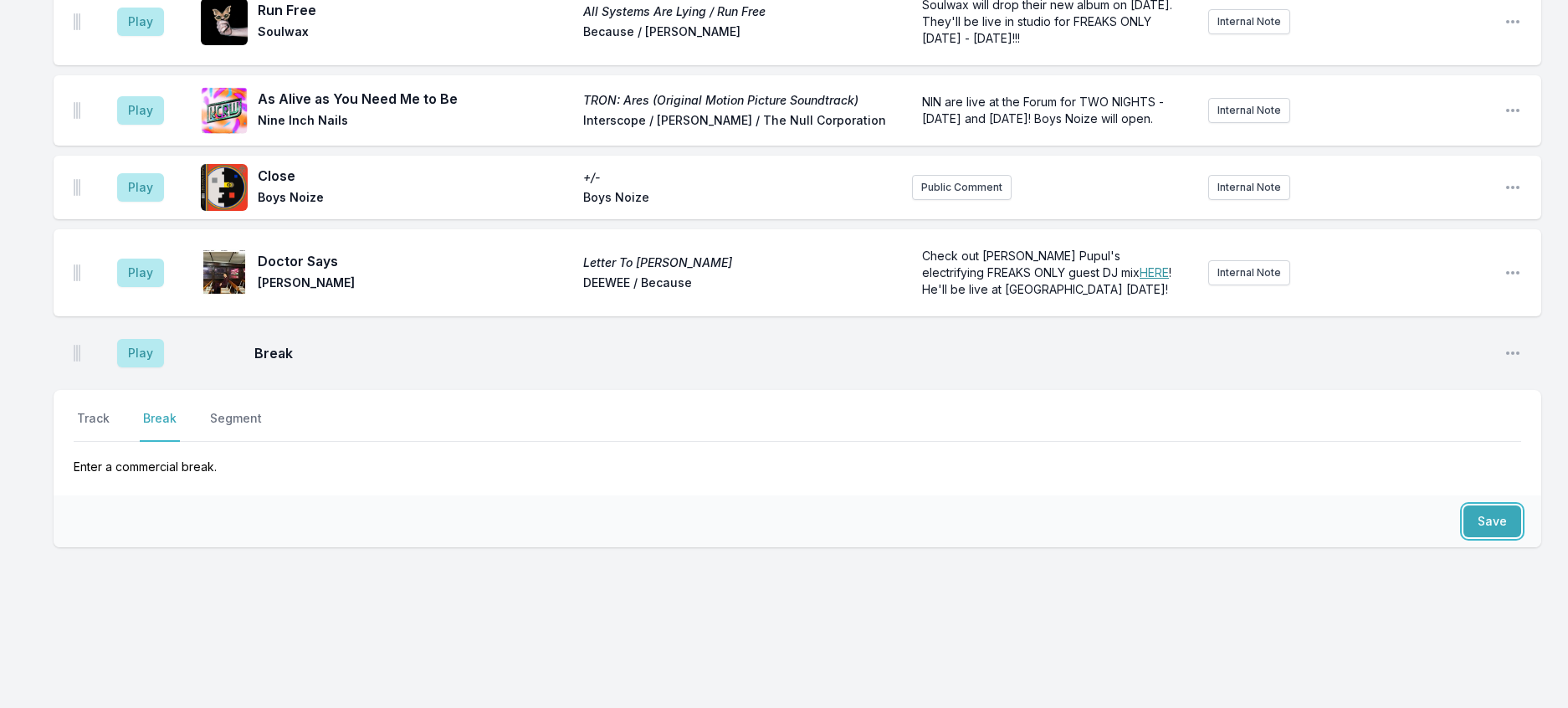
scroll to position [2872, 0]
drag, startPoint x: 109, startPoint y: 389, endPoint x: 109, endPoint y: 421, distance: 32.0
click at [108, 410] on button "Track" at bounding box center [93, 426] width 39 height 32
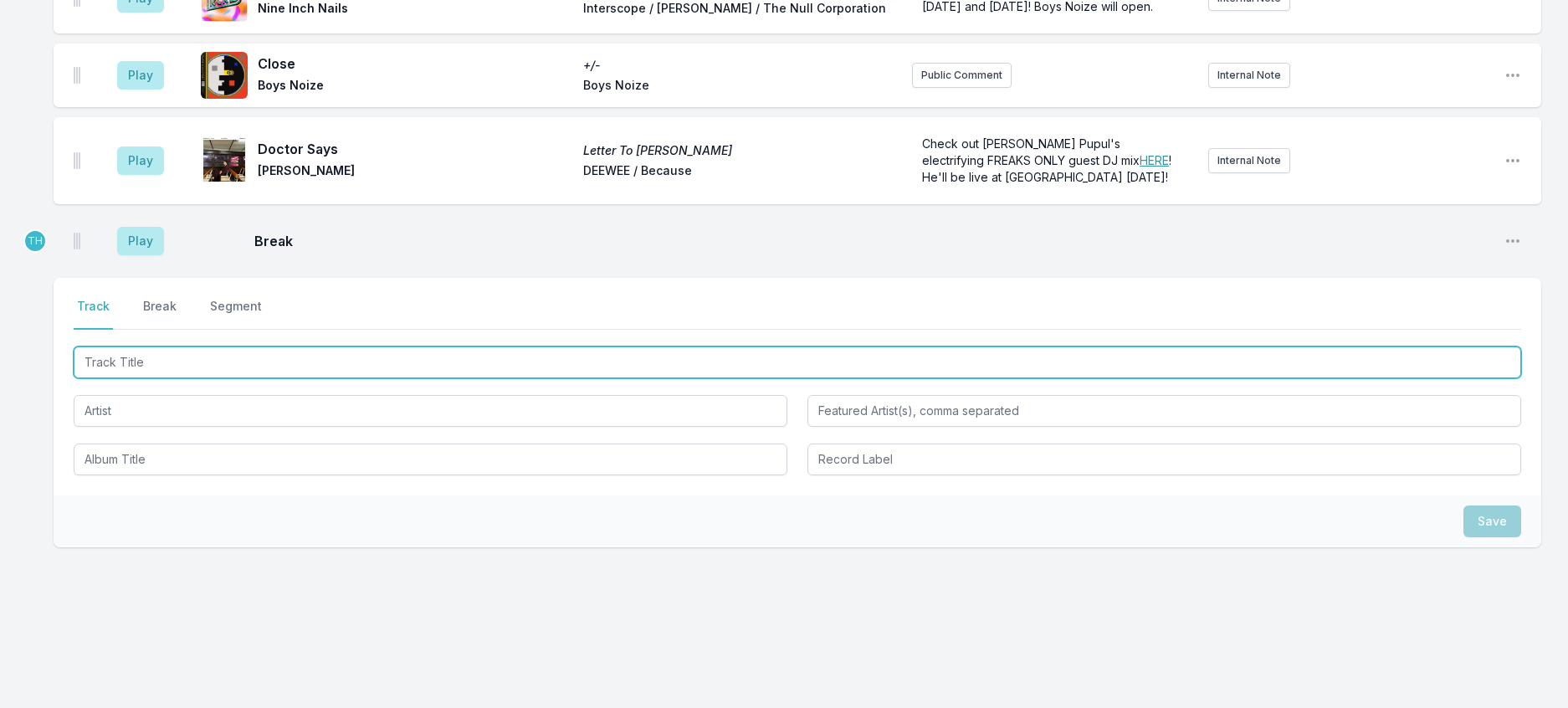
click at [110, 378] on input "Track Title" at bounding box center [797, 362] width 1447 height 32
type input "No Cigar"
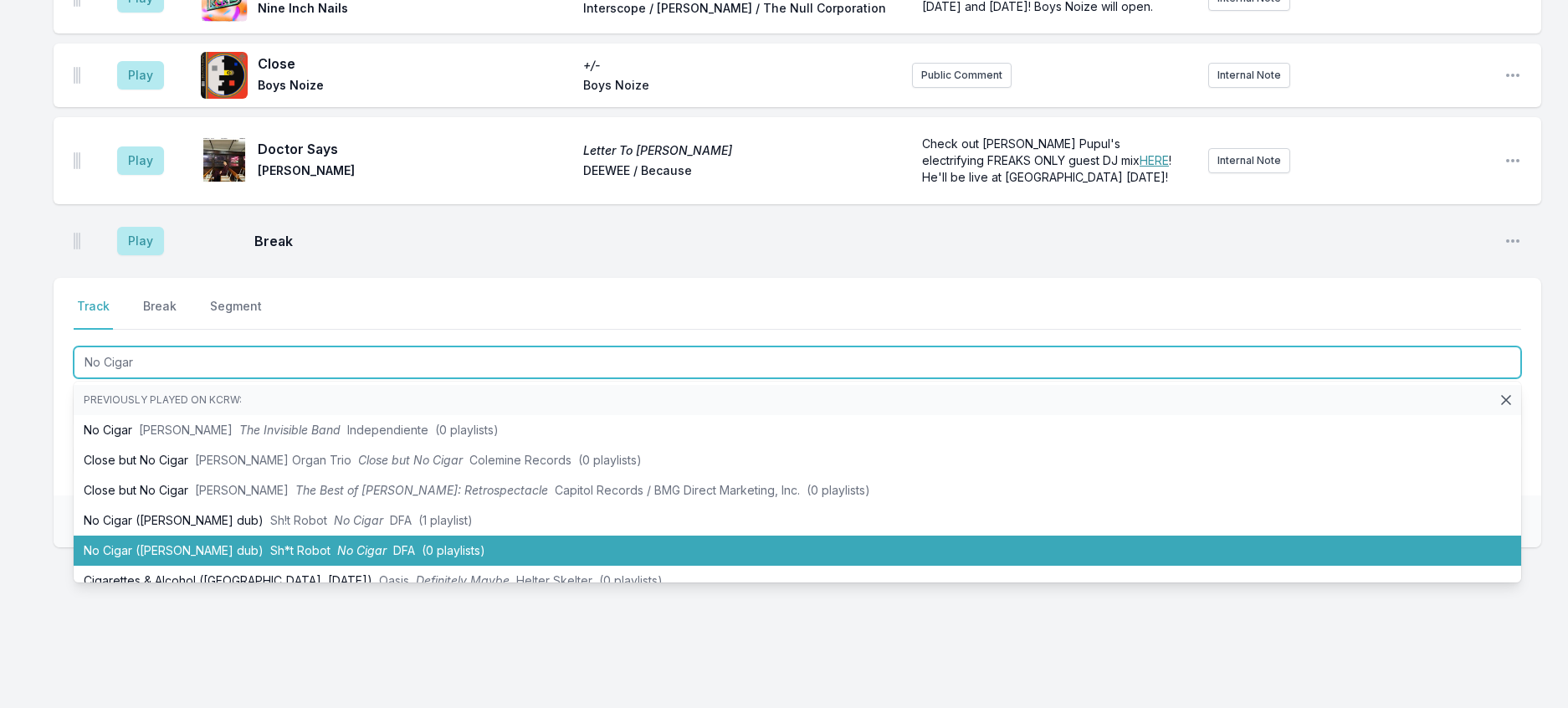
click at [387, 558] on span "No Cigar" at bounding box center [362, 549] width 50 height 14
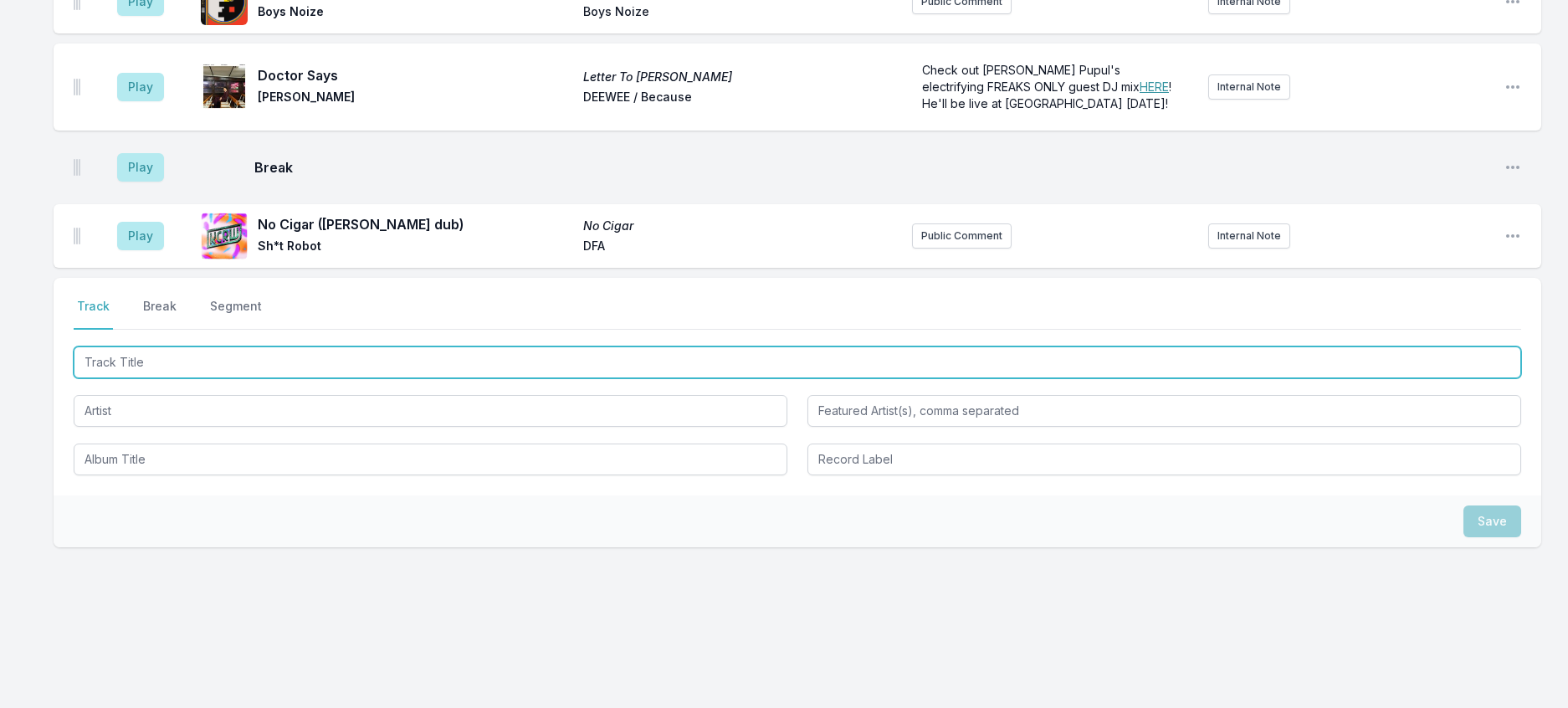
scroll to position [2954, 0]
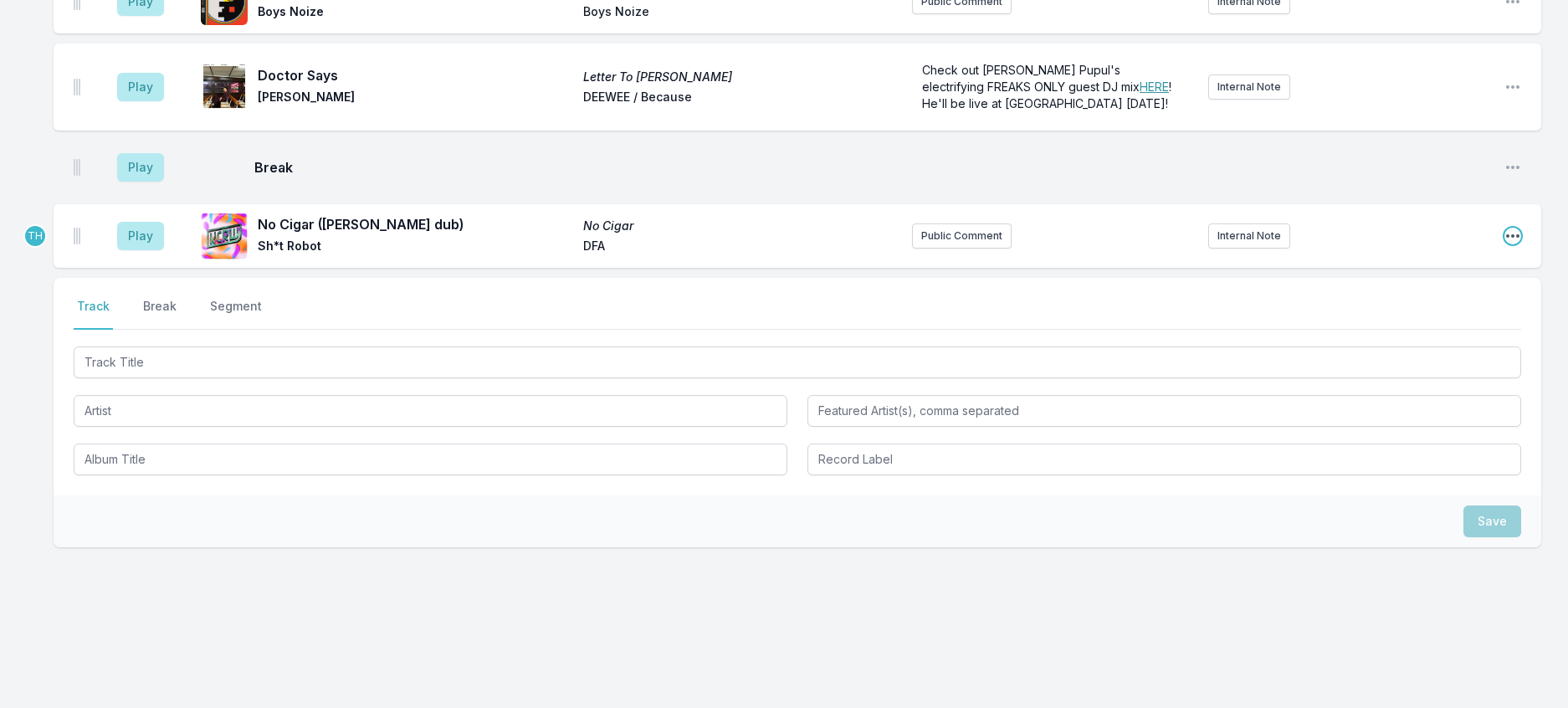
click at [1504, 245] on icon "Open playlist item options" at bounding box center [1513, 236] width 17 height 17
click at [1394, 315] on button "Edit Track Details" at bounding box center [1428, 300] width 188 height 30
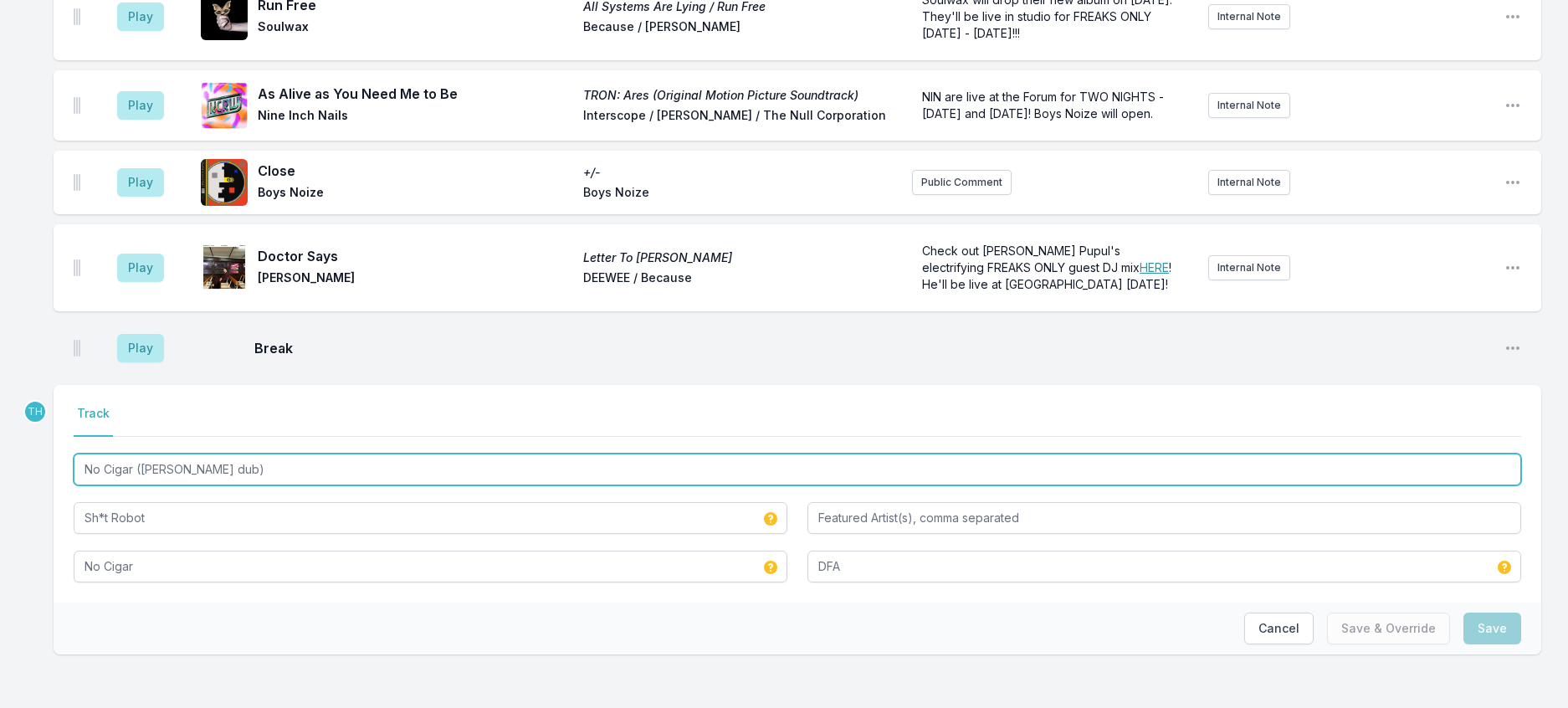
drag, startPoint x: 149, startPoint y: 439, endPoint x: 654, endPoint y: 461, distance: 505.5
click at [652, 461] on div "No Cigar (Adrian Sherwood dub) Sh*t Robot No Cigar DFA" at bounding box center [797, 517] width 1447 height 133
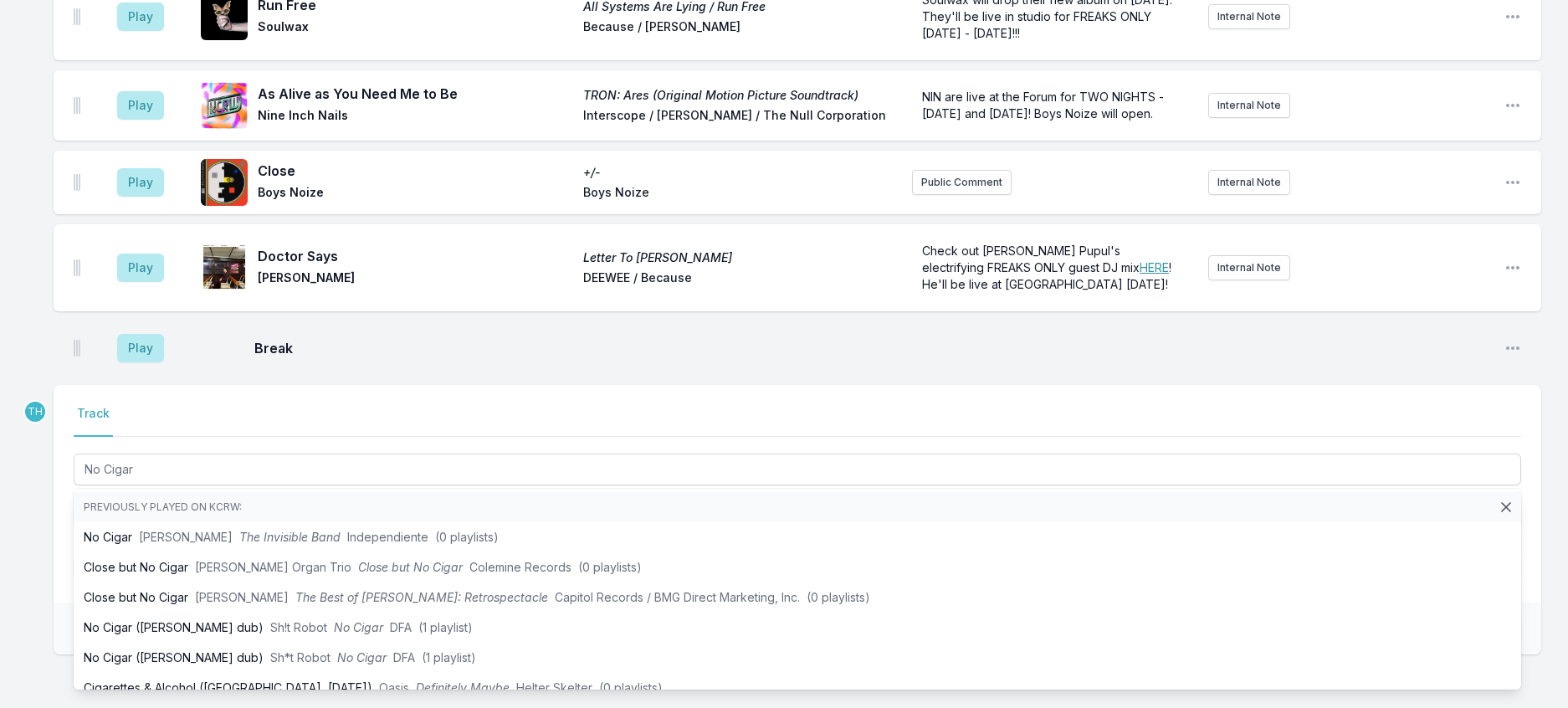
click at [66, 433] on div "Select a tab Track Track No Cigar Previously played on KCRW: No Cigar Travis Th…" at bounding box center [797, 493] width 1488 height 218
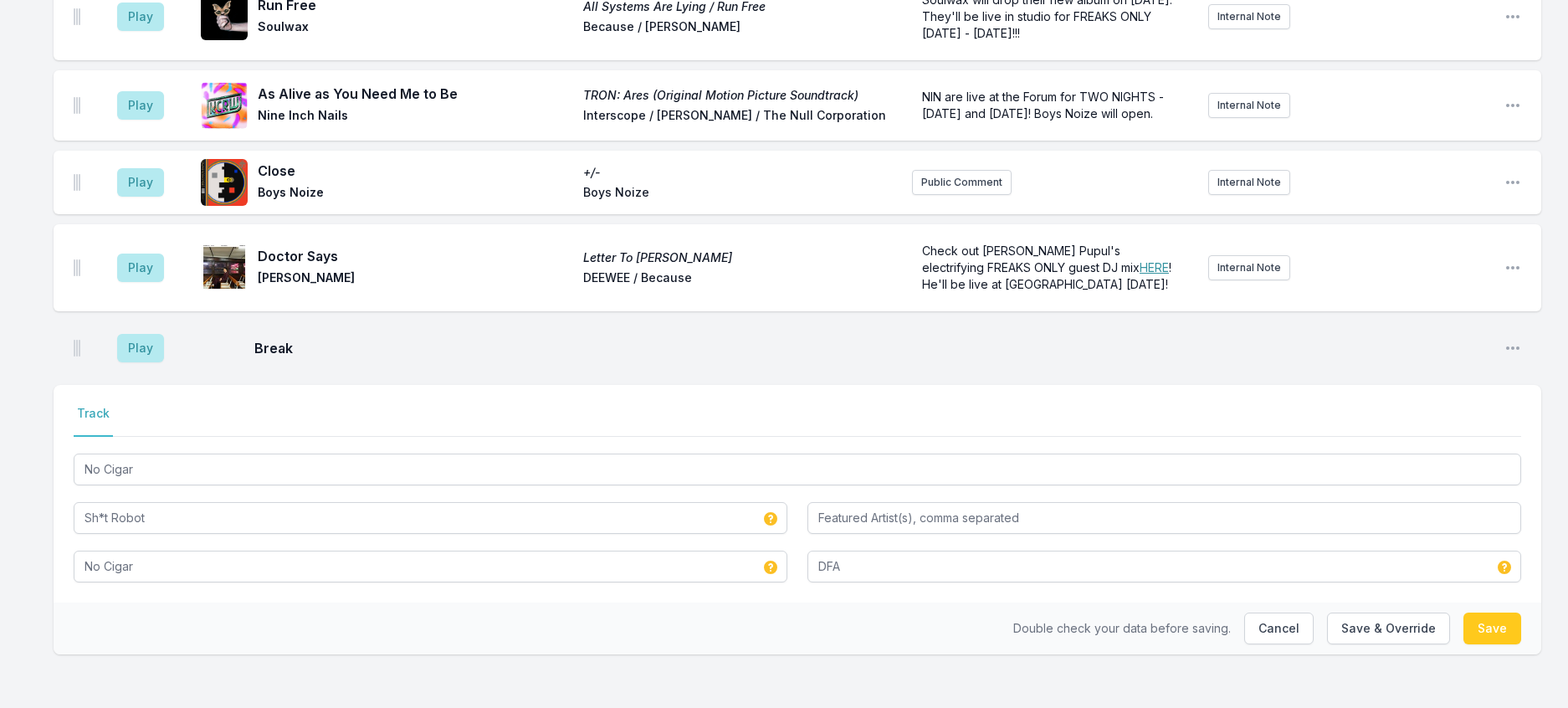
drag, startPoint x: 319, startPoint y: 616, endPoint x: 867, endPoint y: 638, distance: 548.4
click at [320, 616] on div "Double check your data before saving. Cancel Save & Override Save" at bounding box center [797, 629] width 1488 height 52
click at [1380, 630] on button "Save & Override" at bounding box center [1389, 629] width 123 height 32
type input "No Cigar (Adrian Sherwood dub)"
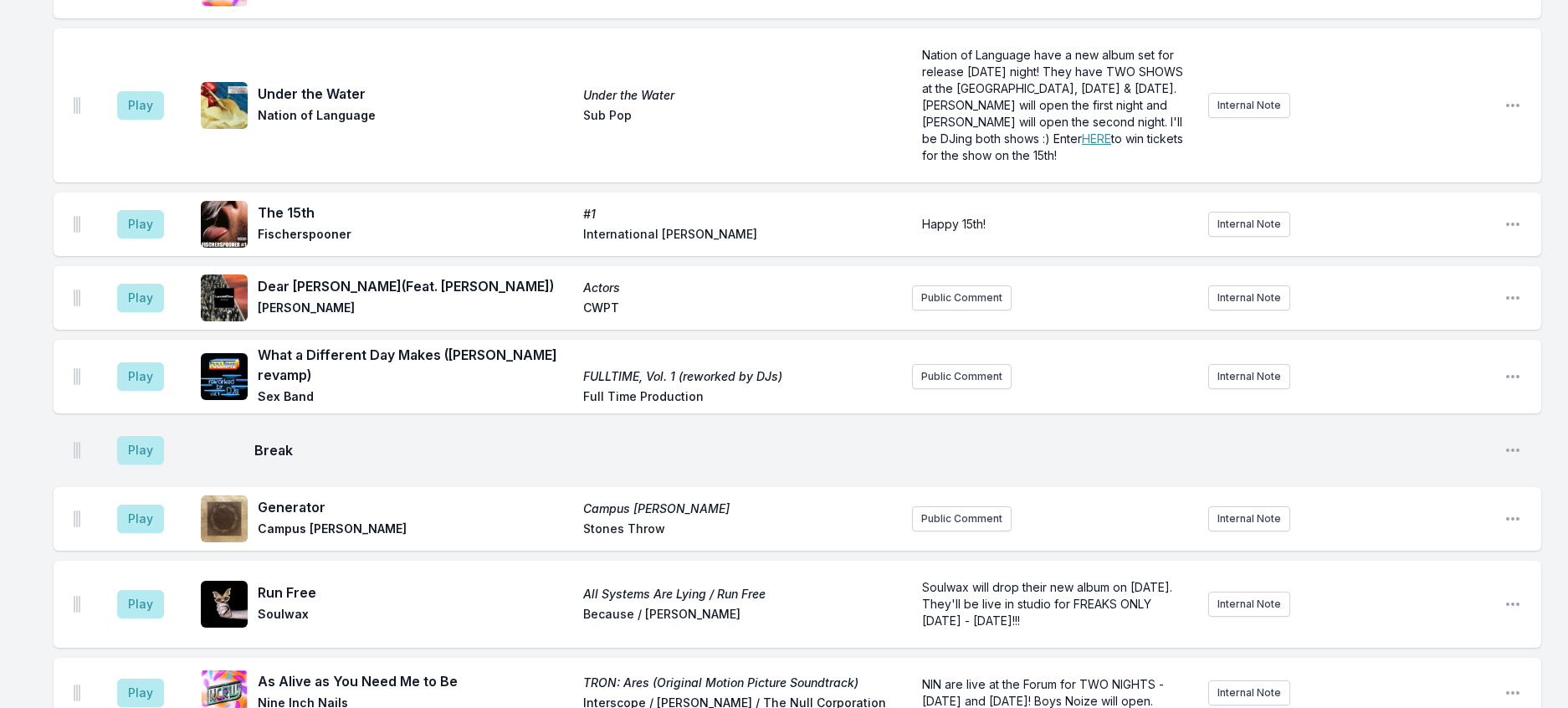
scroll to position [1720, 0]
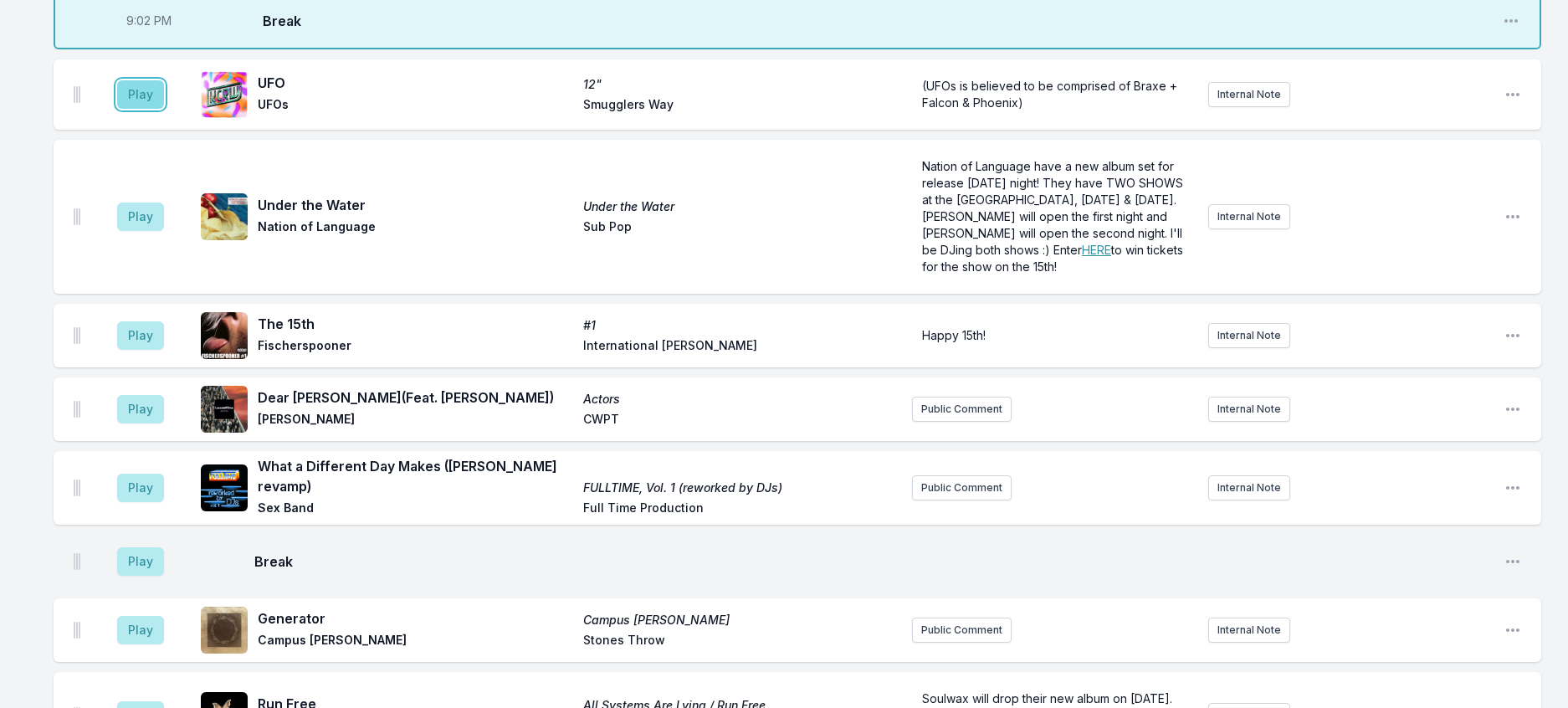
click at [147, 108] on button "Play" at bounding box center [140, 94] width 47 height 28
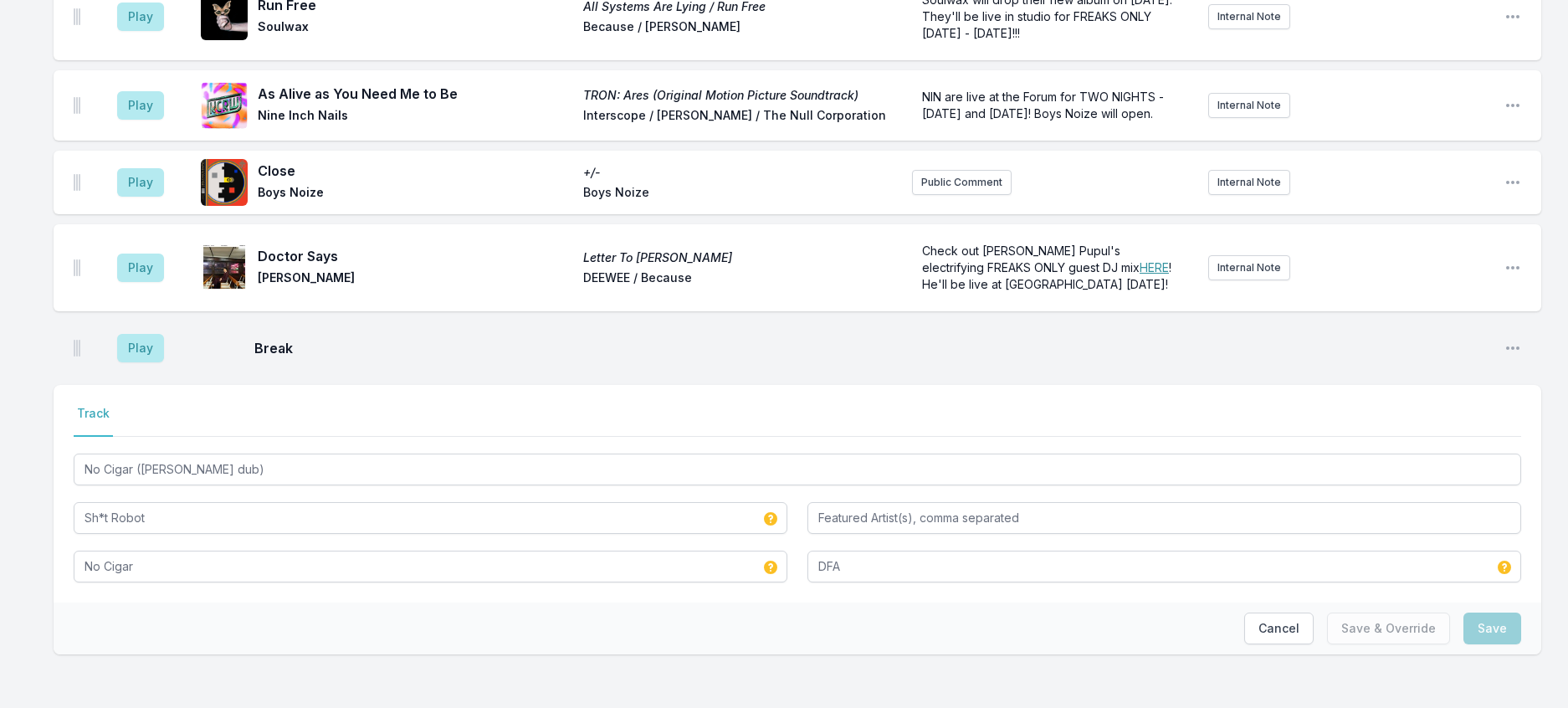
scroll to position [2892, 0]
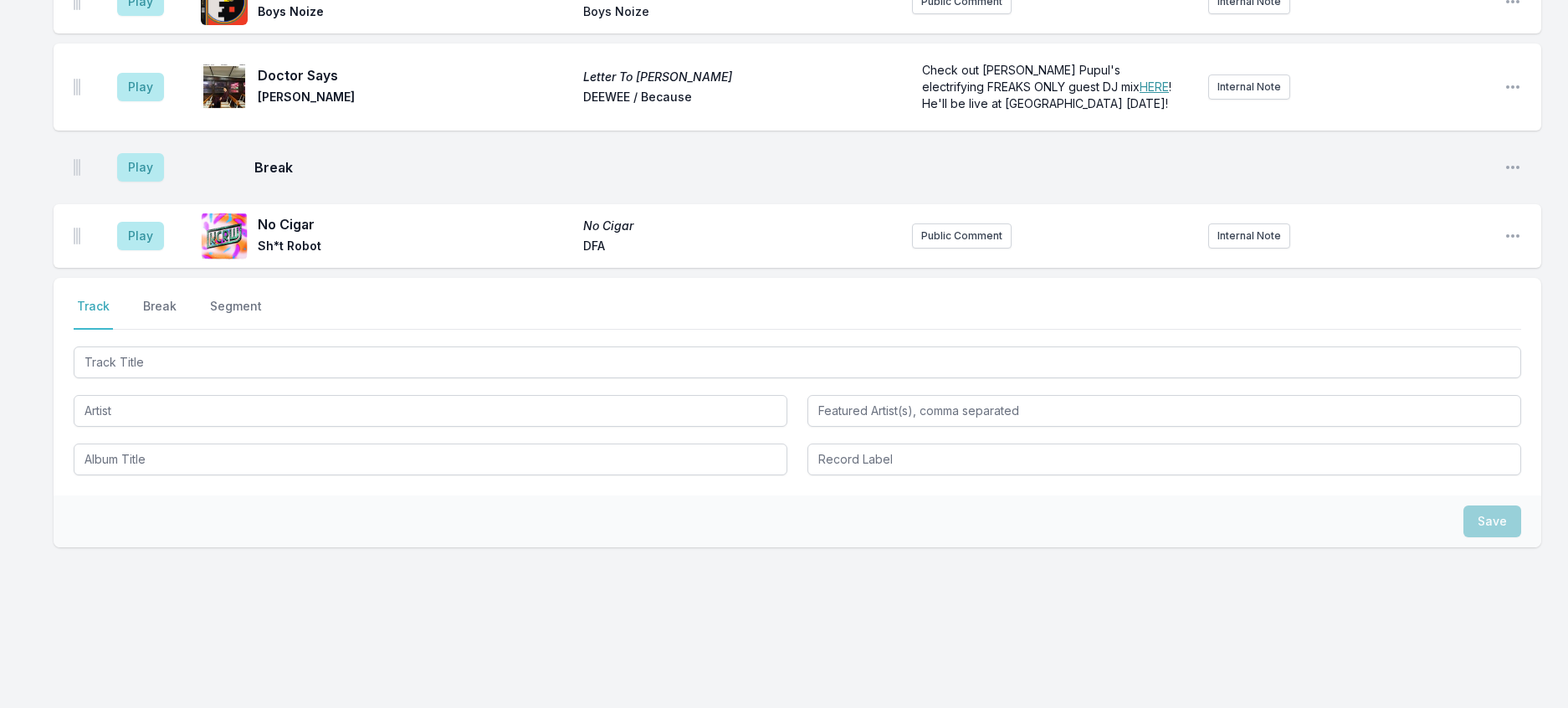
scroll to position [3011, 0]
click at [933, 248] on button "Public Comment" at bounding box center [962, 235] width 100 height 25
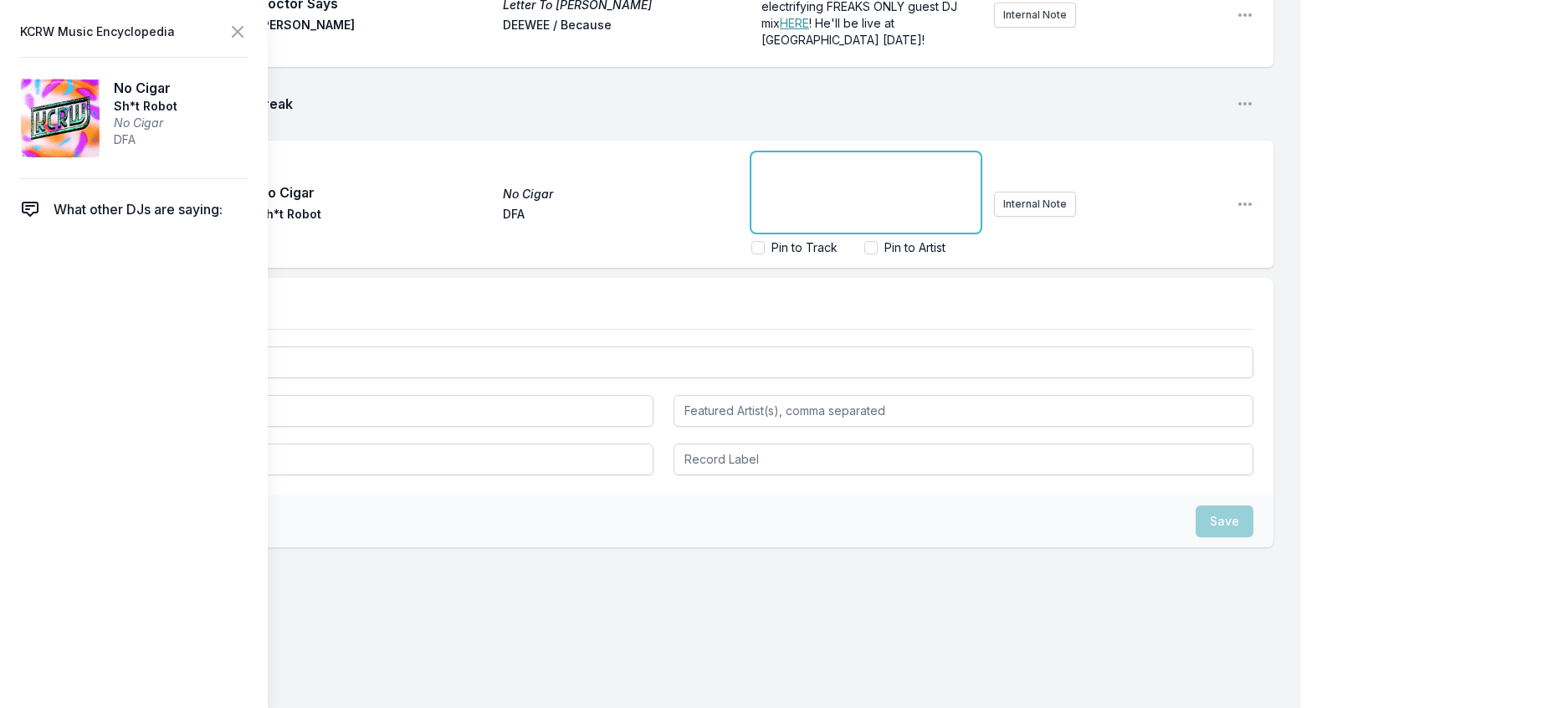
click at [882, 233] on div "﻿" at bounding box center [865, 192] width 229 height 80
drag, startPoint x: 738, startPoint y: 461, endPoint x: 695, endPoint y: 411, distance: 65.9
click at [695, 268] on div "Play No Cigar No Cigar Sh*t Robot DFA ﻿ Sh!t Robot Check out Shit Robot's stell…" at bounding box center [663, 204] width 1220 height 127
drag, startPoint x: 902, startPoint y: 444, endPoint x: 869, endPoint y: 443, distance: 33.0
click at [869, 191] on span "Check out Shit Robot's stellar "ROBOT WAVE" mix HERE!" at bounding box center [845, 175] width 166 height 31
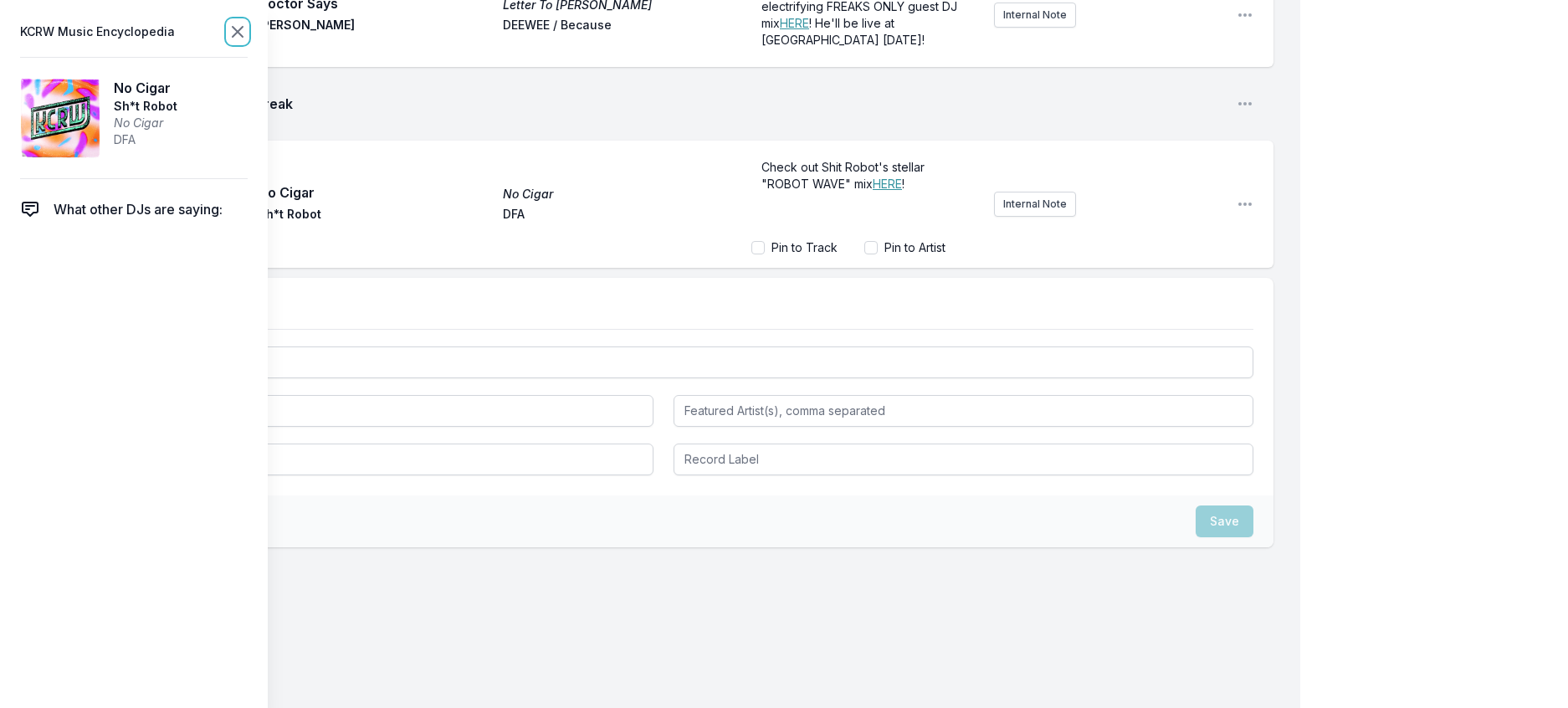
scroll to position [3018, 0]
click at [248, 32] on icon at bounding box center [237, 31] width 20 height 20
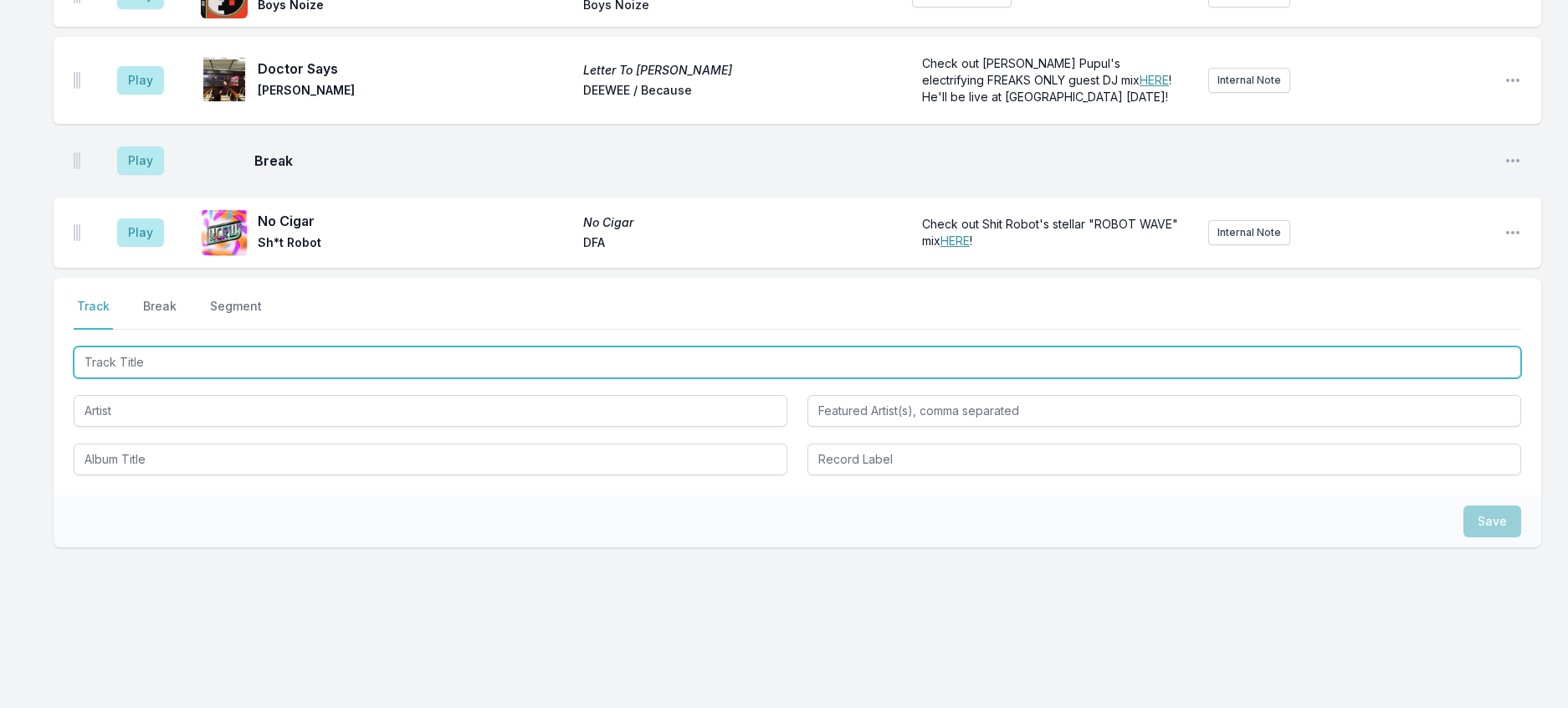
click at [250, 378] on input "Track Title" at bounding box center [797, 362] width 1447 height 32
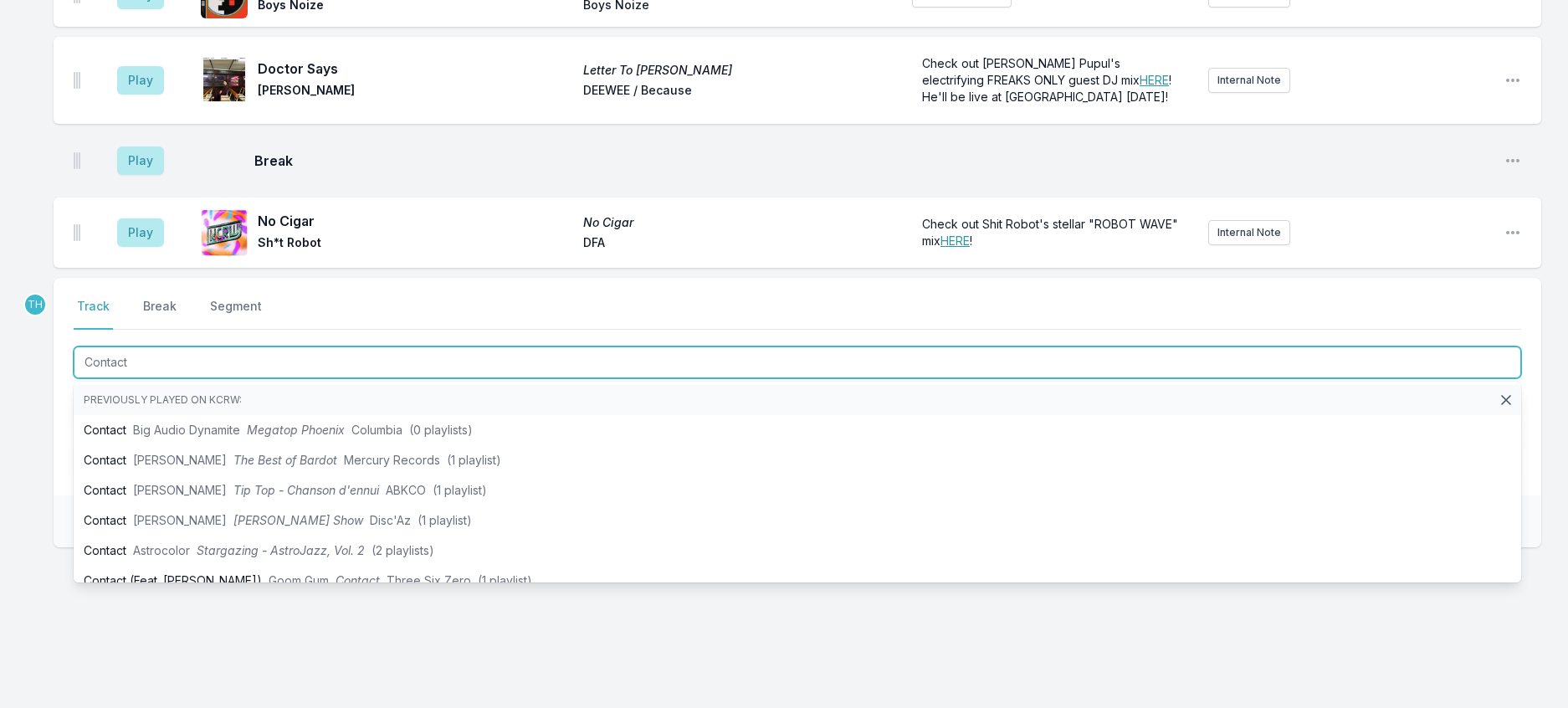
type input "Contact"
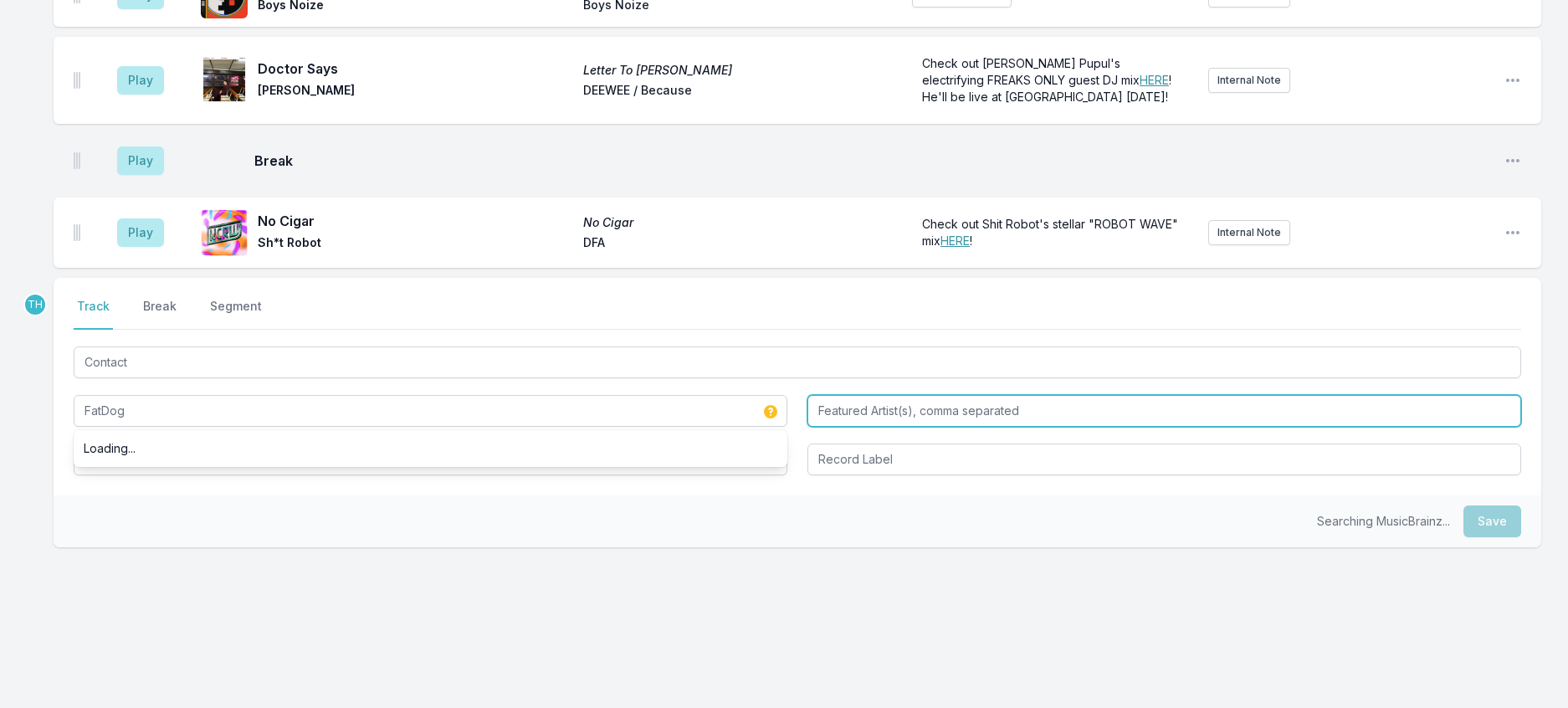
type input "FatDog"
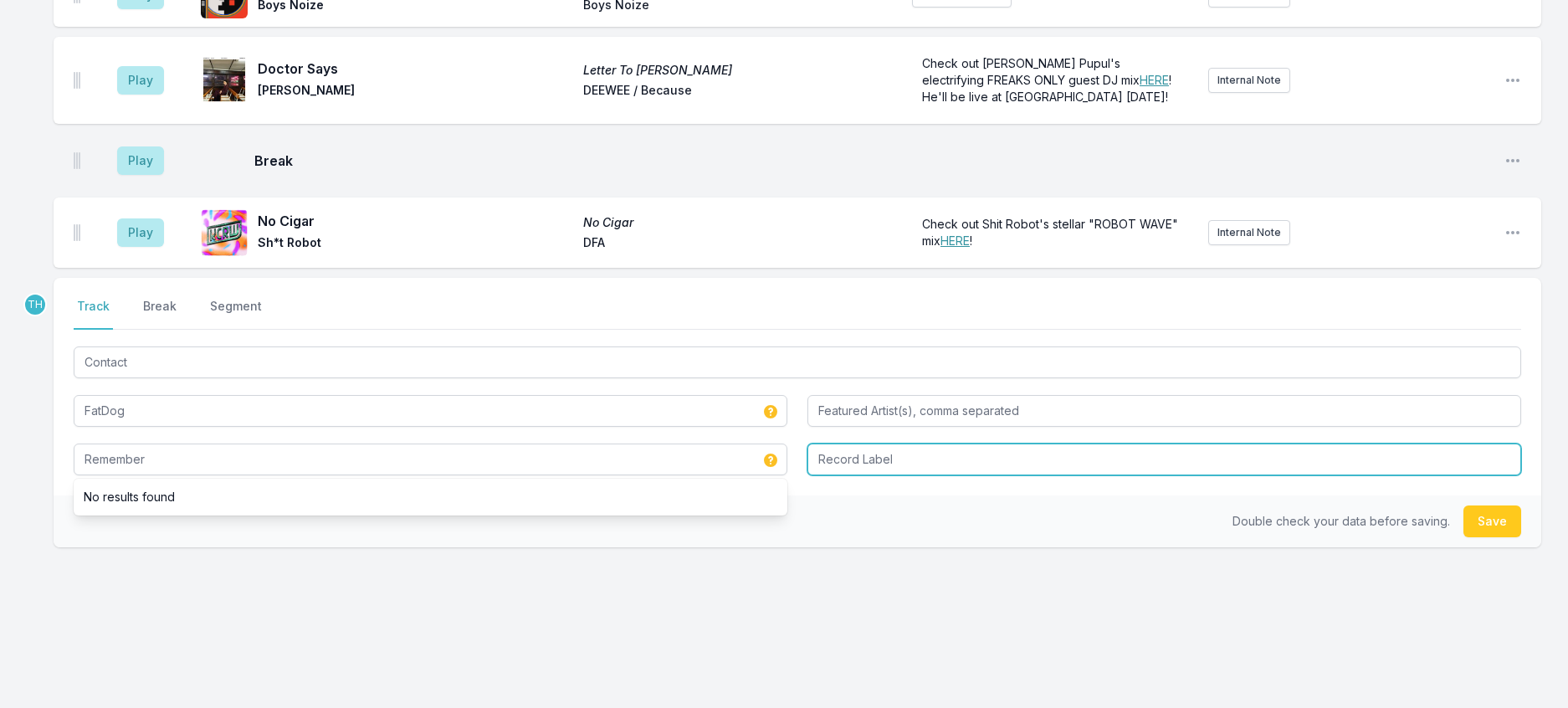
type input "Remember"
type input "Wolf Music"
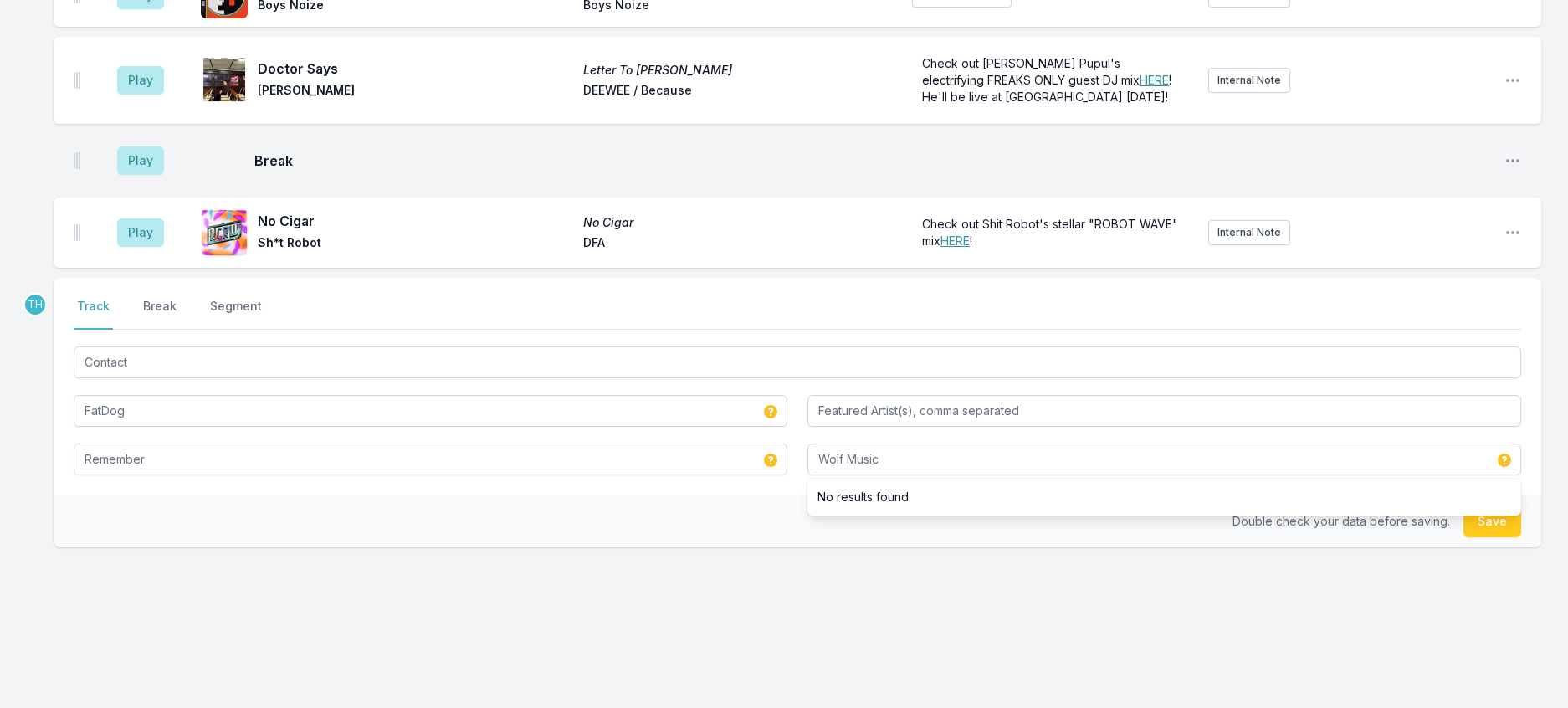
click at [748, 547] on div "Double check your data before saving. Save" at bounding box center [797, 521] width 1488 height 52
click at [1492, 537] on button "Save" at bounding box center [1492, 521] width 58 height 32
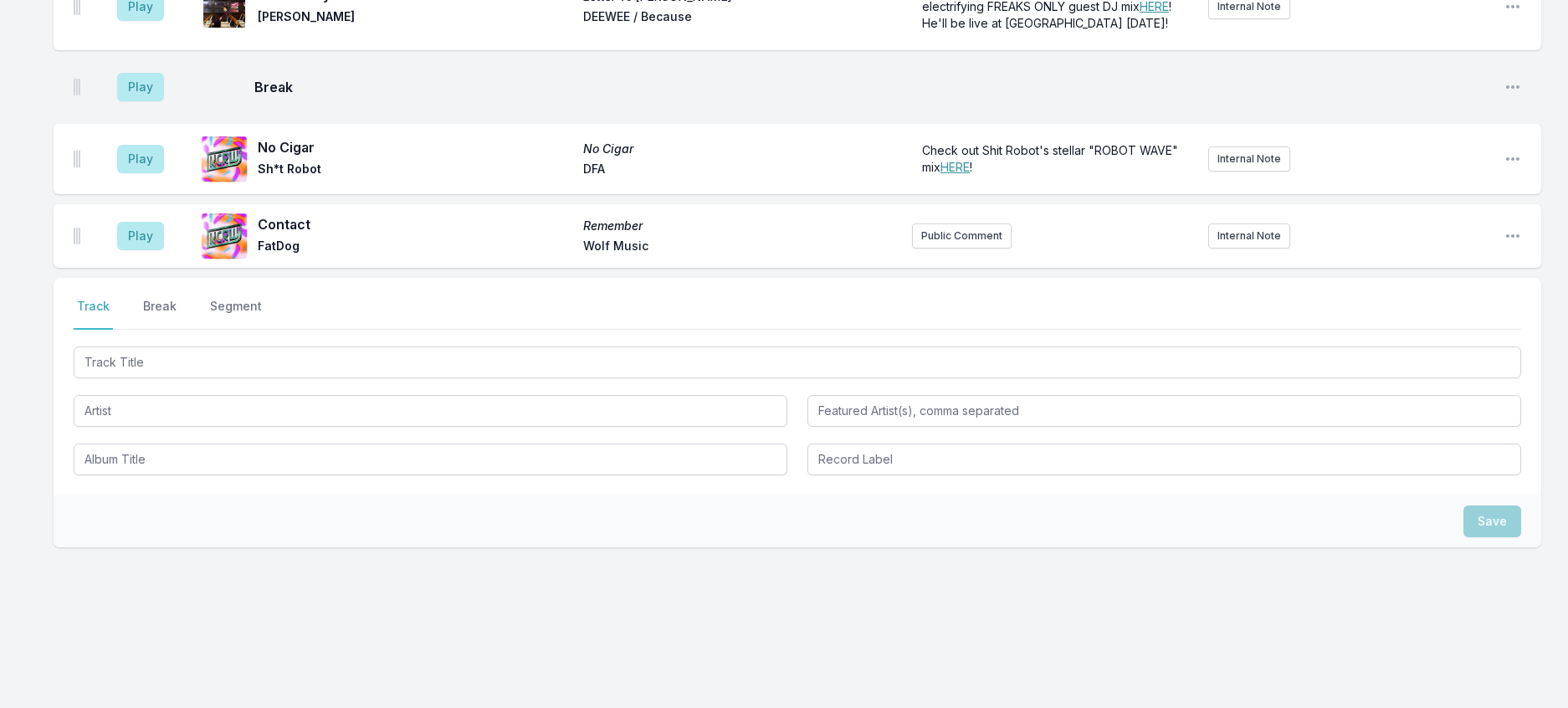
scroll to position [3101, 0]
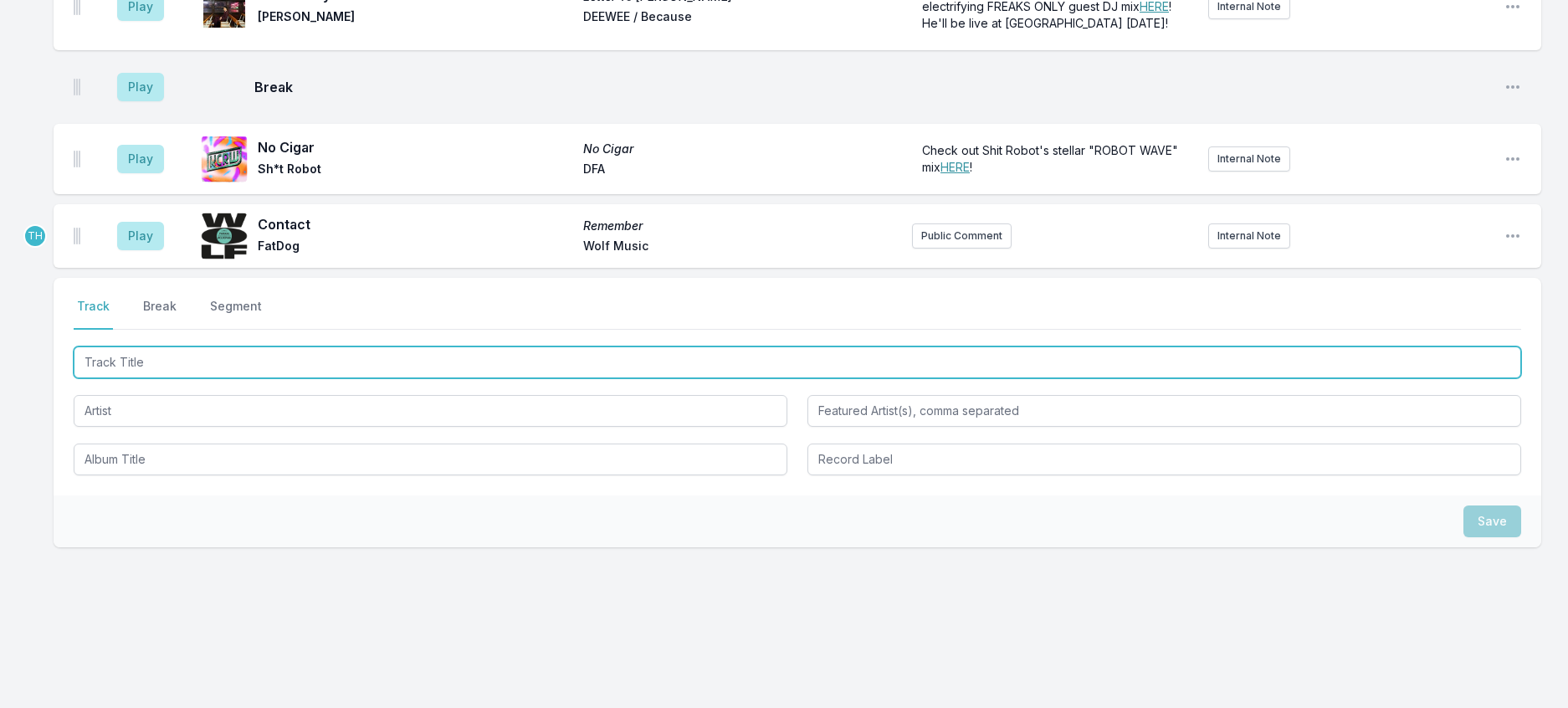
click at [279, 378] on input "Track Title" at bounding box center [797, 362] width 1447 height 32
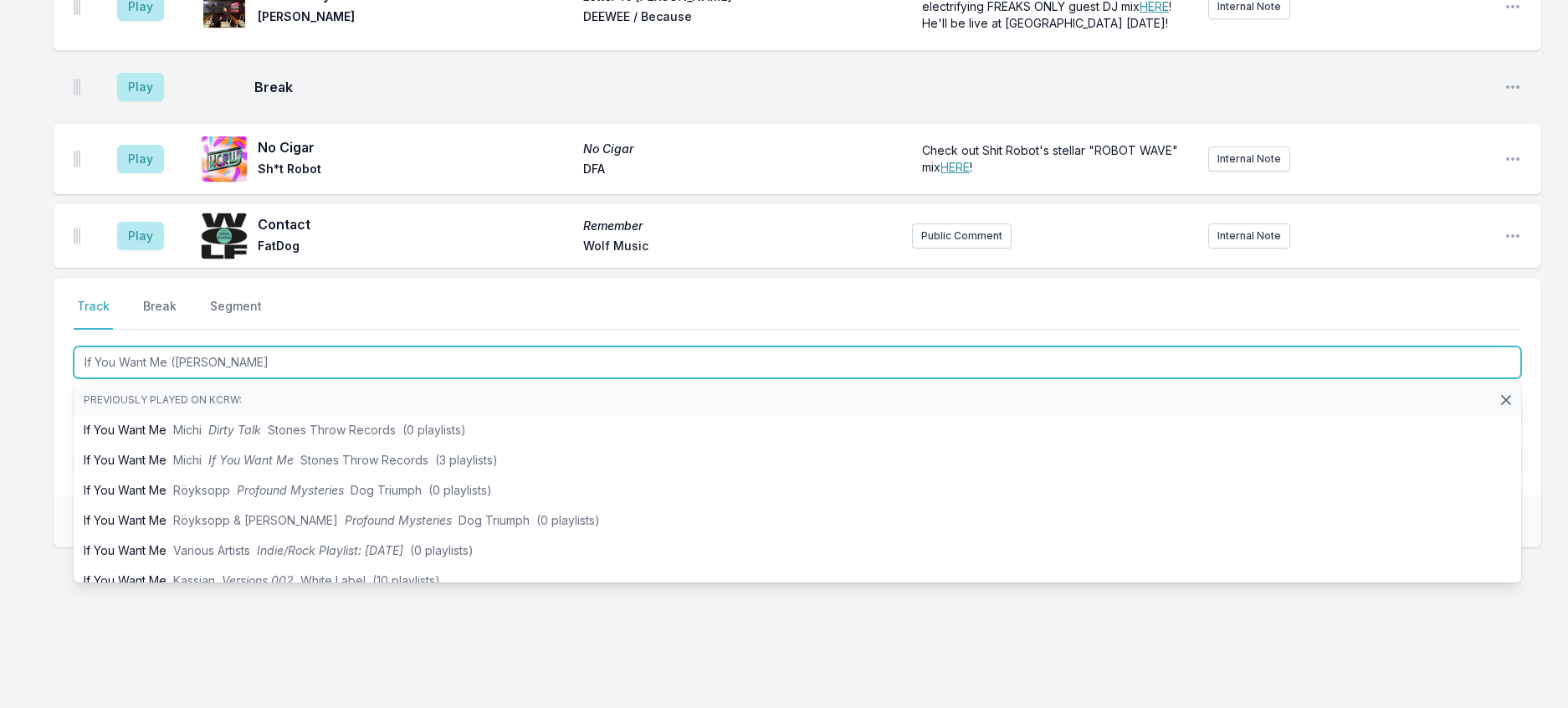
type input "If You Want Me (Jay Sh"
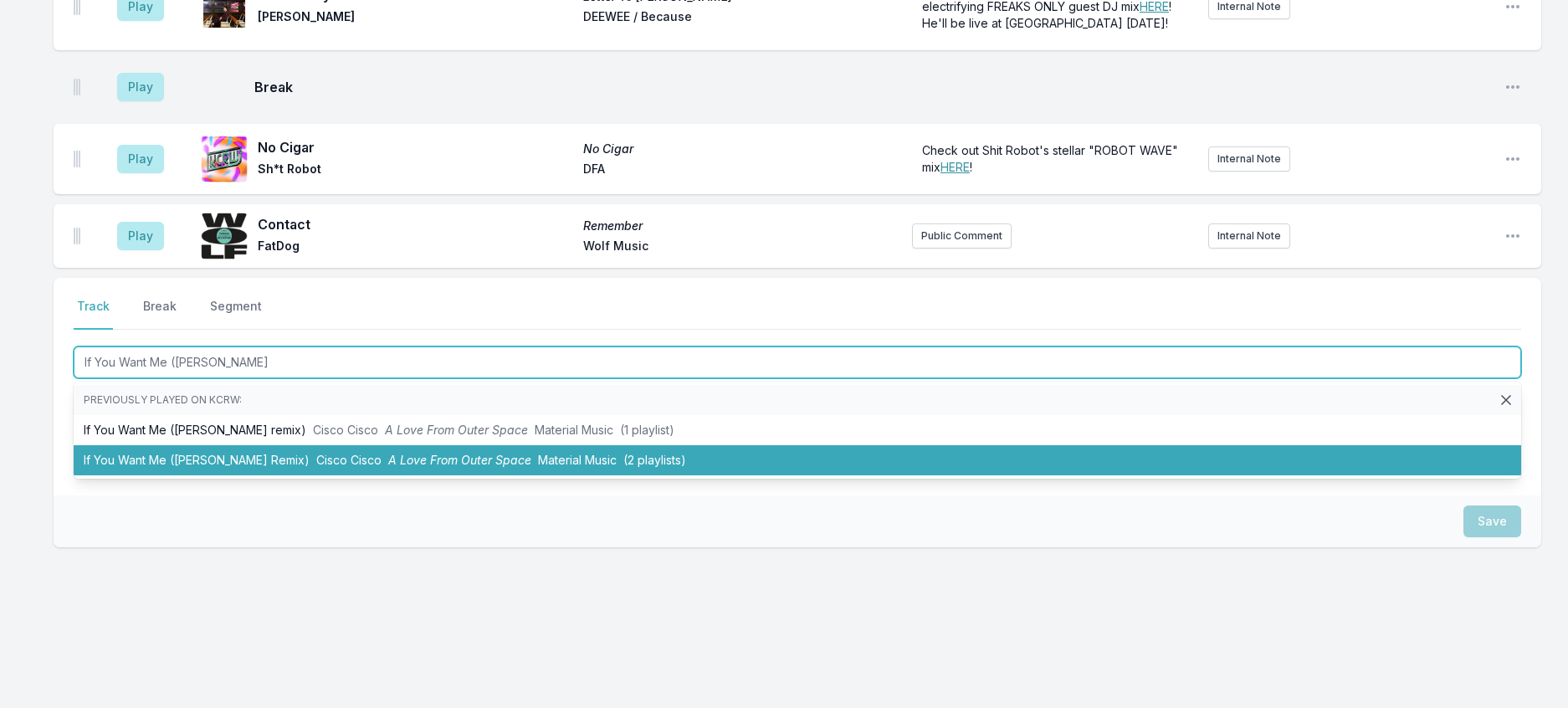
click at [362, 475] on li "If You Want Me (Jay Shepheard Remix) Cisco Cisco A Love From Outer Space Materi…" at bounding box center [797, 460] width 1447 height 30
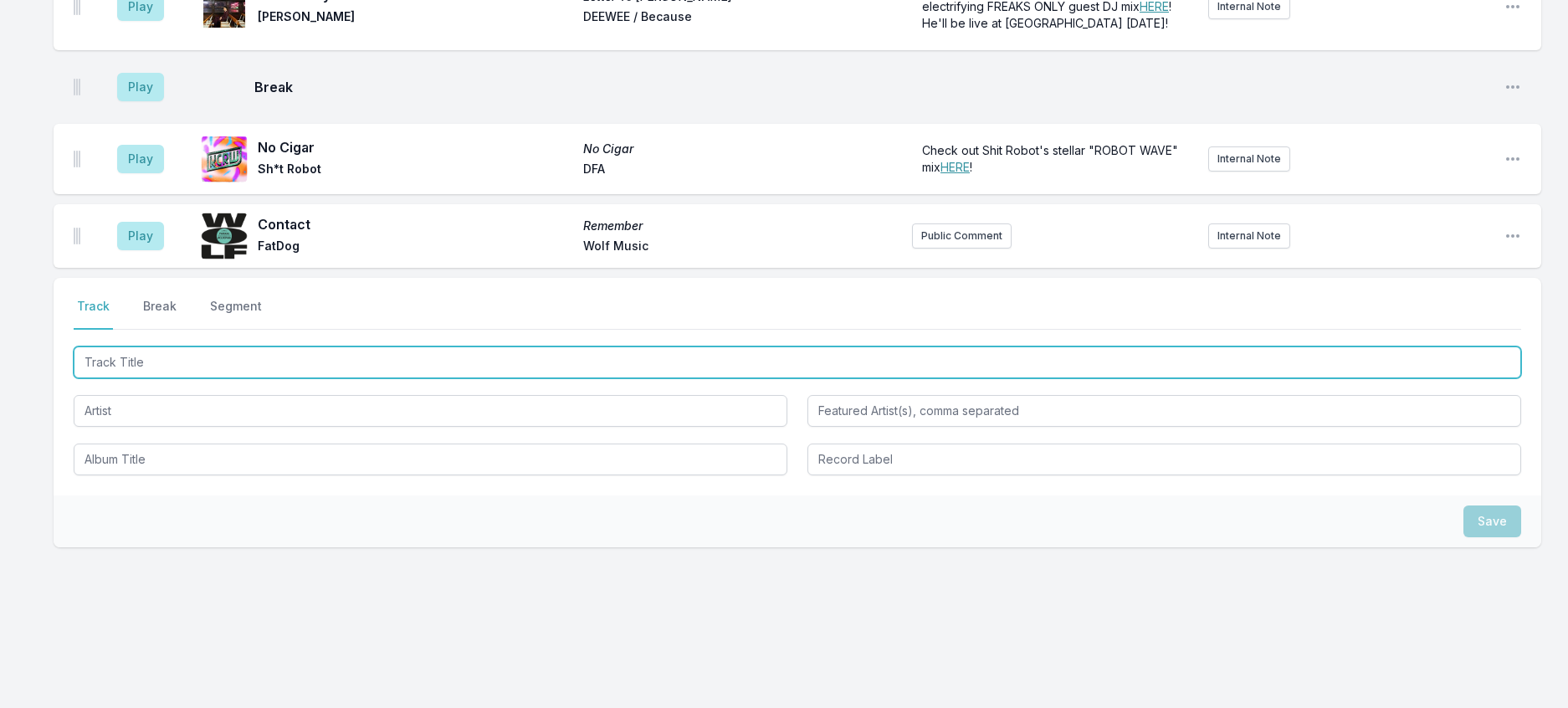
scroll to position [3184, 0]
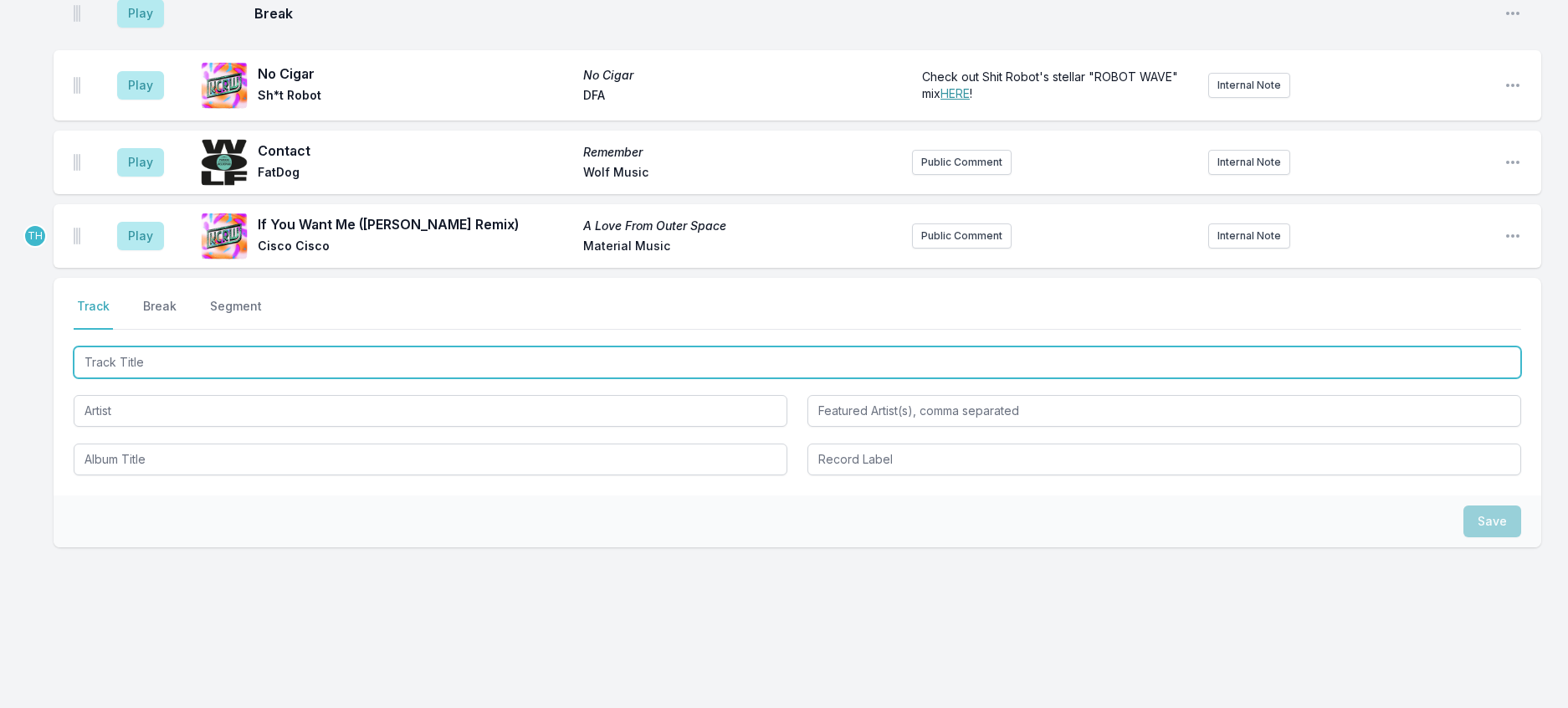
click at [405, 378] on input "Track Title" at bounding box center [797, 362] width 1447 height 32
type input "Voodoo Ray"
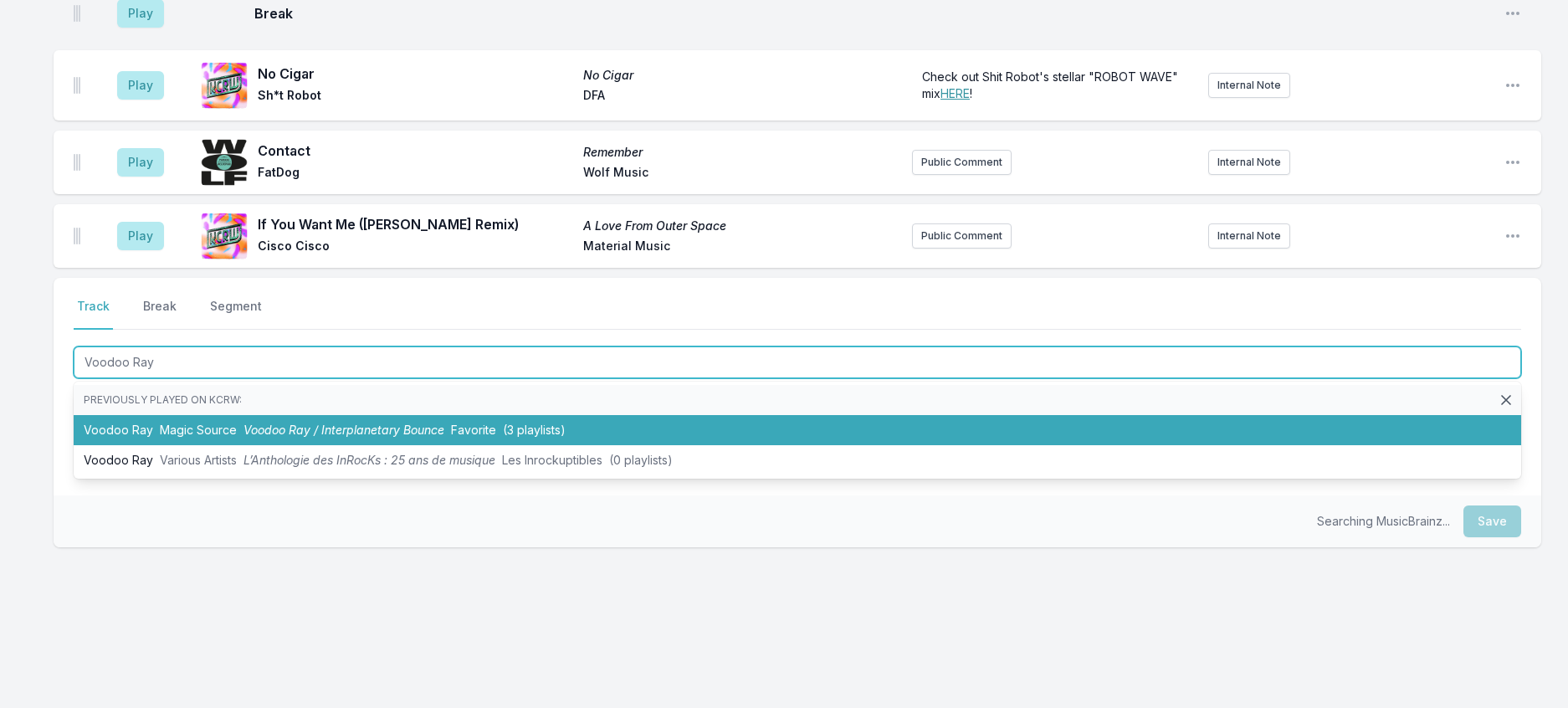
click at [435, 437] on span "Voodoo Ray / Interplanetary Bounce" at bounding box center [344, 429] width 201 height 14
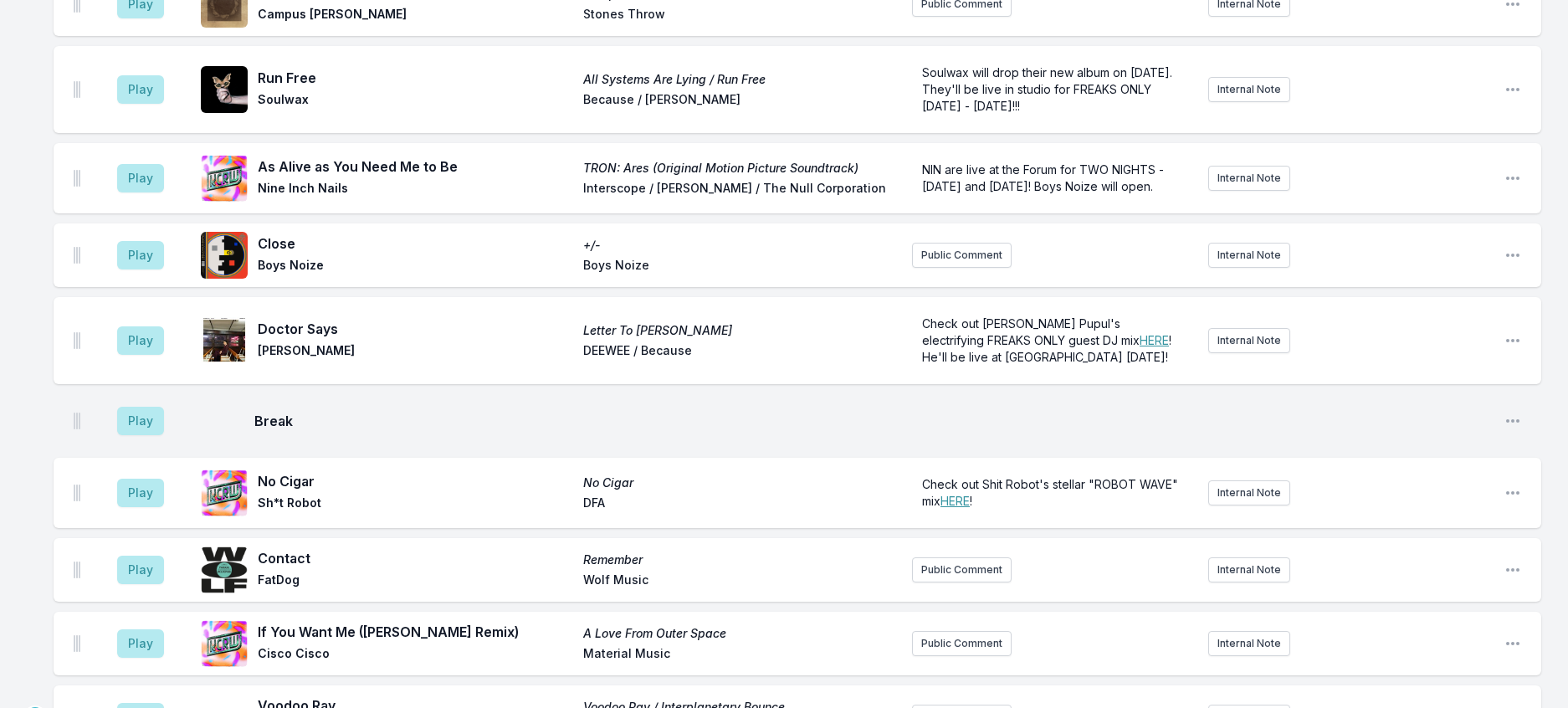
scroll to position [2096, 0]
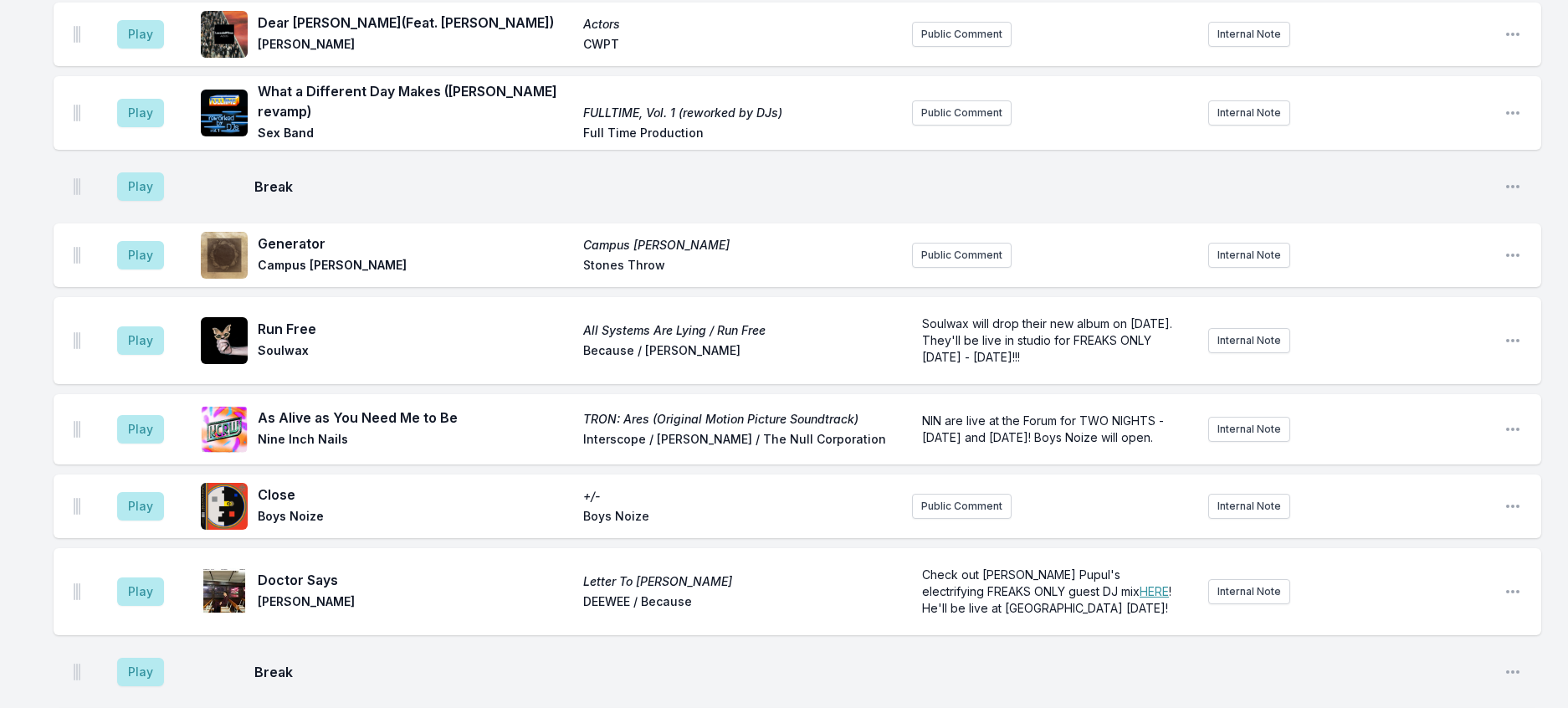
drag, startPoint x: 148, startPoint y: 262, endPoint x: 206, endPoint y: 248, distance: 59.7
click at [164, 50] on button "Play" at bounding box center [140, 35] width 47 height 28
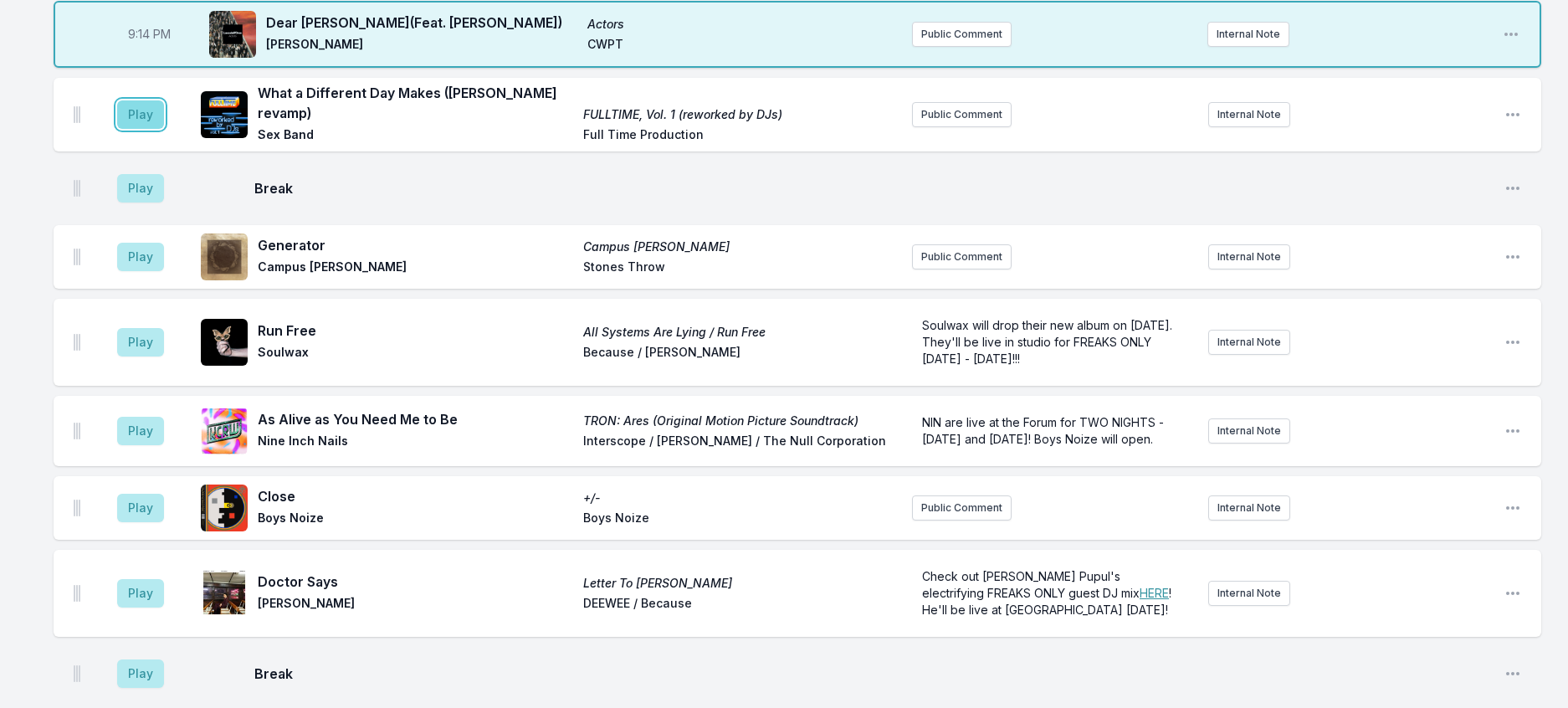
click at [164, 129] on button "Play" at bounding box center [140, 114] width 47 height 28
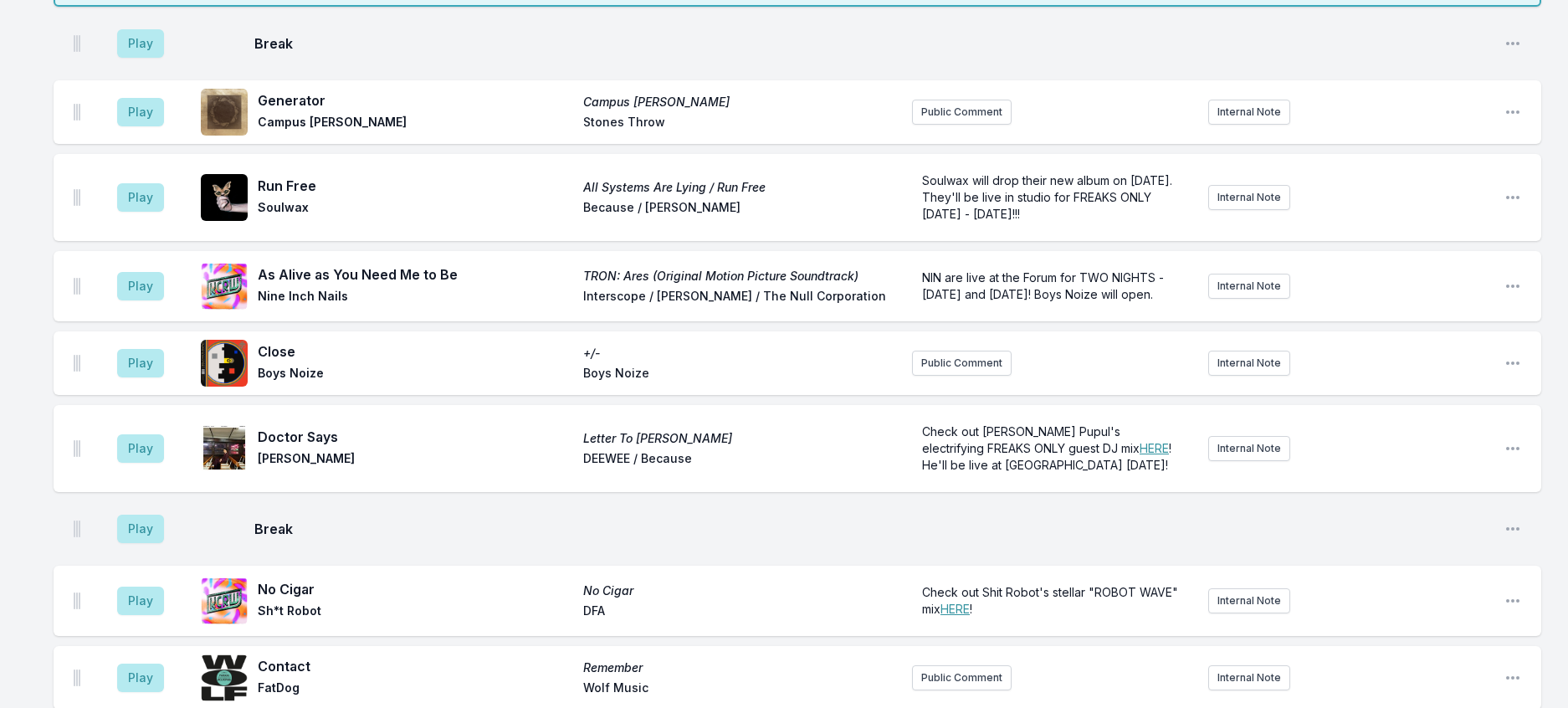
scroll to position [2261, 0]
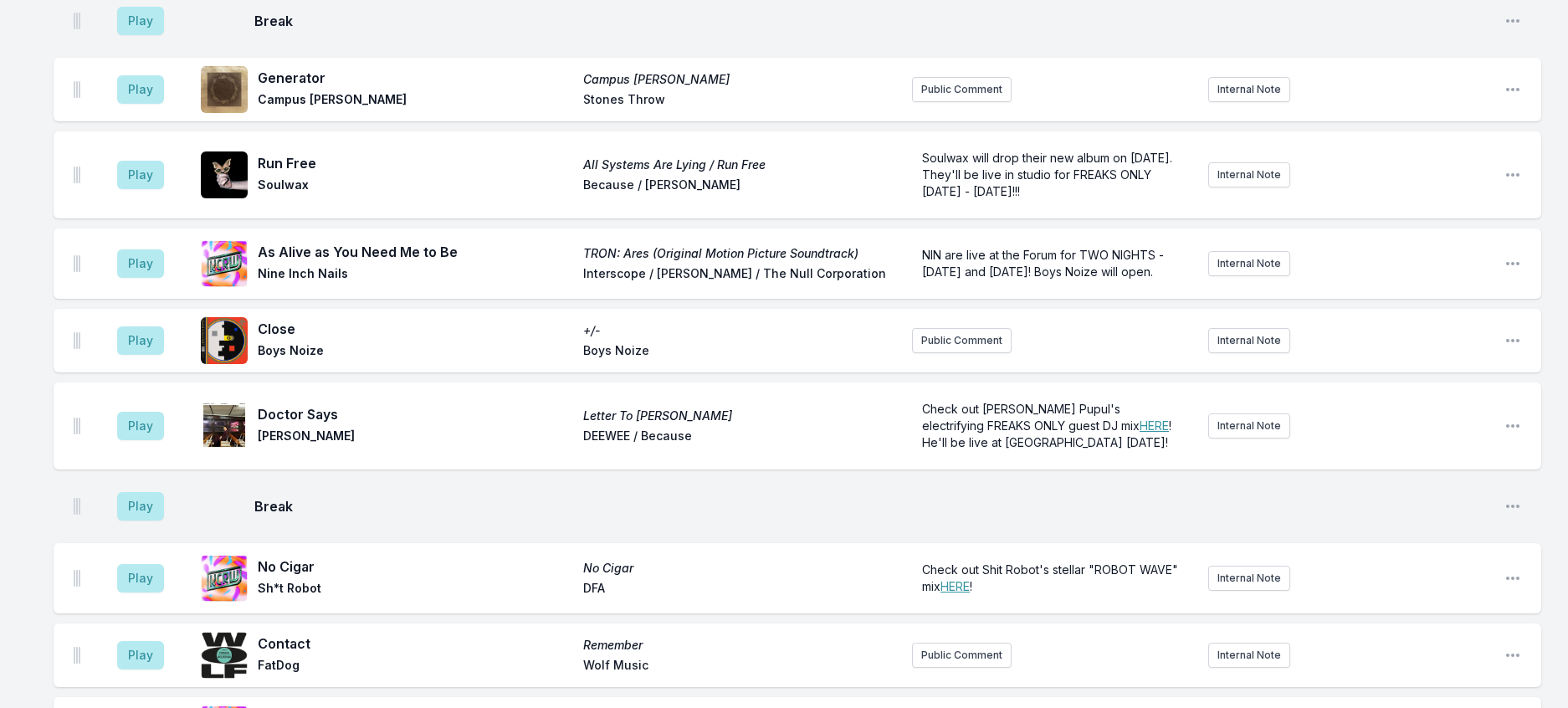
click at [161, 48] on aside "Play" at bounding box center [140, 21] width 93 height 53
click at [164, 35] on button "Play" at bounding box center [140, 21] width 47 height 28
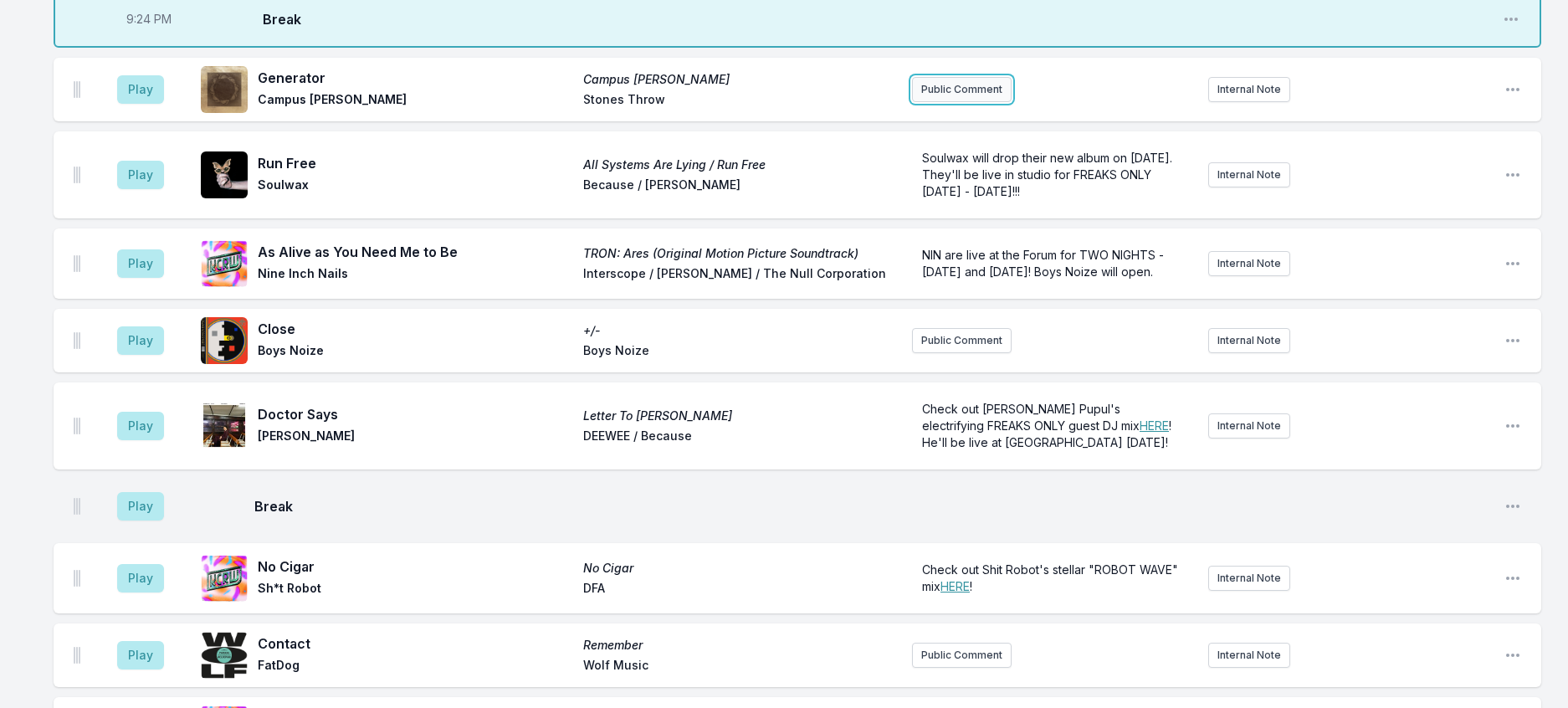
click at [944, 102] on button "Public Comment" at bounding box center [962, 89] width 100 height 25
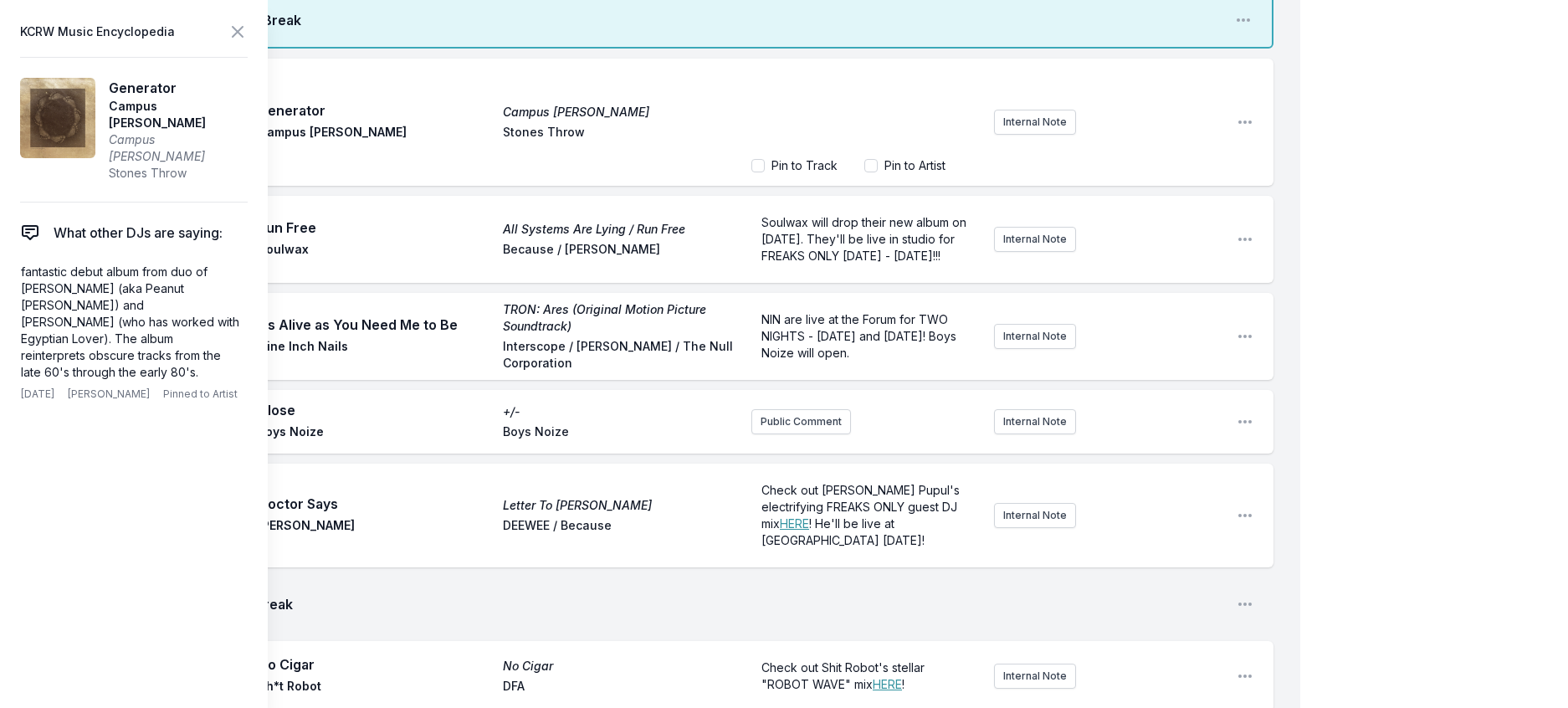
scroll to position [2428, 0]
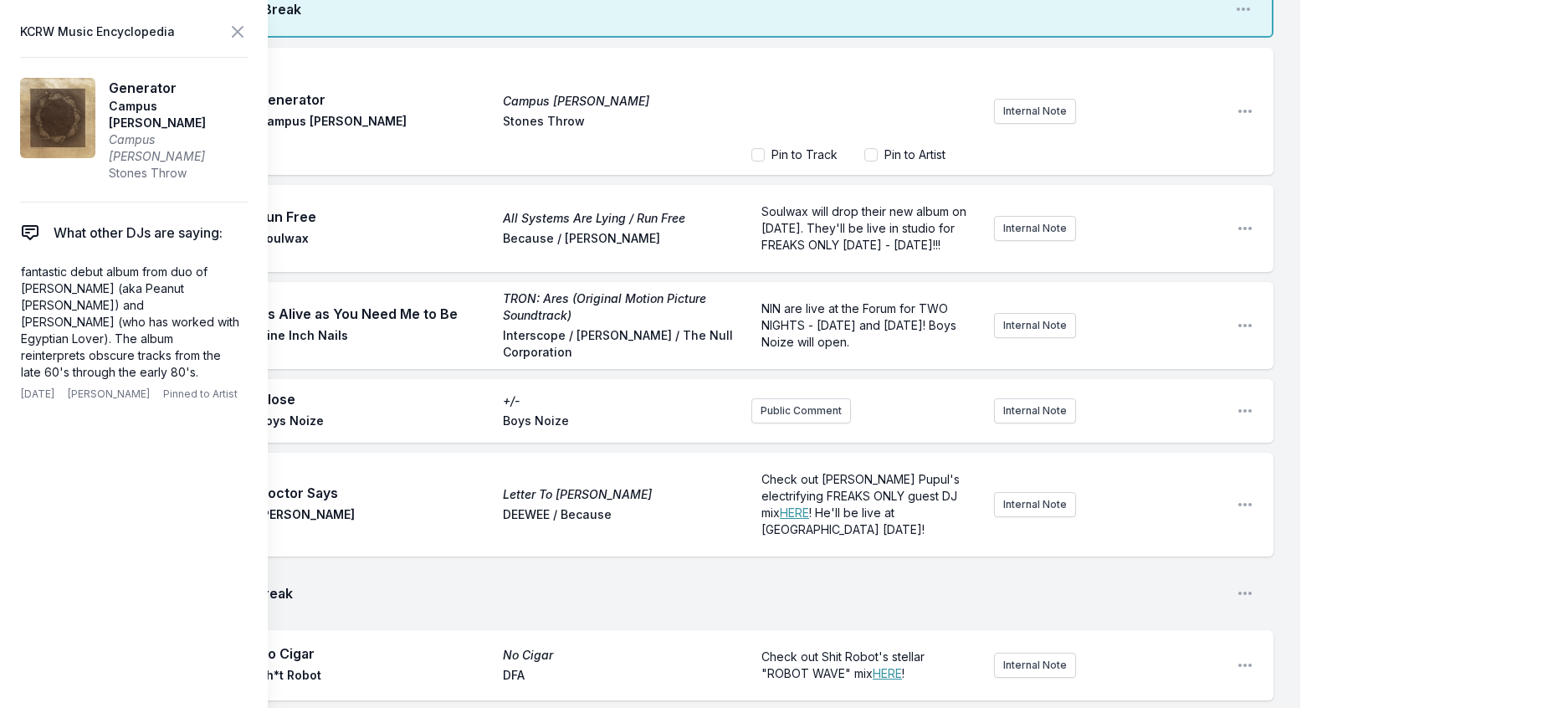
click at [854, 140] on div "﻿" at bounding box center [865, 100] width 229 height 80
click at [248, 34] on icon at bounding box center [237, 31] width 20 height 20
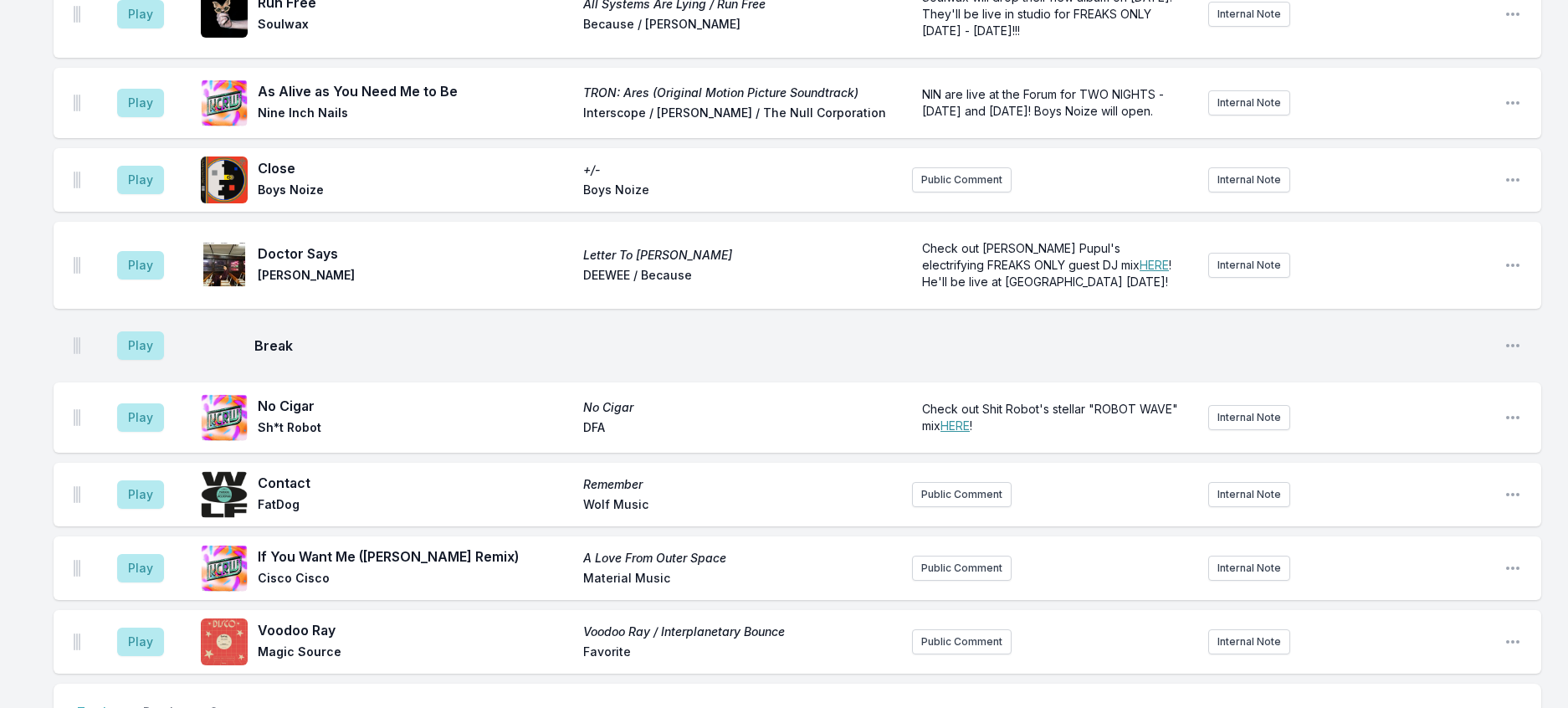
click at [141, 28] on button "Play" at bounding box center [140, 14] width 47 height 28
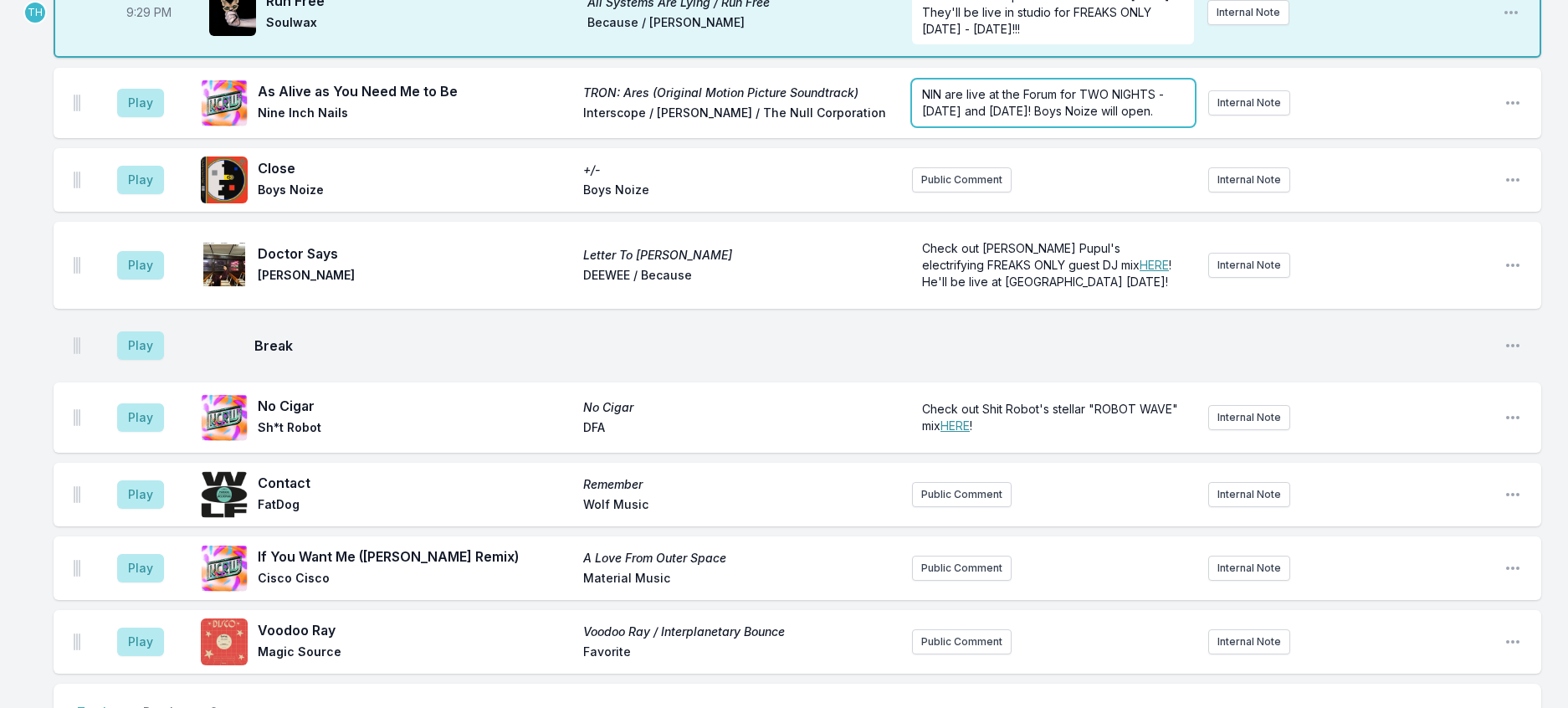
click at [979, 118] on span "NIN are live at the Forum for TWO NIGHTS - this Thursday and Friday! Boys Noize…" at bounding box center [1045, 102] width 245 height 31
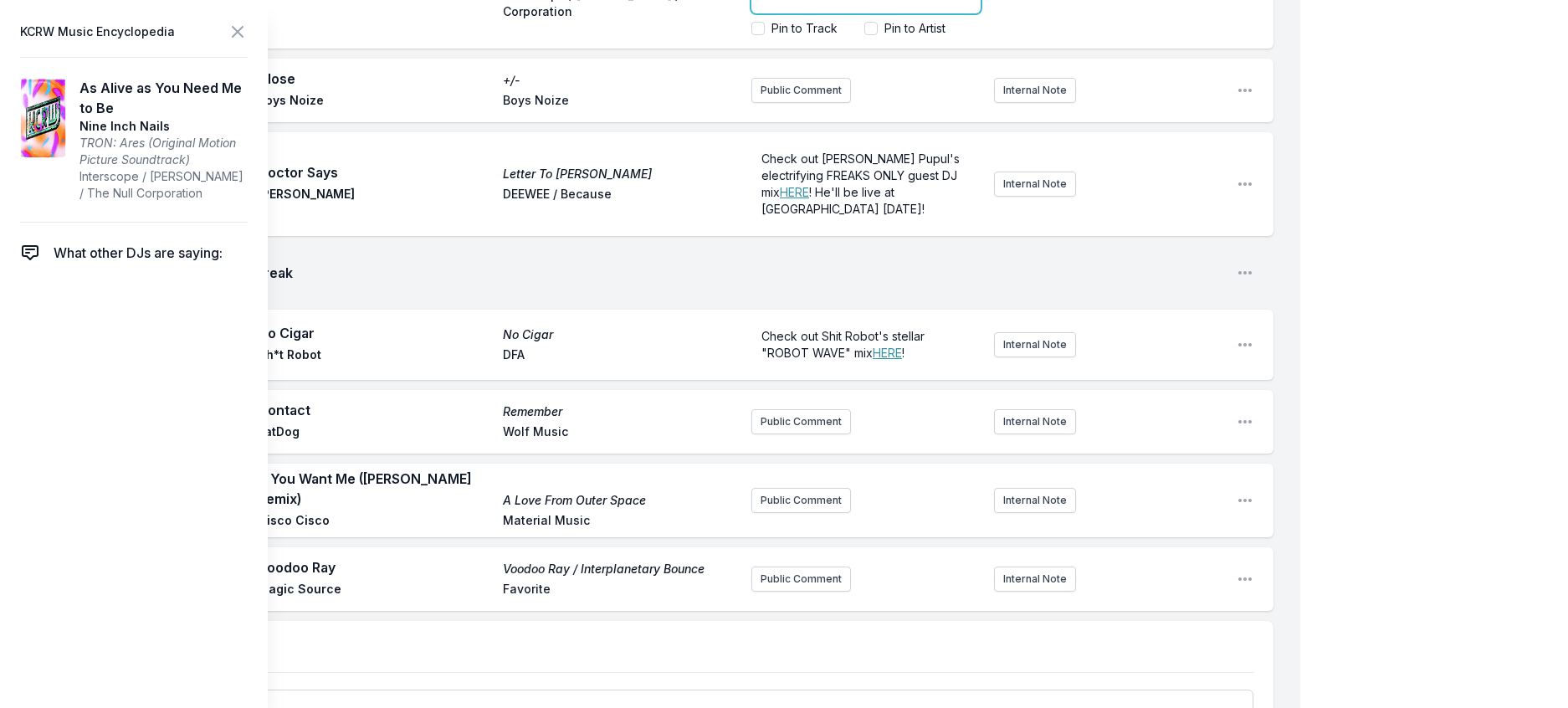
scroll to position [2763, 0]
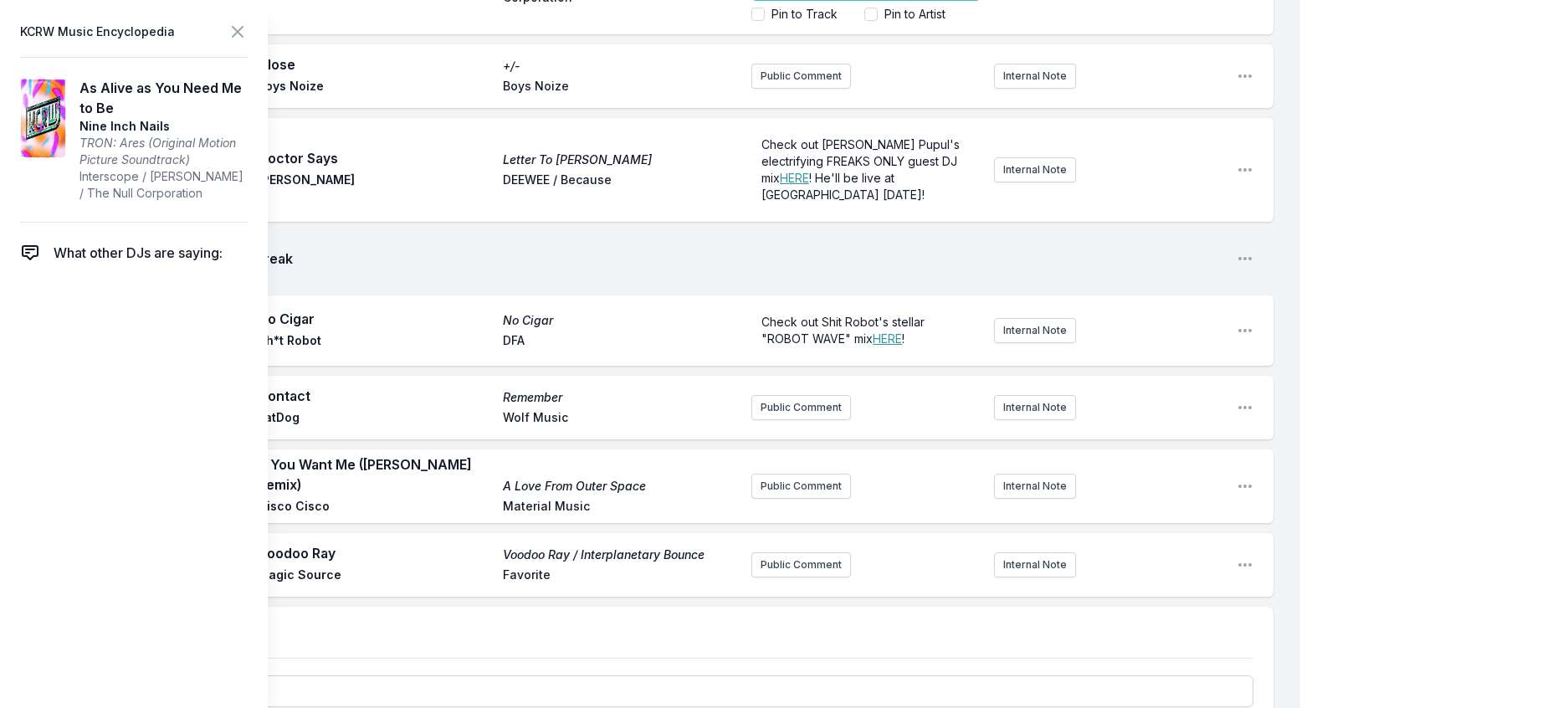
drag, startPoint x: 934, startPoint y: 404, endPoint x: 978, endPoint y: 407, distance: 44.1
click at [248, 35] on icon at bounding box center [237, 31] width 20 height 20
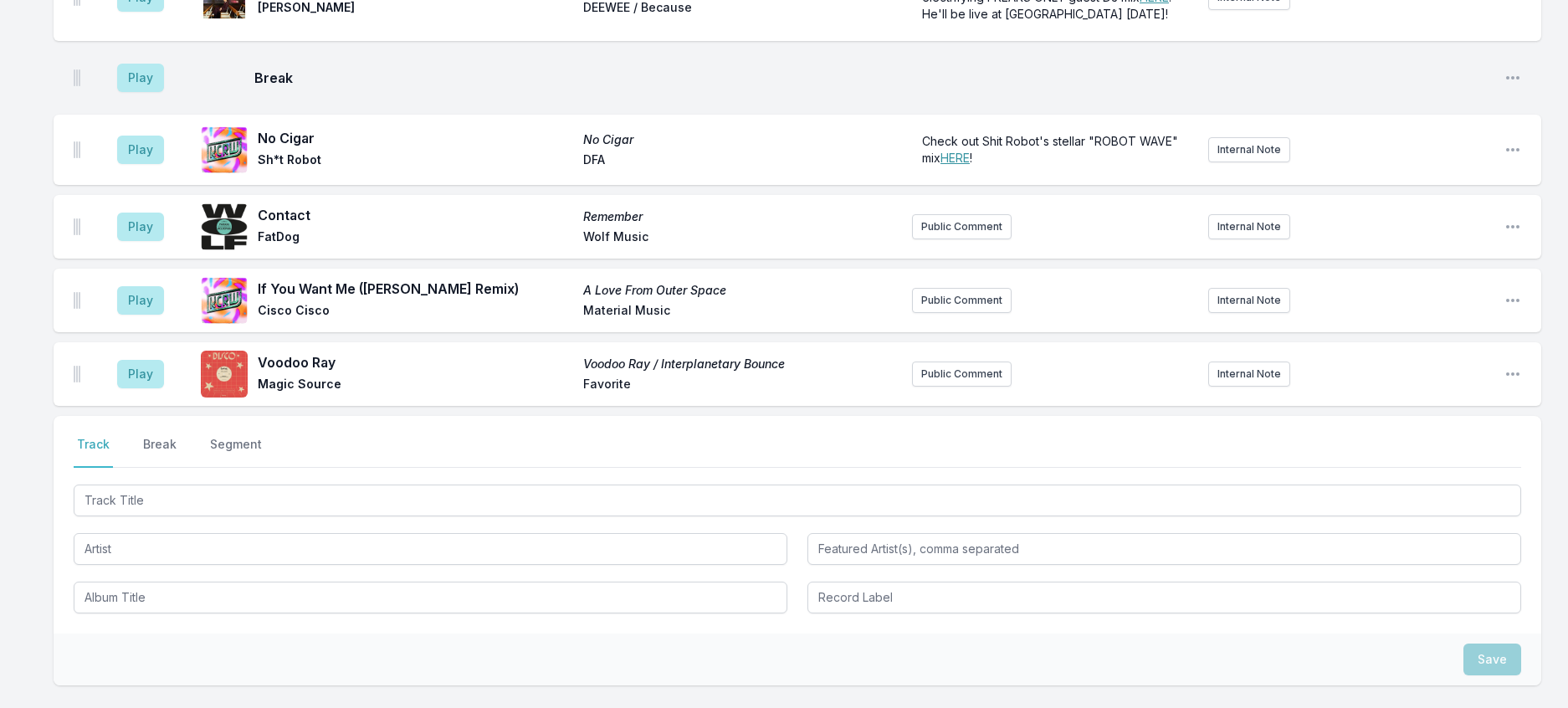
scroll to position [0, 0]
drag, startPoint x: 156, startPoint y: 179, endPoint x: 208, endPoint y: 162, distance: 54.7
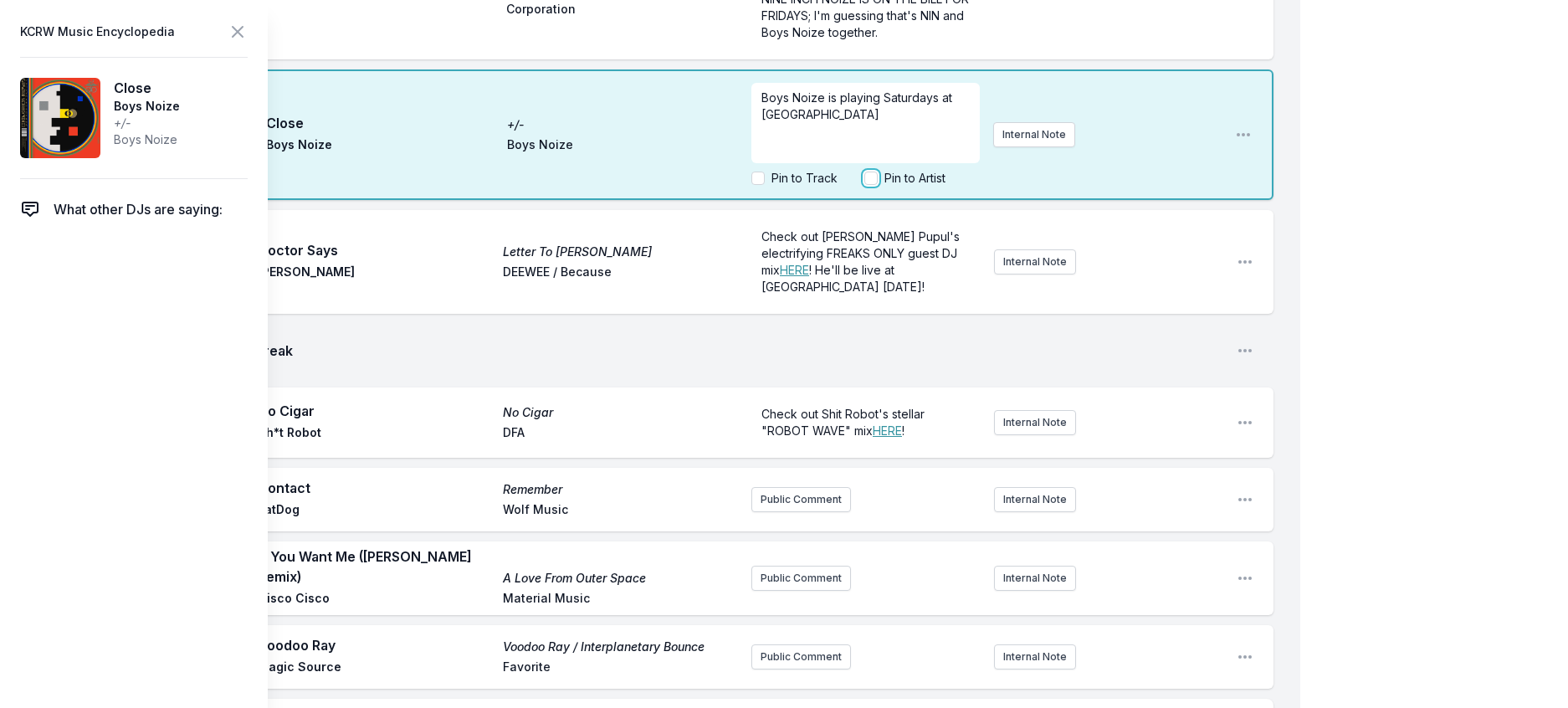
click at [864, 185] on input "Pin to Artist" at bounding box center [871, 178] width 13 height 13
checkbox input "true"
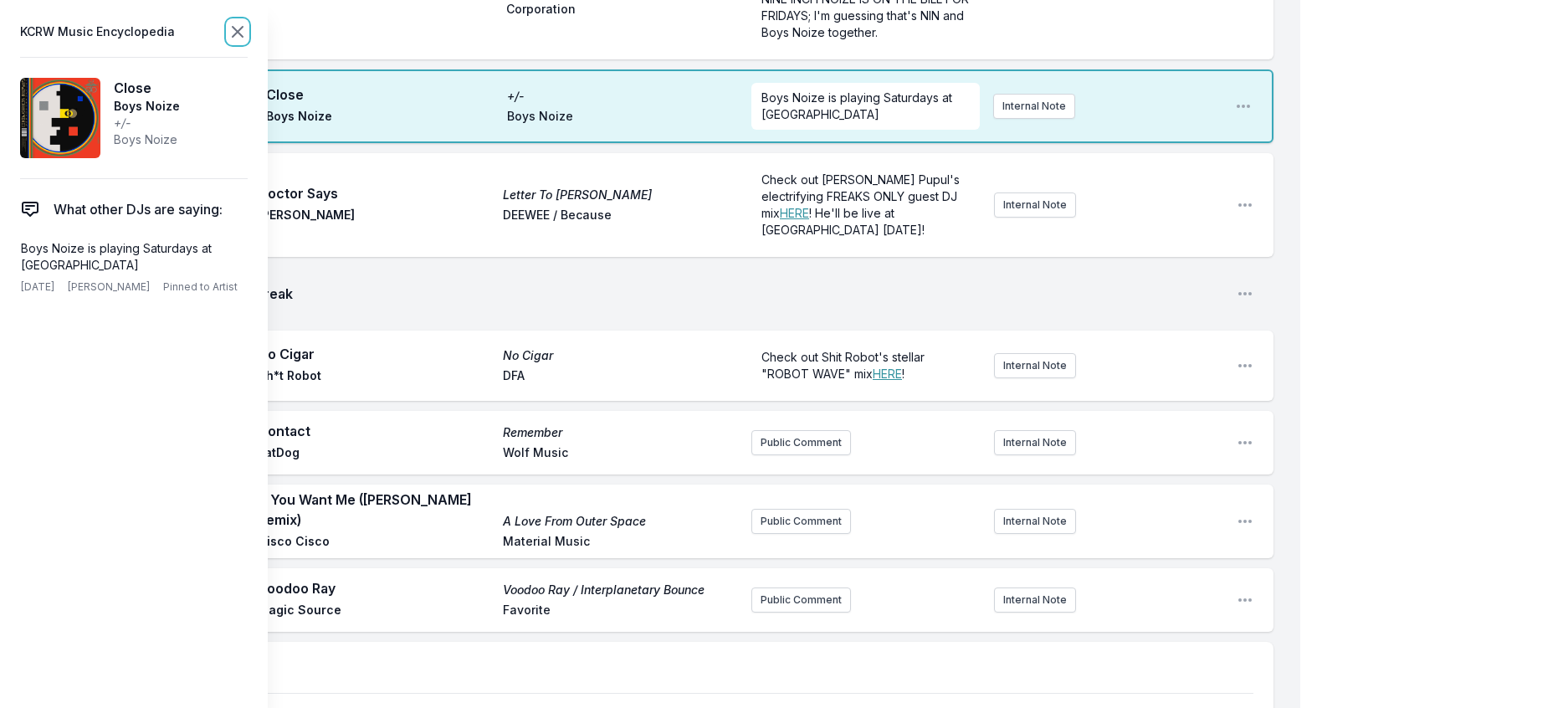
click at [248, 29] on icon at bounding box center [237, 31] width 20 height 20
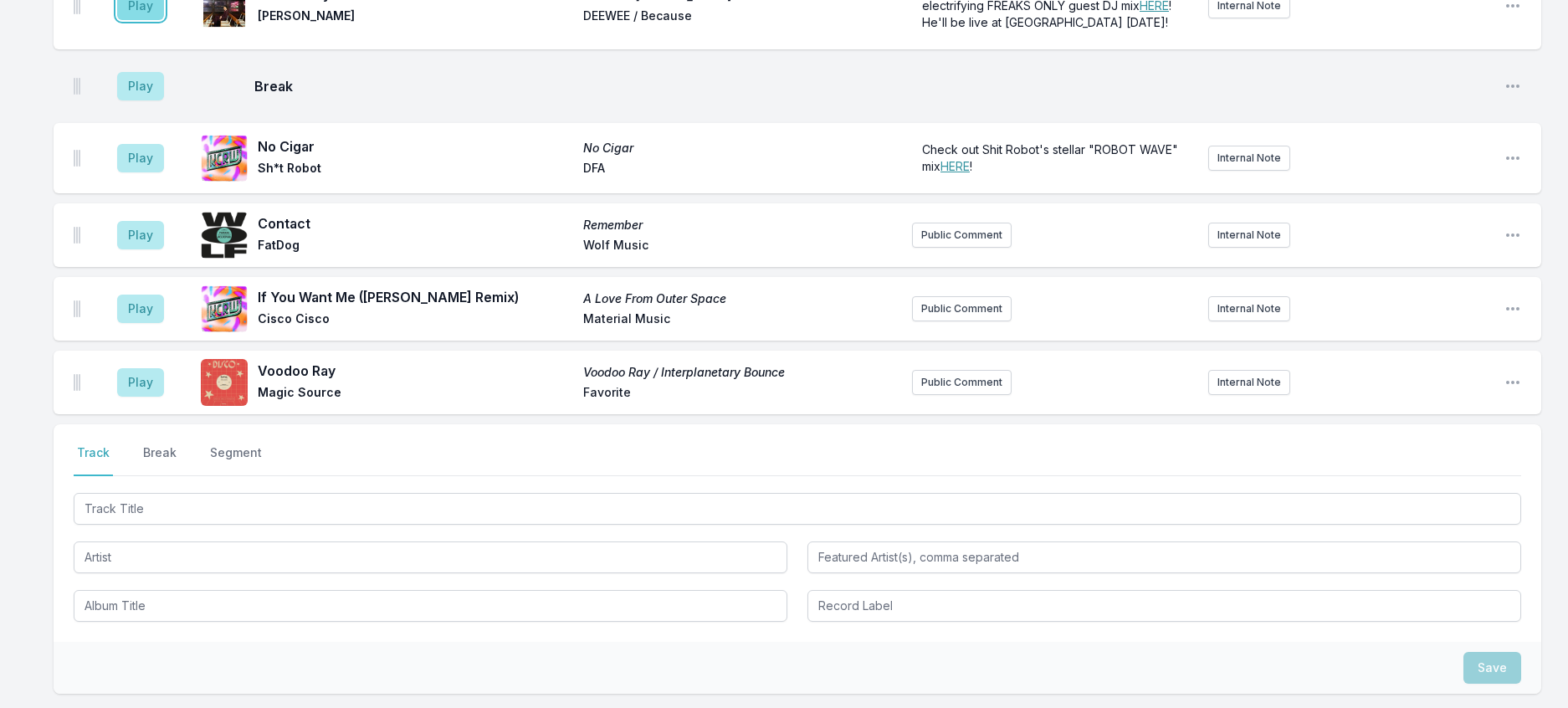
click at [151, 20] on button "Play" at bounding box center [140, 6] width 47 height 28
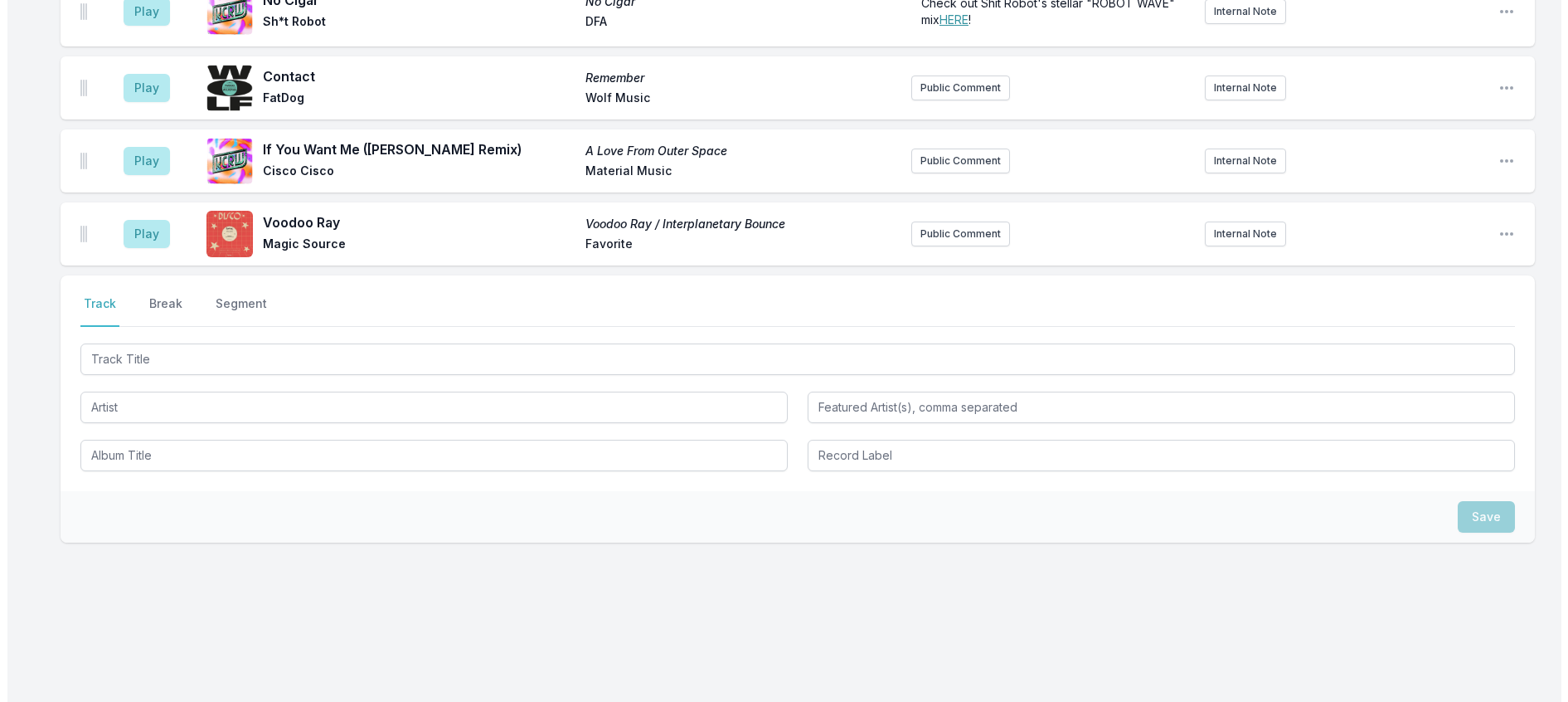
scroll to position [3070, 0]
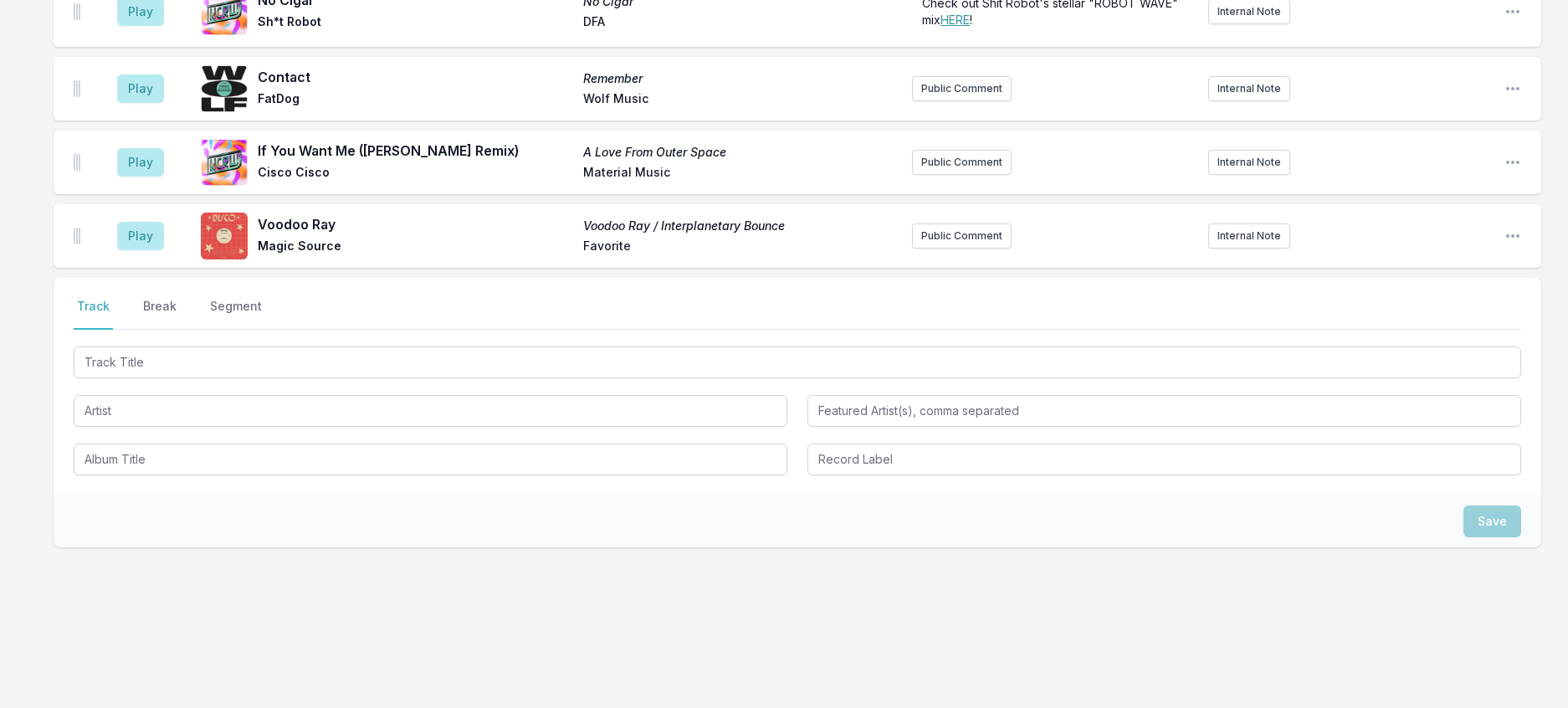
click at [164, 26] on button "Play" at bounding box center [140, 11] width 47 height 28
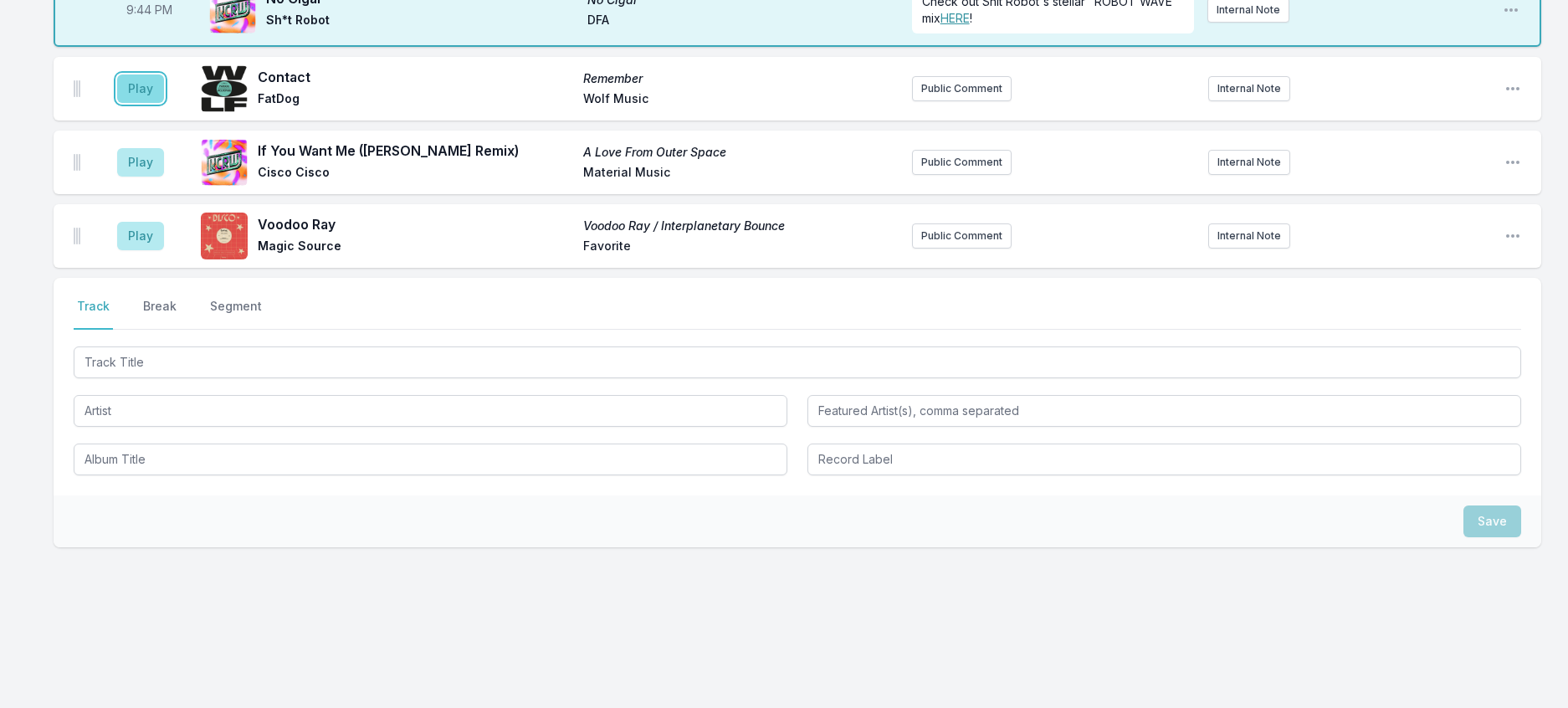
click at [164, 103] on button "Play" at bounding box center [140, 89] width 47 height 28
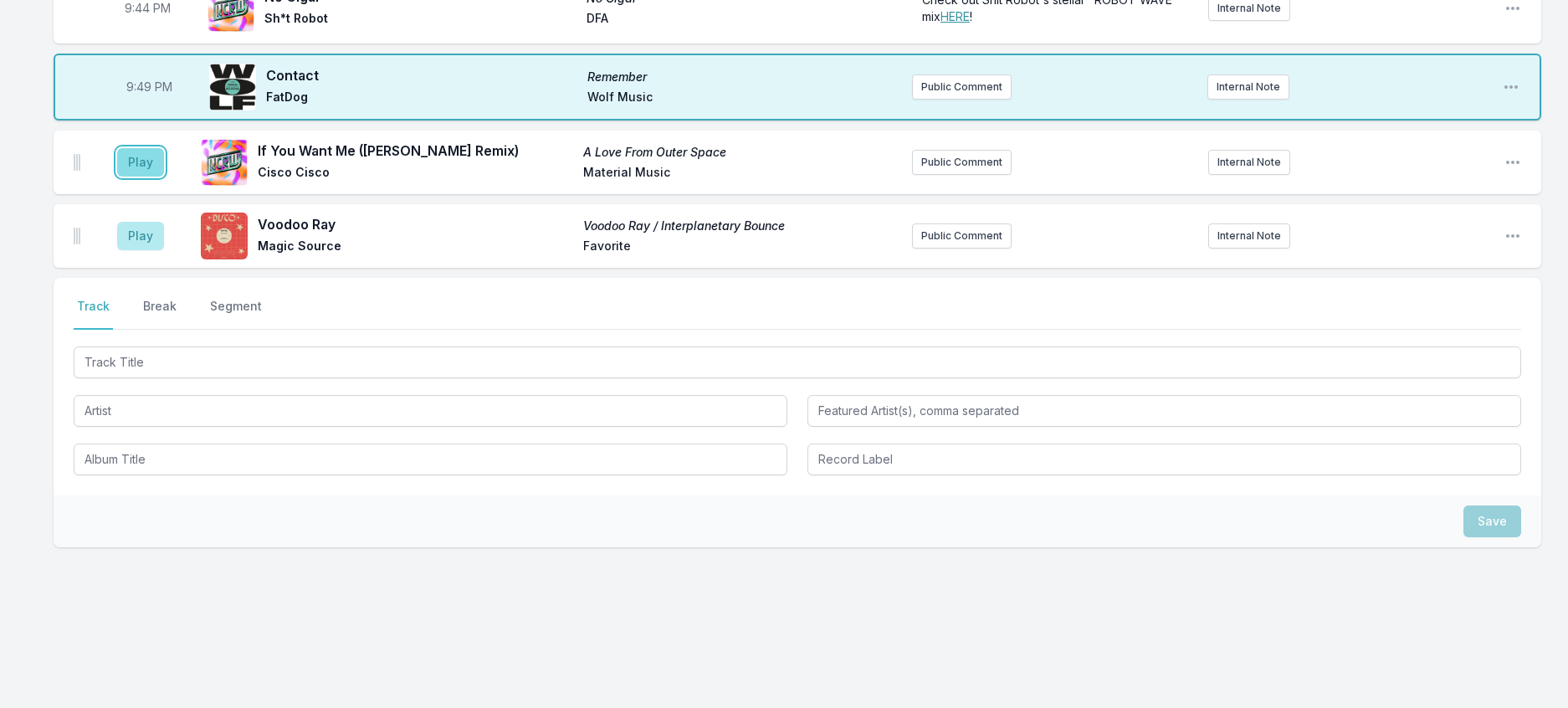
click at [164, 177] on button "Play" at bounding box center [140, 163] width 47 height 28
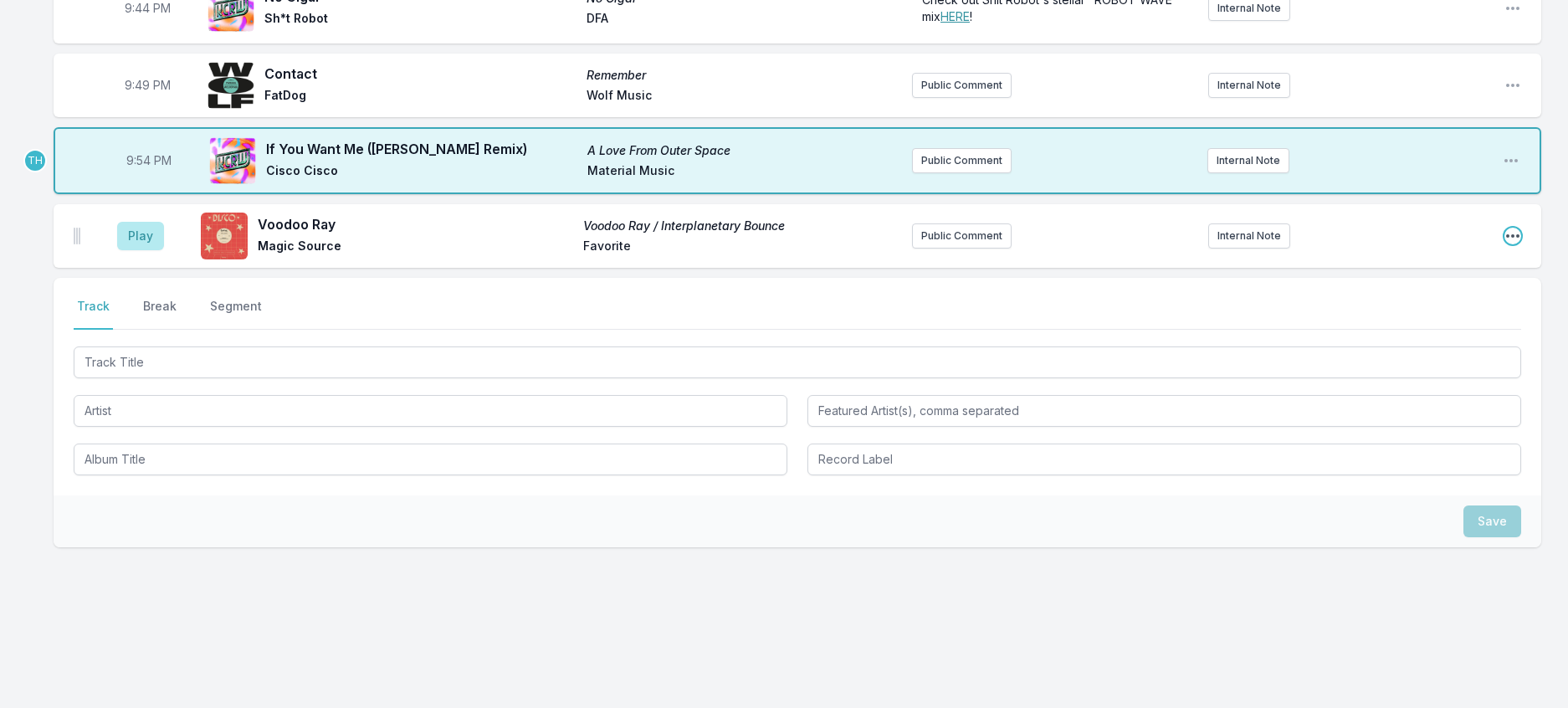
click at [1504, 245] on icon "Open playlist item options" at bounding box center [1513, 236] width 17 height 17
click at [1357, 345] on button "Delete Entry" at bounding box center [1428, 330] width 188 height 30
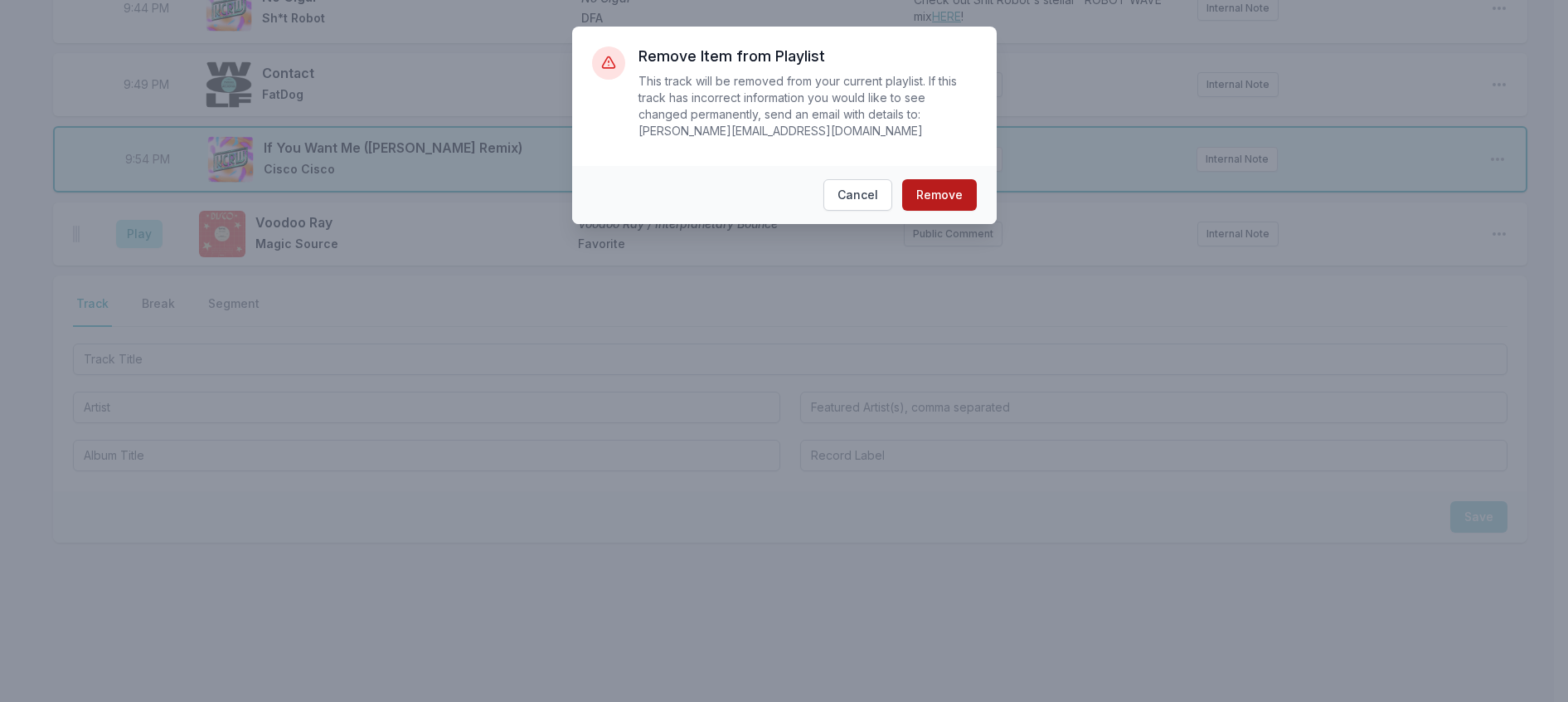
drag, startPoint x: 964, startPoint y: 182, endPoint x: 959, endPoint y: 195, distance: 13.9
click at [961, 192] on footer "Cancel Remove" at bounding box center [784, 194] width 425 height 58
click at [958, 196] on button "Remove" at bounding box center [939, 194] width 75 height 31
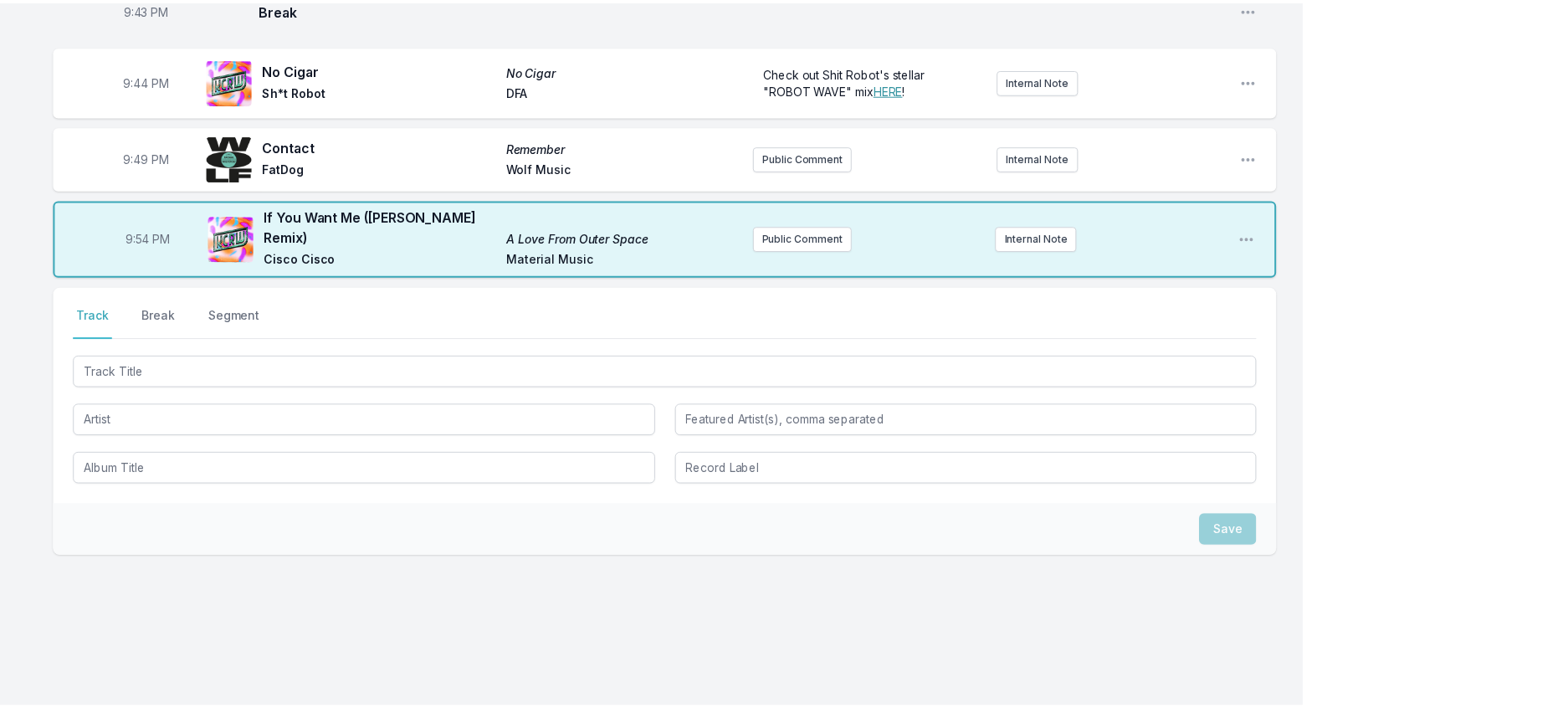
scroll to position [2710, 0]
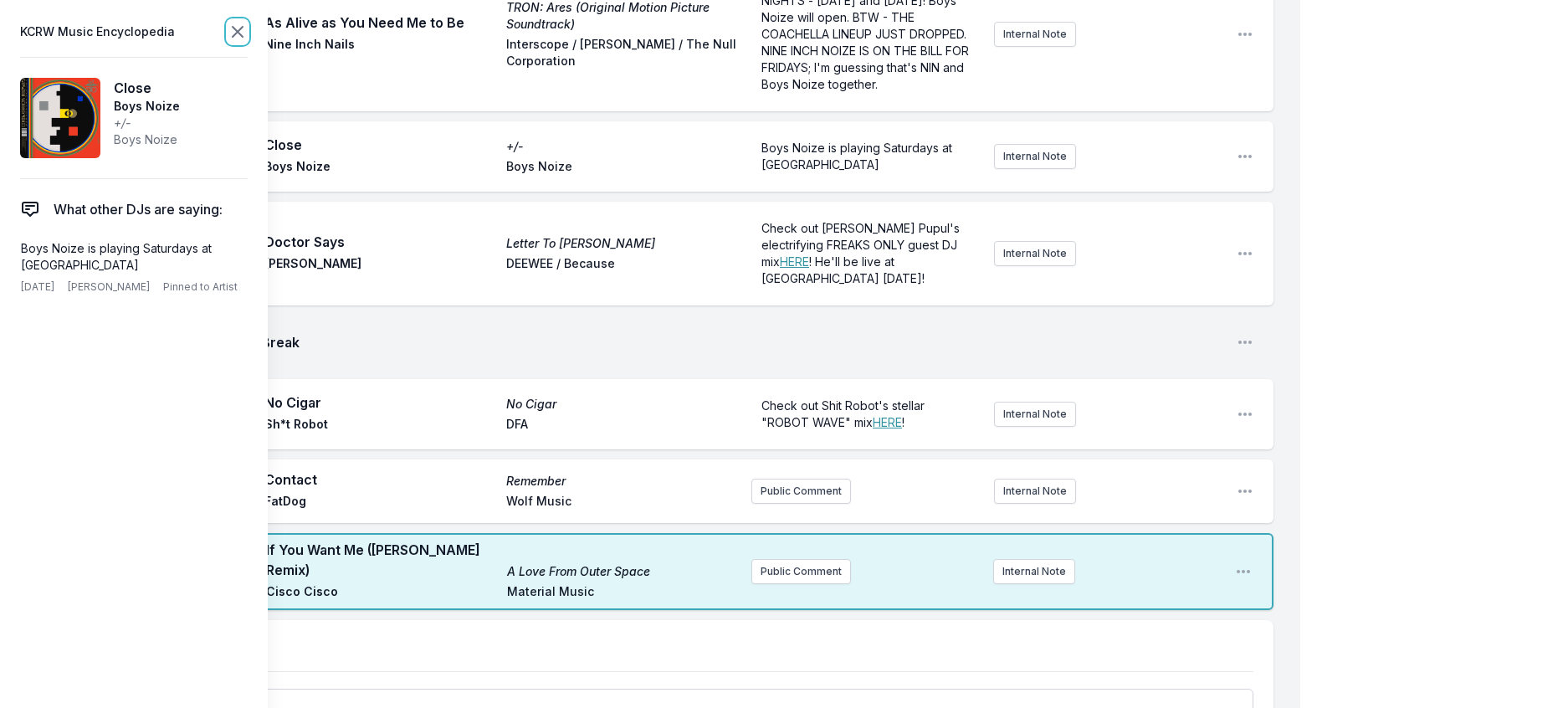
click at [248, 25] on icon at bounding box center [237, 31] width 20 height 20
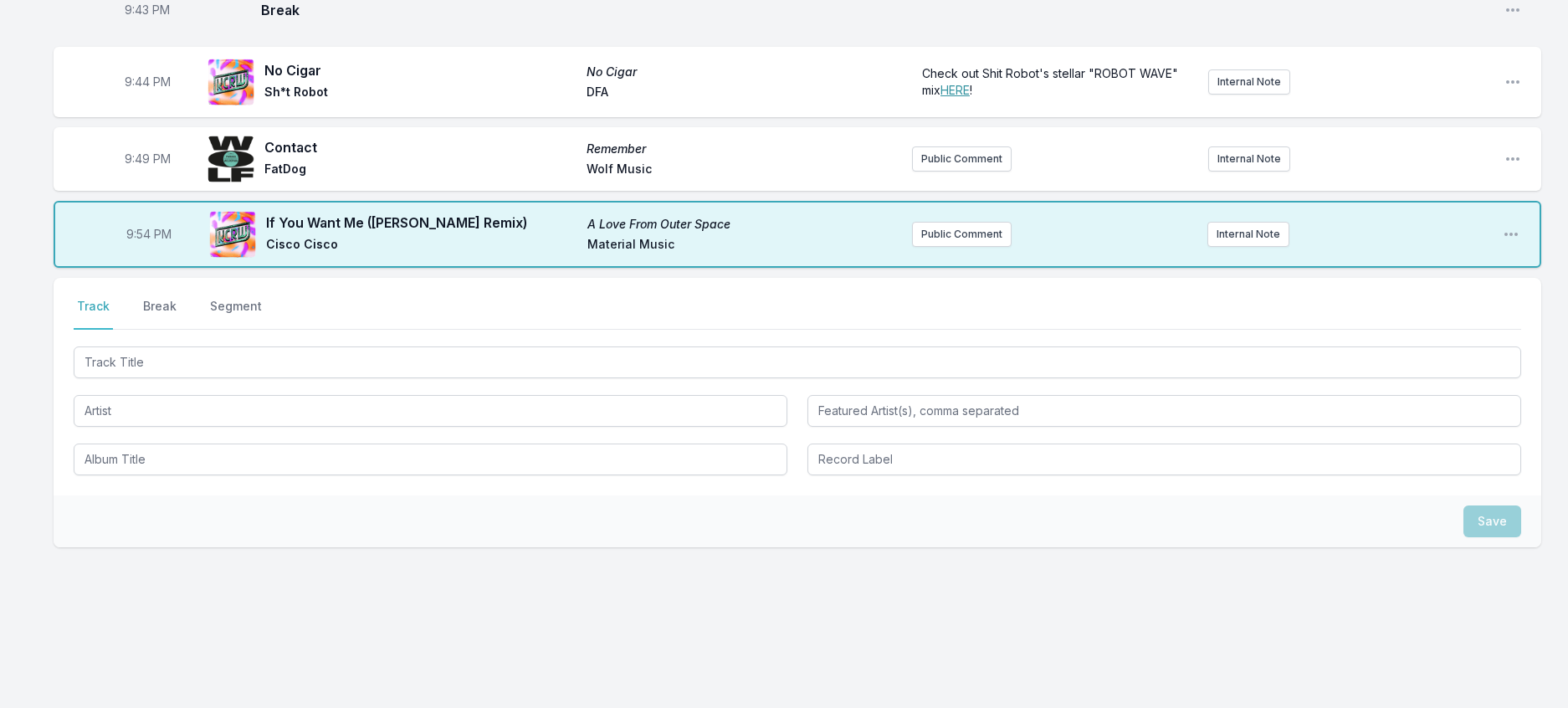
scroll to position [3211, 0]
click at [1504, 91] on icon "Open playlist item options" at bounding box center [1513, 82] width 17 height 17
click at [1376, 161] on button "Edit Track Details" at bounding box center [1428, 146] width 188 height 30
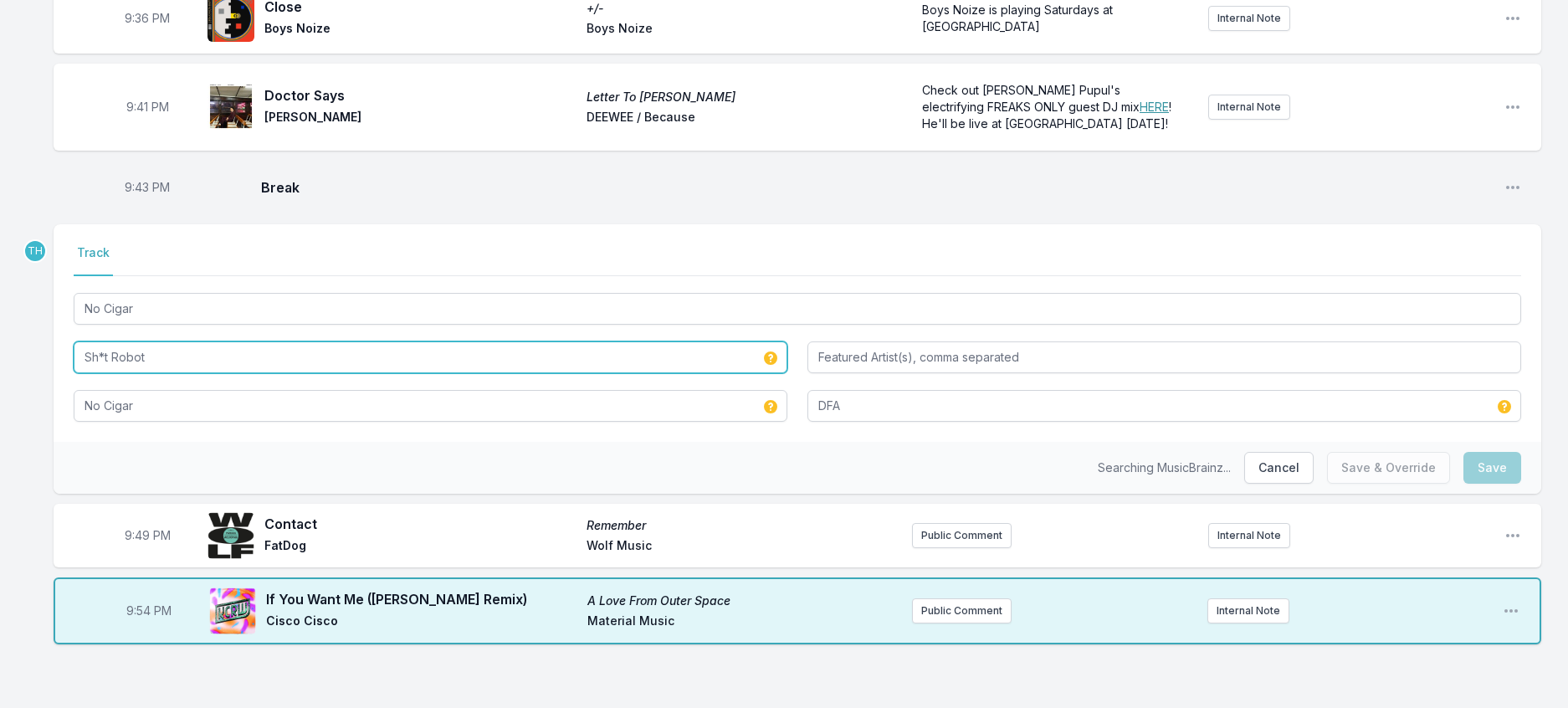
click at [115, 341] on input "Sh*t Robot" at bounding box center [431, 357] width 714 height 32
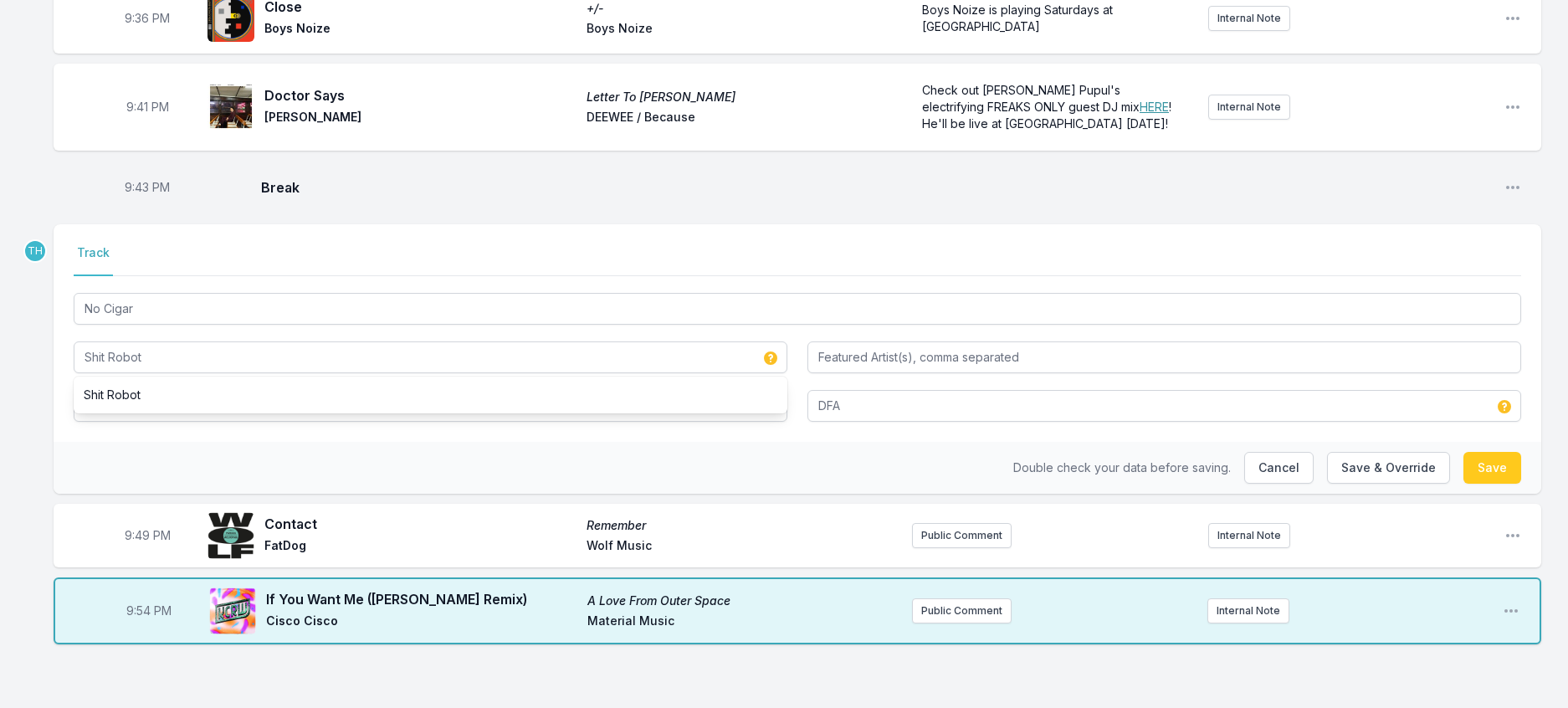
click at [66, 349] on div "Select a tab Track Track No Cigar Shit Robot Shit Robot No Cigar DFA" at bounding box center [797, 333] width 1488 height 218
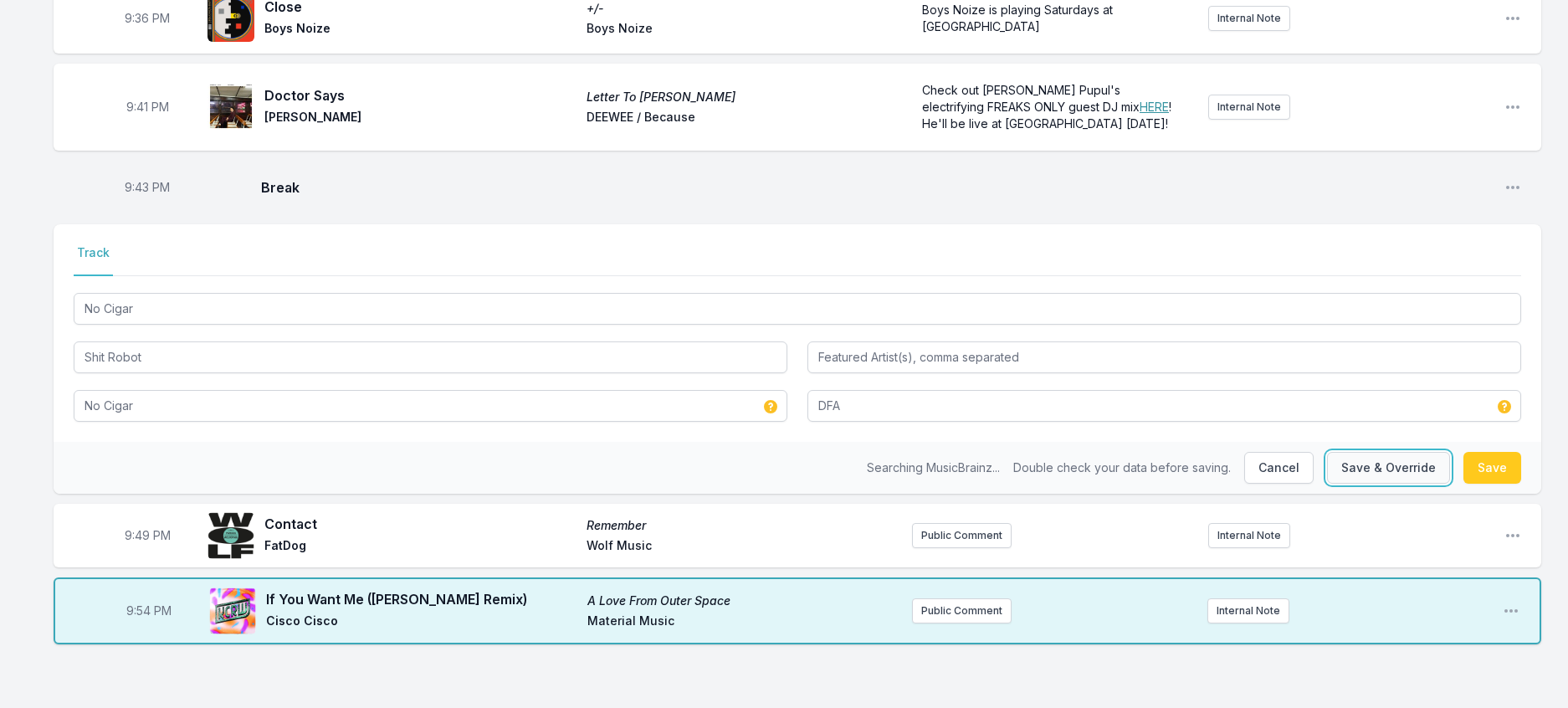
click at [1349, 452] on button "Save & Override" at bounding box center [1389, 468] width 123 height 32
type input "Sh*t Robot"
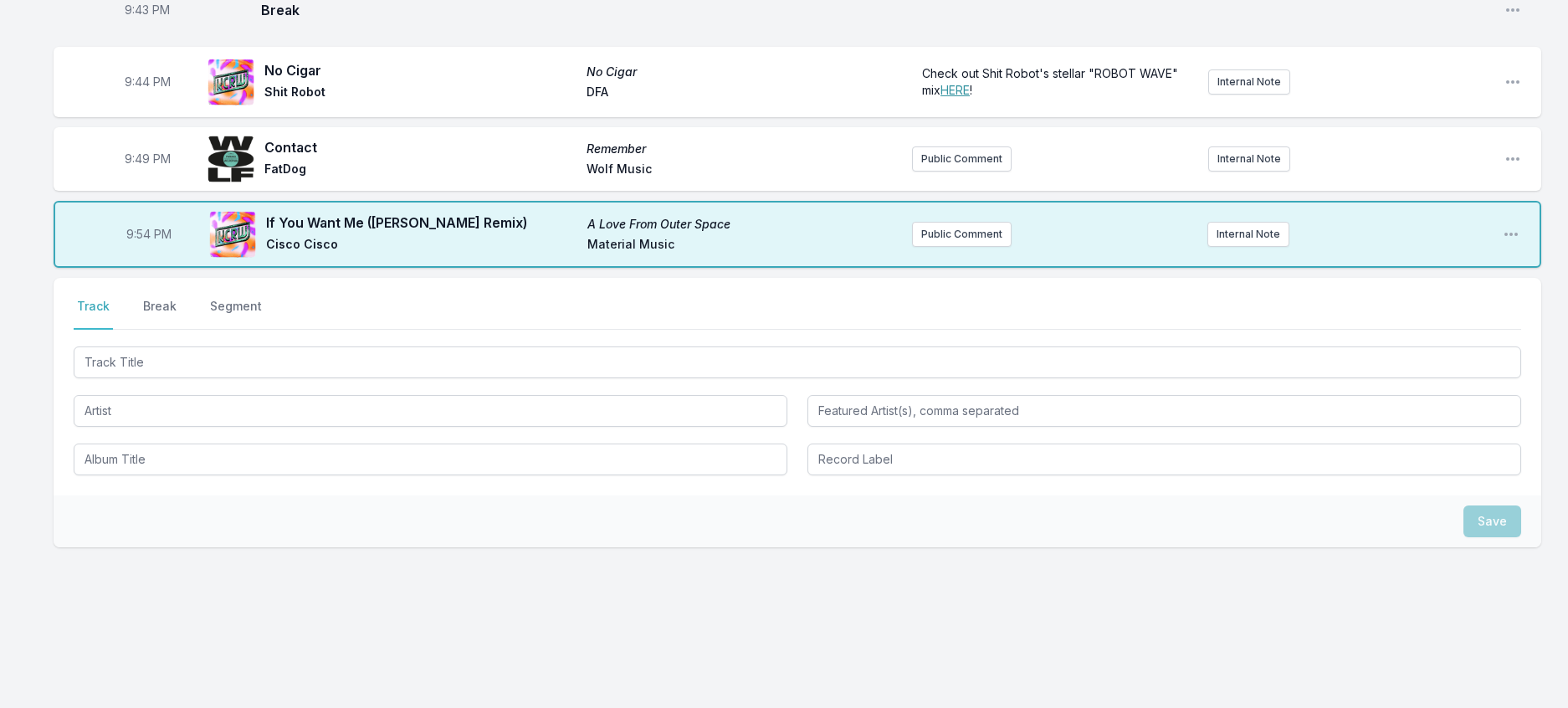
scroll to position [2890, 0]
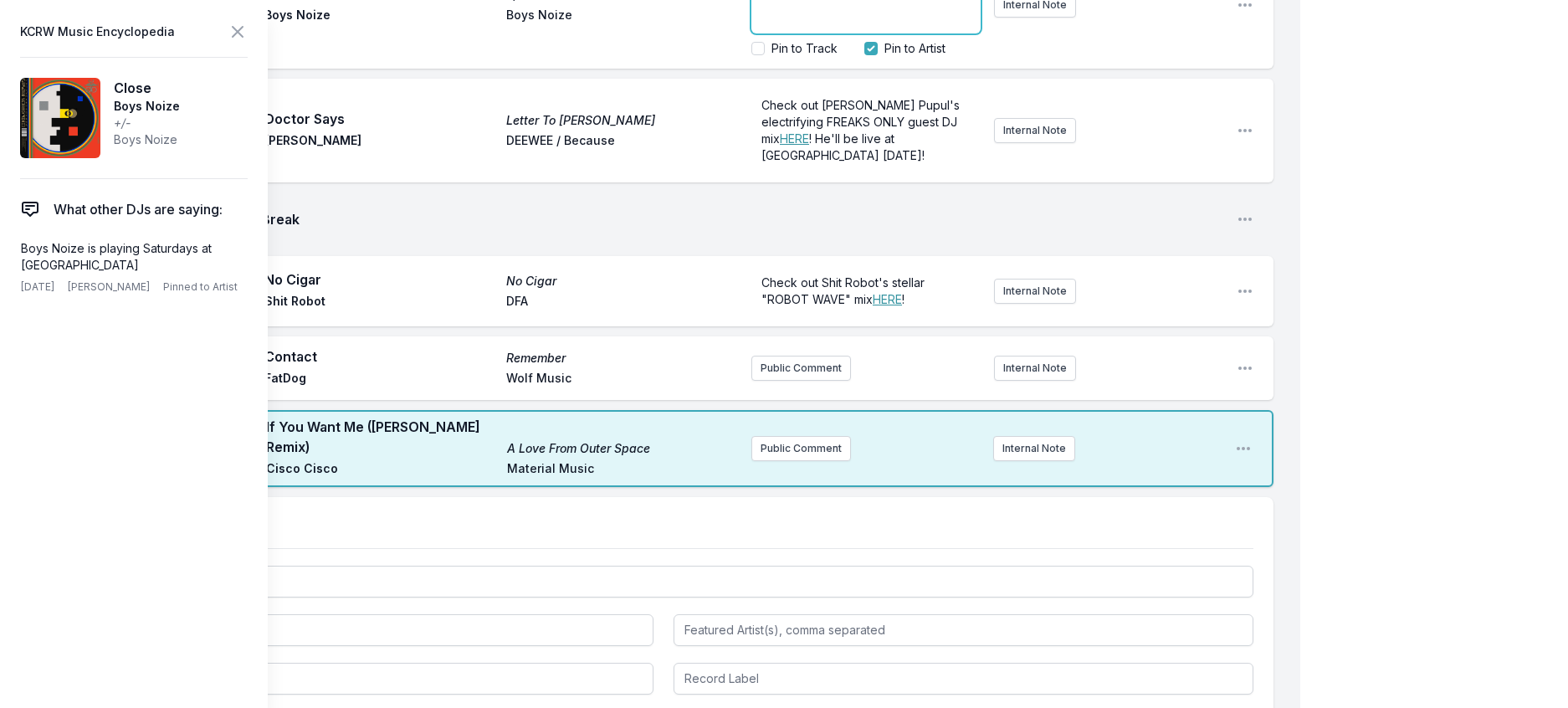
drag, startPoint x: 870, startPoint y: 496, endPoint x: 818, endPoint y: 474, distance: 56.5
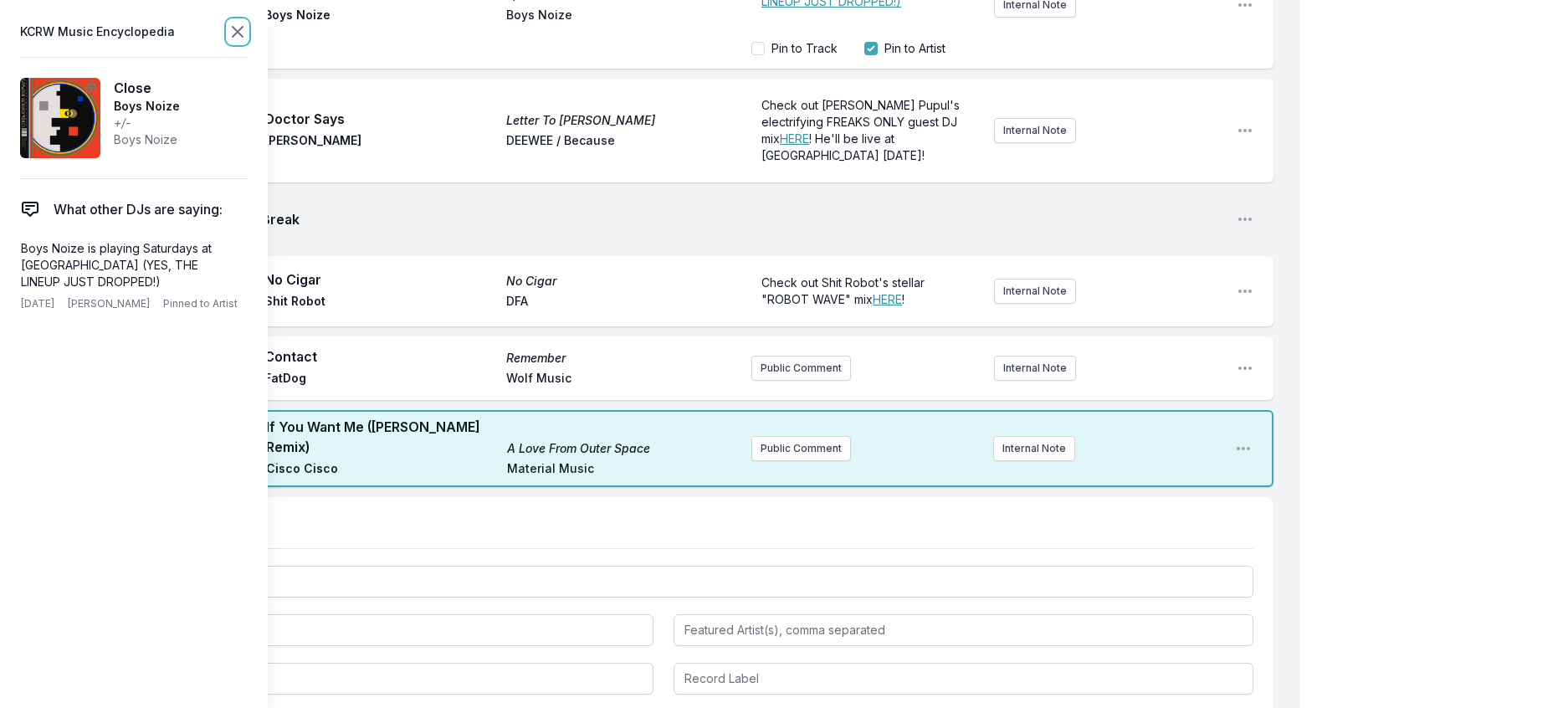
click at [248, 39] on icon at bounding box center [237, 31] width 20 height 20
